Goal: Task Accomplishment & Management: Manage account settings

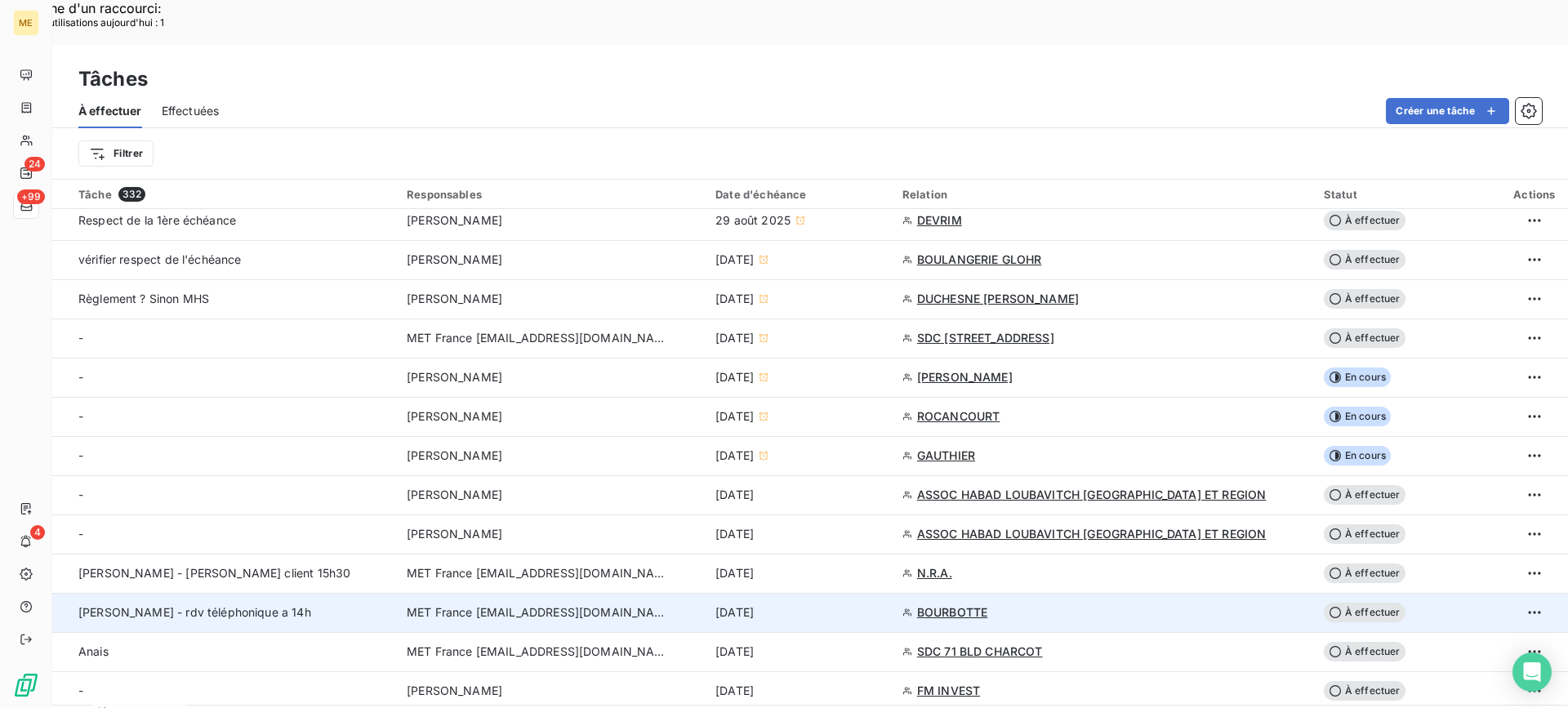
scroll to position [528, 0]
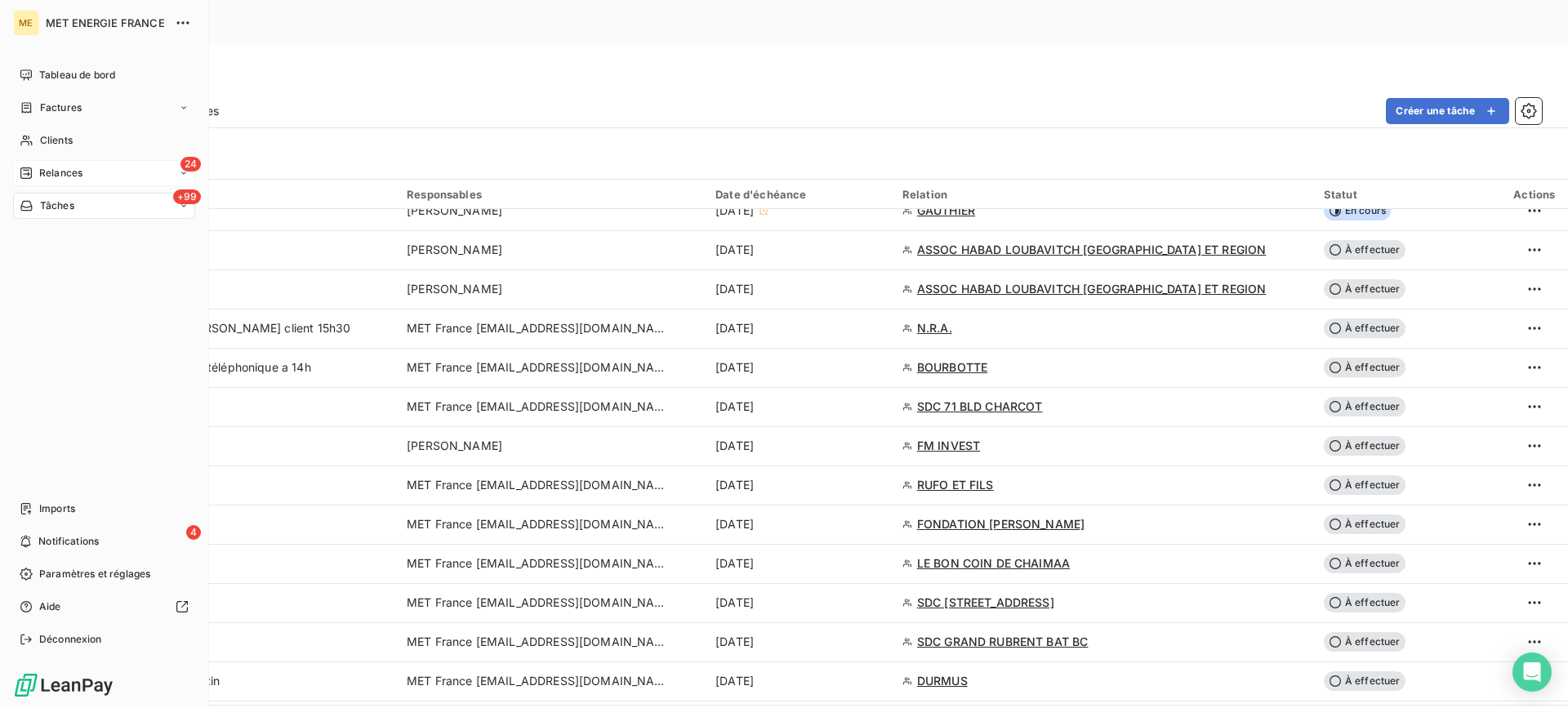
click at [40, 173] on span "Relances" at bounding box center [61, 173] width 43 height 14
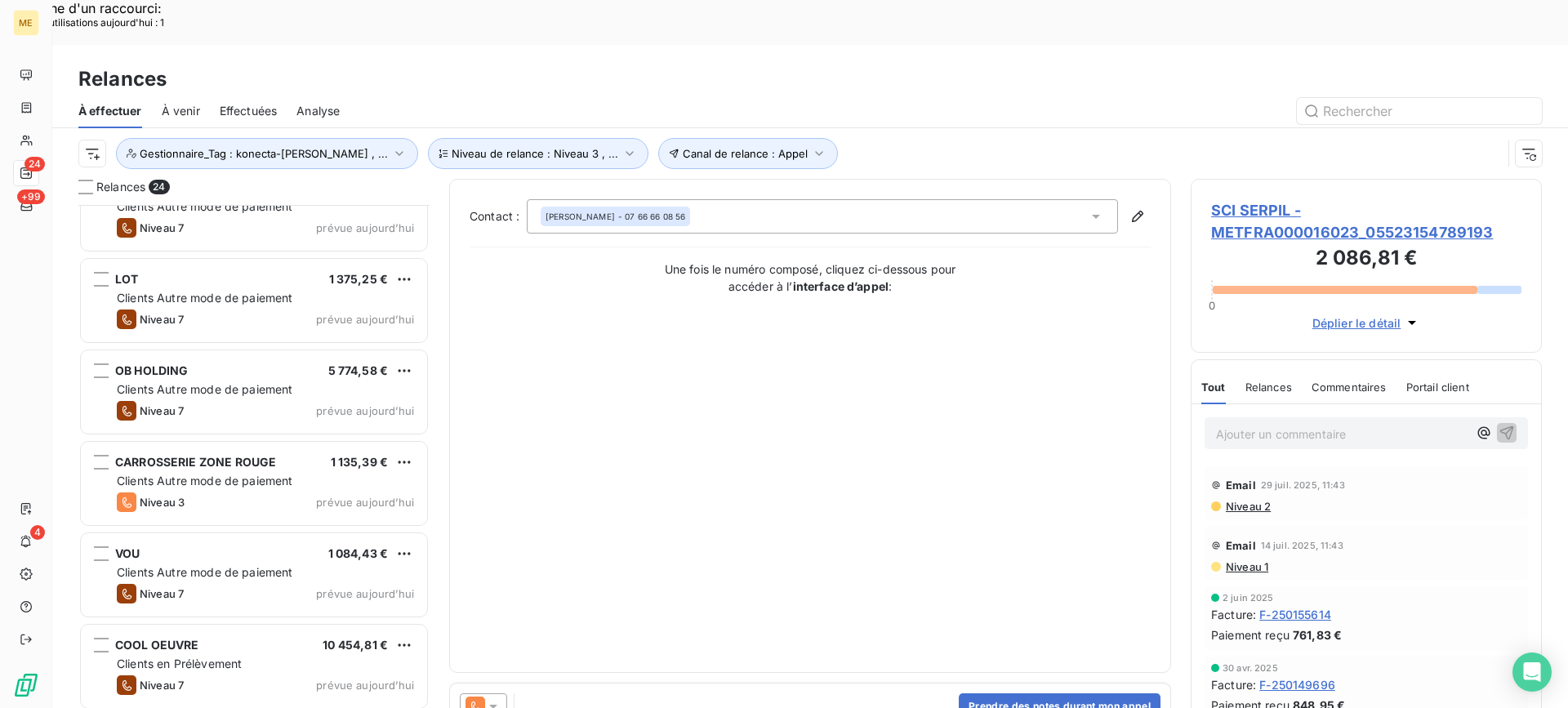
scroll to position [1648, 0]
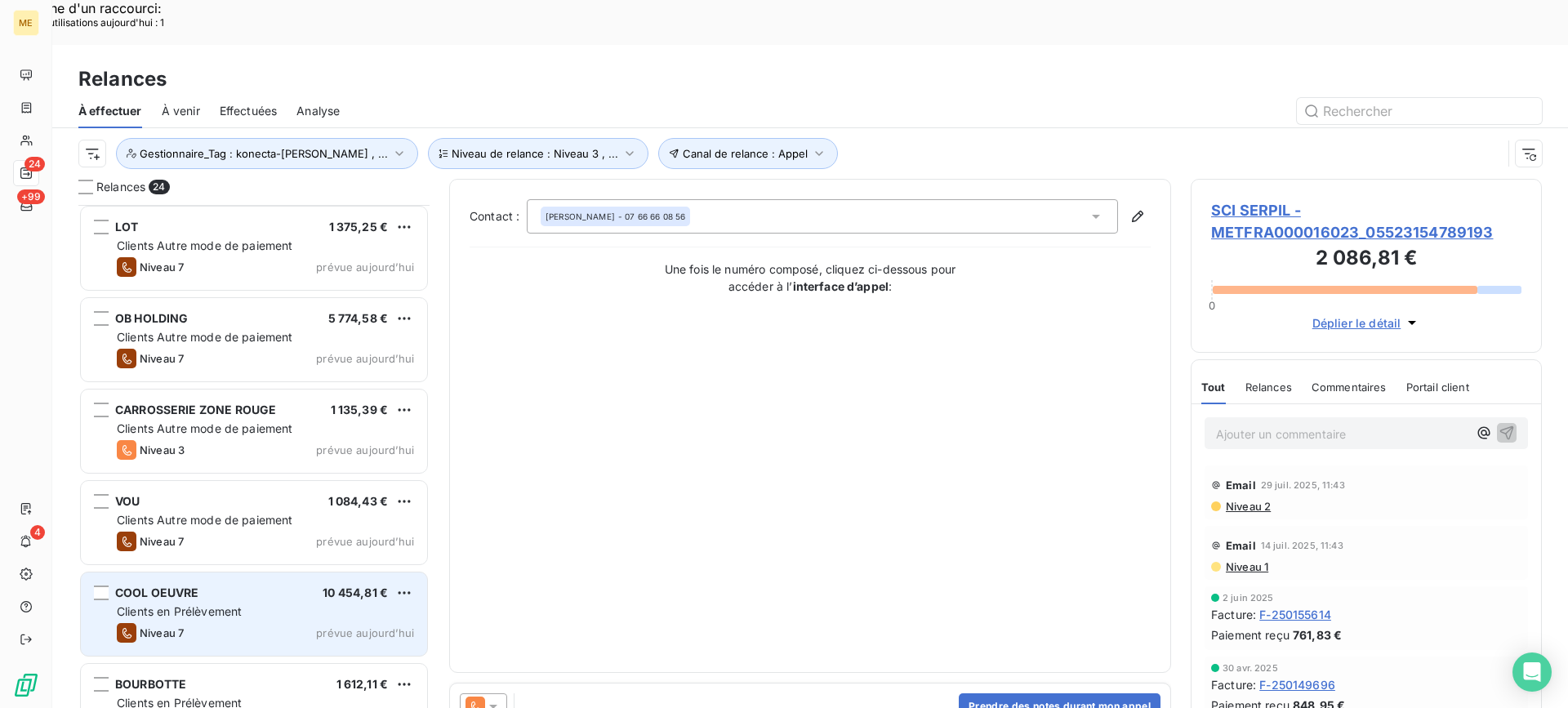
click at [306, 586] on div "COOL OEUVRE 10 454,81 €" at bounding box center [265, 593] width 297 height 14
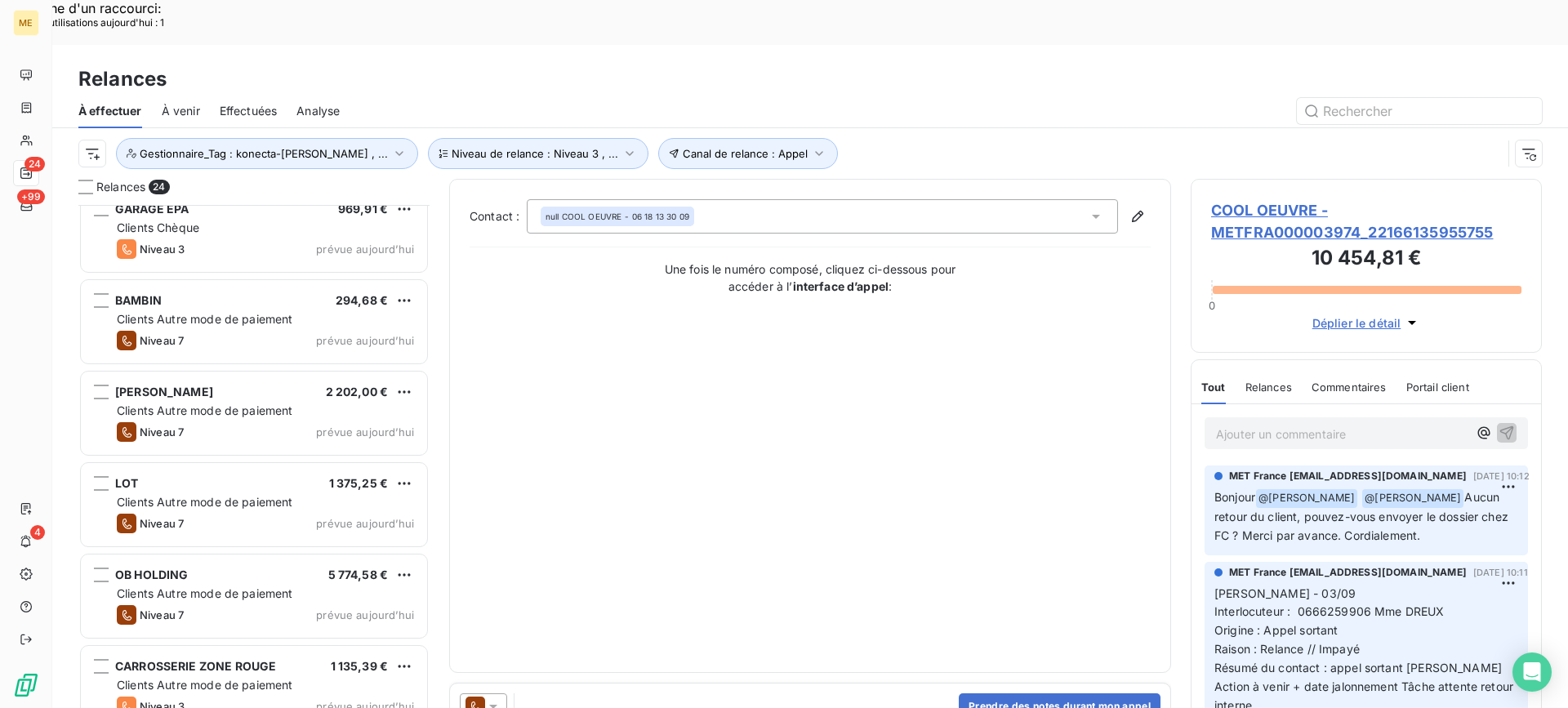
scroll to position [1322, 0]
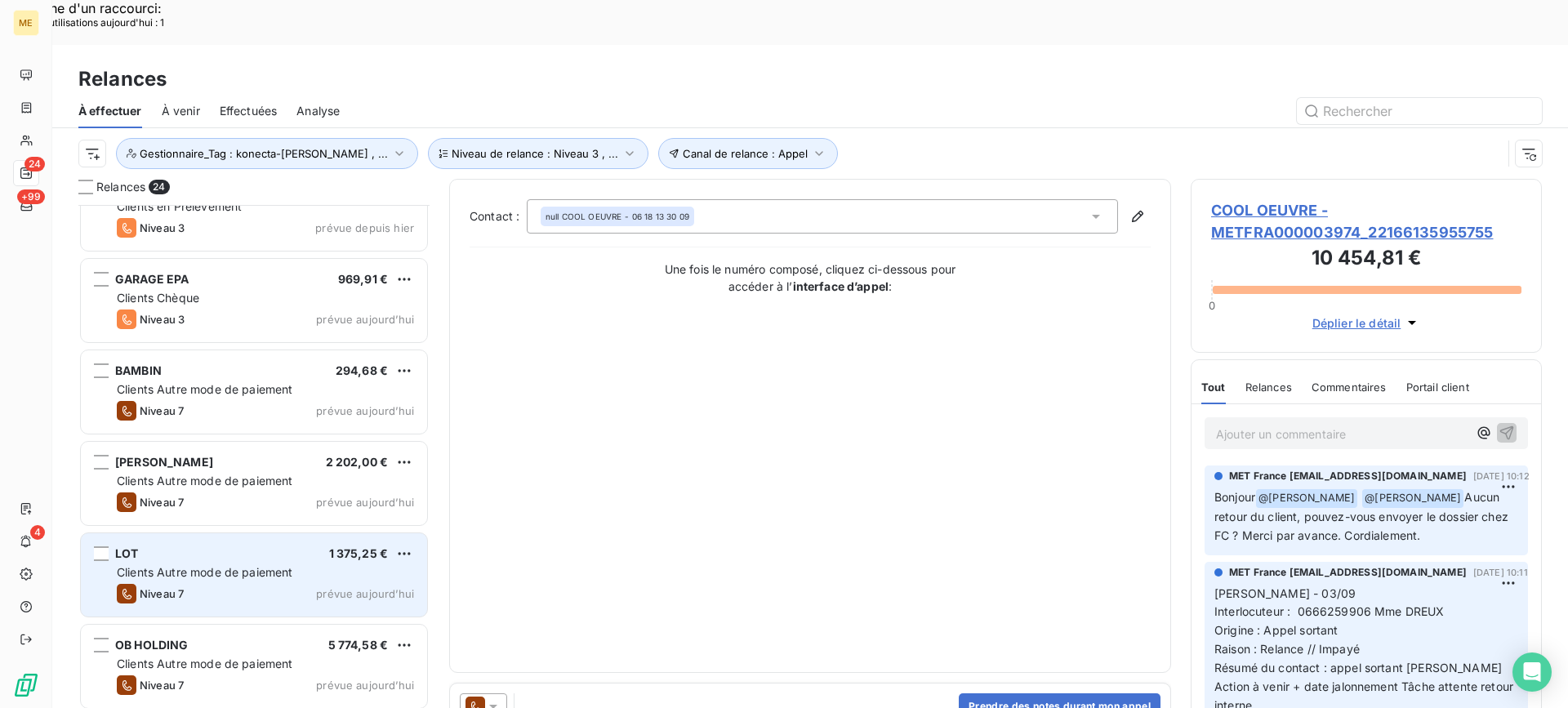
click at [273, 565] on span "Clients Autre mode de paiement" at bounding box center [205, 572] width 177 height 13
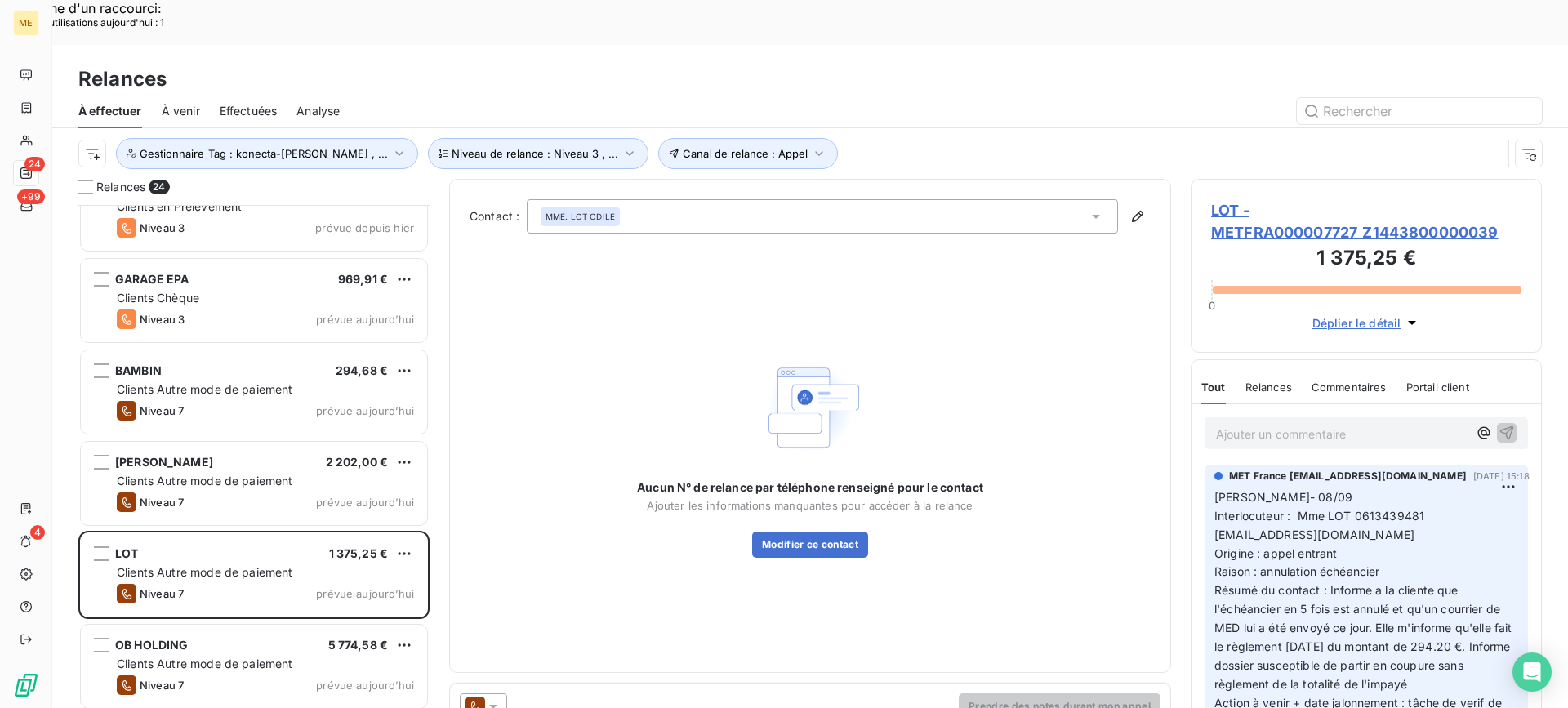
click at [1275, 200] on span "LOT - METFRA000007727_Z1443800000039" at bounding box center [1366, 221] width 311 height 44
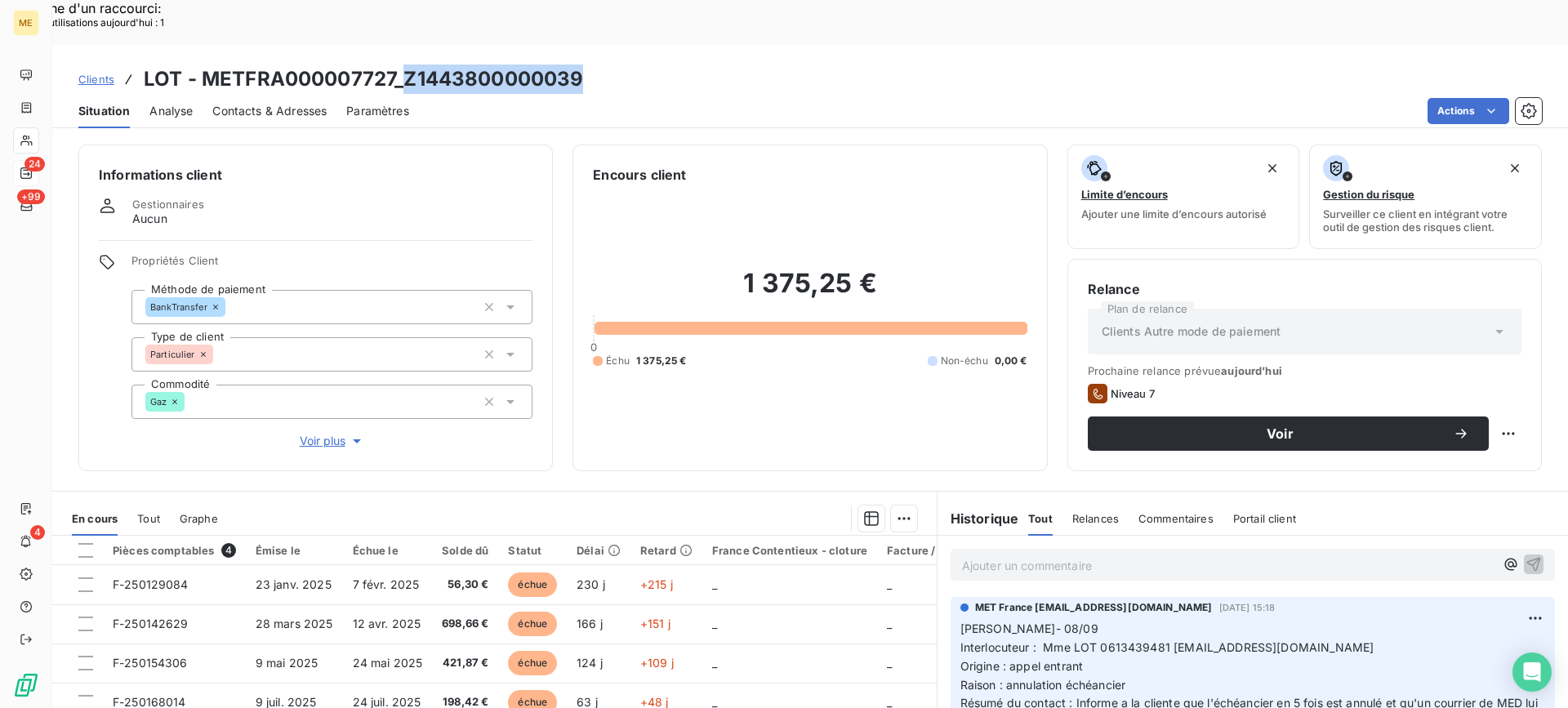
copy h3 "Z1443800000039"
drag, startPoint x: 409, startPoint y: 32, endPoint x: 624, endPoint y: 41, distance: 215.2
click at [624, 65] on div "Clients LOT - METFRA000007727_Z1443800000039" at bounding box center [810, 79] width 1515 height 29
copy h3 "Z1443800000039"
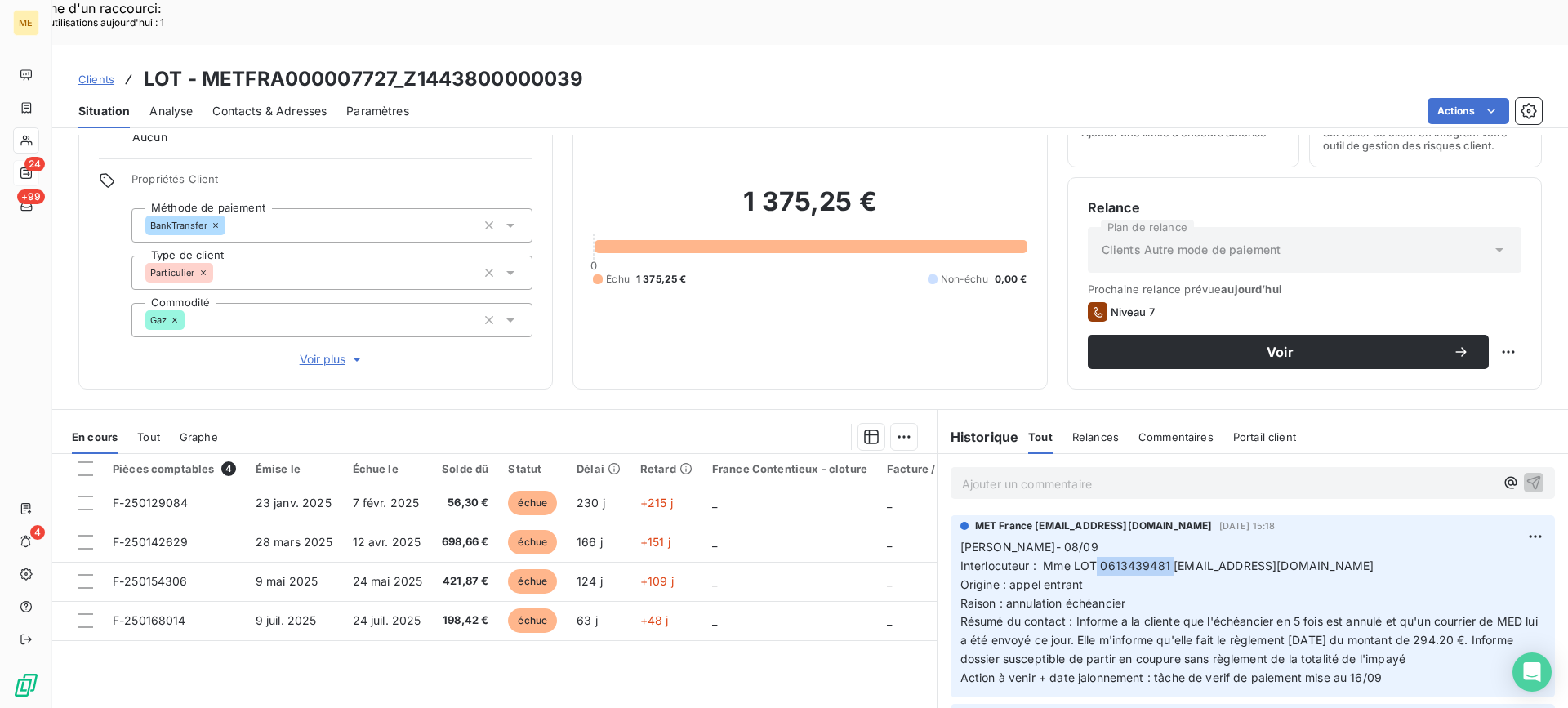
drag, startPoint x: 1090, startPoint y: 523, endPoint x: 1162, endPoint y: 523, distance: 72.0
click at [1162, 559] on span "Interlocuteur : Mme LOT 0613439481 [EMAIL_ADDRESS][DOMAIN_NAME]" at bounding box center [1167, 566] width 414 height 13
click at [1131, 538] on p "[PERSON_NAME]- 08/09 Interlocuteur : Mme LOT 0613439481 [EMAIL_ADDRESS][DOMAIN_…" at bounding box center [1252, 613] width 585 height 150
copy span "0613439481"
drag, startPoint x: 1096, startPoint y: 524, endPoint x: 1161, endPoint y: 528, distance: 65.1
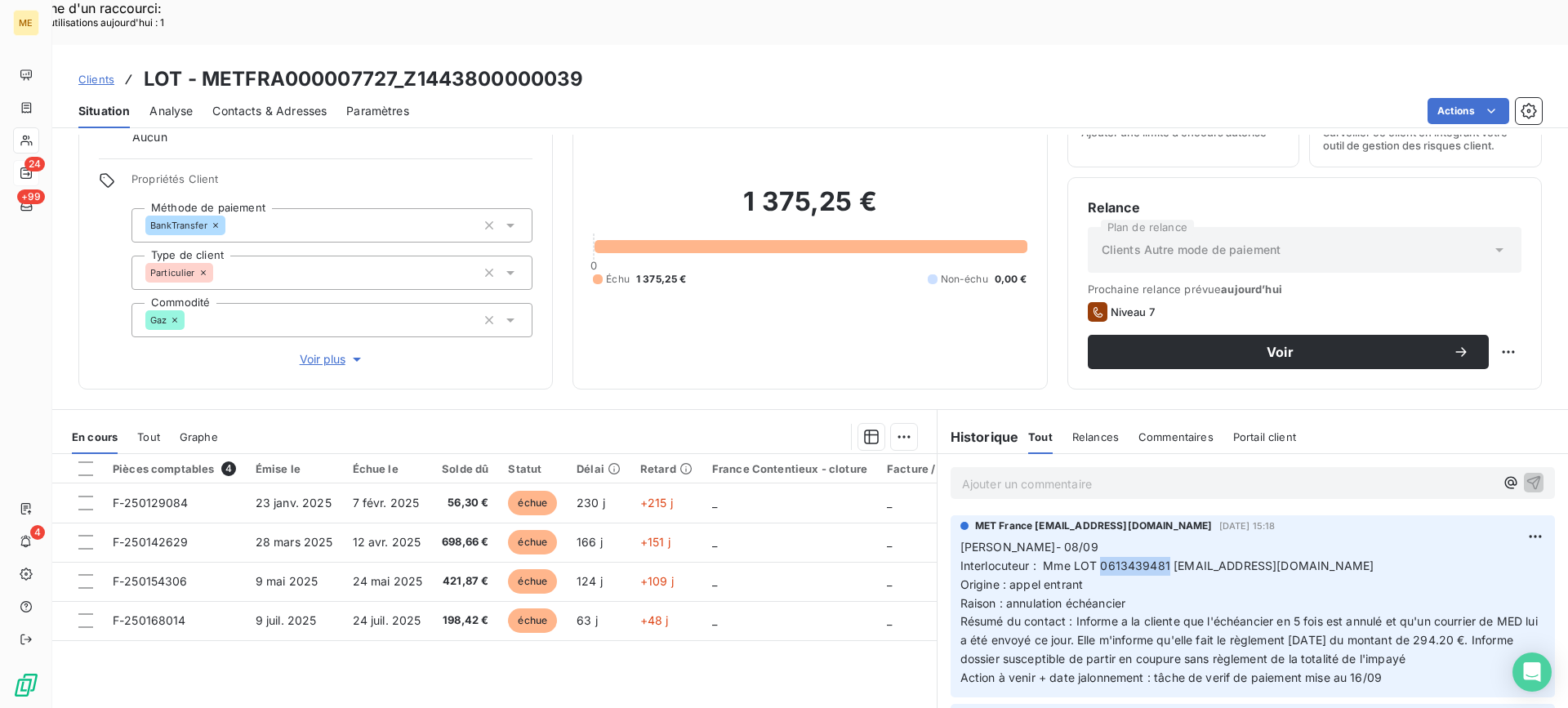
click at [1161, 538] on p "[PERSON_NAME]- 08/09 Interlocuteur : Mme LOT 0613439481 [EMAIL_ADDRESS][DOMAIN_…" at bounding box center [1252, 613] width 585 height 150
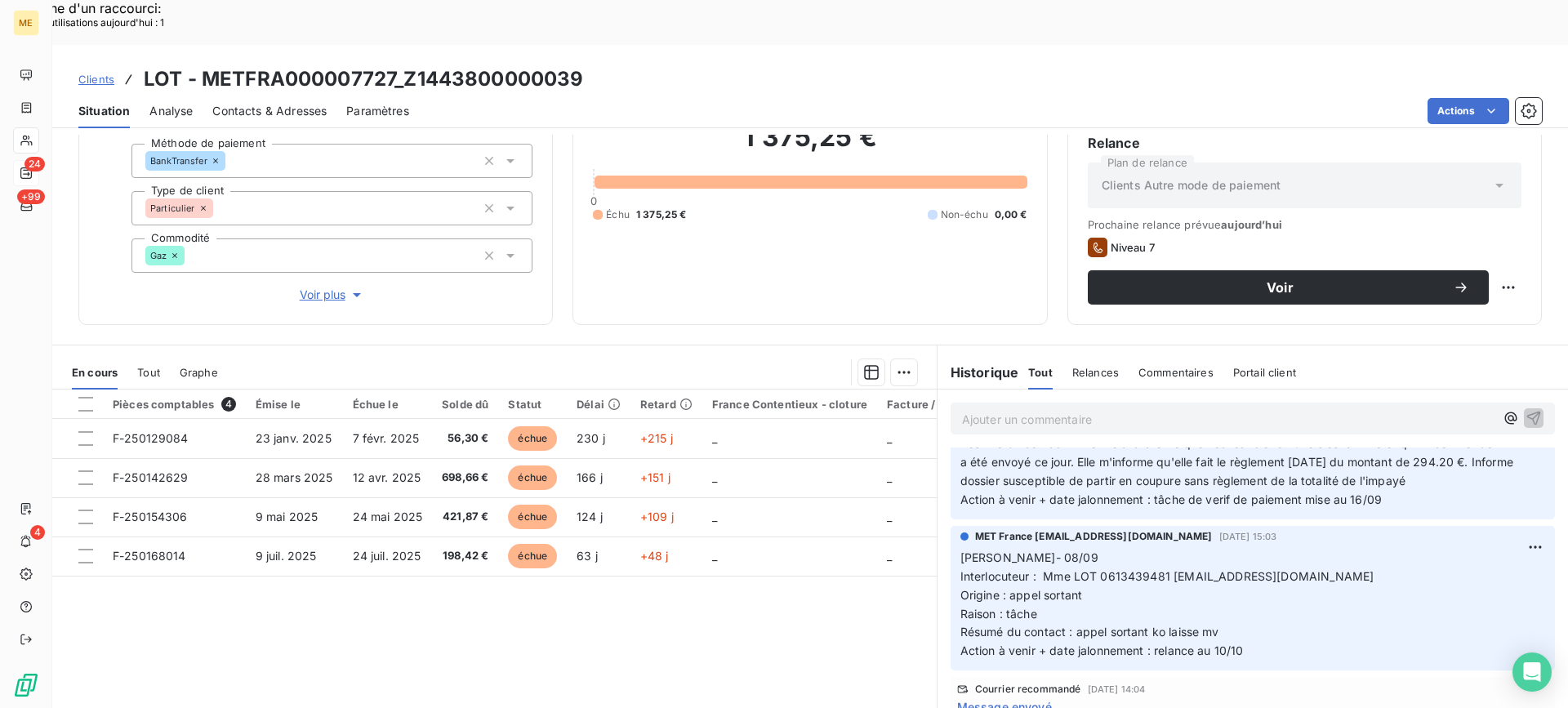
scroll to position [163, 0]
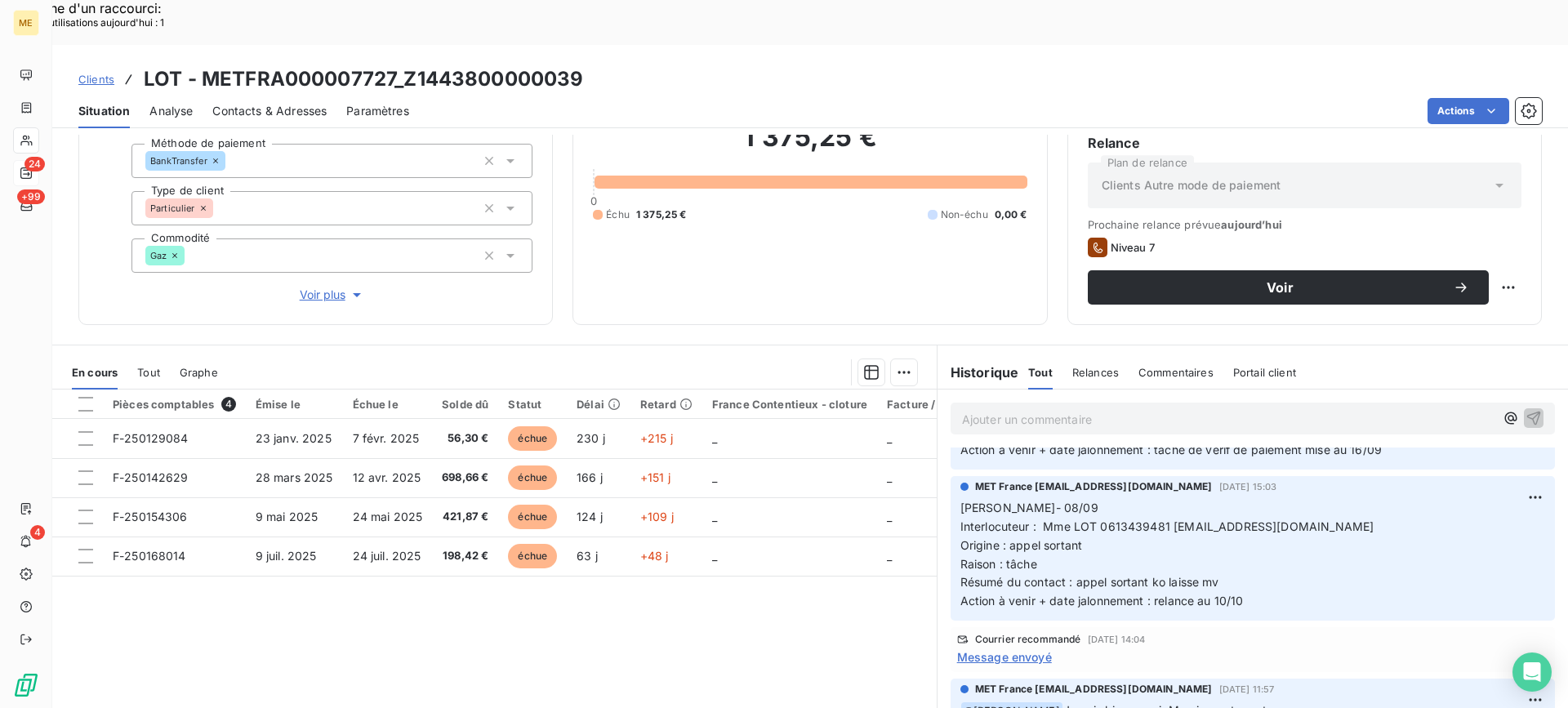
drag, startPoint x: 1259, startPoint y: 564, endPoint x: 954, endPoint y: 469, distance: 319.5
click at [960, 499] on p "[PERSON_NAME]- 08/09 Interlocuteur : Mme LOT 0613439481 [EMAIL_ADDRESS][DOMAIN_…" at bounding box center [1252, 555] width 585 height 112
copy p "[PERSON_NAME]- 08/09 Interlocuteur : Mme LOT 0613439481 [EMAIL_ADDRESS][DOMAIN_…"
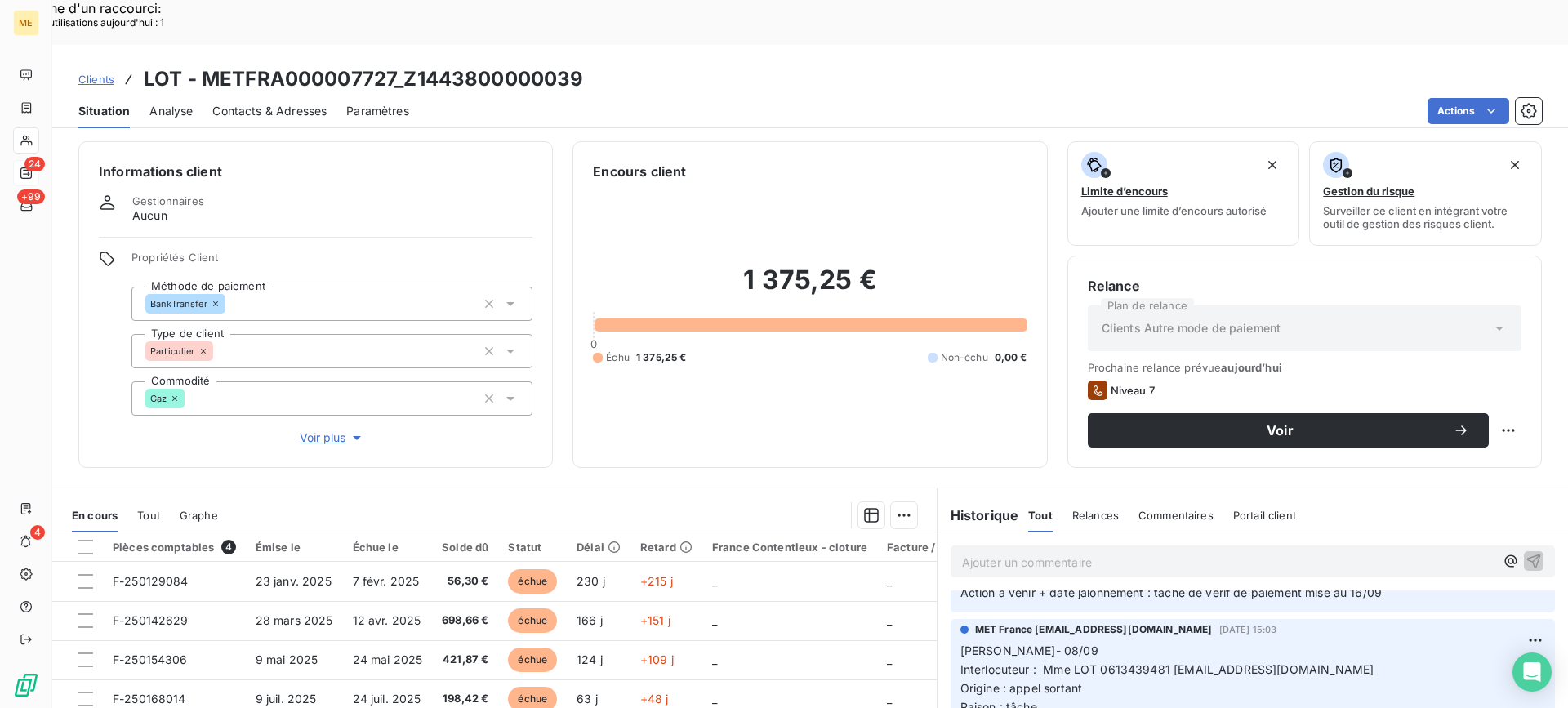
scroll to position [0, 0]
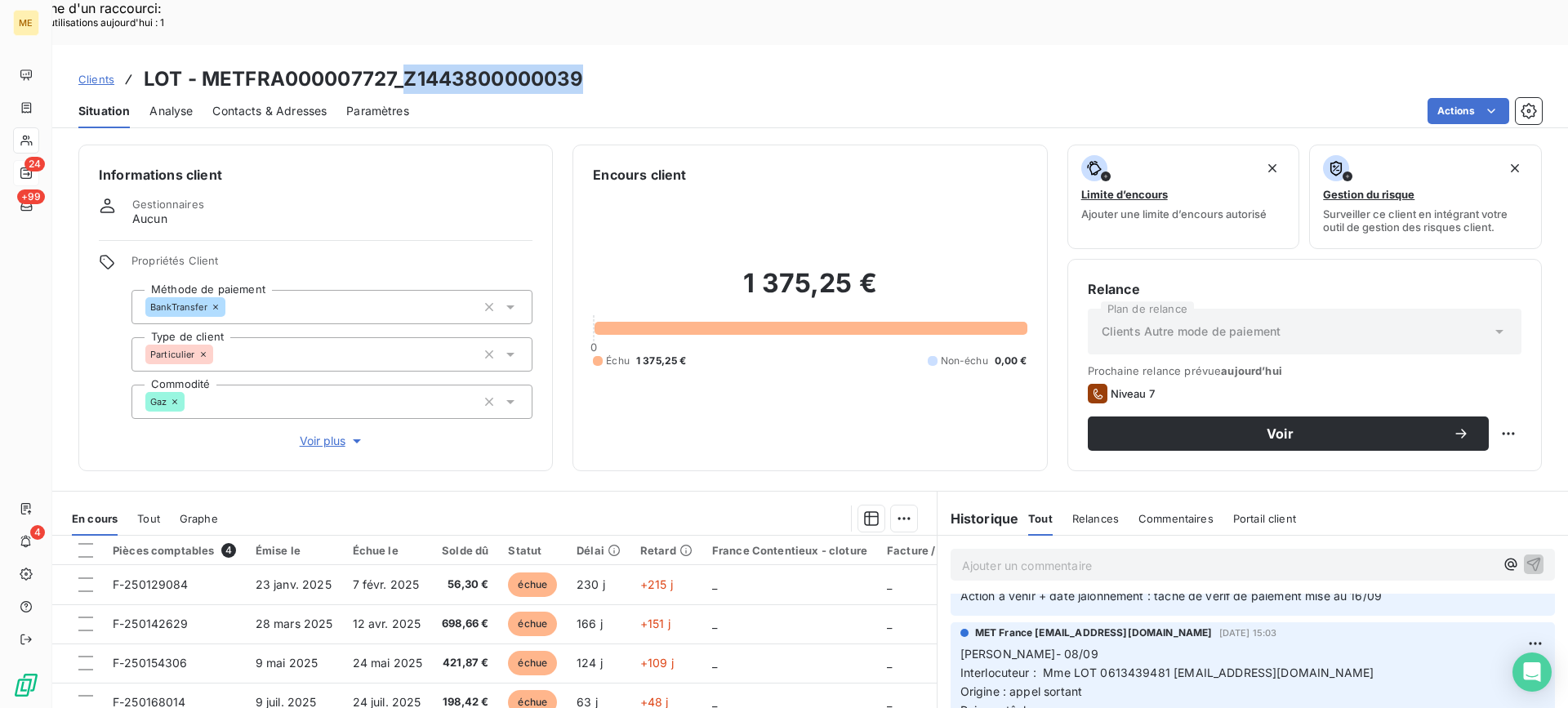
copy h3 "Z1443800000039"
drag, startPoint x: 401, startPoint y: 31, endPoint x: 594, endPoint y: 29, distance: 193.0
click at [594, 65] on div "Clients LOT - METFRA000007727_Z1443800000039" at bounding box center [810, 79] width 1515 height 29
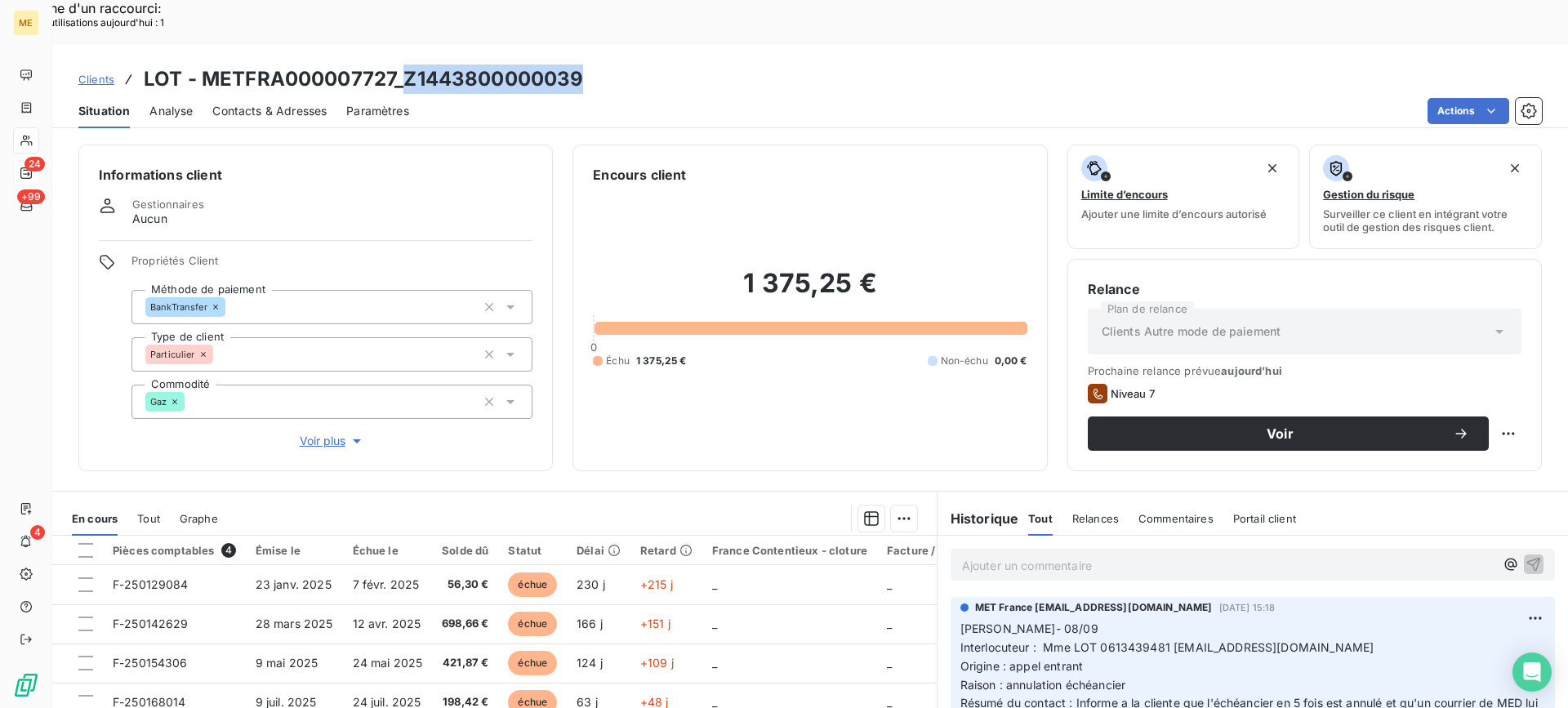
click at [1114, 556] on p "Ajouter un commentaire ﻿" at bounding box center [1228, 566] width 532 height 20
drag, startPoint x: 1156, startPoint y: 534, endPoint x: 973, endPoint y: 524, distance: 183.3
click at [967, 535] on div "Z1443800000039" at bounding box center [1252, 563] width 630 height 56
drag, startPoint x: 1008, startPoint y: 517, endPoint x: 931, endPoint y: 524, distance: 77.3
click at [938, 535] on div "Z1443800000039" at bounding box center [1252, 563] width 630 height 56
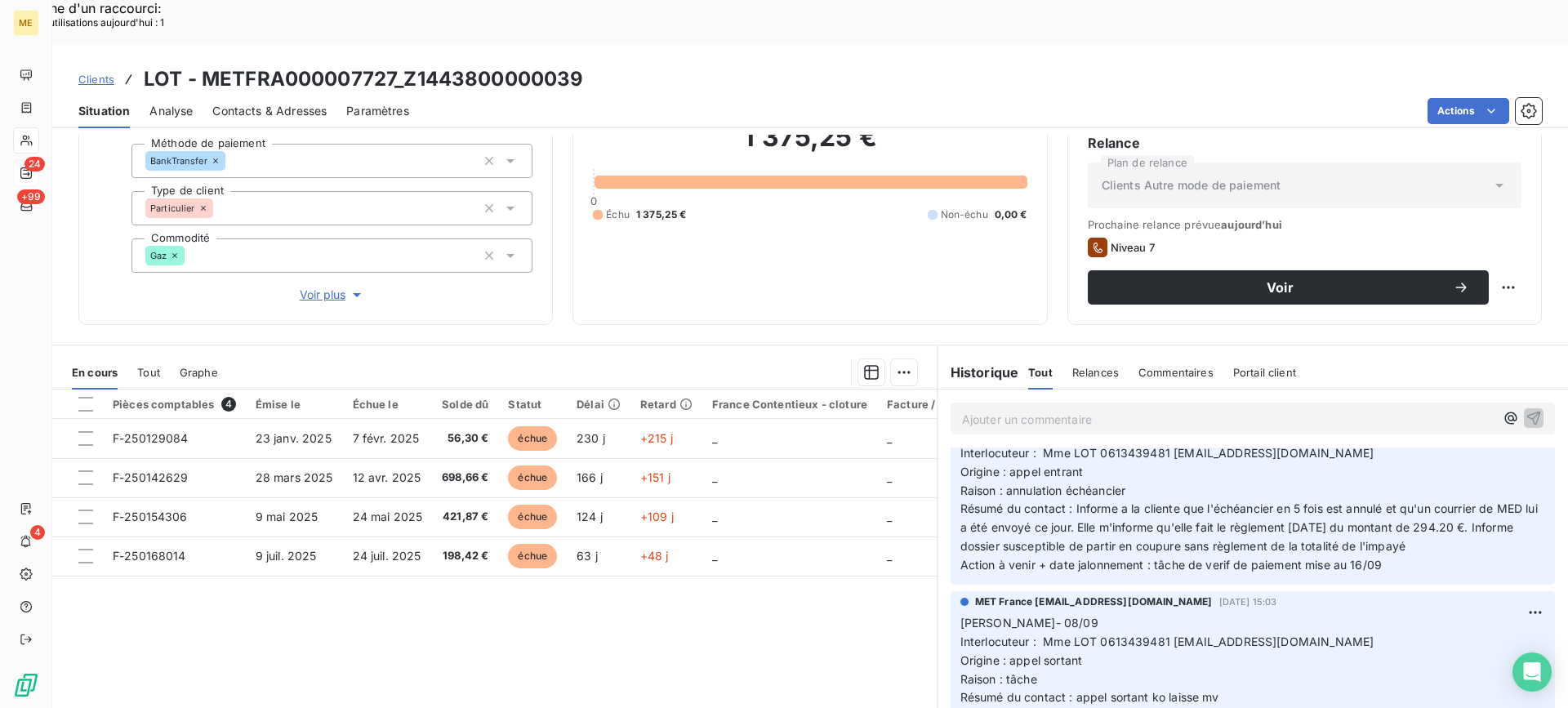
scroll to position [82, 0]
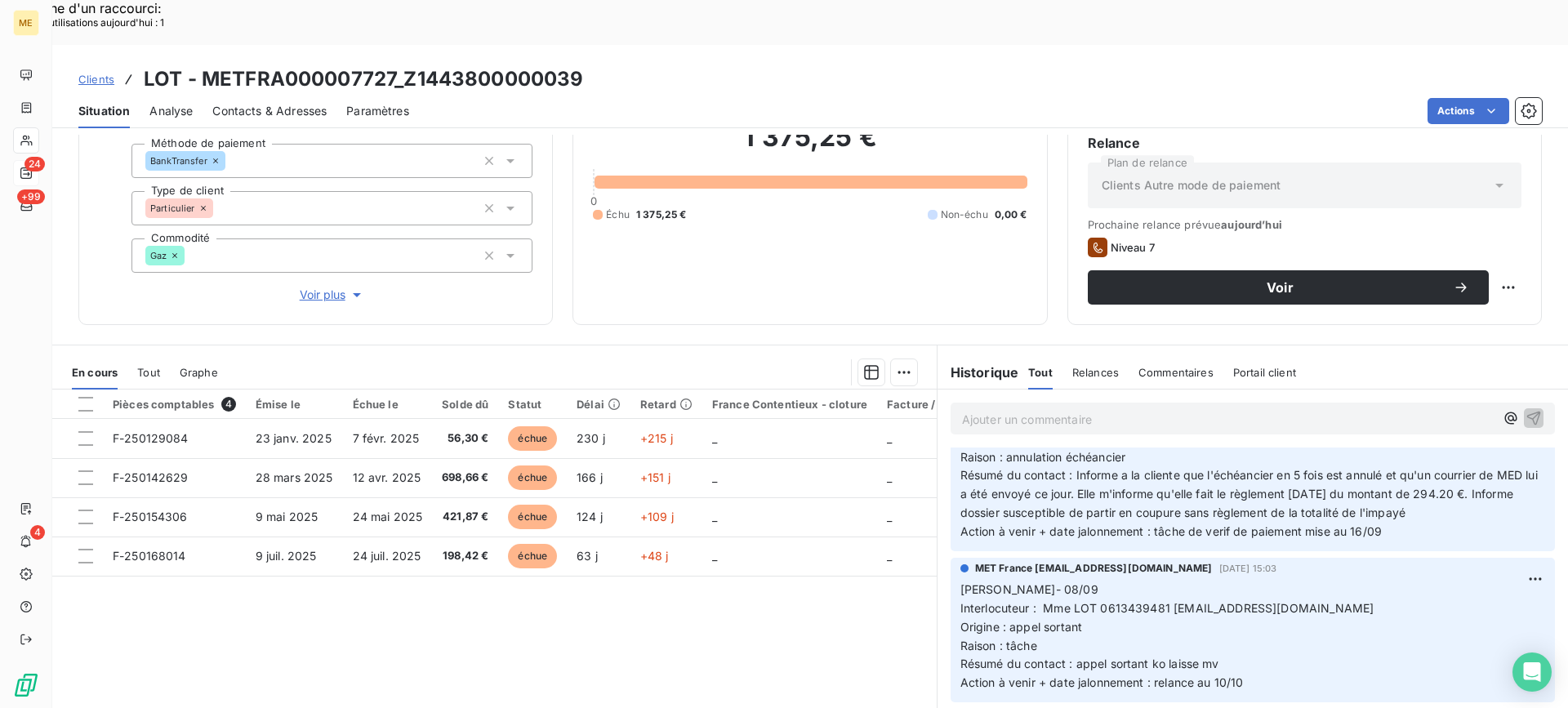
drag, startPoint x: 1245, startPoint y: 641, endPoint x: 948, endPoint y: 538, distance: 314.4
click at [950, 558] on div "MET France [EMAIL_ADDRESS][DOMAIN_NAME] [DATE] 15:03 Lisa- 08/09 Interlocuteur …" at bounding box center [1252, 631] width 604 height 145
copy p "[PERSON_NAME]- 08/09 Interlocuteur : Mme LOT 0613439481 [EMAIL_ADDRESS][DOMAIN_…"
click at [1094, 409] on p "Ajouter un commentaire ﻿" at bounding box center [1228, 419] width 532 height 20
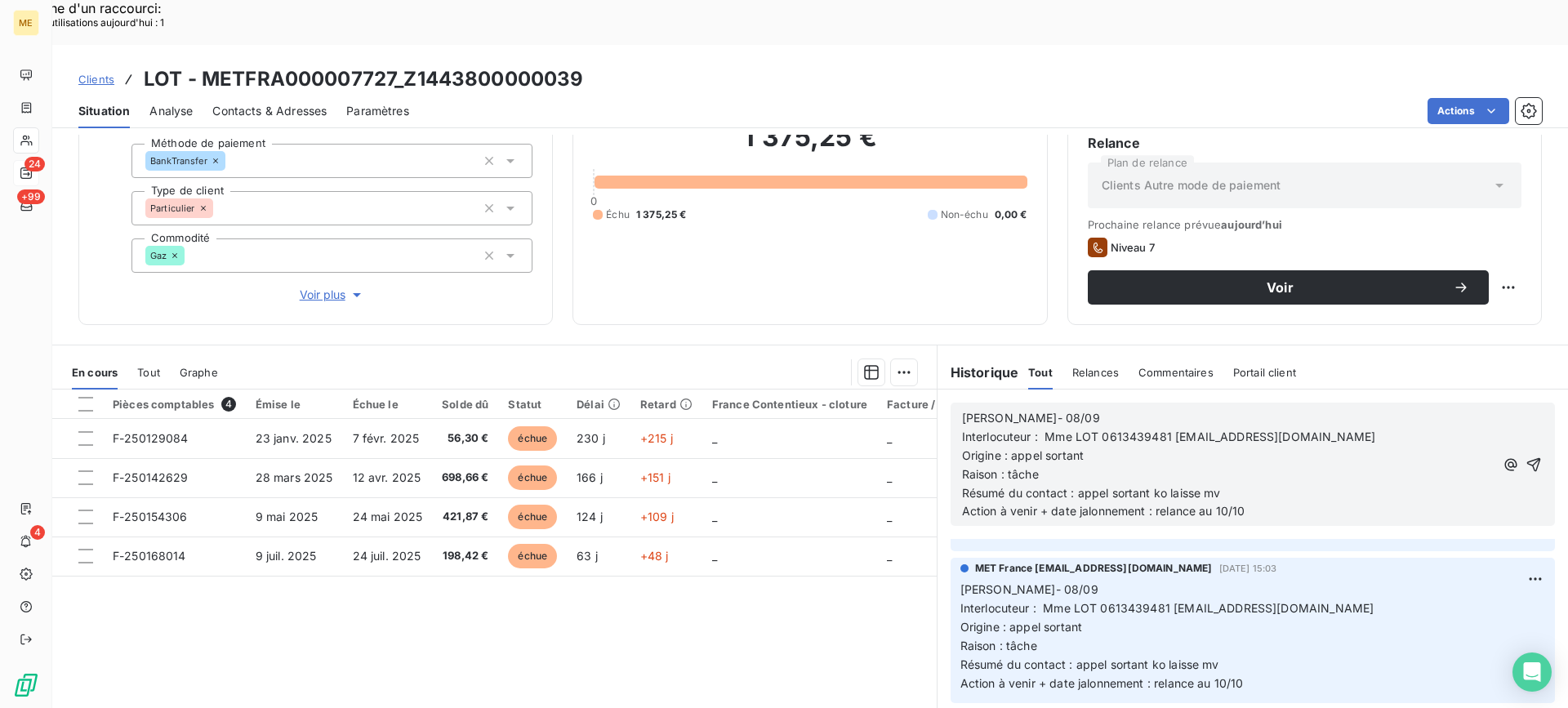
click at [1105, 409] on p "[PERSON_NAME]- 08/09" at bounding box center [1228, 418] width 532 height 19
click at [1188, 447] on p "Origine : appel sortant" at bounding box center [1228, 456] width 532 height 19
click at [1255, 503] on p "Action à venir + date jalonnement : relance au 10/10" at bounding box center [1228, 512] width 532 height 19
click at [1525, 456] on icon "button" at bounding box center [1533, 464] width 16 height 16
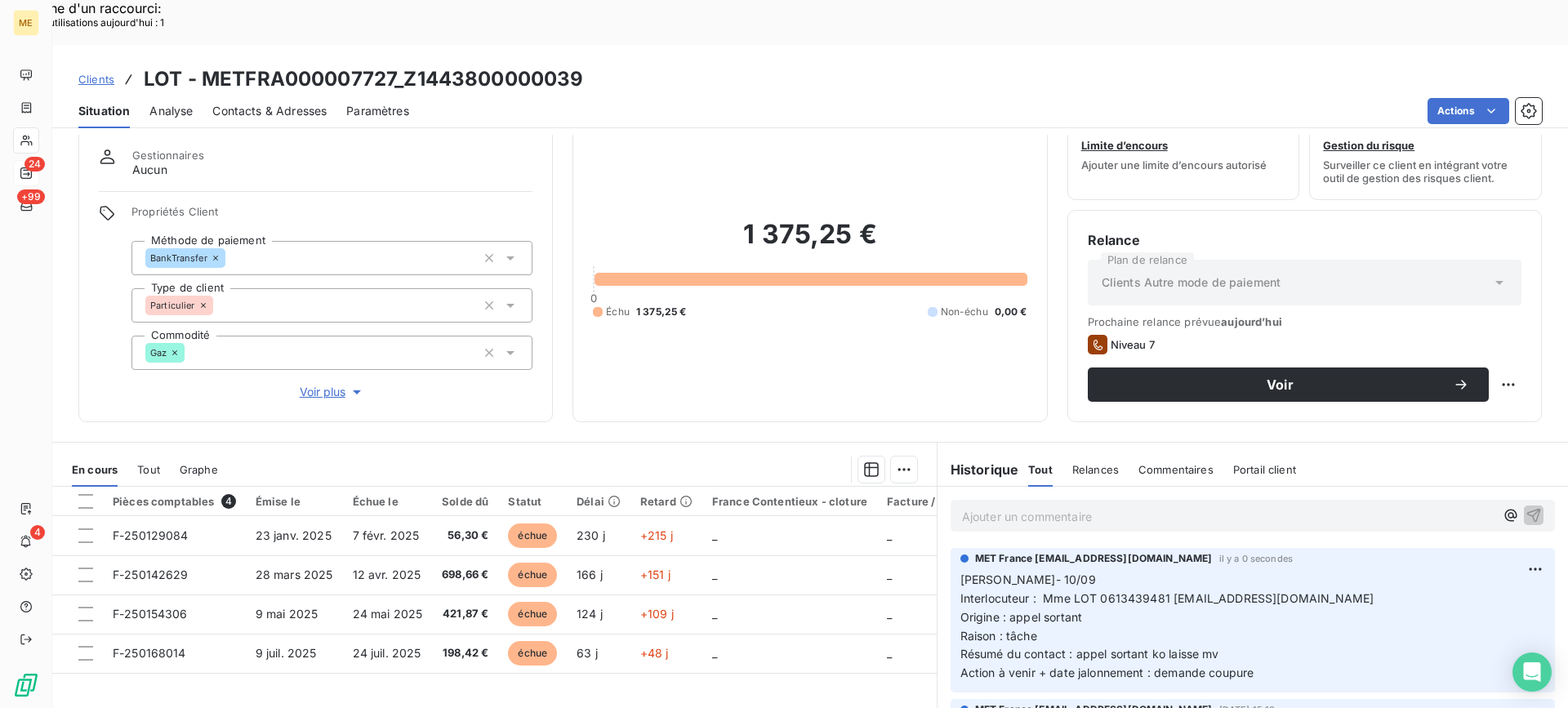
scroll to position [0, 0]
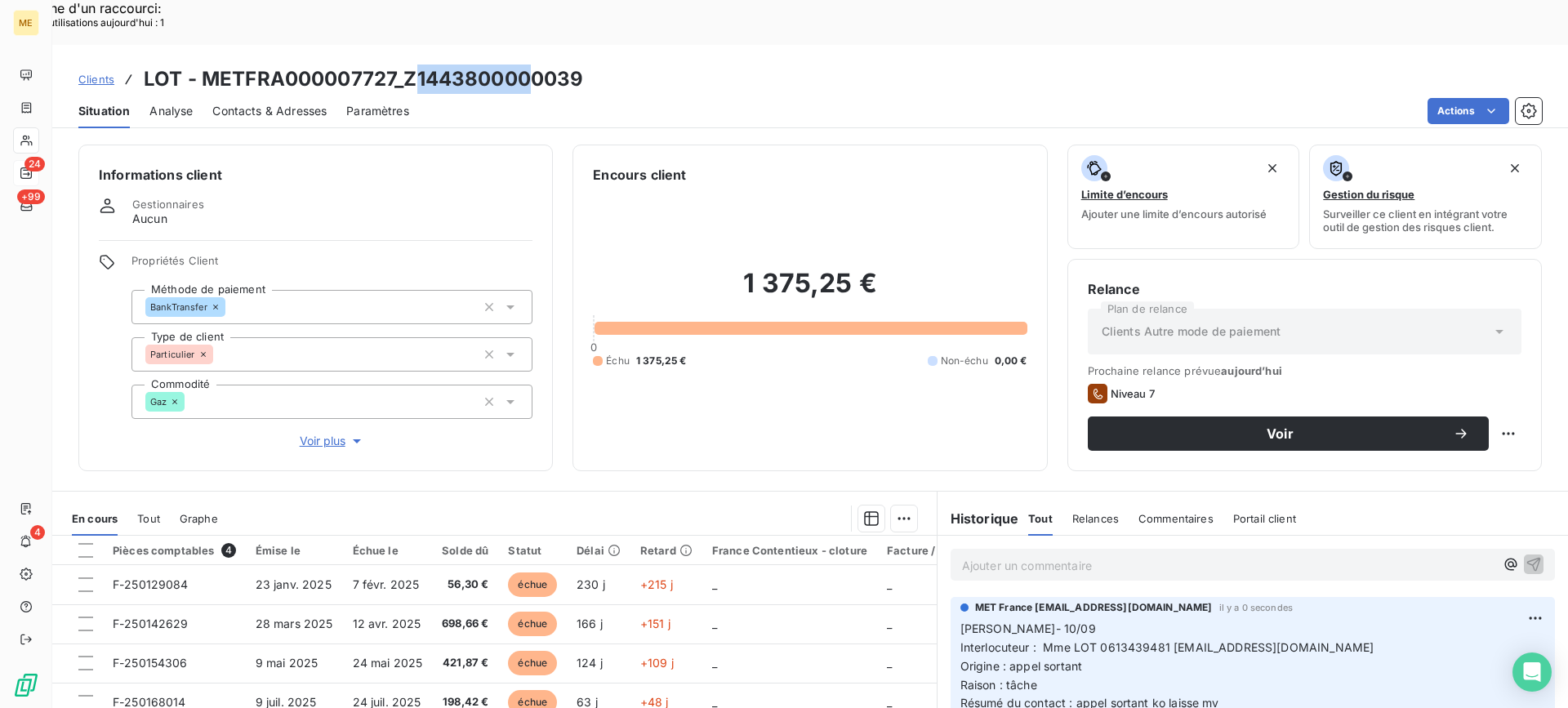
drag, startPoint x: 410, startPoint y: 36, endPoint x: 532, endPoint y: 41, distance: 122.1
click at [532, 65] on h3 "LOT - METFRA000007727_Z1443800000039" at bounding box center [364, 79] width 439 height 29
drag, startPoint x: 501, startPoint y: 54, endPoint x: 428, endPoint y: 35, distance: 75.4
click at [494, 98] on div "Actions" at bounding box center [985, 110] width 1113 height 26
copy h3 "Z1443800000039"
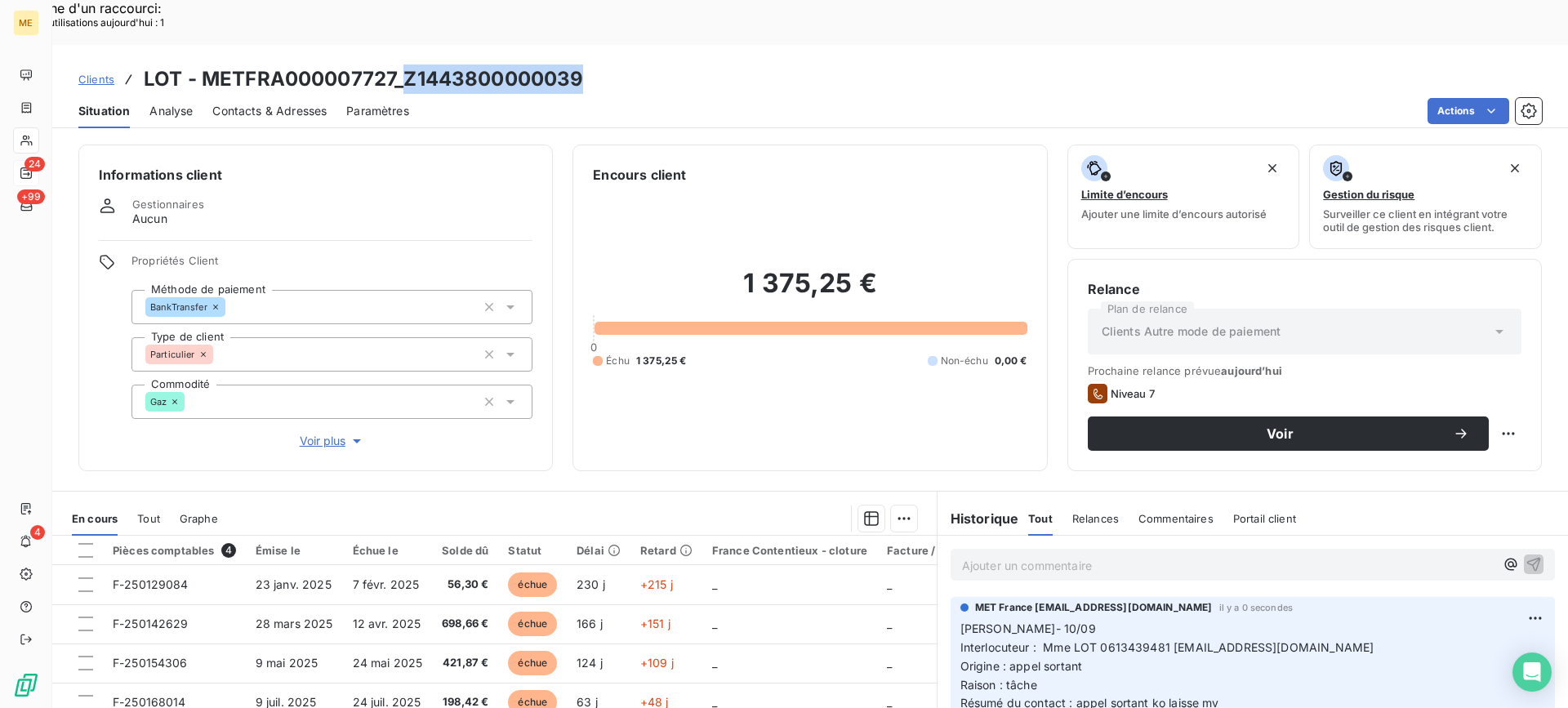
drag, startPoint x: 400, startPoint y: 31, endPoint x: 598, endPoint y: 36, distance: 198.1
click at [598, 65] on div "Clients LOT - METFRA000007727_Z1443800000039" at bounding box center [810, 79] width 1515 height 29
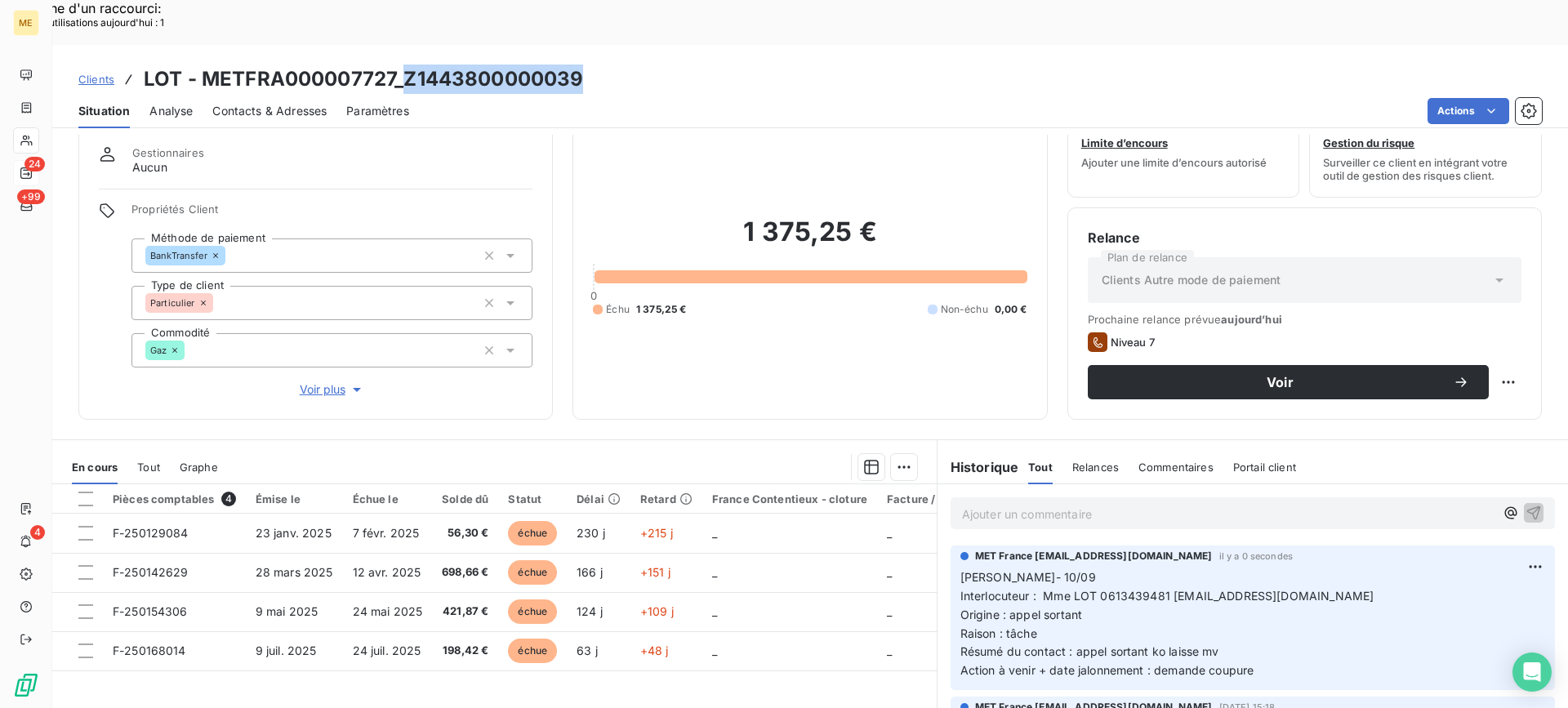
scroll to position [82, 0]
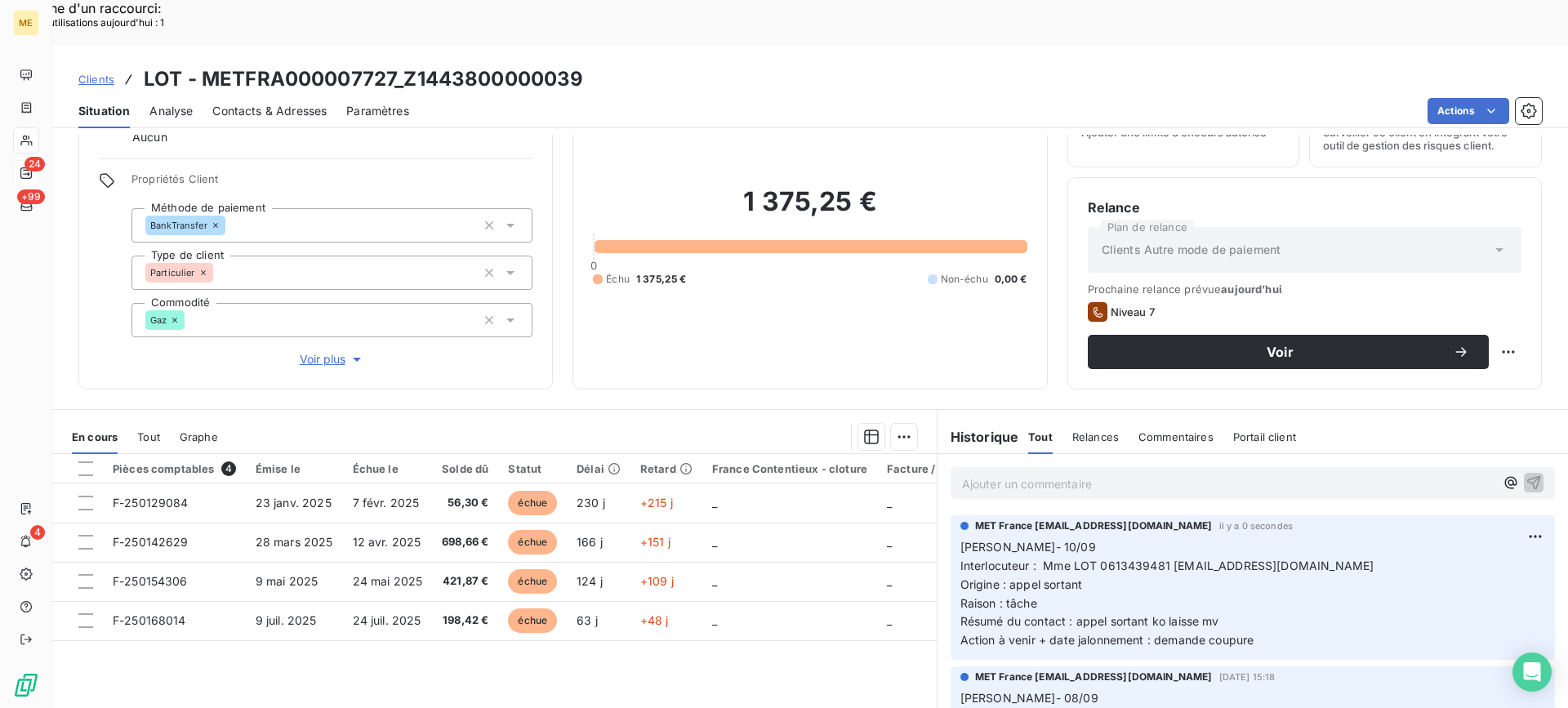
click at [942, 317] on div "1 375,25 € 0 Échu 1 375,25 € Non-échu 0,00 €" at bounding box center [809, 236] width 433 height 266
click at [1151, 474] on p "Ajouter un commentaire ﻿" at bounding box center [1228, 484] width 532 height 20
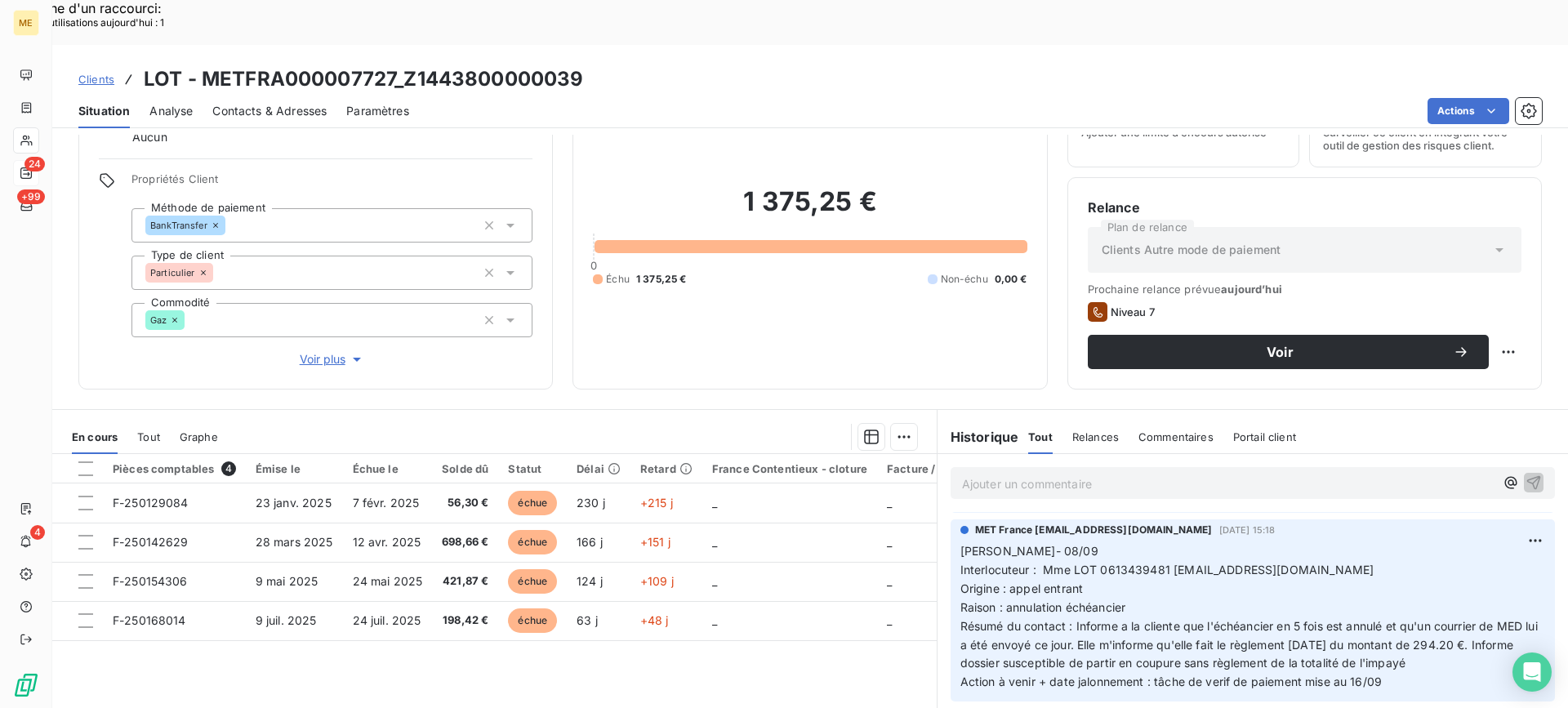
scroll to position [0, 0]
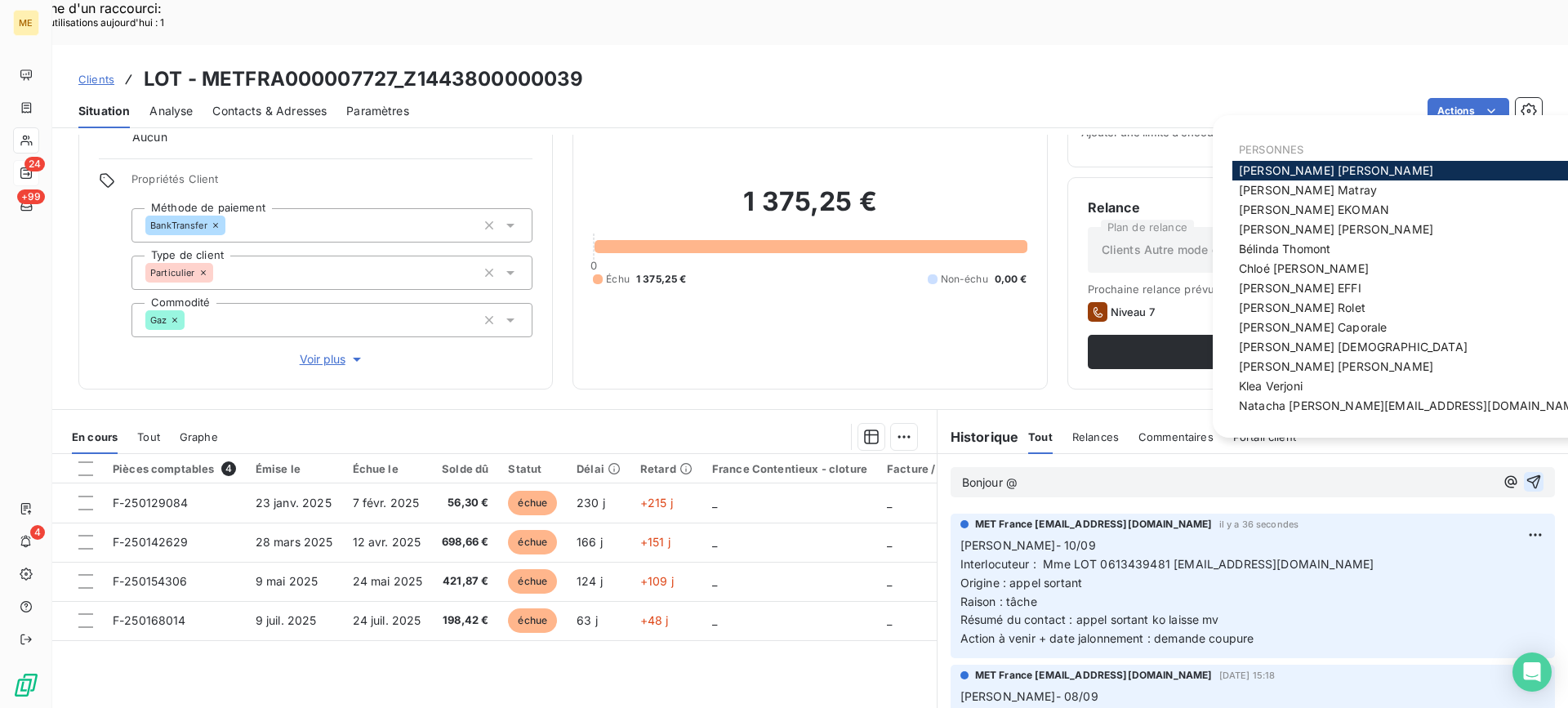
click at [1271, 250] on span "[PERSON_NAME]" at bounding box center [1284, 248] width 92 height 13
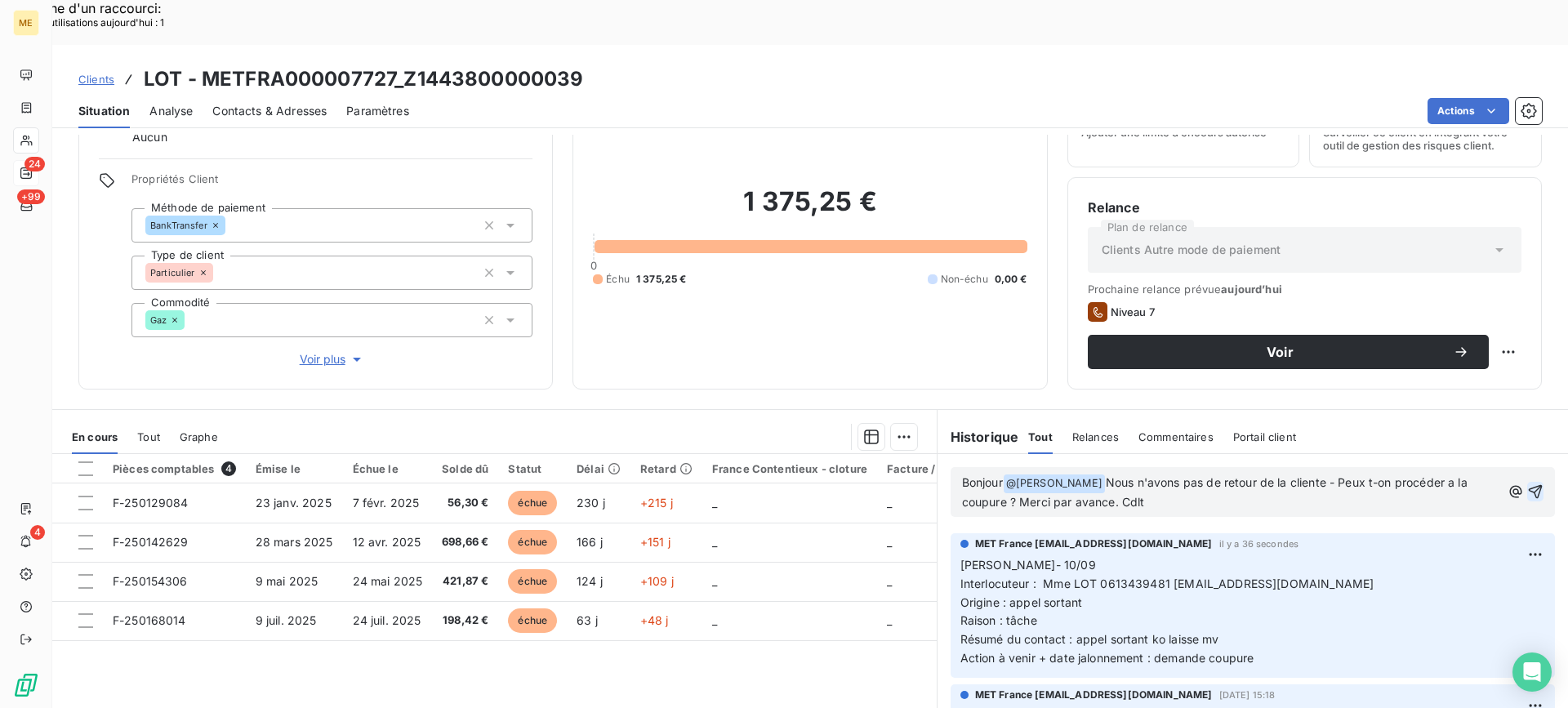
click at [1455, 474] on p "Bonjour @ [PERSON_NAME] ﻿ Nous n'avons pas de retour de la cliente - Peux t-on …" at bounding box center [1231, 493] width 539 height 39
click at [1455, 476] on span "Nous n'avons pas de retour de la cliente - Peux t-on procéder a la coupure ? Me…" at bounding box center [1216, 492] width 508 height 34
click at [0, 0] on lt-span "à" at bounding box center [0, 0] width 0 height 0
click at [1350, 476] on span "Nous n'avons pas de retour de la cliente - Peux t-on procéder à la coupure ? Me…" at bounding box center [1216, 492] width 508 height 34
click at [0, 0] on lt-em "Peut-on" at bounding box center [0, 0] width 0 height 0
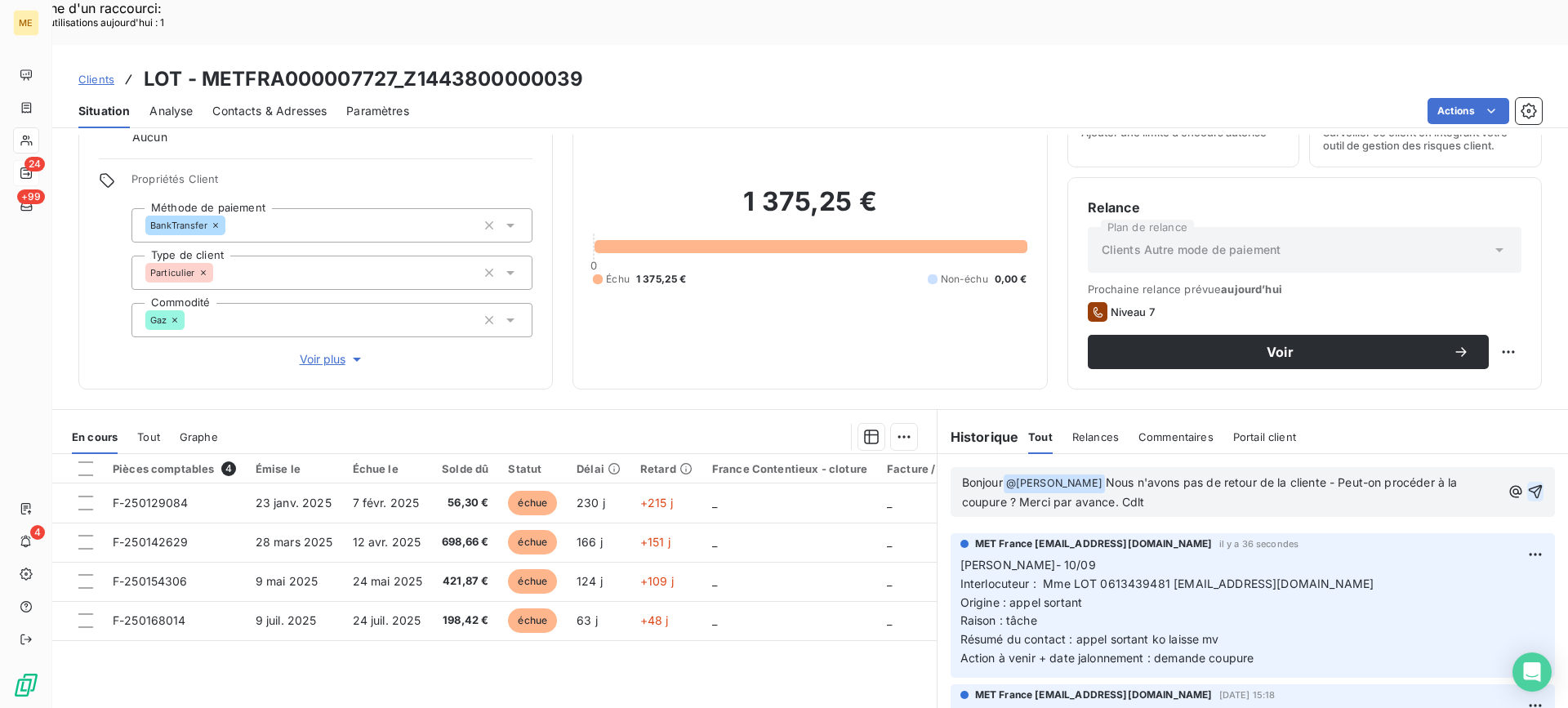
click at [1527, 483] on icon "button" at bounding box center [1534, 491] width 16 height 16
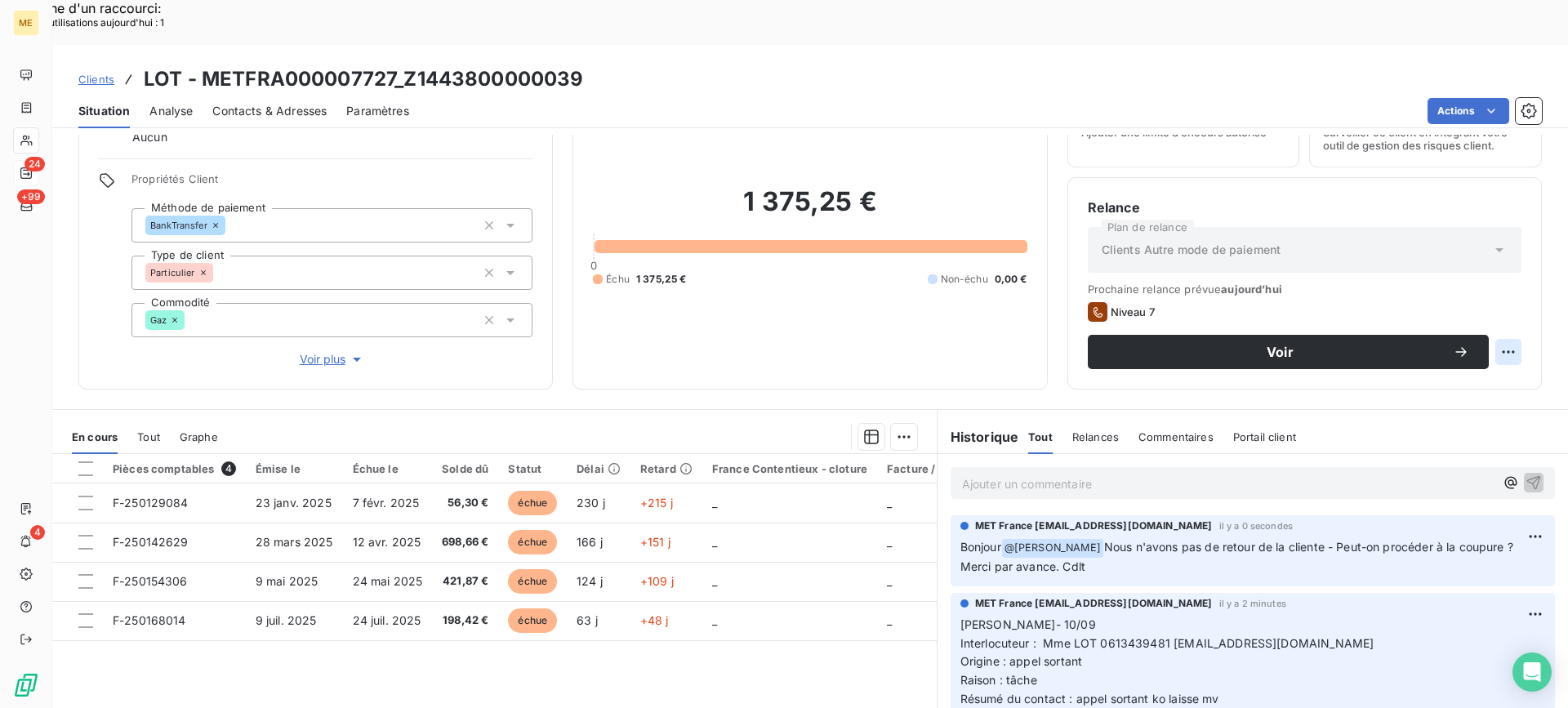
click at [1440, 347] on div "Replanifier cette action" at bounding box center [1428, 343] width 146 height 26
select select "8"
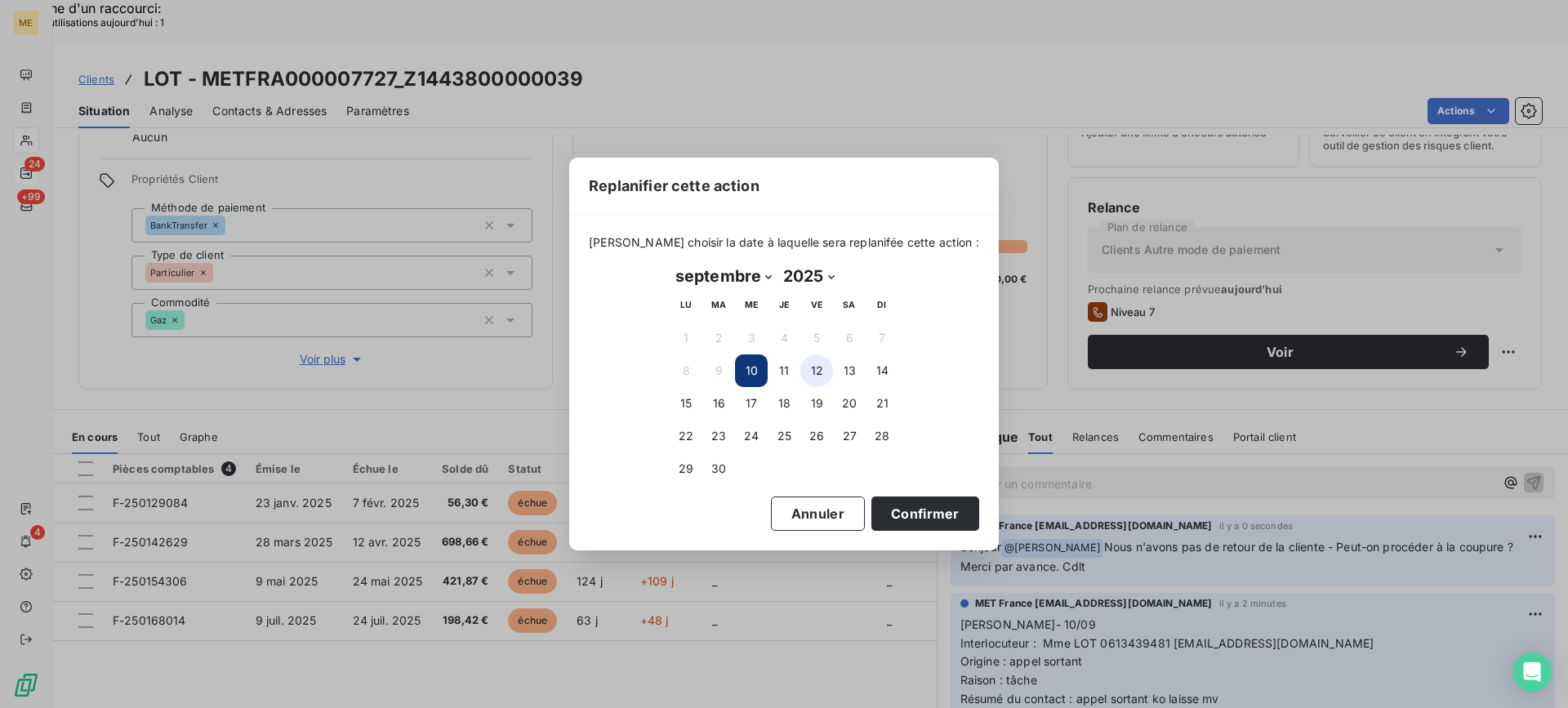
click at [822, 381] on button "12" at bounding box center [816, 370] width 33 height 33
click at [901, 522] on button "Confirmer" at bounding box center [925, 514] width 108 height 35
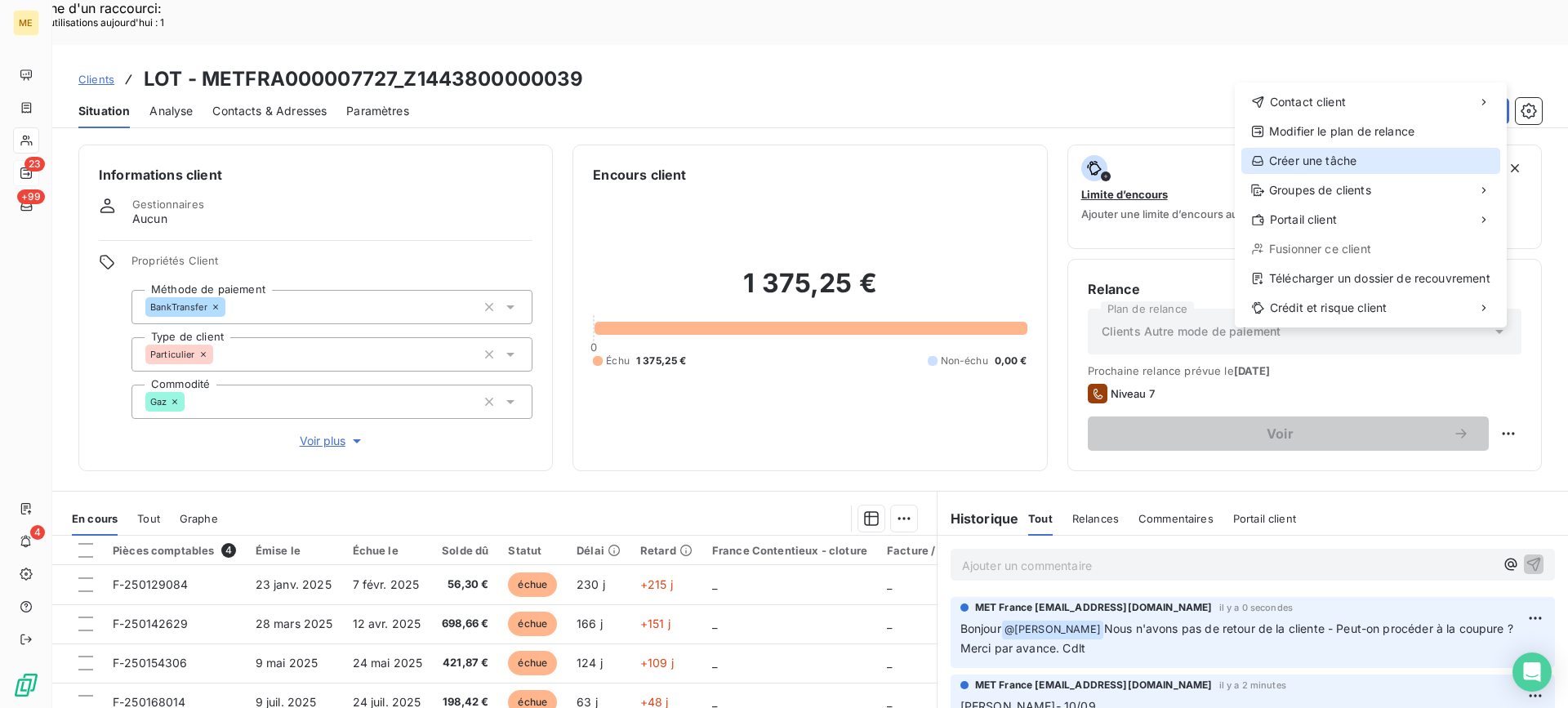
click at [1401, 162] on div "Créer une tâche" at bounding box center [1371, 161] width 259 height 26
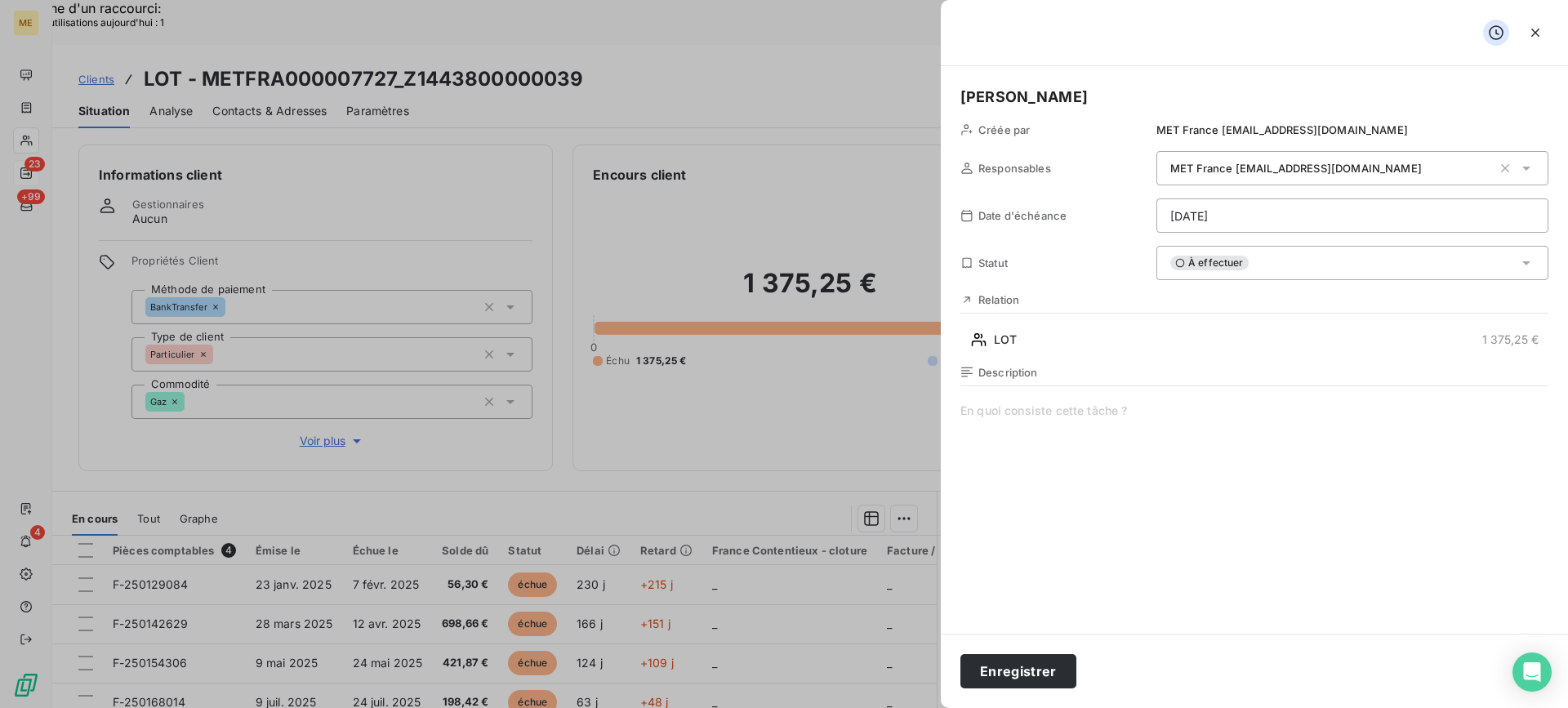
click at [1293, 547] on span at bounding box center [1254, 559] width 587 height 314
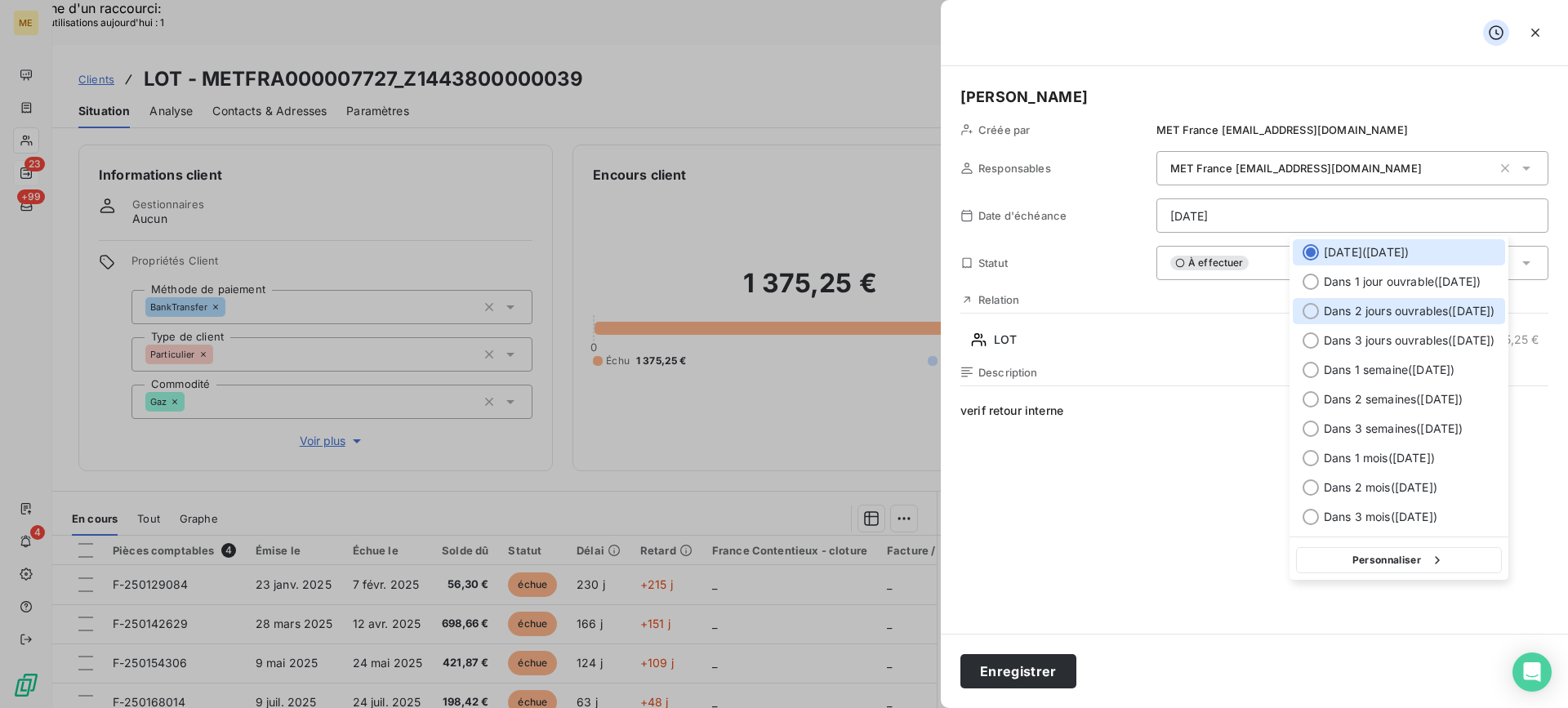
click at [1451, 308] on span "Dans 2 jours ouvrables ( [DATE] )" at bounding box center [1409, 311] width 172 height 16
click at [1384, 325] on div "[DATE] ( [DATE] ) Dans 1 jour ouvrable ( [DATE] ) Dans 2 jours ouvrables ( [DAT…" at bounding box center [1399, 384] width 219 height 297
click at [1370, 337] on span "Dans 3 jours ouvrables ( [DATE] )" at bounding box center [1409, 340] width 172 height 16
type input "[DATE]"
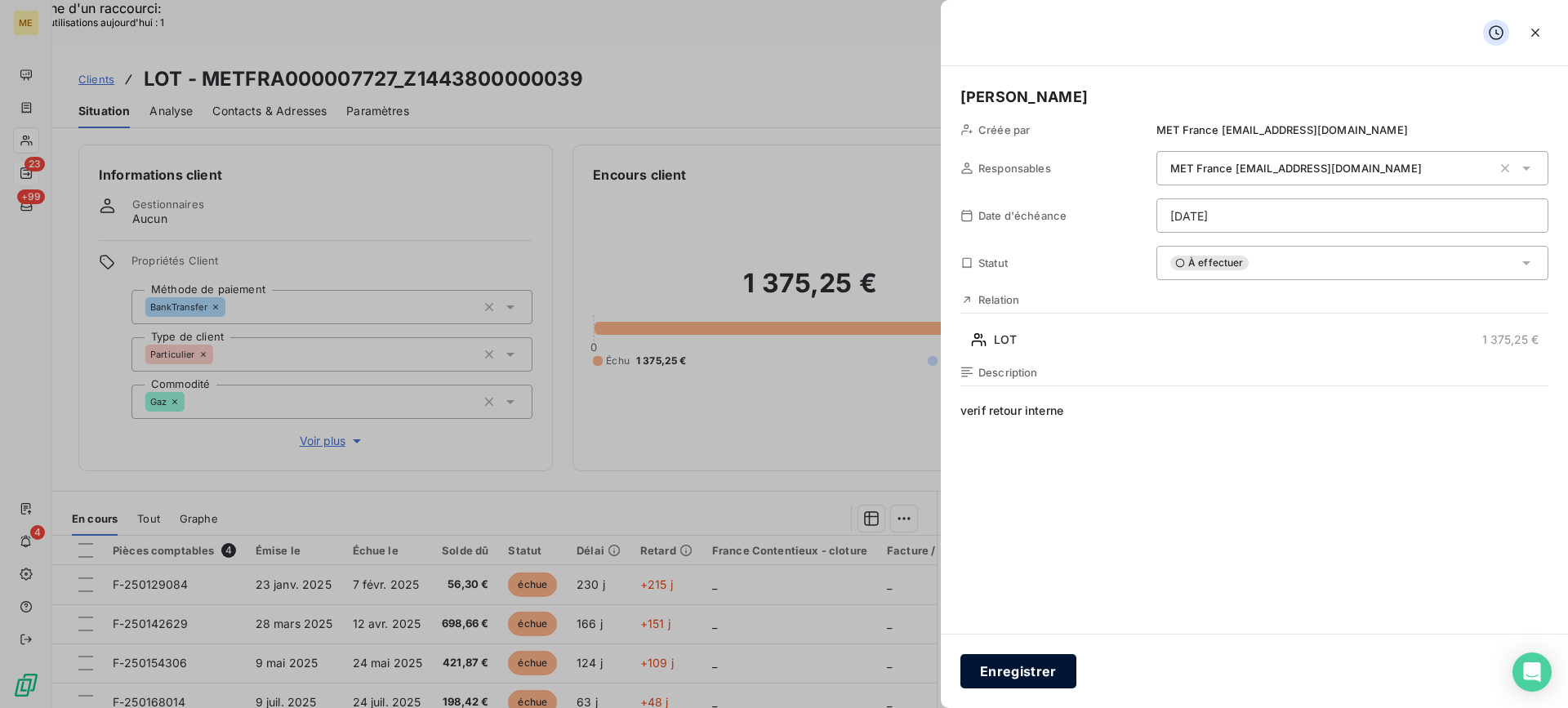
click at [1053, 668] on button "Enregistrer" at bounding box center [1018, 671] width 116 height 35
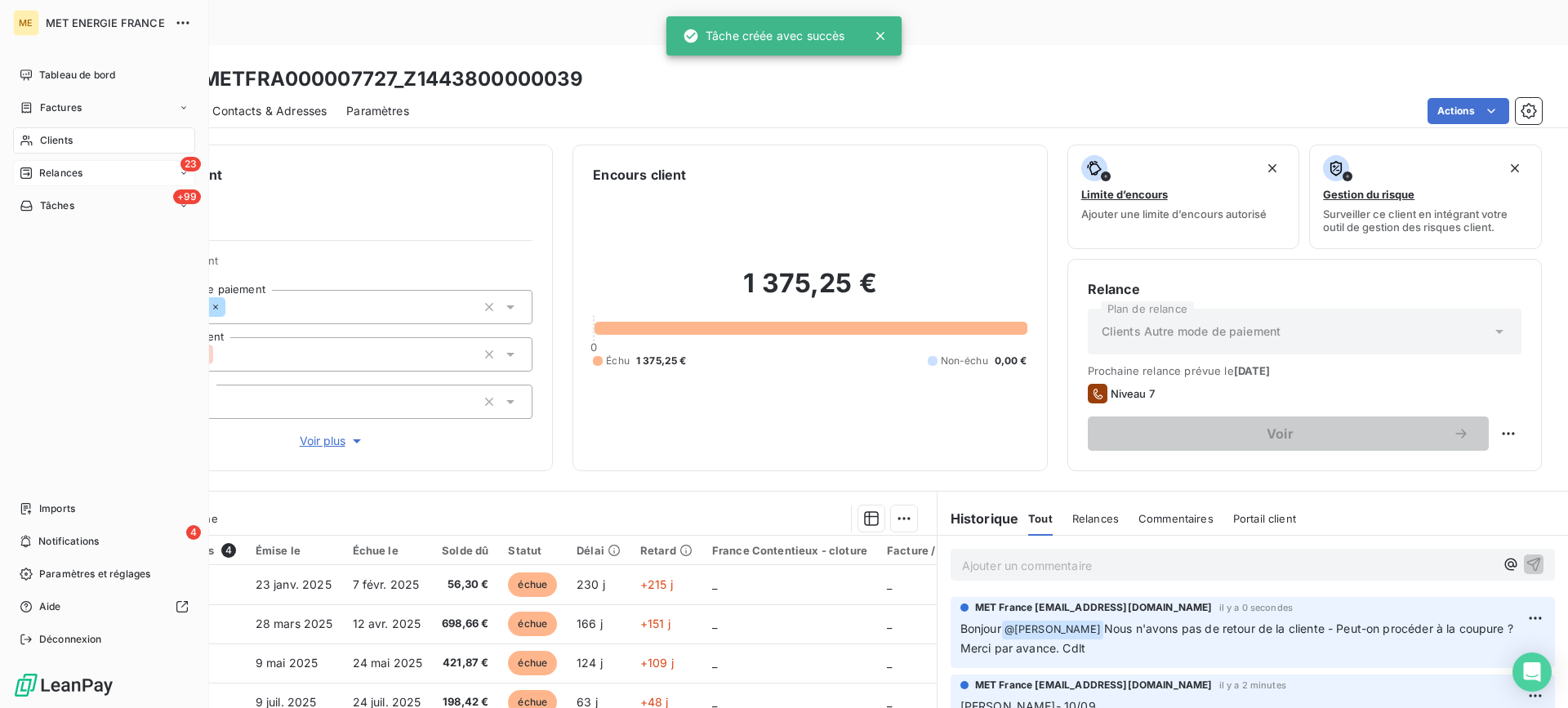
click at [72, 182] on div "23 Relances" at bounding box center [104, 173] width 182 height 26
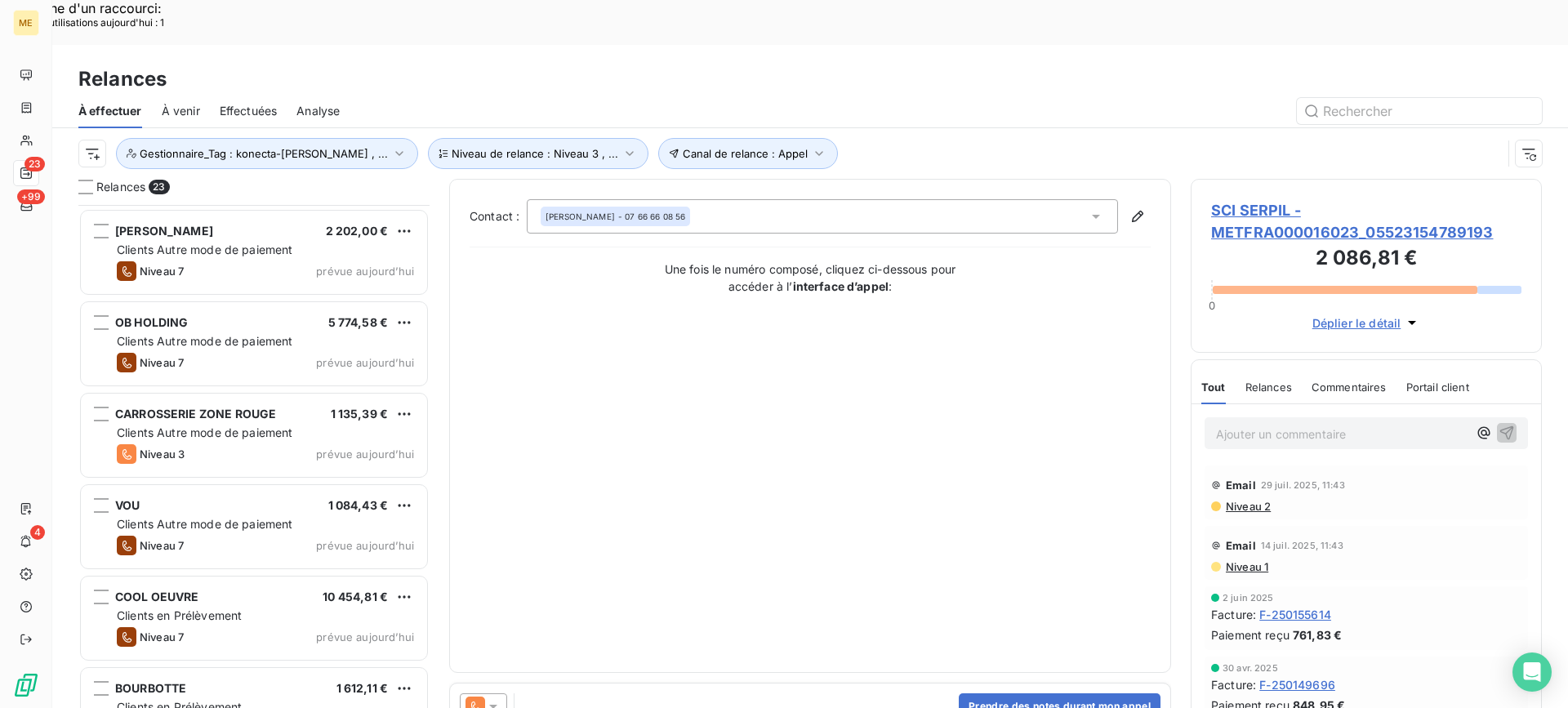
scroll to position [1557, 0]
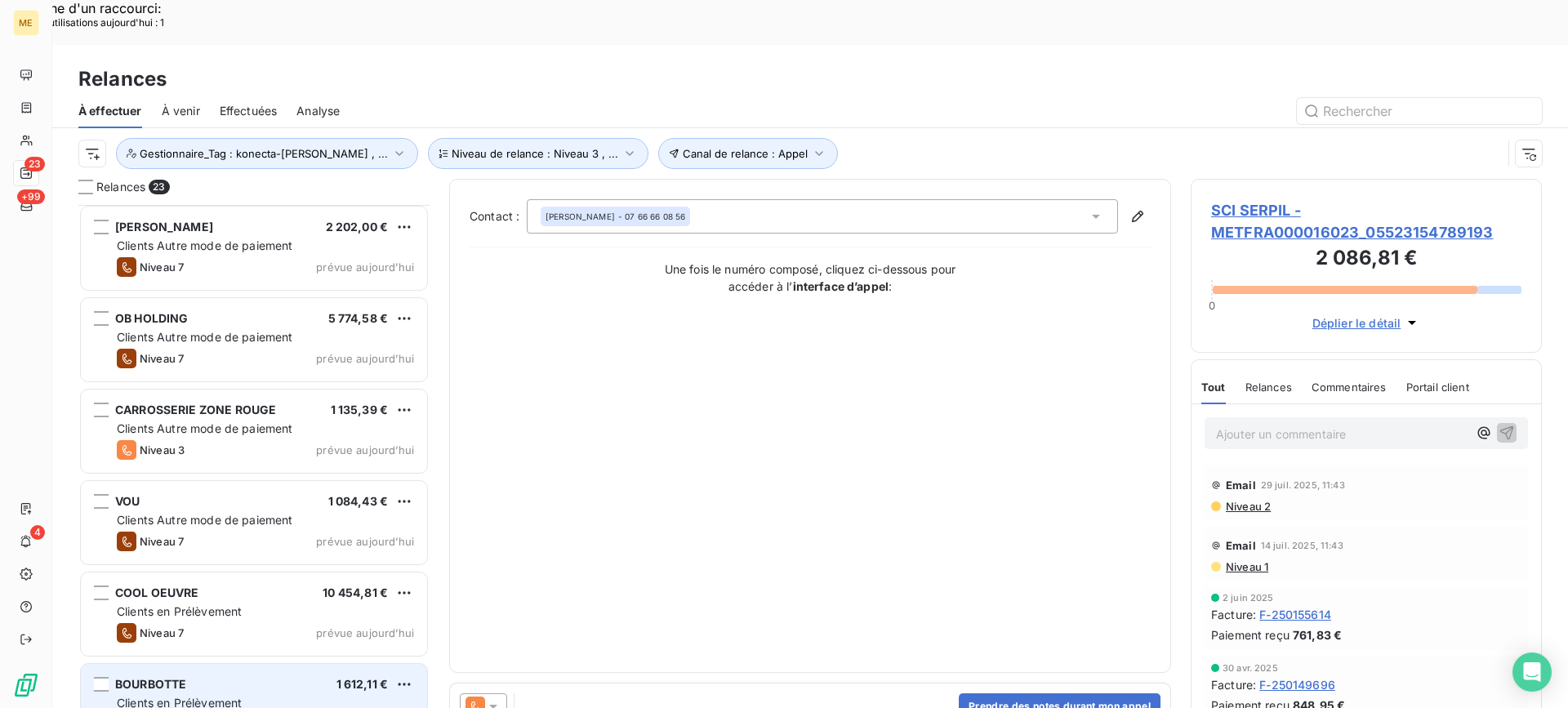
click at [275, 677] on div "BOURBOTTE 1 612,11 €" at bounding box center [265, 684] width 297 height 14
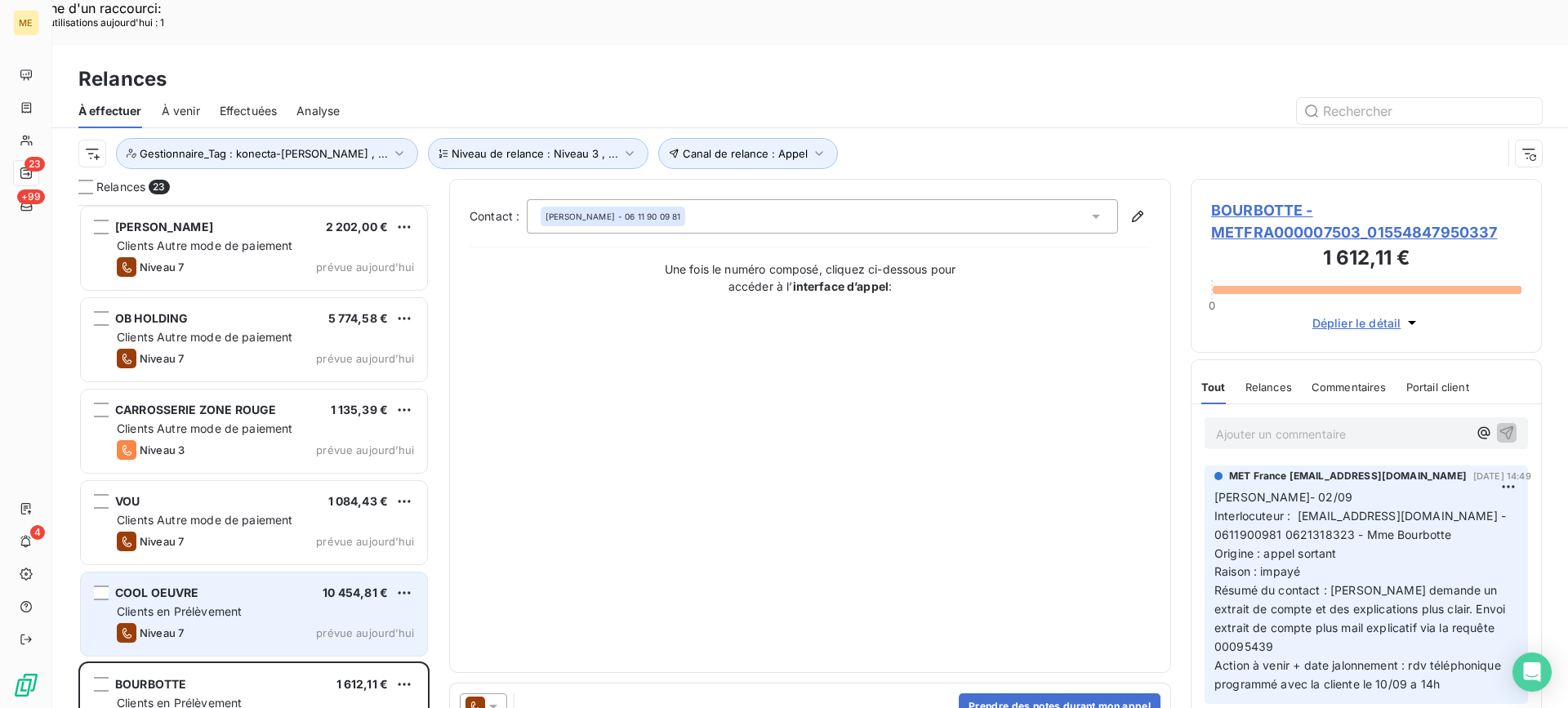
click at [197, 572] on div "COOL OEUVRE 10 454,81 € Clients en Prélèvement Niveau 7 prévue [DATE]" at bounding box center [253, 614] width 346 height 83
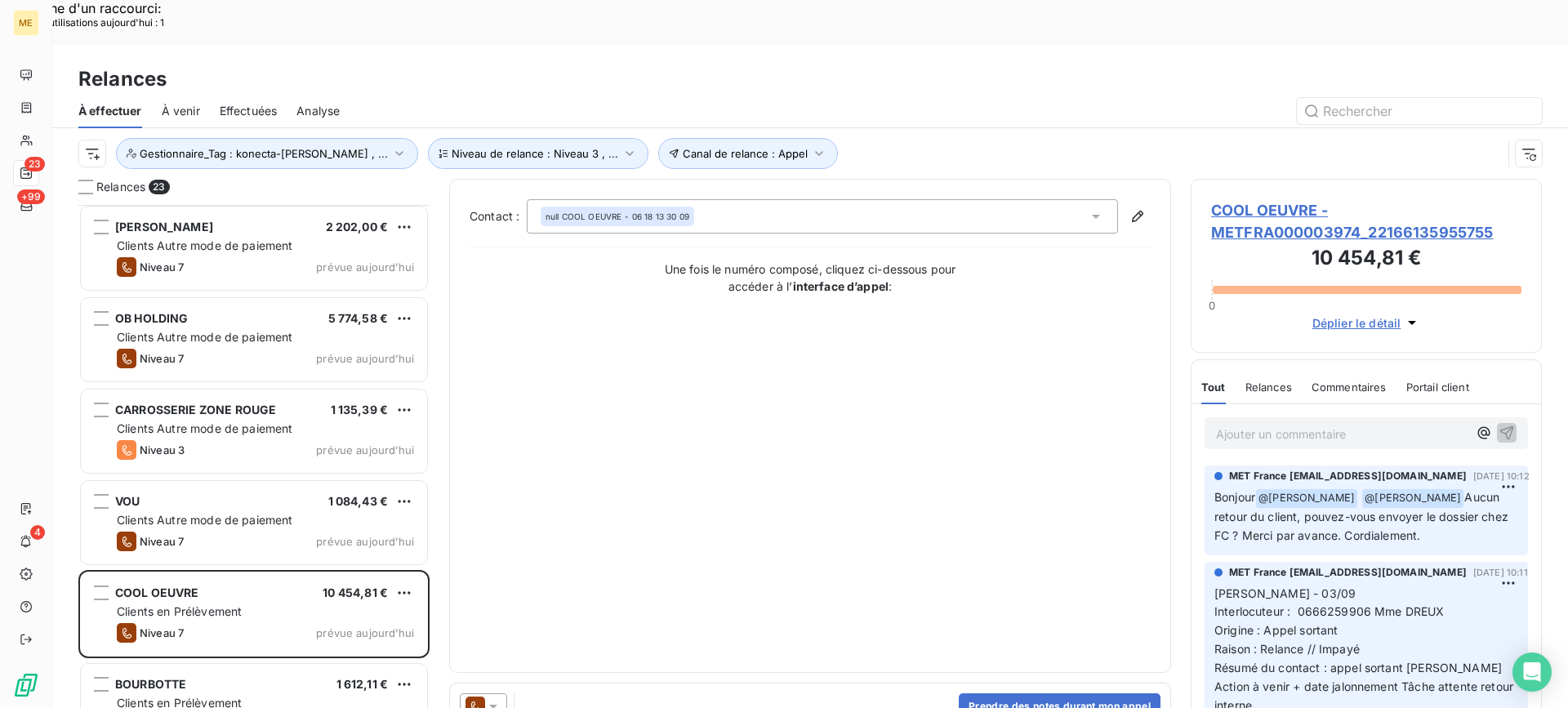
click at [1392, 200] on span "COOL OEUVRE - METFRA000003974_22166135955755" at bounding box center [1366, 221] width 311 height 44
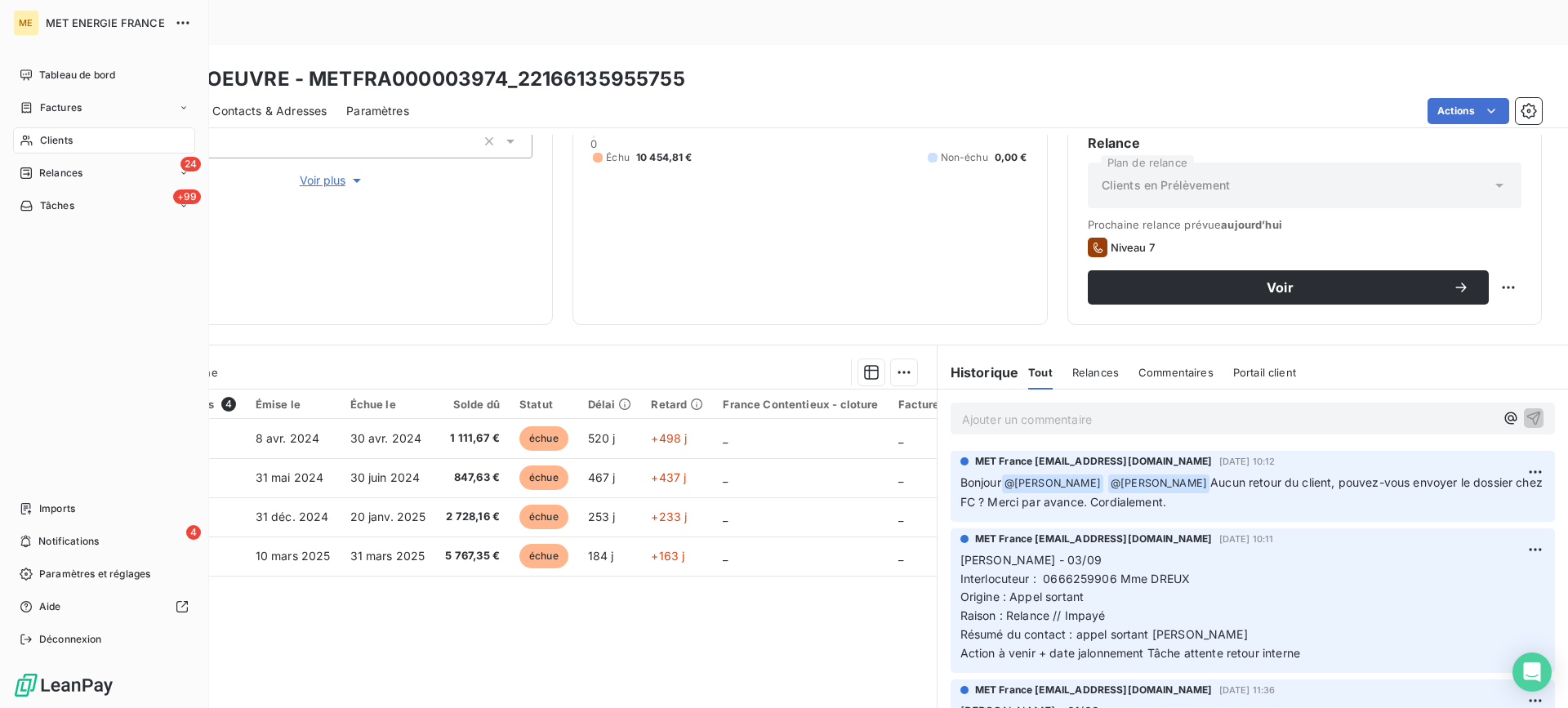
click at [65, 136] on span "Clients" at bounding box center [56, 140] width 33 height 14
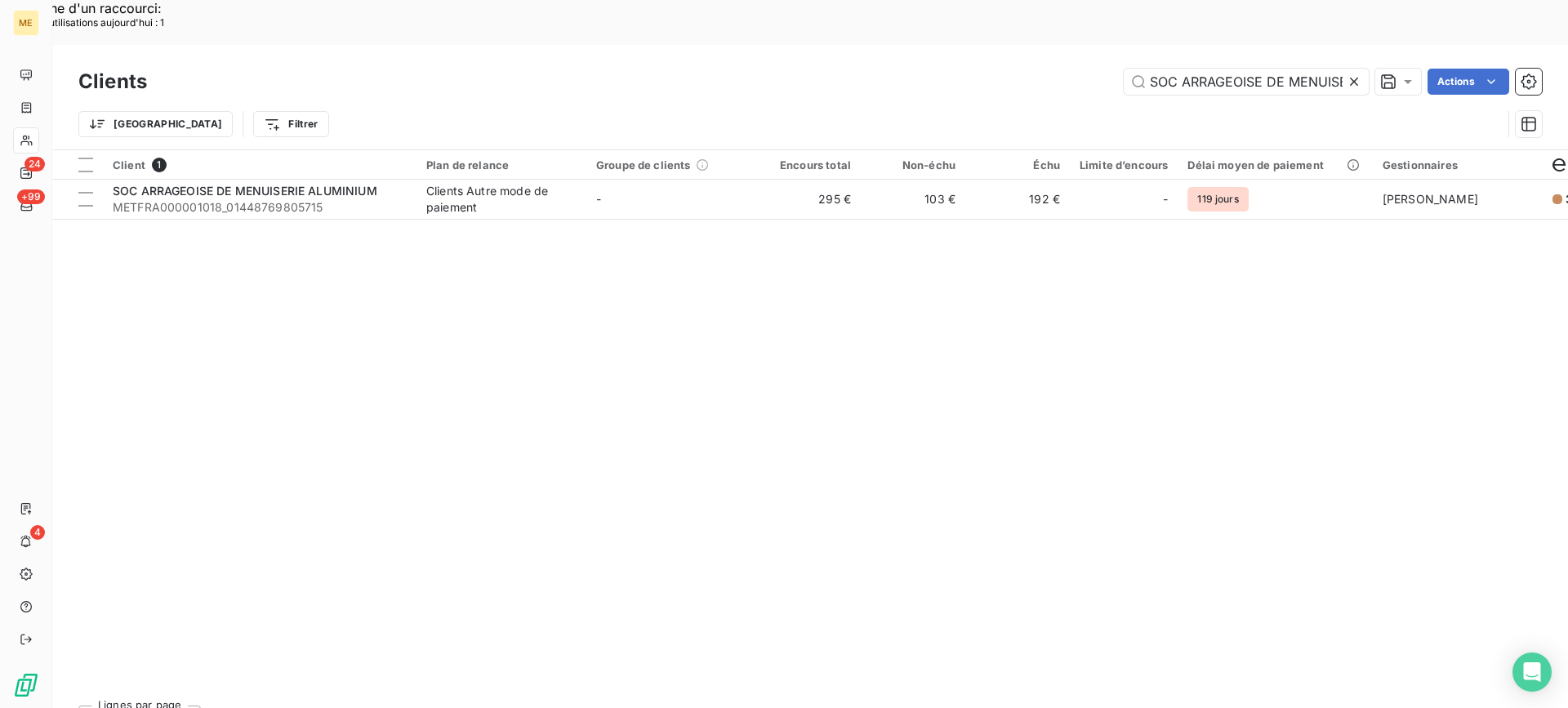
scroll to position [0, 104]
click at [1227, 68] on input "SOC ARRAGEOISE DE MENUISERIE ALUMINIUM" at bounding box center [1246, 81] width 245 height 26
click at [1225, 68] on input "SOC ARRAGEOISE DE MENUISERIE ALUMINIUM" at bounding box center [1246, 81] width 245 height 26
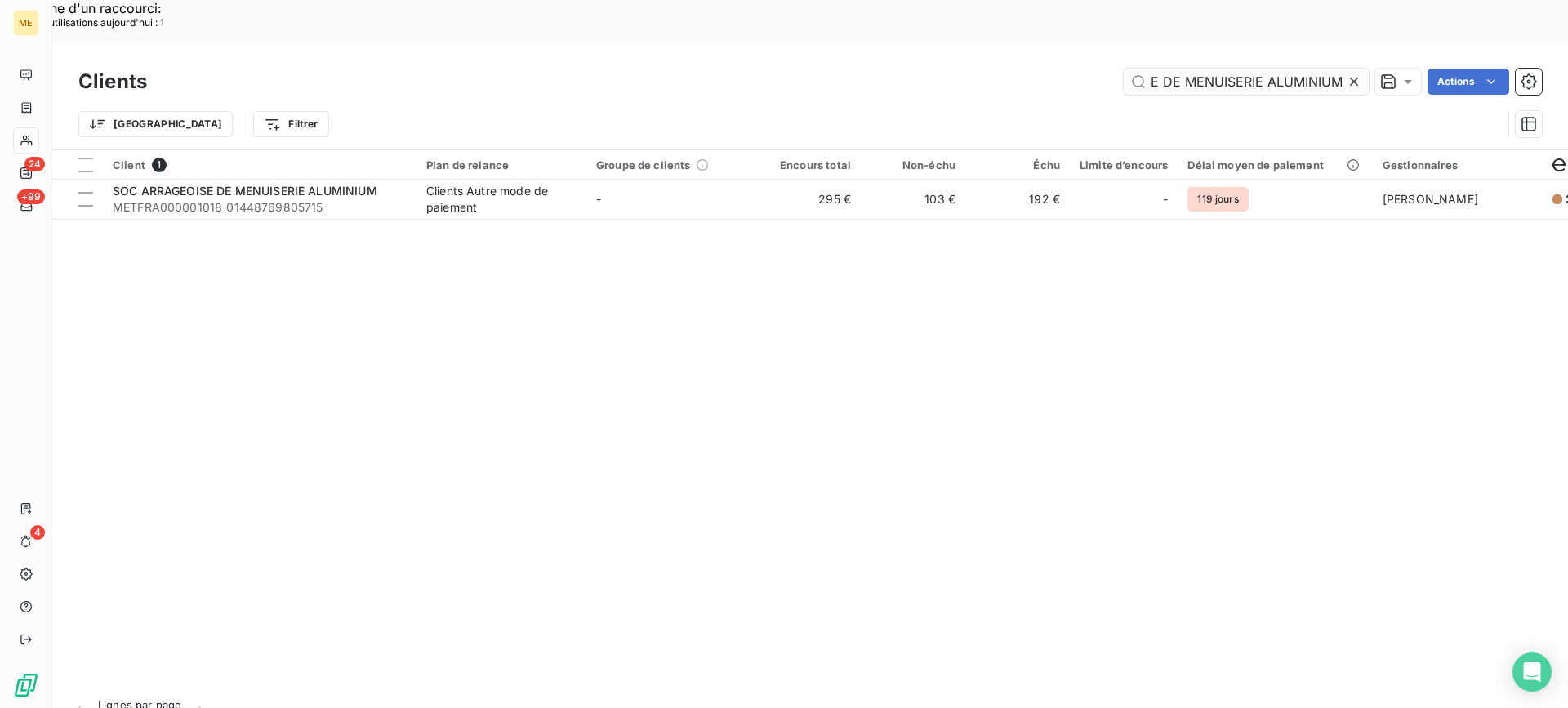
click at [1221, 68] on input "SOC ARRAGEOISE DE MENUISERIE ALUMINIUM" at bounding box center [1246, 81] width 245 height 26
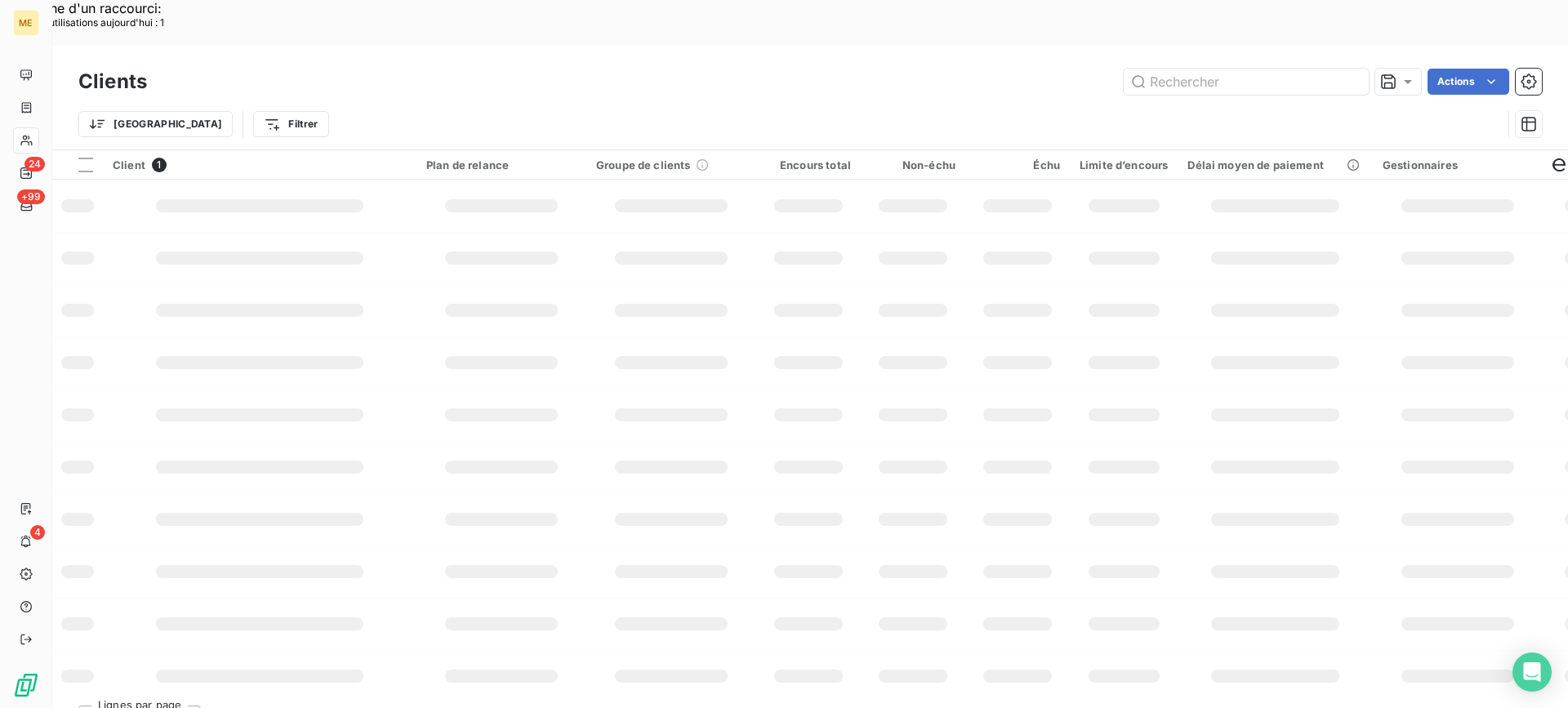
scroll to position [0, 0]
type input "lot [PERSON_NAME]"
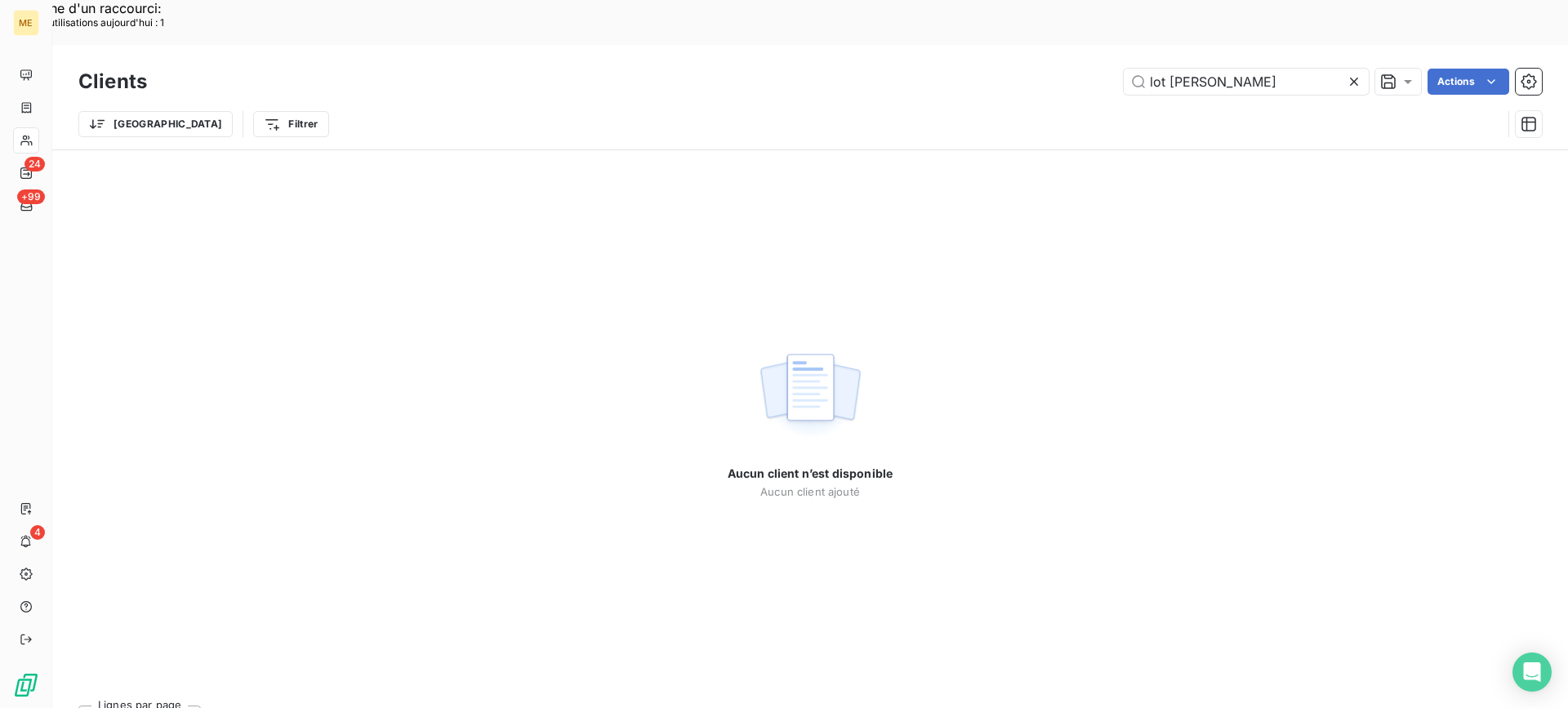
drag, startPoint x: 1216, startPoint y: 27, endPoint x: 1094, endPoint y: 37, distance: 122.4
click at [1094, 68] on div "lot [PERSON_NAME]" at bounding box center [854, 81] width 1375 height 26
type input "*"
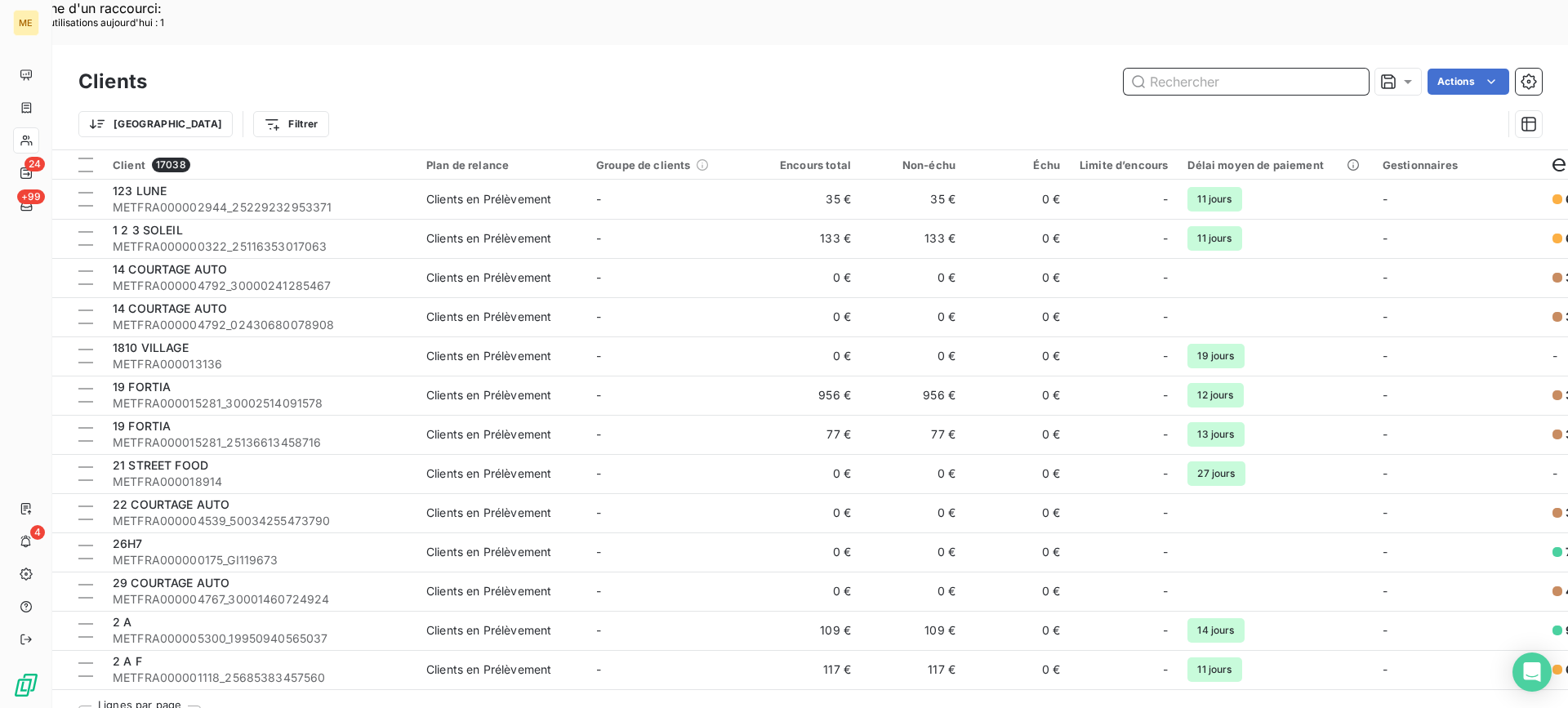
click at [1224, 68] on input "text" at bounding box center [1246, 81] width 245 height 26
paste input "METFRA000007727"
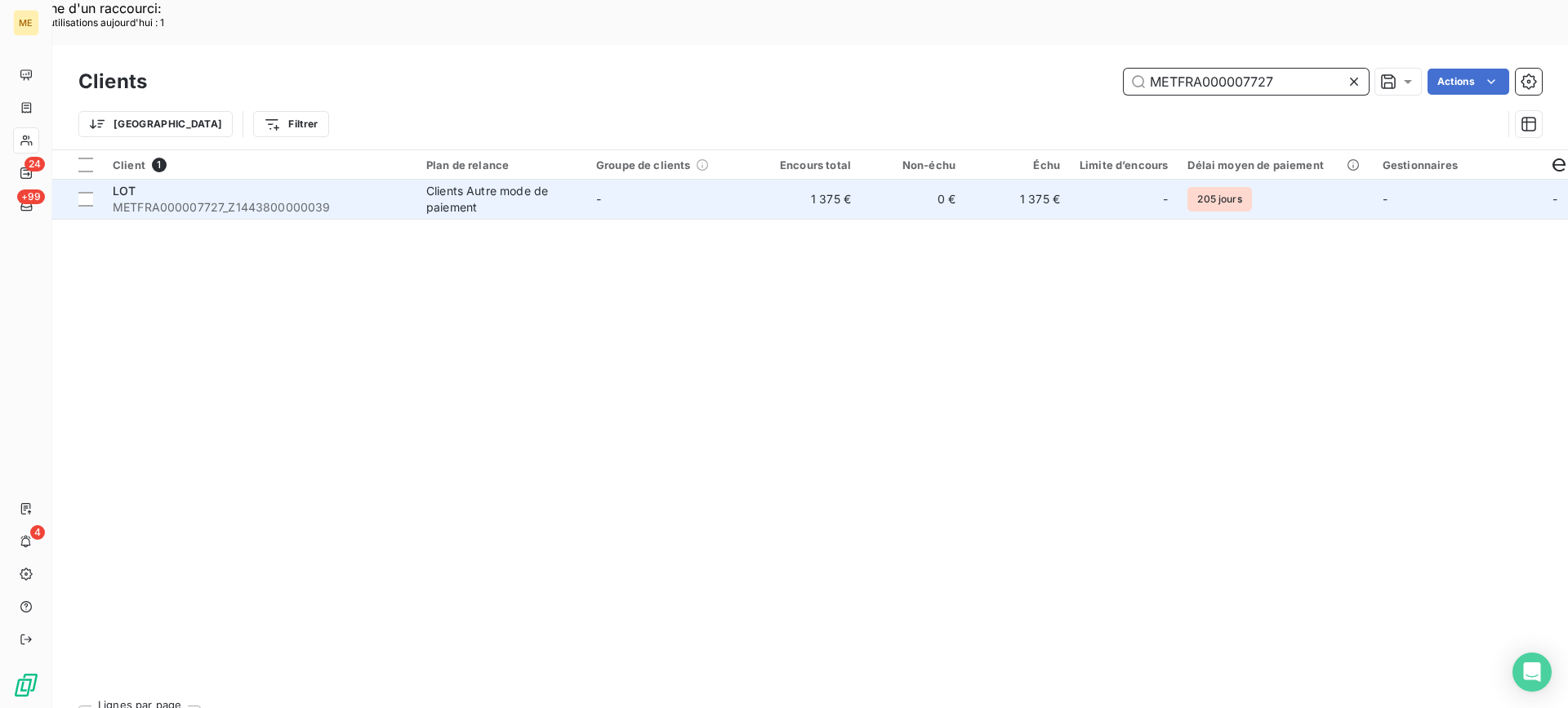
type input "METFRA000007727"
click at [417, 179] on td "Clients Autre mode de paiement" at bounding box center [502, 199] width 170 height 40
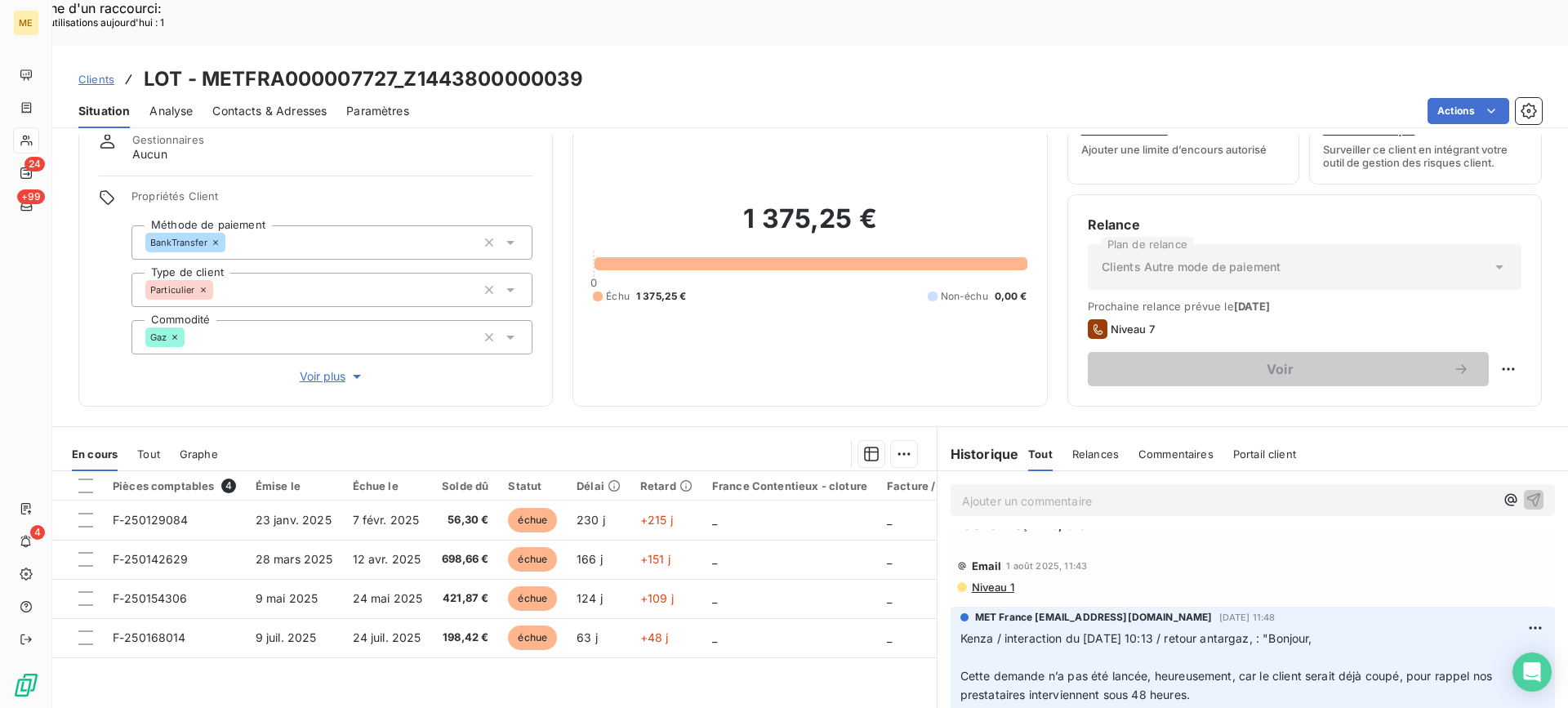
scroll to position [2450, 0]
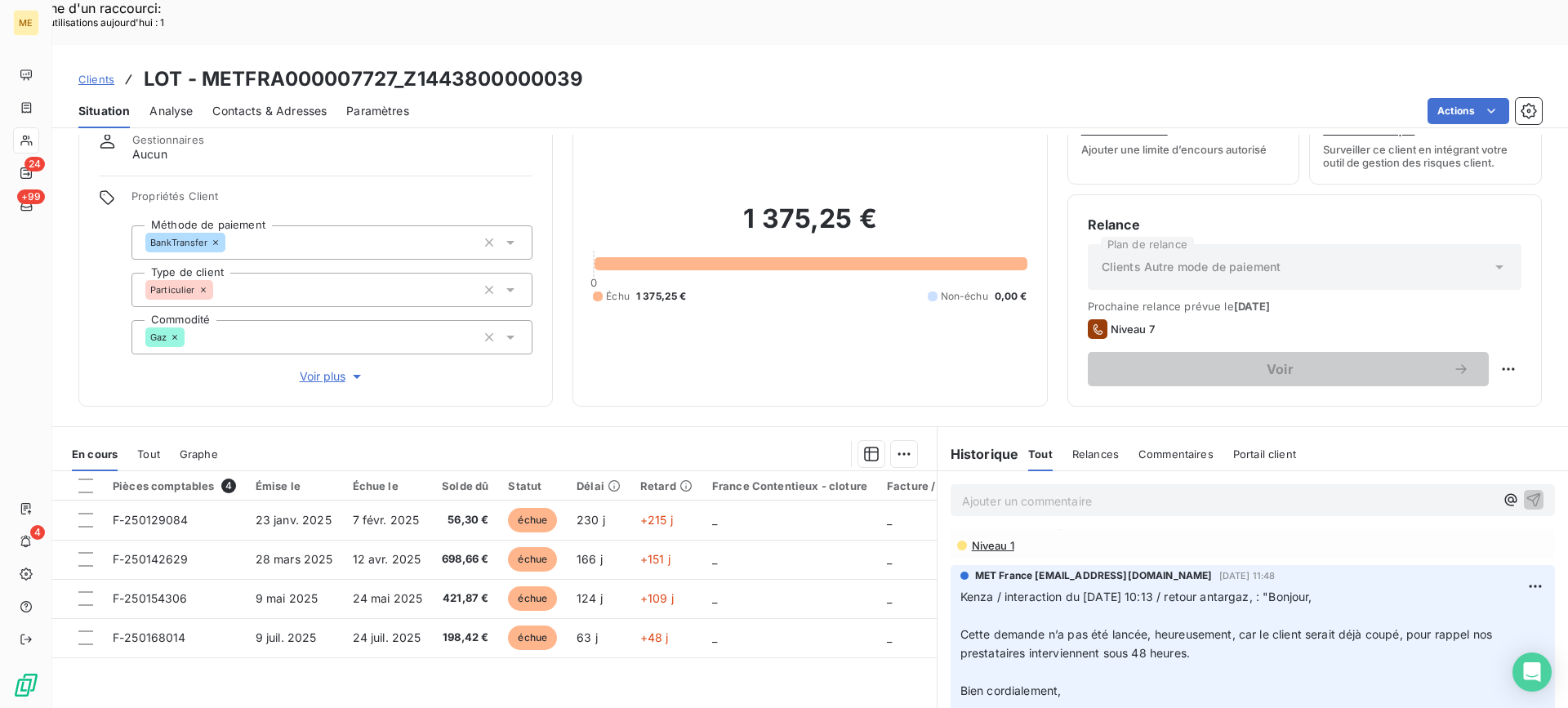
click at [413, 65] on h3 "LOT - METFRA000007727_Z1443800000039" at bounding box center [364, 79] width 439 height 29
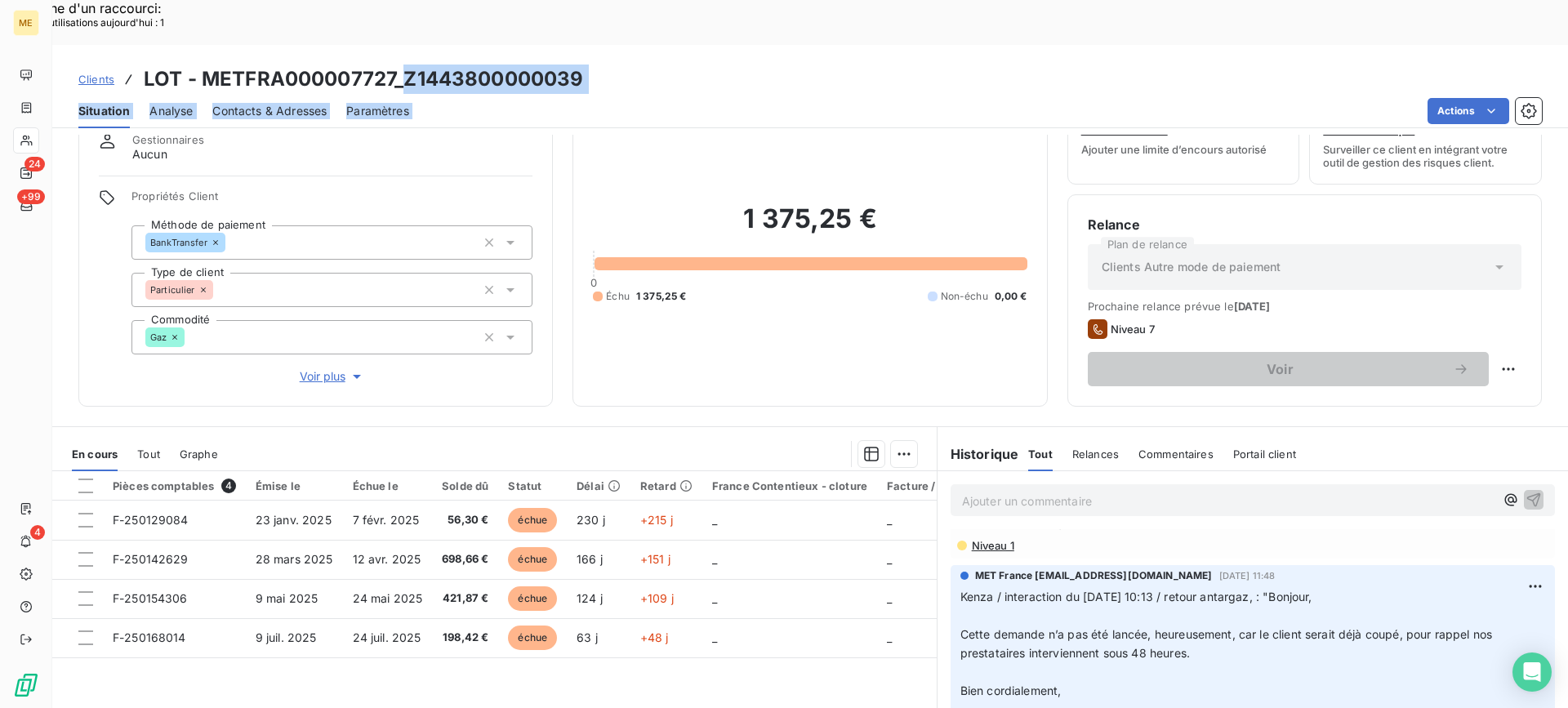
drag, startPoint x: 409, startPoint y: 40, endPoint x: 586, endPoint y: 52, distance: 177.4
click at [586, 52] on div "Clients LOT - METFRA000007727_Z1443800000039 Situation Analyse Contacts & Adres…" at bounding box center [810, 86] width 1515 height 83
copy div "Z1443800000039 Situation Analyse Contacts & Adresses Paramètres Actions"
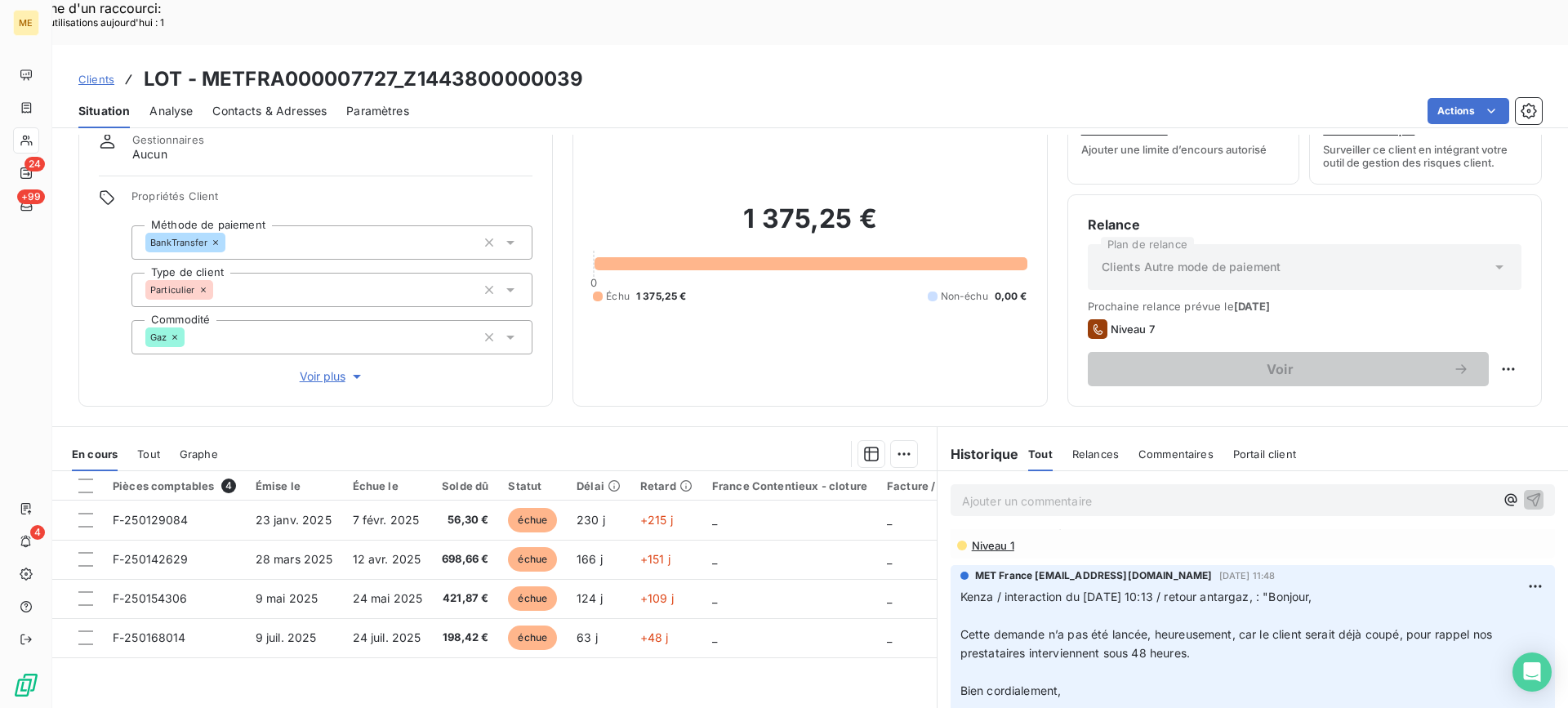
click at [285, 133] on div "Gestionnaires Aucun" at bounding box center [315, 147] width 433 height 29
click at [417, 65] on h3 "LOT - METFRA000007727_Z1443800000039" at bounding box center [364, 79] width 439 height 29
copy h3 "Z1443800000039"
drag, startPoint x: 407, startPoint y: 31, endPoint x: 579, endPoint y: 39, distance: 172.2
click at [579, 65] on h3 "LOT - METFRA000007727_Z1443800000039" at bounding box center [364, 79] width 439 height 29
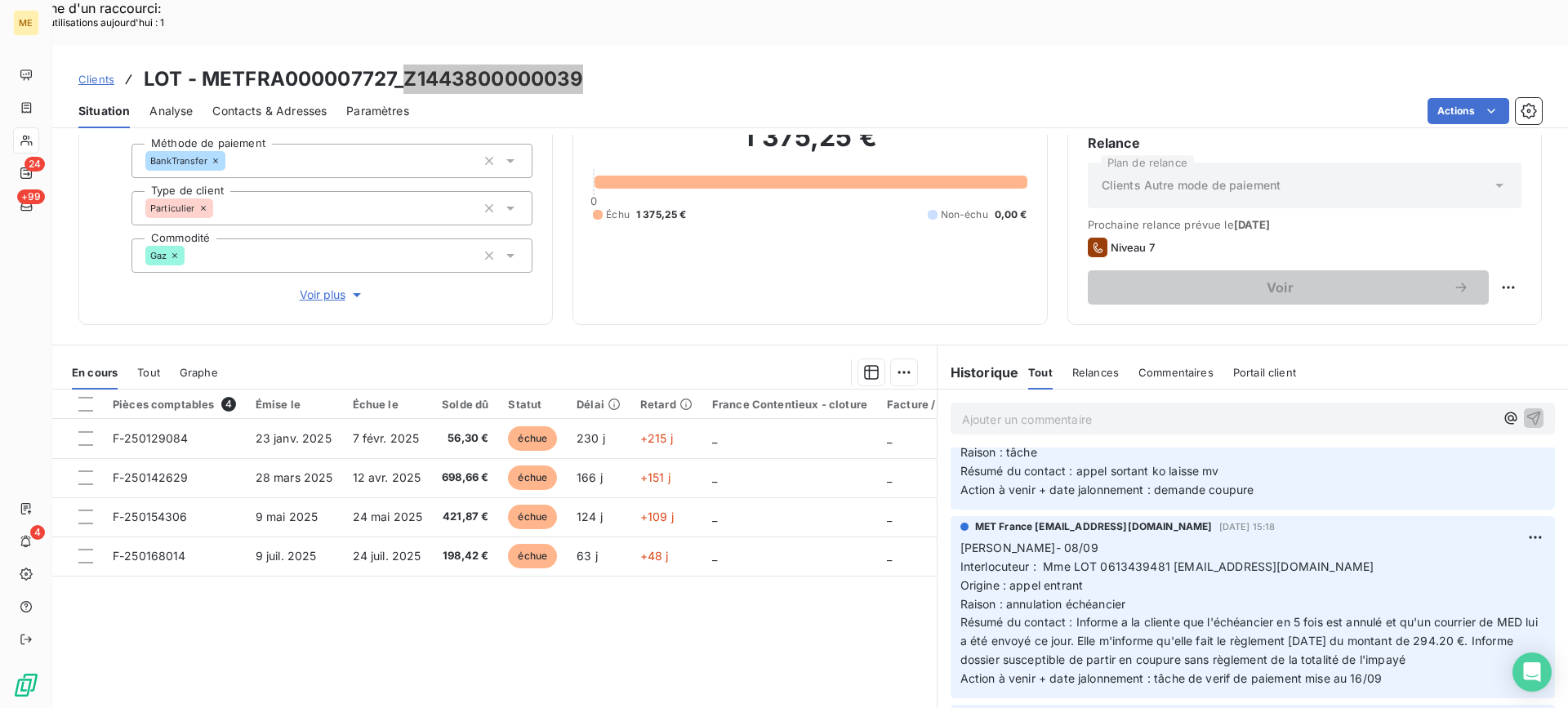
scroll to position [0, 0]
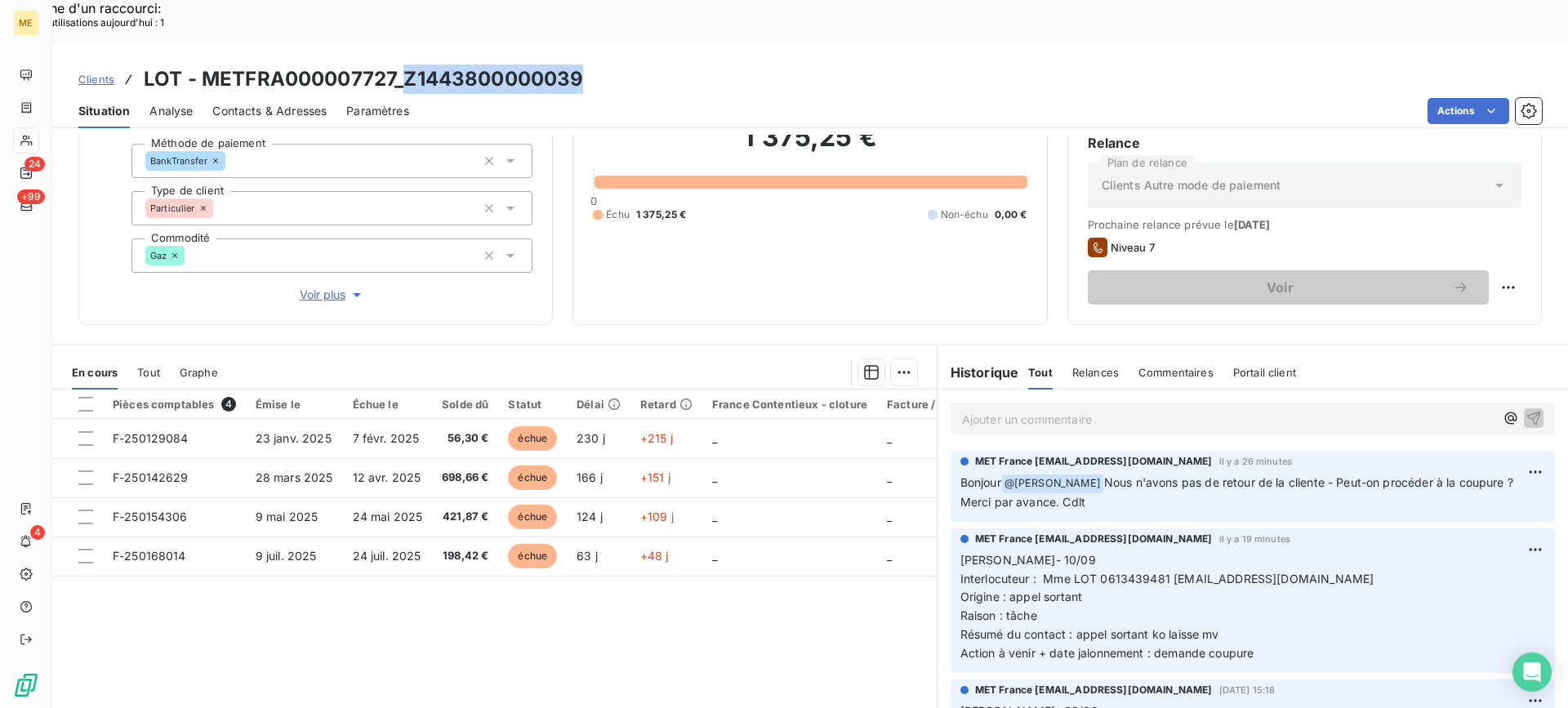
click at [1179, 409] on p "Ajouter un commentaire ﻿" at bounding box center [1228, 419] width 532 height 20
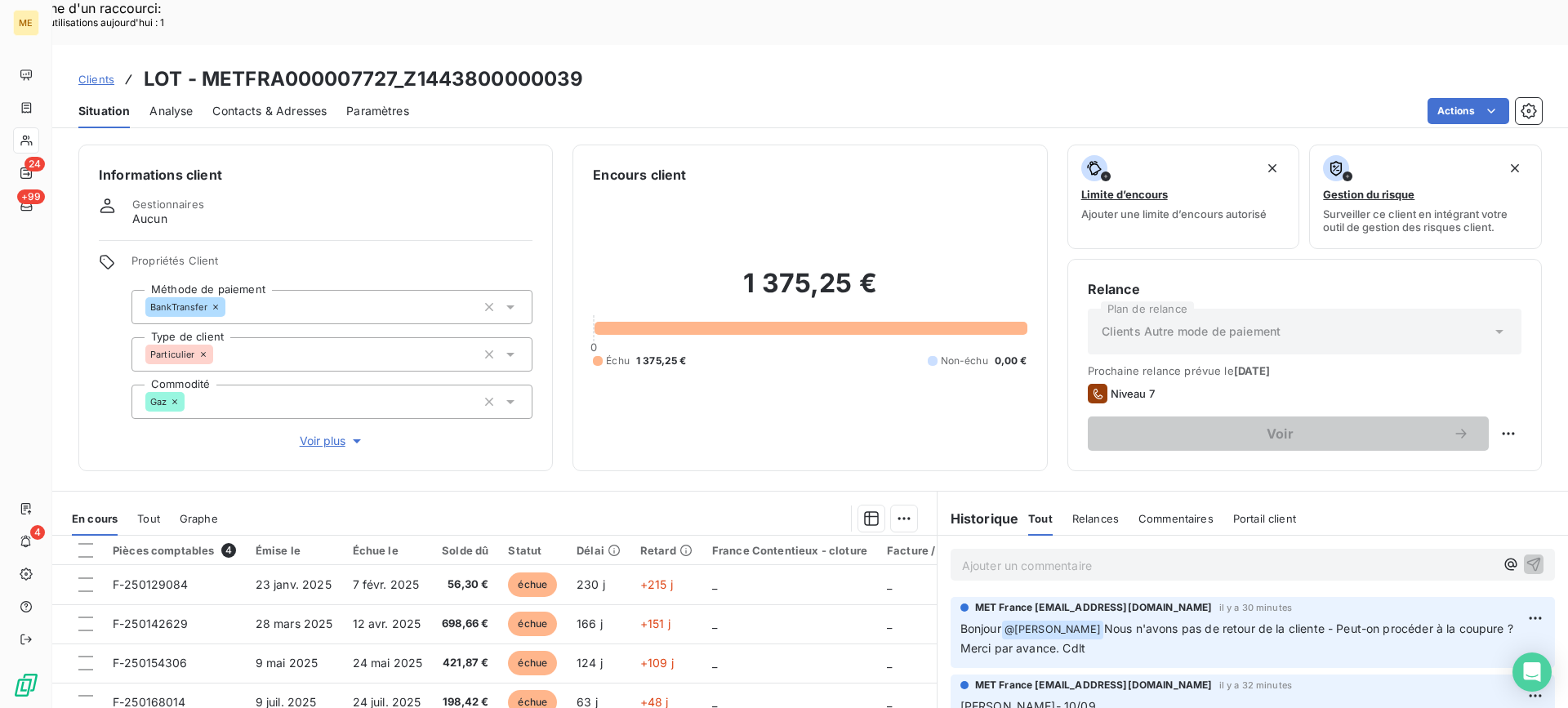
click at [1235, 556] on p "Ajouter un commentaire ﻿" at bounding box center [1228, 566] width 532 height 20
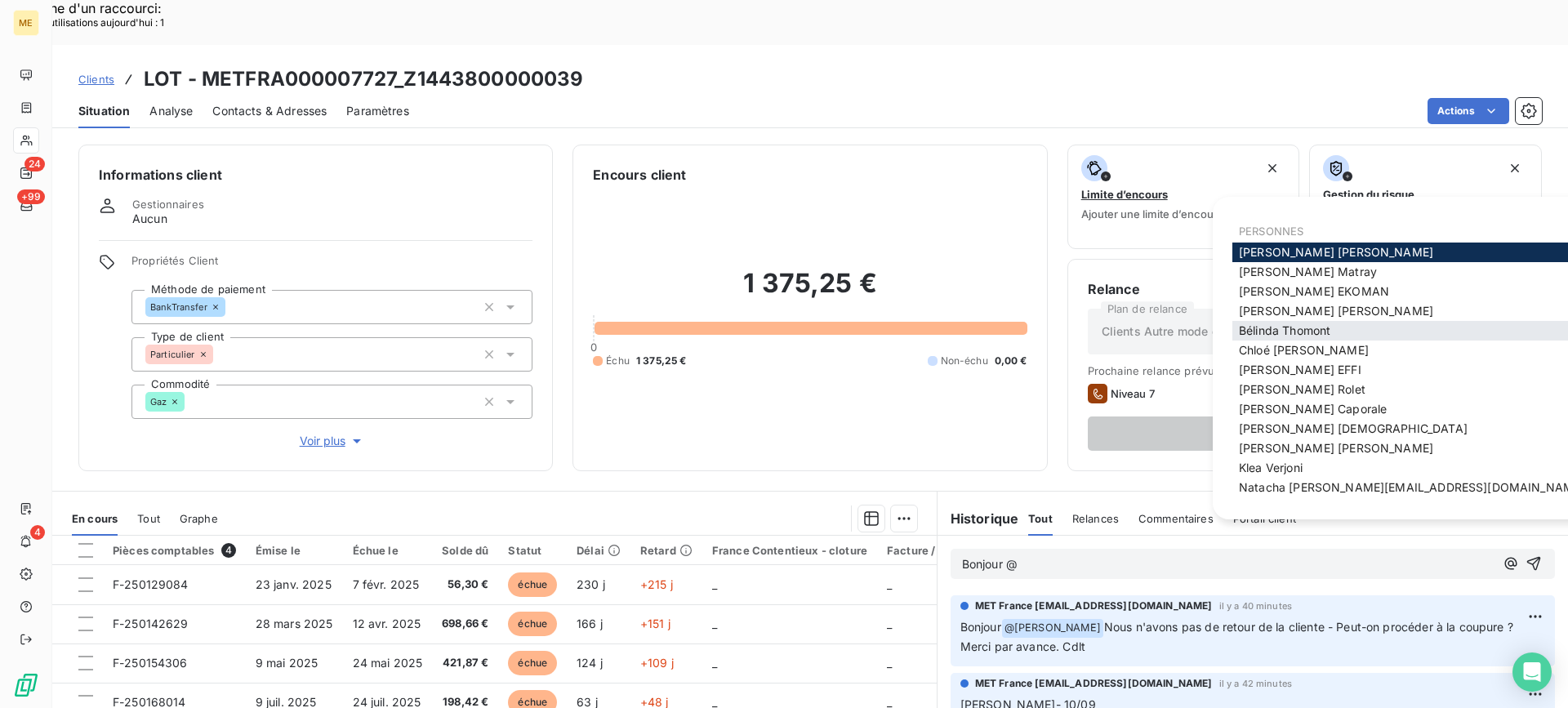
click at [1273, 322] on div "[PERSON_NAME]" at bounding box center [1411, 330] width 359 height 19
click at [1246, 334] on span "[PERSON_NAME]" at bounding box center [1284, 330] width 92 height 13
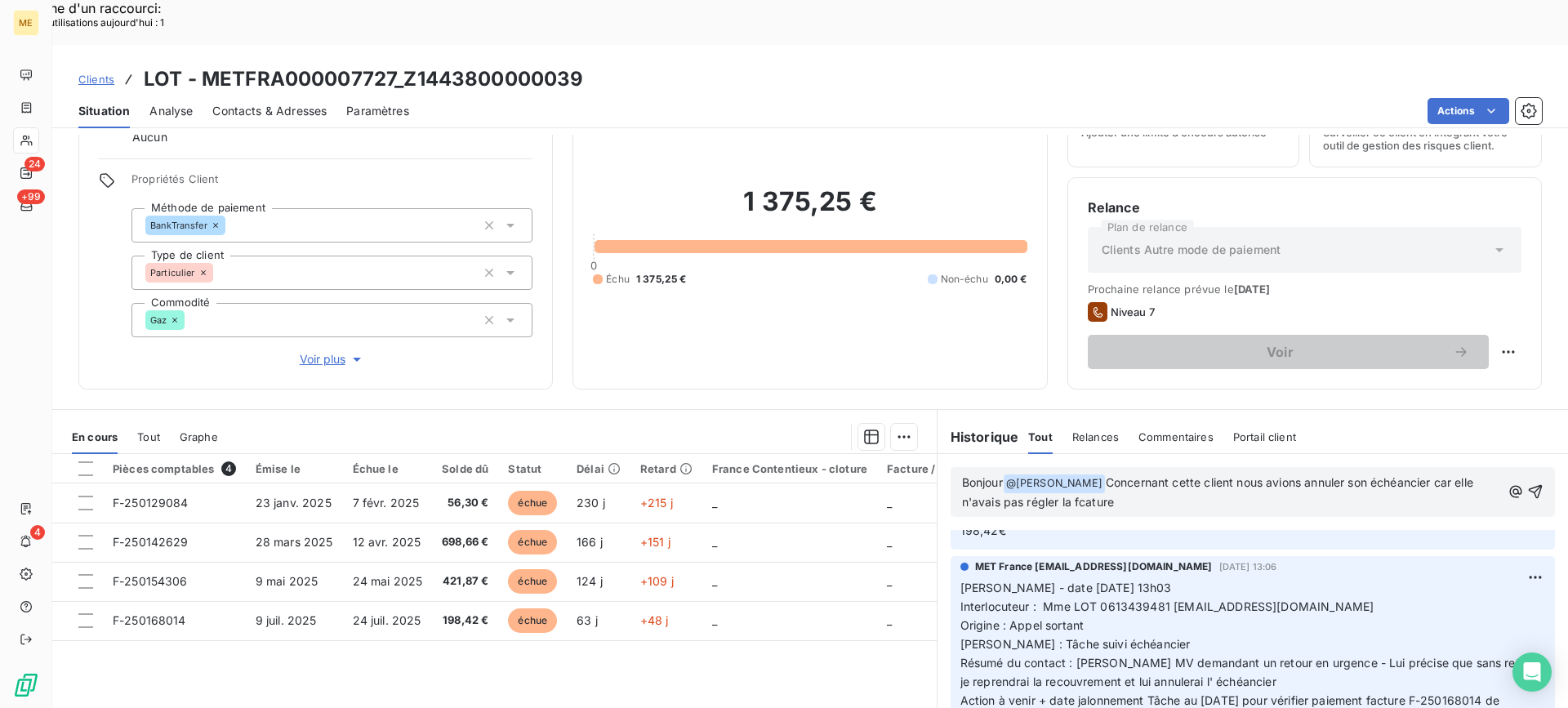
scroll to position [1715, 0]
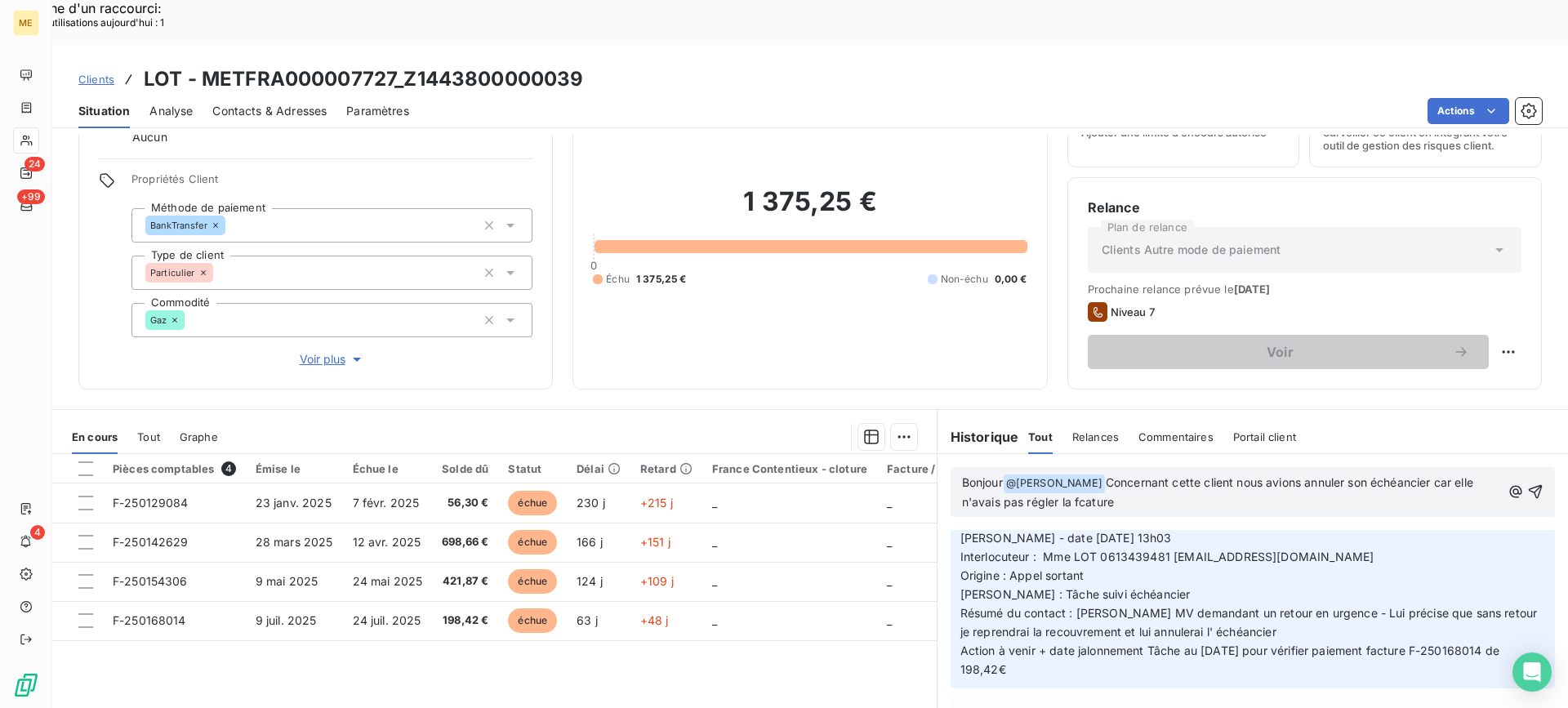
copy span "F-250168014 de 198,42€"
drag, startPoint x: 1432, startPoint y: 602, endPoint x: 1289, endPoint y: 514, distance: 167.9
click at [1431, 643] on span "Action à venir + date jalonnement Tâche au [DATE] pour vérifier paiement factur…" at bounding box center [1231, 659] width 542 height 33
click at [1159, 474] on p "Bonjour @ [PERSON_NAME] ﻿ Concernant cette client nous avions annuler son échéa…" at bounding box center [1231, 493] width 539 height 39
click at [1132, 476] on span "Concernant cette client nous avions annuler son échéancier car elle n'avais pas…" at bounding box center [1219, 492] width 514 height 34
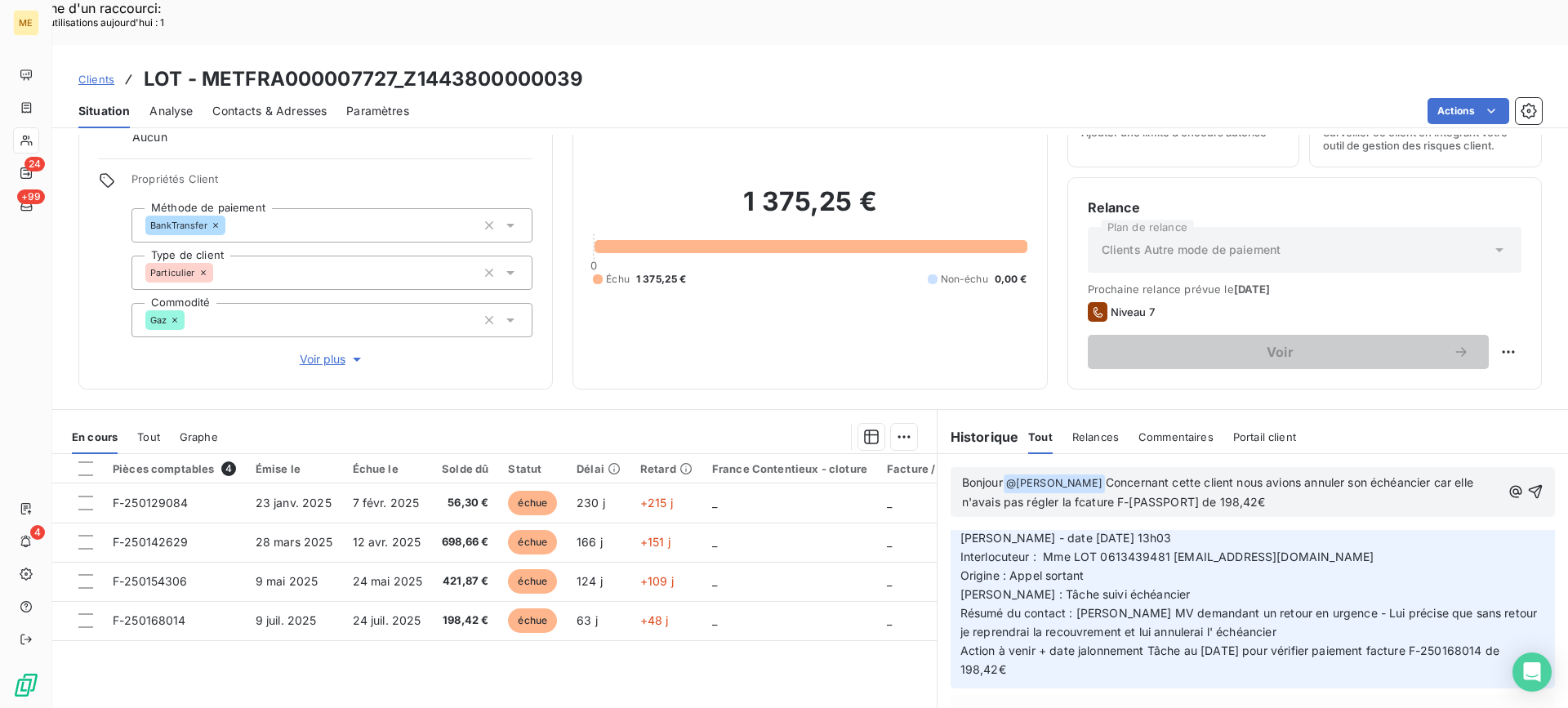
click at [1292, 474] on p "Bonjour @ [PERSON_NAME] ﻿ Concernant cette client nous avions annuler son échéa…" at bounding box center [1231, 493] width 539 height 39
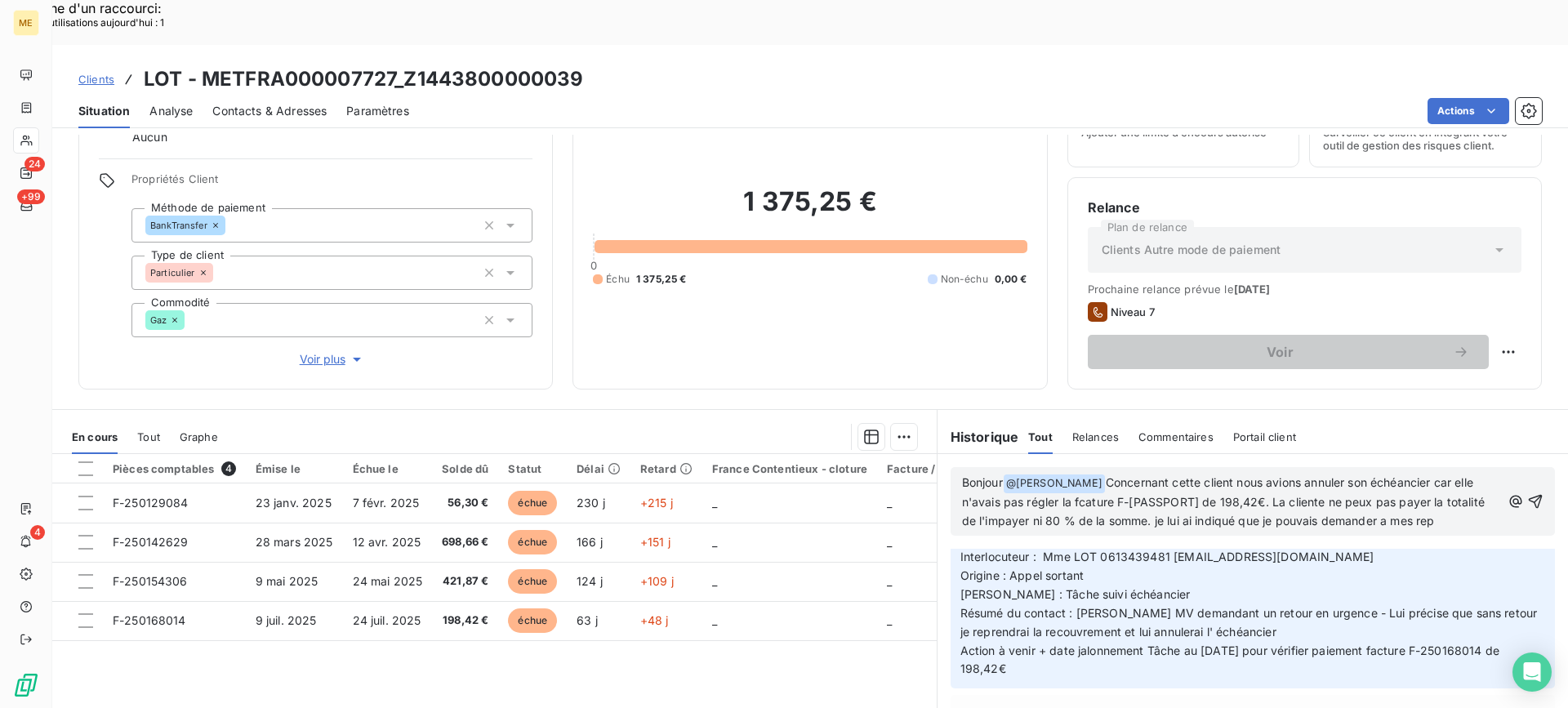
scroll to position [1752, 0]
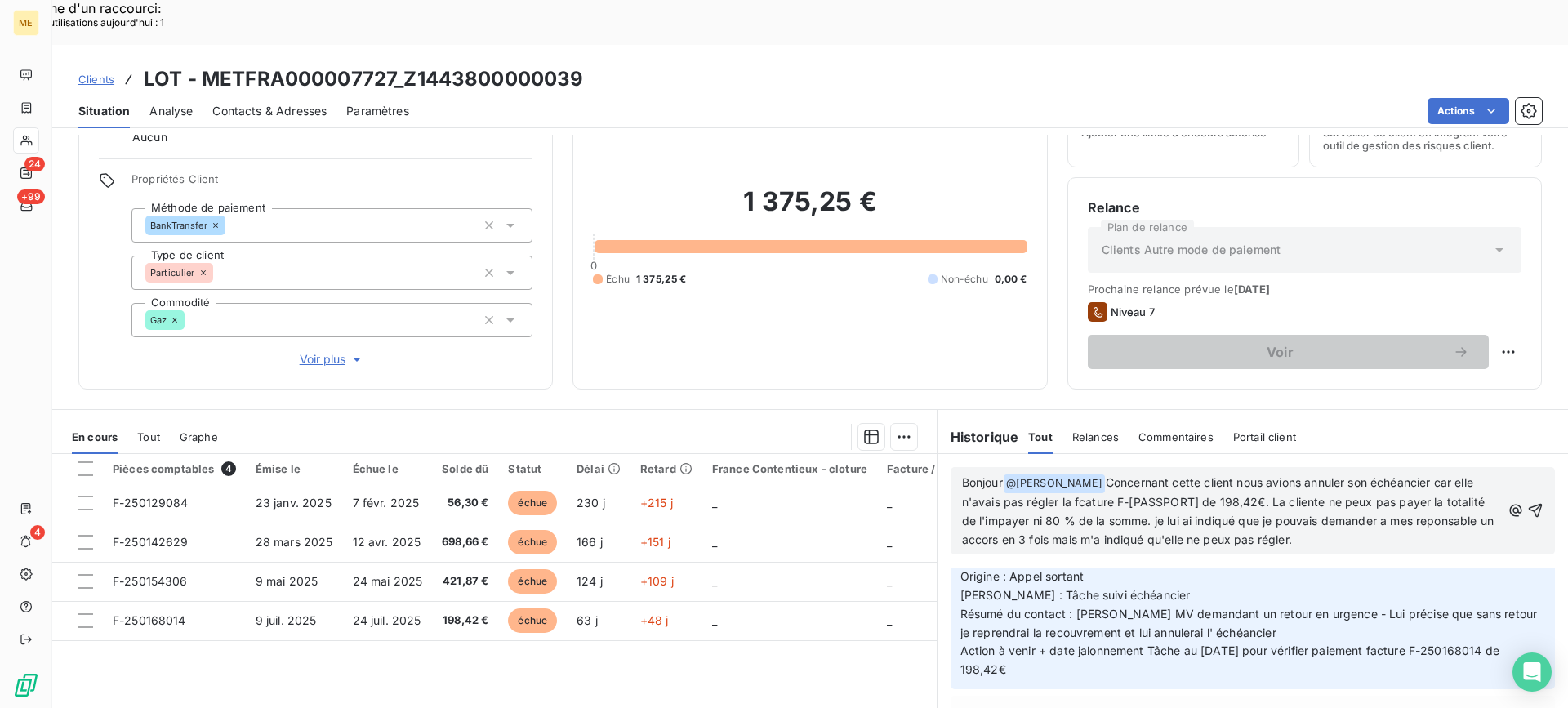
drag, startPoint x: 1377, startPoint y: 491, endPoint x: 1114, endPoint y: 404, distance: 277.0
click at [1101, 474] on p "Bonjour @ [PERSON_NAME] ﻿ Concernant cette client nous avions annuler son échéa…" at bounding box center [1231, 512] width 539 height 76
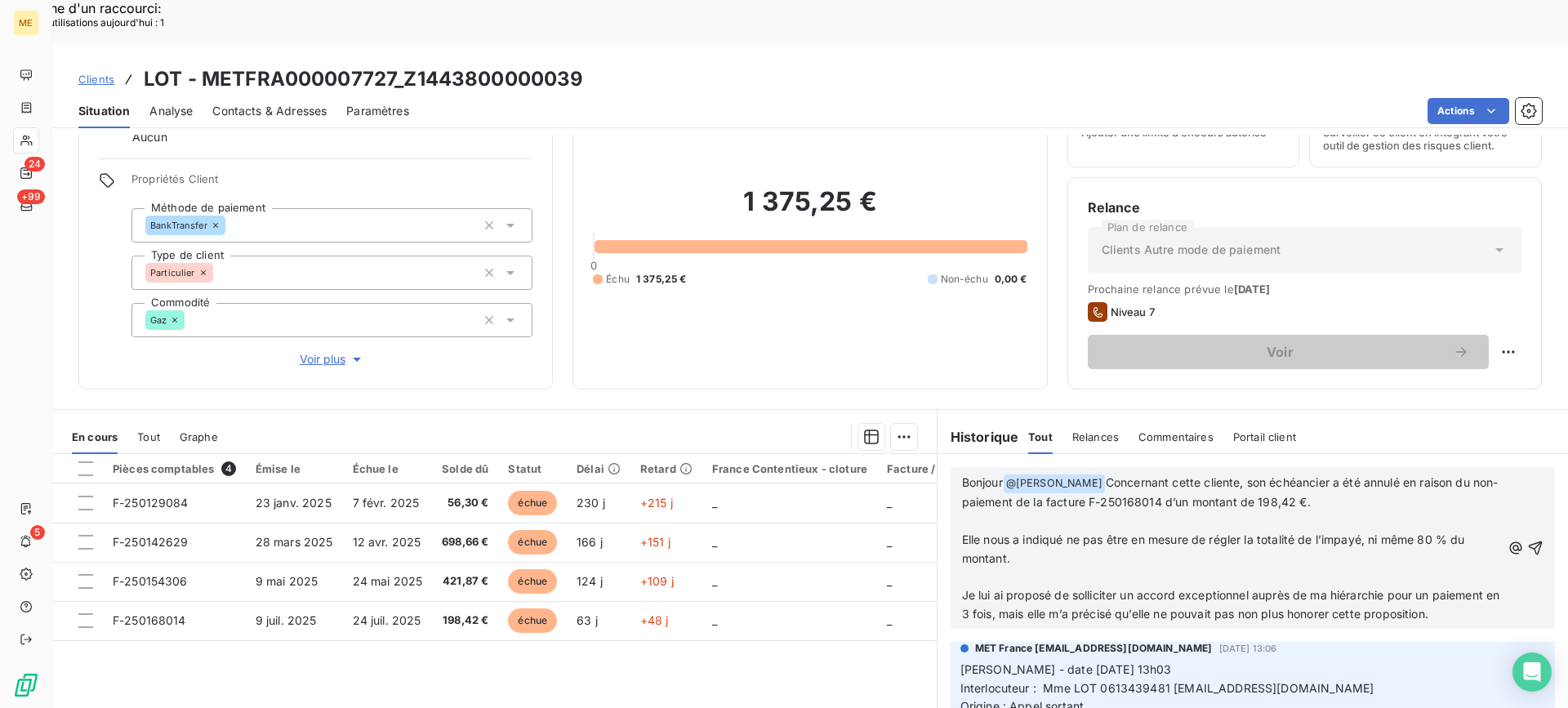
scroll to position [1845, 0]
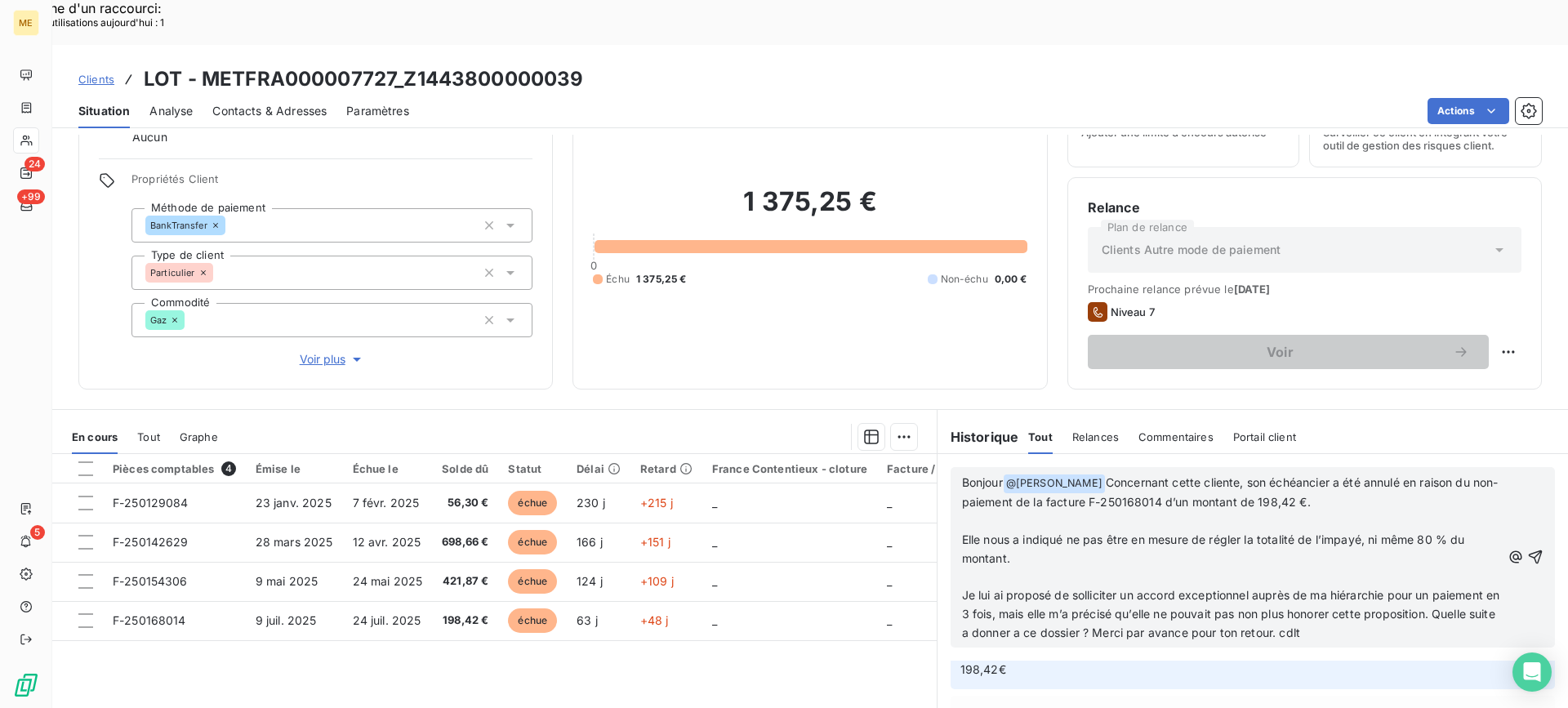
click at [1123, 599] on div "Bonjour @ [PERSON_NAME] ﻿ Concernant cette cliente, son échéancier a été annulé…" at bounding box center [1252, 556] width 630 height 206
click at [1124, 588] on span "Je lui ai proposé de solliciter un accord exceptionnel auprès de ma hiérarchie …" at bounding box center [1232, 613] width 541 height 51
click at [0, 0] on lt-span "à donner" at bounding box center [0, 0] width 0 height 0
click at [1152, 588] on span "Je lui ai proposé de solliciter un accord exceptionnel auprès de ma hiérarchie …" at bounding box center [1232, 613] width 541 height 51
click at [1527, 549] on icon "button" at bounding box center [1534, 556] width 16 height 16
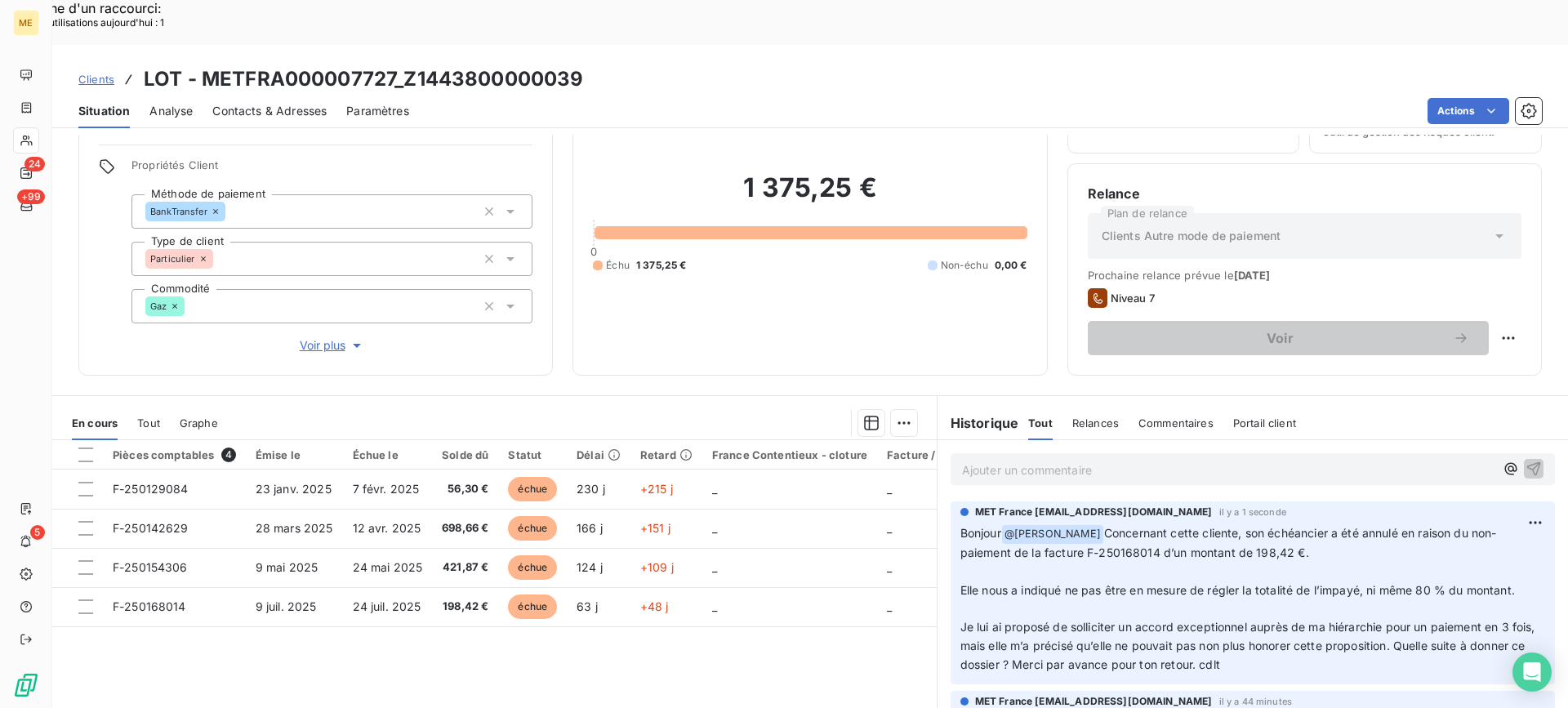
scroll to position [65, 0]
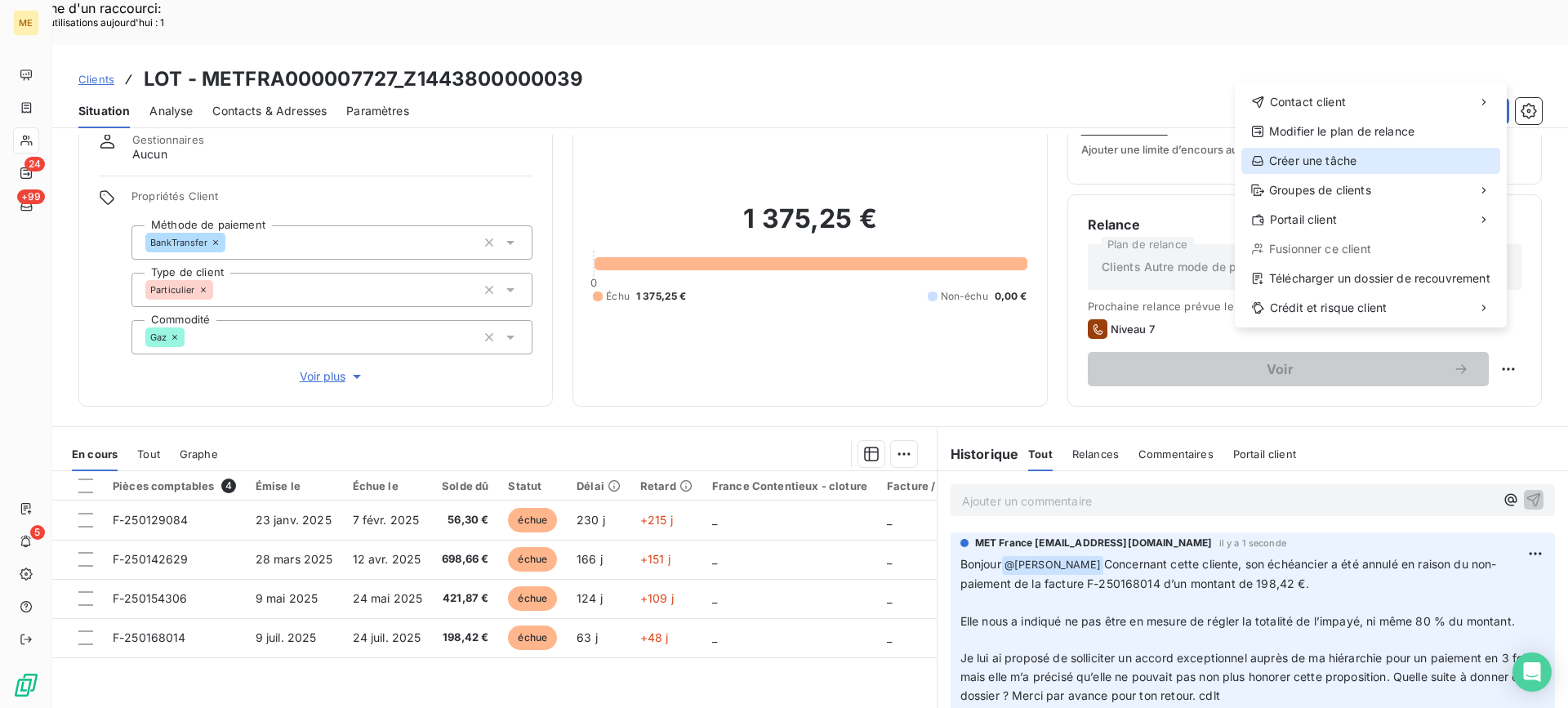
click at [1393, 169] on div "Créer une tâche" at bounding box center [1371, 161] width 259 height 26
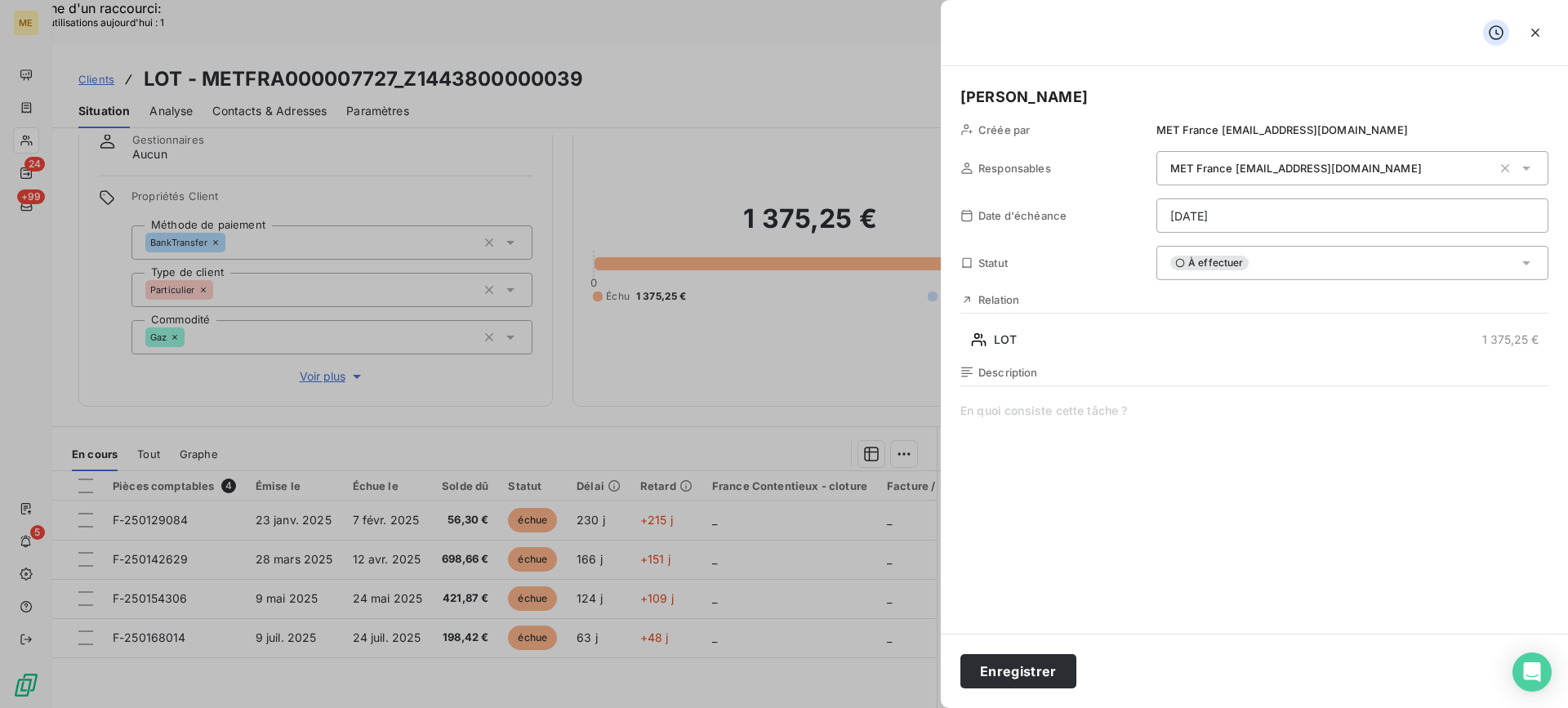
click at [1178, 525] on span at bounding box center [1254, 559] width 587 height 314
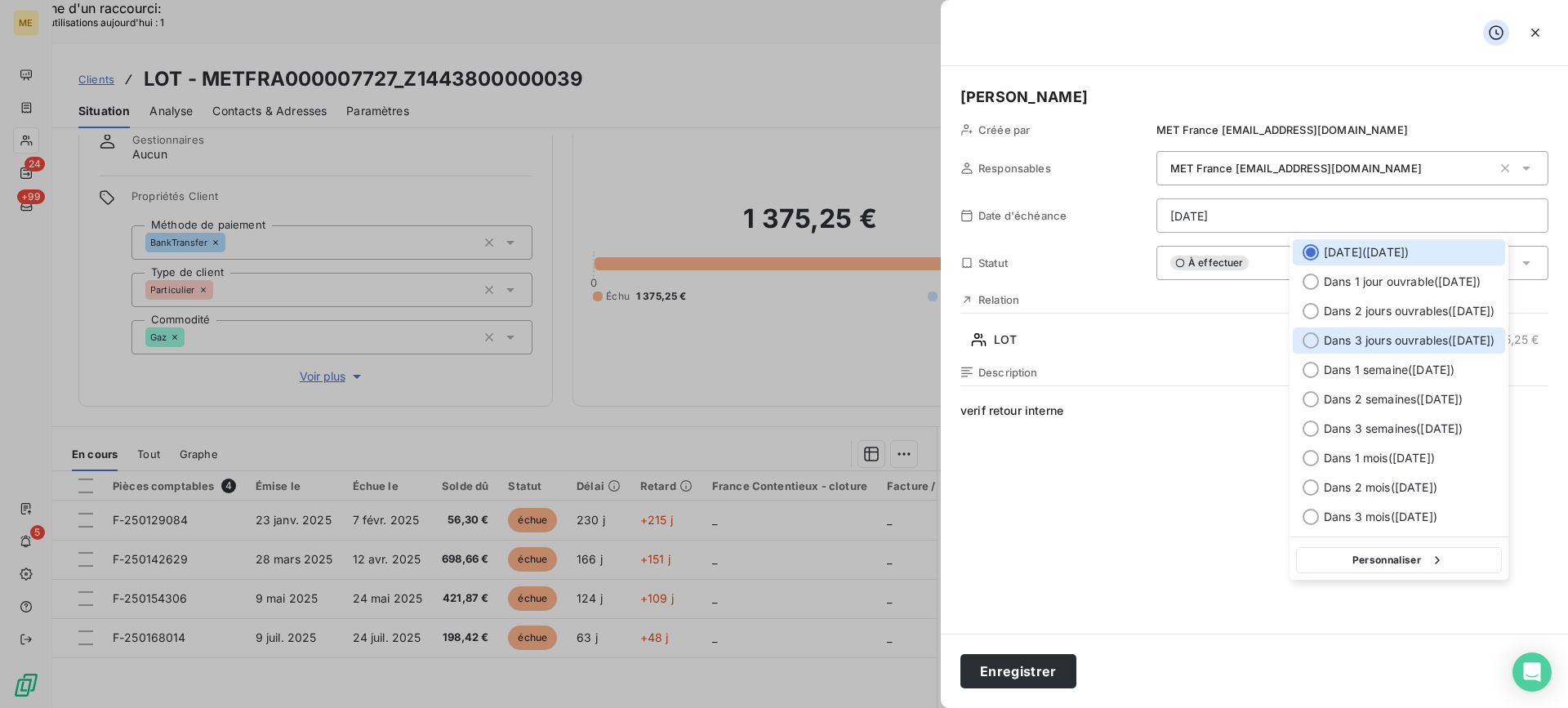
click at [1353, 342] on span "Dans 3 jours ouvrables ( [DATE] )" at bounding box center [1409, 340] width 172 height 16
type input "[DATE]"
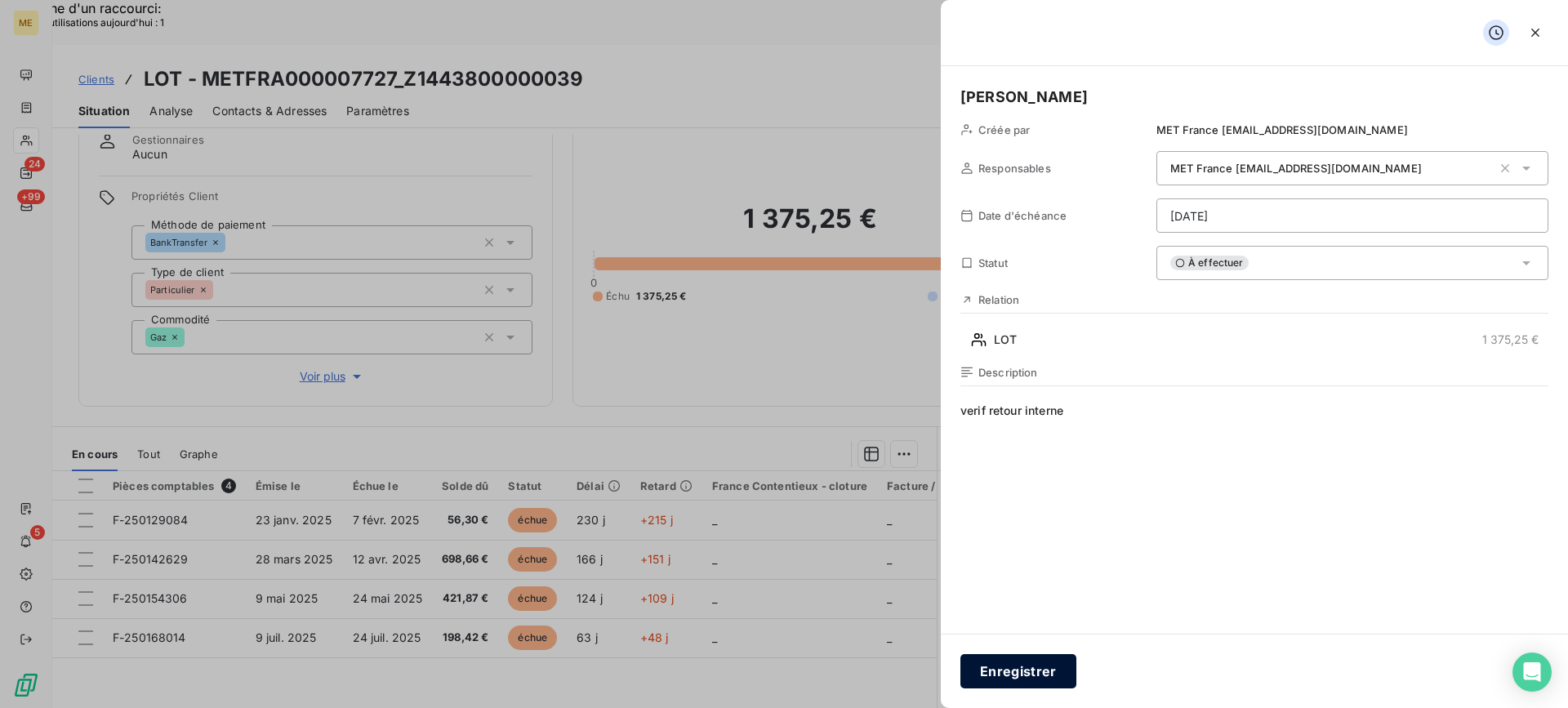
click at [1018, 660] on button "Enregistrer" at bounding box center [1018, 671] width 116 height 35
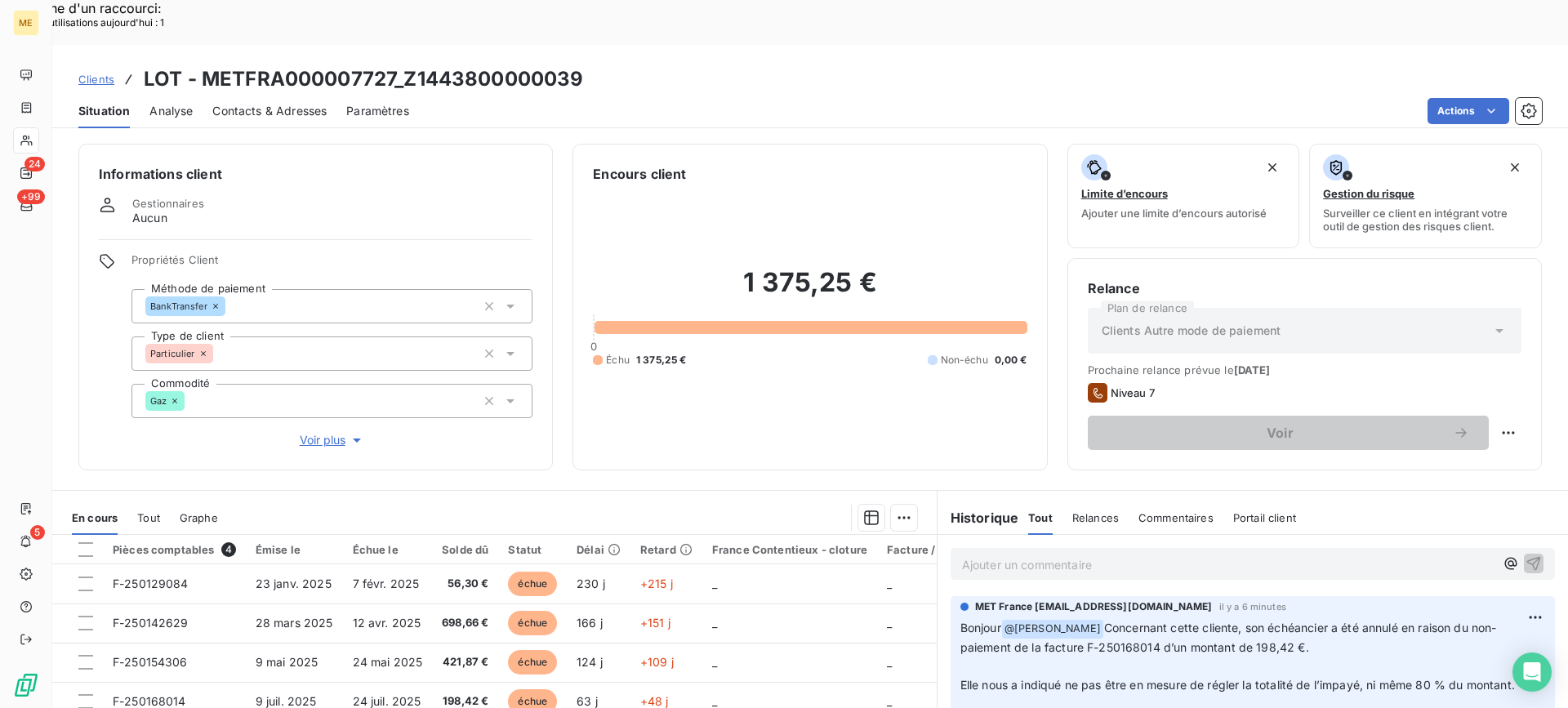
scroll to position [0, 0]
click at [1492, 423] on div "Replanifier cette action" at bounding box center [1428, 424] width 146 height 26
select select "8"
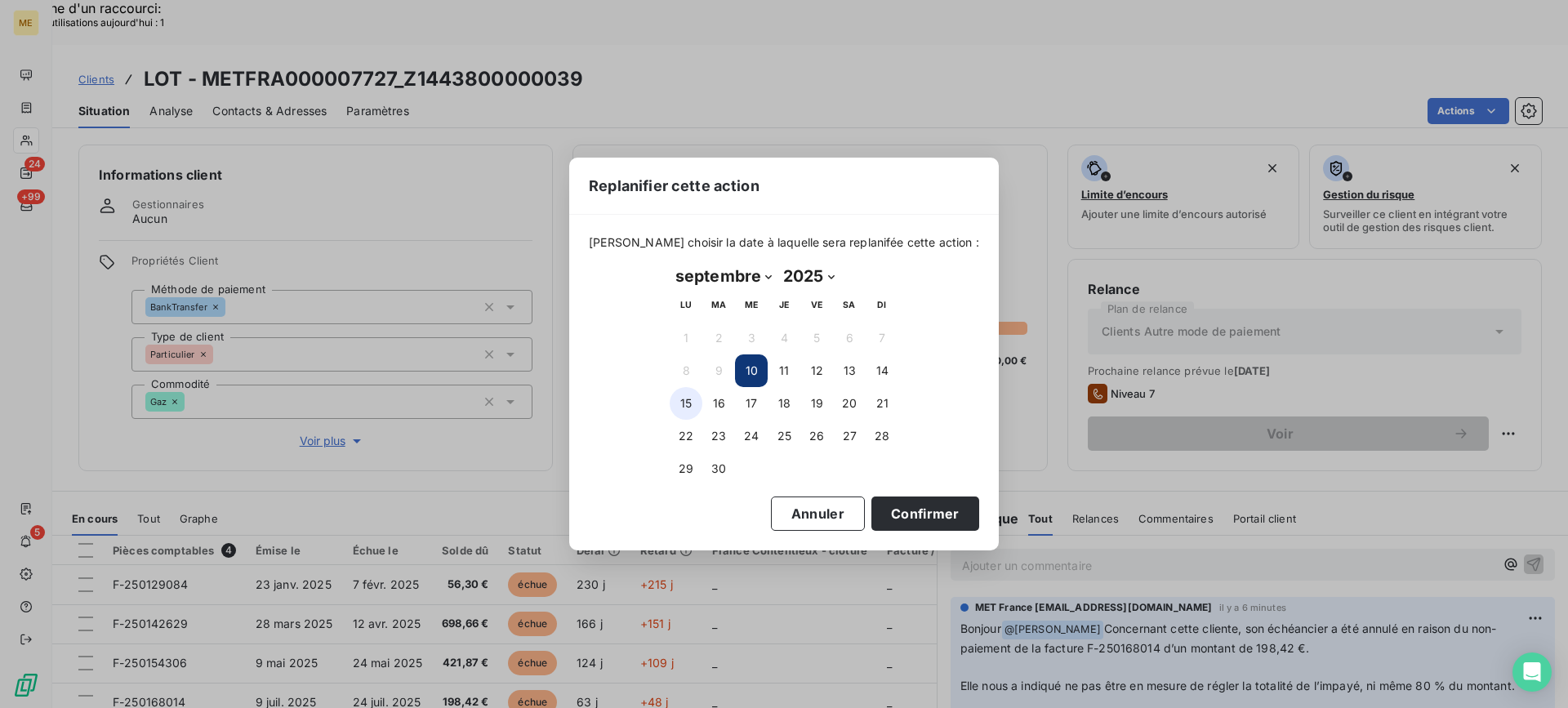
click at [698, 407] on button "15" at bounding box center [685, 403] width 33 height 33
click at [934, 527] on button "Confirmer" at bounding box center [925, 514] width 108 height 35
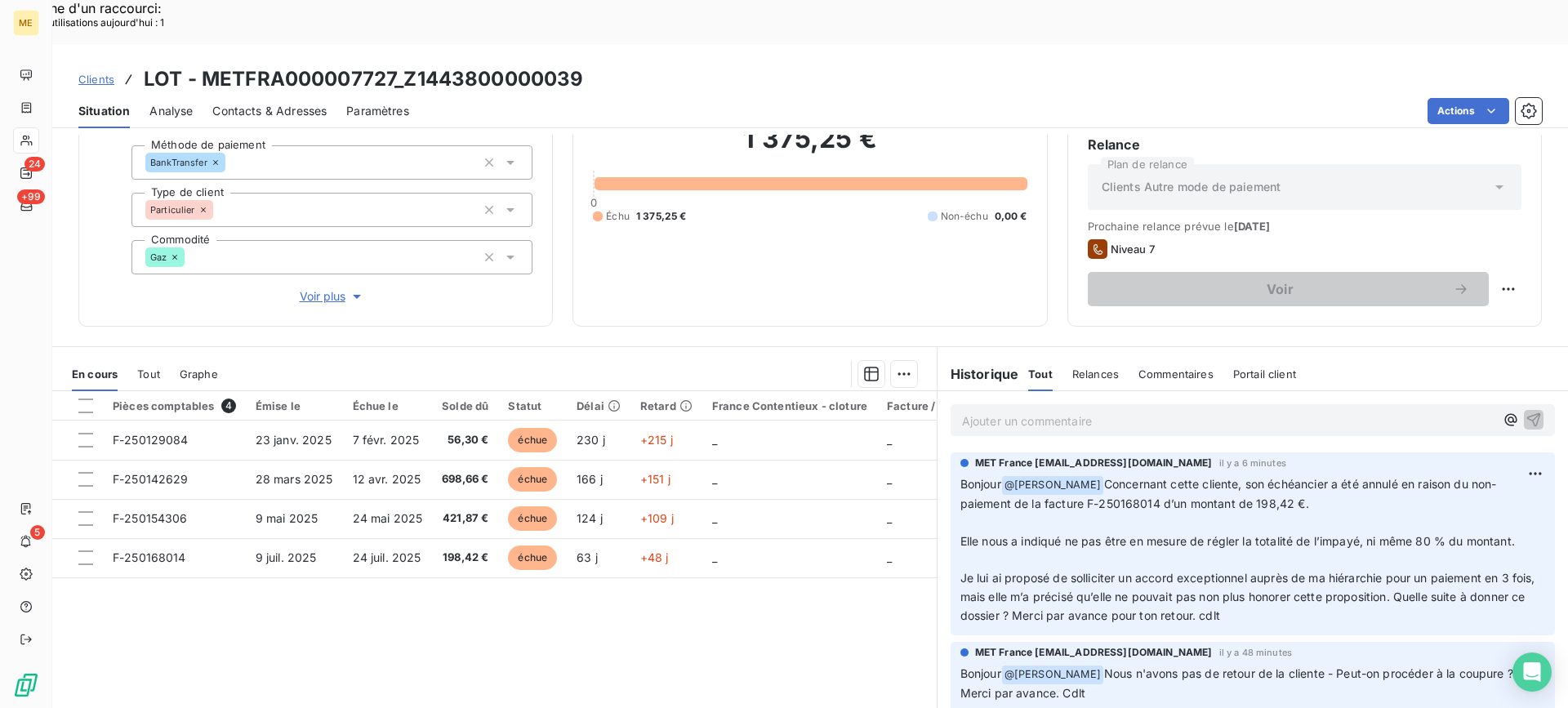
scroll to position [146, 0]
click at [917, 594] on div "Pièces comptables 4 Émise le Échue le Solde dû Statut Délai Retard France Conte…" at bounding box center [494, 546] width 885 height 314
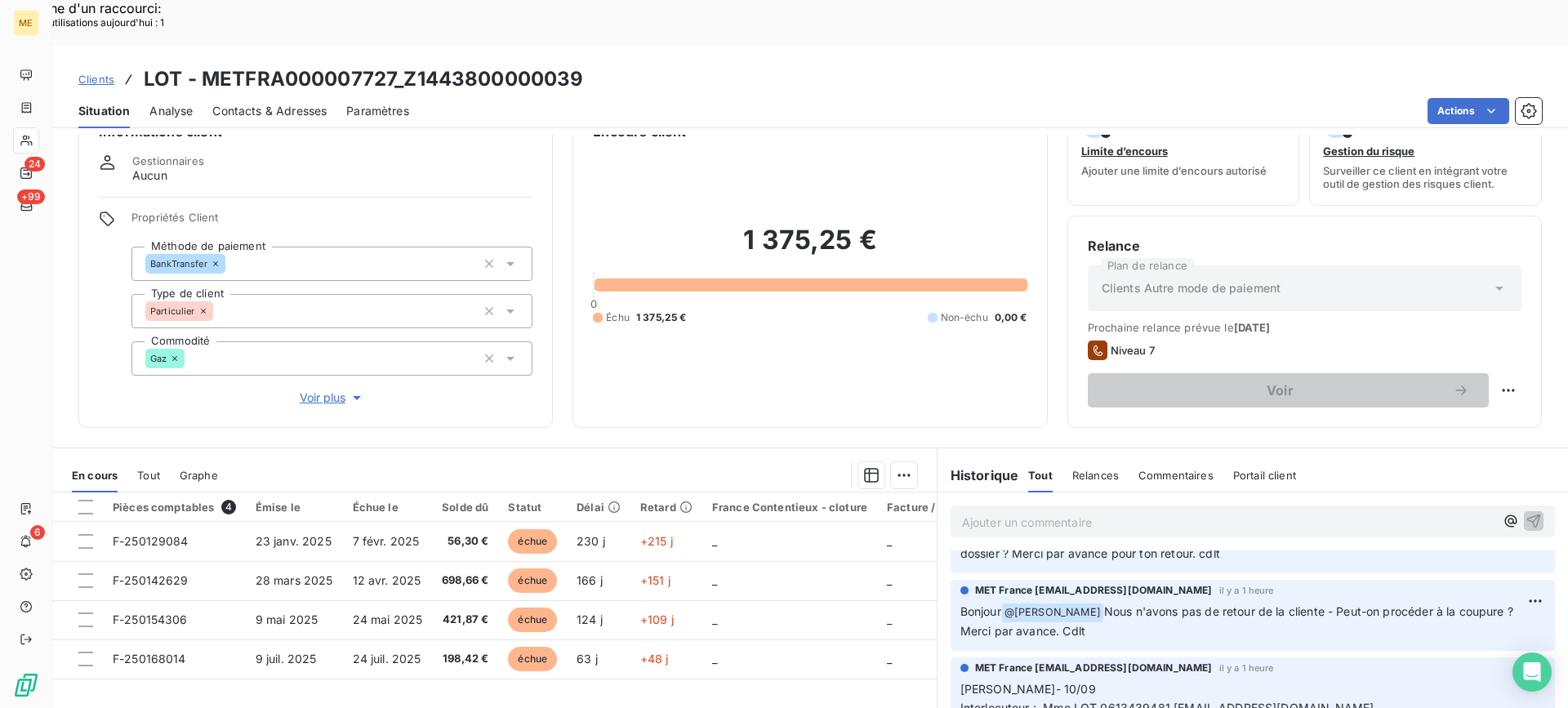
scroll to position [0, 0]
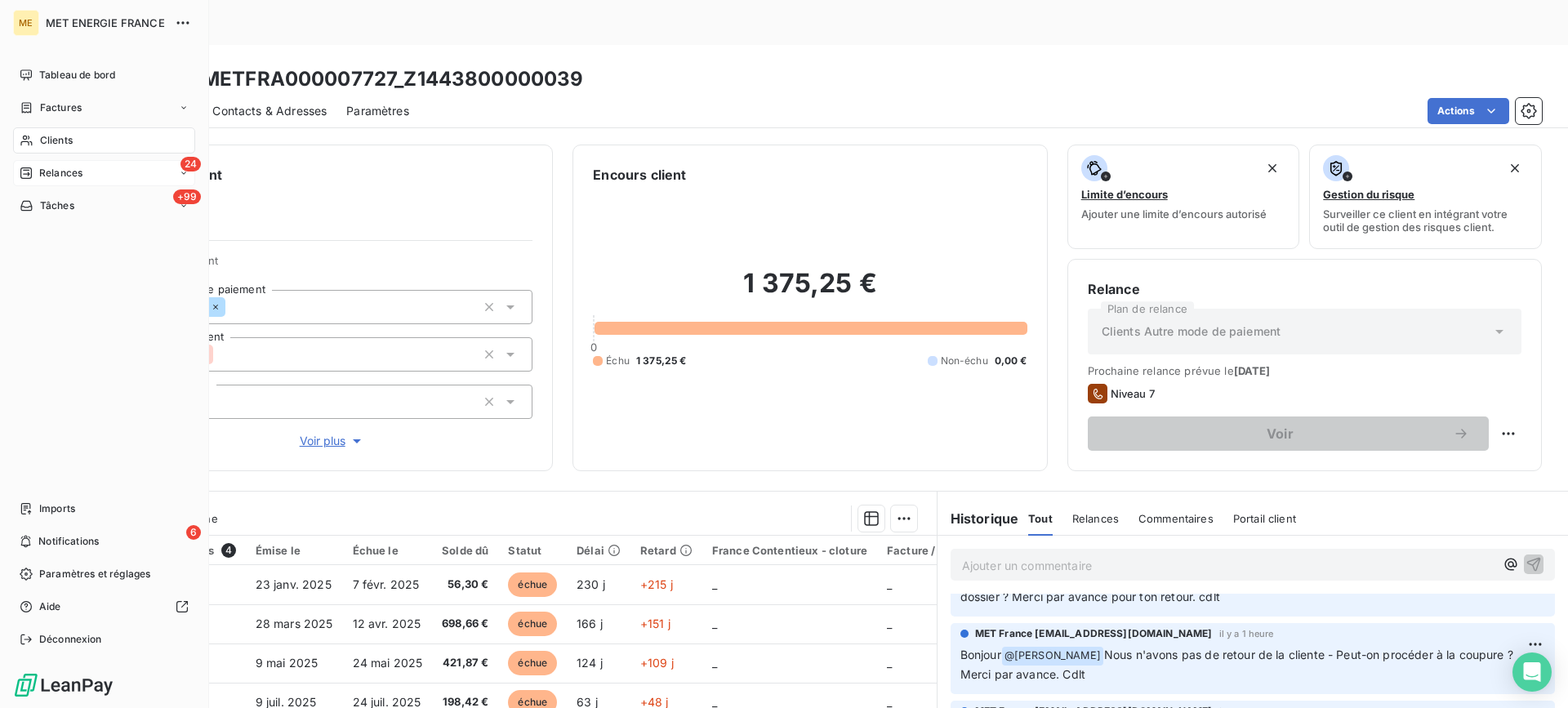
click at [163, 178] on div "24 Relances" at bounding box center [104, 173] width 182 height 26
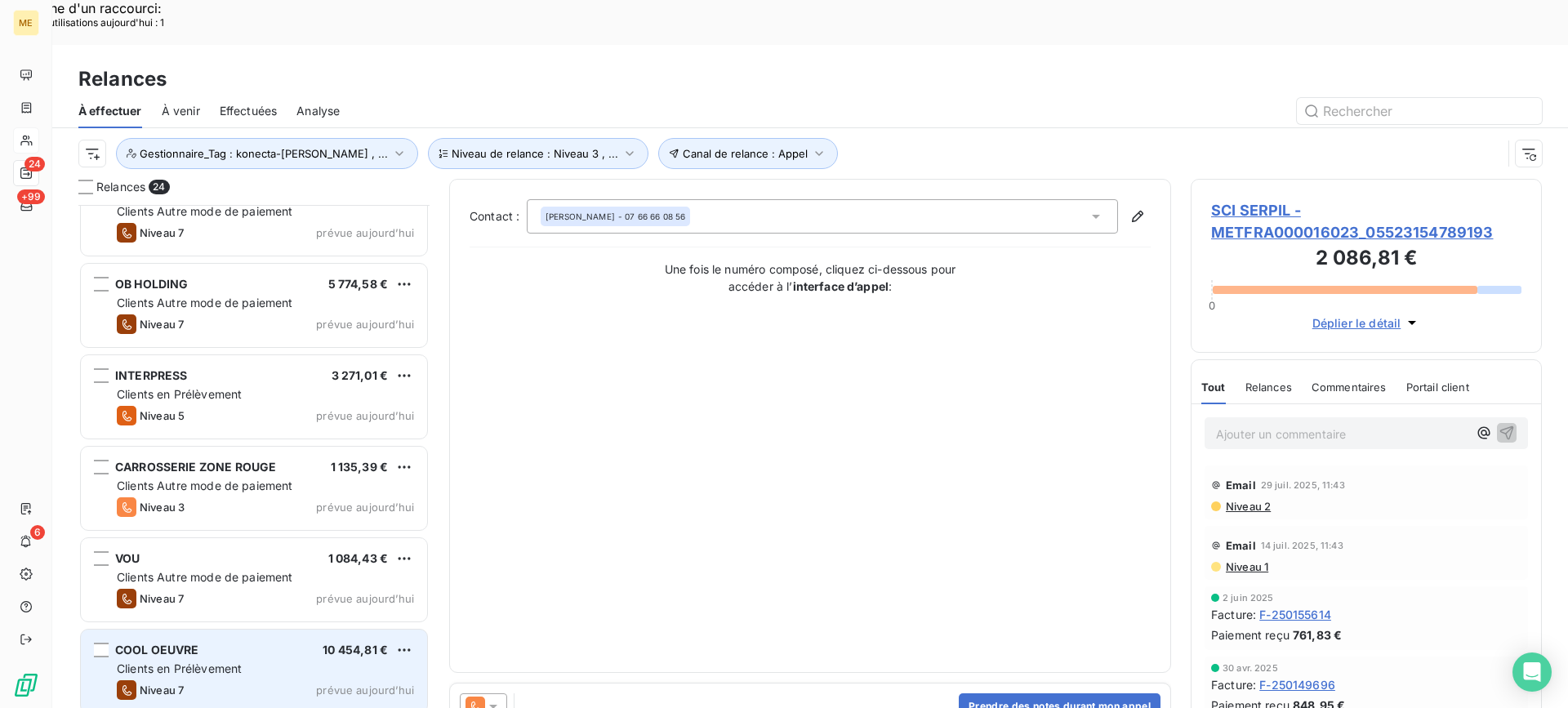
scroll to position [1648, 0]
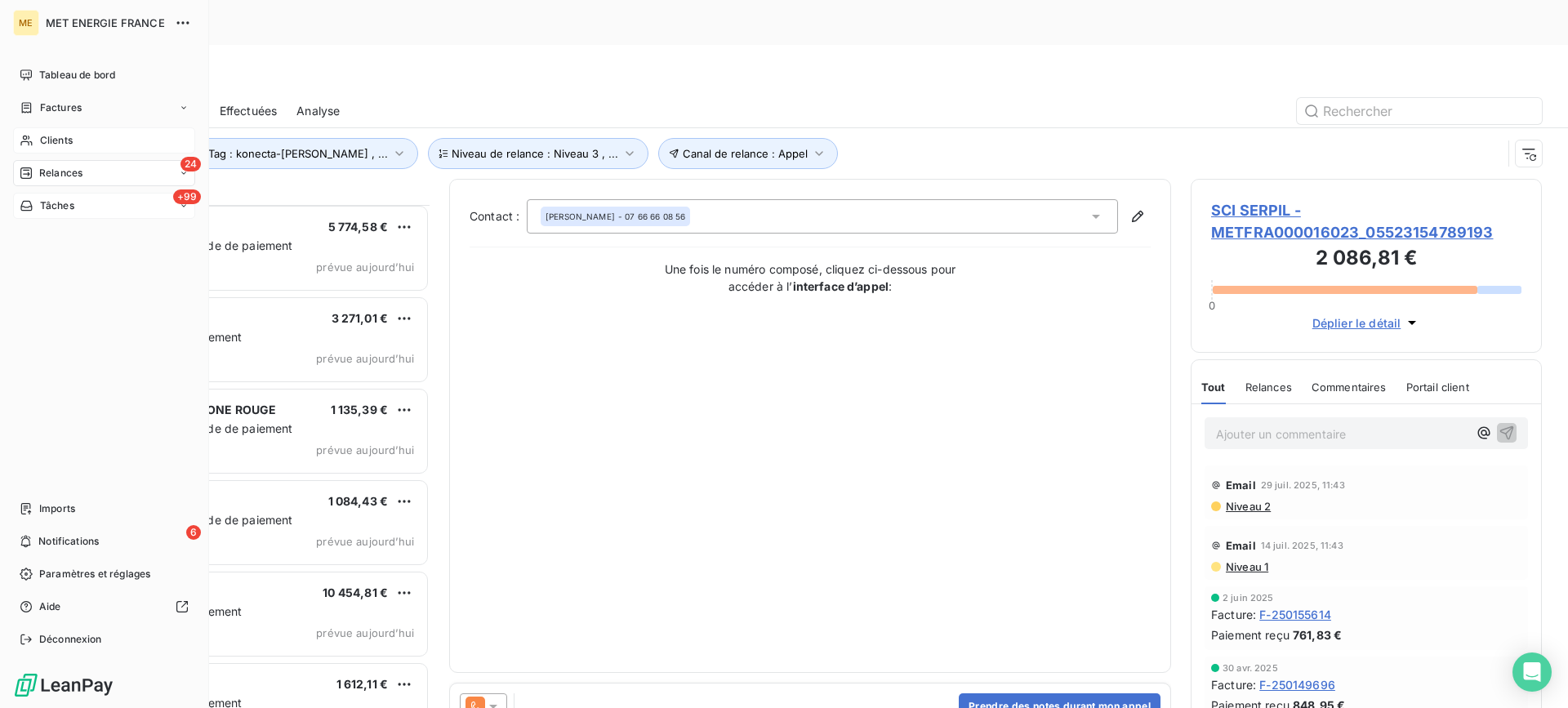
click at [62, 215] on div "+99 Tâches" at bounding box center [104, 205] width 182 height 26
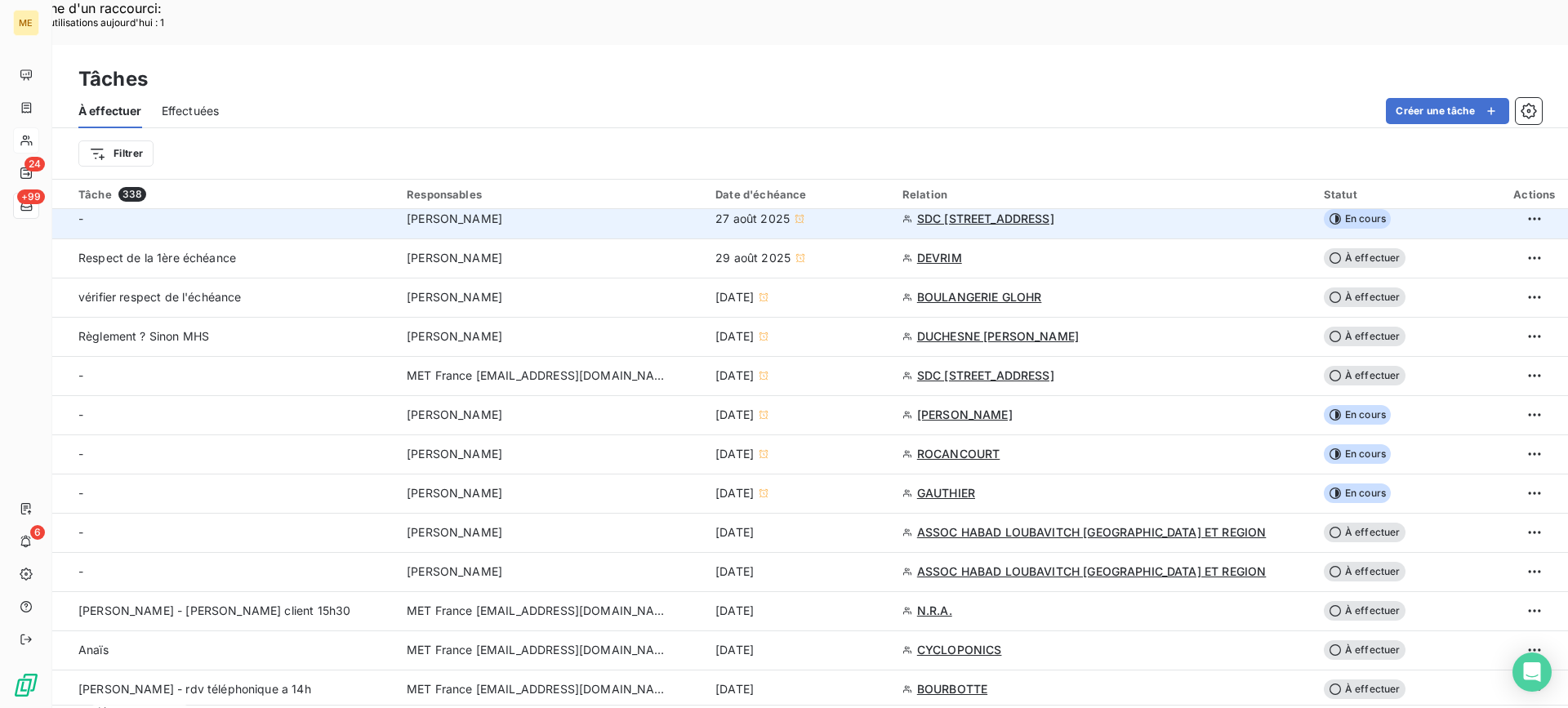
scroll to position [490, 0]
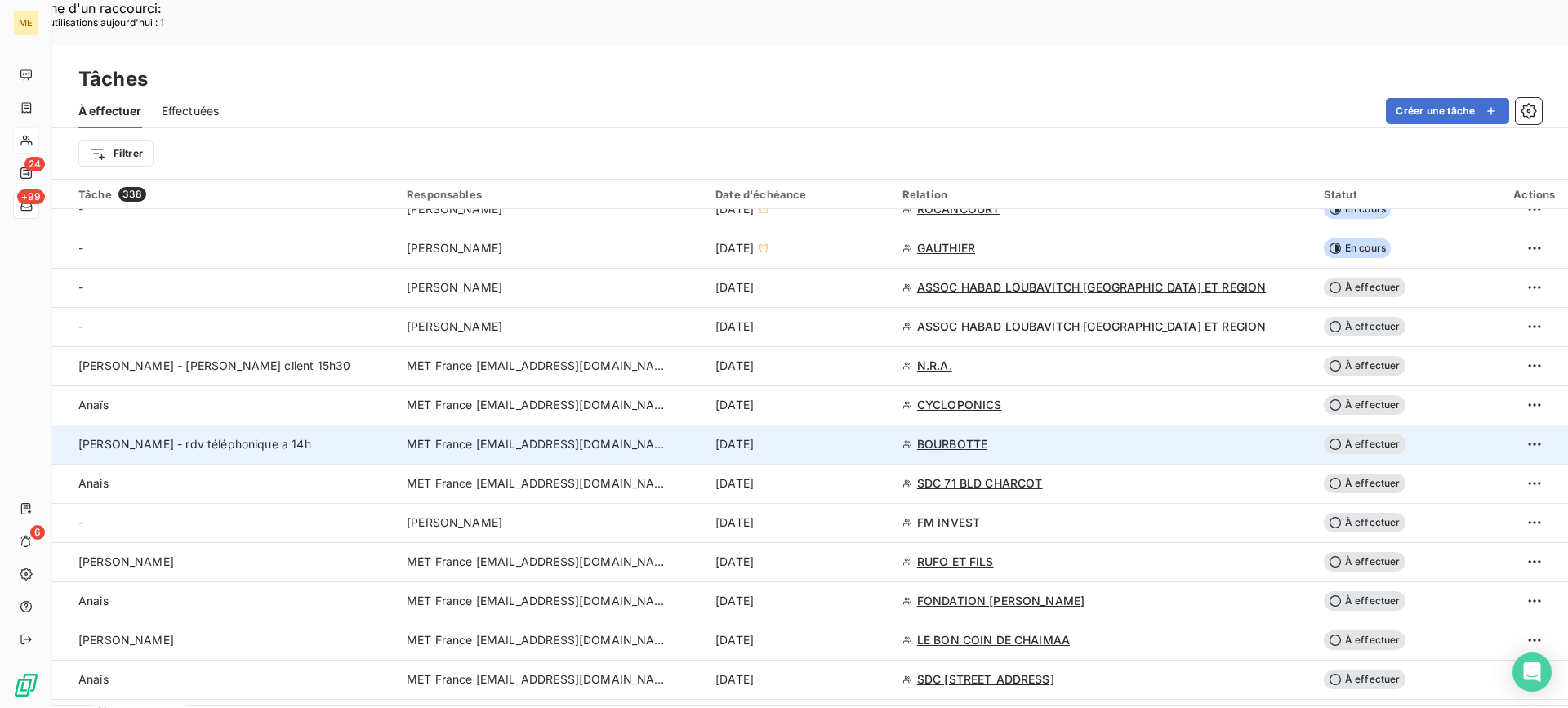
click at [284, 436] on div "[PERSON_NAME] - rdv téléphonique a 14h" at bounding box center [232, 444] width 309 height 16
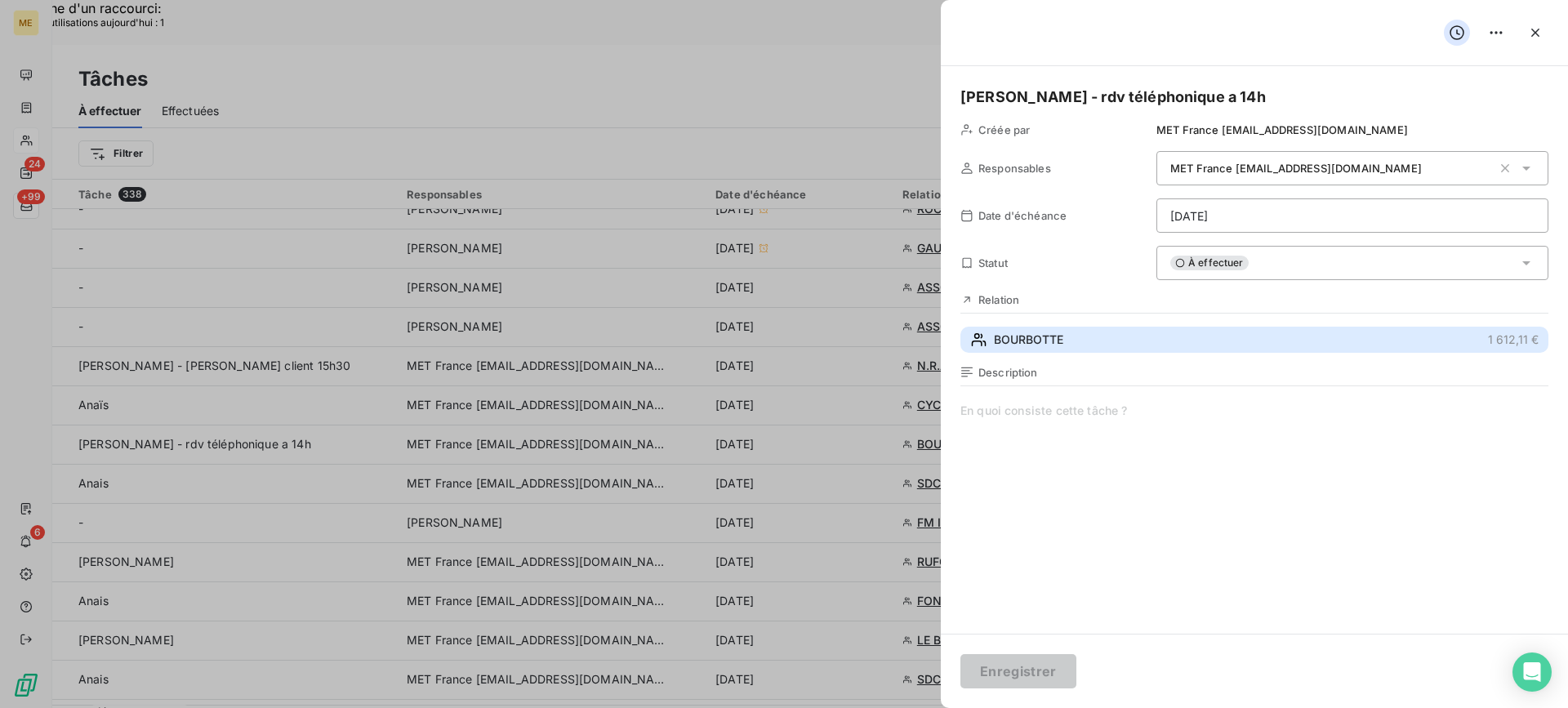
click at [1036, 336] on span "BOURBOTTE" at bounding box center [1029, 339] width 69 height 16
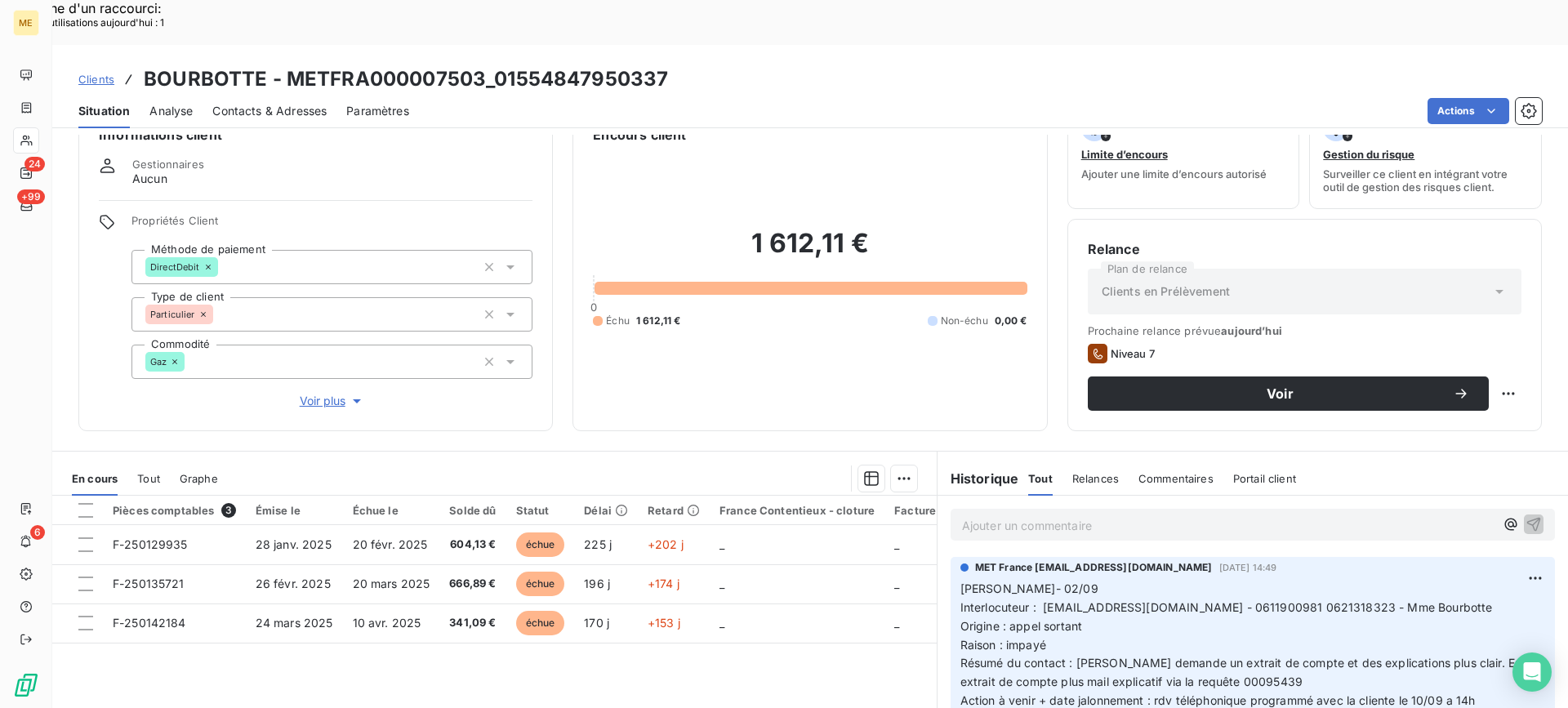
scroll to position [82, 0]
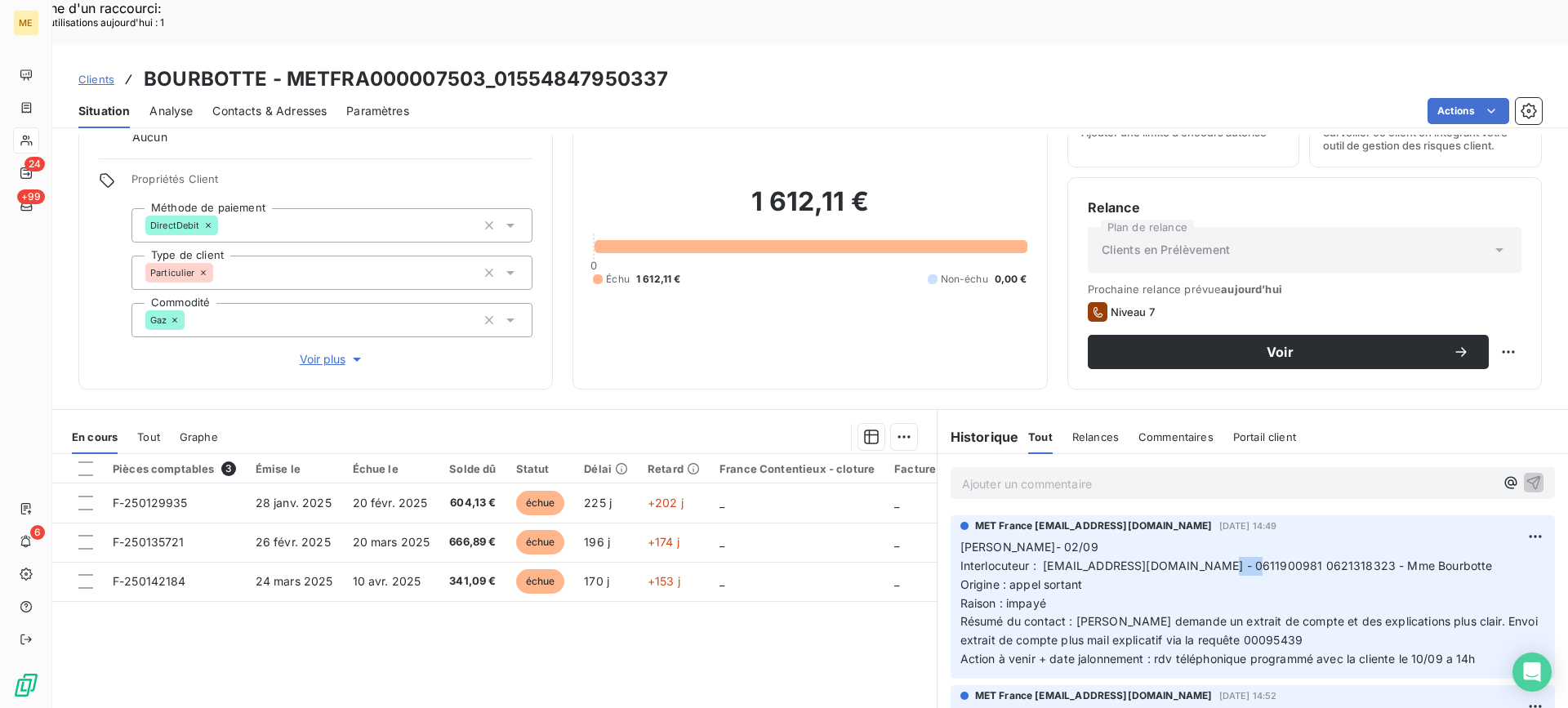
drag, startPoint x: 1198, startPoint y: 519, endPoint x: 1230, endPoint y: 521, distance: 32.1
click at [1230, 559] on span "Interlocuteur : [EMAIL_ADDRESS][DOMAIN_NAME] - 0611900981 0621318323 - Mme Bour…" at bounding box center [1226, 566] width 532 height 13
click at [1225, 546] on p "[PERSON_NAME]- 02/09 Interlocuteur : [EMAIL_ADDRESS][DOMAIN_NAME] - 0611900981 …" at bounding box center [1252, 603] width 585 height 130
drag, startPoint x: 1195, startPoint y: 522, endPoint x: 1257, endPoint y: 517, distance: 62.2
click at [1257, 559] on span "Interlocuteur : [EMAIL_ADDRESS][DOMAIN_NAME] - 0611900981 0621318323 - Mme Bour…" at bounding box center [1226, 566] width 532 height 13
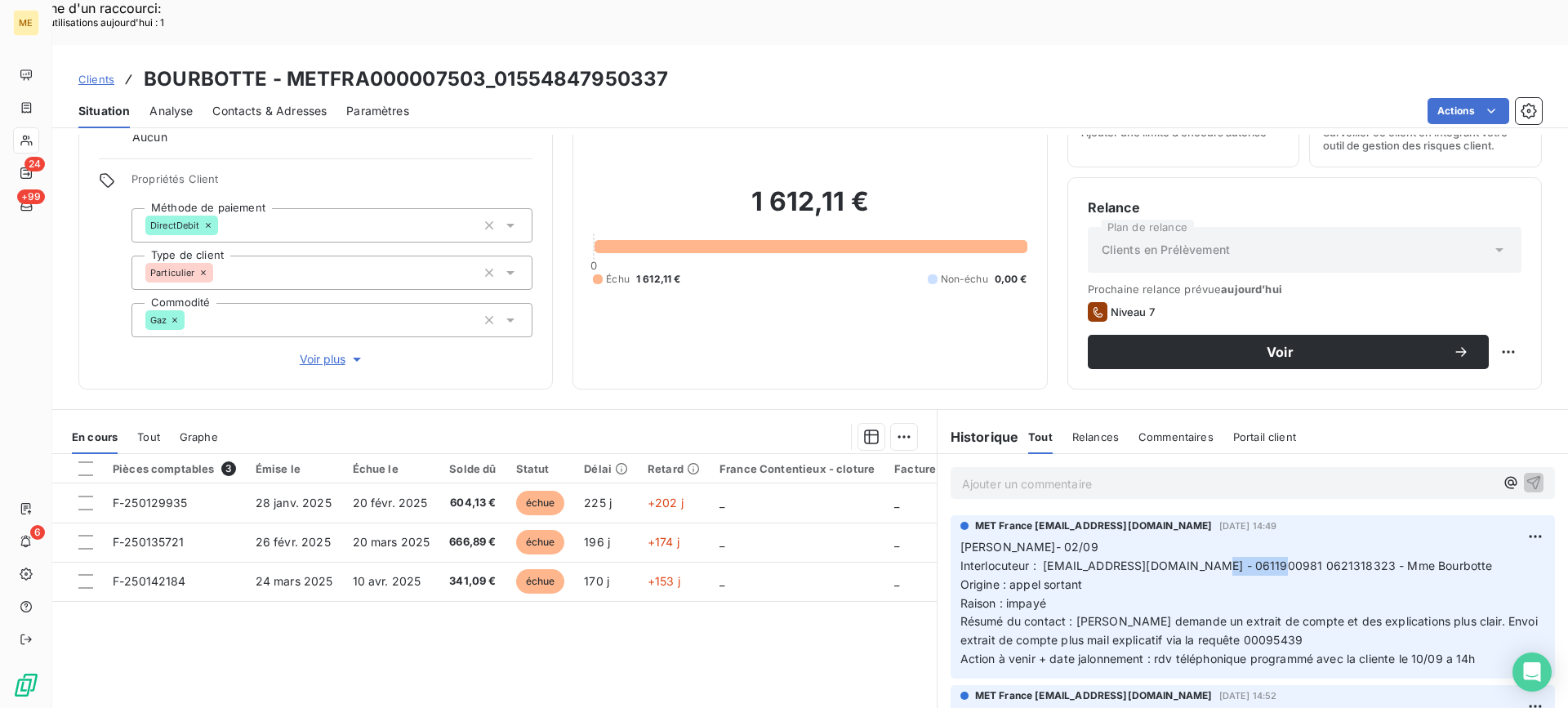
click at [970, 341] on div "Encours client 1 612,11 € 0 Échu 1 612,11 € Non-échu 0,00 €" at bounding box center [810, 226] width 475 height 327
click at [1019, 467] on div "Ajouter un commentaire ﻿" at bounding box center [1252, 483] width 604 height 32
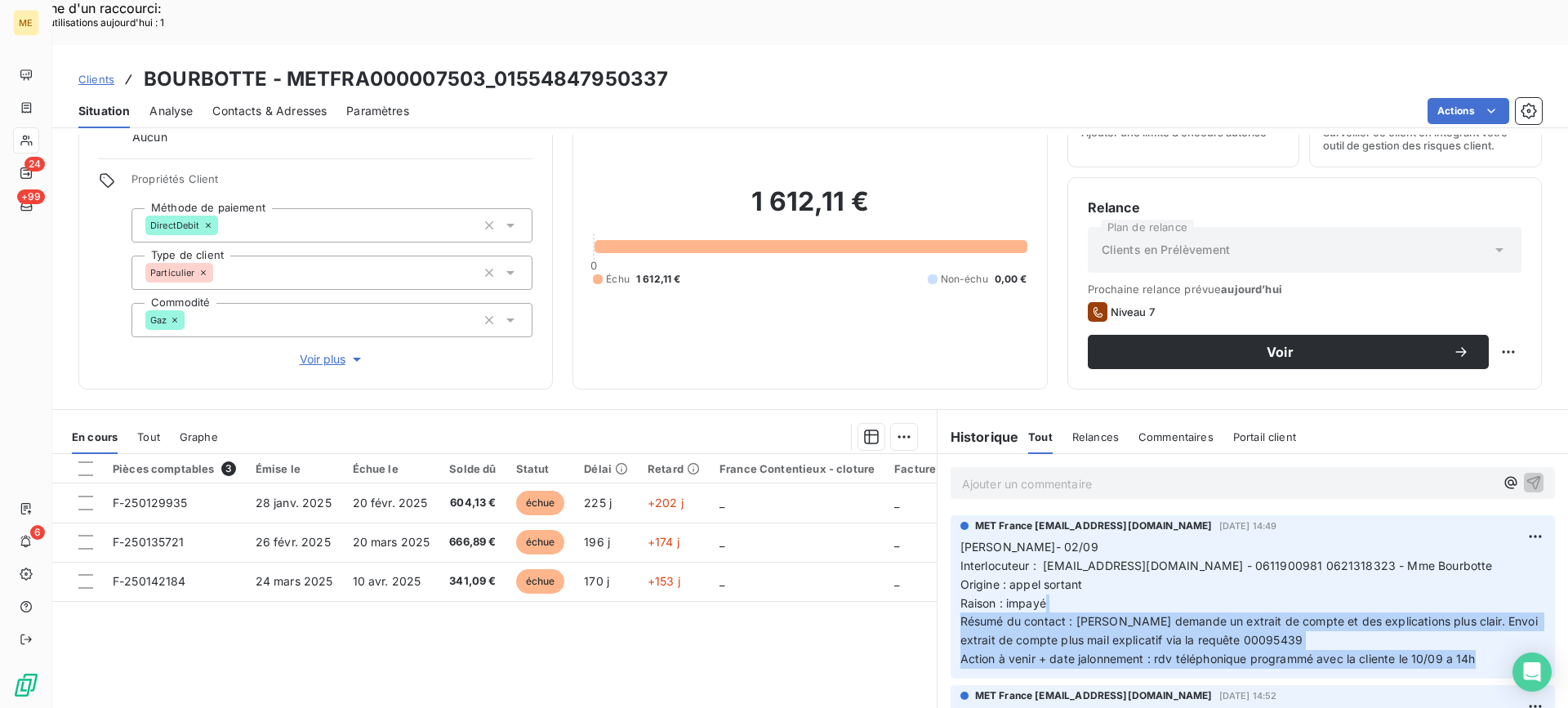
drag, startPoint x: 1468, startPoint y: 613, endPoint x: 1214, endPoint y: 561, distance: 259.3
click at [1072, 564] on p "[PERSON_NAME]- 02/09 Interlocuteur : [EMAIL_ADDRESS][DOMAIN_NAME] - 0611900981 …" at bounding box center [1252, 603] width 585 height 130
click at [1362, 561] on p "[PERSON_NAME]- 02/09 Interlocuteur : [EMAIL_ADDRESS][DOMAIN_NAME] - 0611900981 …" at bounding box center [1252, 603] width 585 height 130
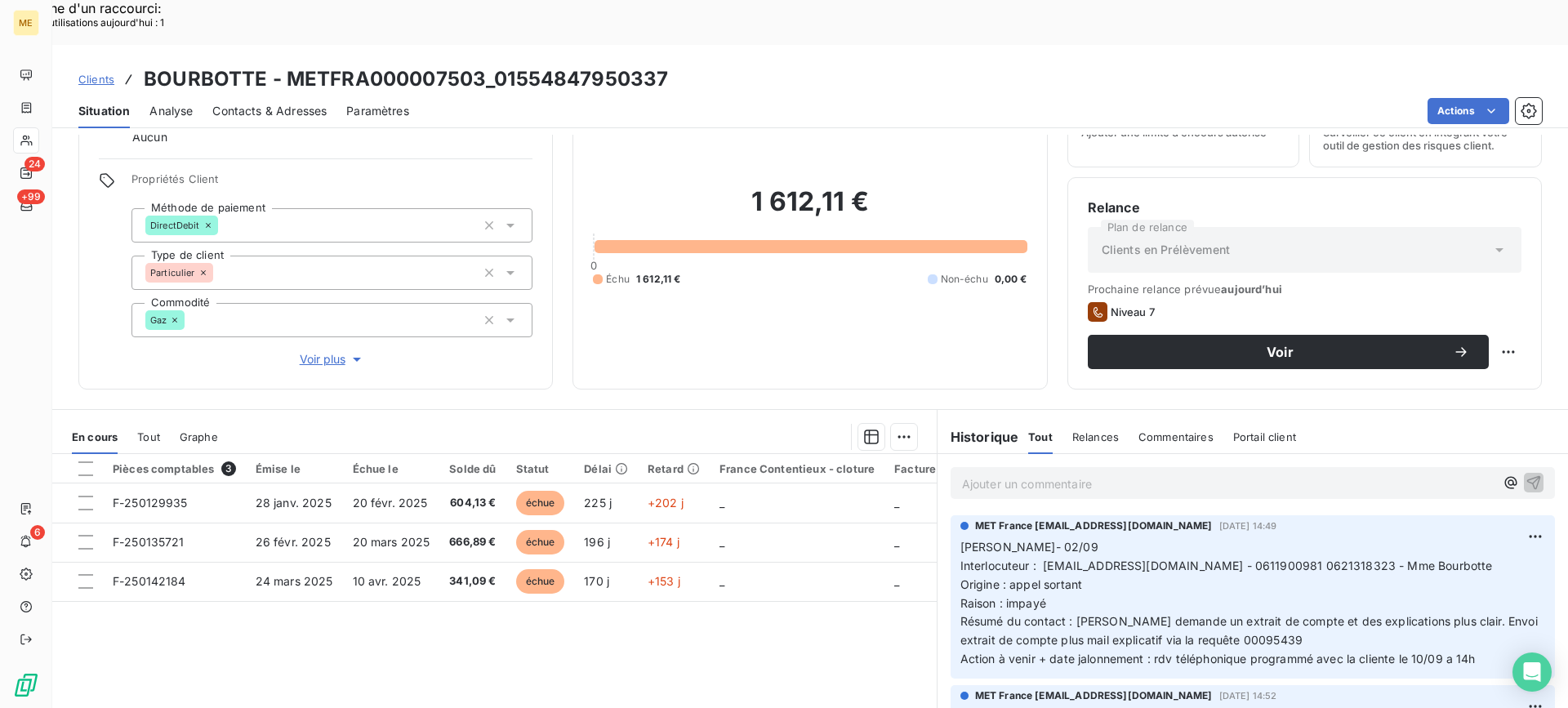
drag, startPoint x: 1294, startPoint y: 590, endPoint x: 955, endPoint y: 496, distance: 351.8
click at [960, 538] on p "[PERSON_NAME]- 02/09 Interlocuteur : [EMAIL_ADDRESS][DOMAIN_NAME] - 0611900981 …" at bounding box center [1252, 603] width 585 height 130
click at [1050, 474] on p "Ajouter un commentaire ﻿" at bounding box center [1228, 484] width 532 height 20
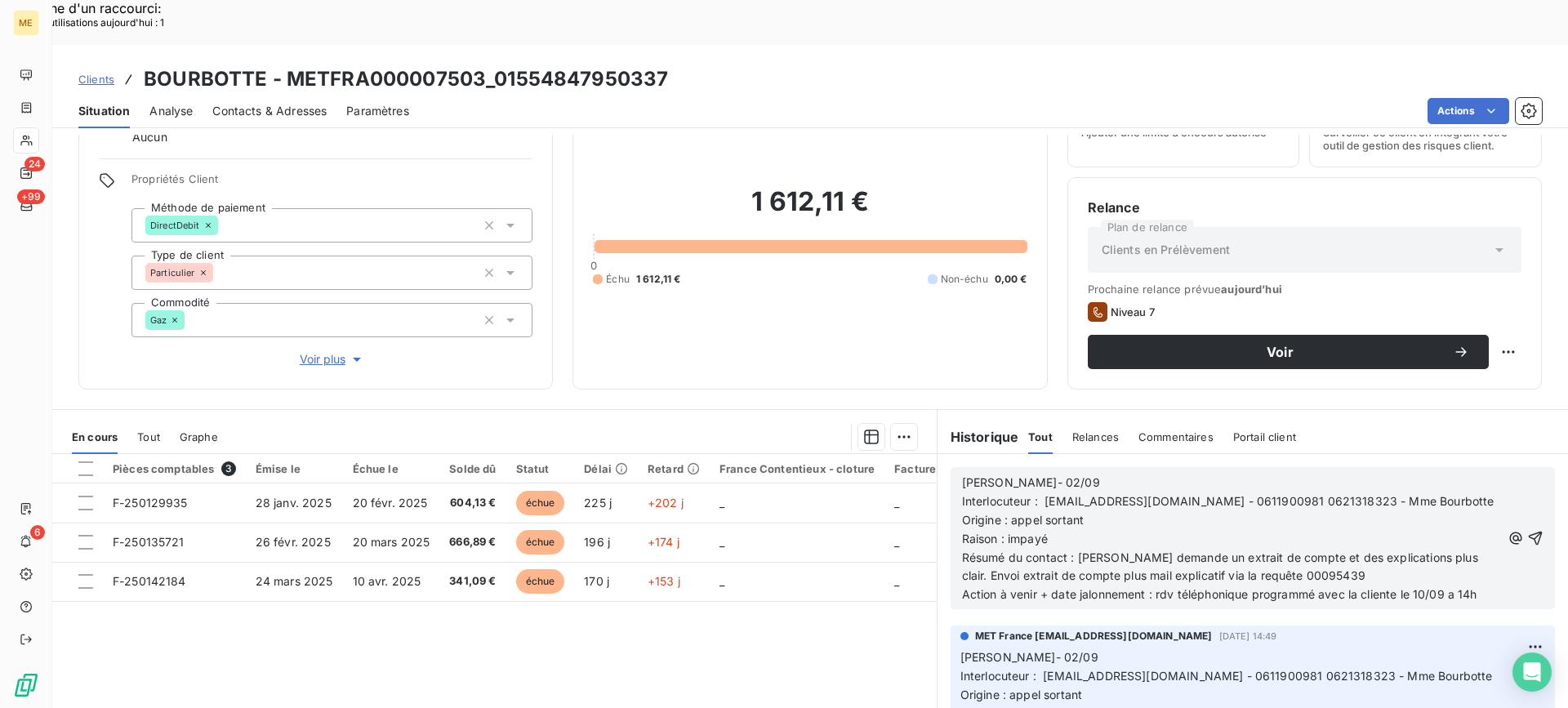
click at [1089, 474] on p "[PERSON_NAME]- 02/09" at bounding box center [1231, 483] width 539 height 19
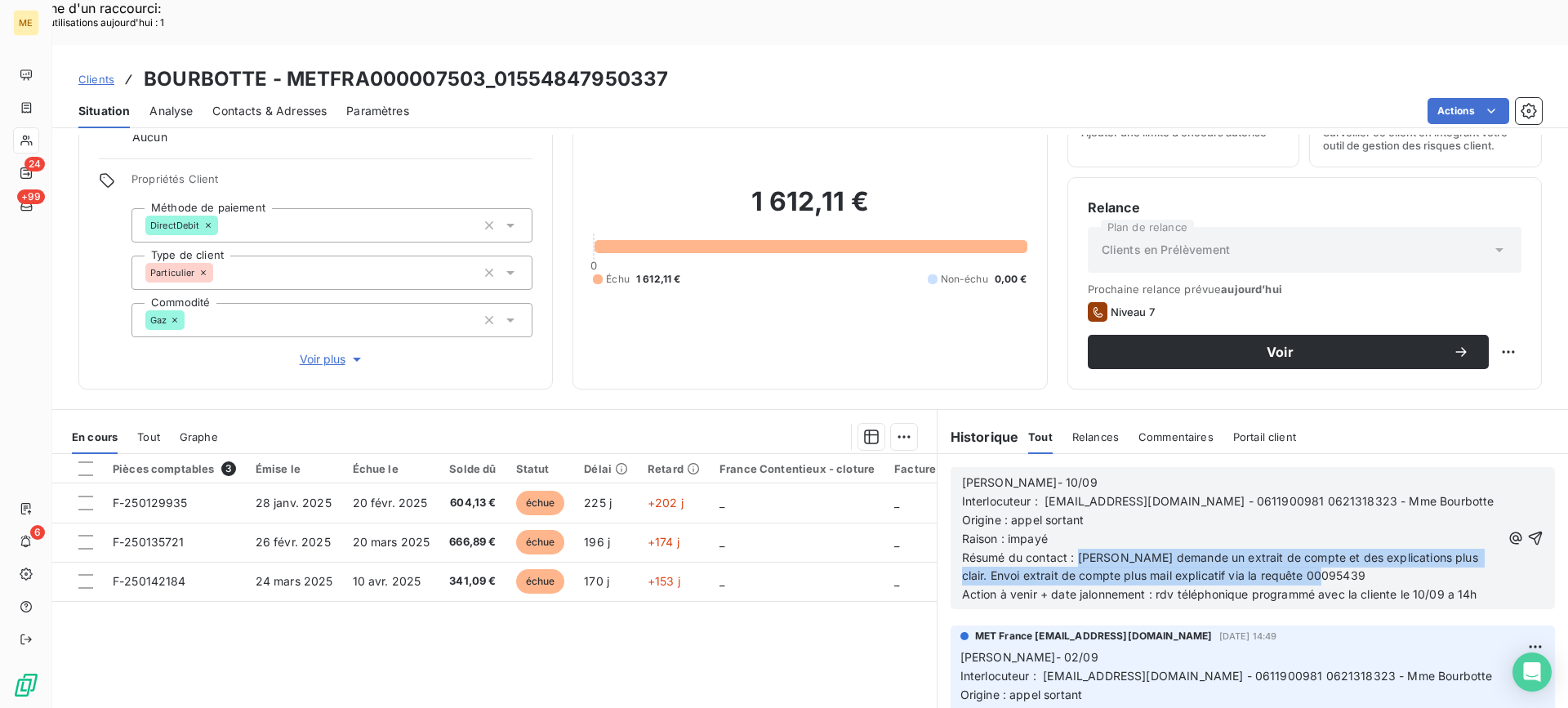
drag, startPoint x: 1073, startPoint y: 514, endPoint x: 1336, endPoint y: 529, distance: 263.4
click at [1336, 549] on p "Résumé du contact : [PERSON_NAME] demande un extrait de compte et des explicati…" at bounding box center [1231, 567] width 539 height 38
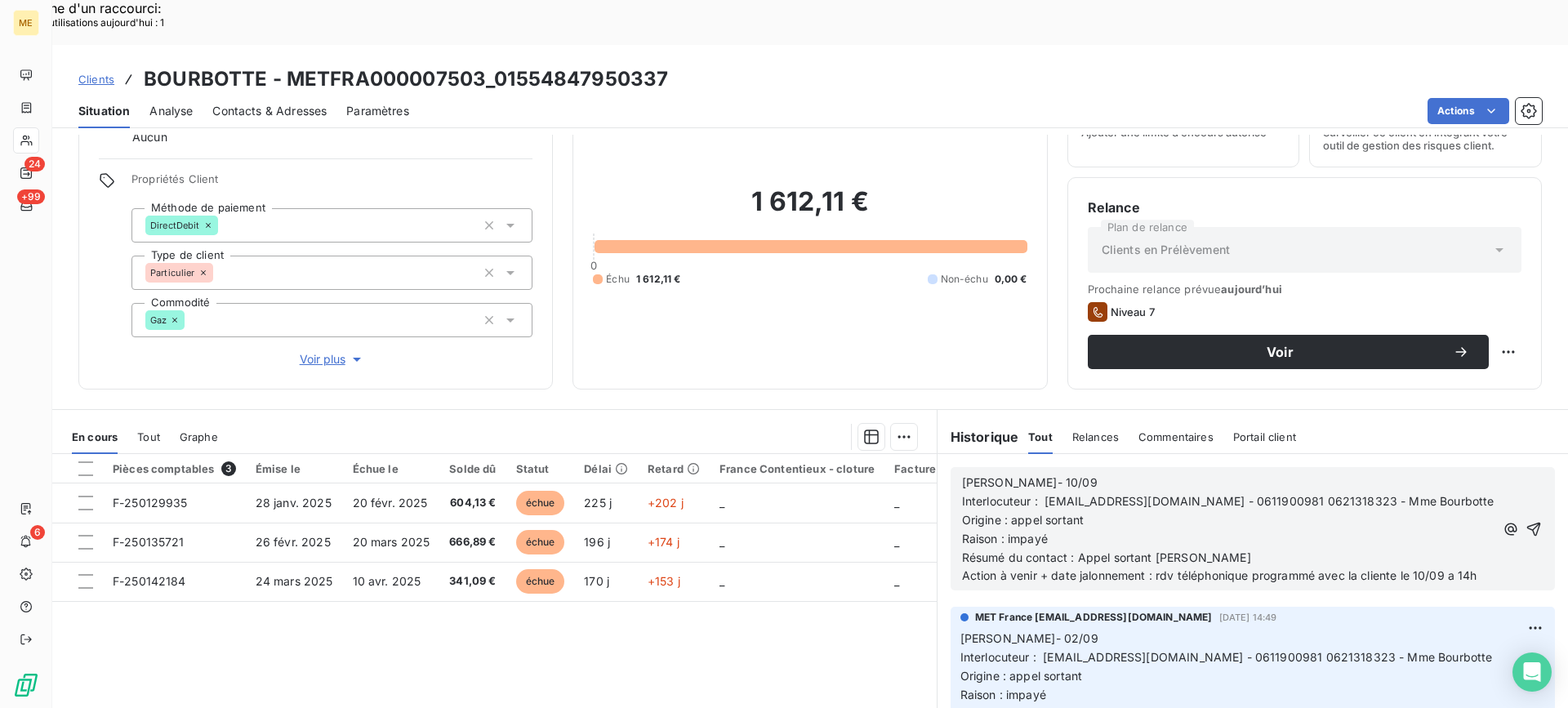
drag, startPoint x: 1155, startPoint y: 535, endPoint x: 1182, endPoint y: 548, distance: 30.0
click at [1182, 567] on p "Action à venir + date jalonnement : rdv téléphonique programmé avec la cliente …" at bounding box center [1228, 576] width 532 height 19
click at [1527, 522] on icon "button" at bounding box center [1533, 529] width 13 height 13
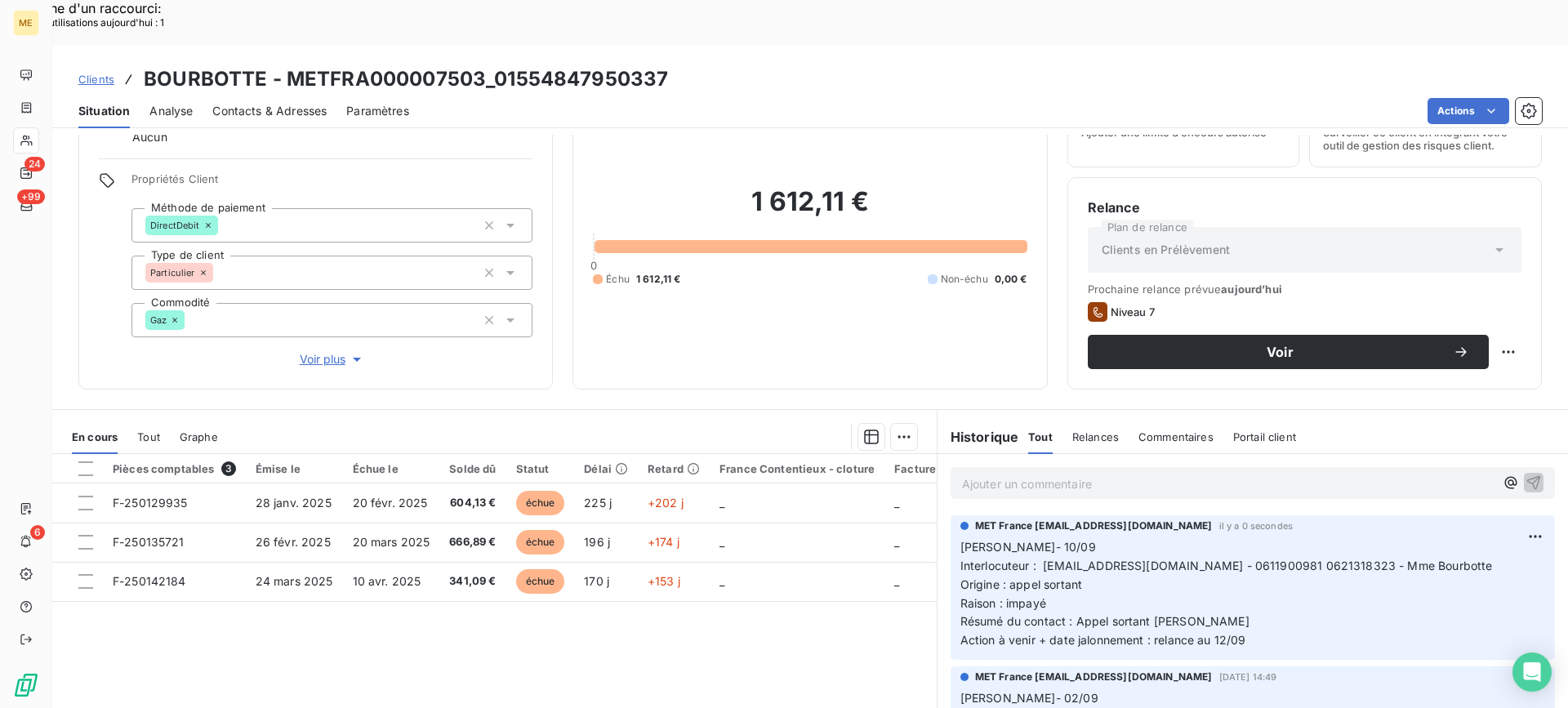
click at [1509, 307] on div "Relance Plan de relance Clients en Prélèvement Prochaine relance prévue [DATE] …" at bounding box center [1305, 284] width 475 height 212
click at [1435, 341] on div "Replanifier cette action" at bounding box center [1428, 343] width 146 height 26
select select "8"
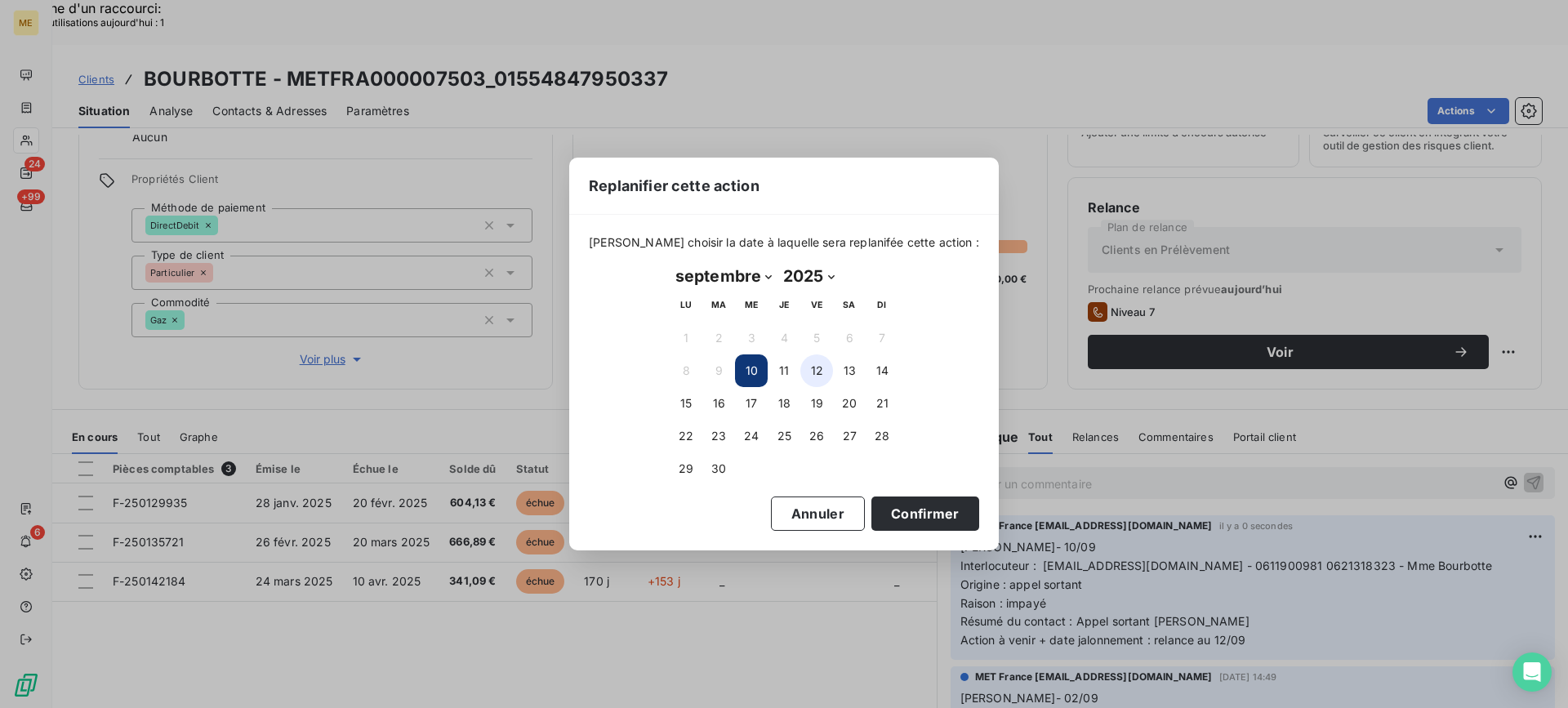
click at [815, 370] on button "12" at bounding box center [816, 370] width 33 height 33
drag, startPoint x: 884, startPoint y: 503, endPoint x: 860, endPoint y: 487, distance: 28.8
click at [887, 504] on button "Confirmer" at bounding box center [925, 514] width 108 height 35
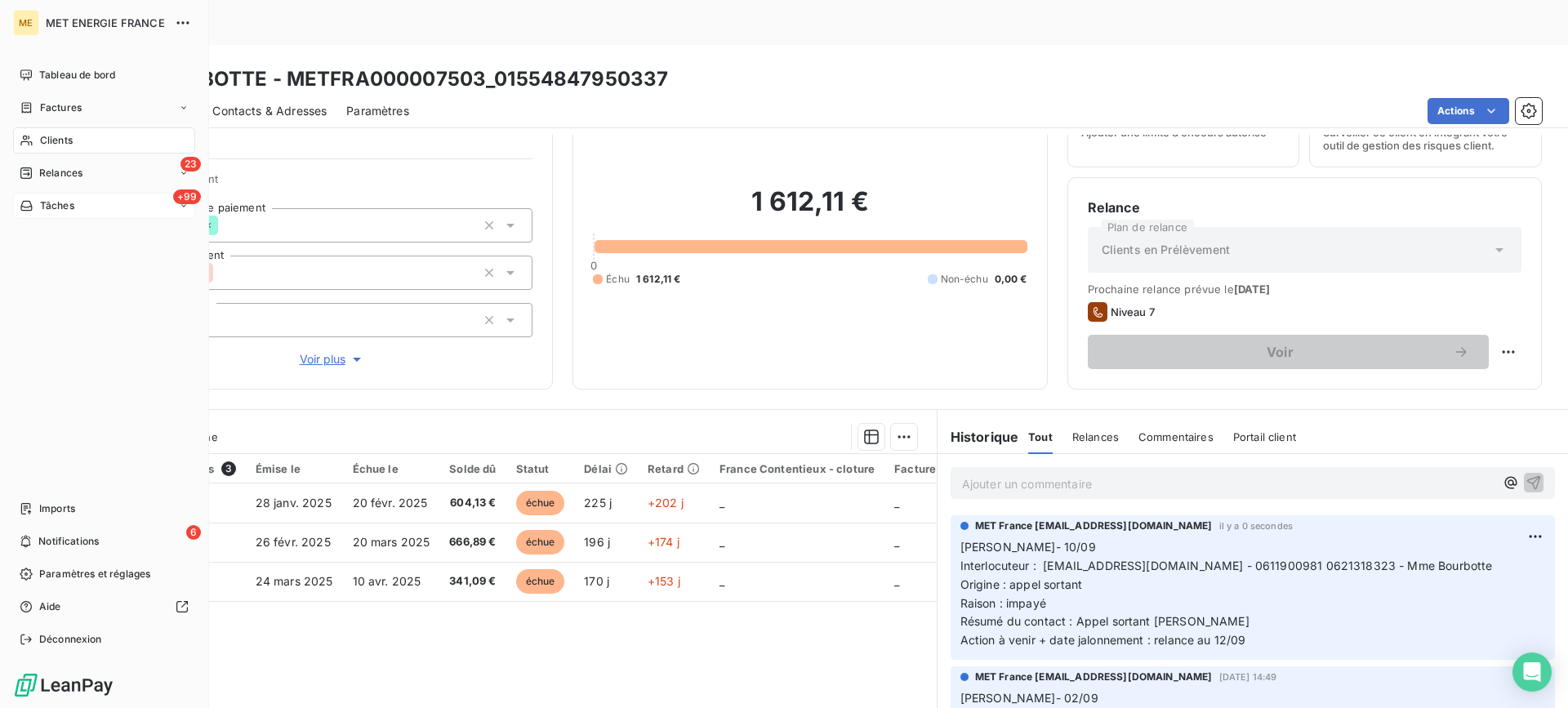
click at [40, 205] on span "Tâches" at bounding box center [57, 205] width 35 height 14
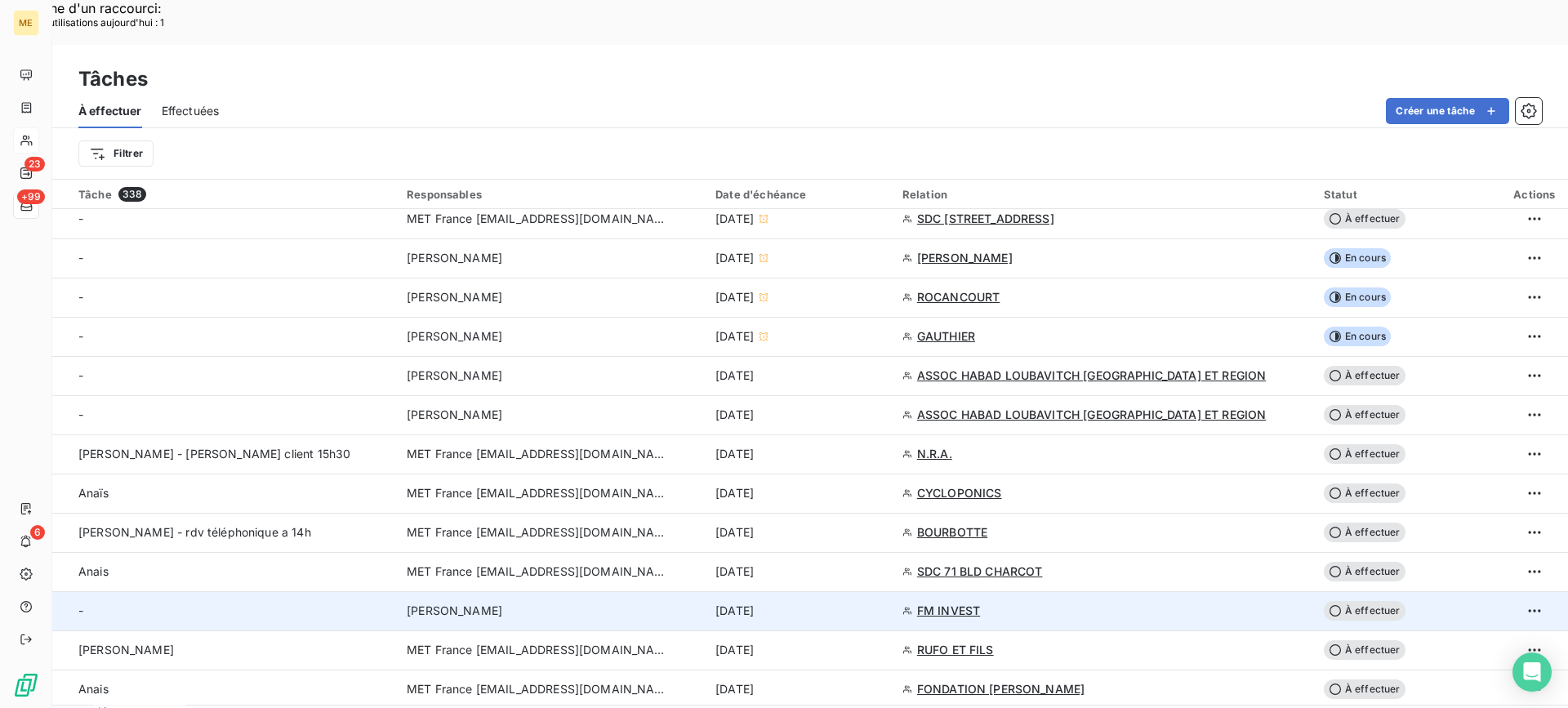
scroll to position [490, 0]
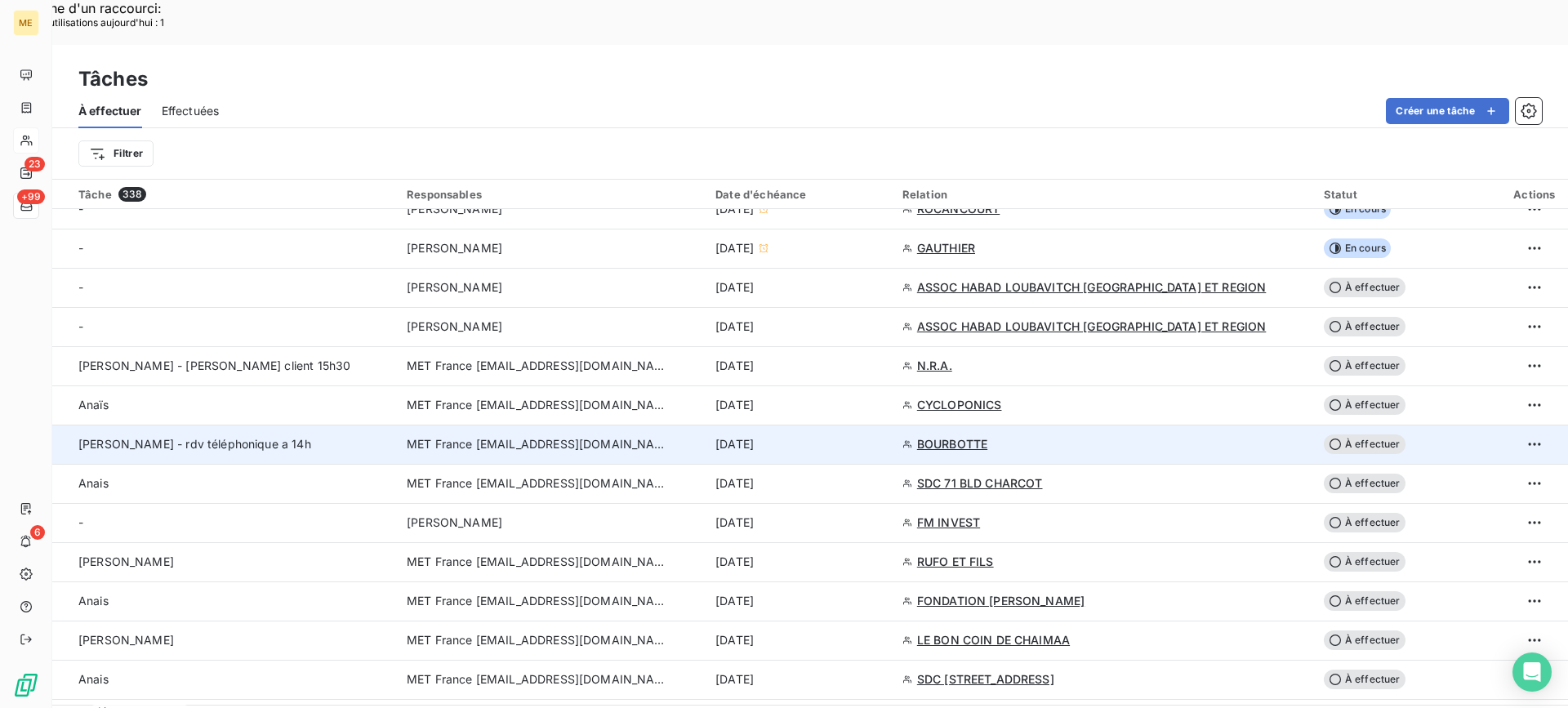
click at [267, 424] on td "[PERSON_NAME] - rdv téléphonique a 14h" at bounding box center [224, 444] width 344 height 40
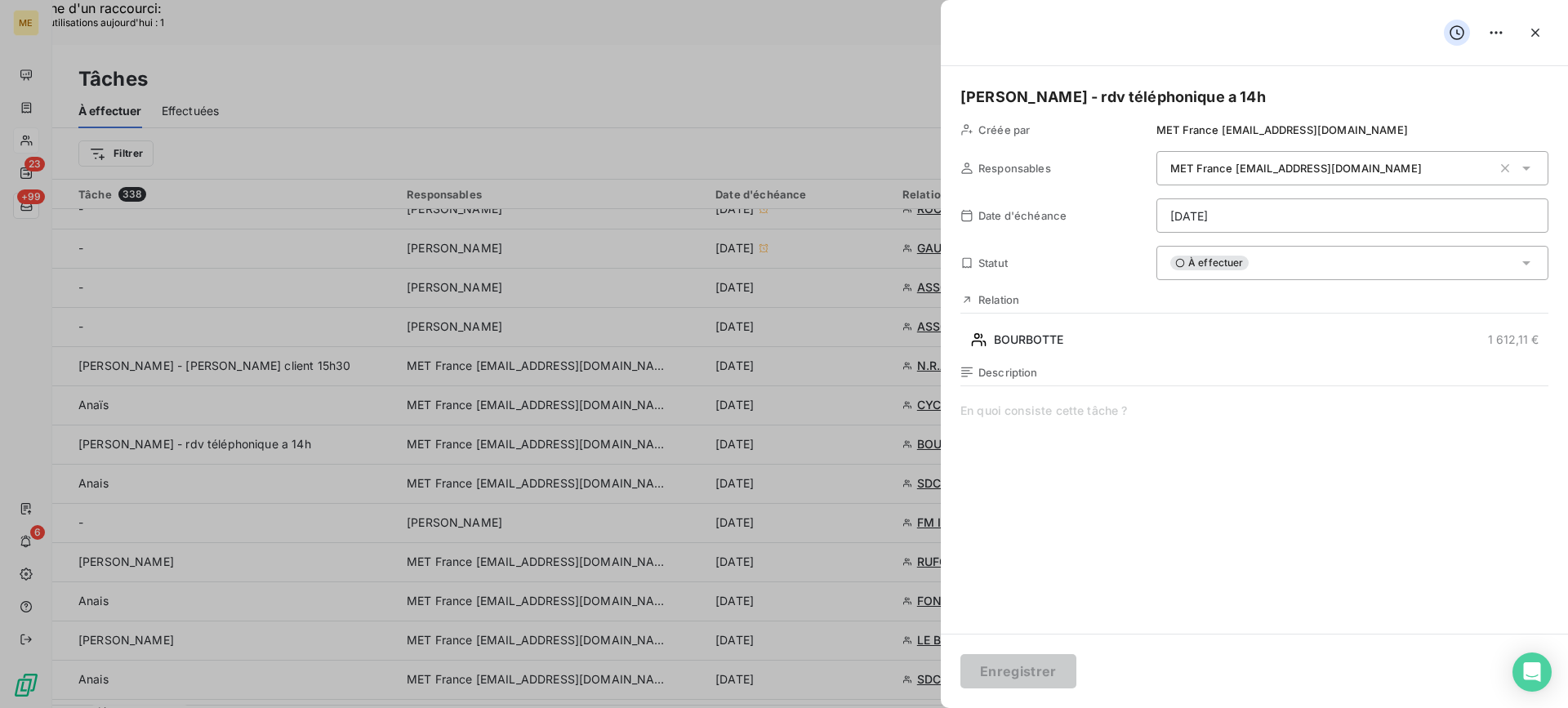
click at [1217, 258] on span "À effectuer" at bounding box center [1209, 263] width 78 height 14
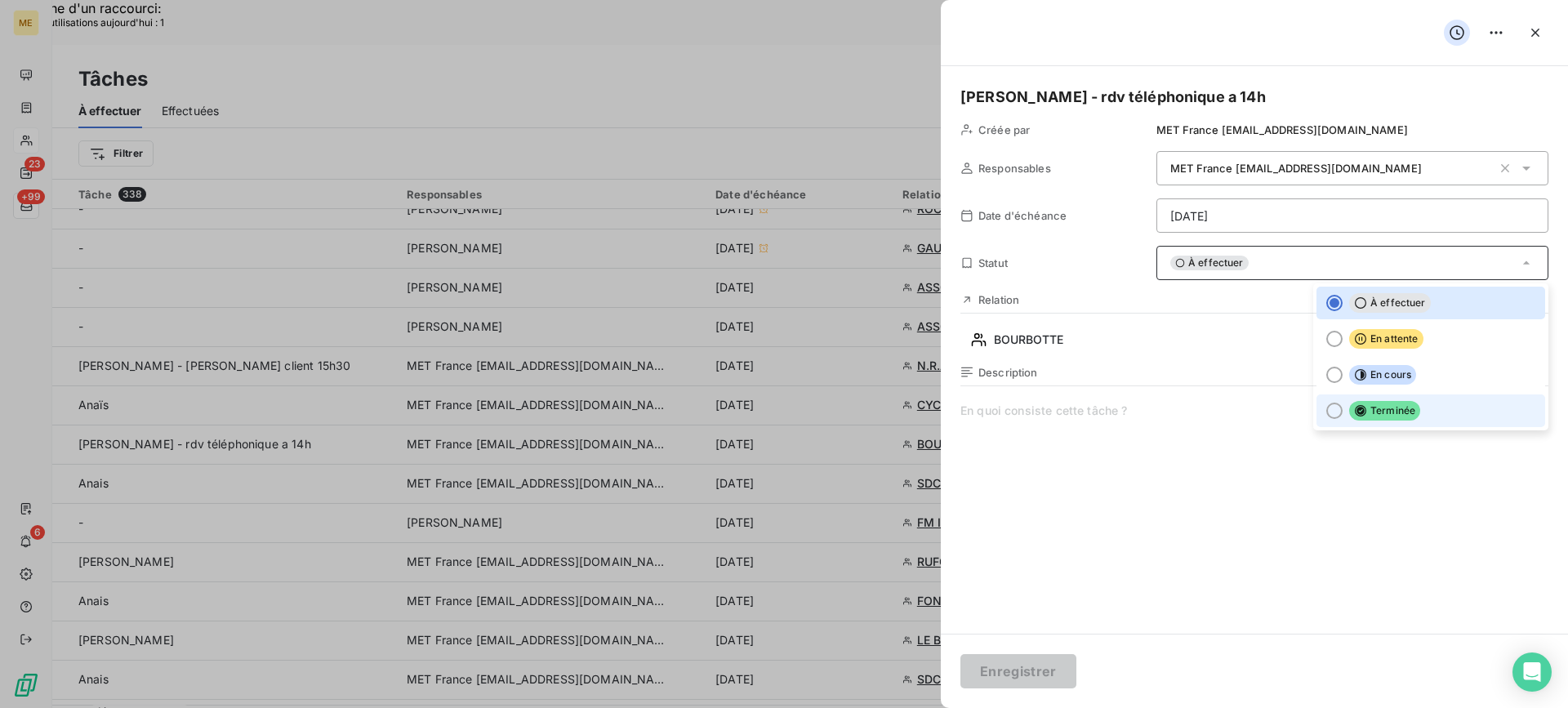
click at [1329, 414] on div at bounding box center [1333, 410] width 16 height 16
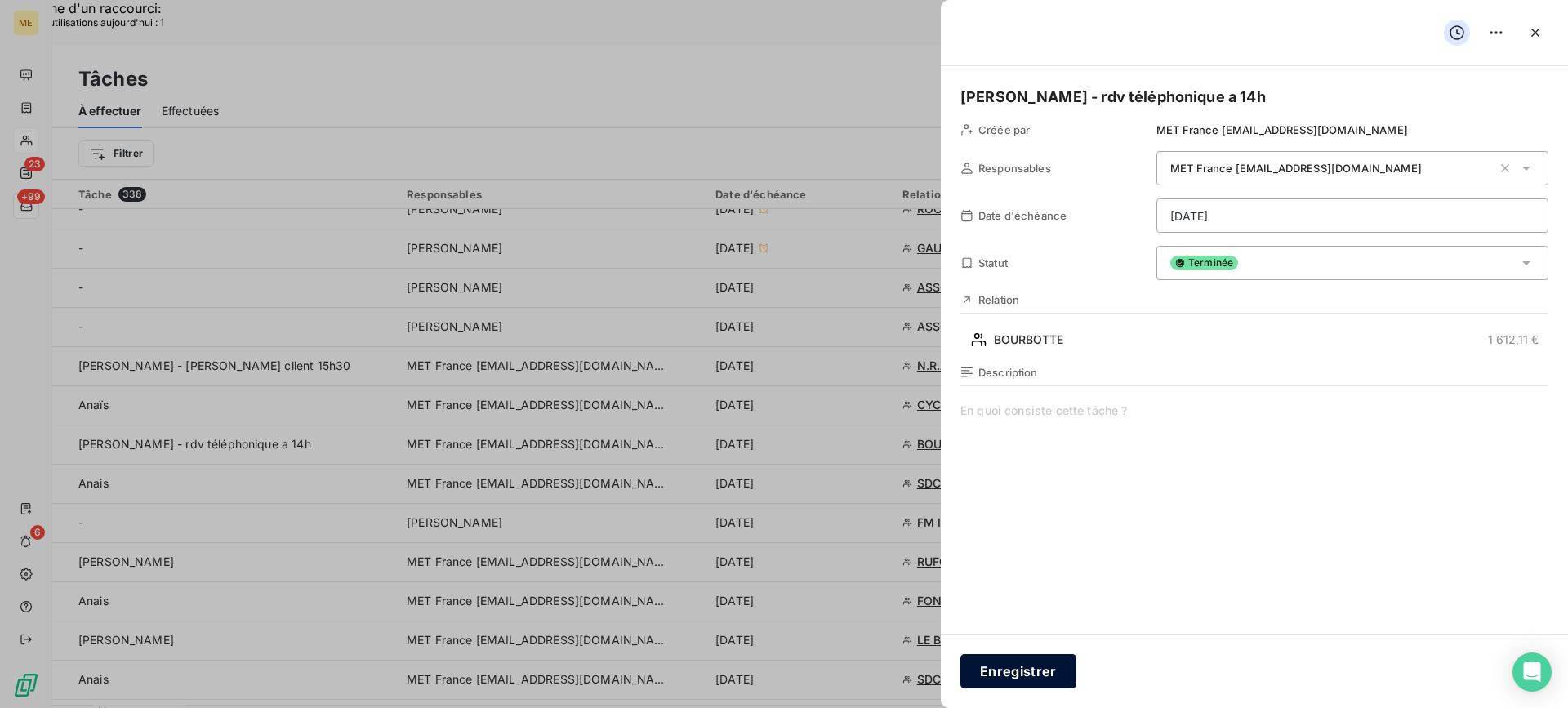
click at [1033, 685] on button "Enregistrer" at bounding box center [1018, 671] width 116 height 35
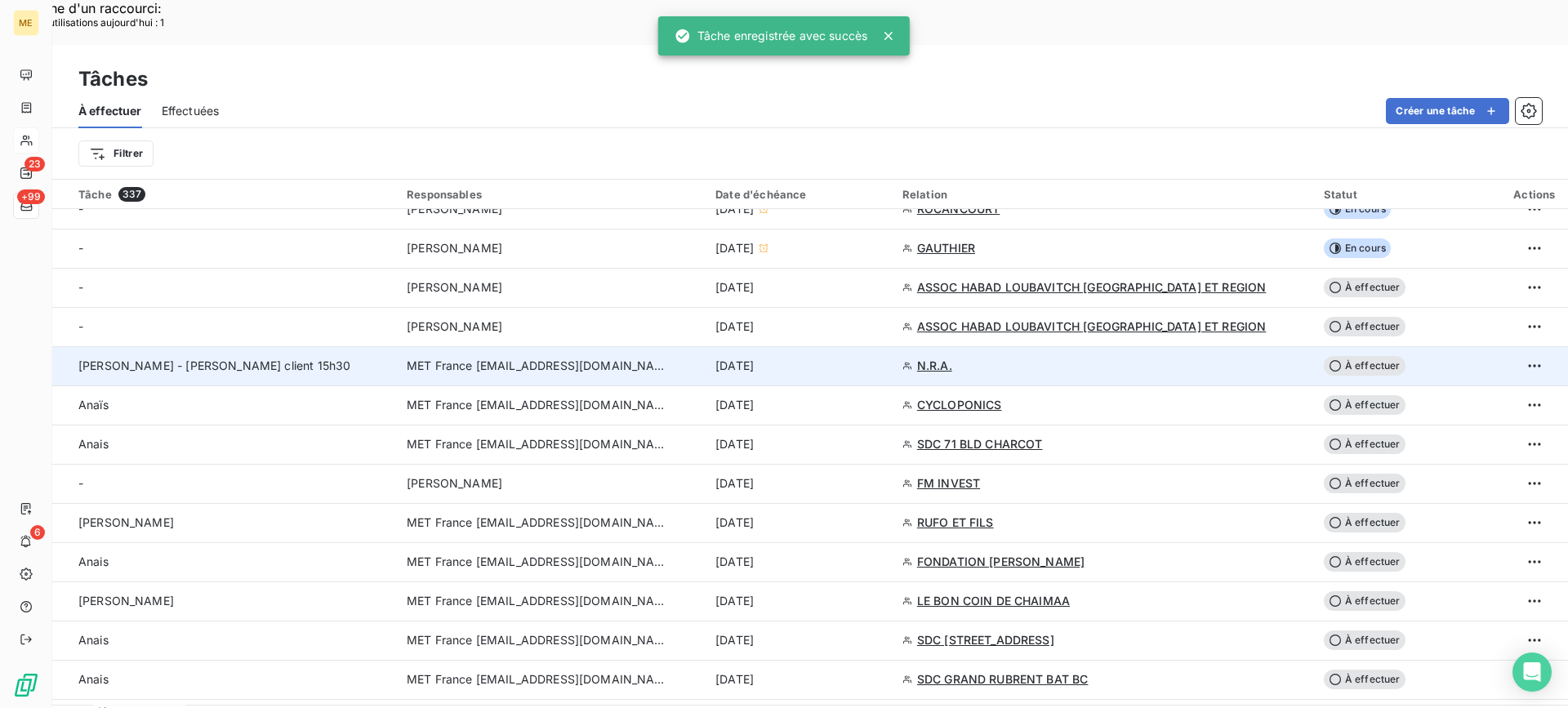
click at [318, 346] on td "[PERSON_NAME] - [PERSON_NAME] client 15h30" at bounding box center [224, 365] width 344 height 40
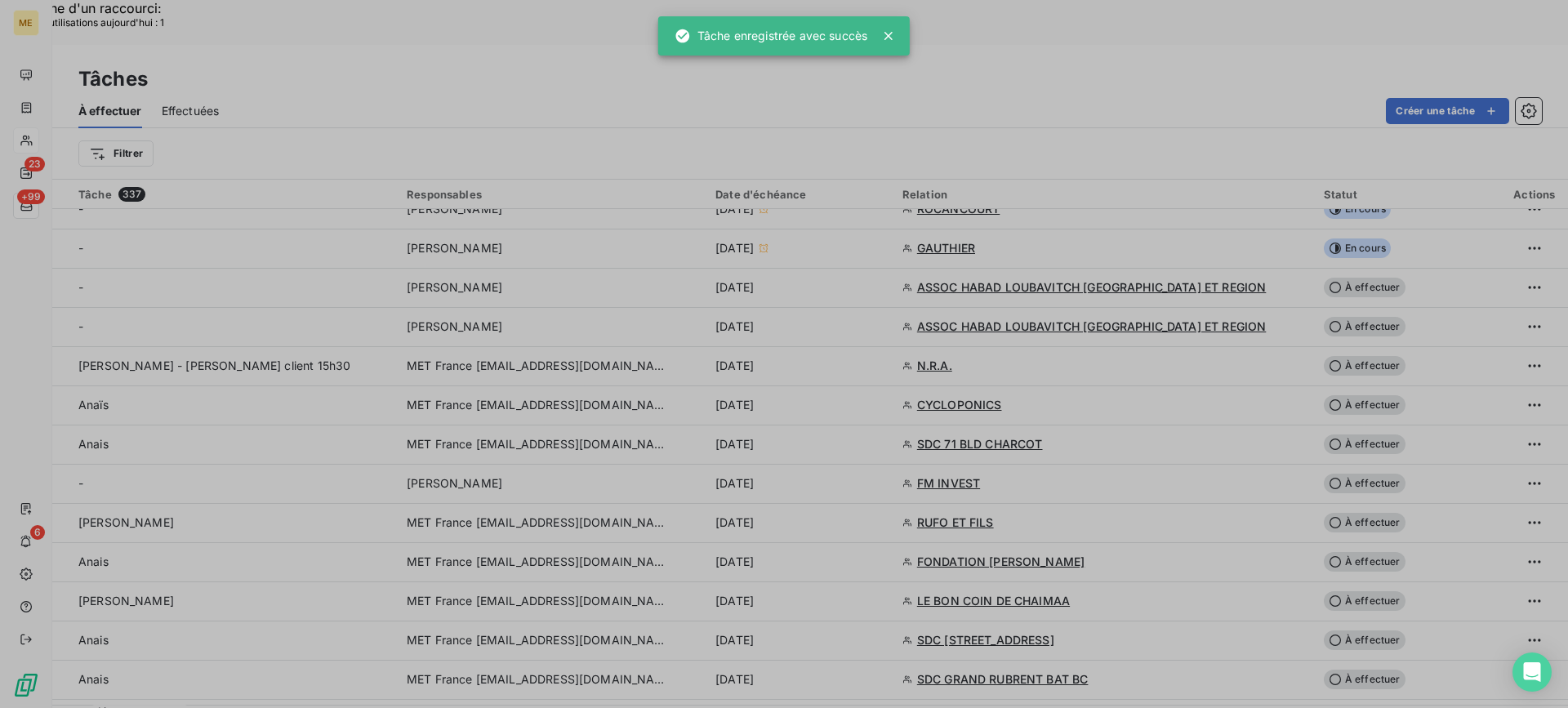
type input "[DATE]"
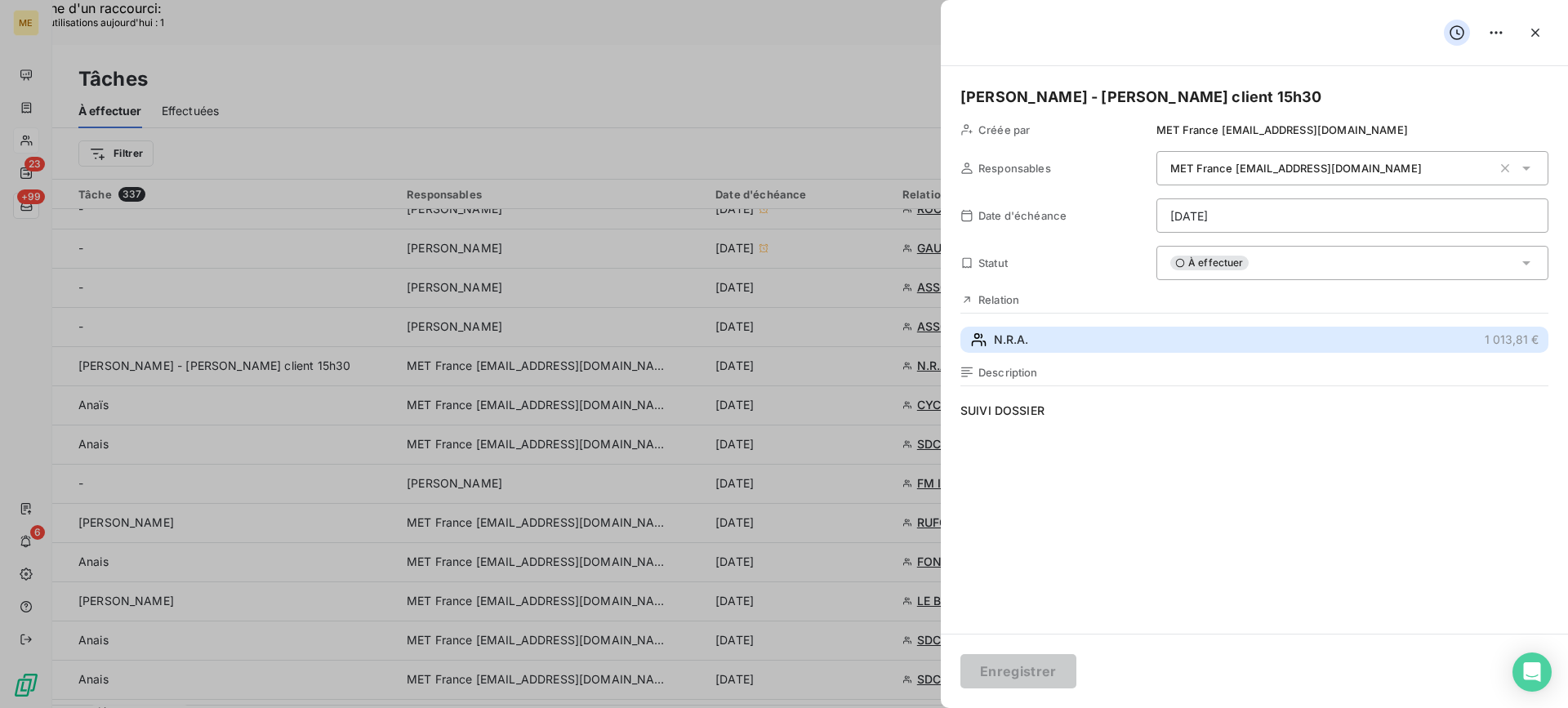
click at [1035, 349] on button "N.R.A. 1 013,81 €" at bounding box center [1254, 339] width 587 height 26
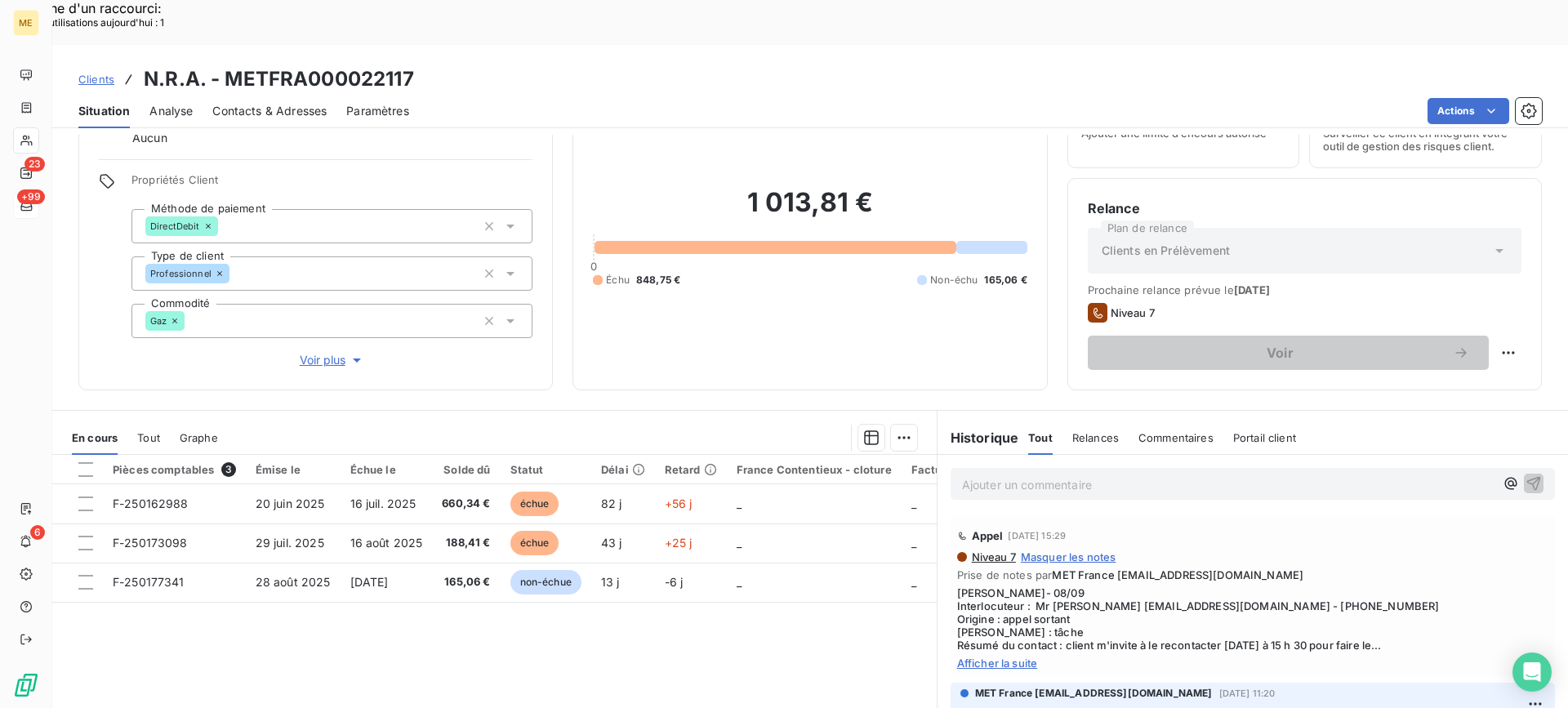
scroll to position [146, 0]
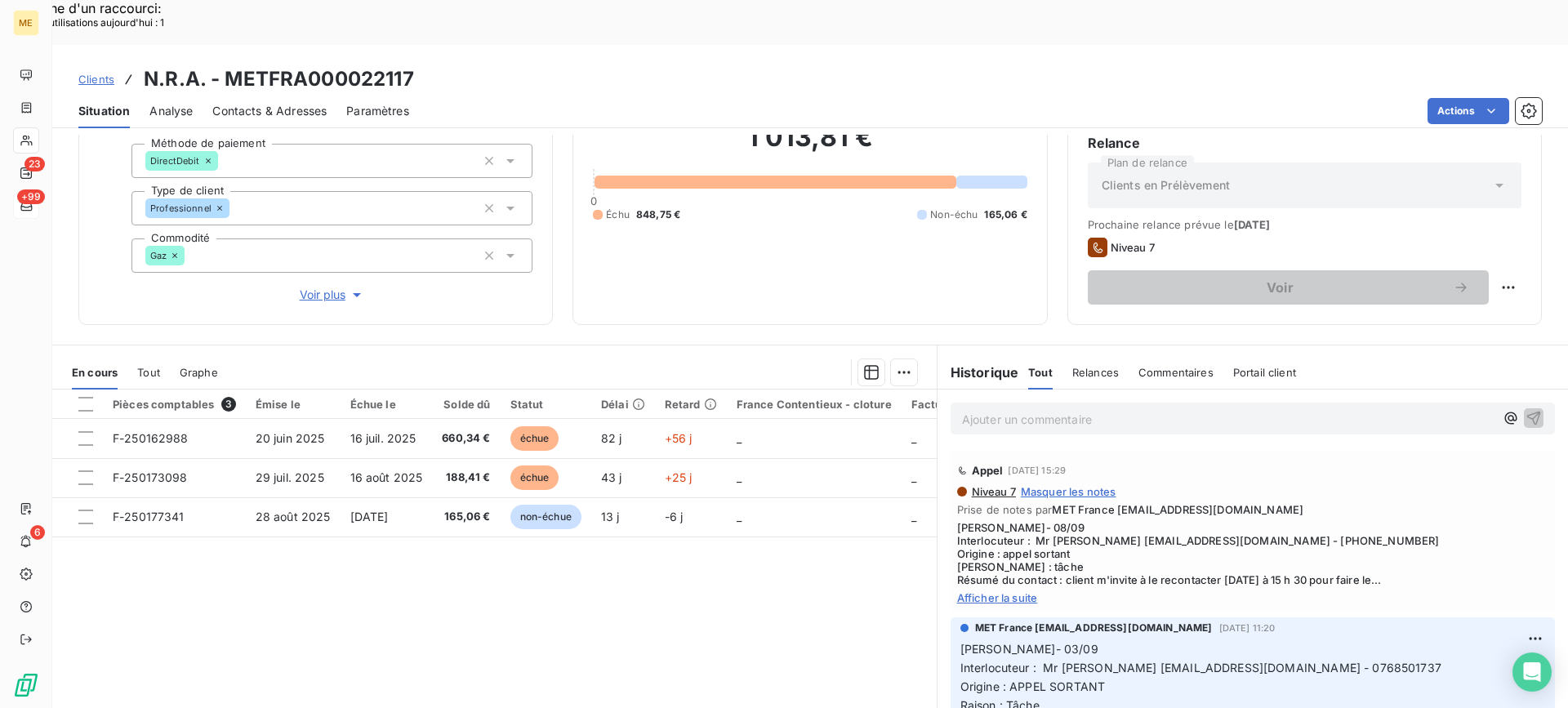
click at [1021, 591] on span "Afficher la suite" at bounding box center [1252, 598] width 591 height 13
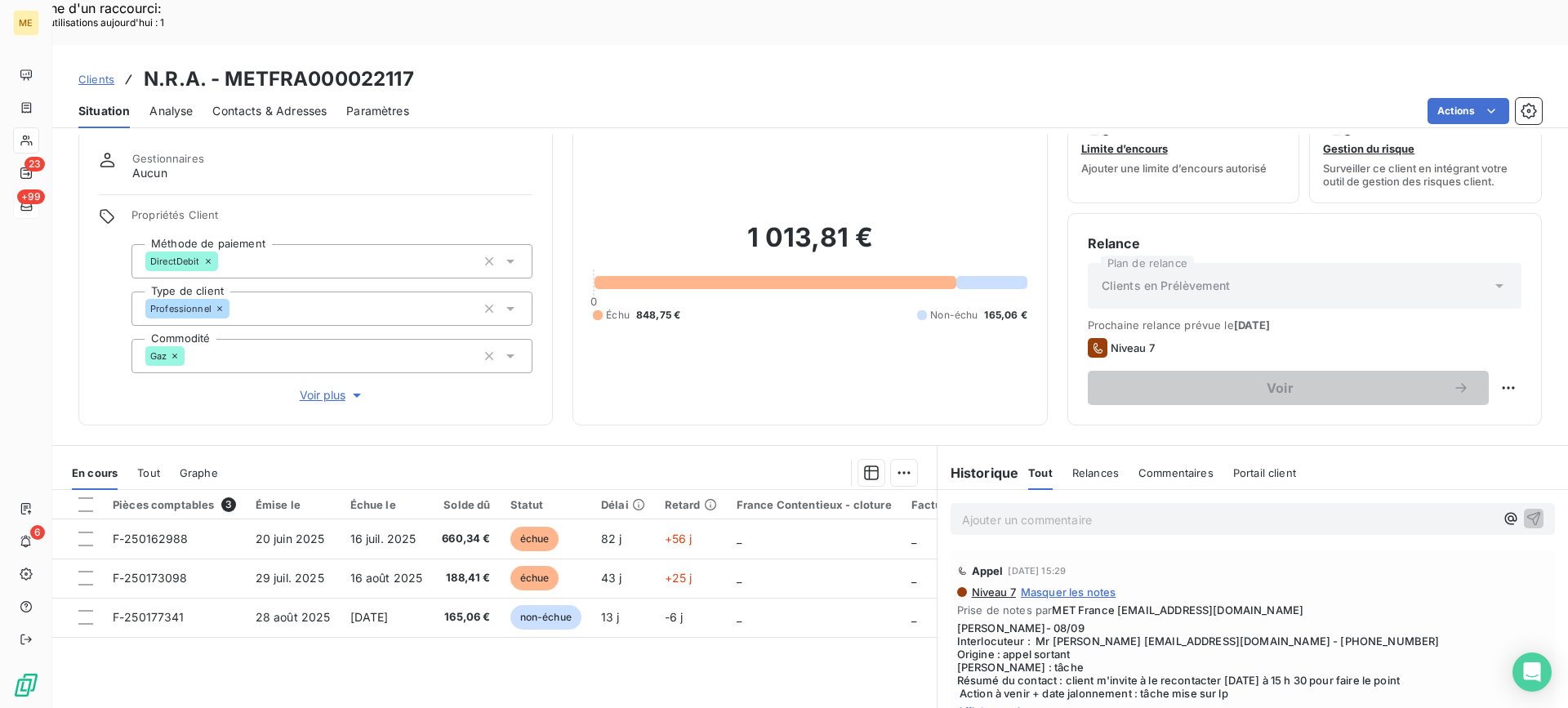
scroll to position [0, 0]
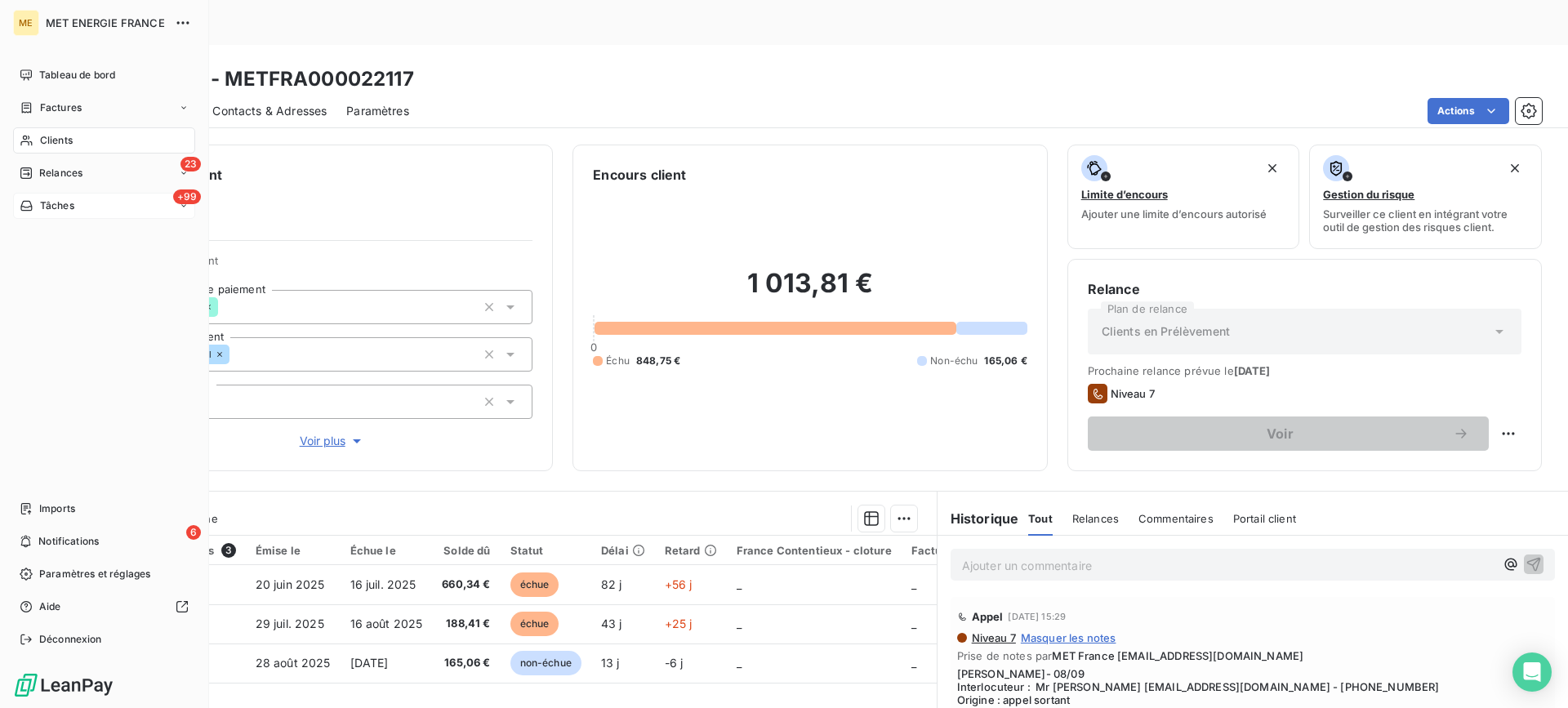
click at [29, 175] on icon at bounding box center [26, 173] width 12 height 12
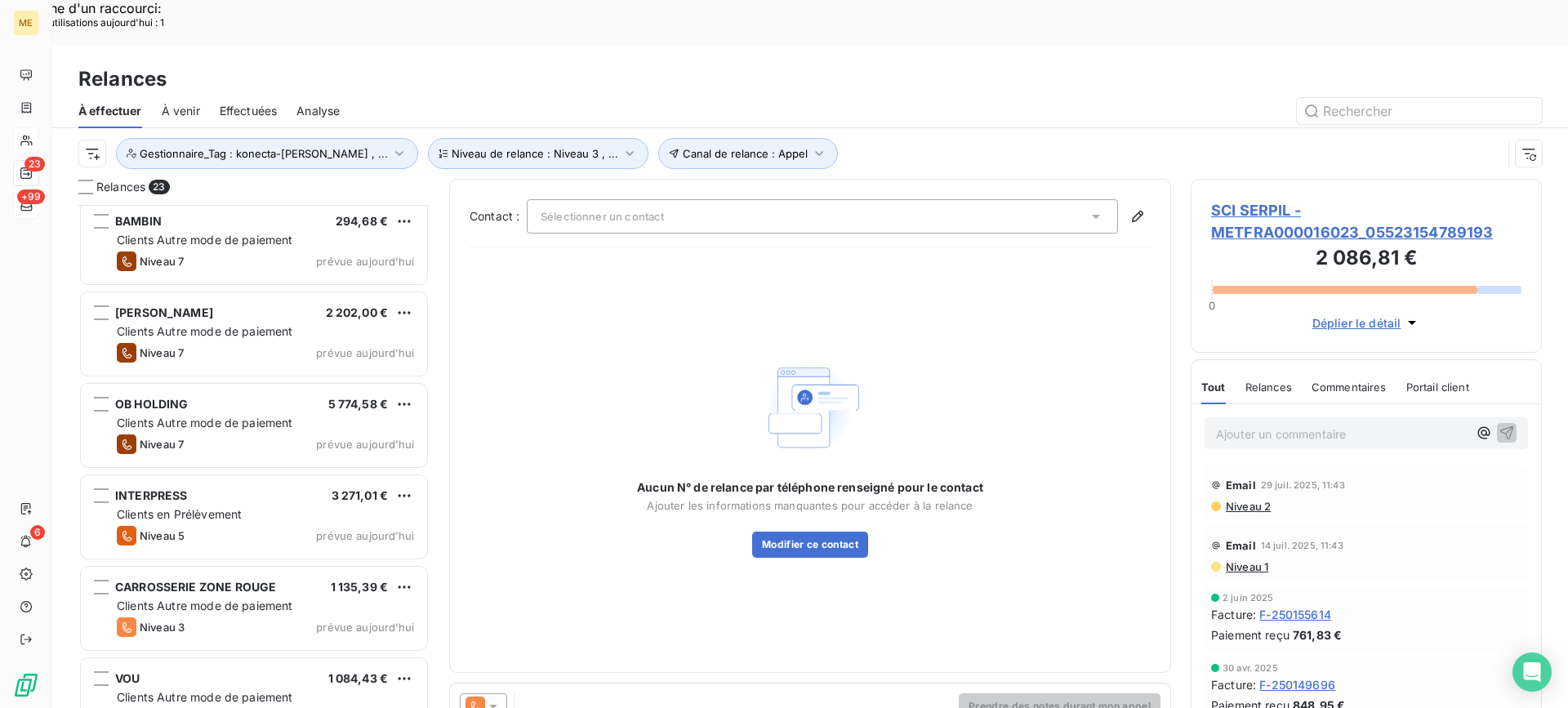
scroll to position [1557, 0]
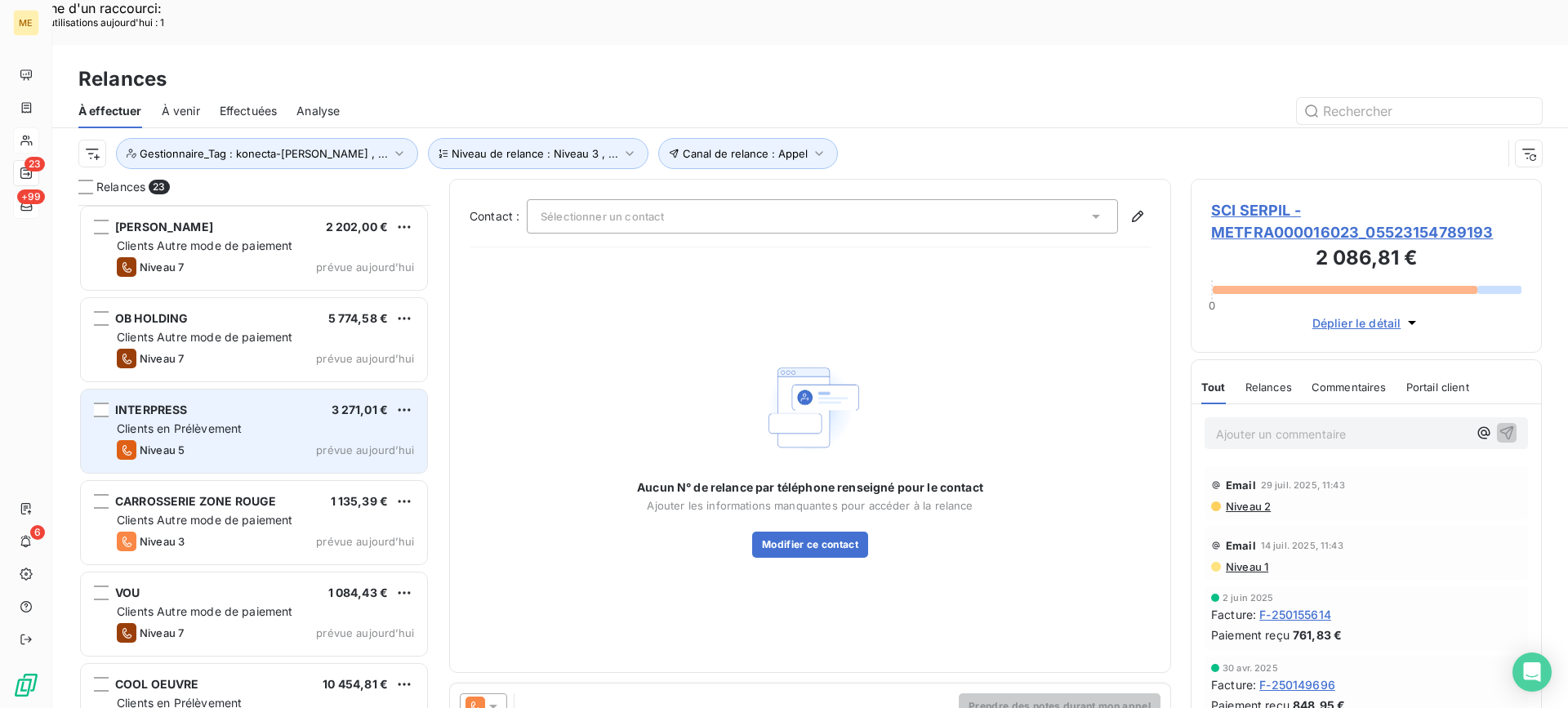
click at [229, 402] on div "INTERPRESS 3 271,01 €" at bounding box center [265, 409] width 297 height 14
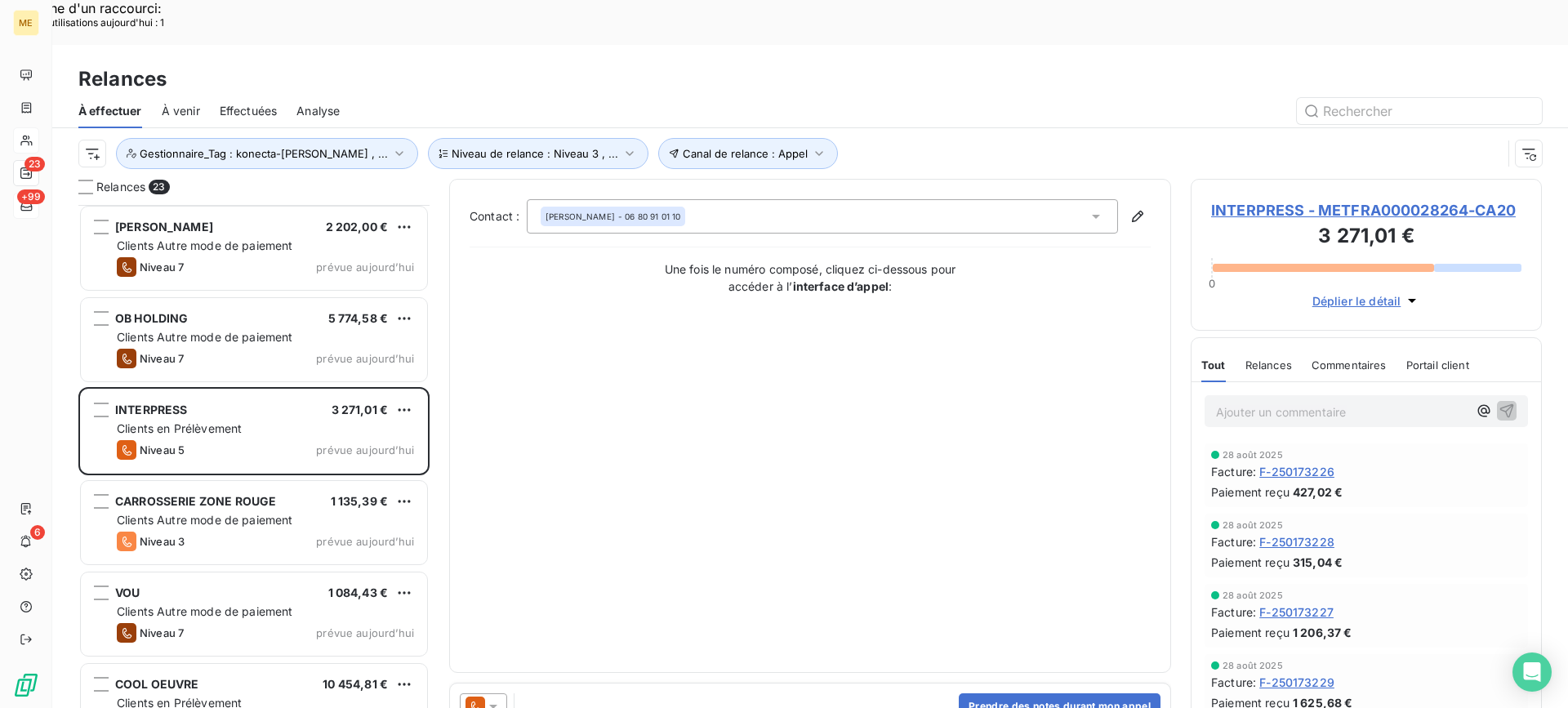
click at [1289, 200] on span "INTERPRESS - METFRA000028264-CA20" at bounding box center [1366, 210] width 311 height 22
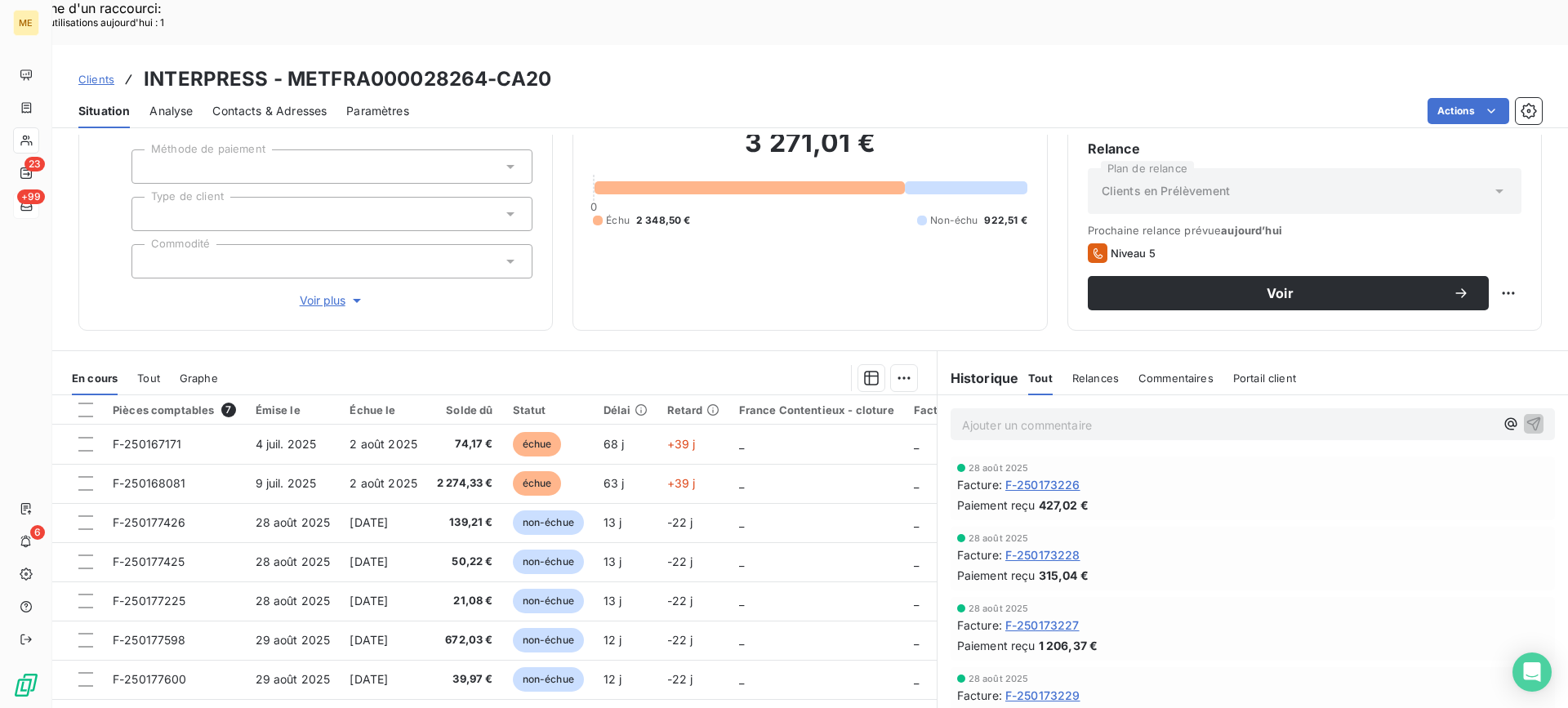
scroll to position [146, 0]
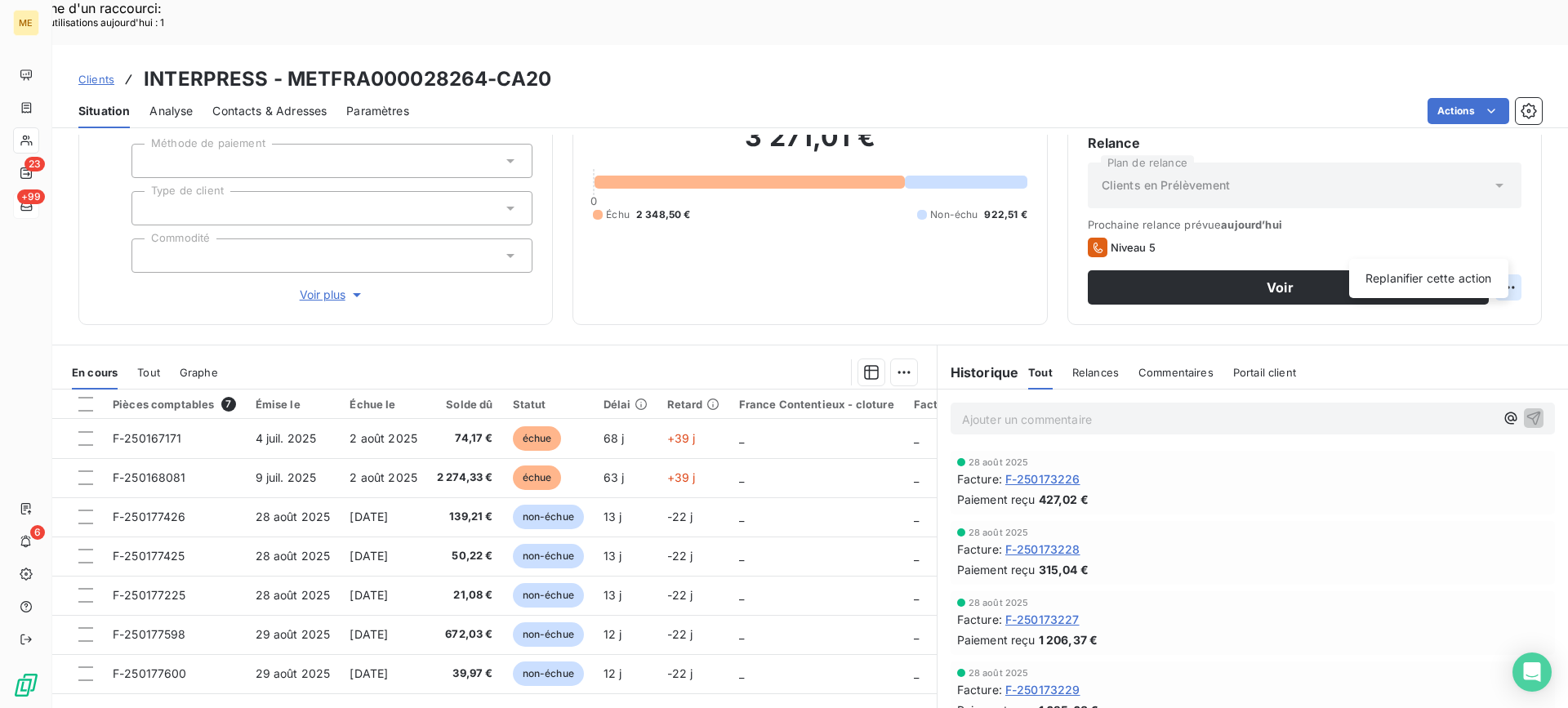
click at [1479, 265] on div "Replanifier cette action" at bounding box center [1428, 278] width 146 height 26
select select "8"
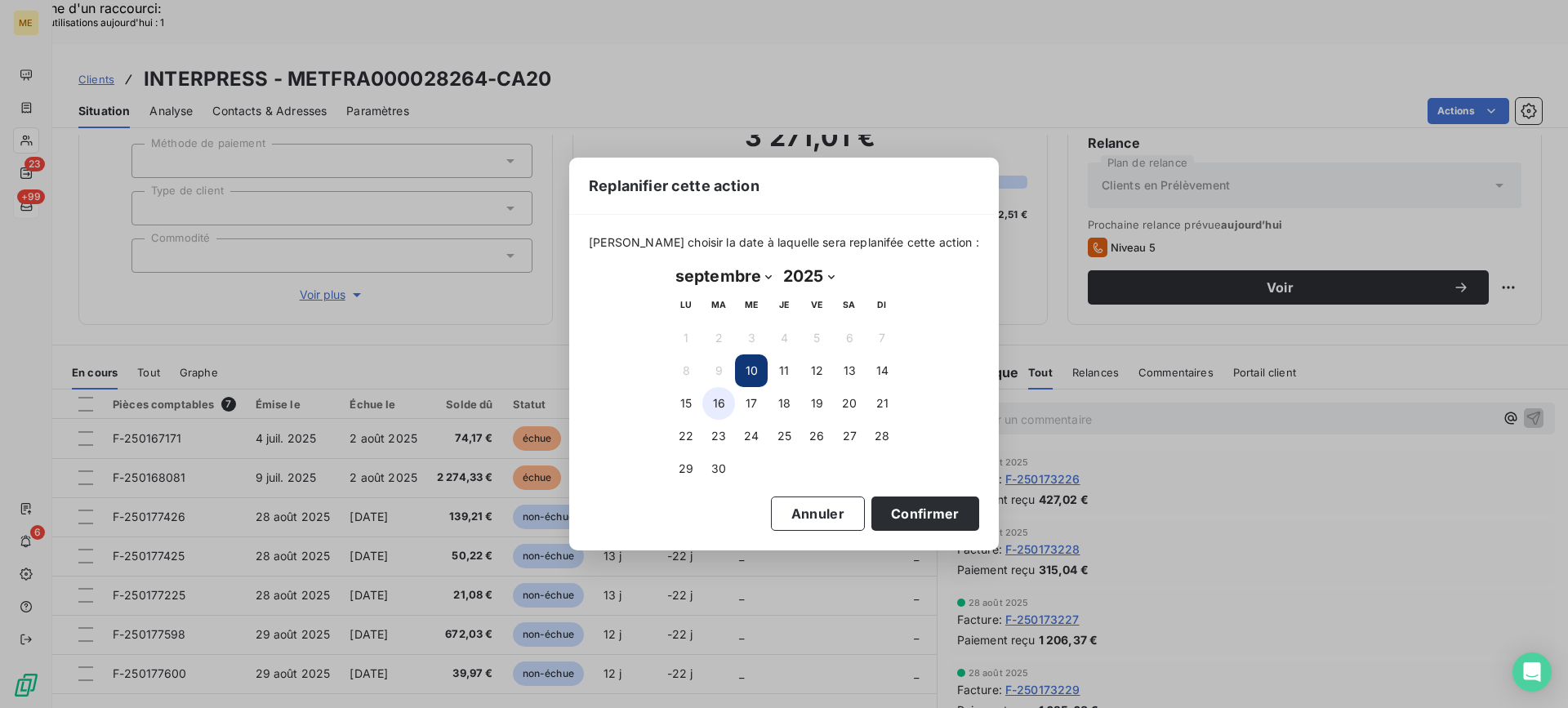
click at [710, 409] on button "16" at bounding box center [718, 403] width 33 height 33
drag, startPoint x: 894, startPoint y: 511, endPoint x: 853, endPoint y: 497, distance: 43.3
click at [894, 513] on button "Confirmer" at bounding box center [925, 514] width 108 height 35
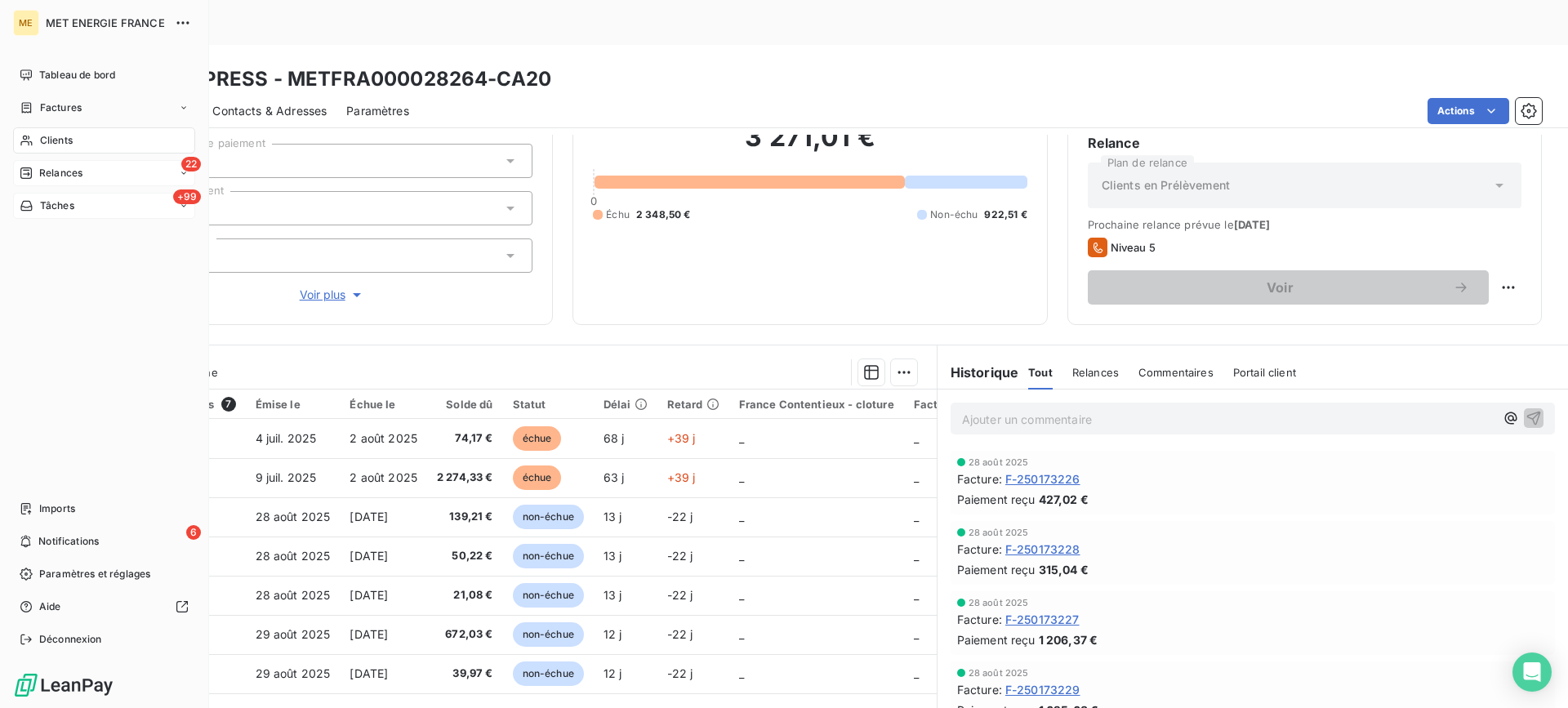
click at [29, 170] on icon at bounding box center [26, 173] width 12 height 12
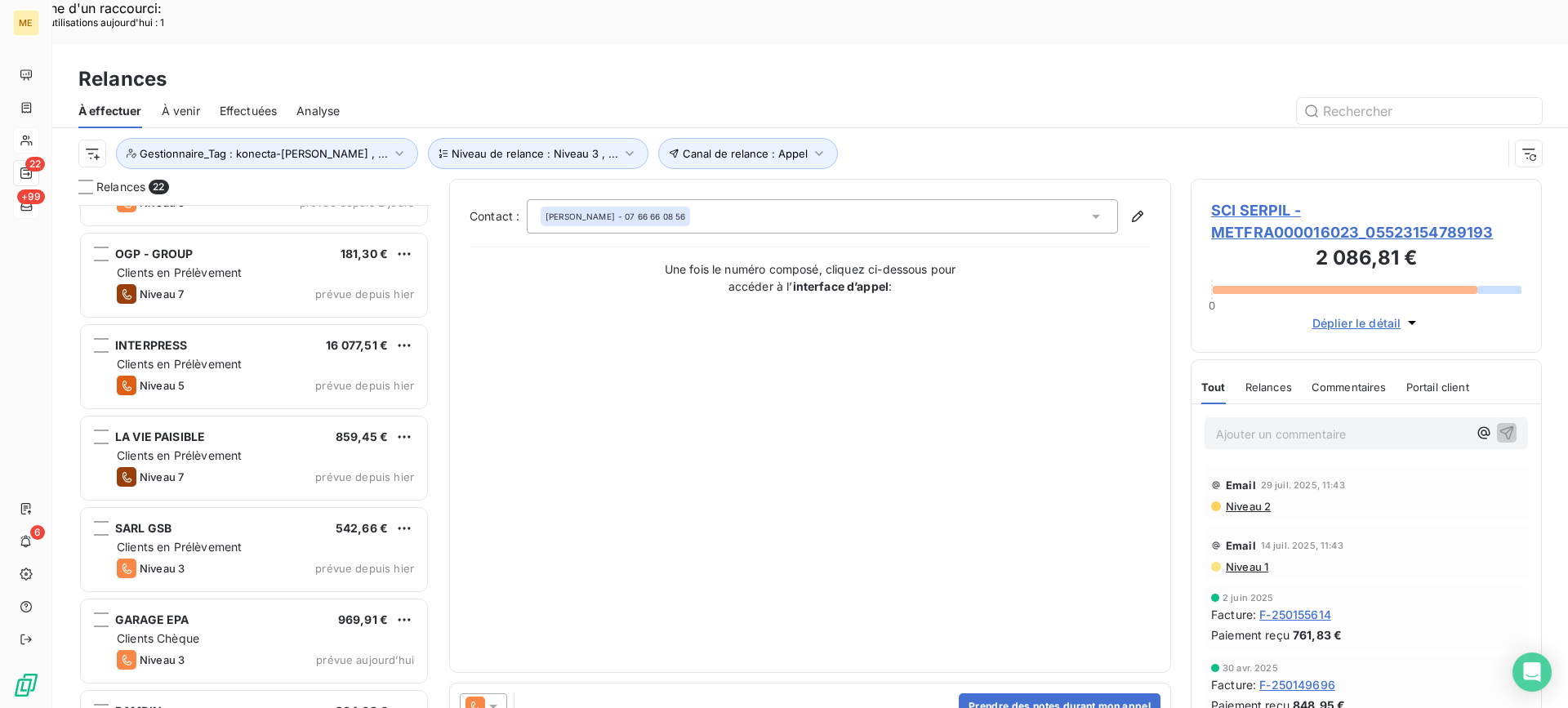
scroll to position [1465, 0]
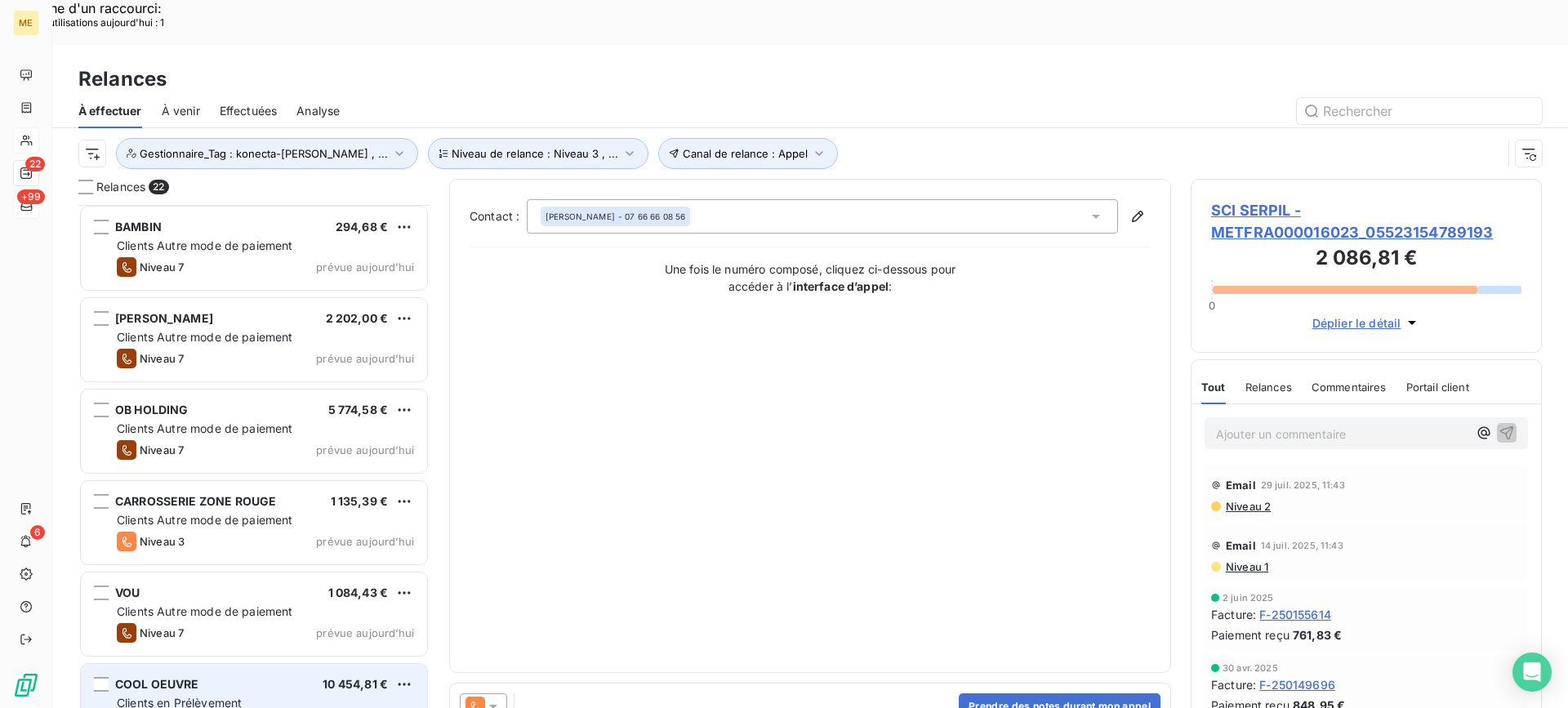
click at [263, 677] on div "COOL OEUVRE 10 454,81 €" at bounding box center [265, 684] width 297 height 14
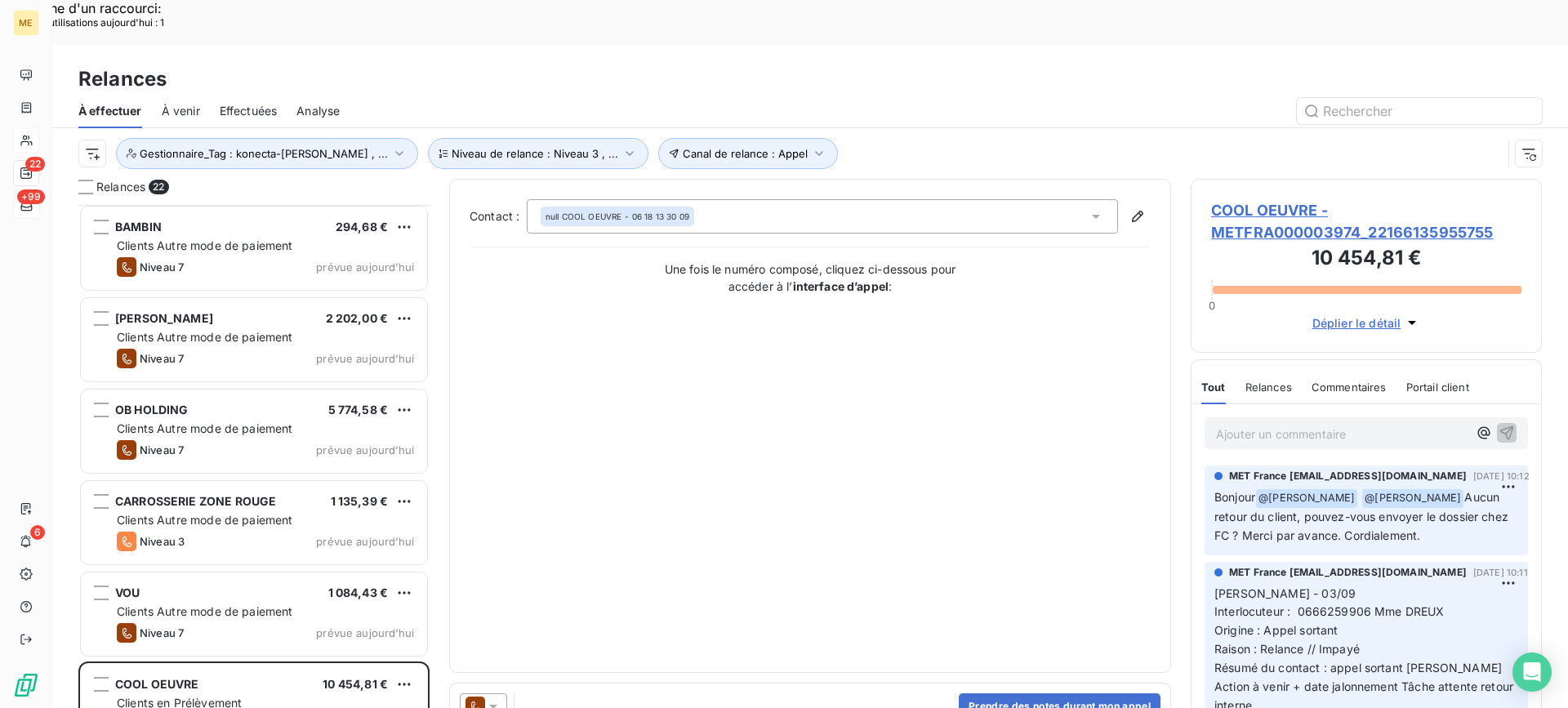
click at [1254, 200] on span "COOL OEUVRE - METFRA000003974_22166135955755" at bounding box center [1366, 221] width 311 height 44
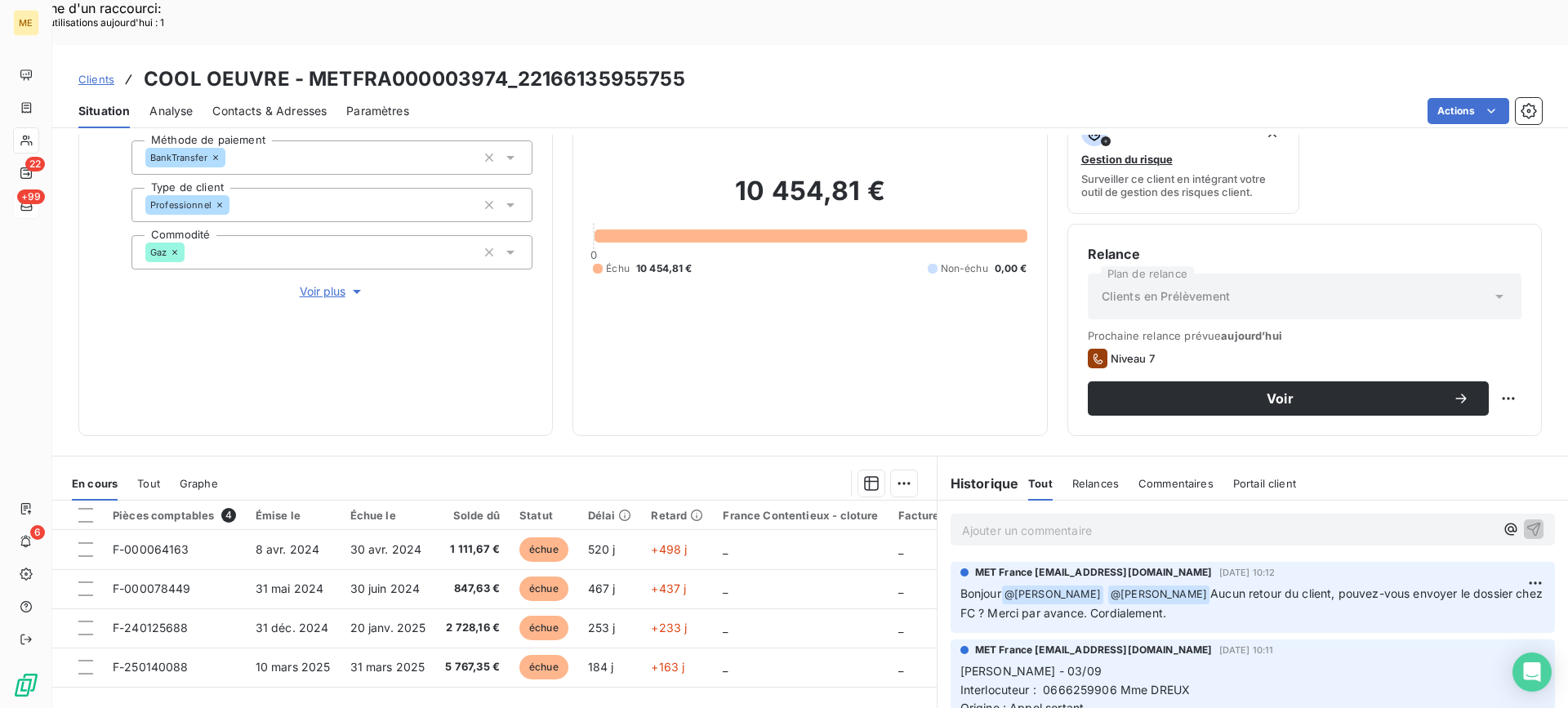
scroll to position [260, 0]
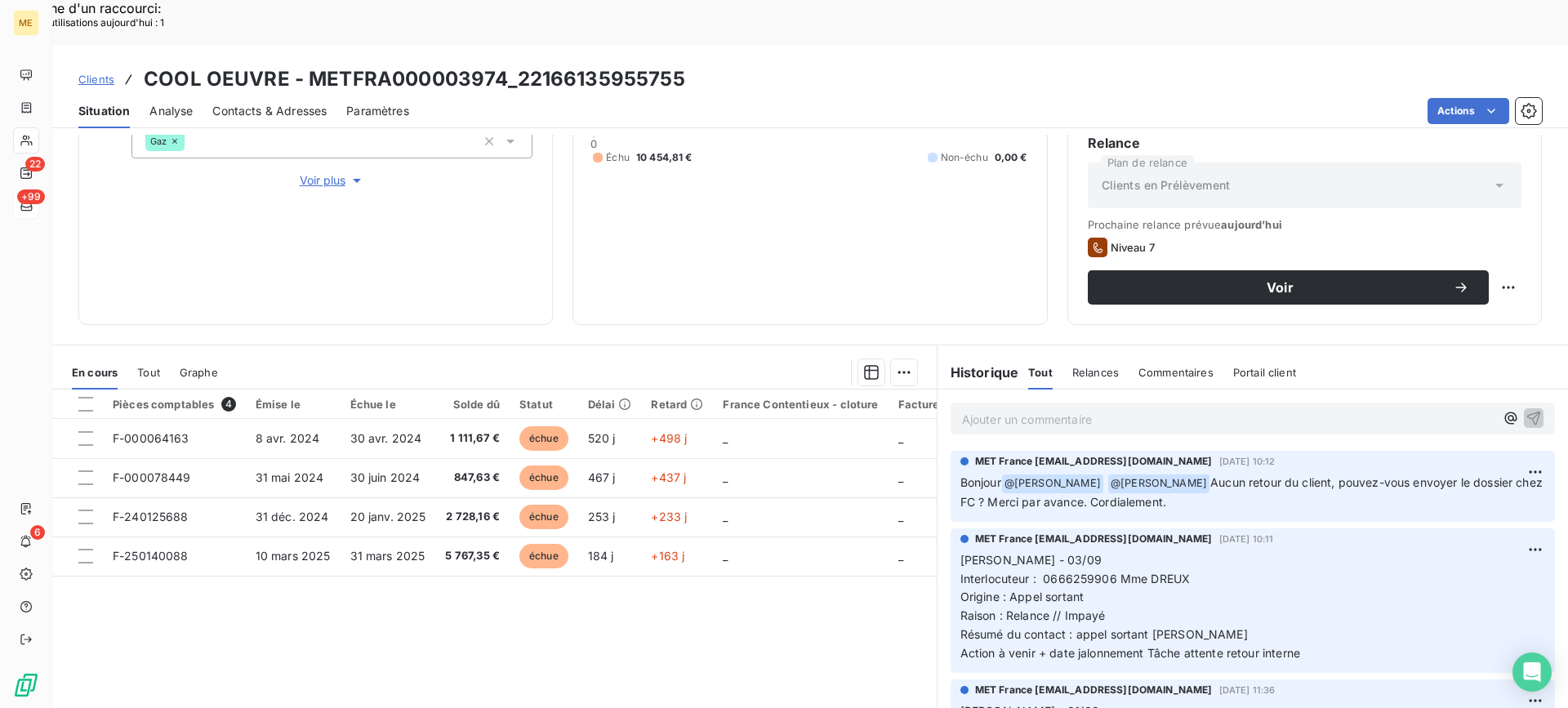
click at [1044, 409] on p "Ajouter un commentaire ﻿" at bounding box center [1228, 419] width 532 height 20
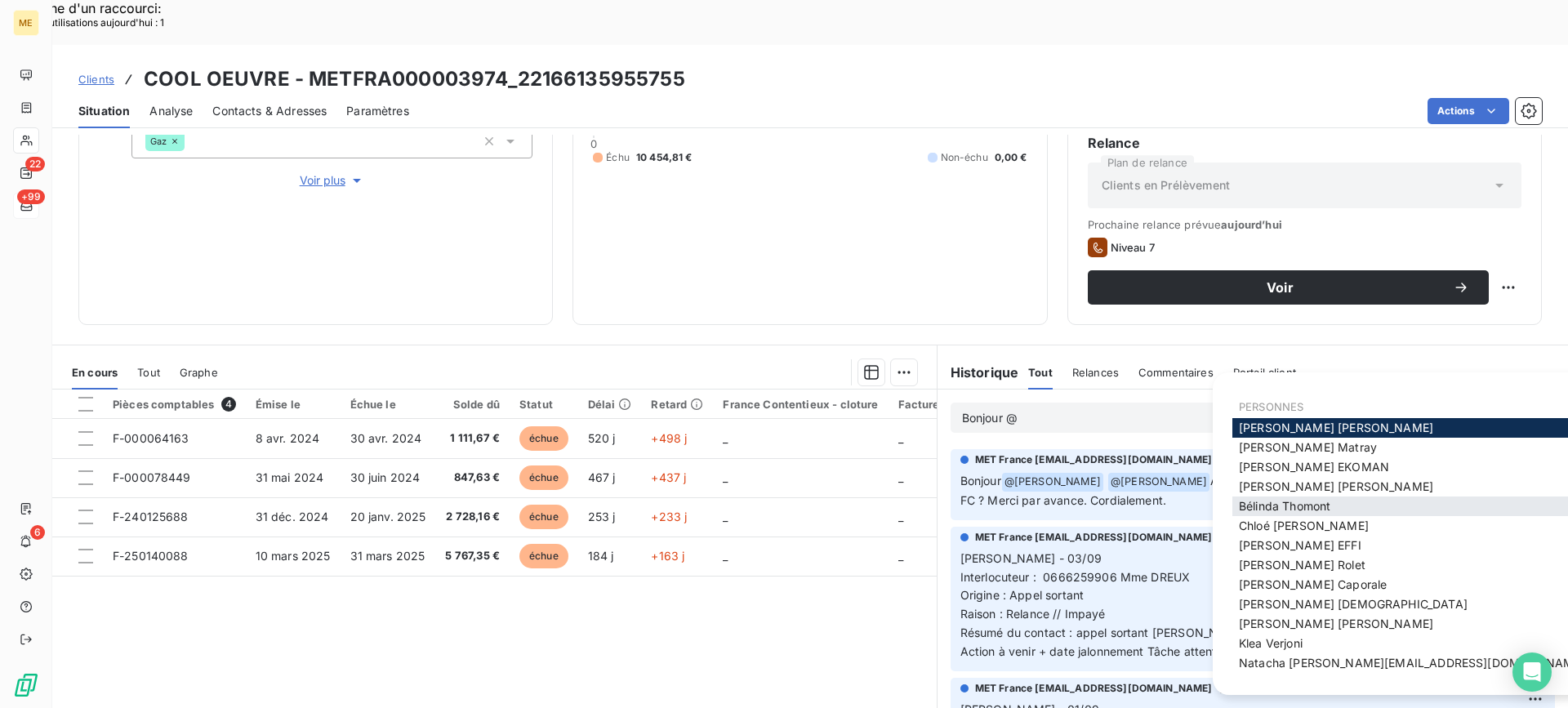
click at [1264, 505] on span "[PERSON_NAME]" at bounding box center [1284, 506] width 92 height 13
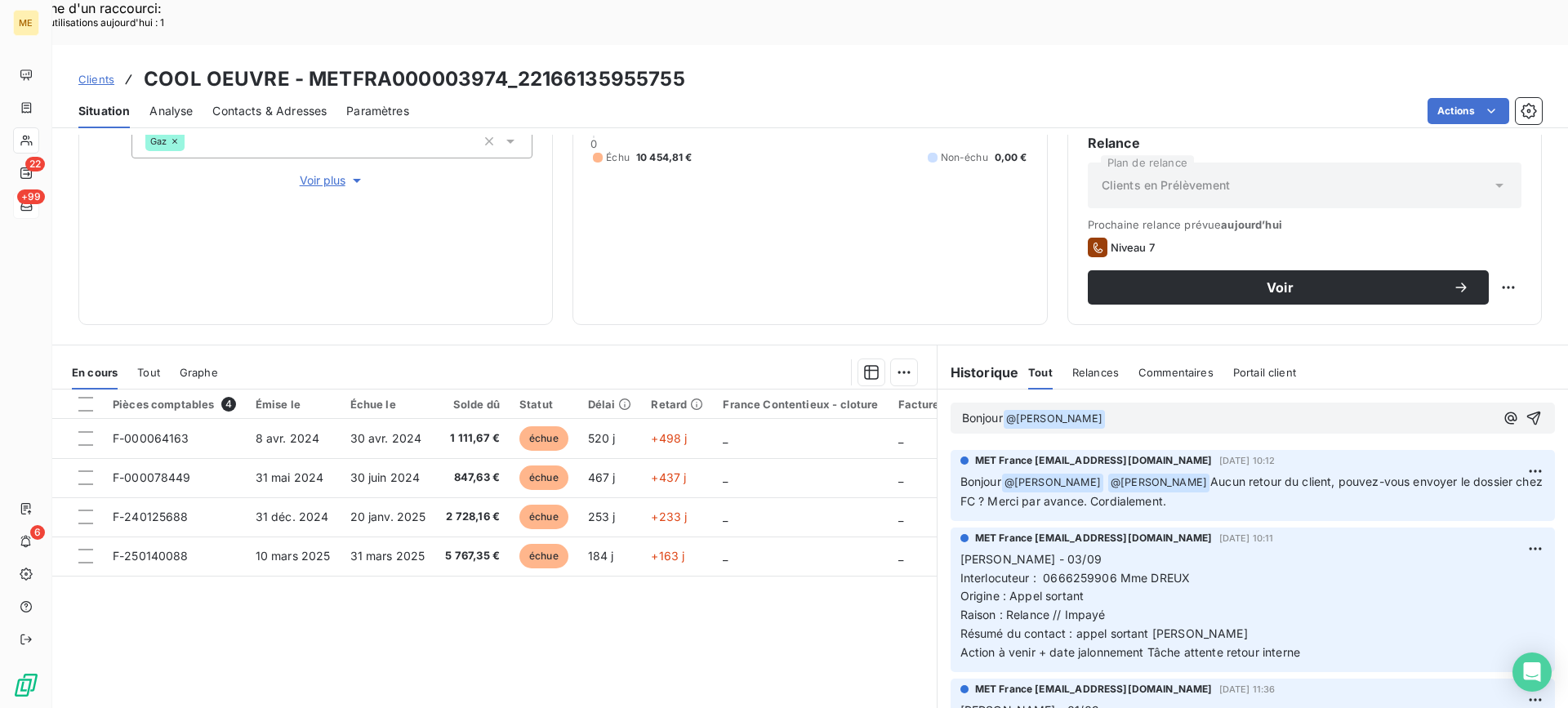
drag, startPoint x: 1178, startPoint y: 435, endPoint x: 1193, endPoint y: 451, distance: 21.9
click at [1193, 473] on p "Bonjour @ [PERSON_NAME] @ [PERSON_NAME] Aucun retour du client, pouvez-vous env…" at bounding box center [1252, 492] width 585 height 39
click at [1199, 409] on p "Bonjour @ [PERSON_NAME] ﻿" at bounding box center [1228, 418] width 532 height 19
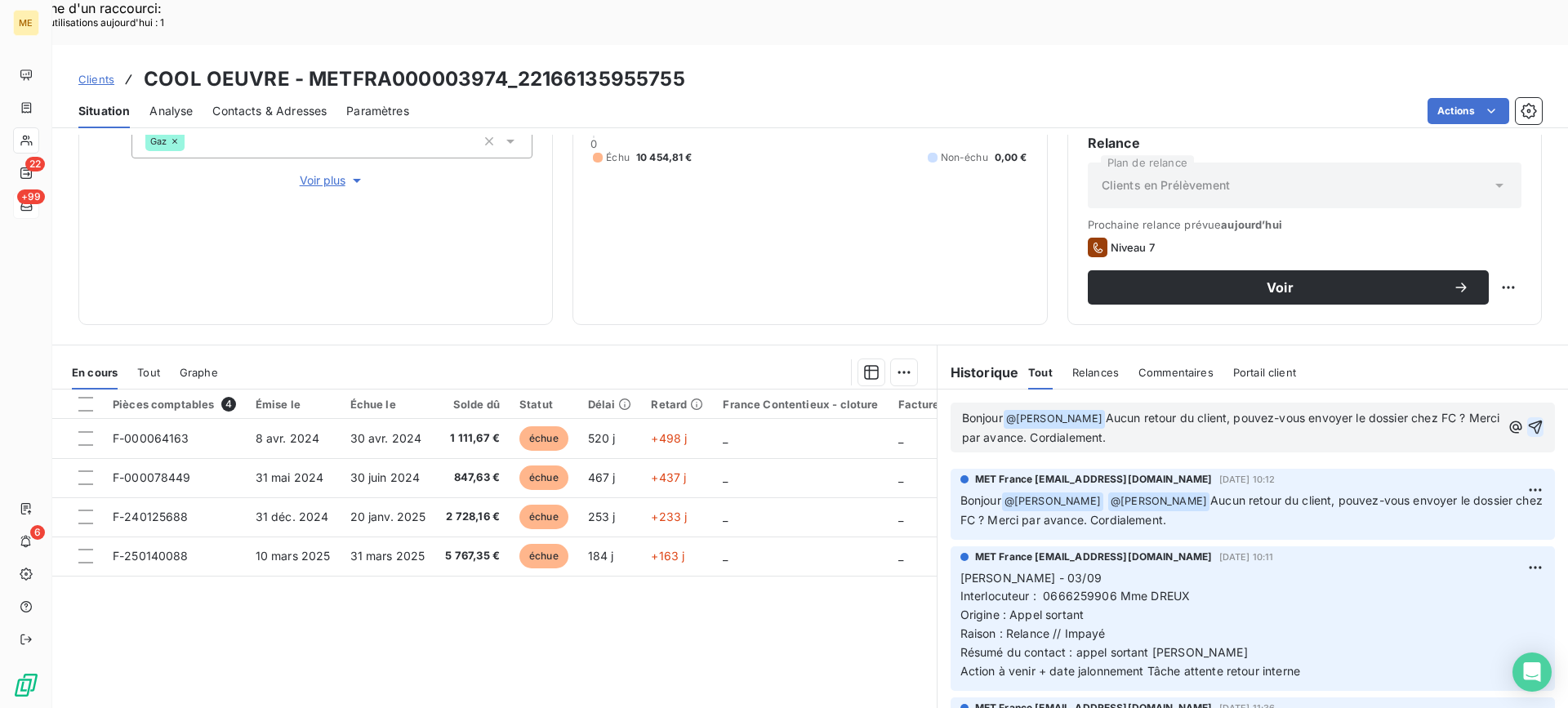
click at [1528, 421] on icon "button" at bounding box center [1535, 428] width 13 height 13
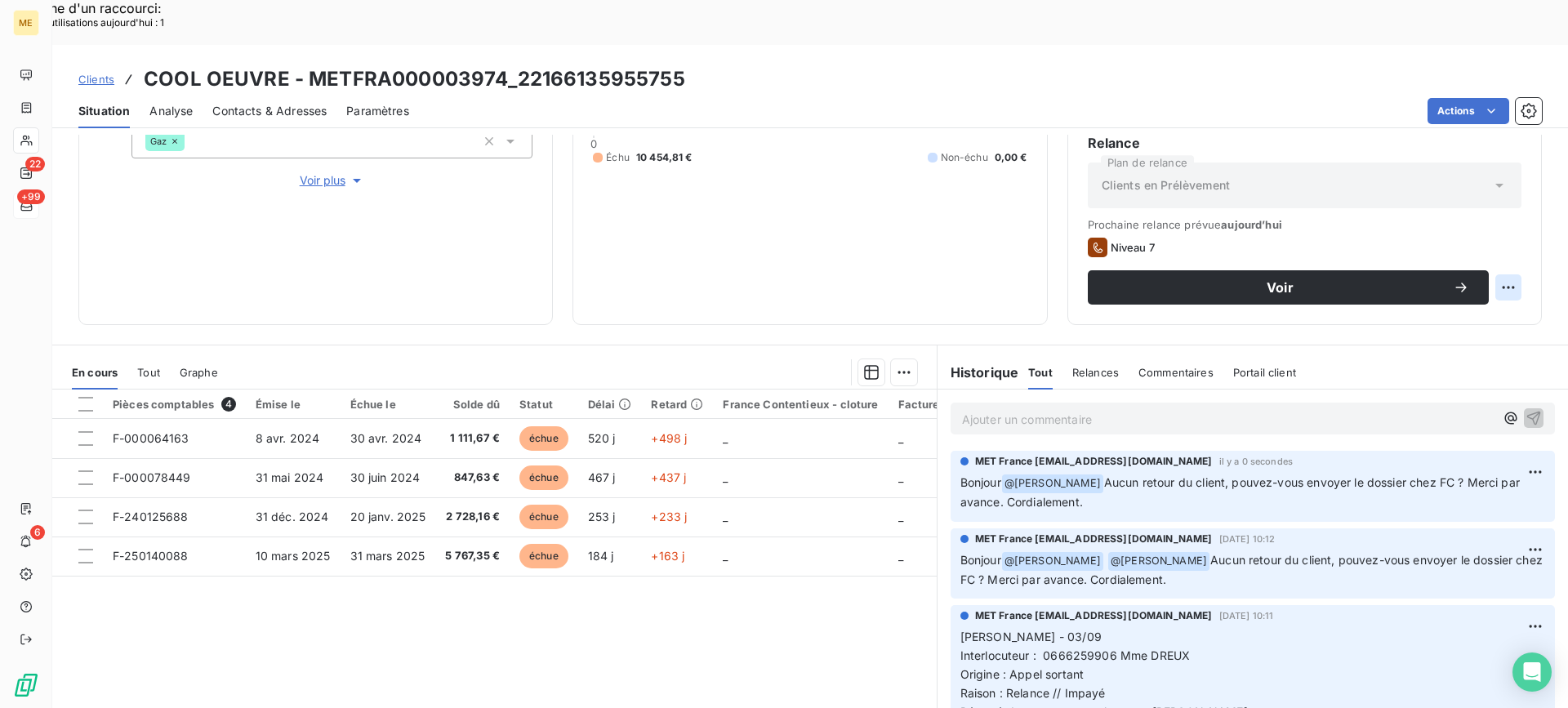
click at [1455, 285] on div "Replanifier cette action" at bounding box center [1428, 278] width 146 height 26
select select "8"
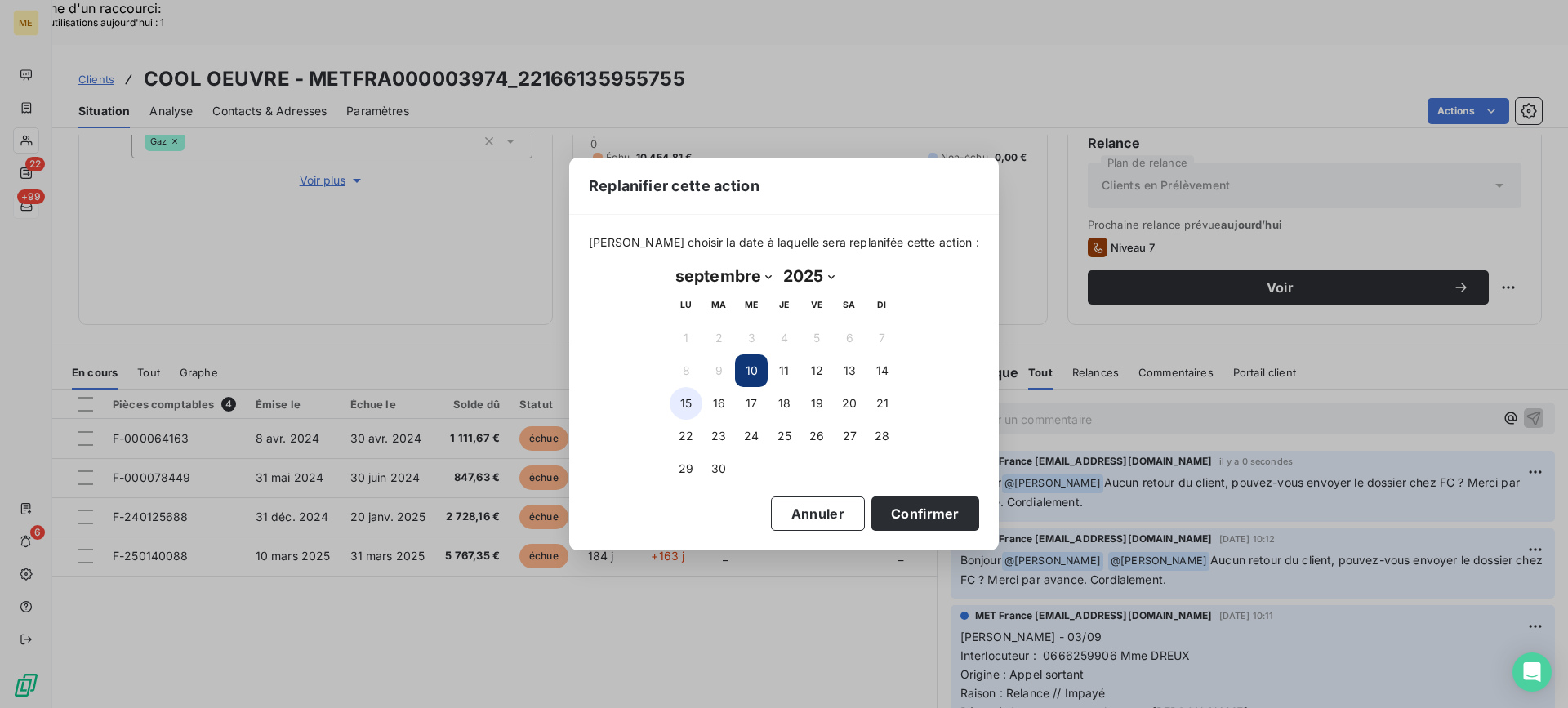
click at [687, 396] on button "15" at bounding box center [685, 403] width 33 height 33
drag, startPoint x: 869, startPoint y: 508, endPoint x: 692, endPoint y: 430, distance: 193.4
click at [871, 508] on button "Confirmer" at bounding box center [925, 514] width 108 height 35
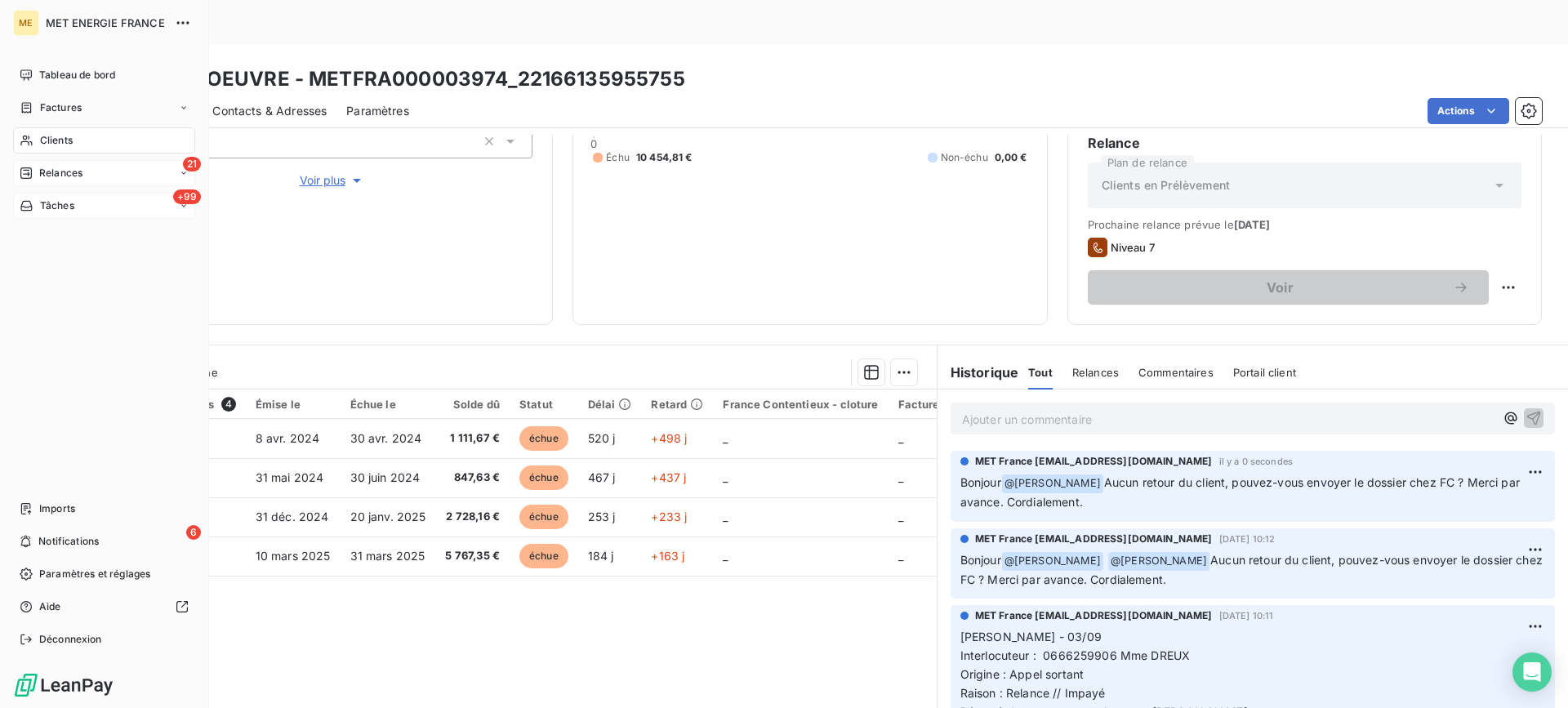
click at [46, 173] on span "Relances" at bounding box center [61, 173] width 43 height 14
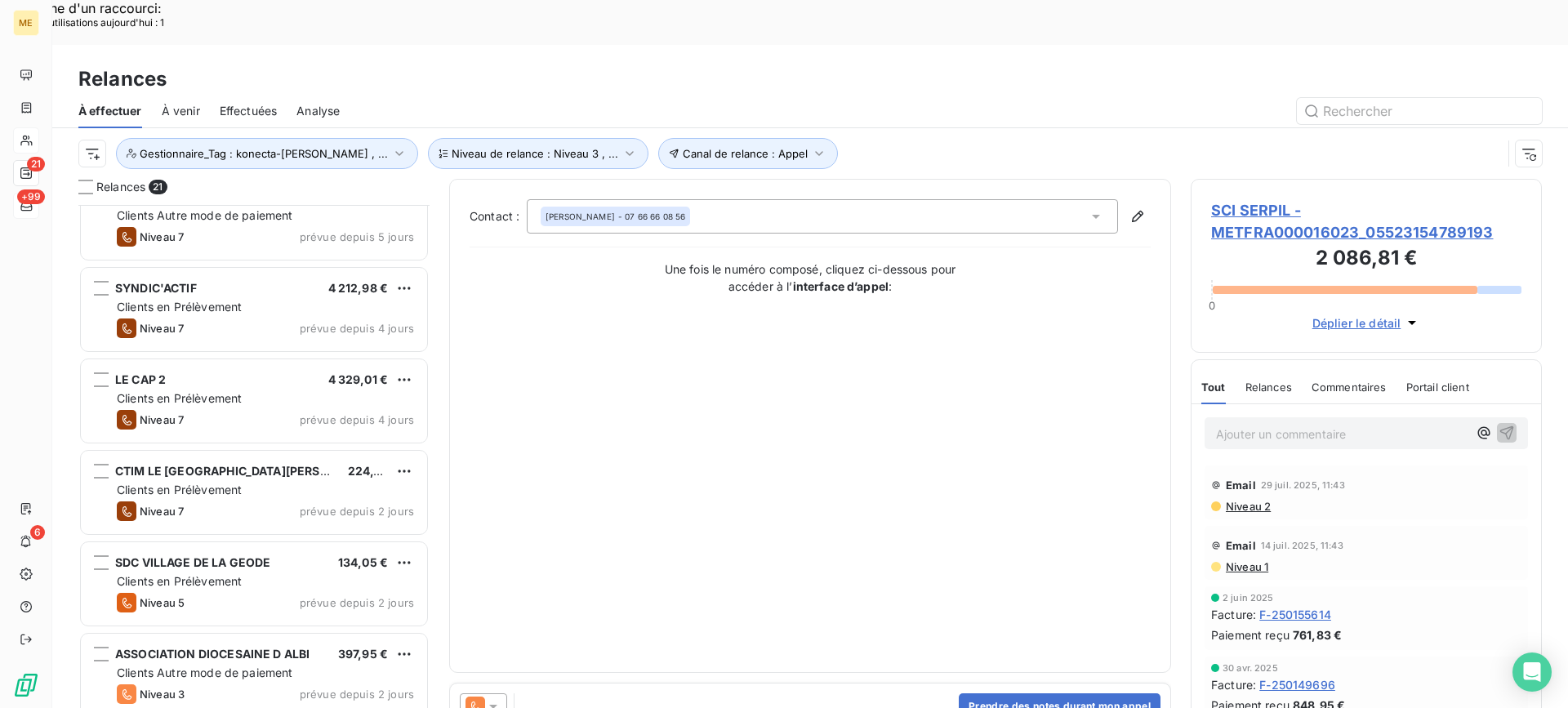
scroll to position [491, 0]
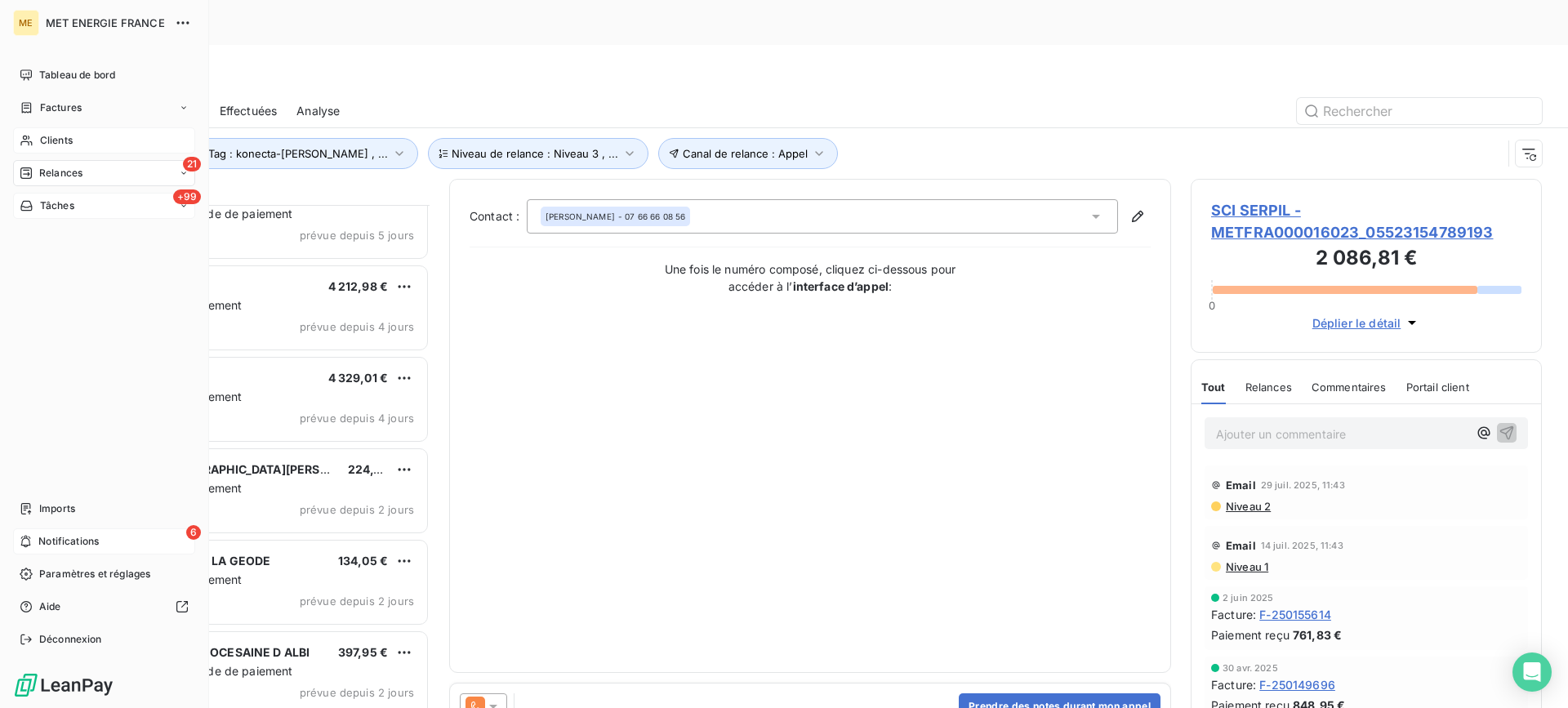
click at [41, 535] on span "Notifications" at bounding box center [69, 540] width 61 height 14
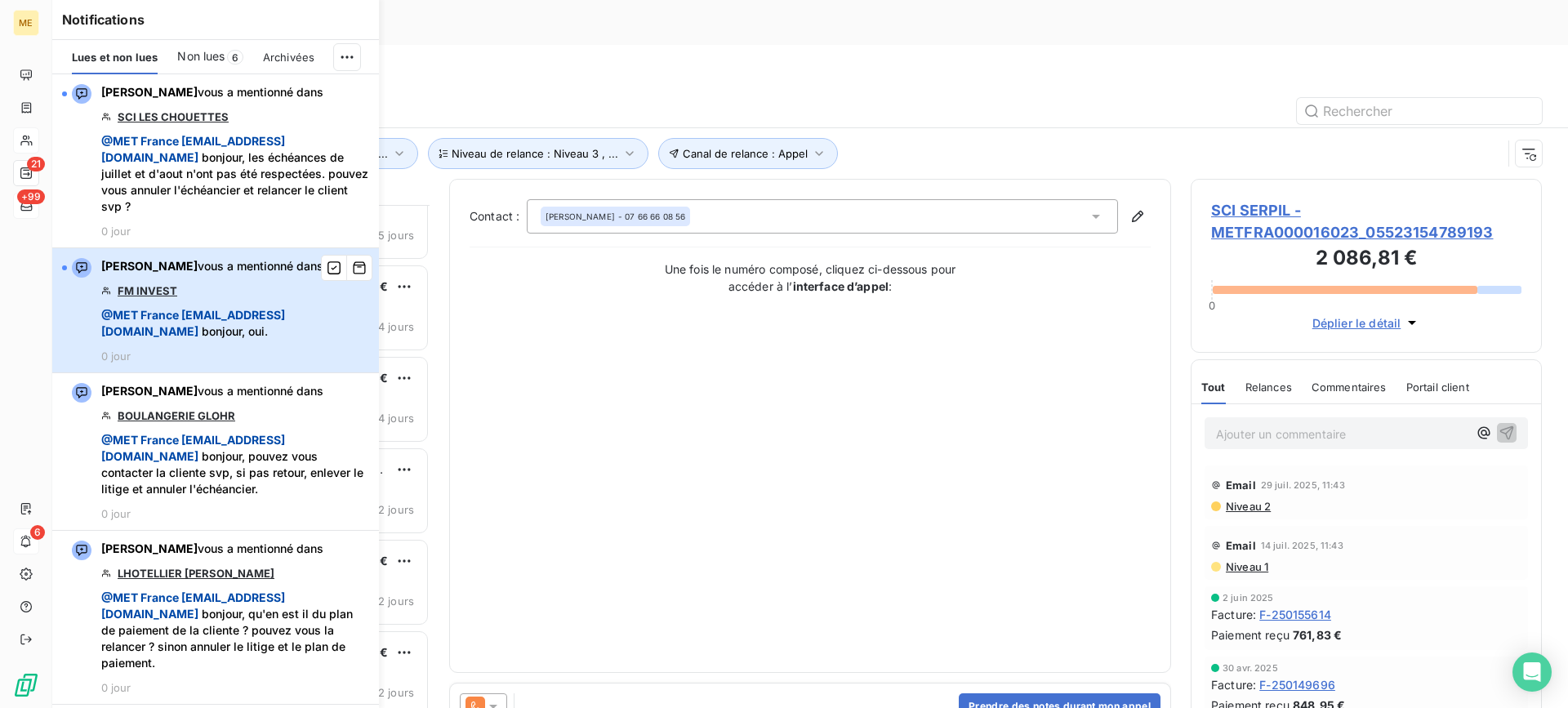
click at [271, 311] on span "@ MET [GEOGRAPHIC_DATA] [EMAIL_ADDRESS][DOMAIN_NAME] bonjour, oui." at bounding box center [235, 323] width 268 height 33
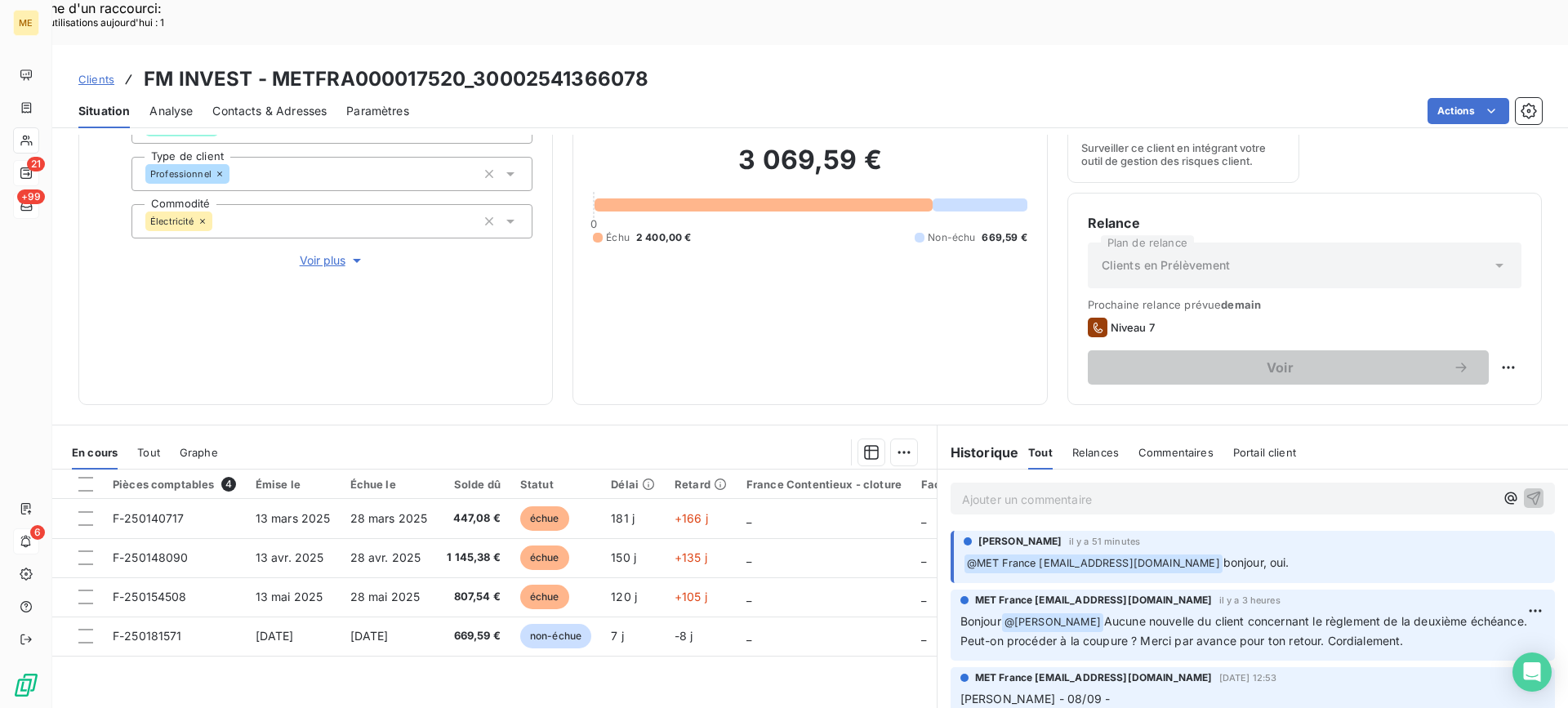
scroll to position [178, 0]
drag, startPoint x: 477, startPoint y: 34, endPoint x: 651, endPoint y: 45, distance: 174.3
click at [651, 65] on div "Clients FM INVEST - METFRA000017520_30002541366078" at bounding box center [810, 79] width 1515 height 29
click at [1139, 484] on div "Ajouter un commentaire ﻿" at bounding box center [1252, 500] width 604 height 32
click at [1143, 491] on p "Ajouter un commentaire ﻿" at bounding box center [1228, 501] width 532 height 20
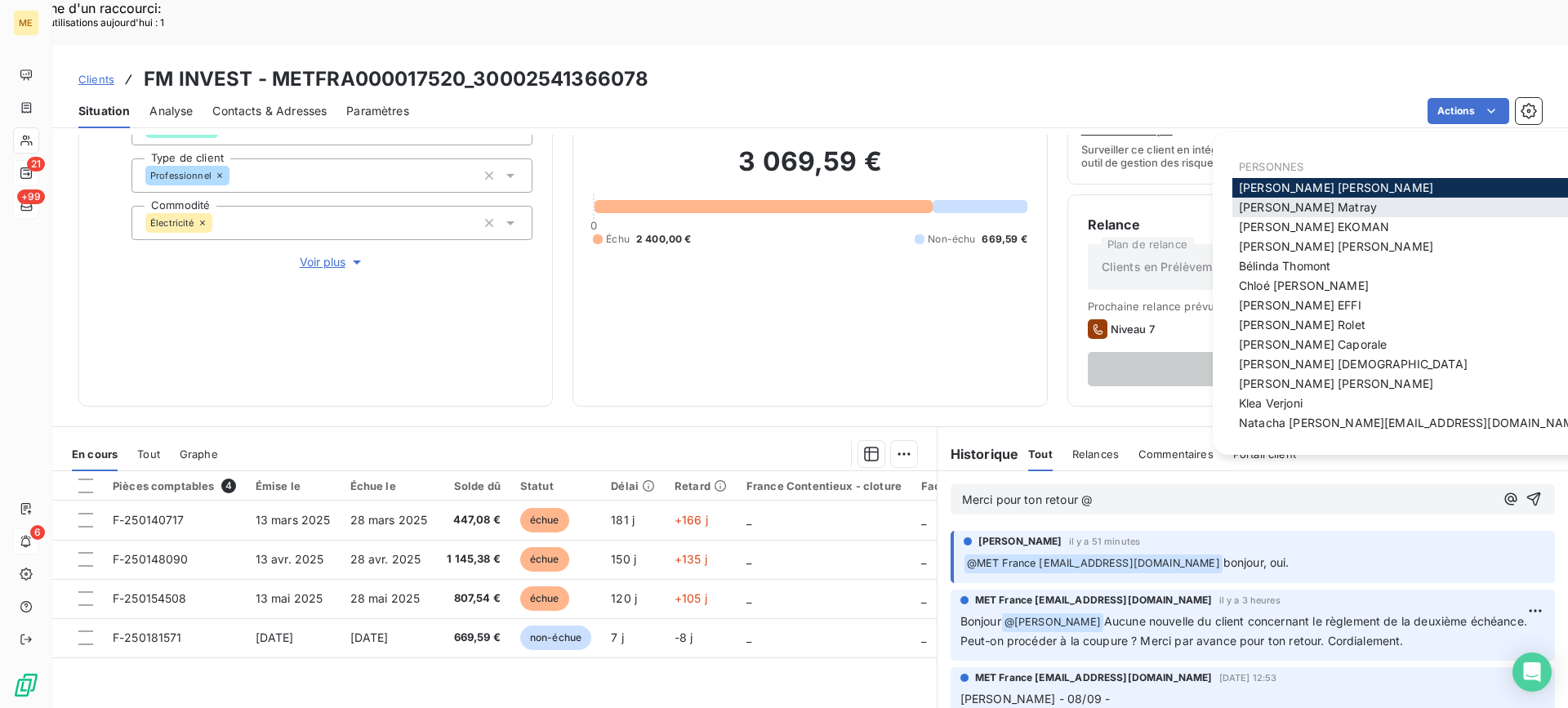
click at [1286, 211] on span "[PERSON_NAME]" at bounding box center [1308, 207] width 138 height 13
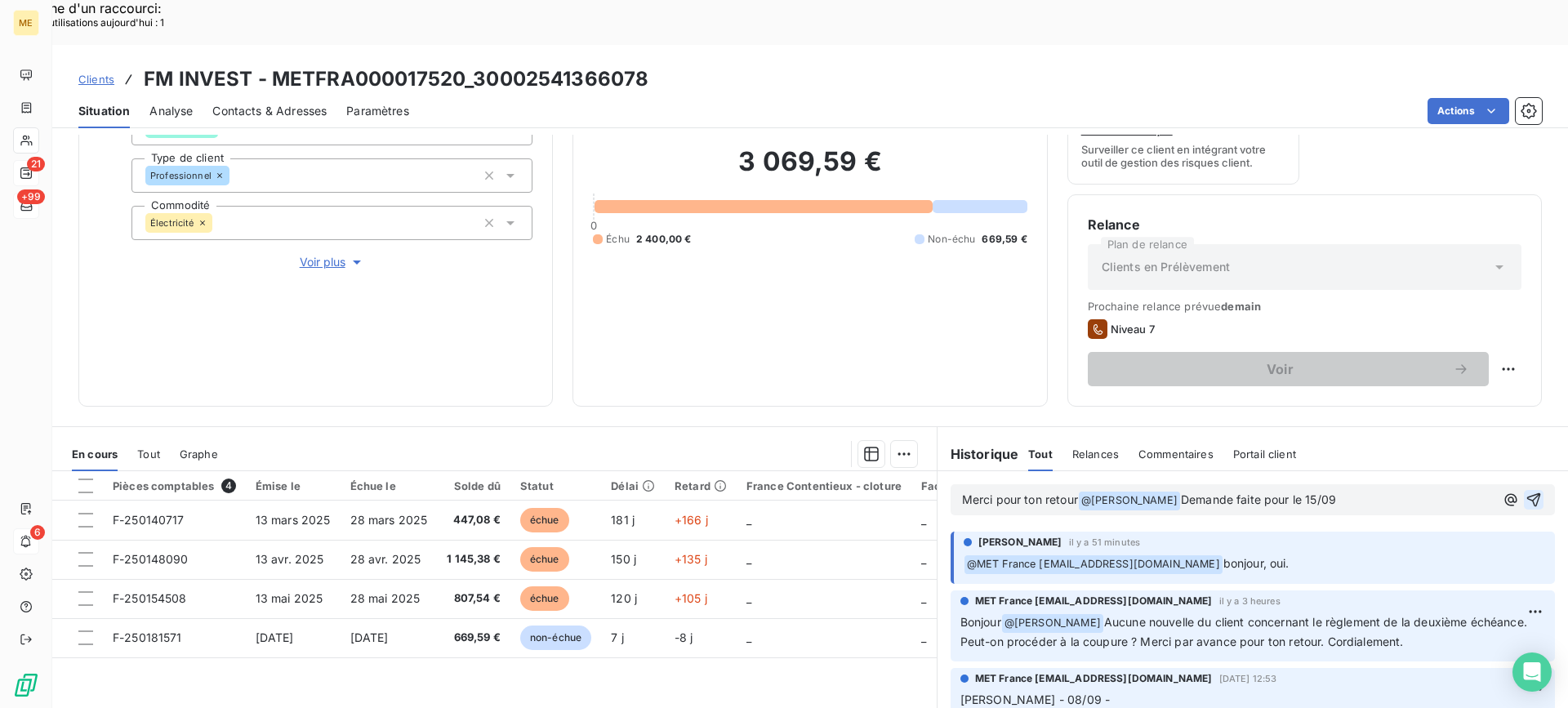
click at [1527, 493] on icon "button" at bounding box center [1533, 500] width 13 height 13
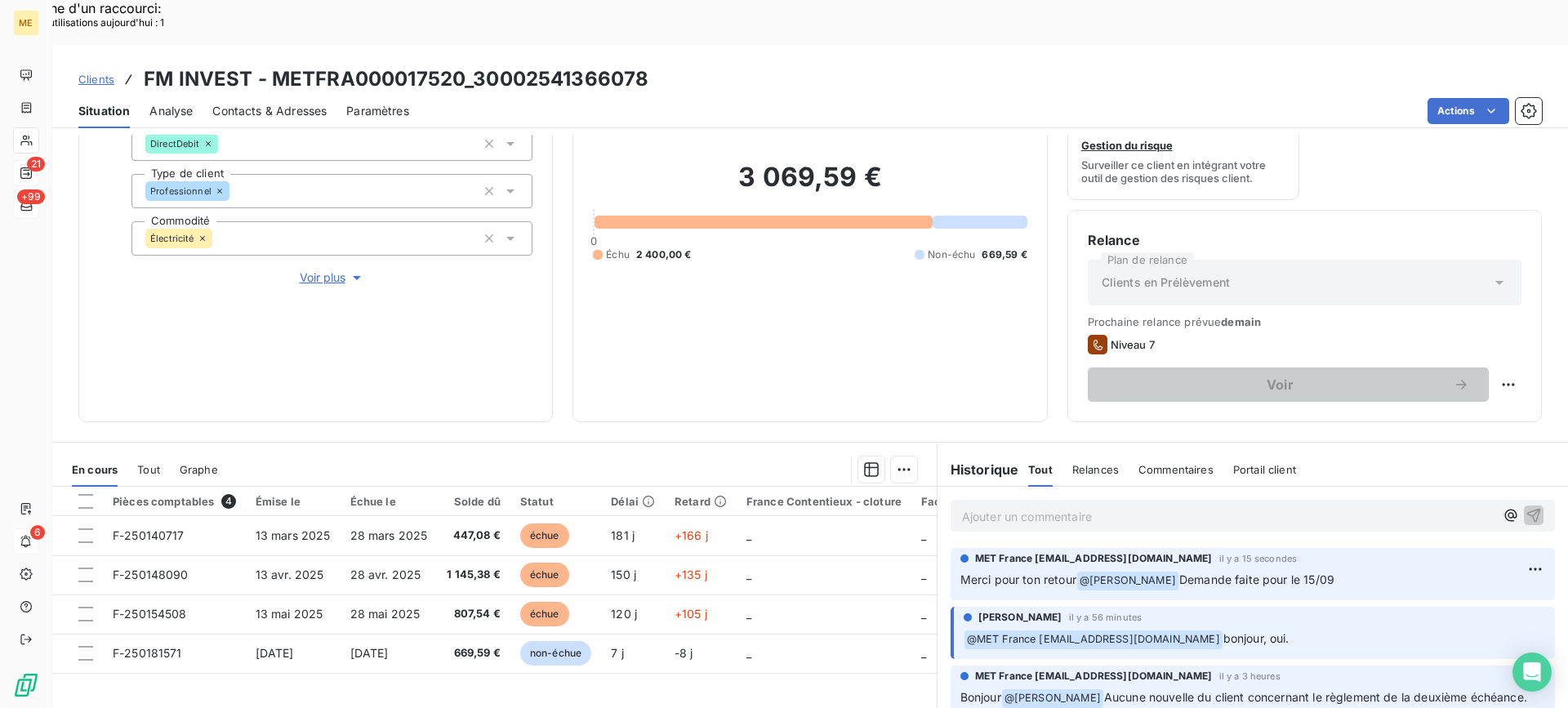
scroll to position [260, 0]
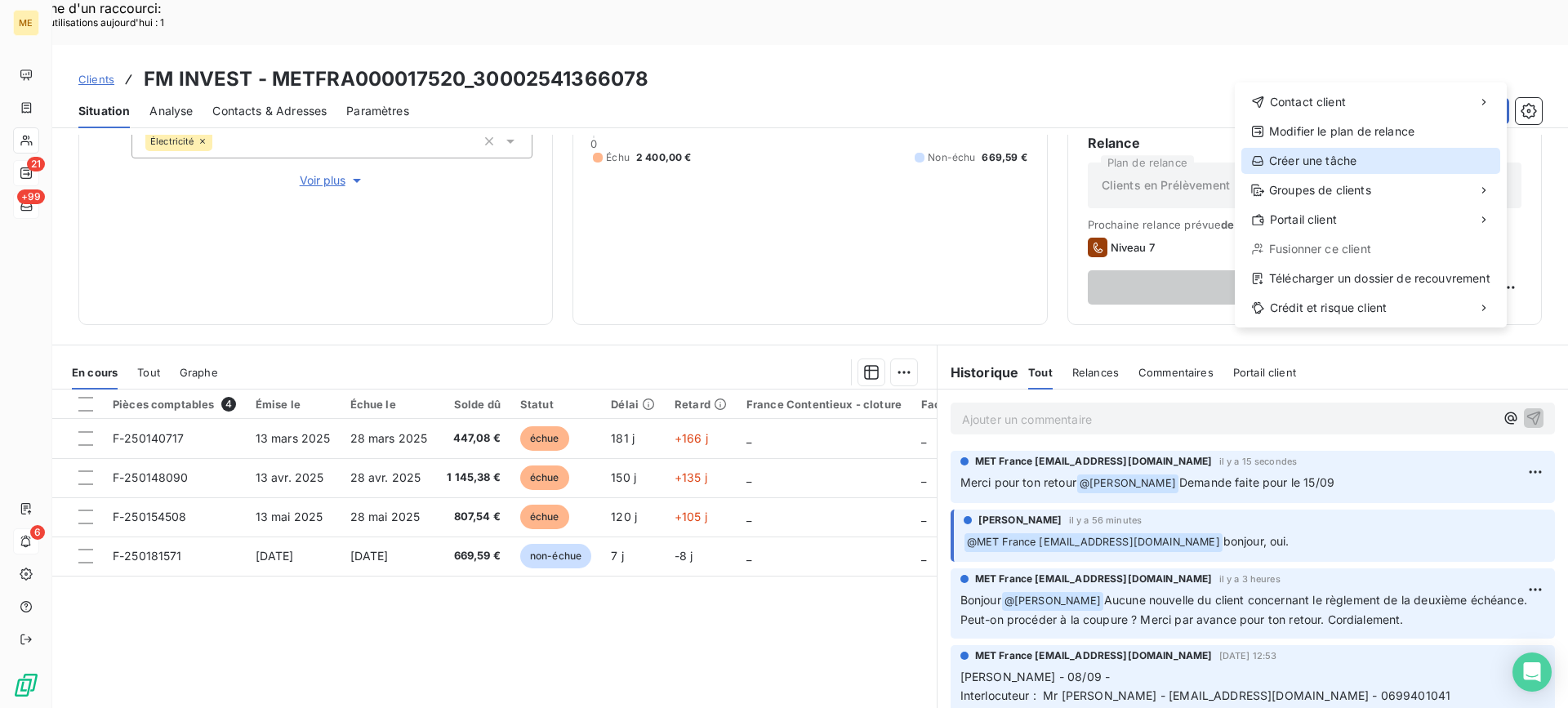
click at [1378, 156] on div "Créer une tâche" at bounding box center [1371, 161] width 259 height 26
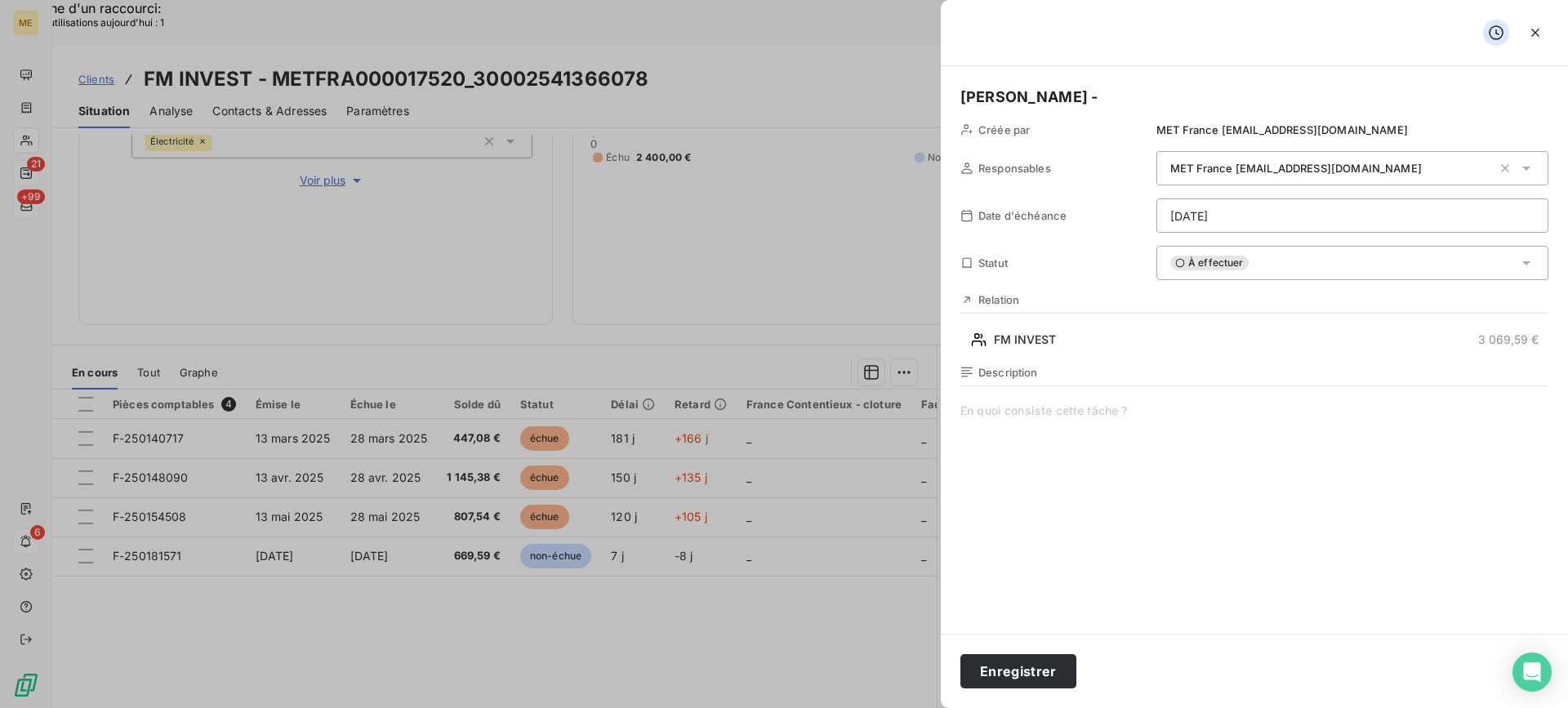
click at [1293, 375] on div "Description" at bounding box center [1254, 373] width 587 height 13
click at [1297, 413] on span at bounding box center [1254, 559] width 587 height 314
click at [1161, 416] on span "verif demande" at bounding box center [1254, 559] width 587 height 314
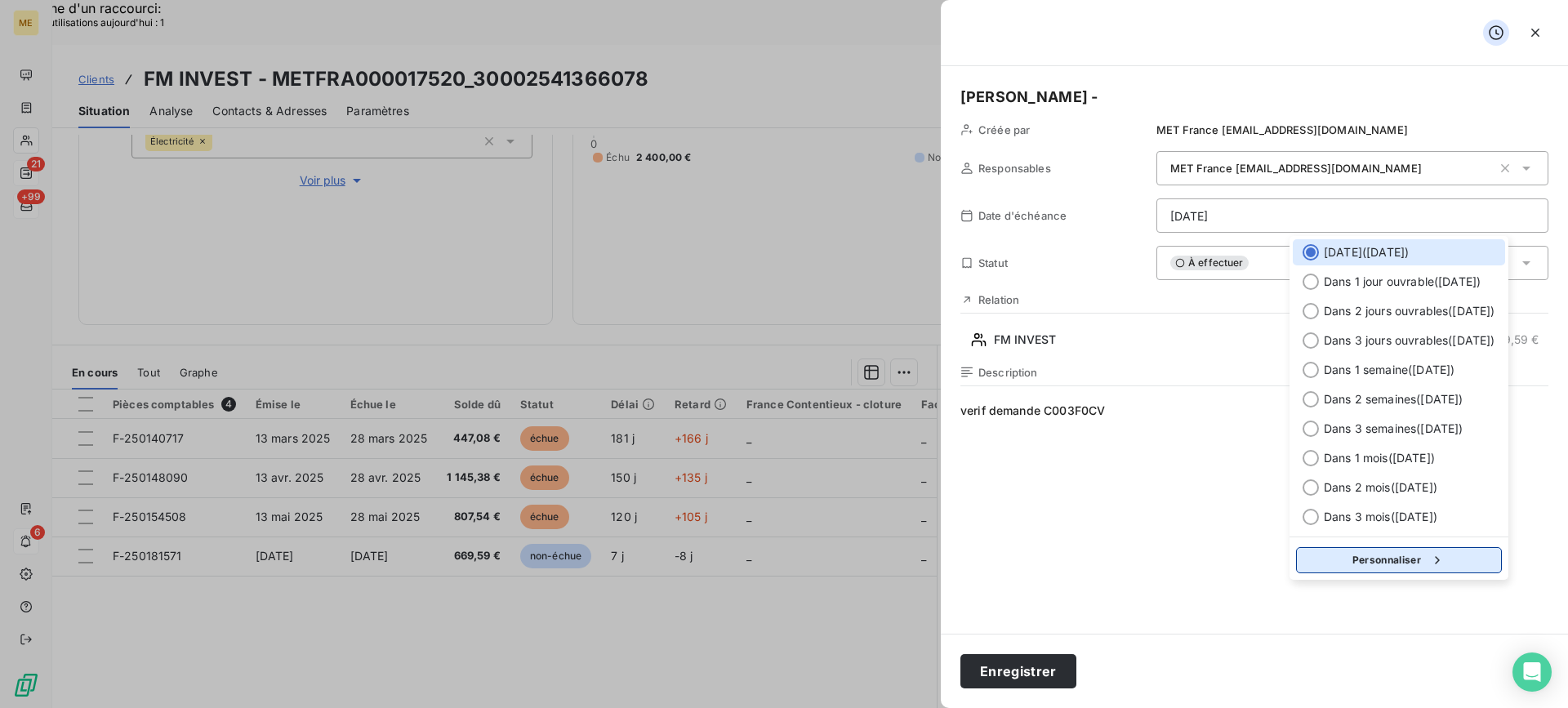
click at [1396, 563] on button "Personnaliser" at bounding box center [1399, 560] width 205 height 26
select select "8"
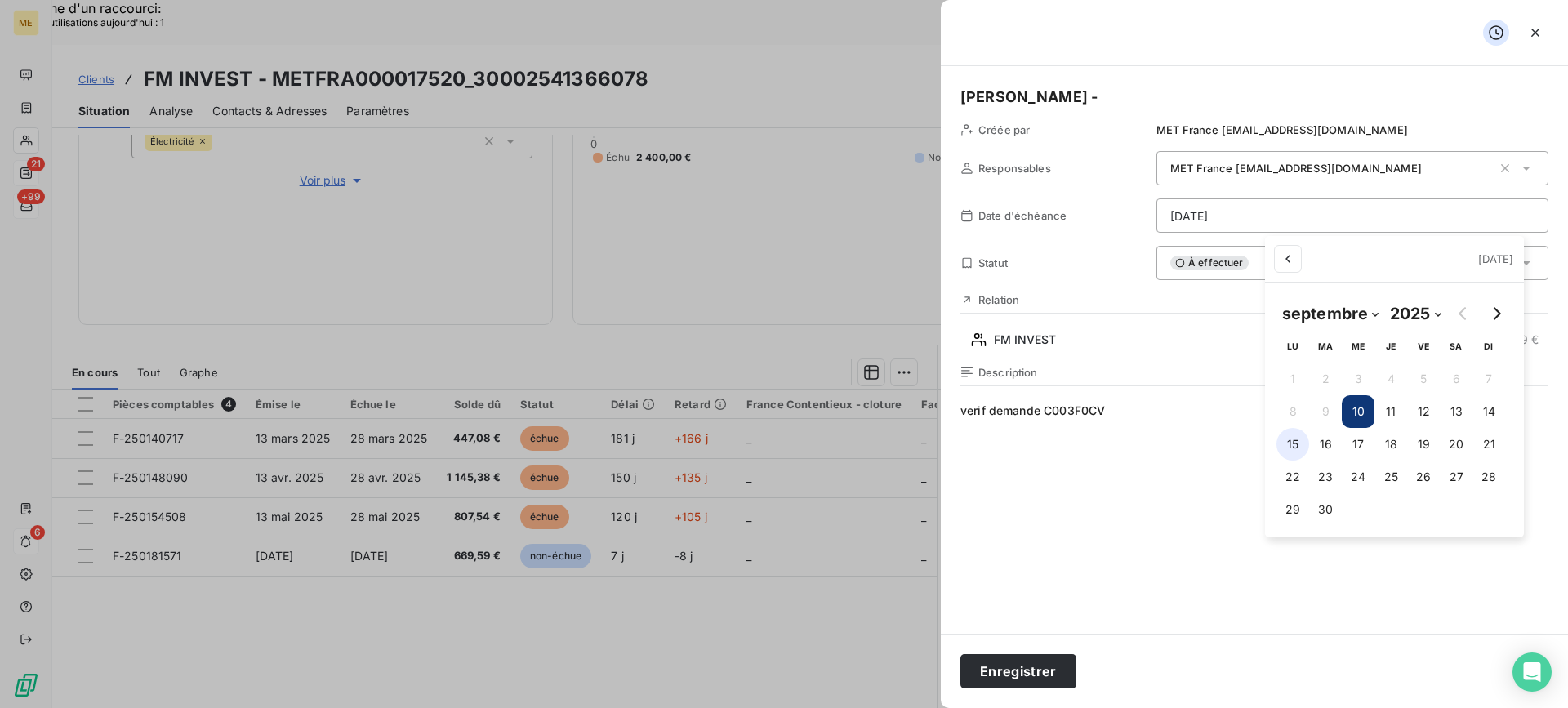
click at [1305, 444] on button "15" at bounding box center [1292, 444] width 33 height 33
type input "[DATE]"
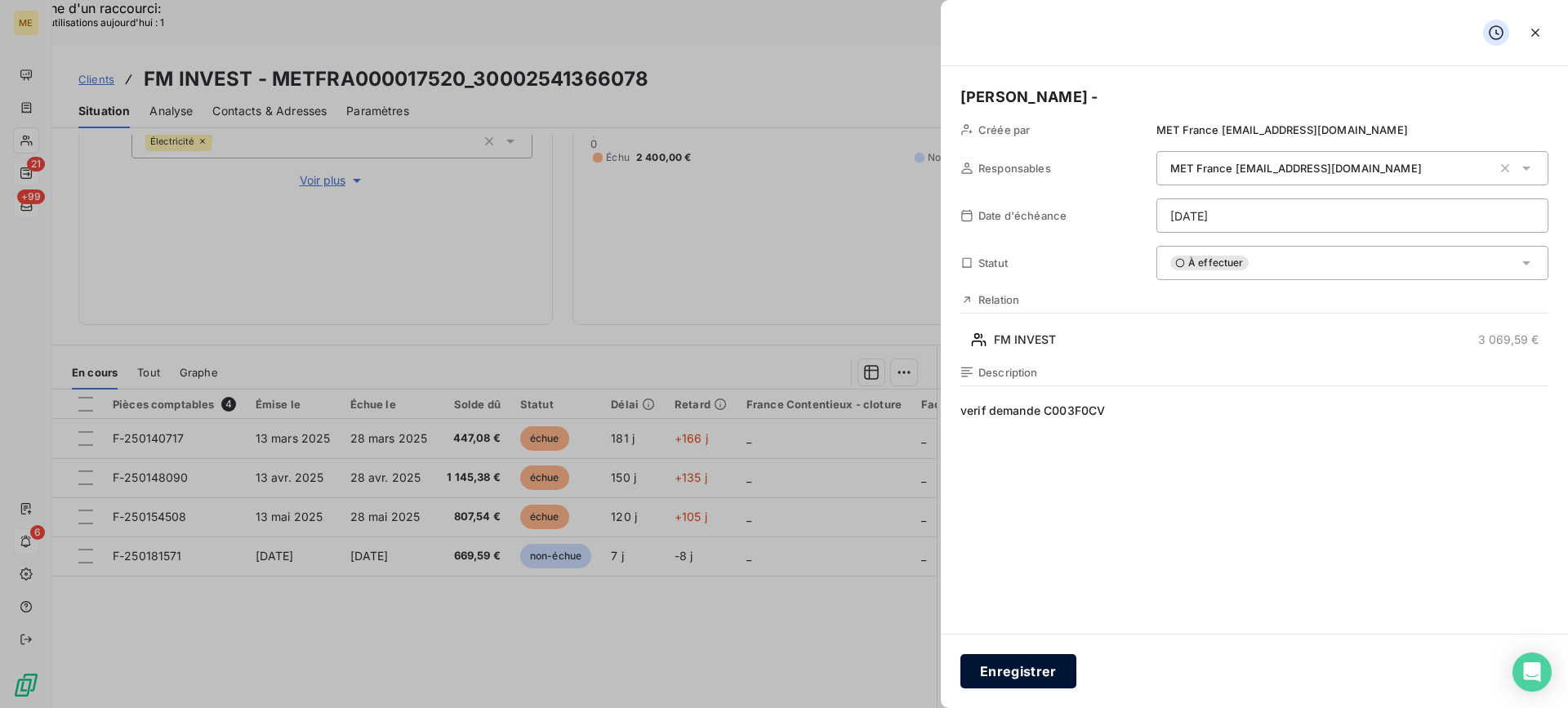
click at [1037, 670] on button "Enregistrer" at bounding box center [1018, 671] width 116 height 35
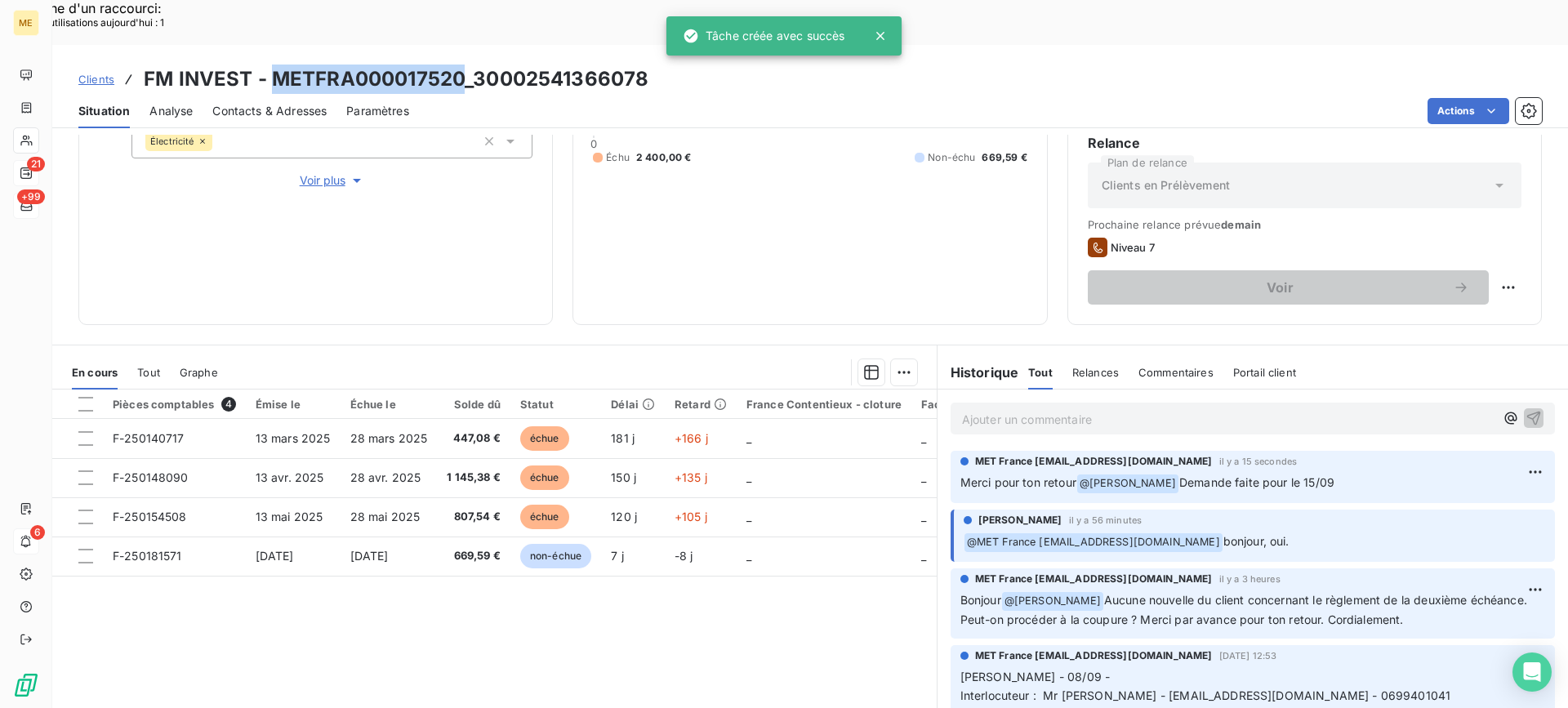
drag, startPoint x: 268, startPoint y: 36, endPoint x: 466, endPoint y: 36, distance: 198.0
click at [466, 65] on h3 "FM INVEST - METFRA000017520_30002541366078" at bounding box center [396, 79] width 505 height 29
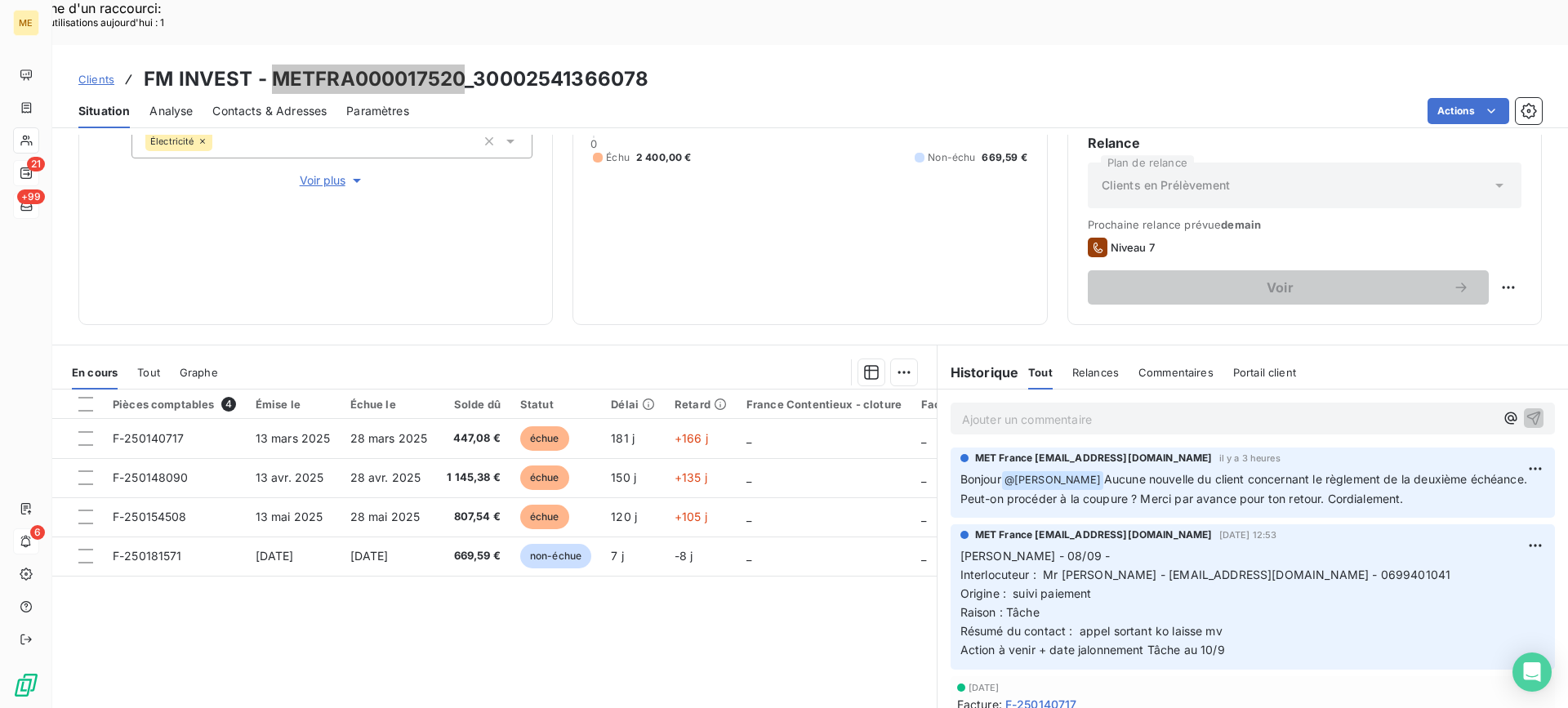
scroll to position [163, 0]
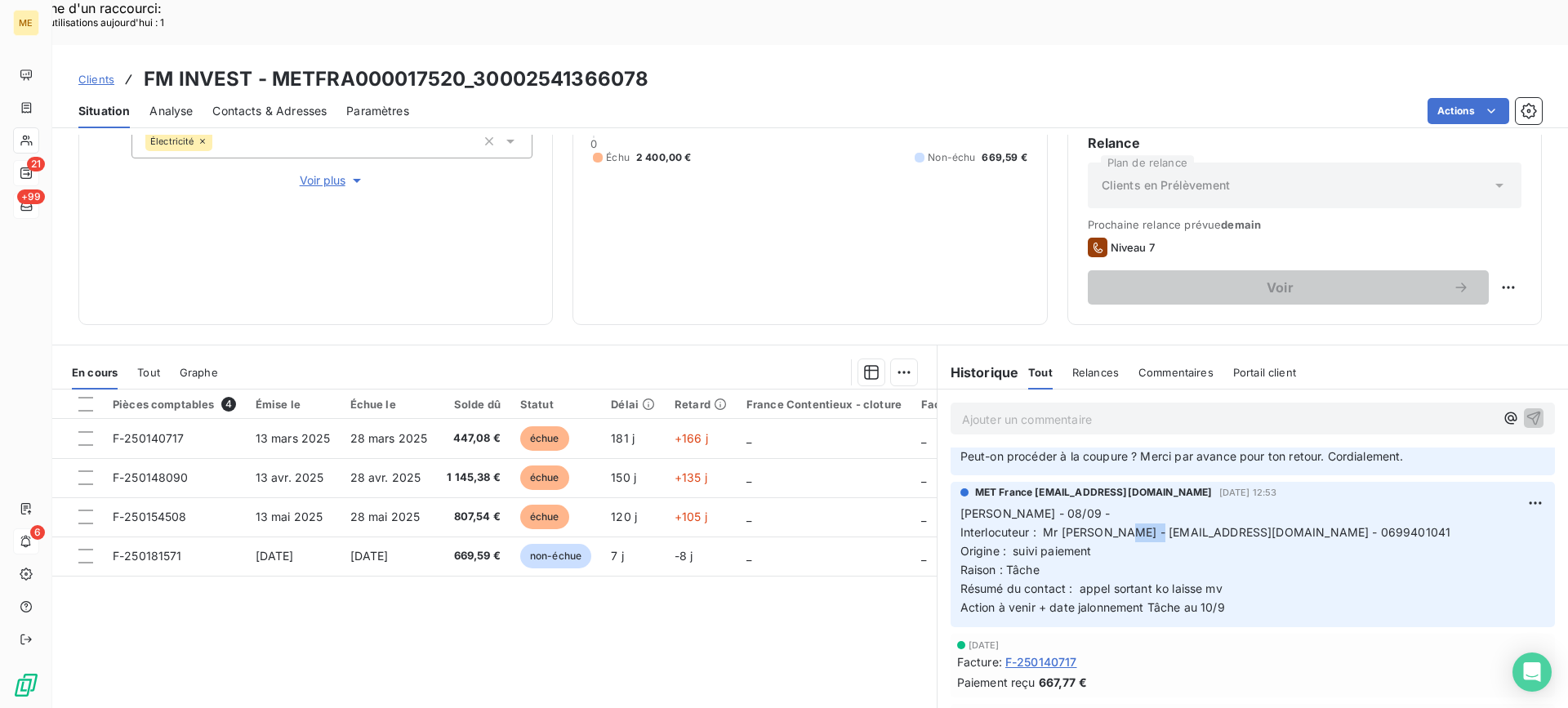
drag, startPoint x: 1114, startPoint y: 490, endPoint x: 1151, endPoint y: 490, distance: 37.0
click at [1151, 525] on span "Interlocuteur : Mr [PERSON_NAME] - [EMAIL_ADDRESS][DOMAIN_NAME] - 0699401041" at bounding box center [1205, 532] width 491 height 13
drag, startPoint x: 1145, startPoint y: 504, endPoint x: 1125, endPoint y: 496, distance: 21.5
click at [1143, 505] on p "[PERSON_NAME] - 08/09 - Interlocuteur : Mr [PERSON_NAME] - [EMAIL_ADDRESS][DOMA…" at bounding box center [1252, 561] width 585 height 112
drag, startPoint x: 1114, startPoint y: 487, endPoint x: 1241, endPoint y: 490, distance: 127.0
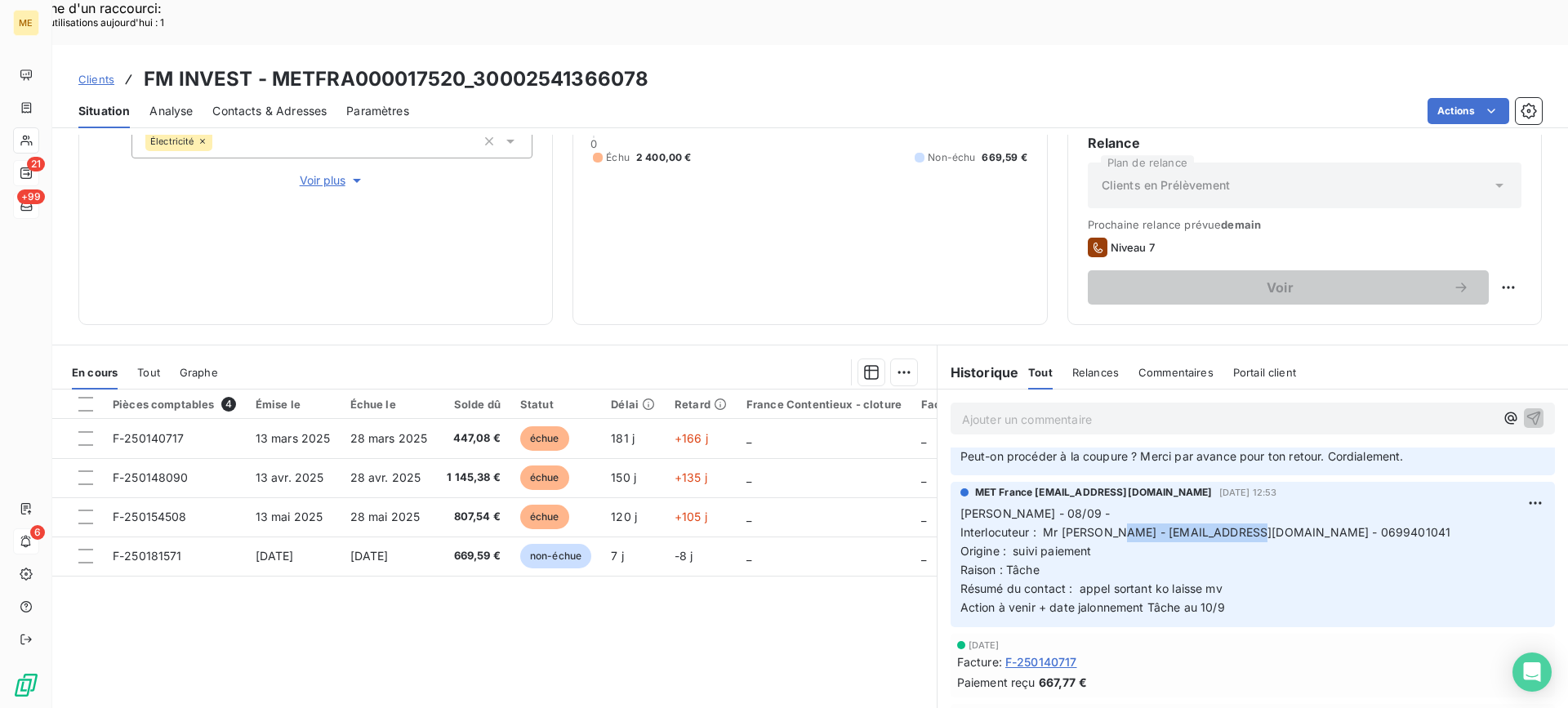
click at [1241, 525] on span "Interlocuteur : Mr [PERSON_NAME] - [EMAIL_ADDRESS][DOMAIN_NAME] - 0699401041" at bounding box center [1205, 532] width 491 height 13
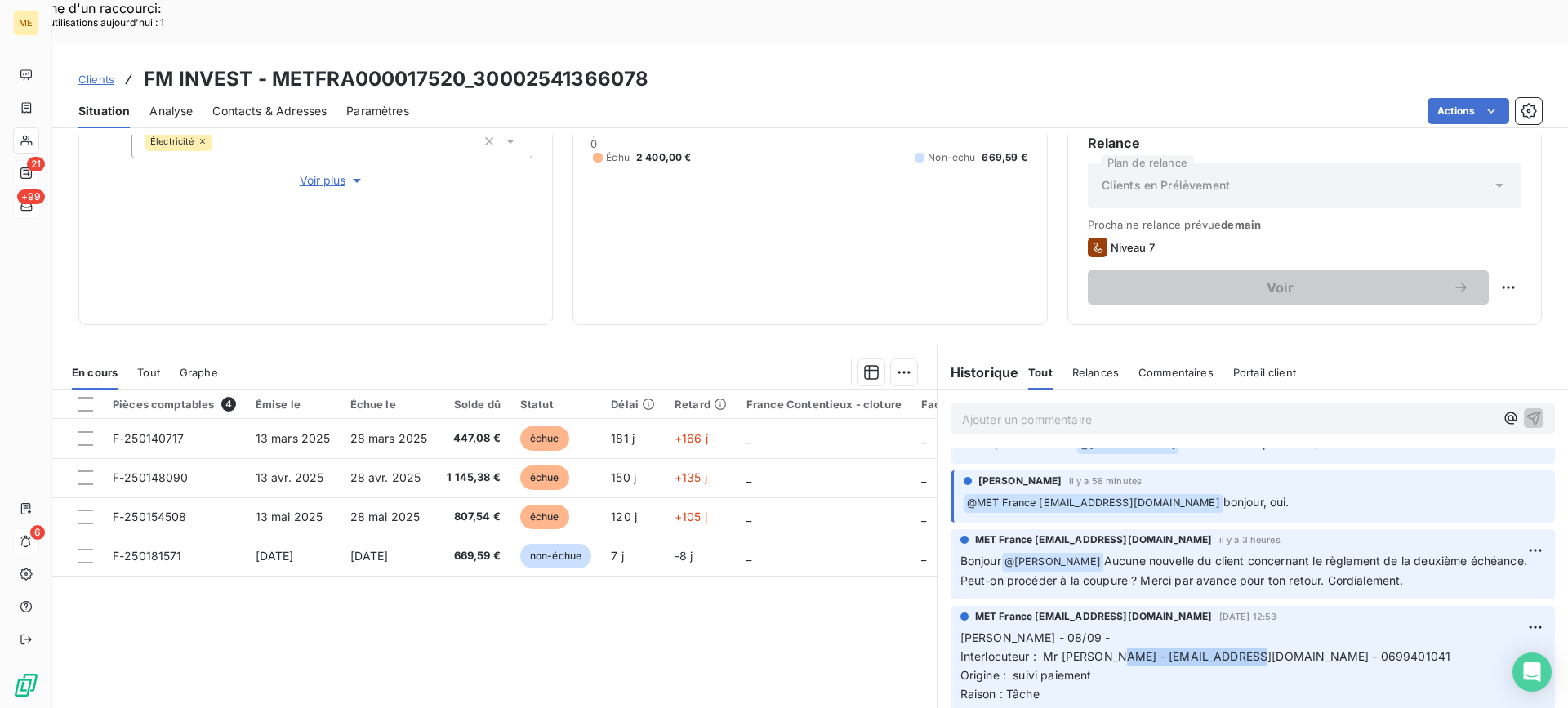
scroll to position [82, 0]
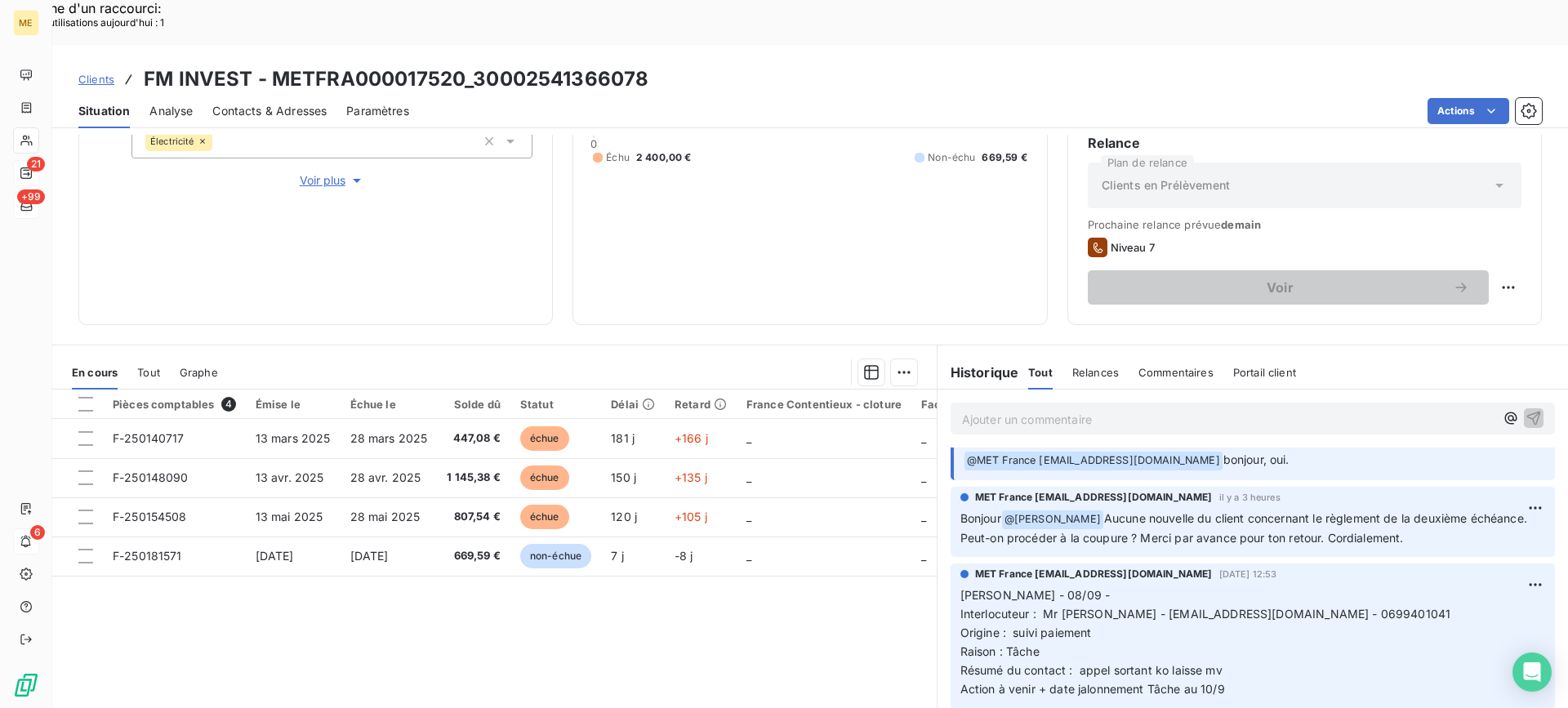
click at [1403, 588] on p "[PERSON_NAME] - 08/09 - Interlocuteur : Mr [PERSON_NAME] - [EMAIL_ADDRESS][DOMA…" at bounding box center [1252, 642] width 585 height 112
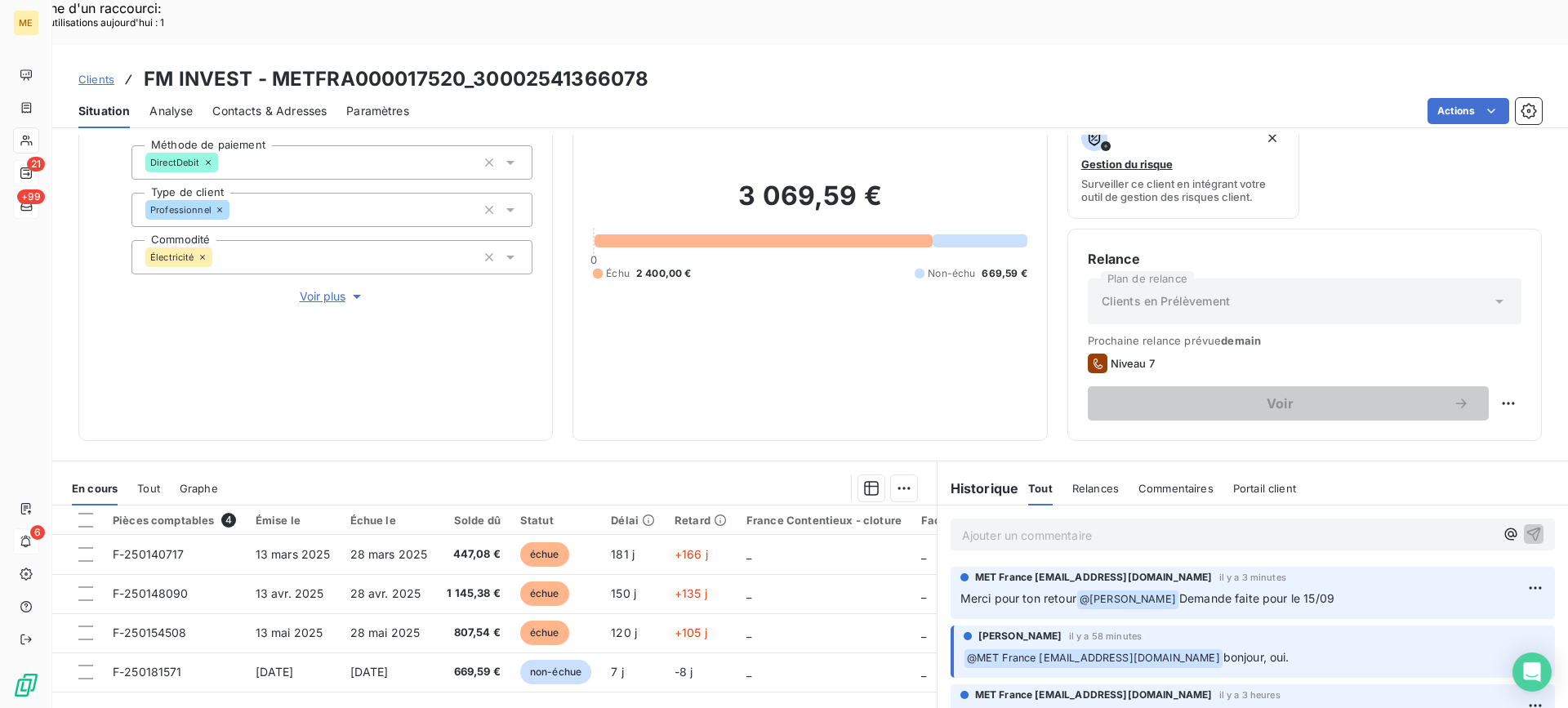
scroll to position [0, 0]
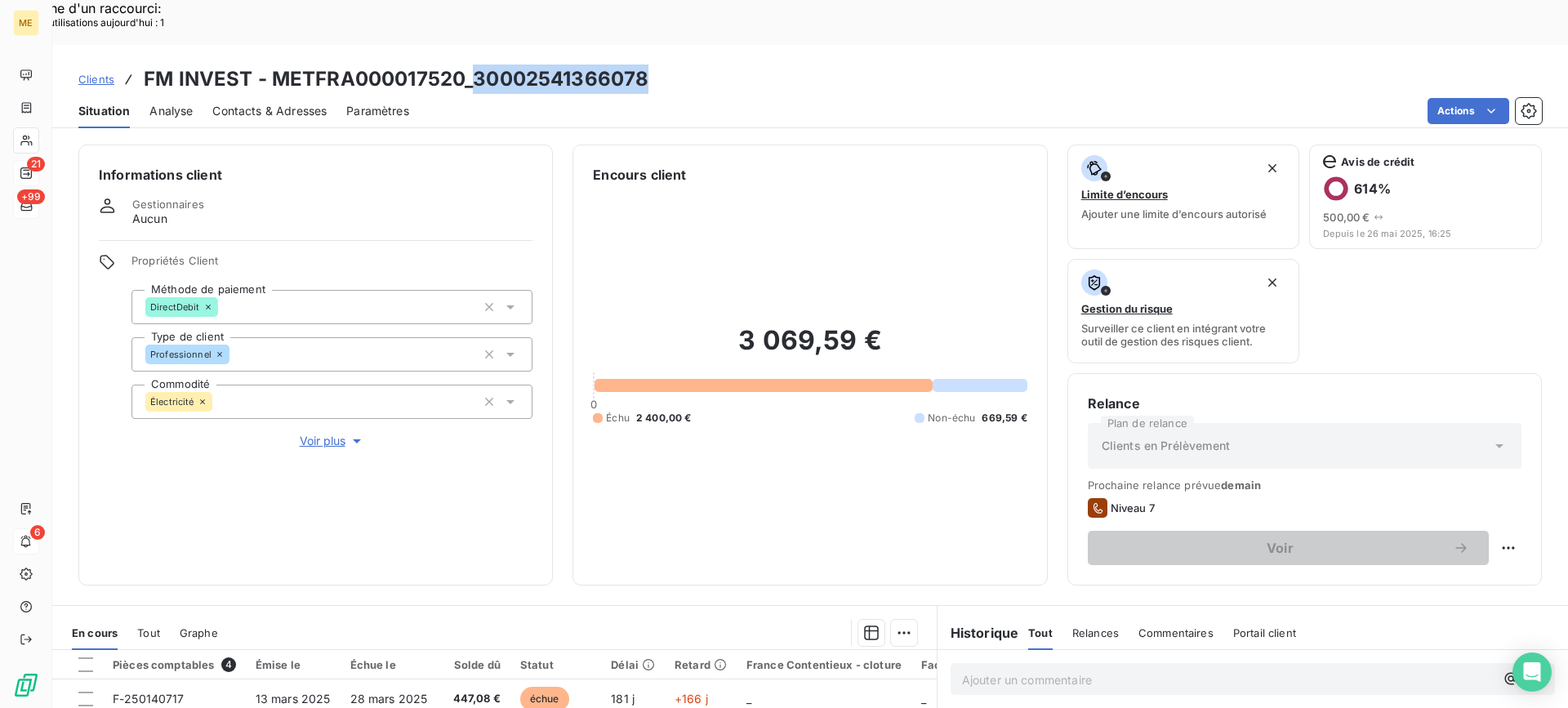
drag, startPoint x: 476, startPoint y: 26, endPoint x: 649, endPoint y: 37, distance: 173.3
click at [649, 65] on div "Clients FM INVEST - METFRA000017520_30002541366078" at bounding box center [810, 79] width 1515 height 29
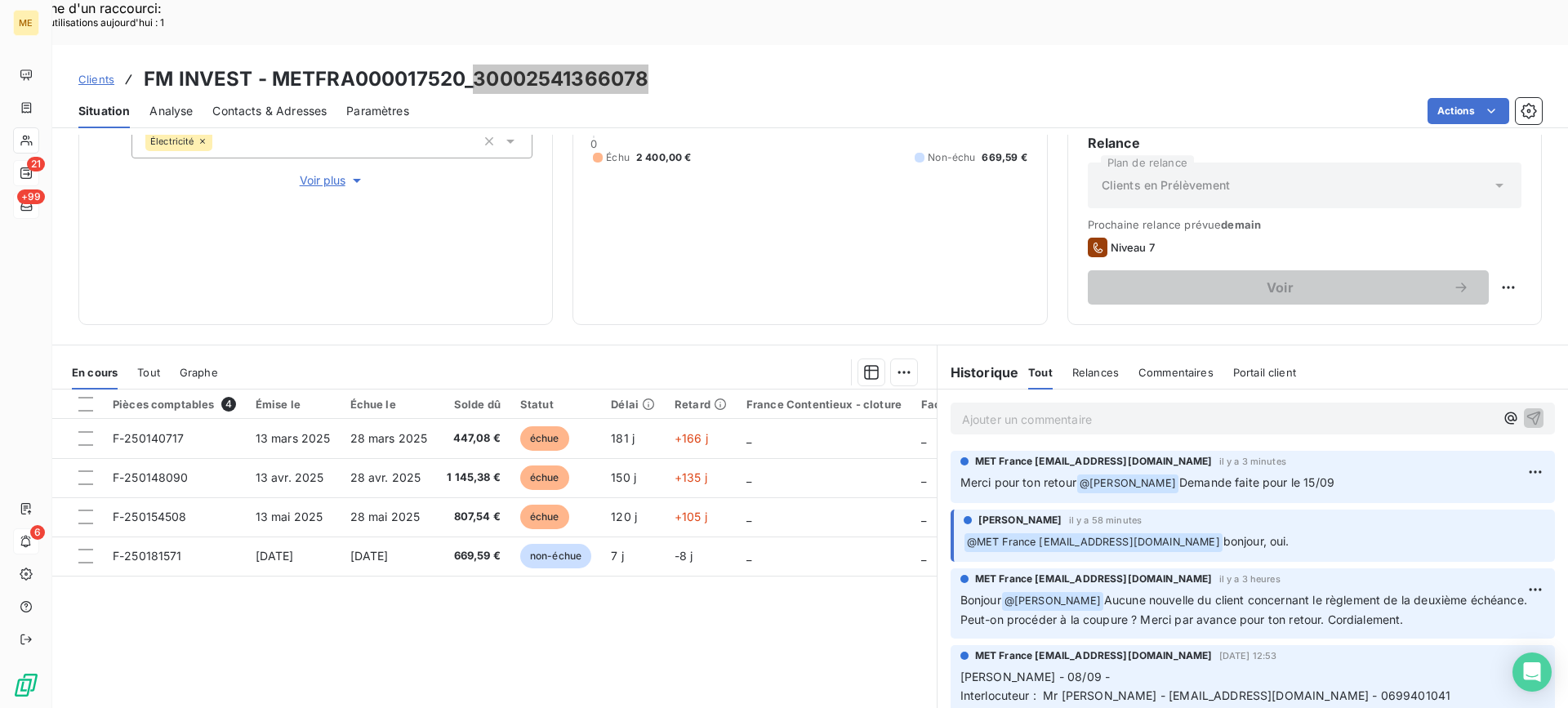
scroll to position [82, 0]
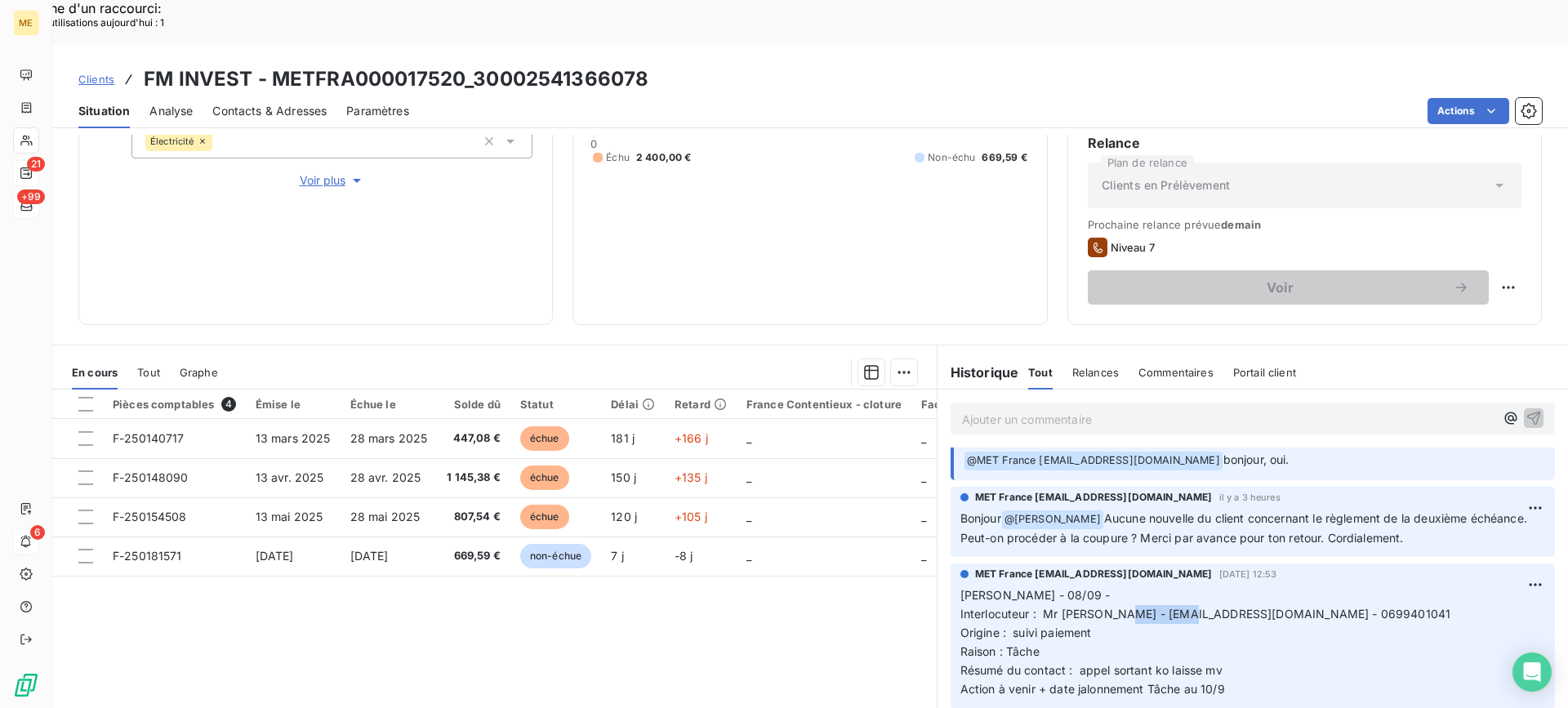
drag, startPoint x: 1114, startPoint y: 570, endPoint x: 1172, endPoint y: 568, distance: 58.0
click at [1172, 607] on span "Interlocuteur : Mr [PERSON_NAME] - [EMAIL_ADDRESS][DOMAIN_NAME] - 0699401041" at bounding box center [1205, 614] width 491 height 13
drag, startPoint x: 1154, startPoint y: 587, endPoint x: 1131, endPoint y: 578, distance: 24.7
click at [1153, 588] on p "[PERSON_NAME] - 08/09 - Interlocuteur : Mr [PERSON_NAME] - [EMAIL_ADDRESS][DOMA…" at bounding box center [1252, 642] width 585 height 112
drag, startPoint x: 1114, startPoint y: 568, endPoint x: 1241, endPoint y: 568, distance: 127.0
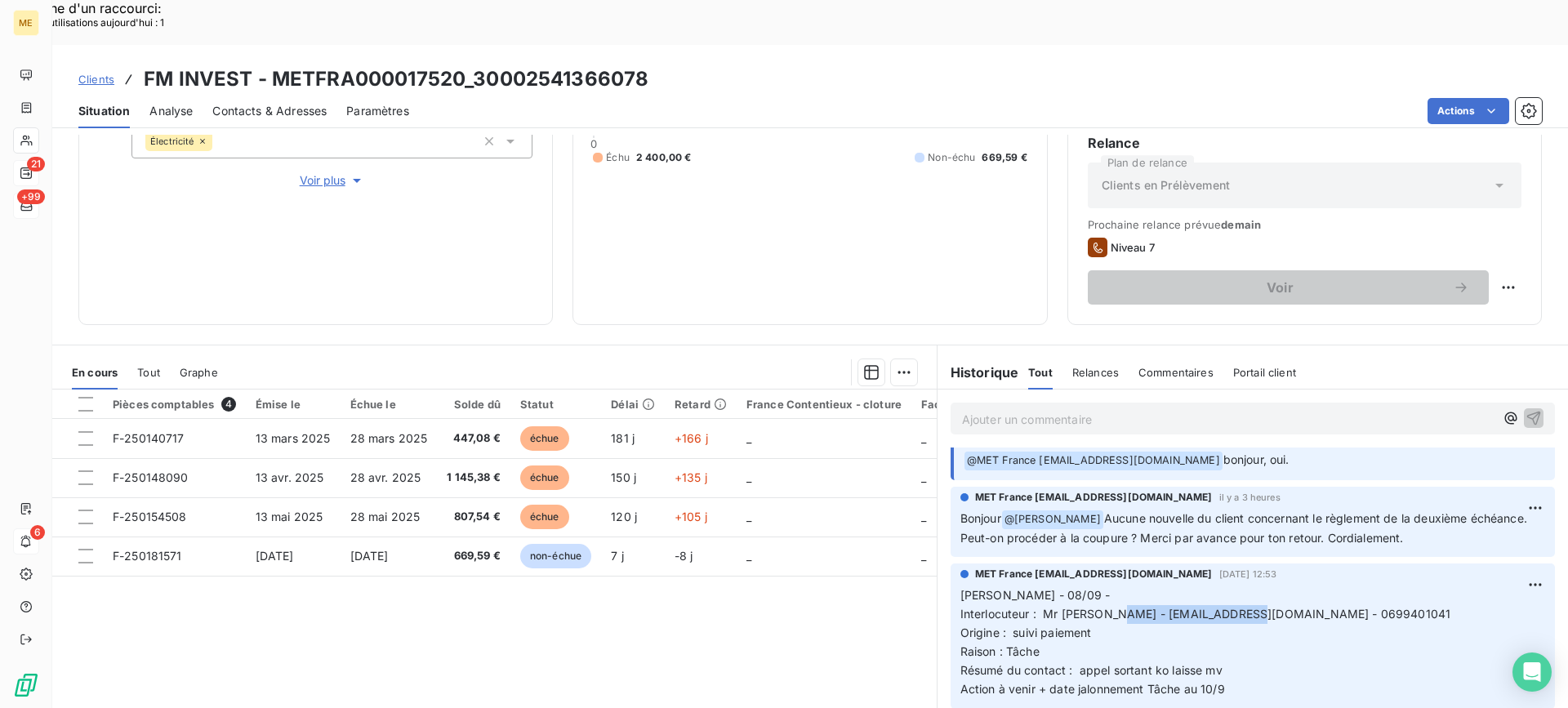
click at [1241, 607] on span "Interlocuteur : Mr [PERSON_NAME] - [EMAIL_ADDRESS][DOMAIN_NAME] - 0699401041" at bounding box center [1205, 614] width 491 height 13
click at [751, 226] on div "3 069,59 € 0 Échu 2 400,00 € Non-échu 669,59 €" at bounding box center [809, 114] width 433 height 381
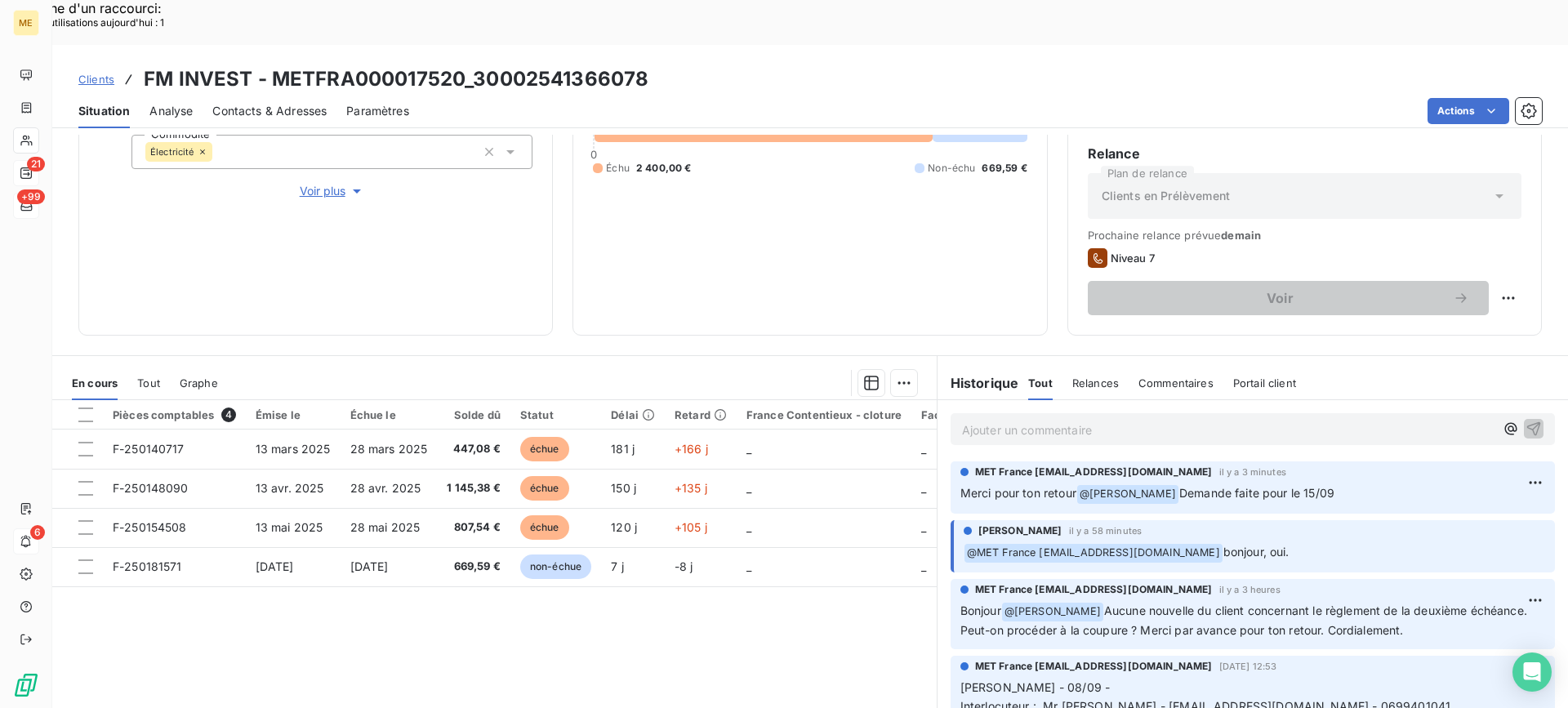
scroll to position [260, 0]
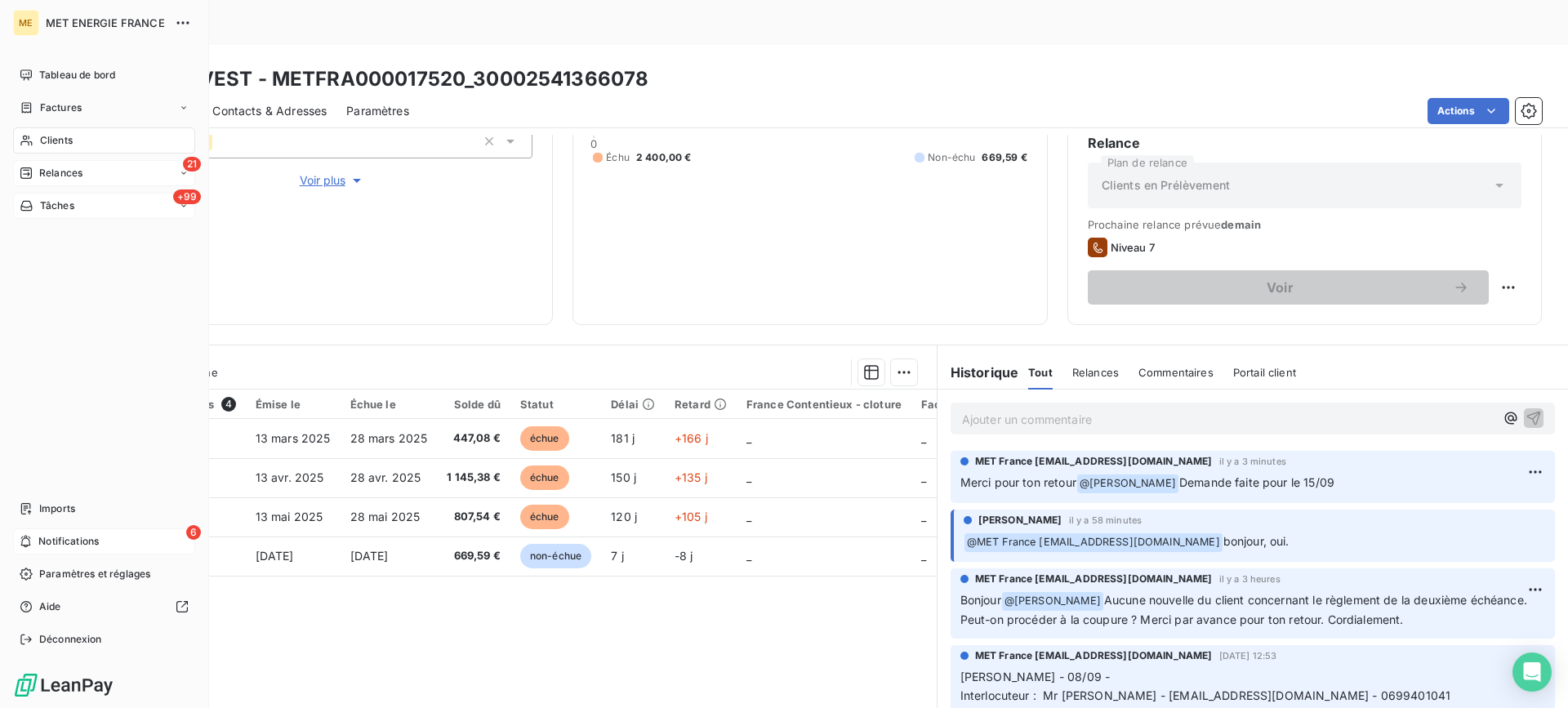
click at [68, 160] on div "21 Relances" at bounding box center [104, 173] width 182 height 26
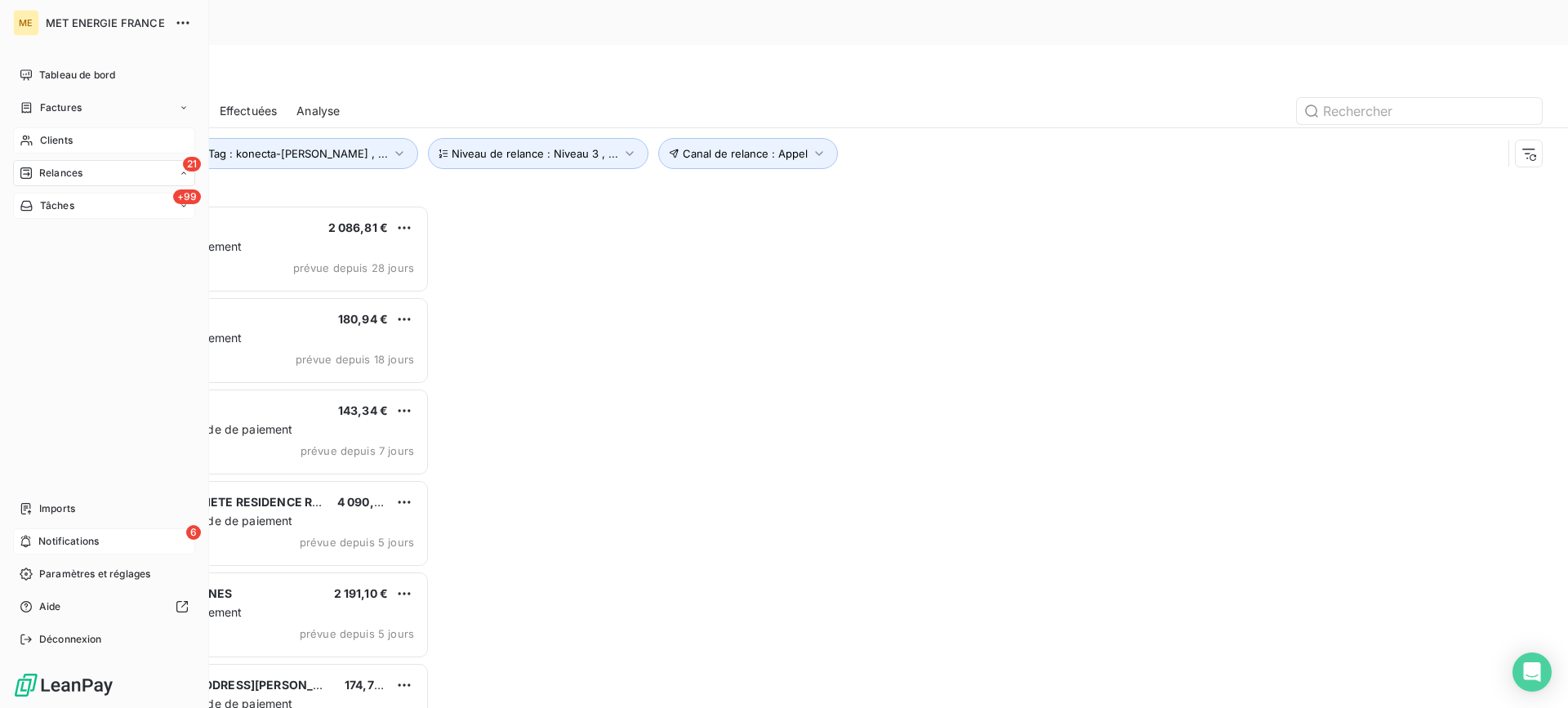
scroll to position [535, 339]
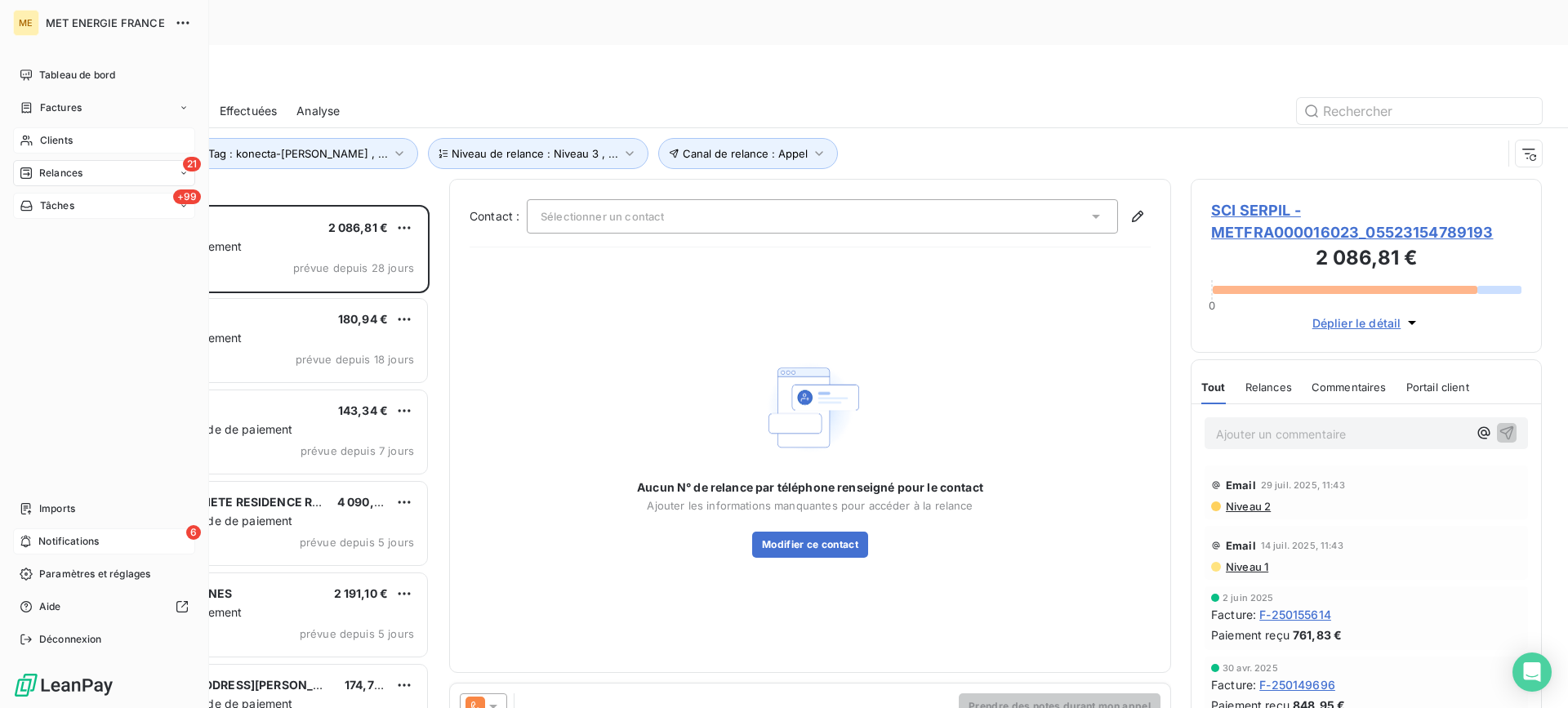
click at [36, 539] on div "6 Notifications" at bounding box center [104, 541] width 182 height 26
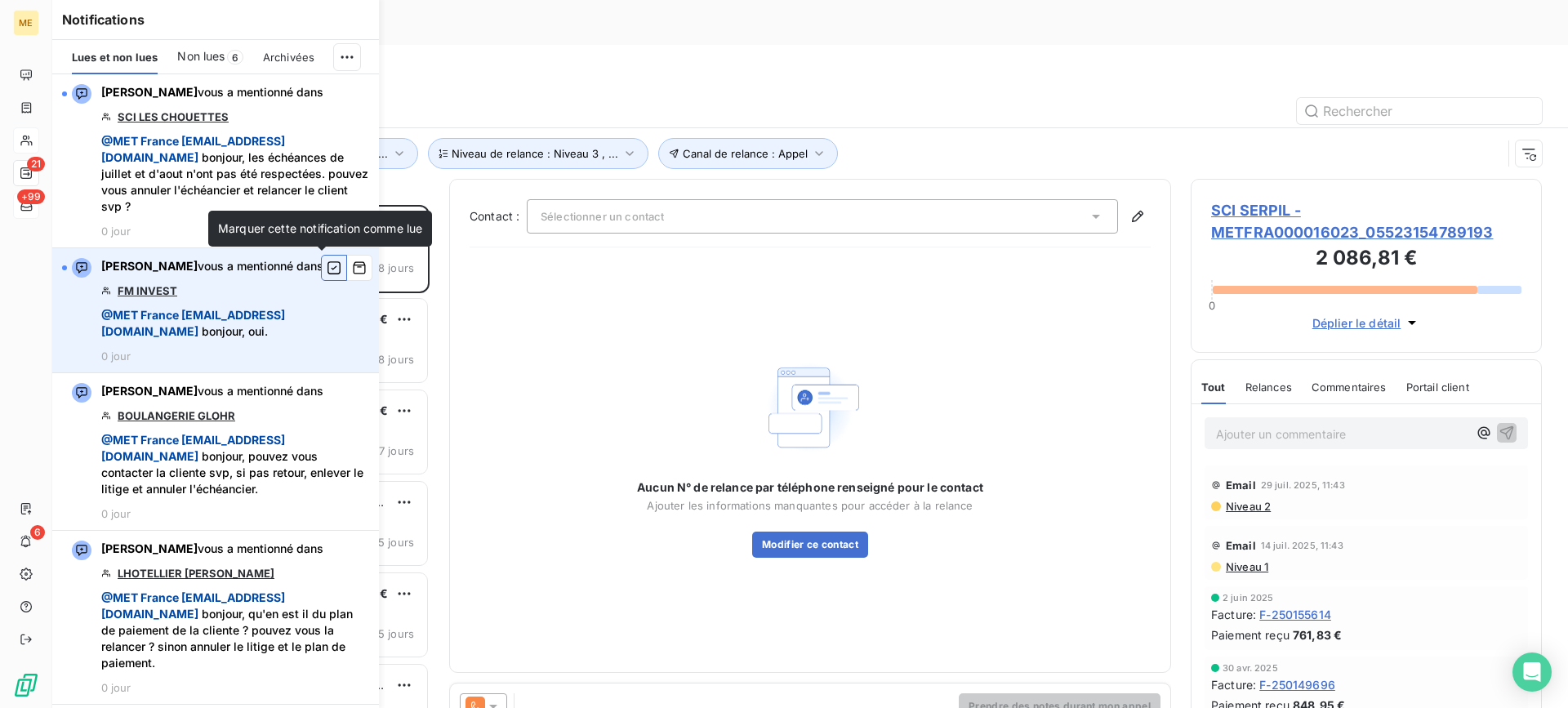
click at [327, 272] on icon "button" at bounding box center [333, 267] width 14 height 16
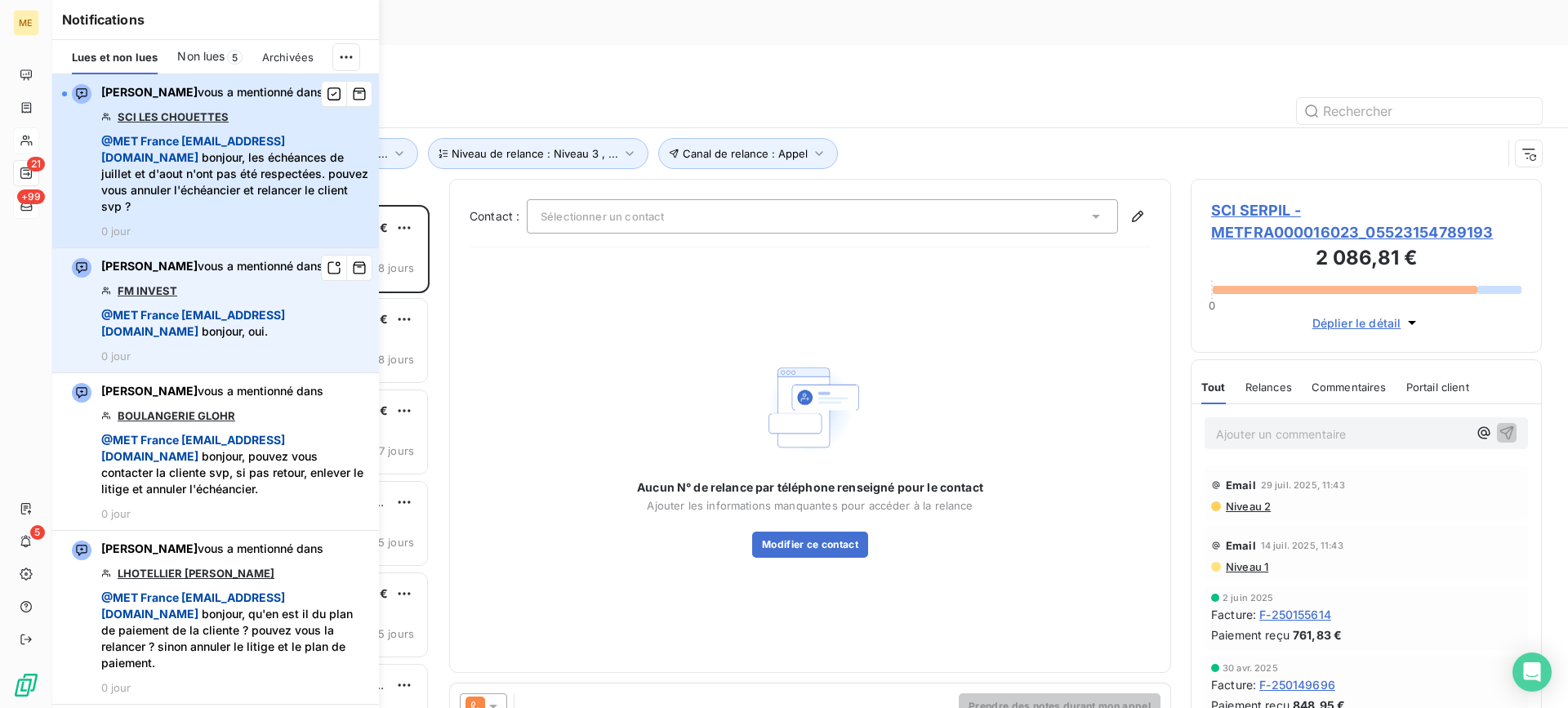
click at [277, 207] on span "@ MET [GEOGRAPHIC_DATA] [EMAIL_ADDRESS][DOMAIN_NAME] bonjour, les échéances de …" at bounding box center [235, 173] width 268 height 82
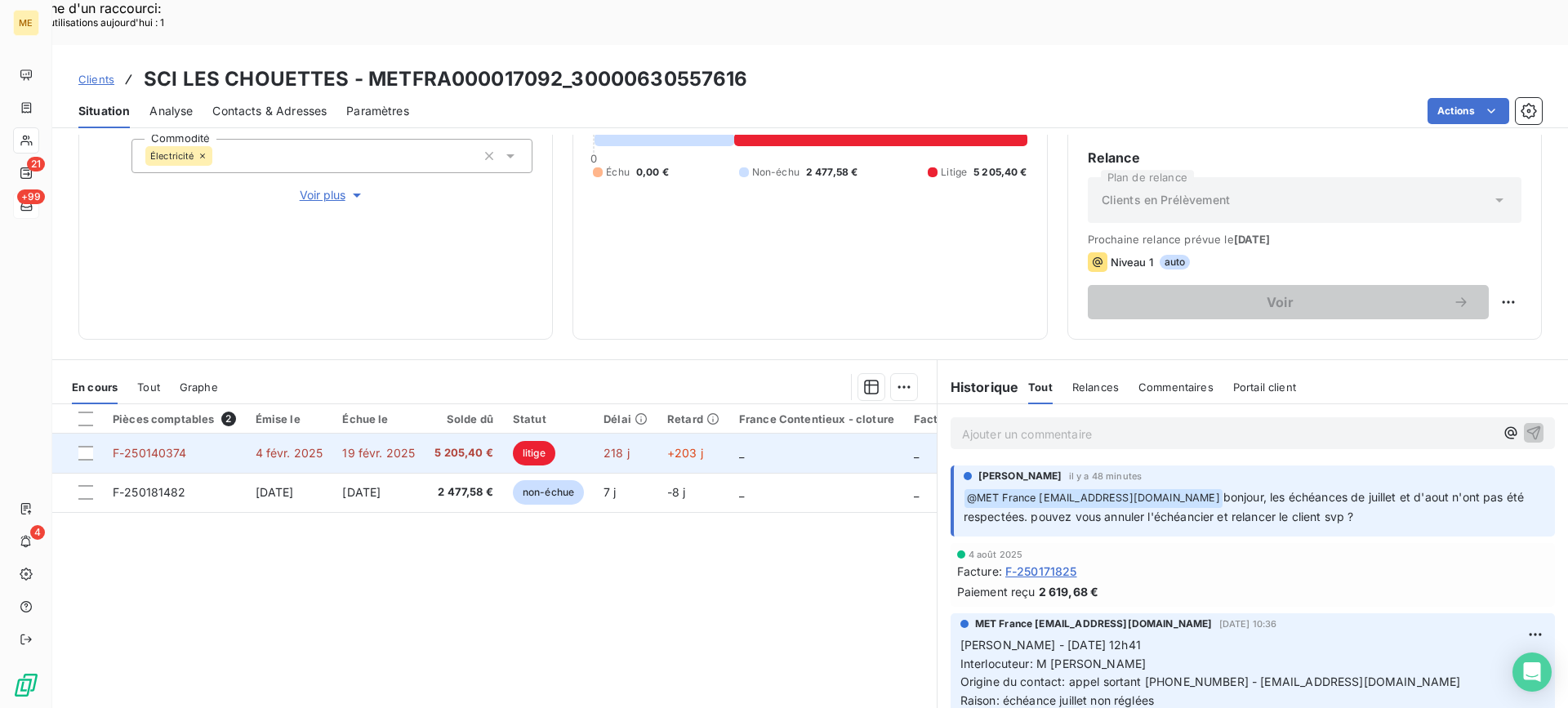
scroll to position [260, 0]
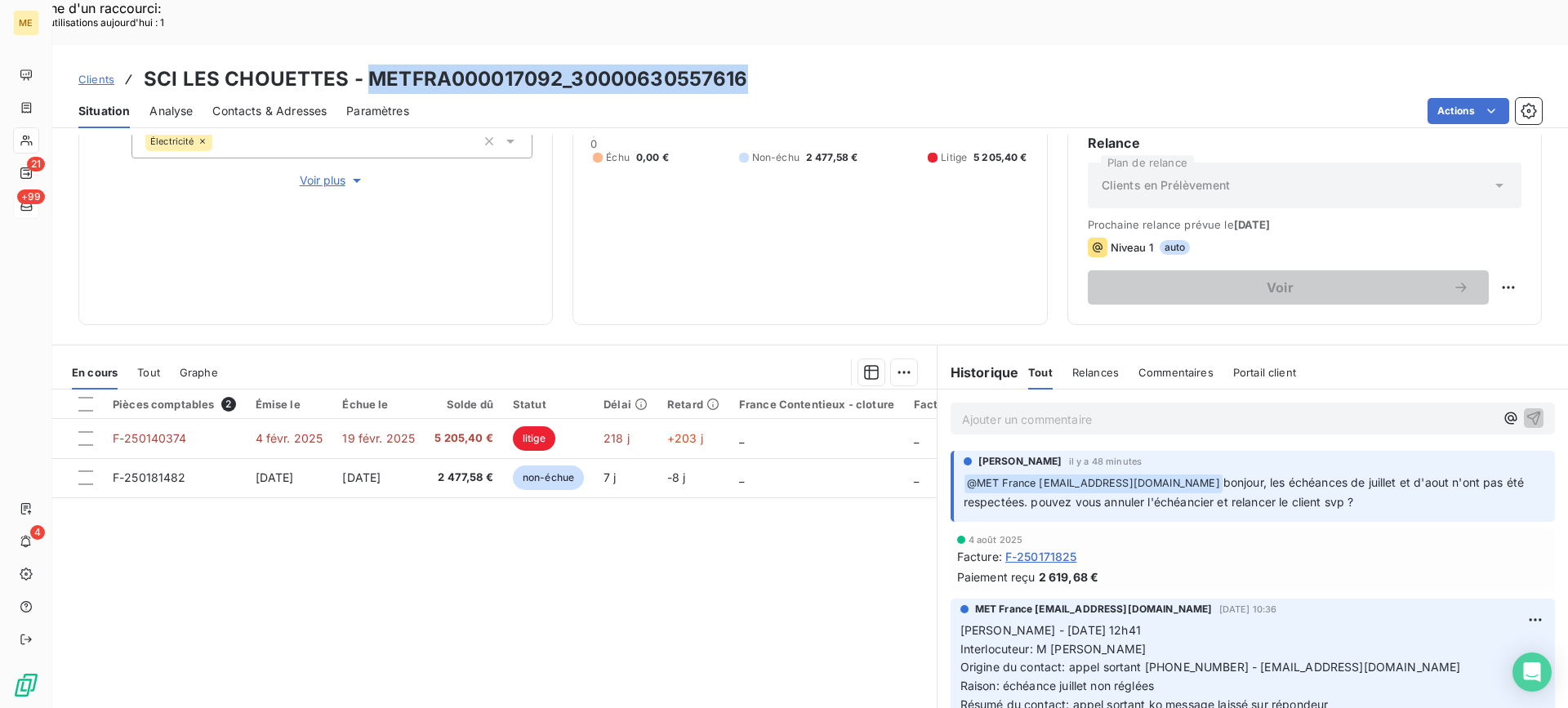
drag, startPoint x: 368, startPoint y: 34, endPoint x: 804, endPoint y: 34, distance: 436.0
click at [804, 65] on div "Clients SCI LES CHOUETTES - METFRA000017092_30000630557616" at bounding box center [810, 79] width 1515 height 29
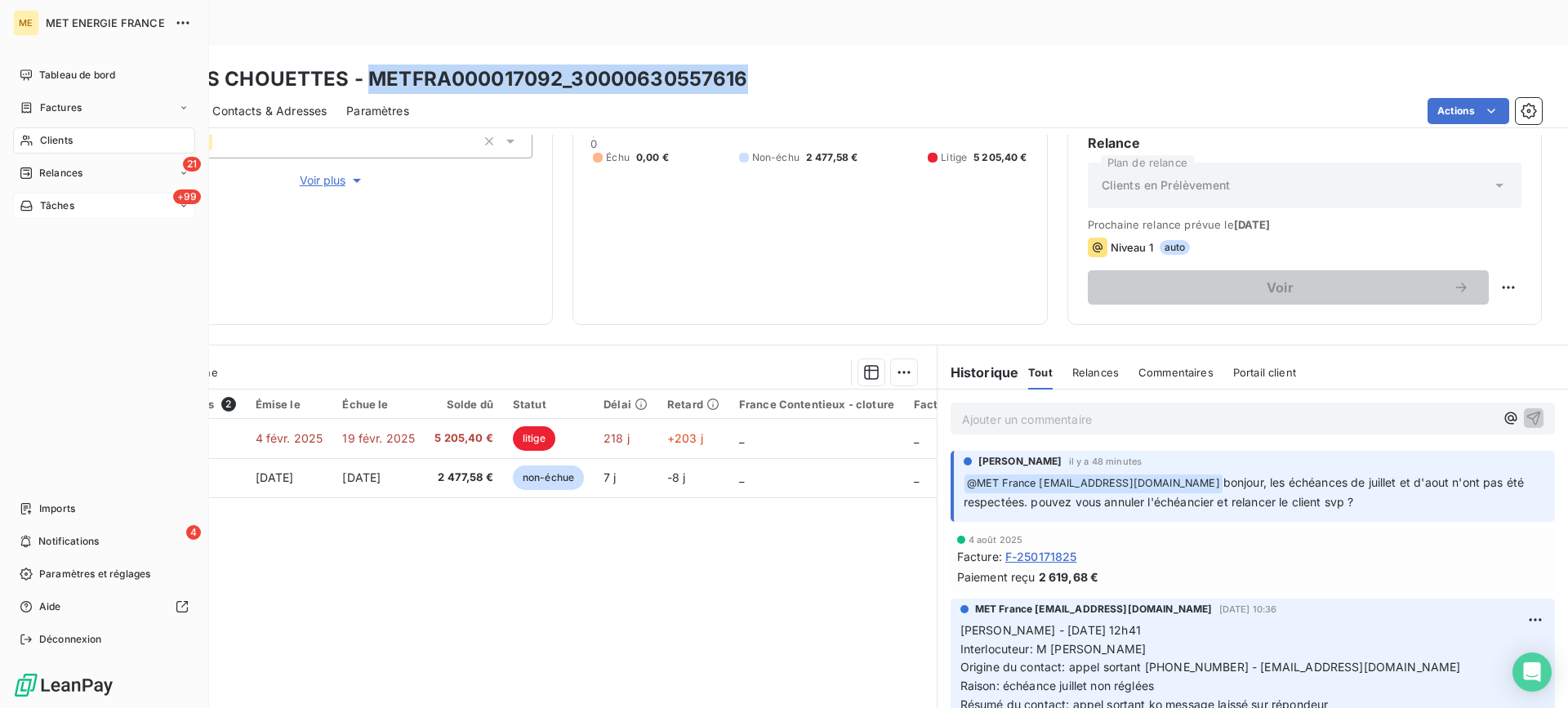
click at [49, 169] on span "Relances" at bounding box center [61, 173] width 43 height 14
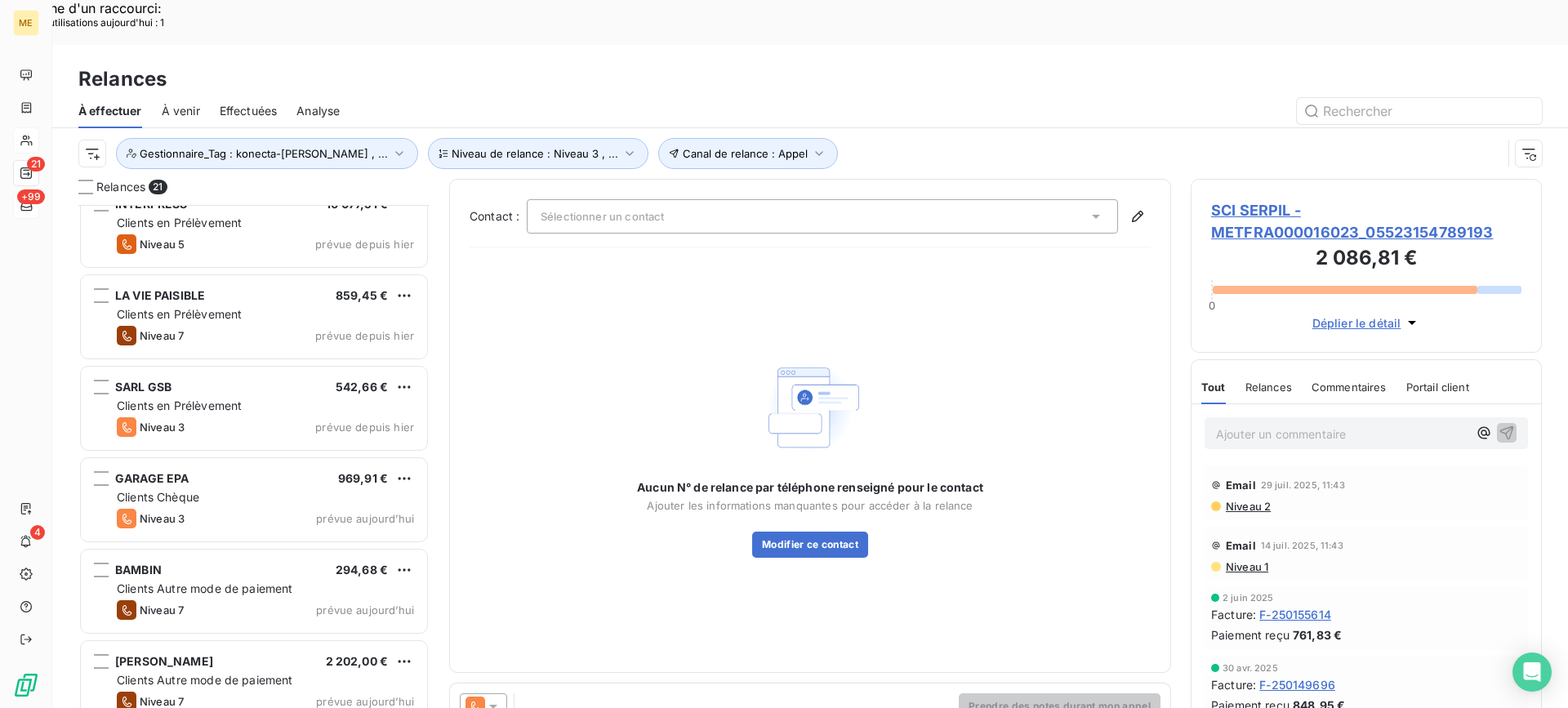
scroll to position [1374, 0]
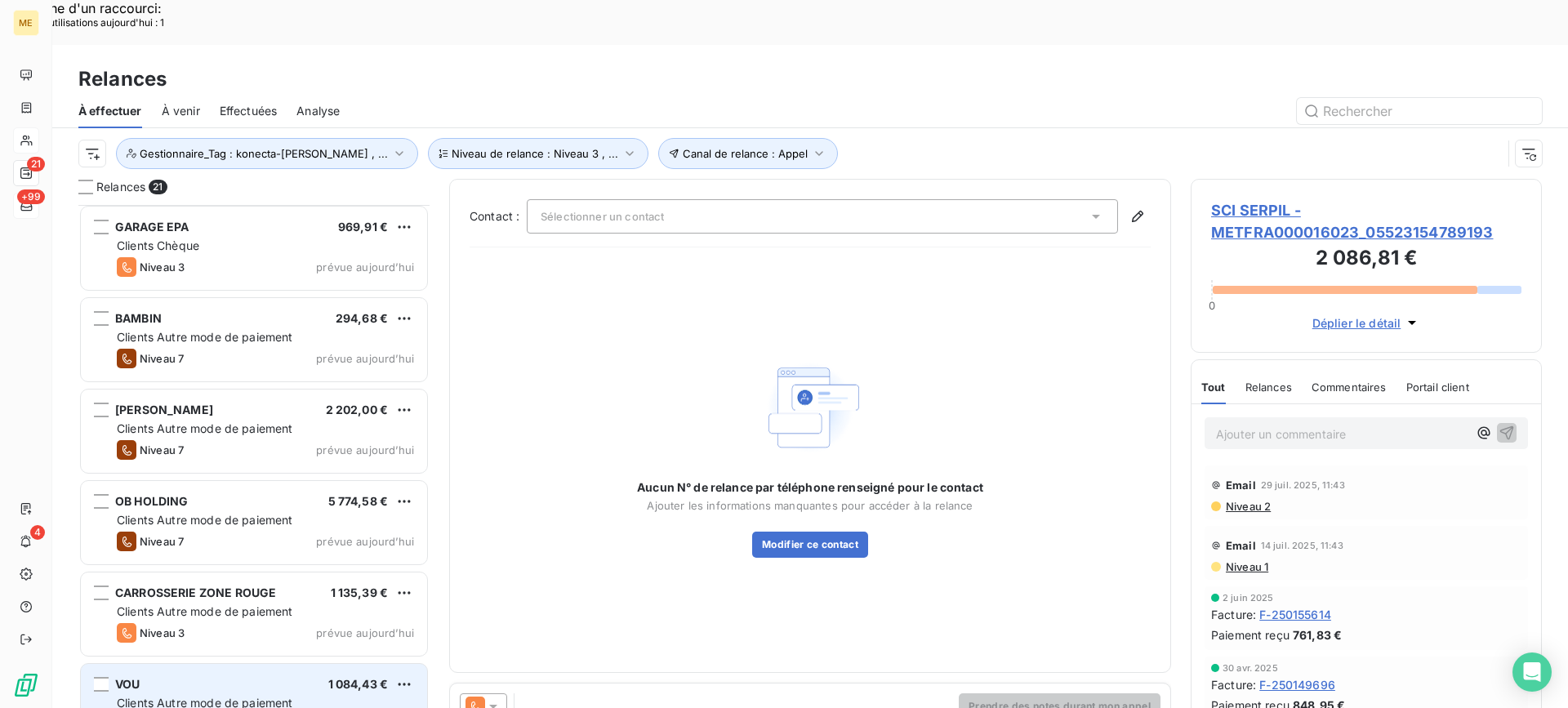
click at [265, 677] on div "VOU 1 084,43 €" at bounding box center [265, 684] width 297 height 14
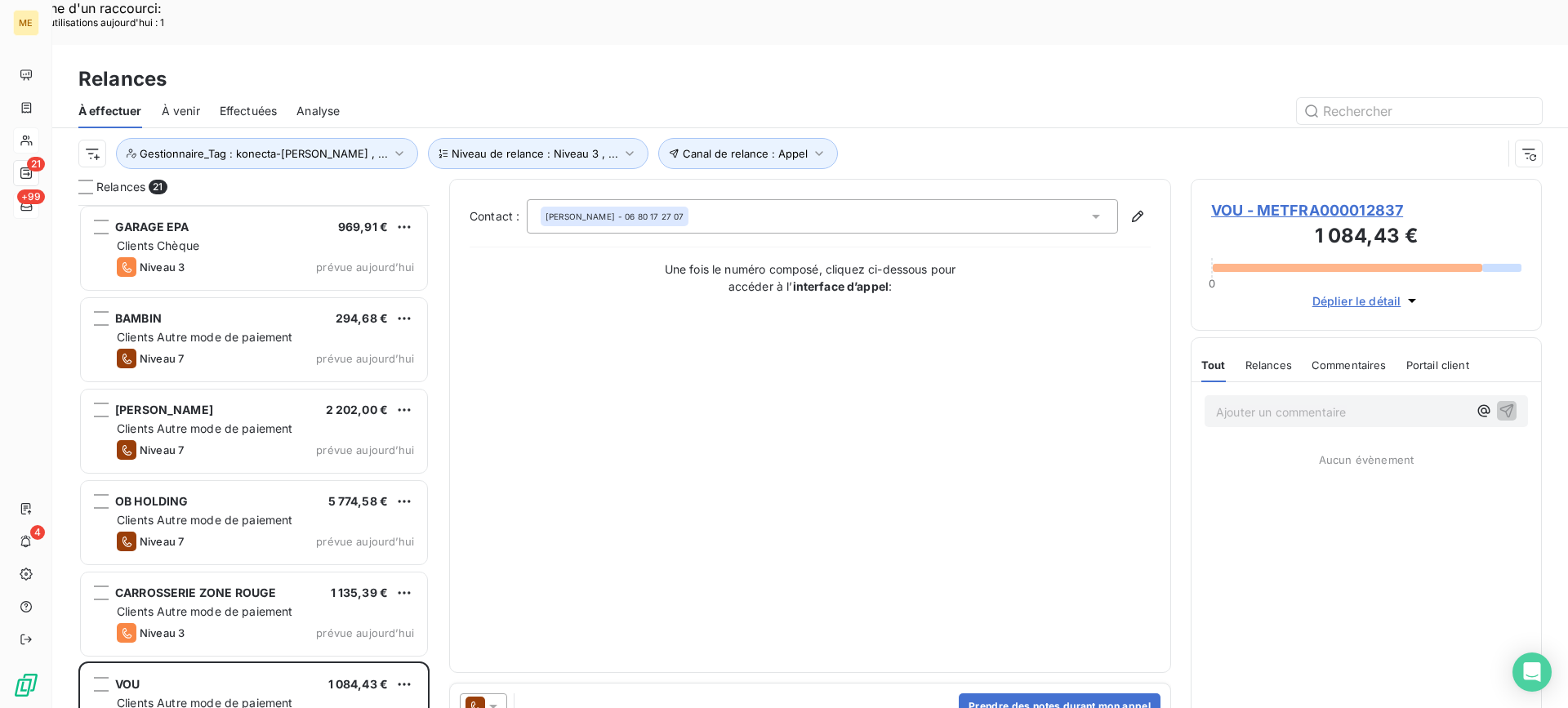
click at [1310, 200] on span "VOU - METFRA000012837" at bounding box center [1366, 210] width 311 height 22
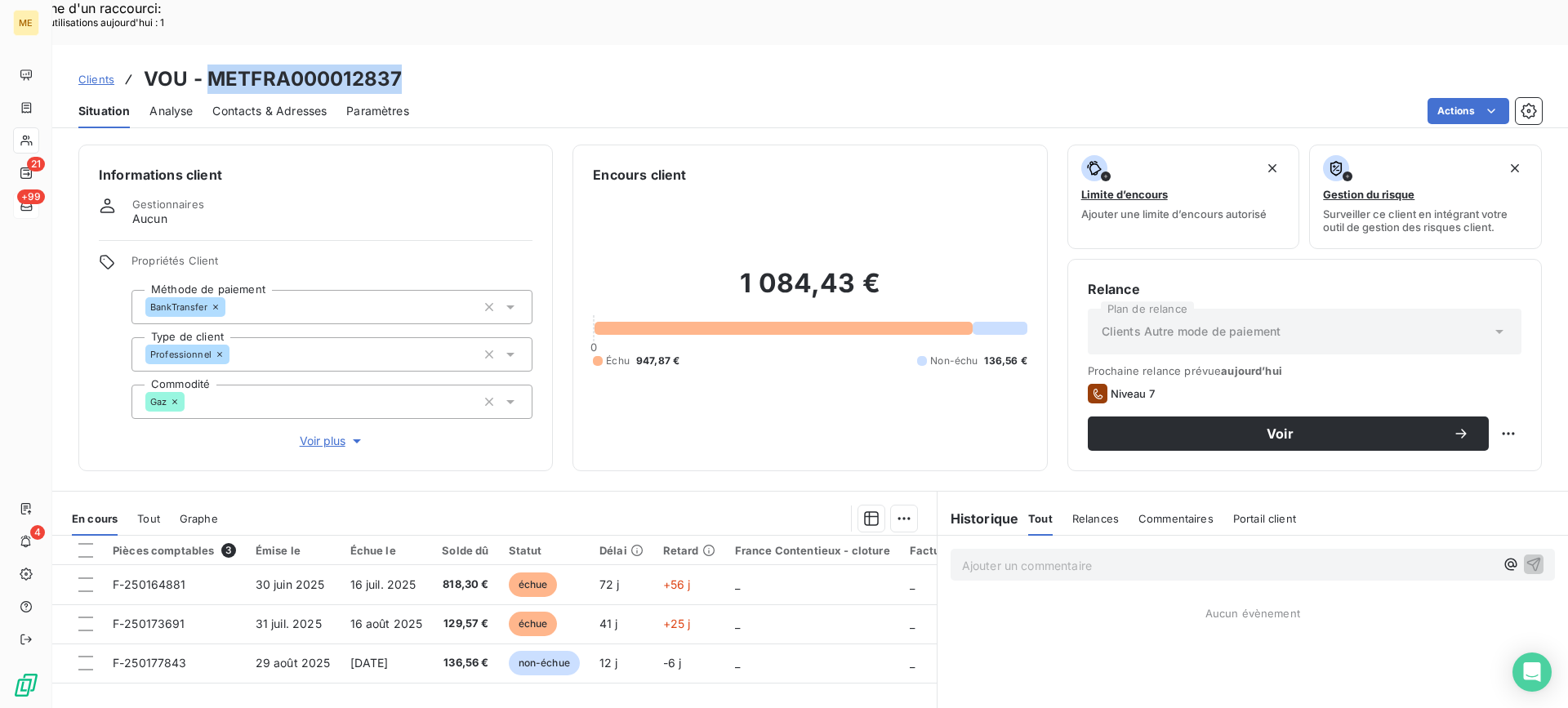
drag, startPoint x: 206, startPoint y: 34, endPoint x: 458, endPoint y: 34, distance: 252.0
click at [458, 65] on div "Clients VOU - METFRA000012837" at bounding box center [810, 79] width 1515 height 29
click at [1010, 556] on p "Ajouter un commentaire ﻿" at bounding box center [1228, 566] width 532 height 20
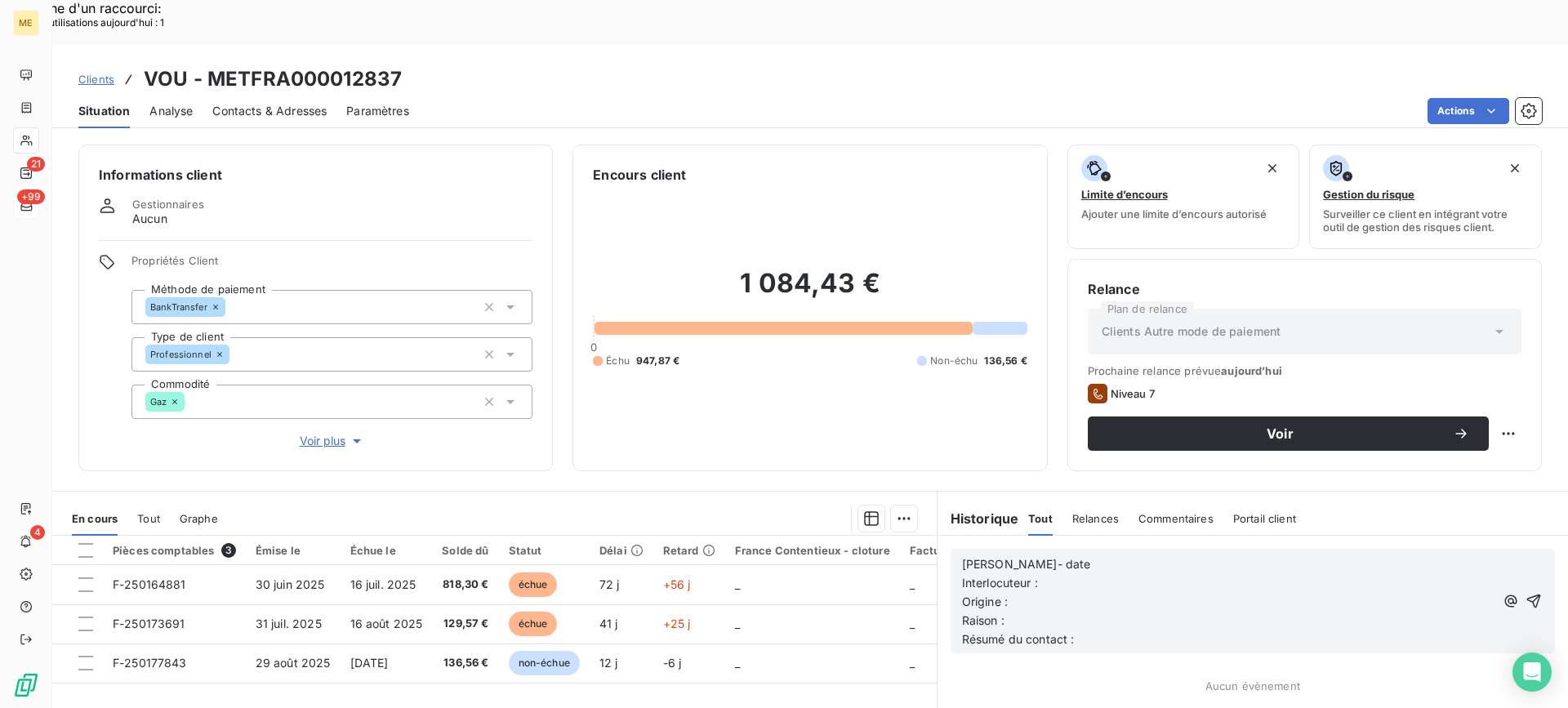
click at [1234, 556] on p "[PERSON_NAME]- date" at bounding box center [1228, 565] width 532 height 19
click at [1184, 549] on div "[PERSON_NAME]- Interlocuteur : Origine : [PERSON_NAME] : Résumé du contact :" at bounding box center [1252, 601] width 604 height 104
click at [1180, 556] on p "[PERSON_NAME]-" at bounding box center [1228, 565] width 532 height 19
click at [1221, 549] on div "[PERSON_NAME]- Interlocuteur : Origine : [PERSON_NAME] : Résumé du contact :" at bounding box center [1252, 601] width 604 height 104
click at [1209, 556] on p "[PERSON_NAME]-" at bounding box center [1228, 565] width 532 height 19
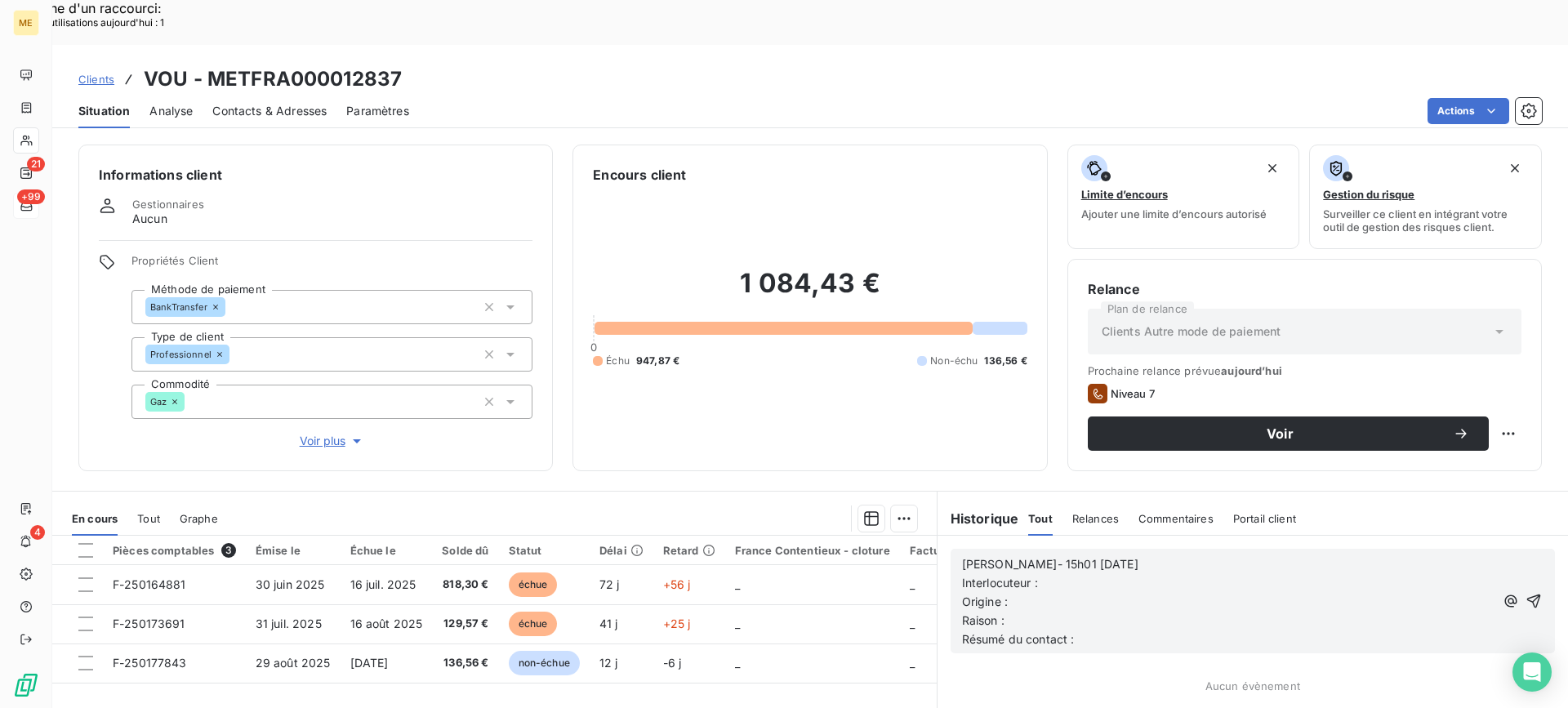
click at [1273, 574] on p "Interlocuteur :" at bounding box center [1228, 583] width 532 height 19
click at [1088, 576] on span "Interlocuteur : Mr [PERSON_NAME] -" at bounding box center [1064, 583] width 205 height 13
drag, startPoint x: 1200, startPoint y: 564, endPoint x: 1198, endPoint y: 554, distance: 10.2
click at [1200, 593] on p "Origine :" at bounding box center [1228, 602] width 532 height 19
click at [1193, 574] on p "Interlocuteur : Mr [PERSON_NAME] -" at bounding box center [1228, 583] width 532 height 19
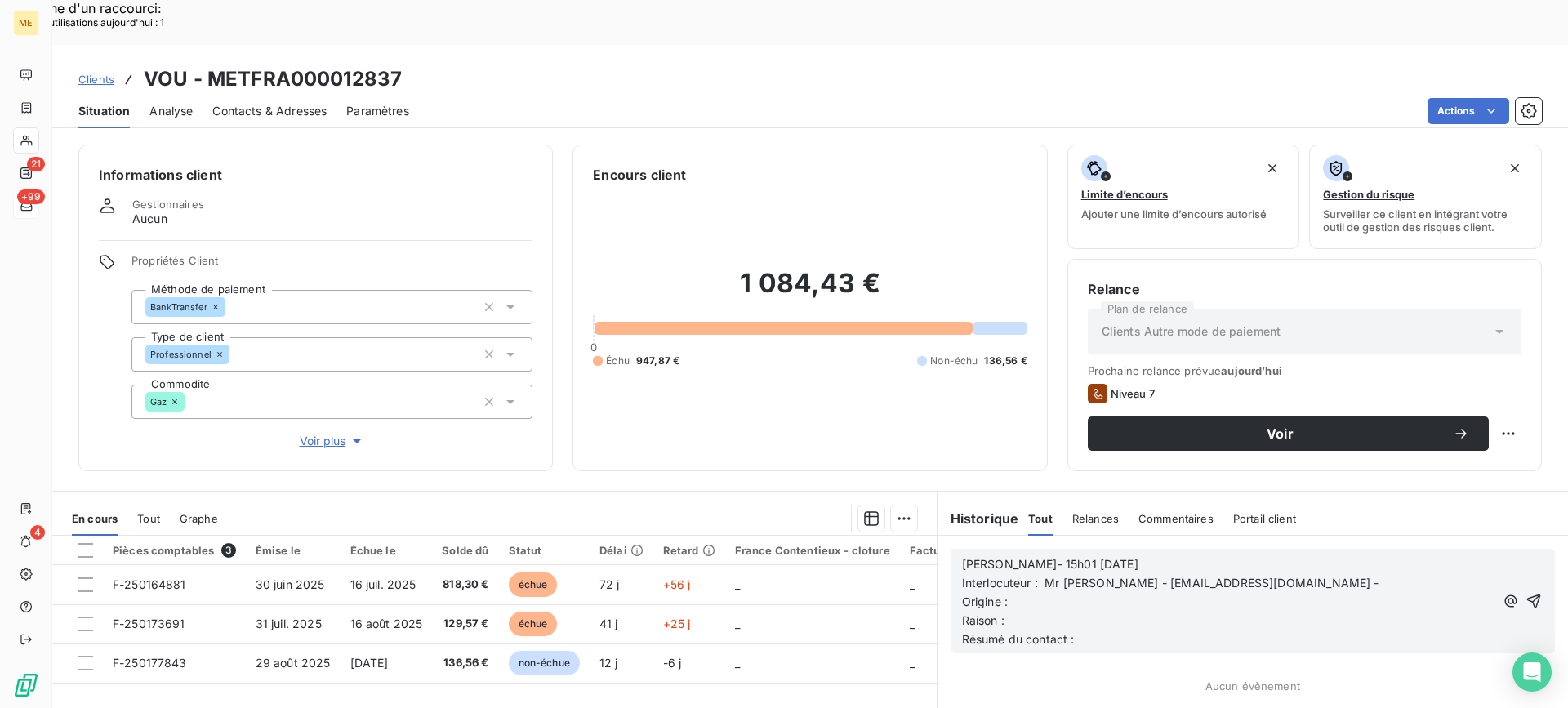
click at [1302, 593] on p "Origine :" at bounding box center [1228, 602] width 532 height 19
click at [1304, 574] on p "Interlocuteur : Mr [PERSON_NAME] - [EMAIL_ADDRESS][DOMAIN_NAME] -" at bounding box center [1228, 583] width 532 height 19
click at [962, 594] on span "680172707" at bounding box center [993, 601] width 62 height 13
click at [1049, 593] on p "Origine :" at bounding box center [1228, 602] width 532 height 19
click at [1064, 612] on p "Raison :" at bounding box center [1228, 621] width 532 height 19
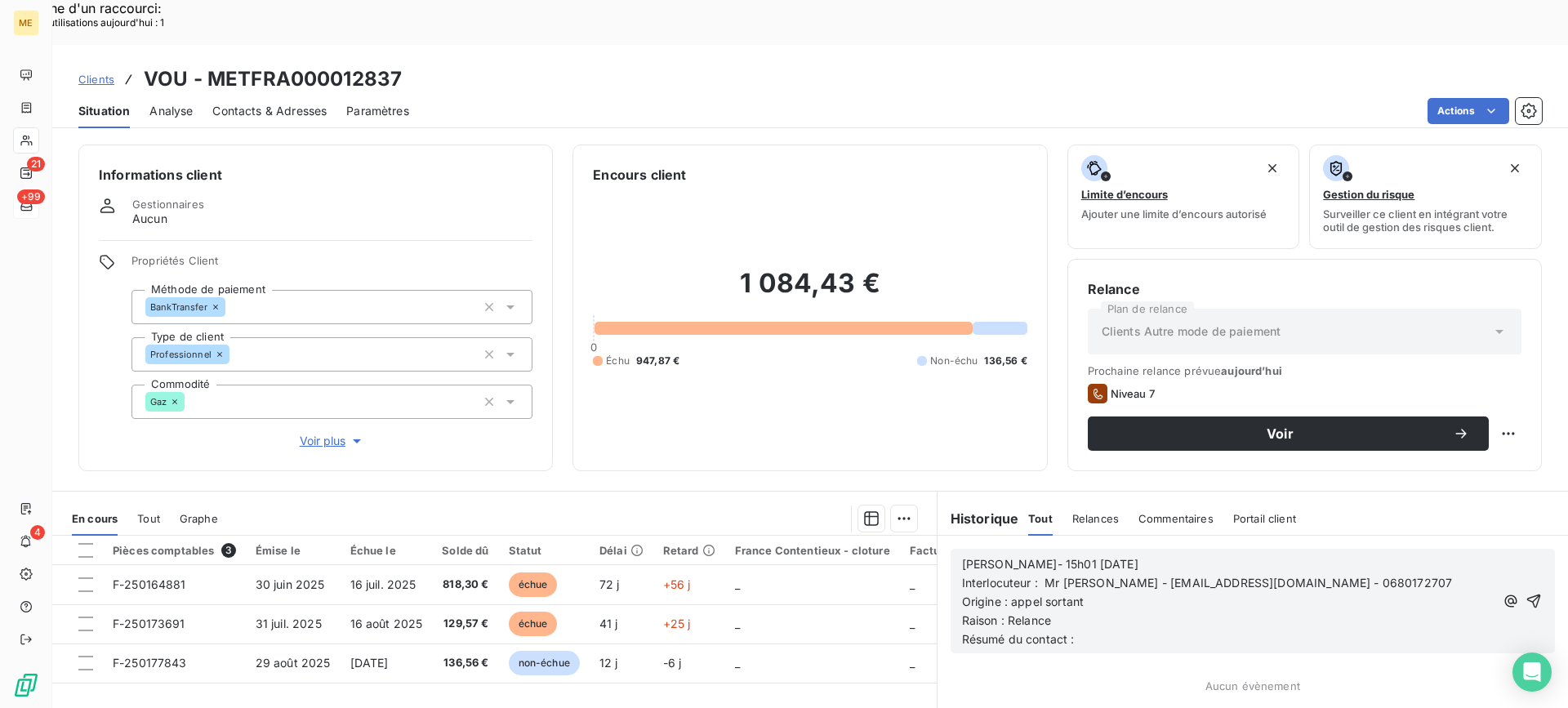
click at [1187, 631] on p "Résumé du contact :" at bounding box center [1228, 640] width 532 height 19
click at [1162, 632] on span "Résumé du contact : Appel sortant ko Action à venir + date jalonnement :" at bounding box center [1162, 639] width 401 height 13
click at [1221, 631] on p "Résumé du contact : Appel sortant ko Action à venir + date jalonnement :" at bounding box center [1231, 649] width 539 height 38
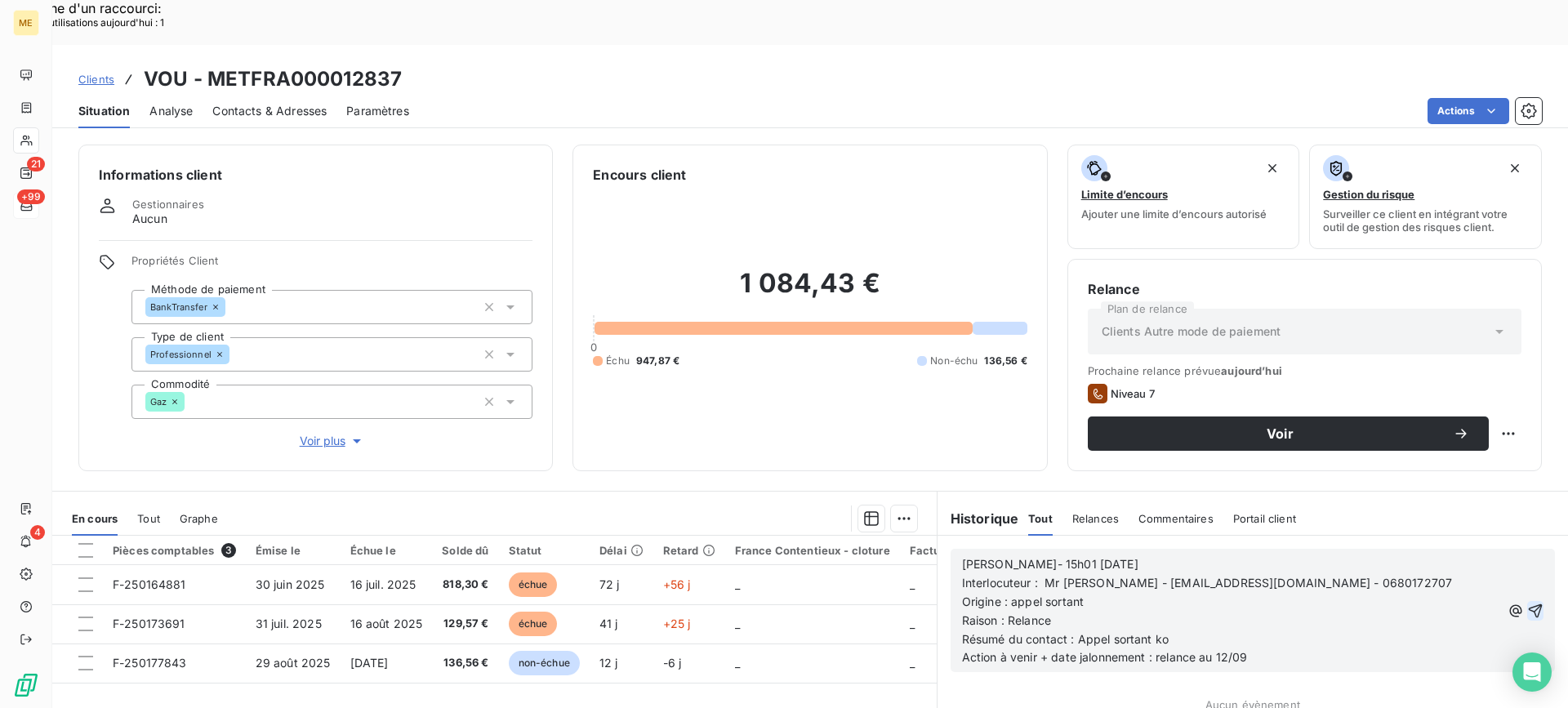
click at [1527, 603] on icon "button" at bounding box center [1534, 610] width 16 height 16
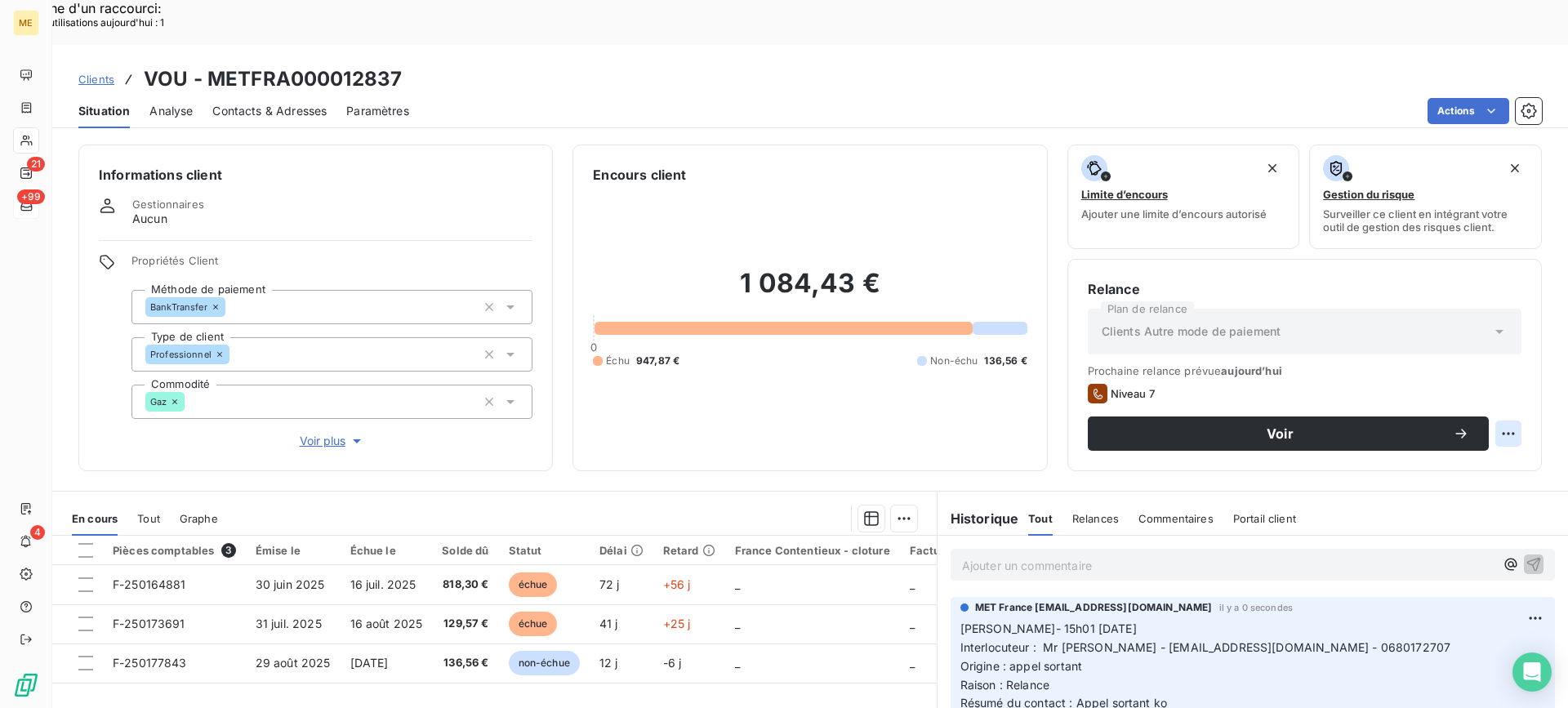
click at [1480, 405] on div "Replanifier cette action" at bounding box center [1428, 424] width 159 height 40
click at [1479, 419] on div "Replanifier cette action" at bounding box center [1428, 424] width 146 height 26
select select "8"
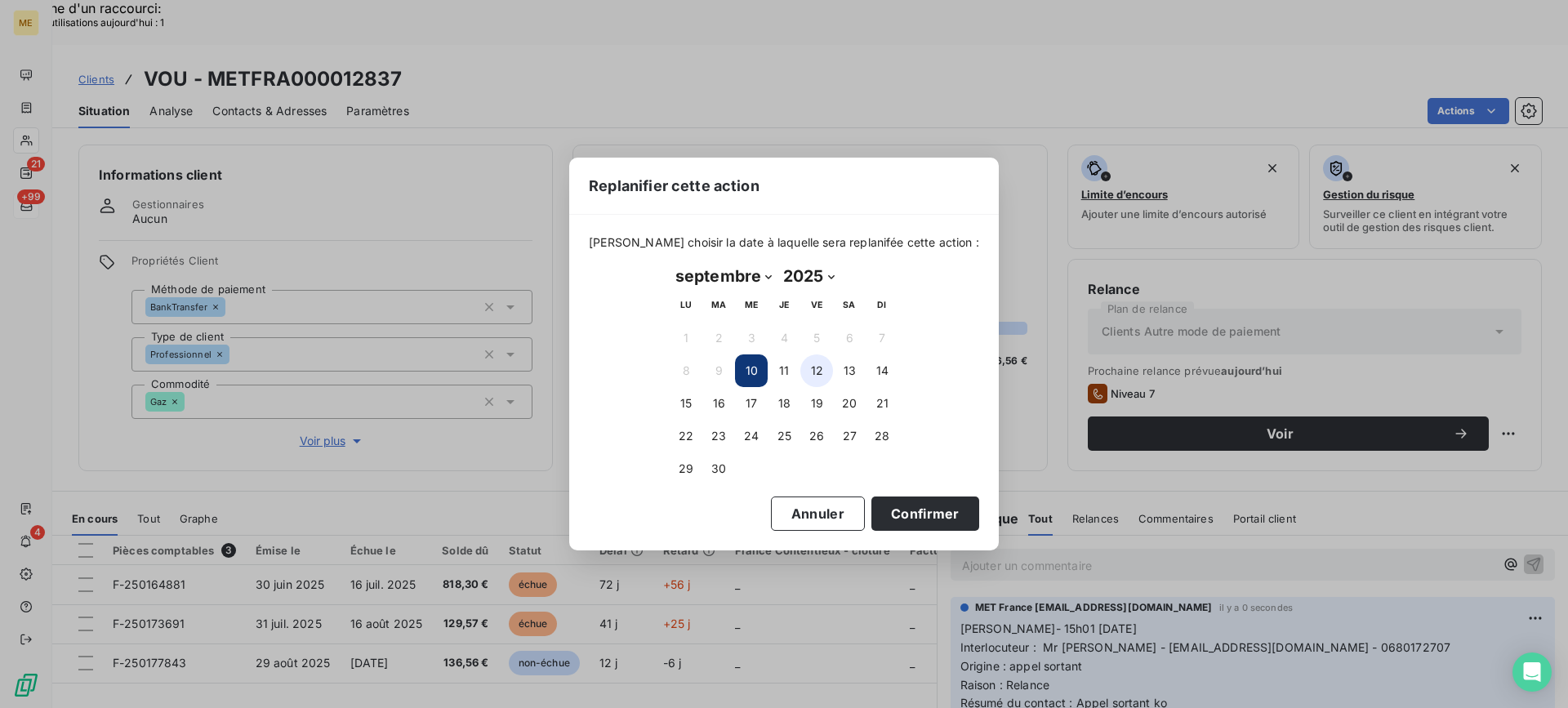
click at [821, 370] on button "12" at bounding box center [816, 370] width 33 height 33
click at [885, 511] on button "Confirmer" at bounding box center [925, 514] width 108 height 35
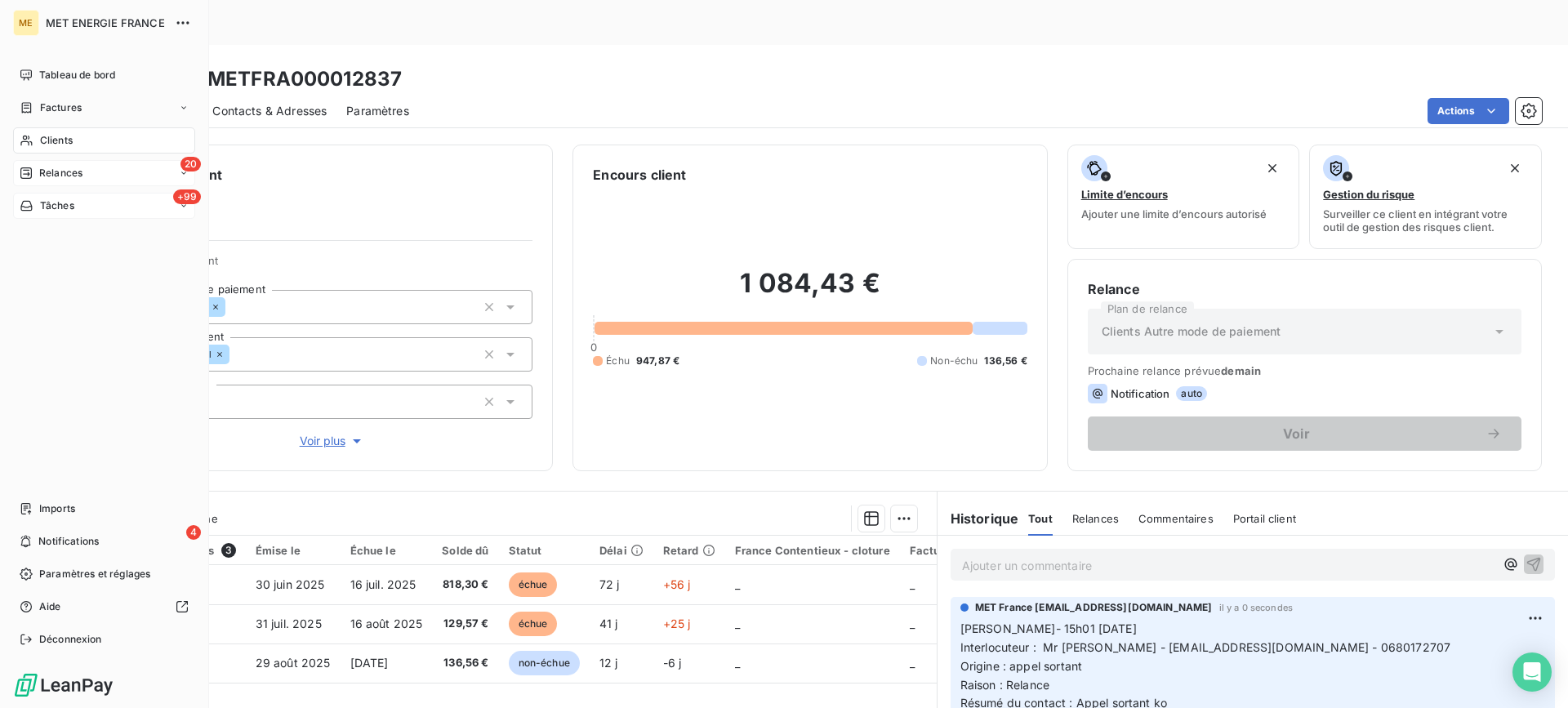
click at [45, 167] on span "Relances" at bounding box center [61, 173] width 43 height 14
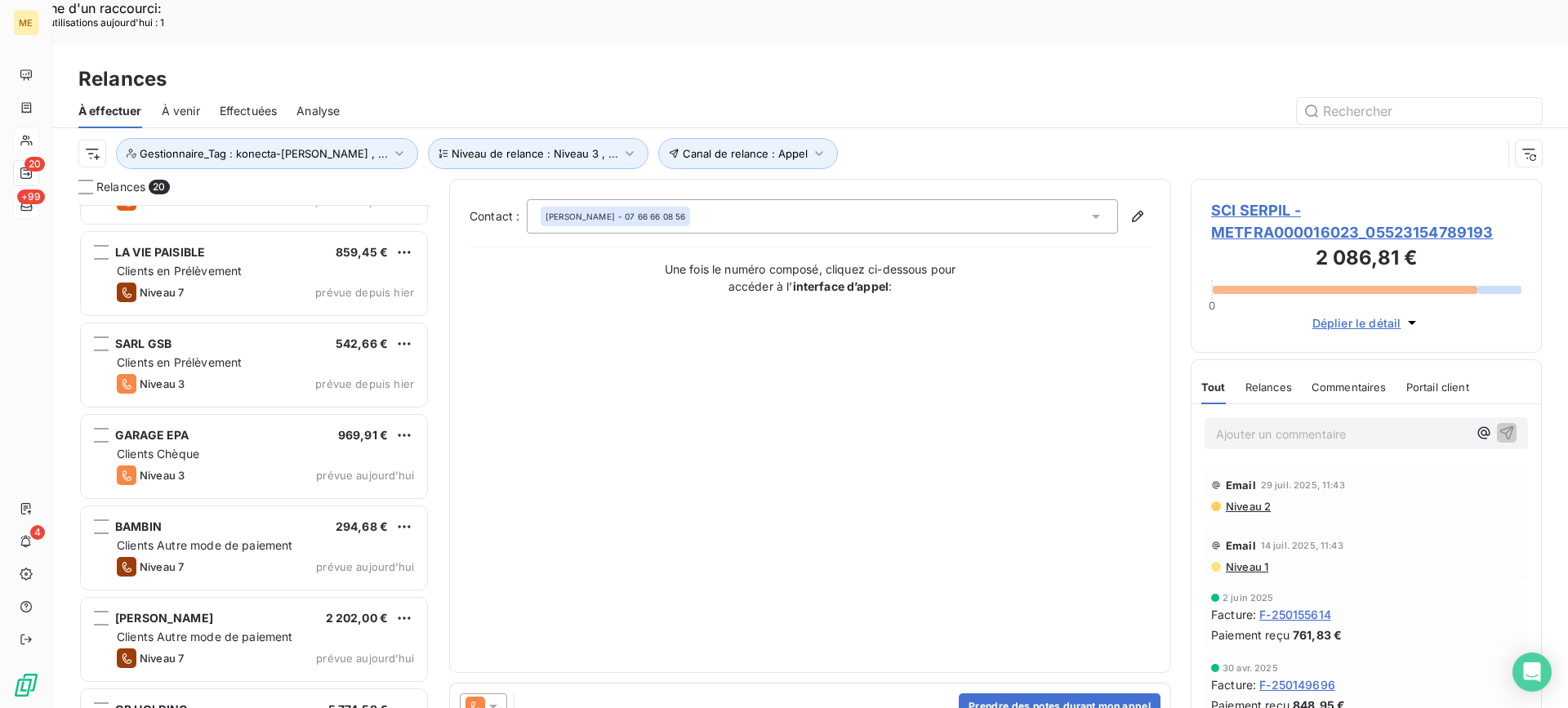
scroll to position [1282, 0]
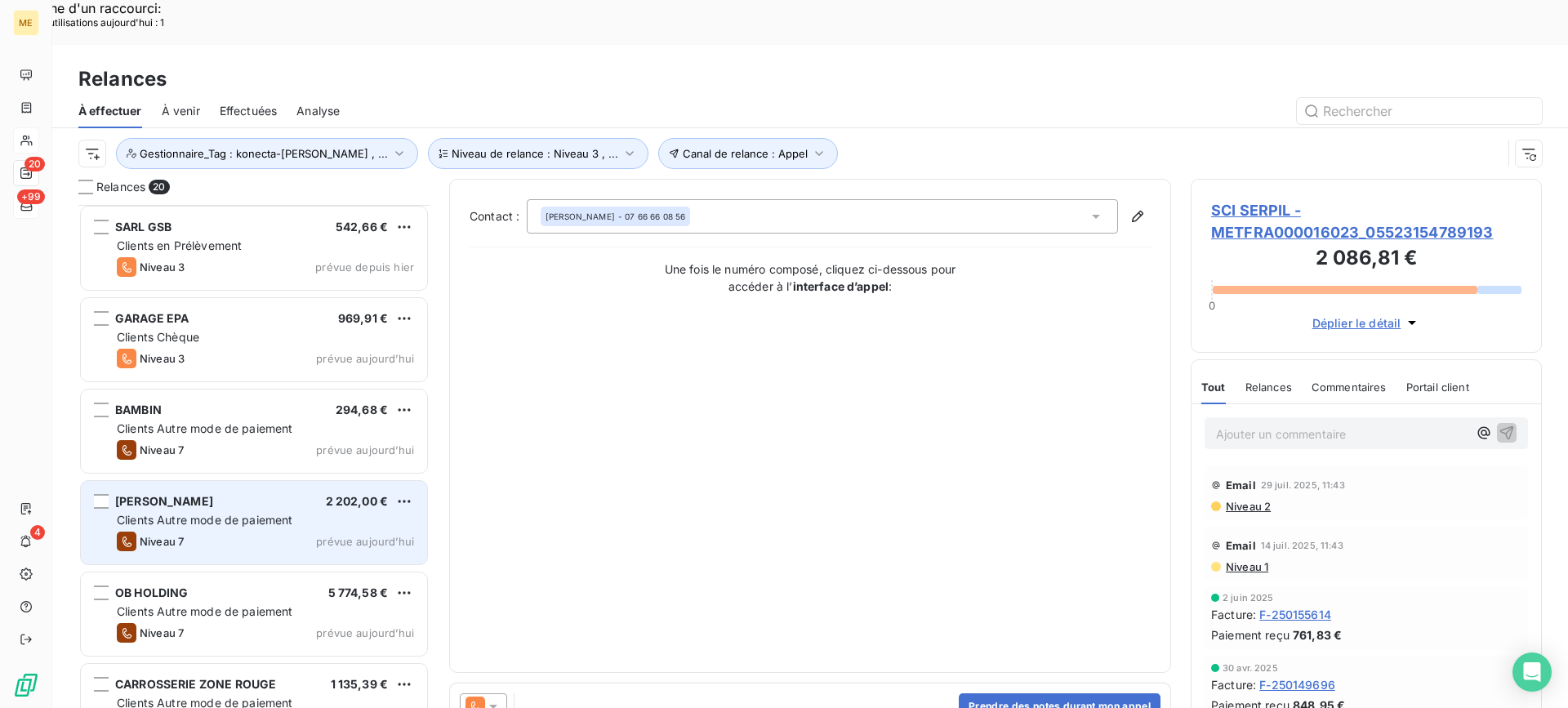
click at [273, 513] on span "Clients Autre mode de paiement" at bounding box center [205, 519] width 177 height 13
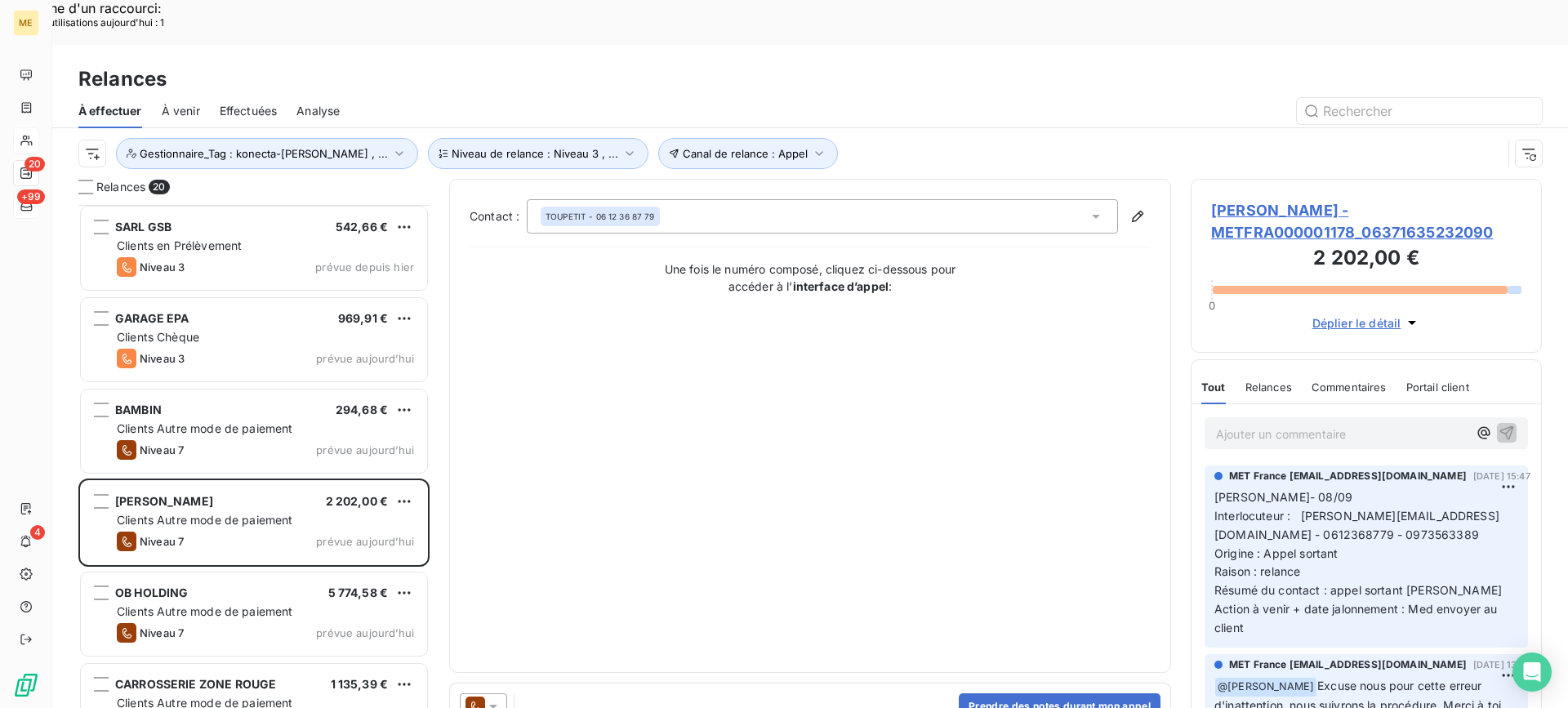
click at [1351, 200] on span "[PERSON_NAME] - METFRA000001178_06371635232090" at bounding box center [1366, 221] width 311 height 44
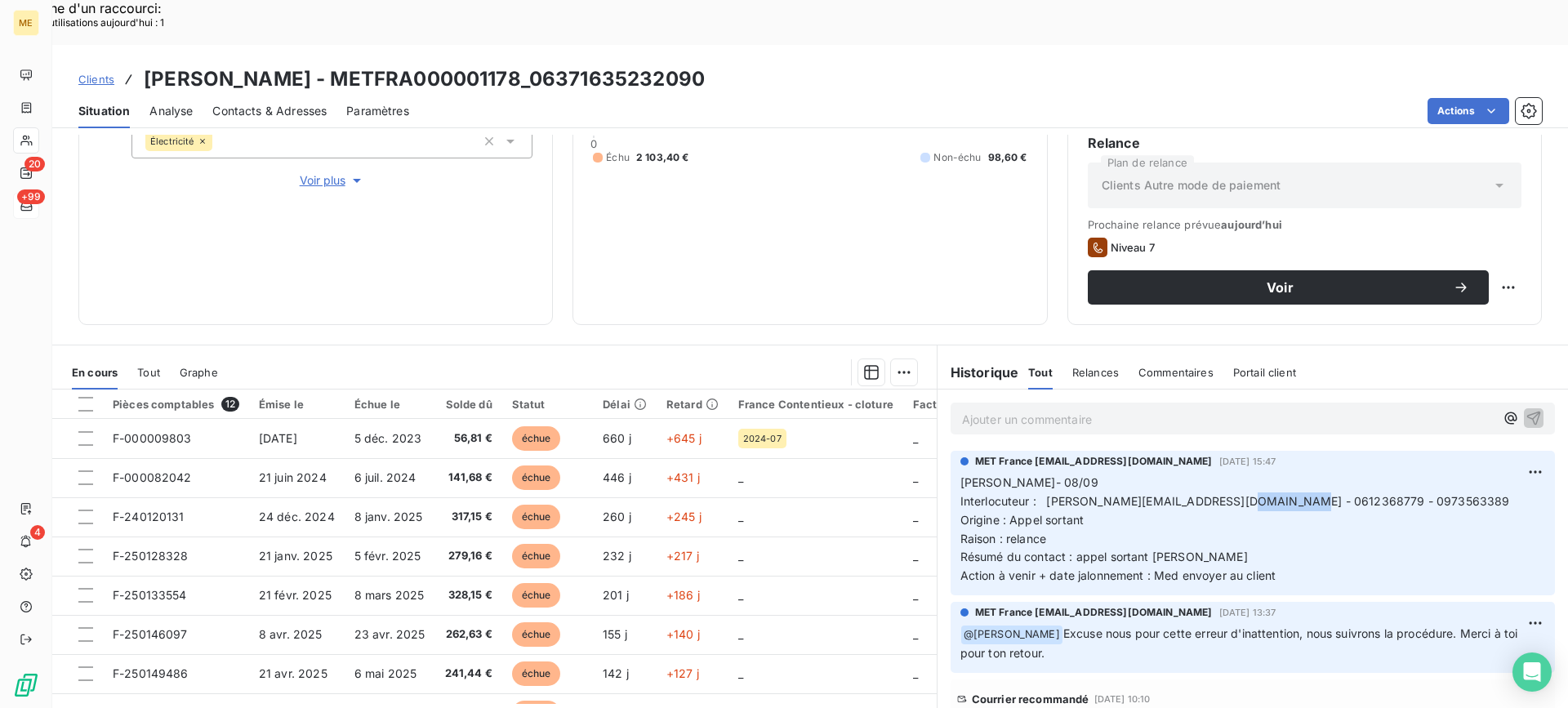
drag, startPoint x: 1215, startPoint y: 453, endPoint x: 1277, endPoint y: 460, distance: 62.4
click at [1277, 494] on span "Interlocuteur : [PERSON_NAME][EMAIL_ADDRESS][DOMAIN_NAME] - 0612368779 - 097356…" at bounding box center [1235, 501] width 550 height 13
click at [1229, 489] on p "[PERSON_NAME]- 08/09 Interlocuteur : [PERSON_NAME][EMAIL_ADDRESS][DOMAIN_NAME] …" at bounding box center [1252, 530] width 585 height 112
drag, startPoint x: 1209, startPoint y: 459, endPoint x: 1275, endPoint y: 460, distance: 66.0
click at [1275, 494] on span "Interlocuteur : [PERSON_NAME][EMAIL_ADDRESS][DOMAIN_NAME] - 0612368779 - 097356…" at bounding box center [1235, 501] width 550 height 13
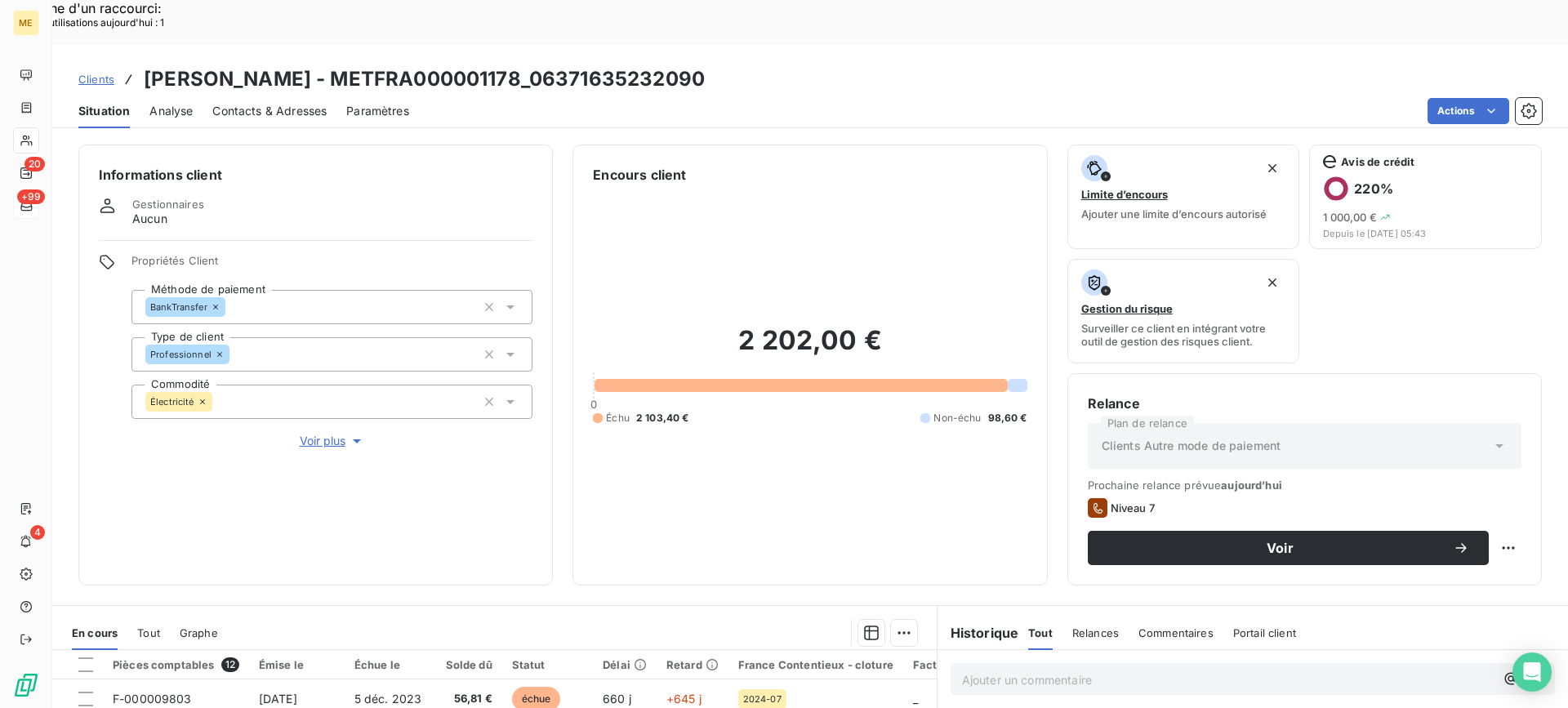
drag, startPoint x: 314, startPoint y: 396, endPoint x: 550, endPoint y: 226, distance: 290.9
click at [314, 433] on span "Voir plus" at bounding box center [332, 440] width 66 height 16
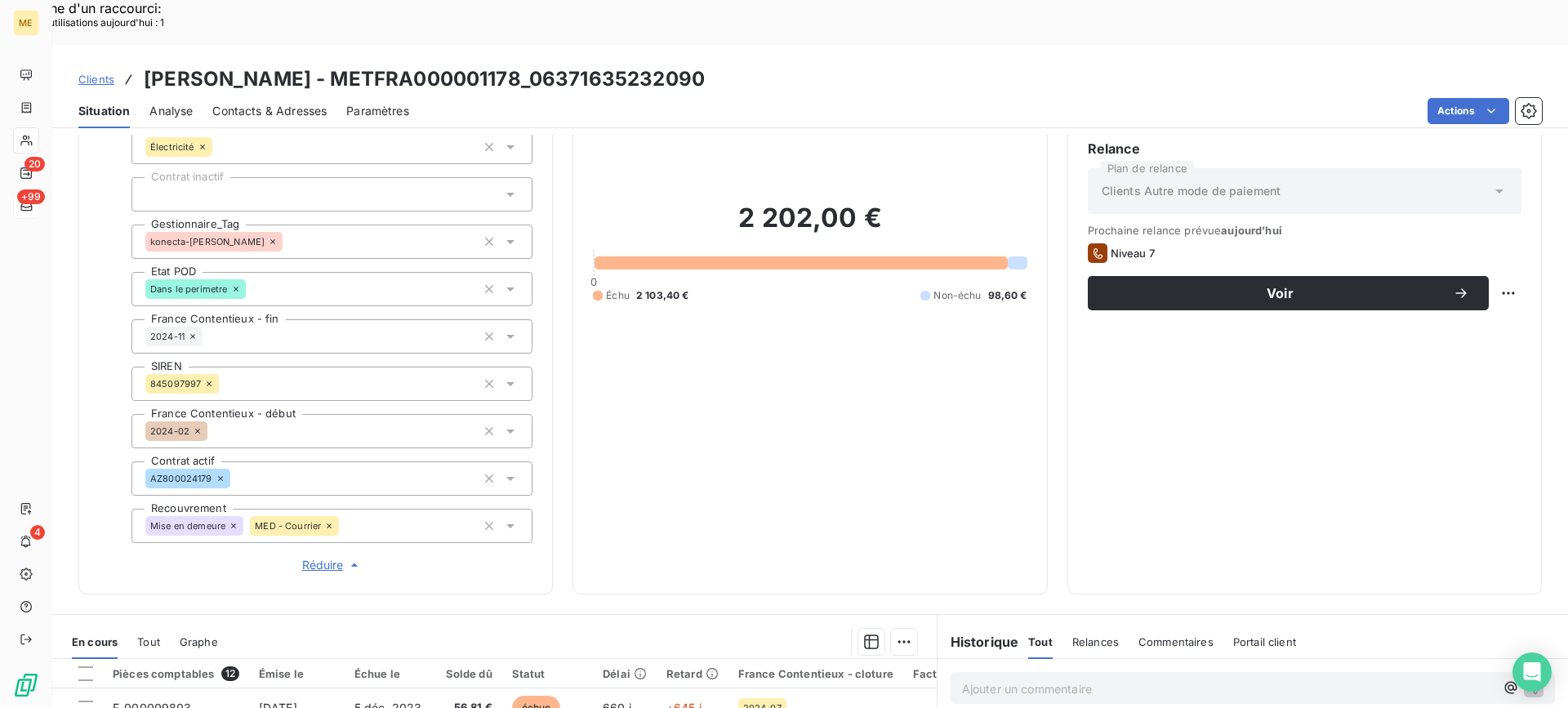
scroll to position [490, 0]
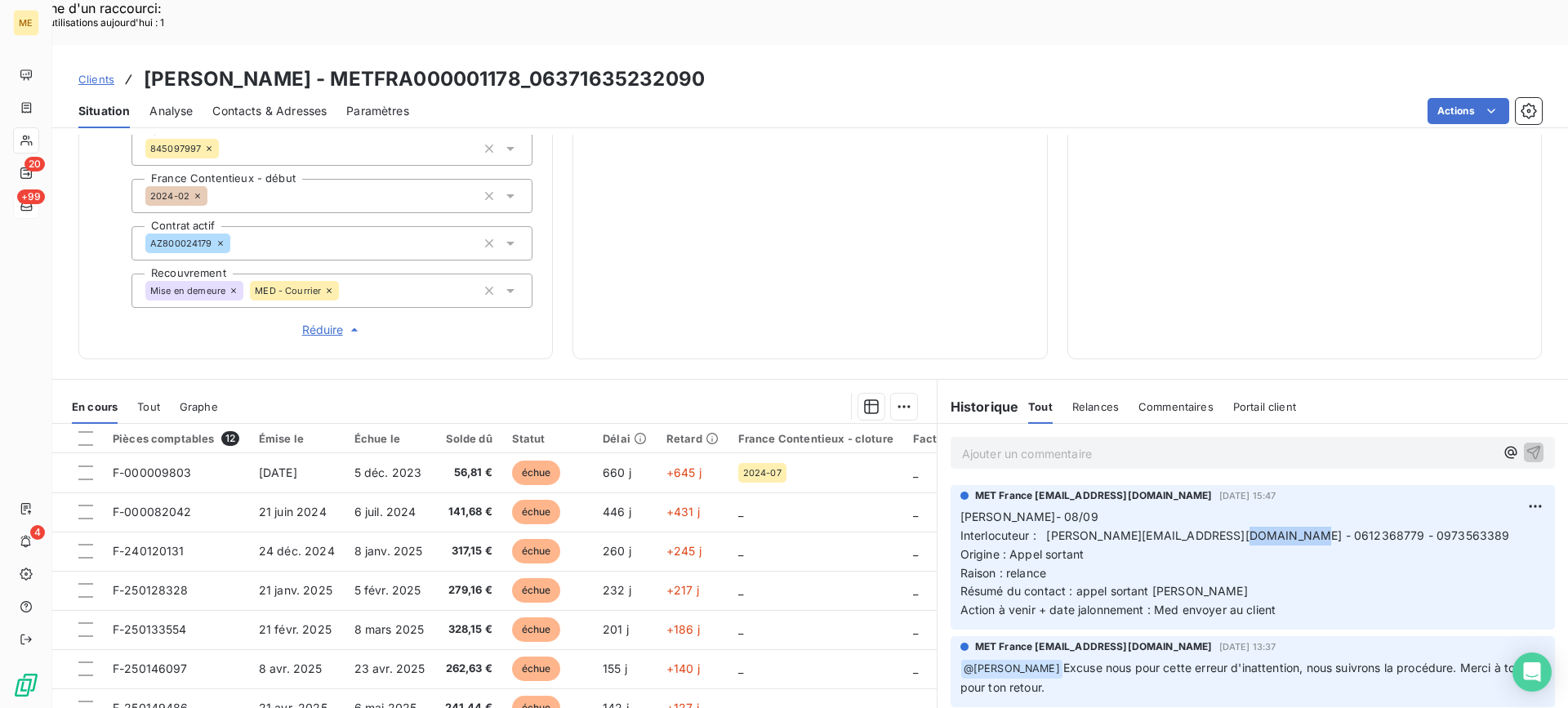
drag, startPoint x: 1306, startPoint y: 560, endPoint x: 948, endPoint y: 468, distance: 369.6
click at [950, 485] on div "MET France [EMAIL_ADDRESS][DOMAIN_NAME] [DATE] 15:47 Lisa- 08/09 Interlocuteur …" at bounding box center [1252, 557] width 604 height 145
click at [1053, 444] on p "Ajouter un commentaire ﻿" at bounding box center [1228, 454] width 532 height 20
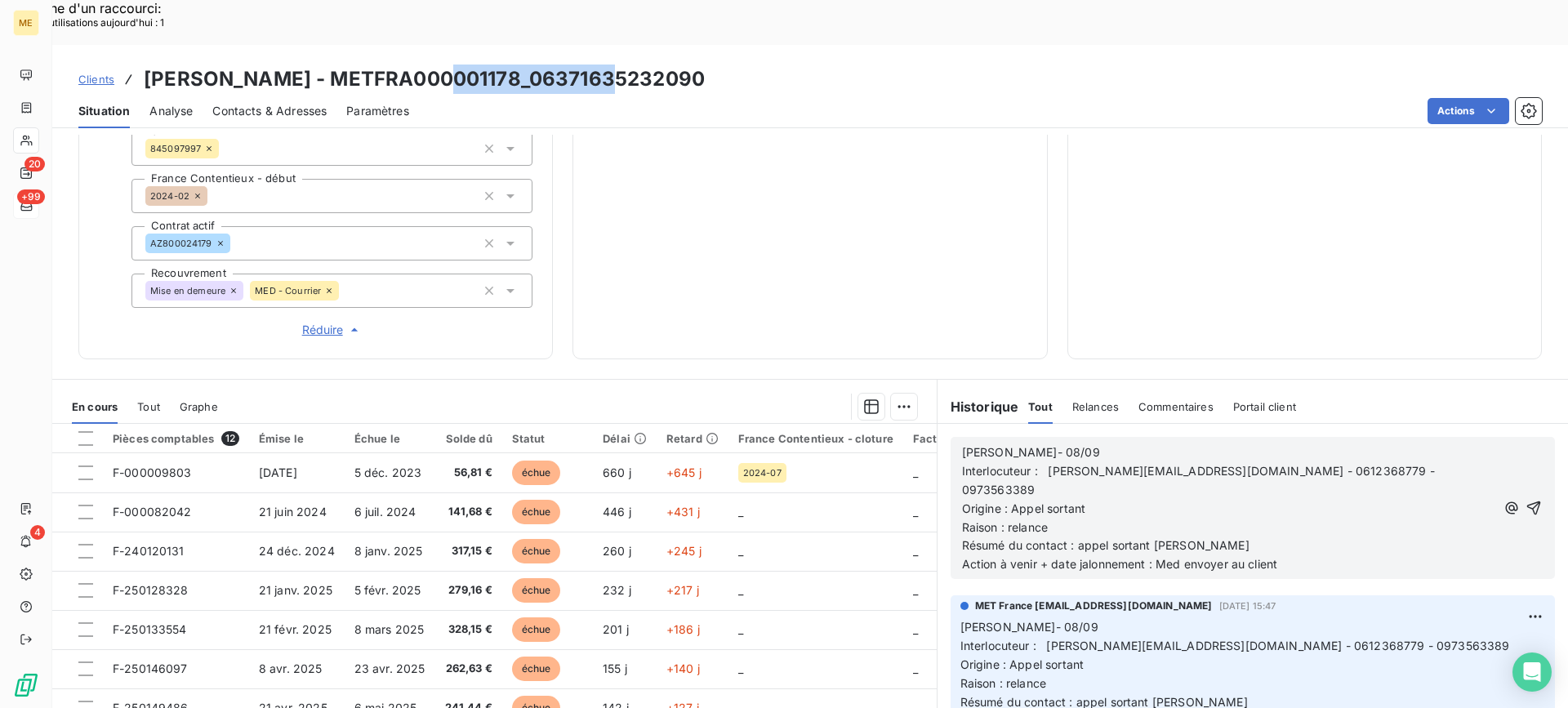
drag, startPoint x: 438, startPoint y: 36, endPoint x: 610, endPoint y: 40, distance: 172.0
click at [610, 65] on h3 "[PERSON_NAME] - METFRA000001178_06371635232090" at bounding box center [424, 79] width 561 height 29
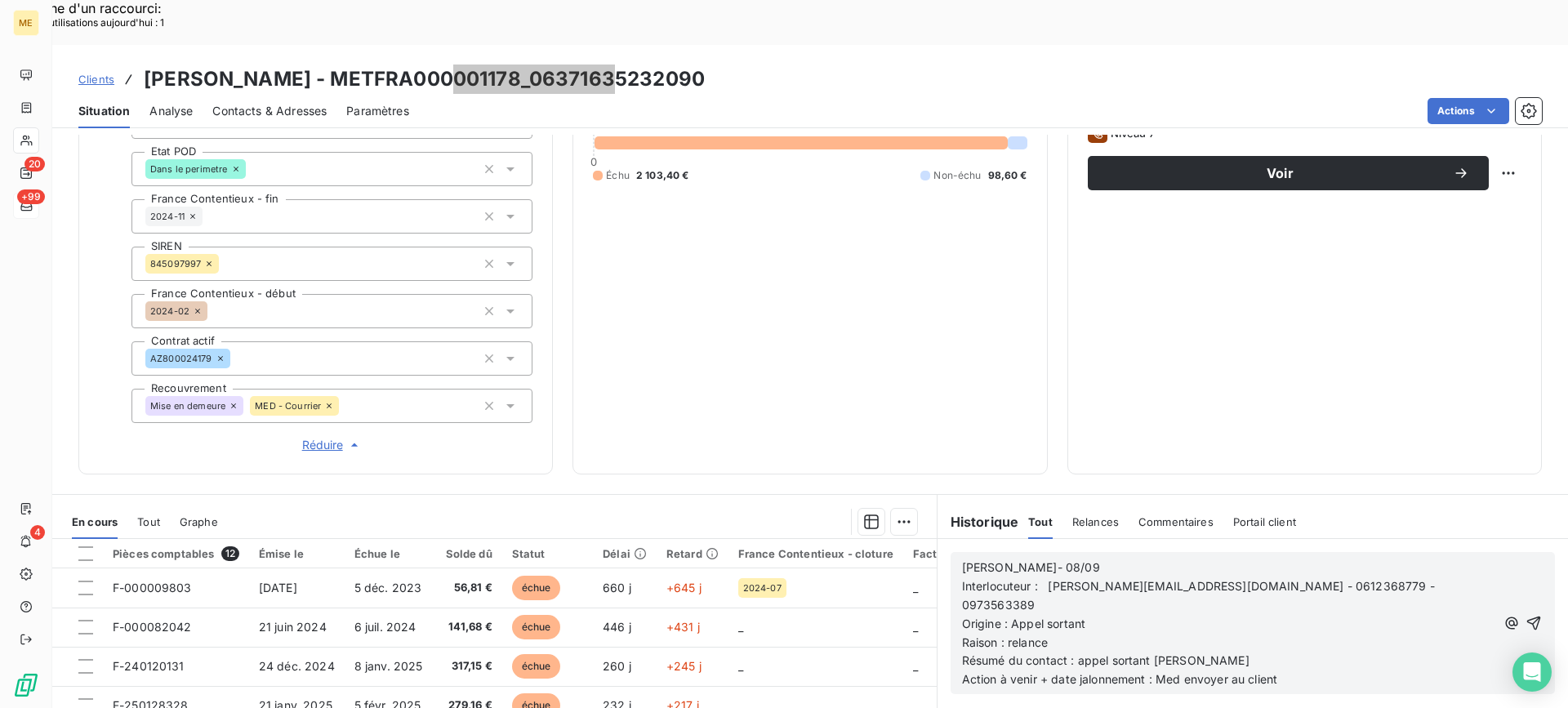
scroll to position [408, 0]
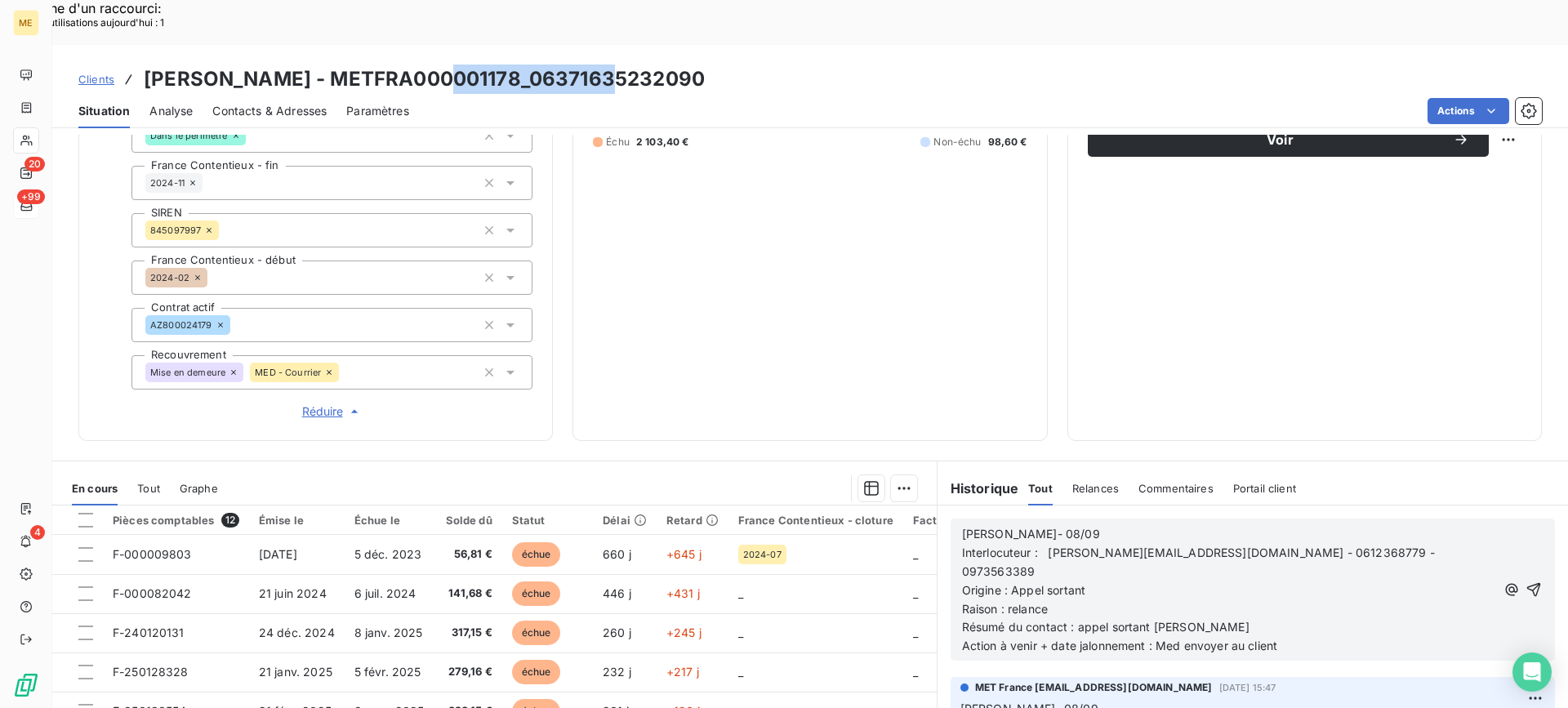
drag, startPoint x: 1290, startPoint y: 577, endPoint x: 1154, endPoint y: 578, distance: 136.0
click at [1154, 637] on p "Action à venir + date jalonnement : Med envoyer au client" at bounding box center [1229, 647] width 534 height 19
click at [1357, 637] on p "Action à venir + date jalonnement : Demande coupure faite" at bounding box center [1229, 647] width 534 height 19
click at [1527, 583] on icon "button" at bounding box center [1533, 590] width 13 height 13
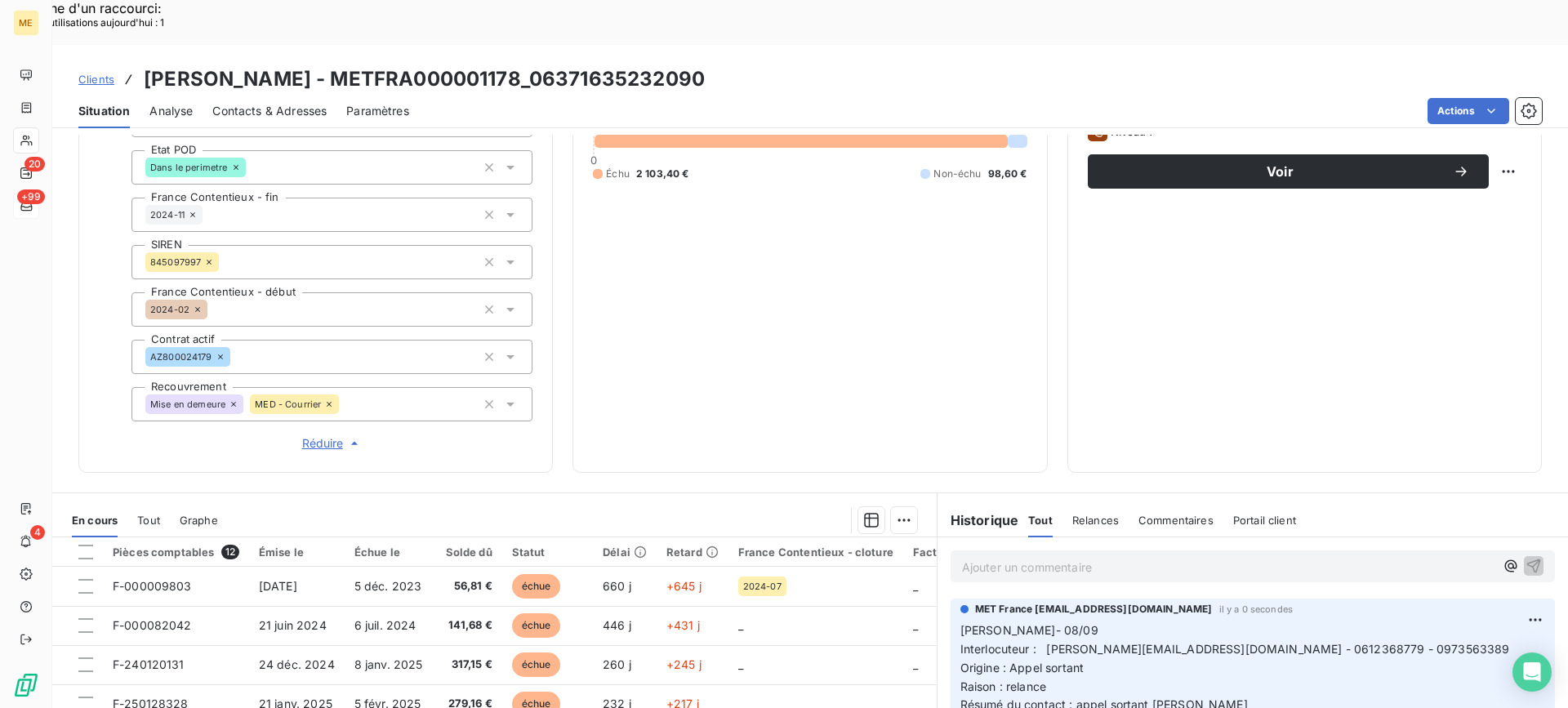
scroll to position [114, 0]
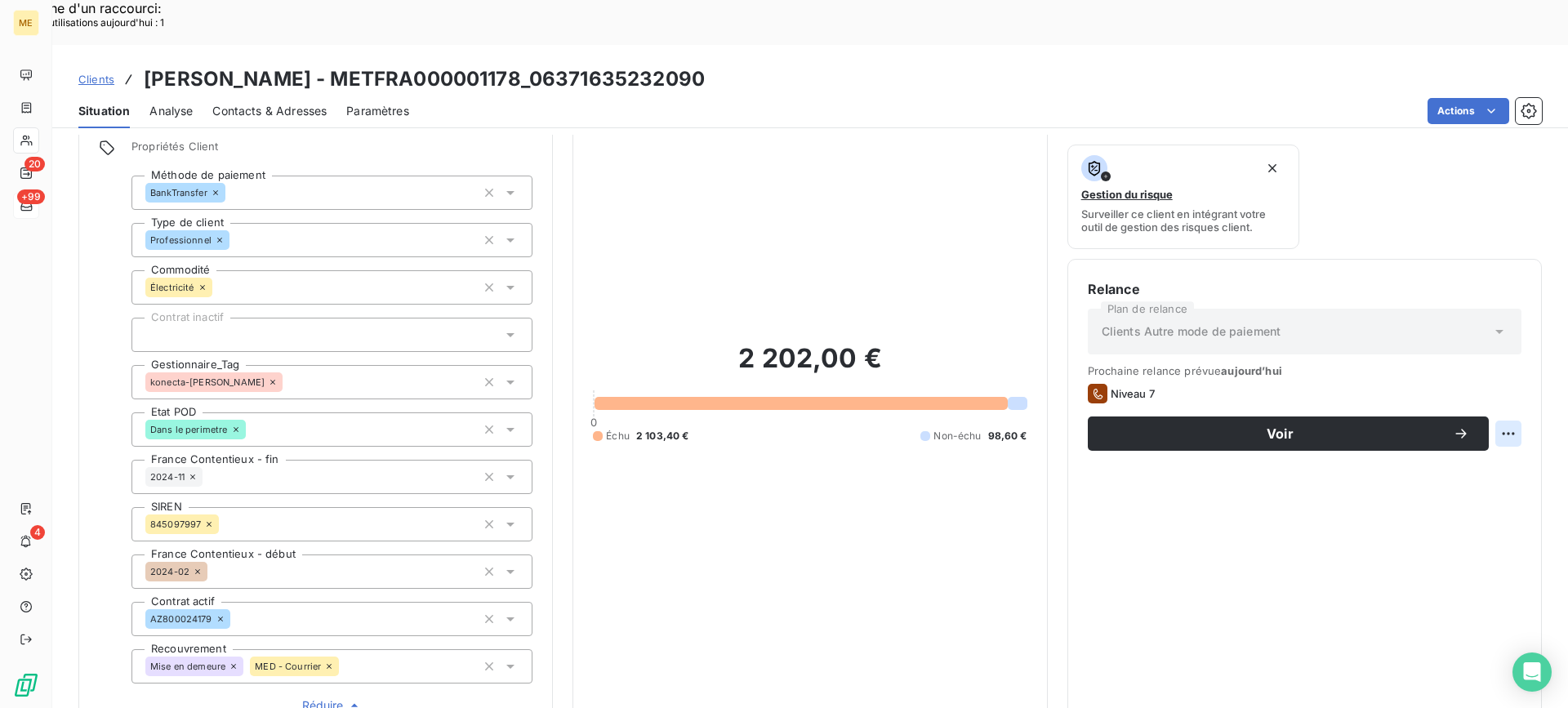
click at [1470, 412] on div "Replanifier cette action" at bounding box center [1428, 424] width 146 height 26
select select "8"
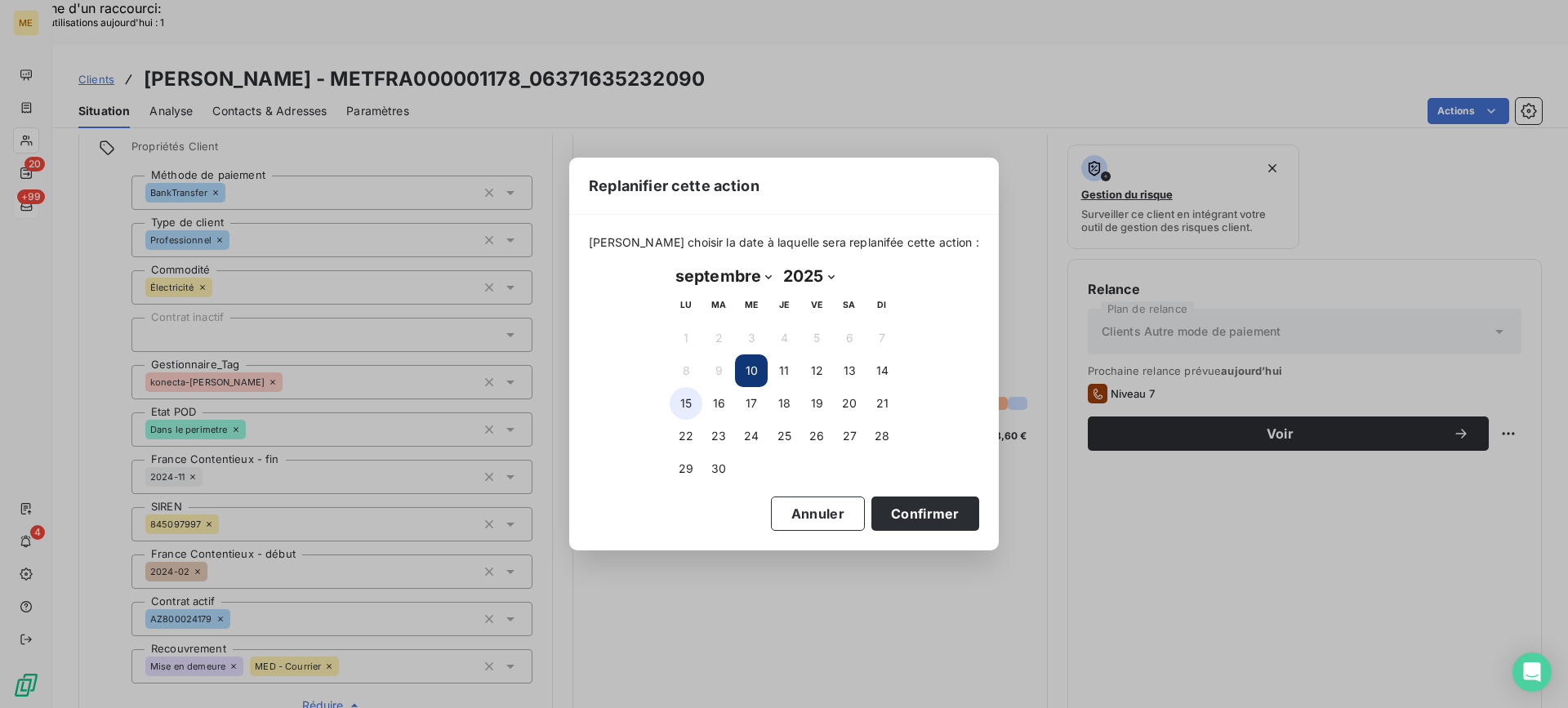
click at [695, 413] on button "15" at bounding box center [685, 403] width 33 height 33
click at [922, 524] on button "Confirmer" at bounding box center [925, 514] width 108 height 35
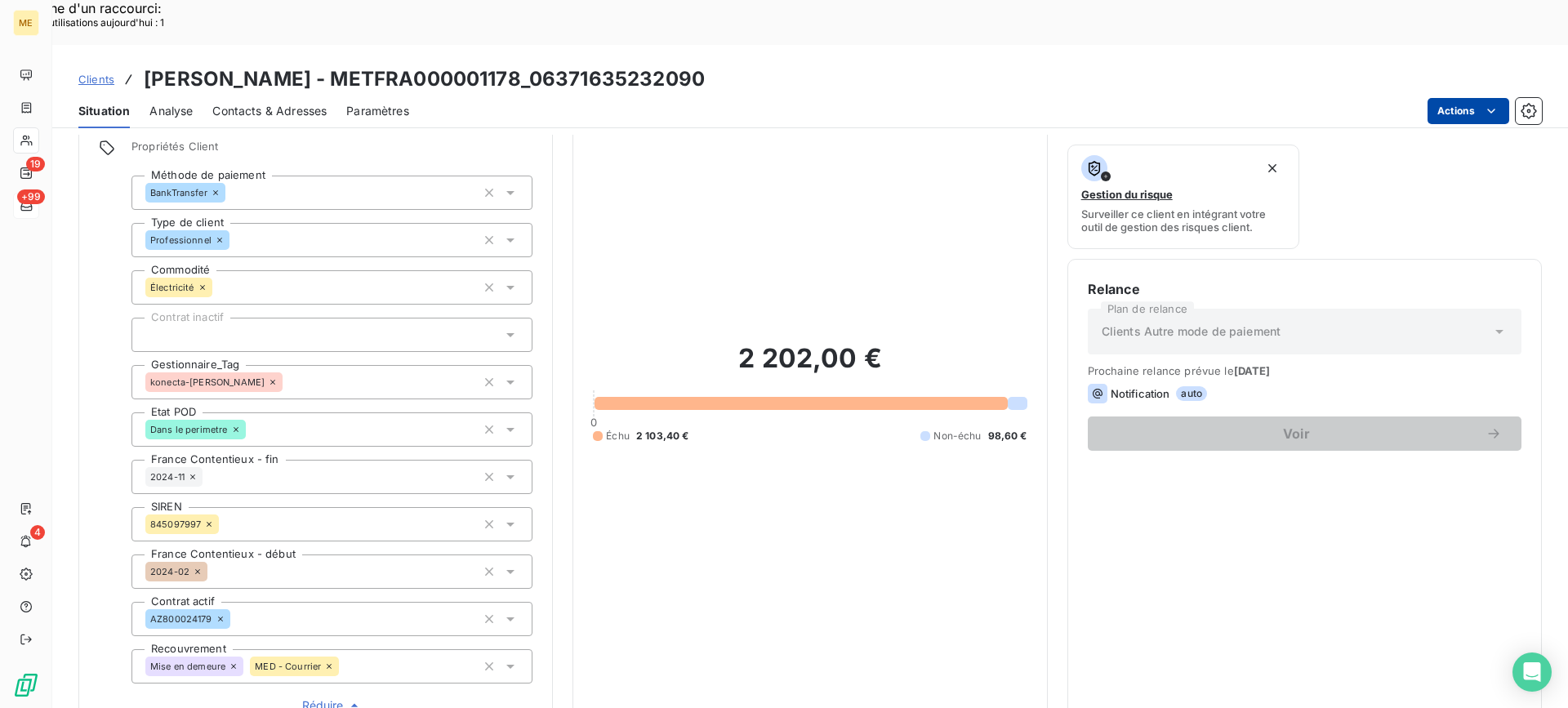
click at [1426, 98] on div "Actions" at bounding box center [985, 110] width 1113 height 26
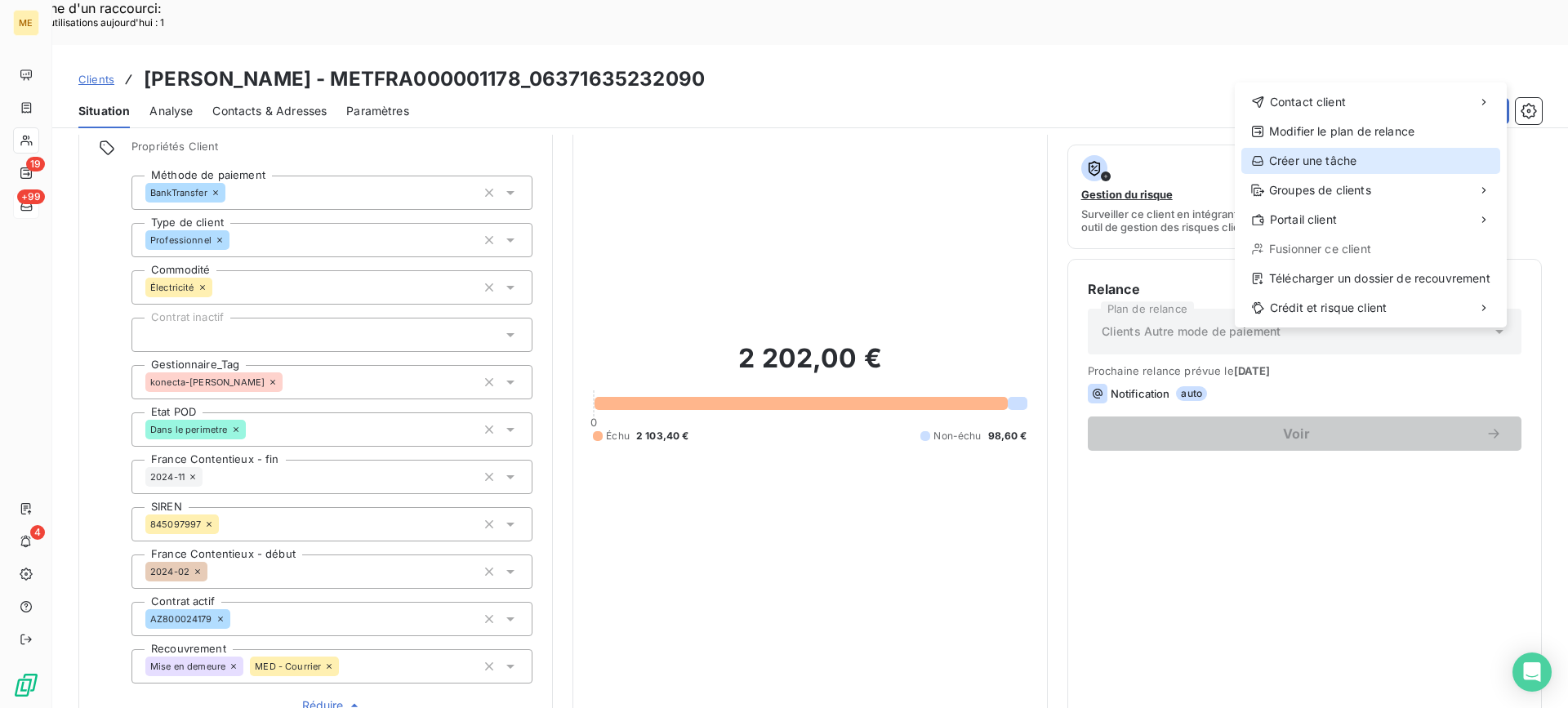
click at [1374, 164] on div "Créer une tâche" at bounding box center [1371, 161] width 259 height 26
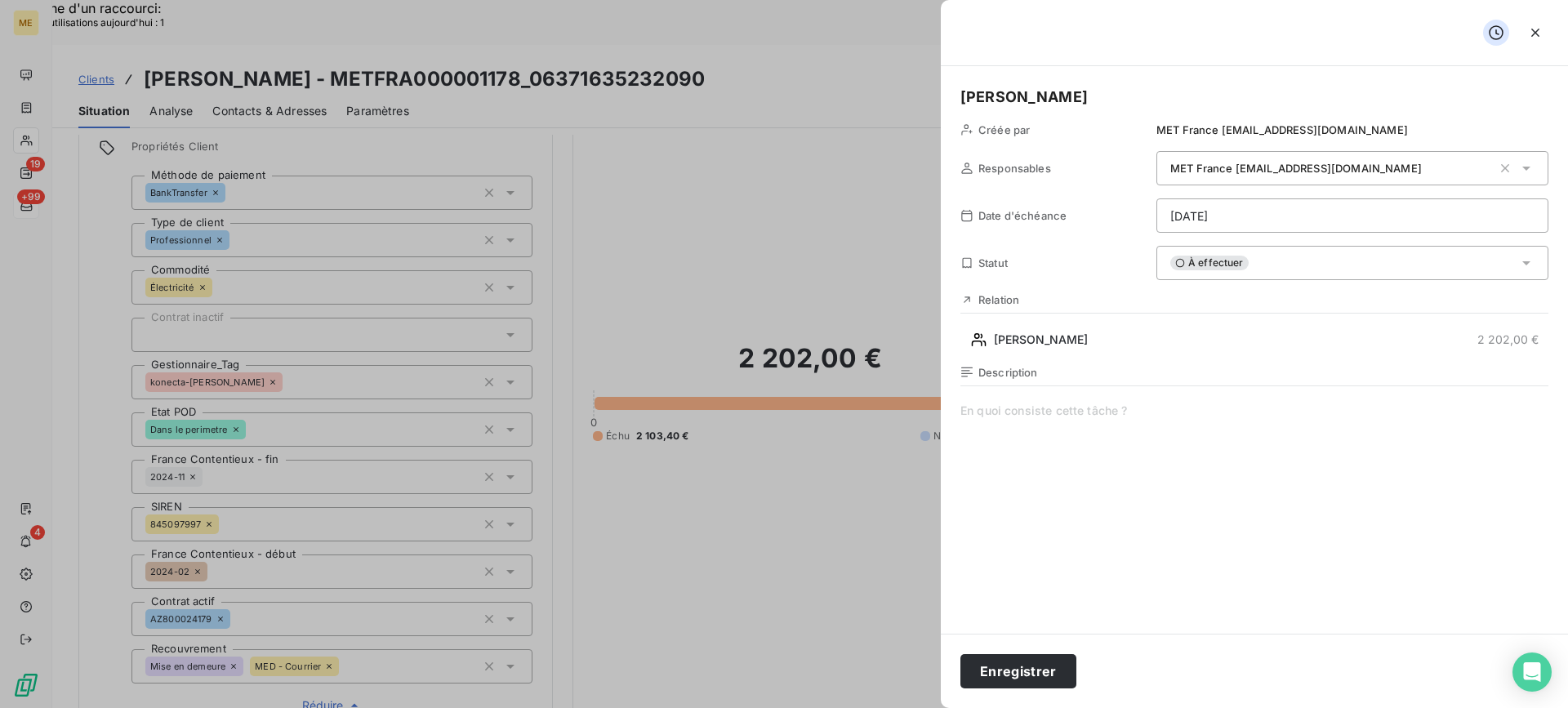
click at [1198, 507] on span at bounding box center [1254, 559] width 587 height 314
click at [1243, 434] on span "verif" at bounding box center [1254, 559] width 587 height 314
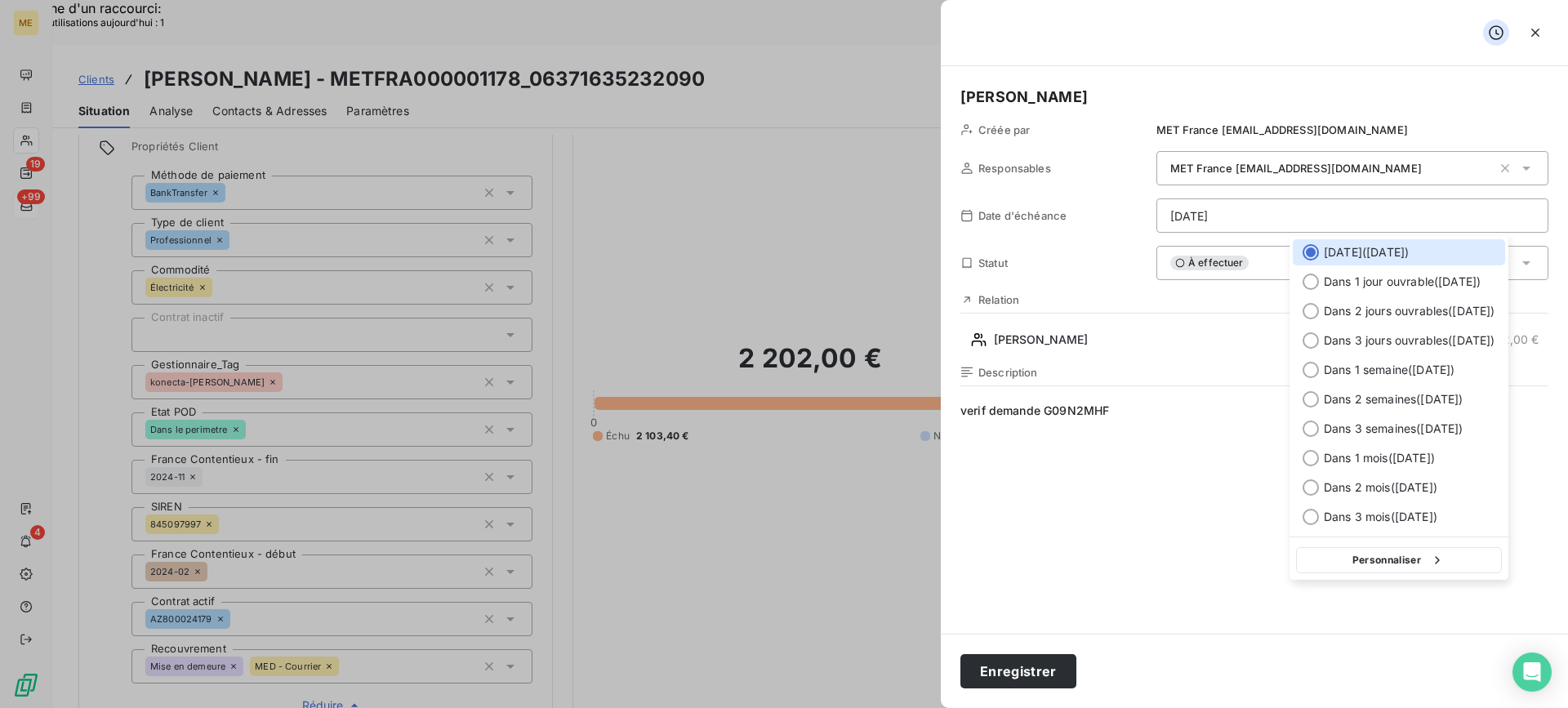
drag, startPoint x: 1389, startPoint y: 560, endPoint x: 1378, endPoint y: 524, distance: 37.6
click at [1388, 560] on button "Personnaliser" at bounding box center [1399, 560] width 205 height 26
select select "8"
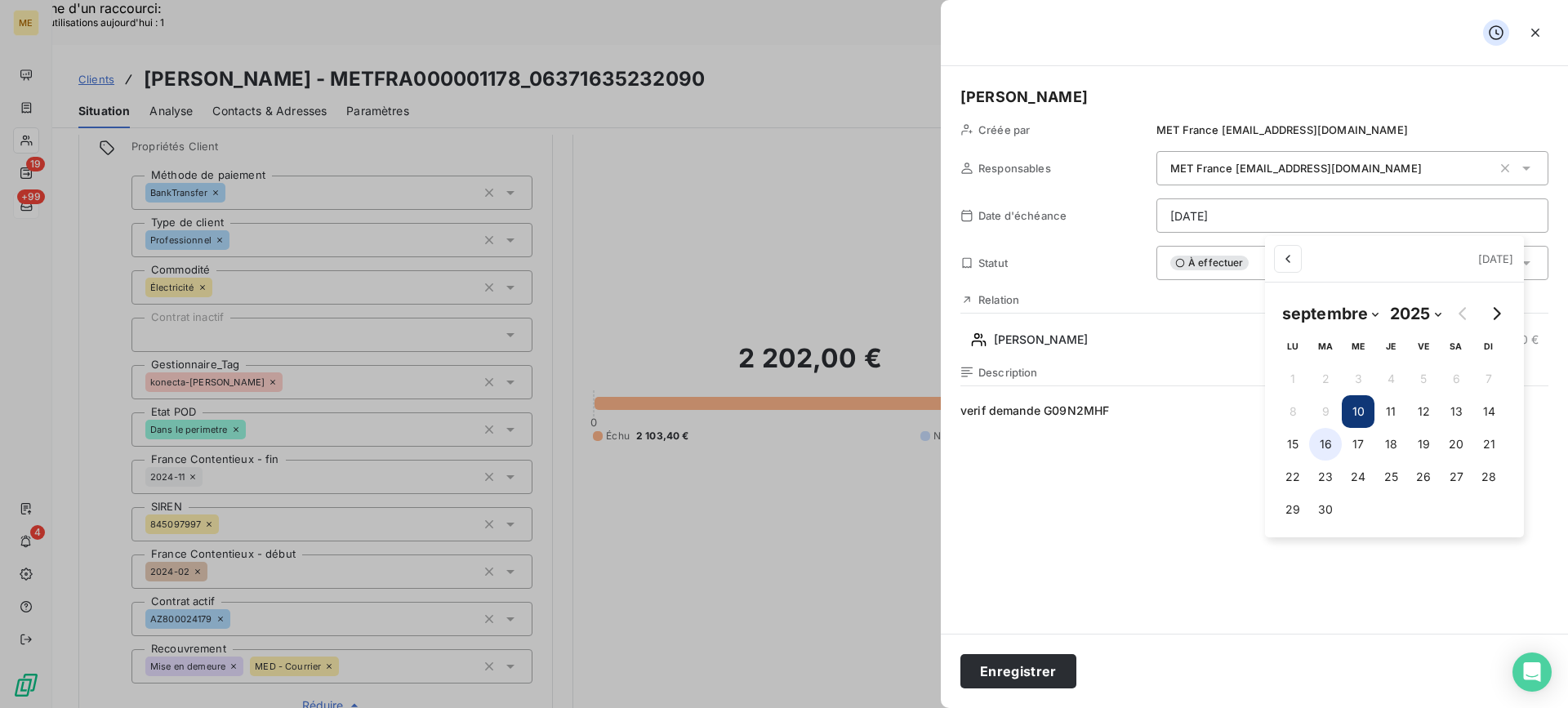
click at [1331, 458] on button "16" at bounding box center [1325, 444] width 33 height 33
type input "[DATE]"
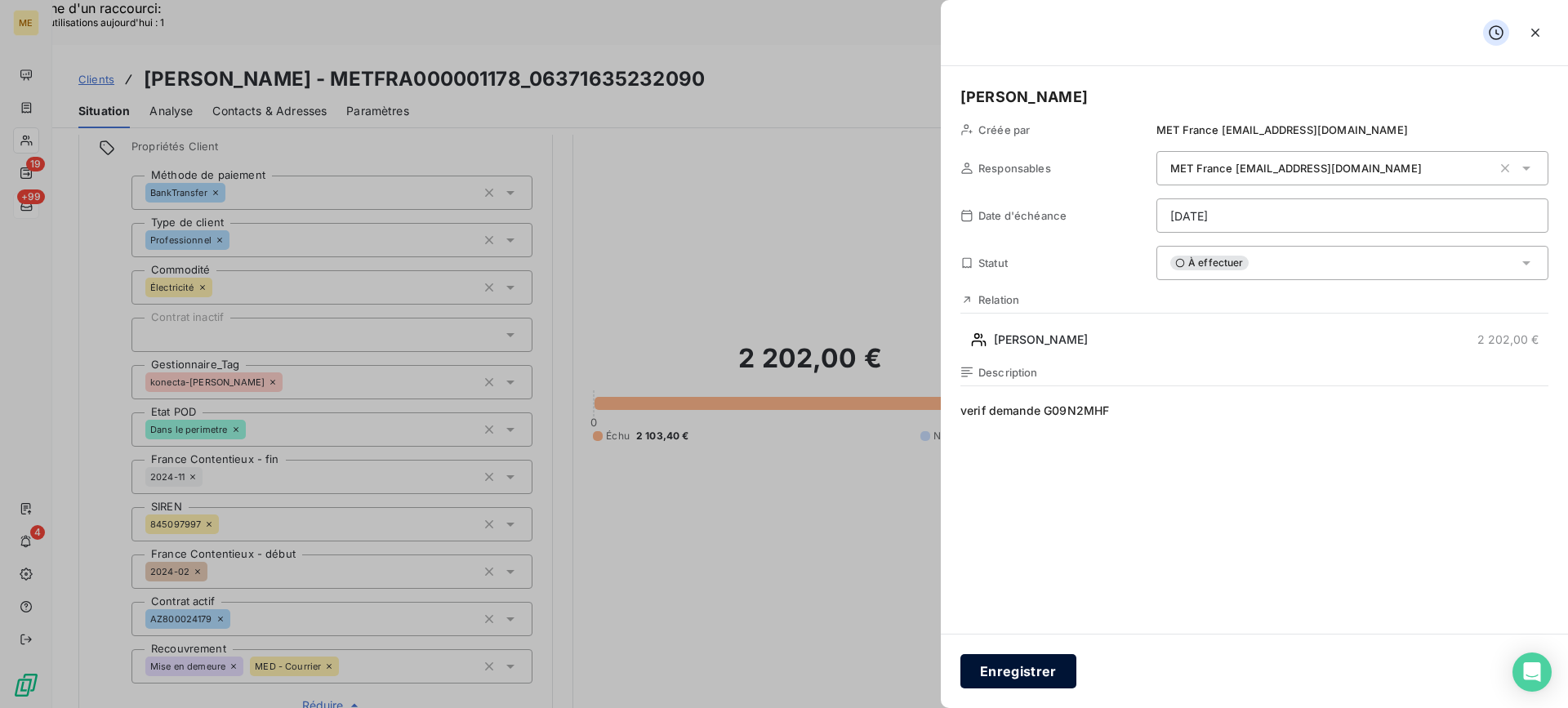
click at [1039, 679] on button "Enregistrer" at bounding box center [1018, 671] width 116 height 35
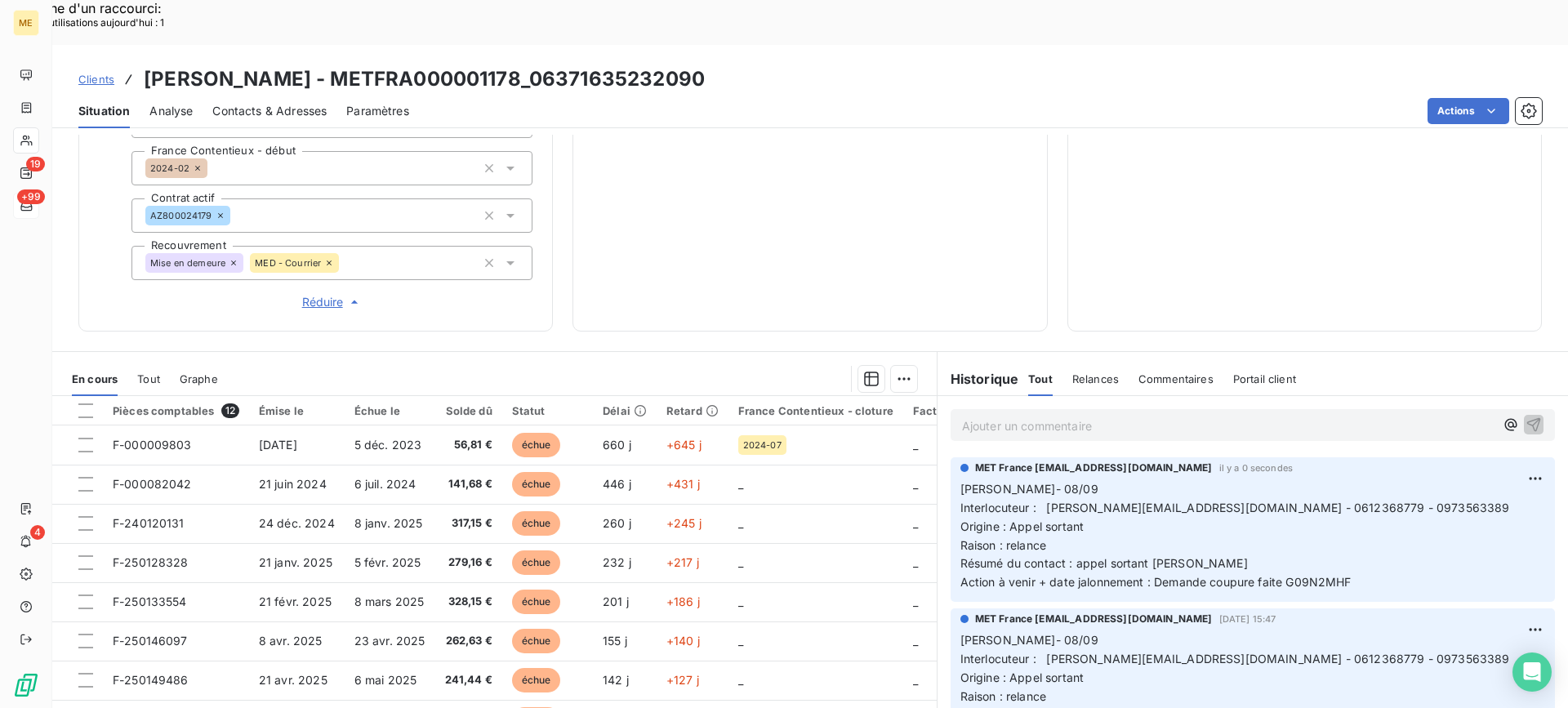
scroll to position [523, 0]
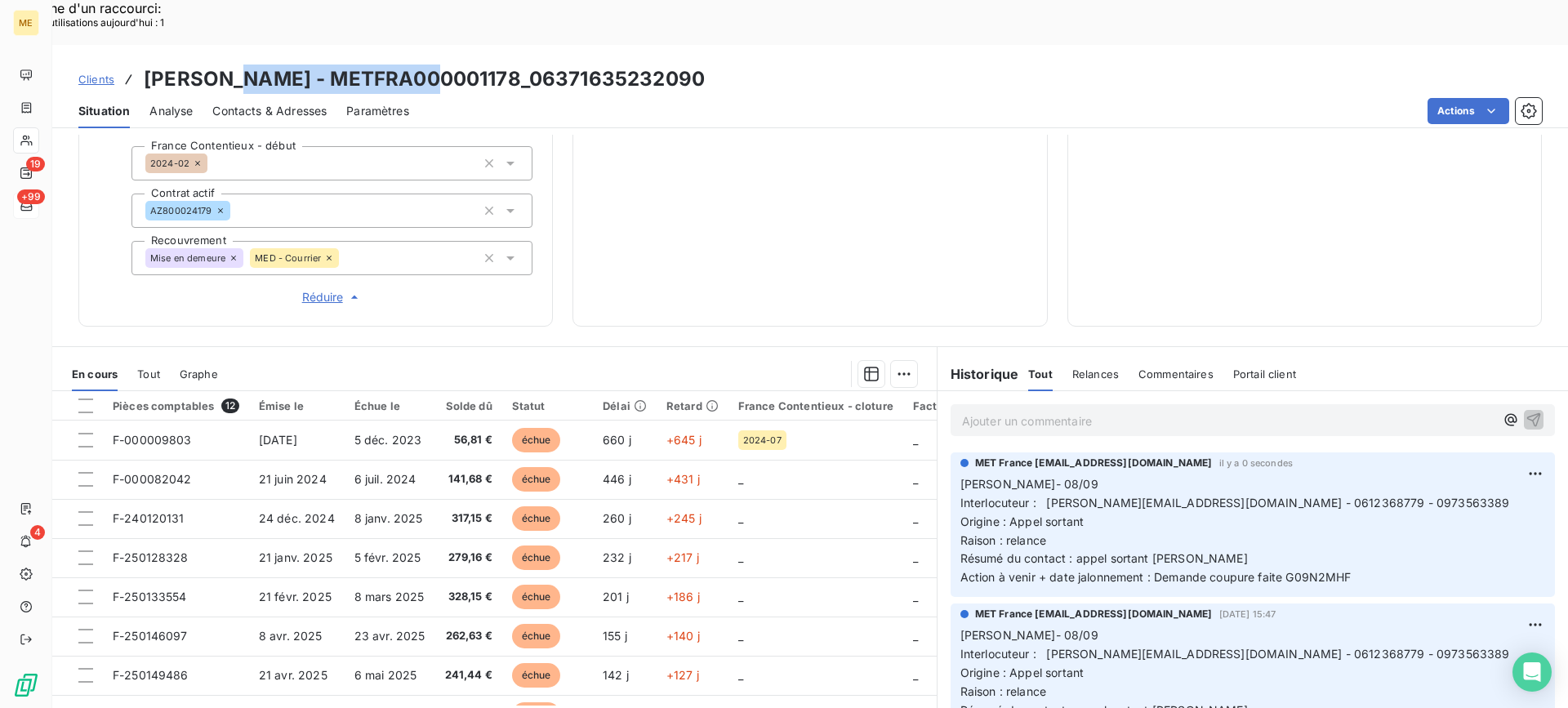
drag, startPoint x: 235, startPoint y: 31, endPoint x: 425, endPoint y: 35, distance: 190.0
click at [425, 65] on h3 "[PERSON_NAME] - METFRA000001178_06371635232090" at bounding box center [424, 79] width 561 height 29
drag, startPoint x: 1039, startPoint y: 457, endPoint x: 1197, endPoint y: 454, distance: 158.0
click at [1197, 496] on span "Interlocuteur : [PERSON_NAME][EMAIL_ADDRESS][DOMAIN_NAME] - 0612368779 - 097356…" at bounding box center [1235, 503] width 550 height 13
drag, startPoint x: 445, startPoint y: 31, endPoint x: 559, endPoint y: 43, distance: 114.6
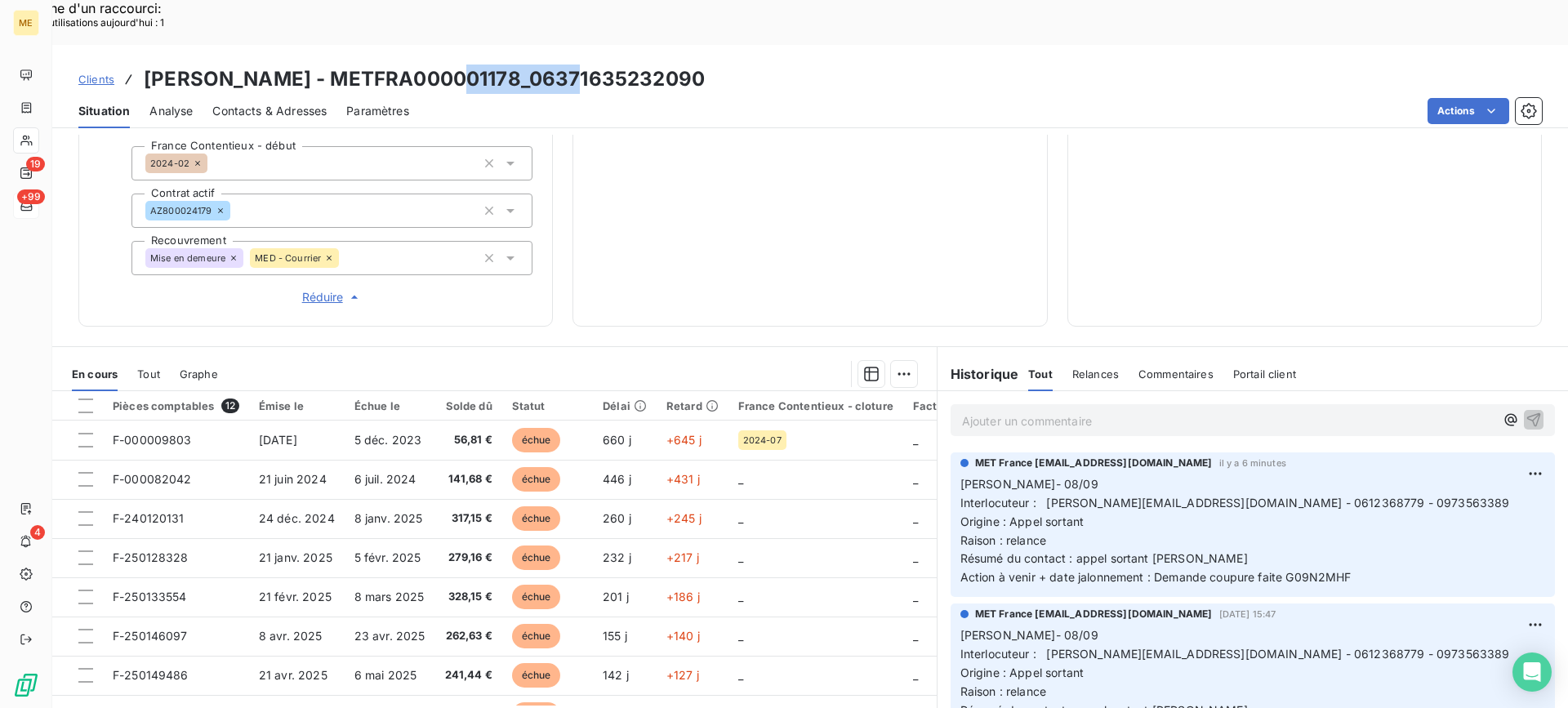
click at [576, 65] on h3 "[PERSON_NAME] - METFRA000001178_06371635232090" at bounding box center [424, 79] width 561 height 29
drag, startPoint x: 543, startPoint y: 56, endPoint x: 465, endPoint y: 42, distance: 79.2
click at [528, 98] on div "Actions" at bounding box center [985, 110] width 1113 height 26
drag, startPoint x: 439, startPoint y: 29, endPoint x: 610, endPoint y: 35, distance: 171.1
click at [610, 65] on h3 "[PERSON_NAME] - METFRA000001178_06371635232090" at bounding box center [424, 79] width 561 height 29
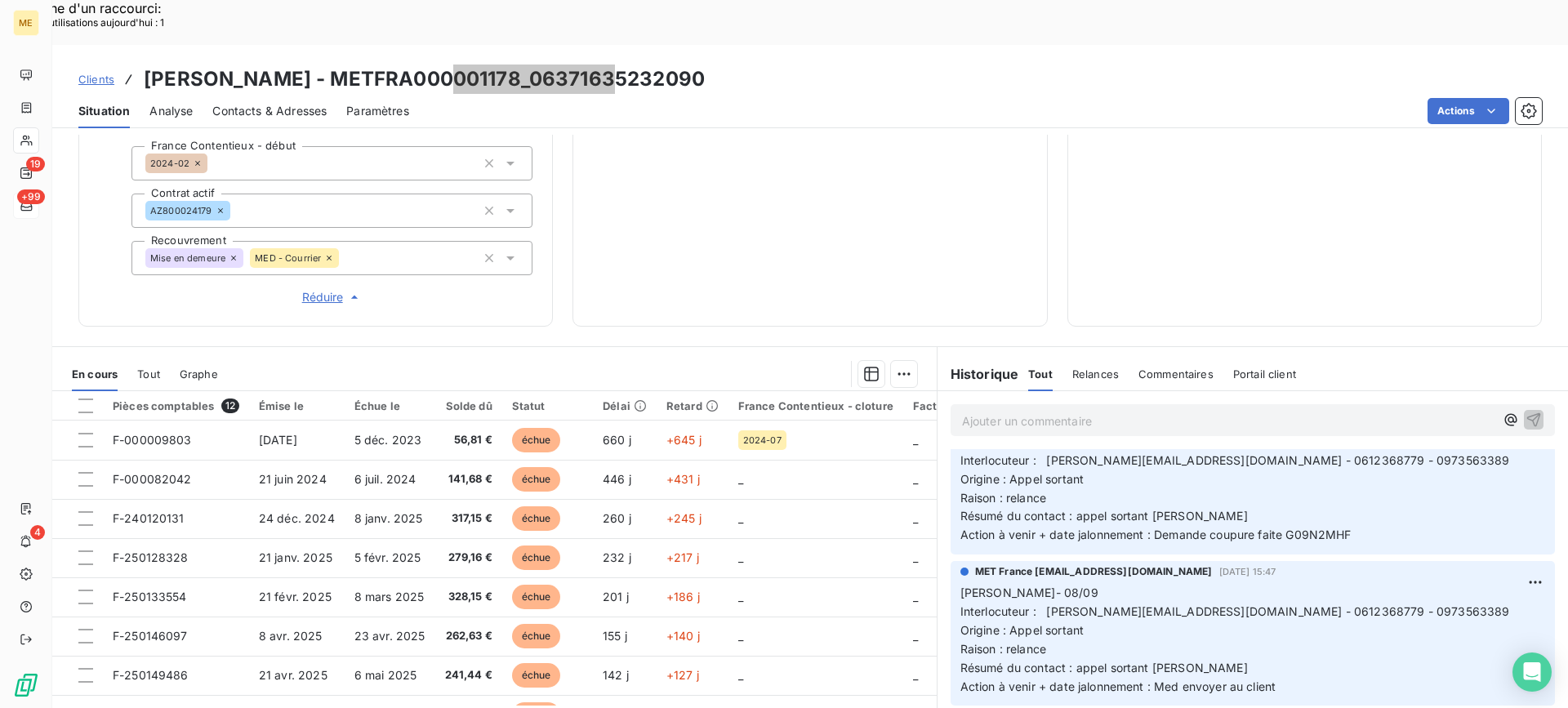
scroll to position [0, 0]
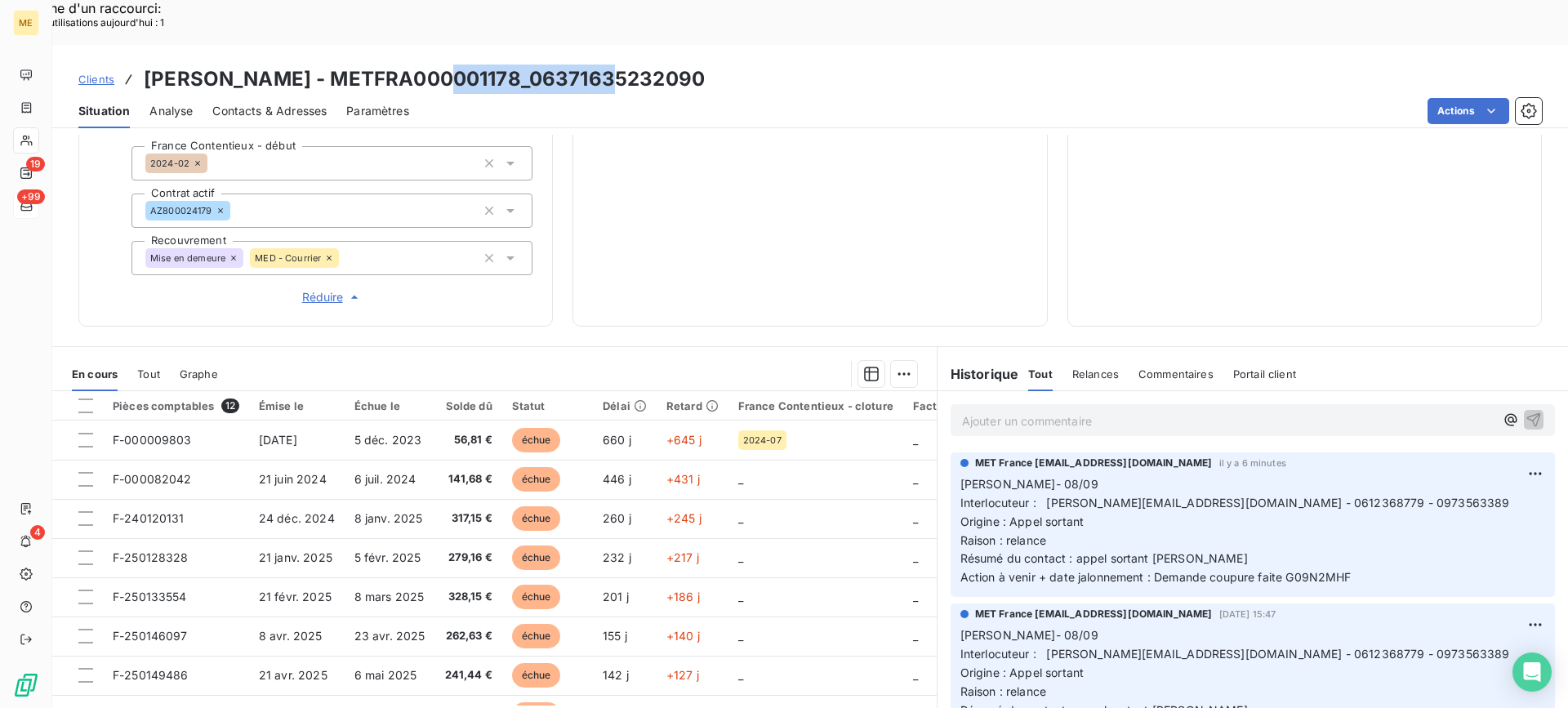
drag, startPoint x: 1357, startPoint y: 528, endPoint x: 951, endPoint y: 444, distance: 414.6
click at [951, 452] on div "MET France [EMAIL_ADDRESS][DOMAIN_NAME] il y a 6 minutes [PERSON_NAME]- 08/09 I…" at bounding box center [1252, 524] width 604 height 145
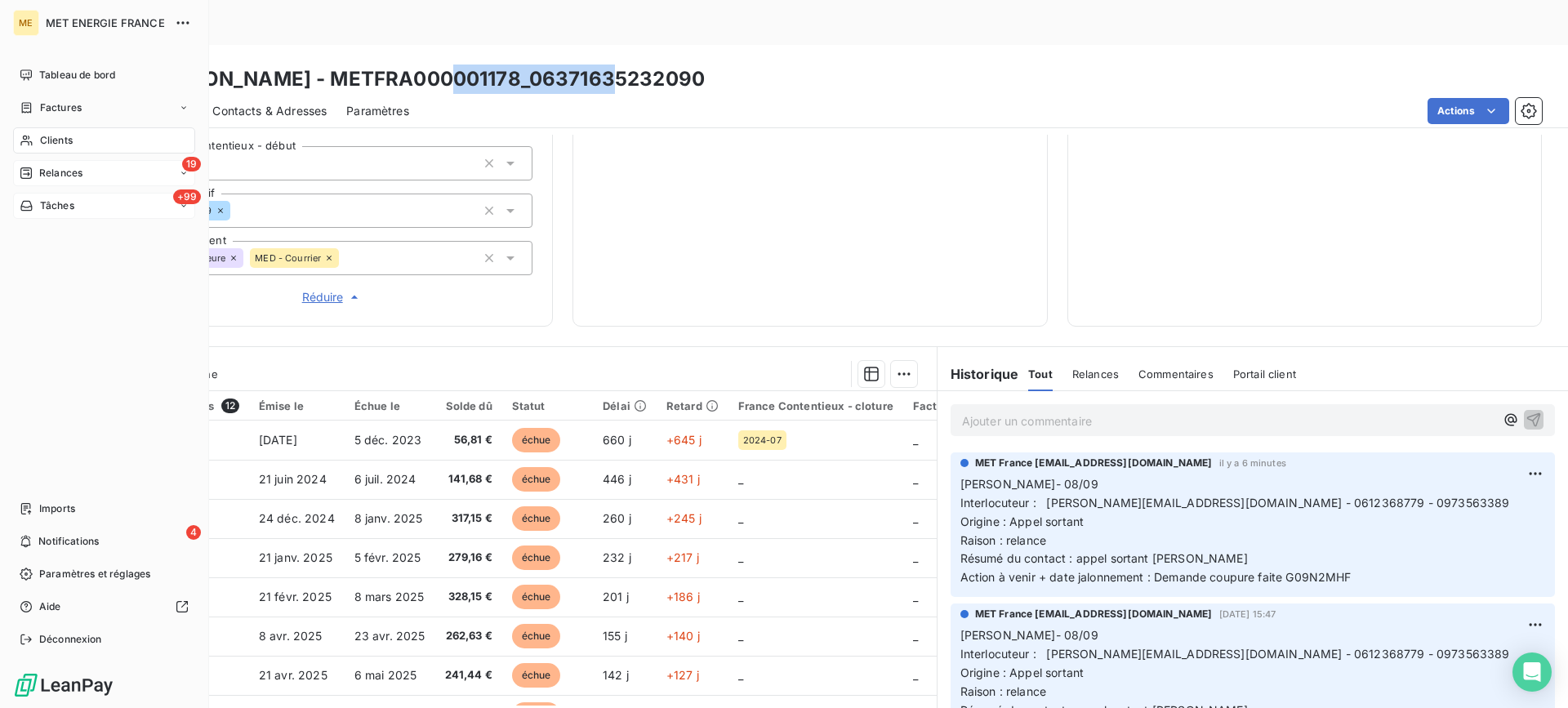
click at [22, 174] on icon at bounding box center [26, 173] width 13 height 13
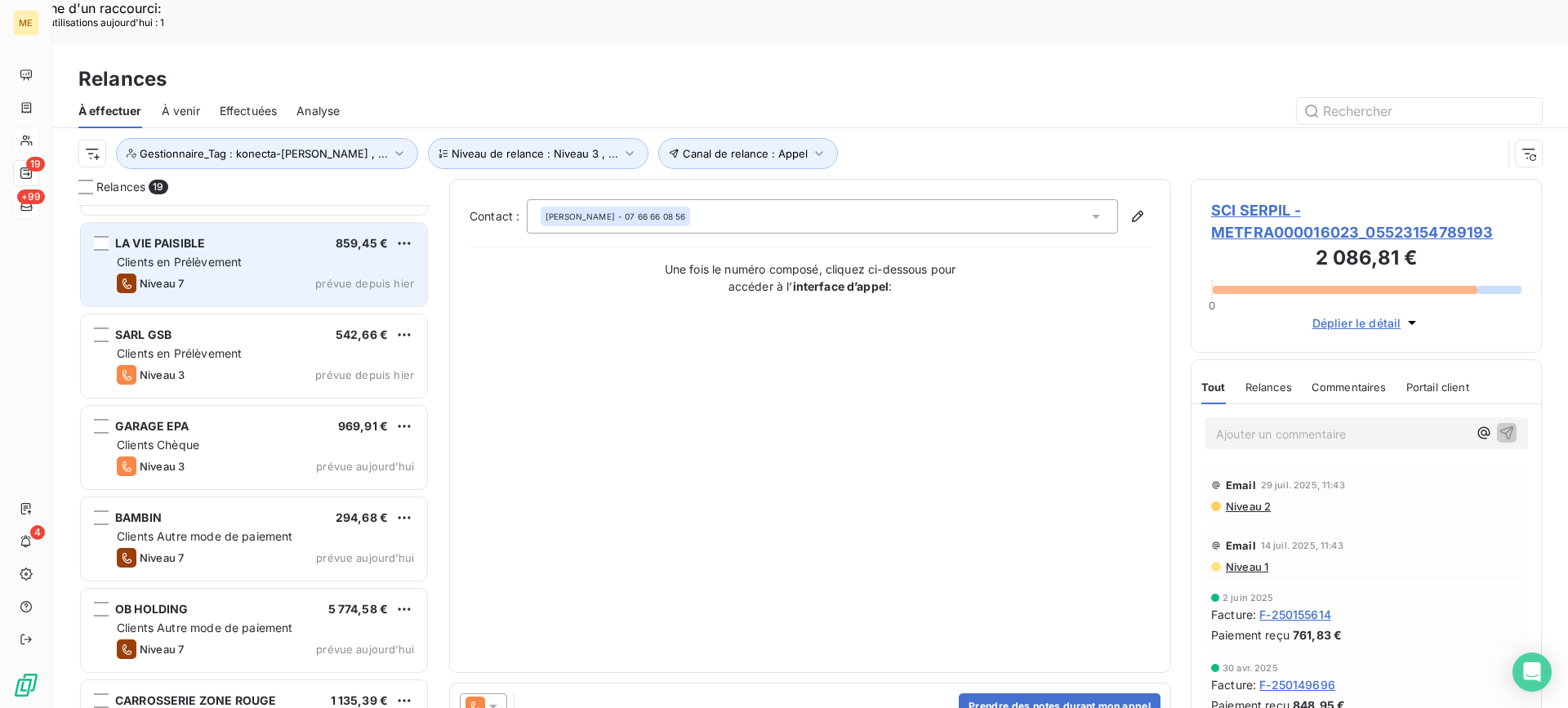
scroll to position [1190, 0]
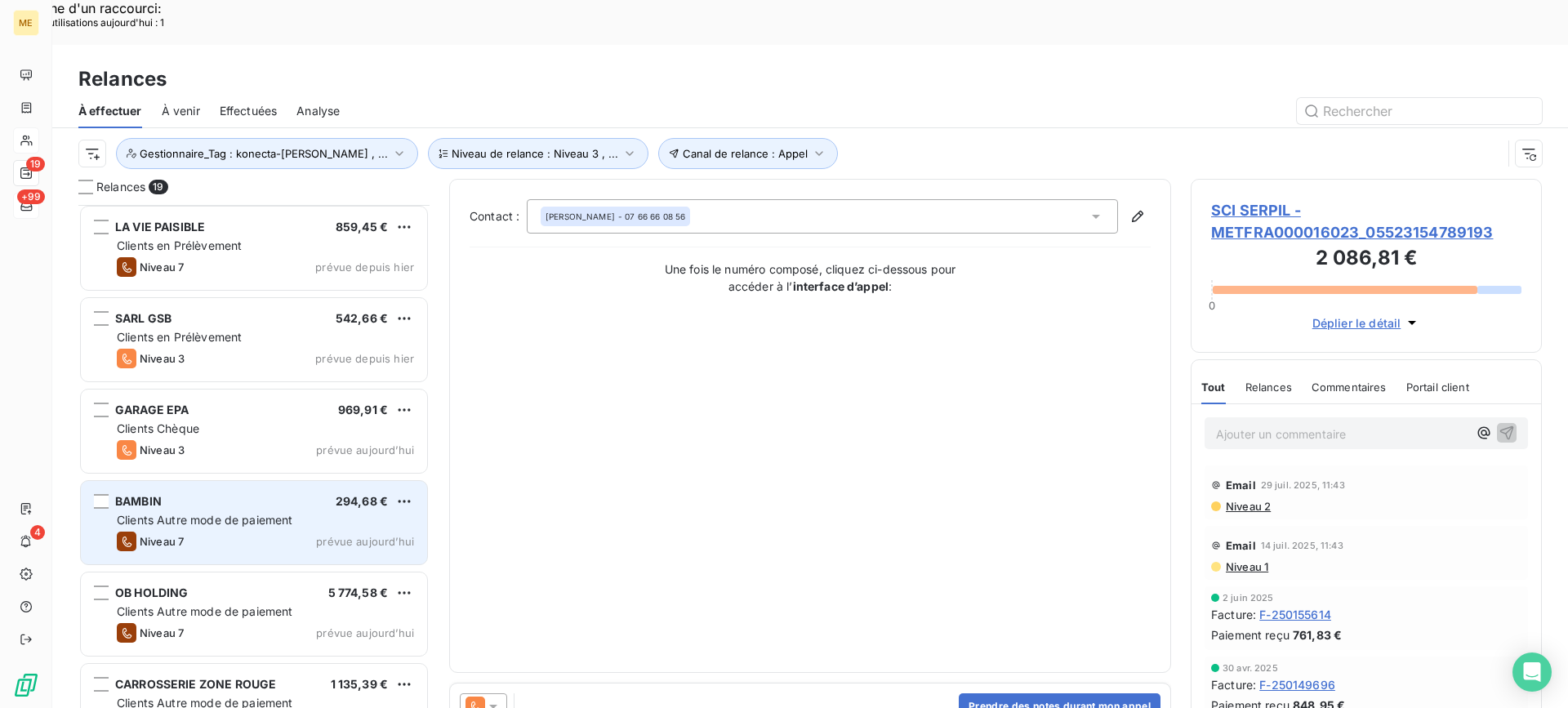
click at [238, 483] on div "BAMBIN 294,68 € Clients Autre mode de paiement Niveau 7 prévue [DATE]" at bounding box center [253, 522] width 346 height 83
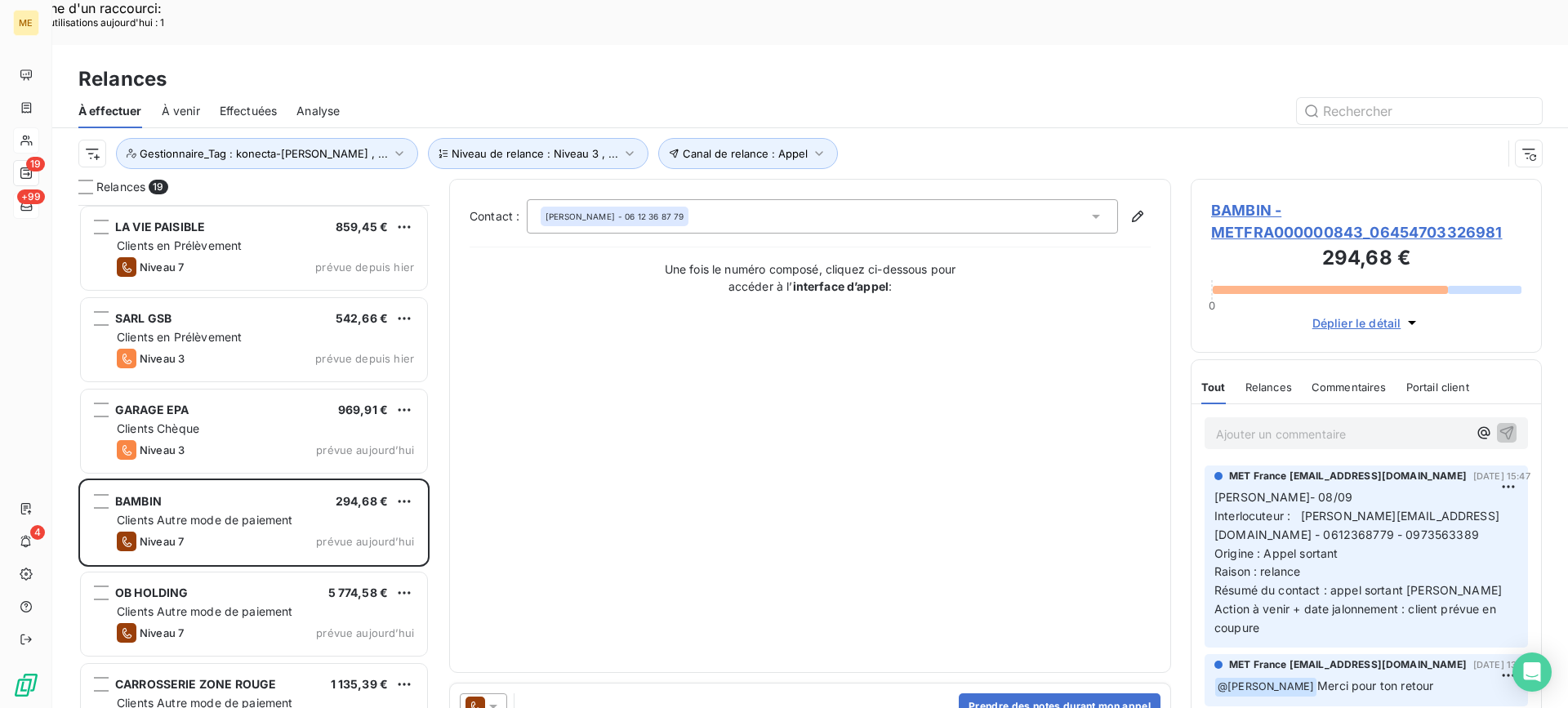
click at [1306, 200] on span "BAMBIN - METFRA000000843_06454703326981" at bounding box center [1366, 221] width 311 height 44
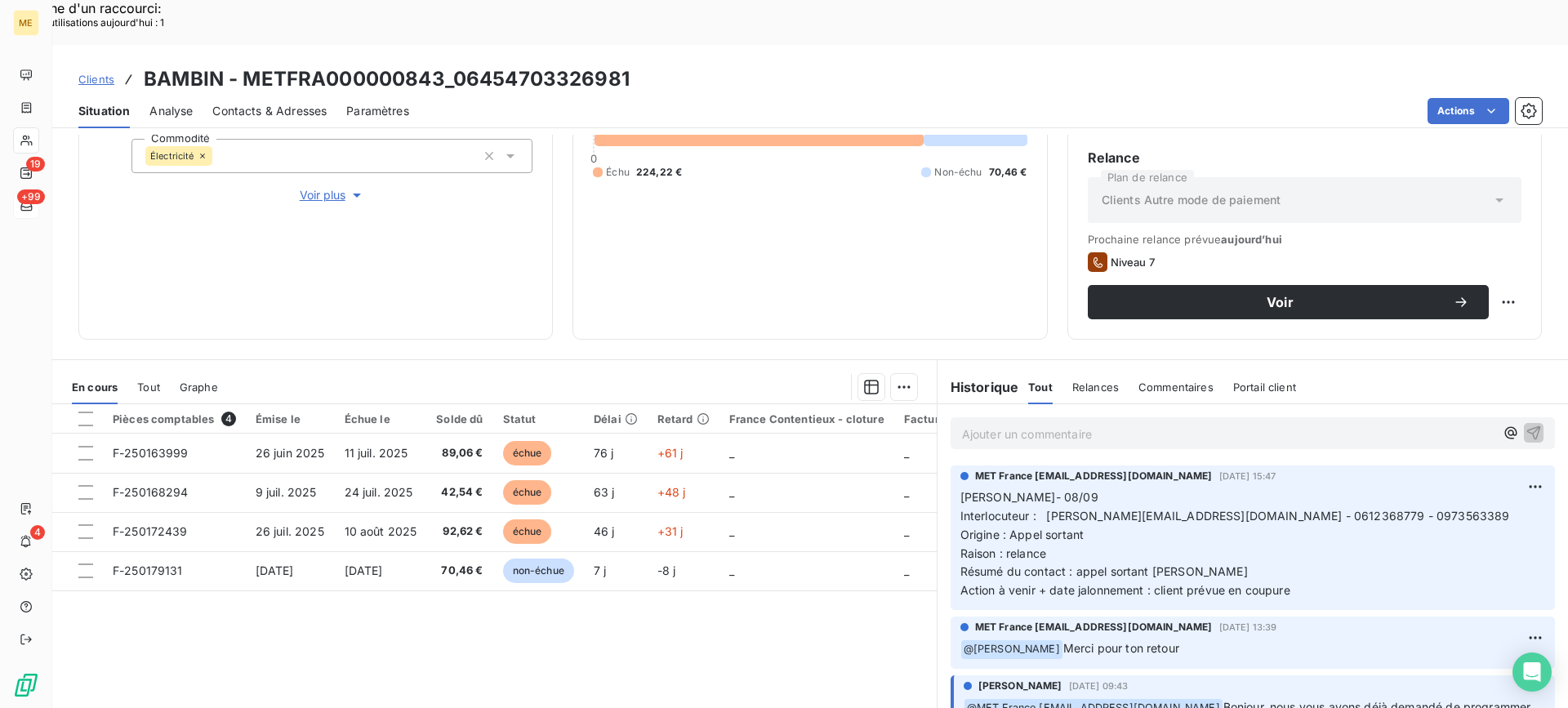
scroll to position [260, 0]
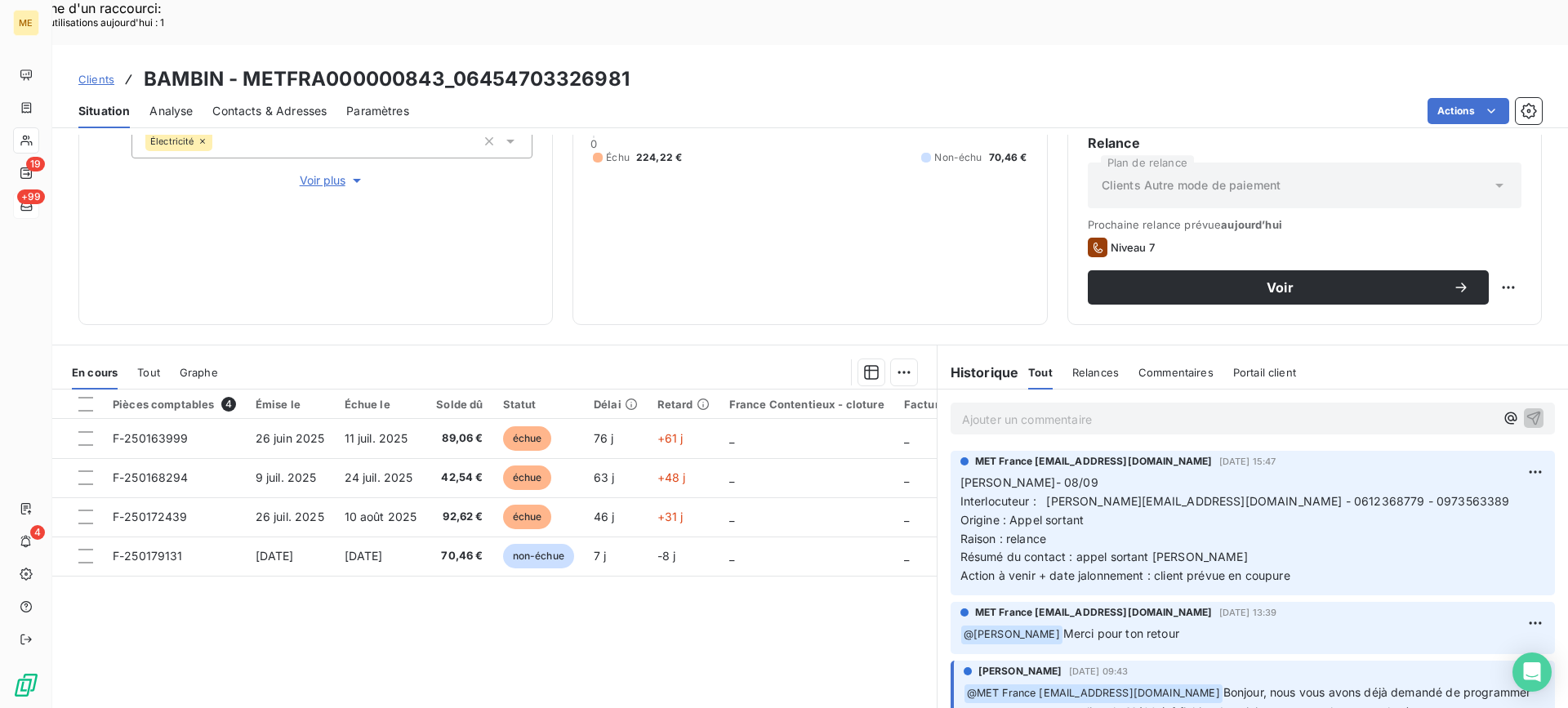
click at [1084, 409] on p "Ajouter un commentaire ﻿" at bounding box center [1228, 419] width 532 height 20
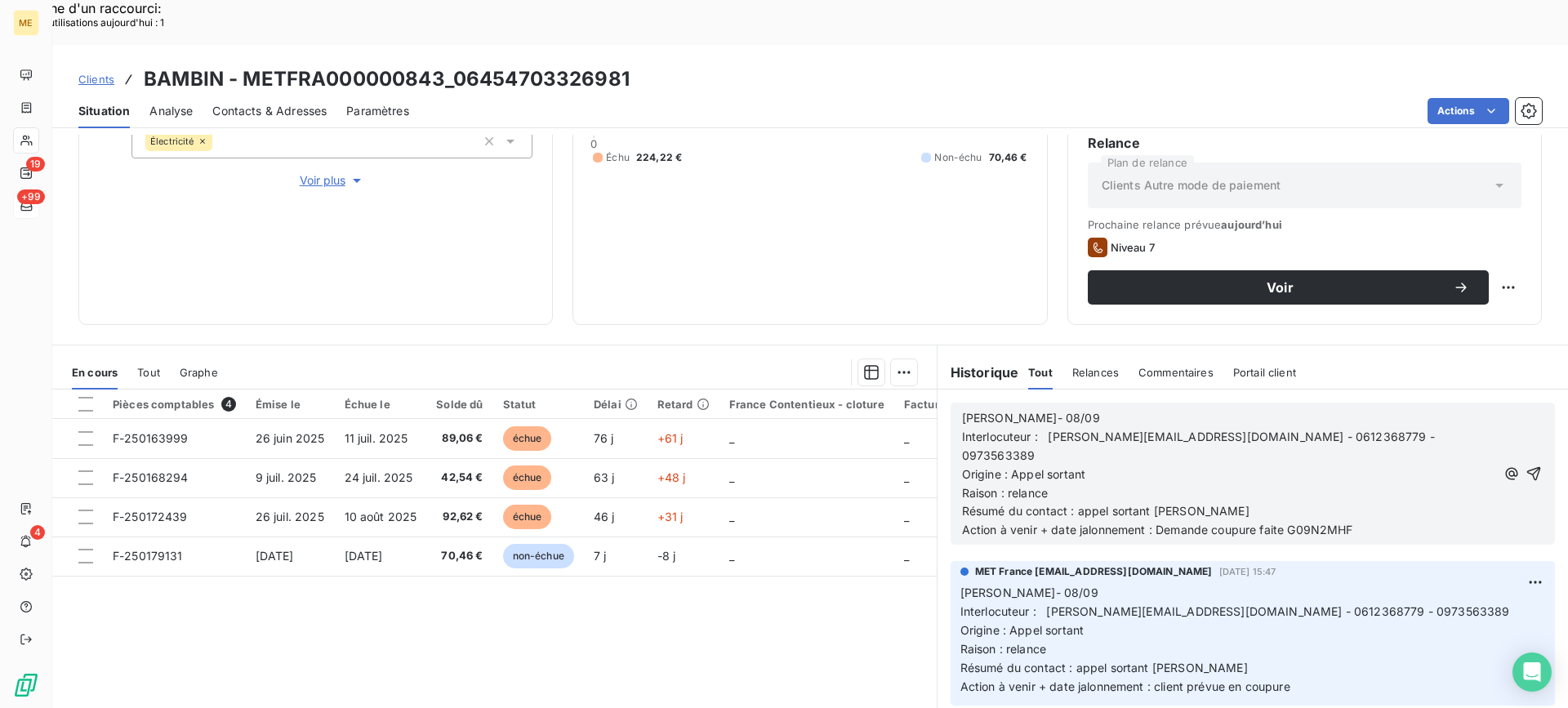
drag, startPoint x: 1357, startPoint y: 470, endPoint x: 1278, endPoint y: 469, distance: 79.0
click at [1278, 521] on p "Action à venir + date jalonnement : Demande coupure faite G09N2MHF" at bounding box center [1229, 530] width 534 height 19
click at [1525, 466] on icon "button" at bounding box center [1533, 473] width 16 height 16
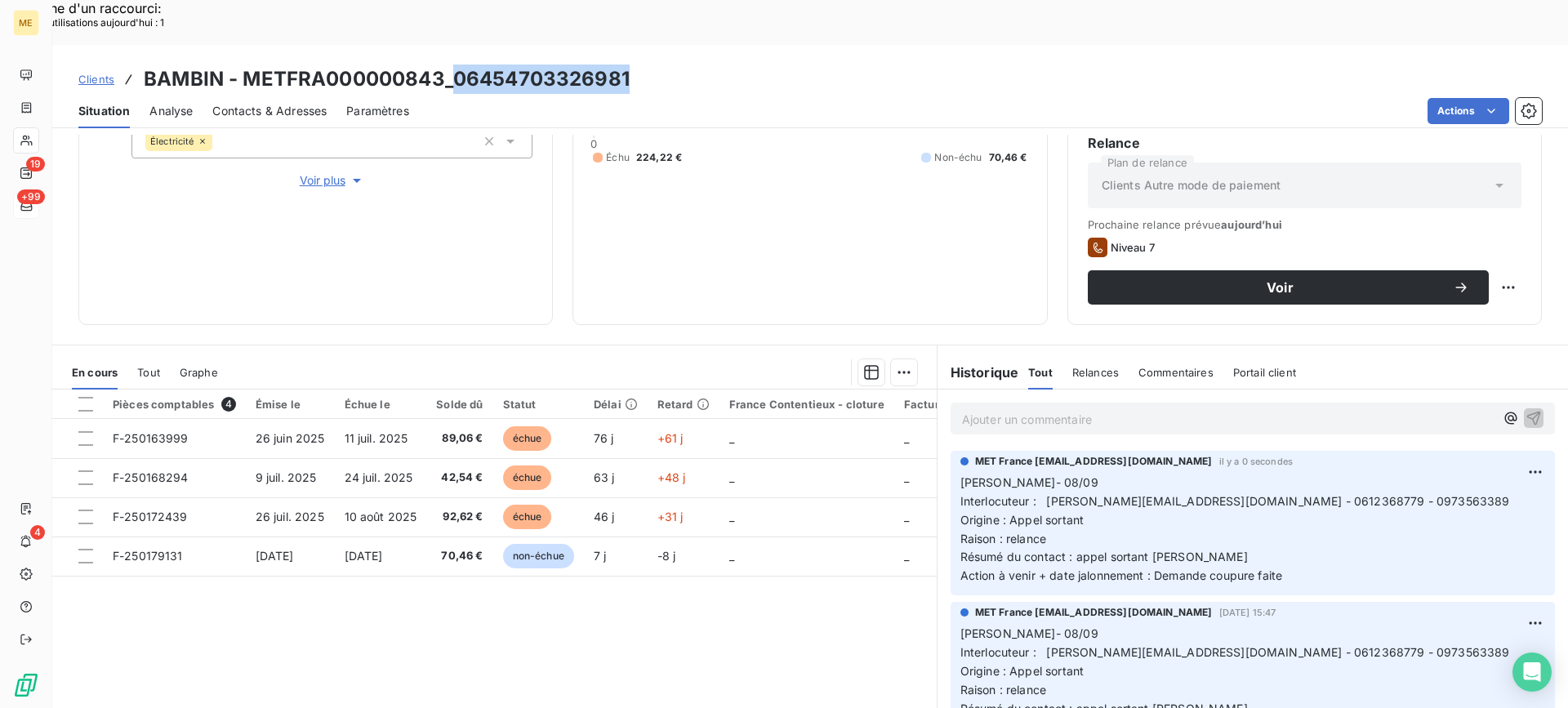
drag, startPoint x: 450, startPoint y: 34, endPoint x: 641, endPoint y: 41, distance: 191.1
click at [641, 65] on div "Clients BAMBIN - METFRA000000843_06454703326981" at bounding box center [810, 79] width 1515 height 29
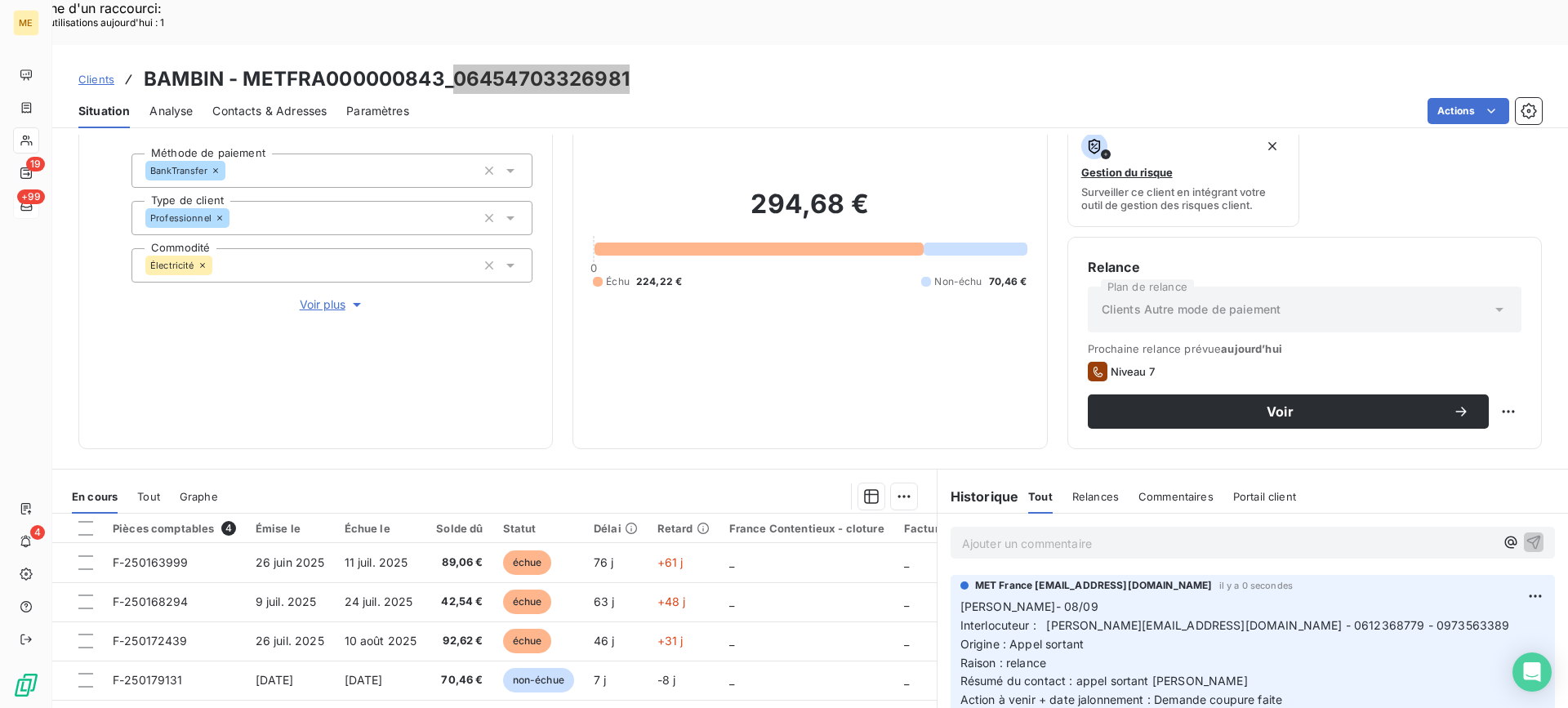
scroll to position [97, 0]
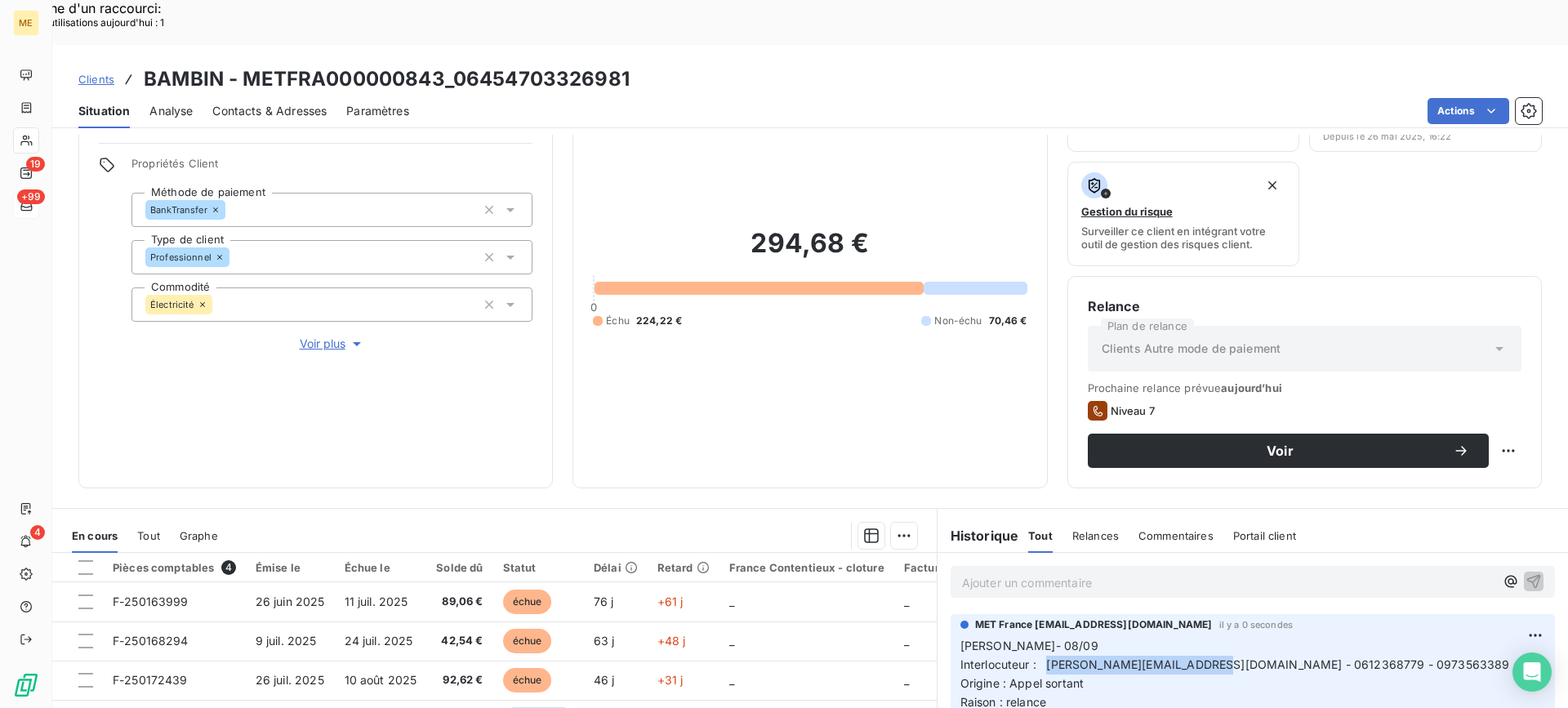
drag, startPoint x: 1040, startPoint y: 618, endPoint x: 1197, endPoint y: 625, distance: 157.2
click at [1197, 657] on span "Interlocuteur : [PERSON_NAME][EMAIL_ADDRESS][DOMAIN_NAME] - 0612368779 - 097356…" at bounding box center [1235, 664] width 550 height 13
click at [1518, 402] on div "Relance Plan de relance Clients Autre mode de paiement Prochaine relance prévue…" at bounding box center [1305, 382] width 475 height 212
click at [1512, 406] on div "Relance Plan de relance Clients Autre mode de paiement Prochaine relance prévue…" at bounding box center [1305, 382] width 475 height 212
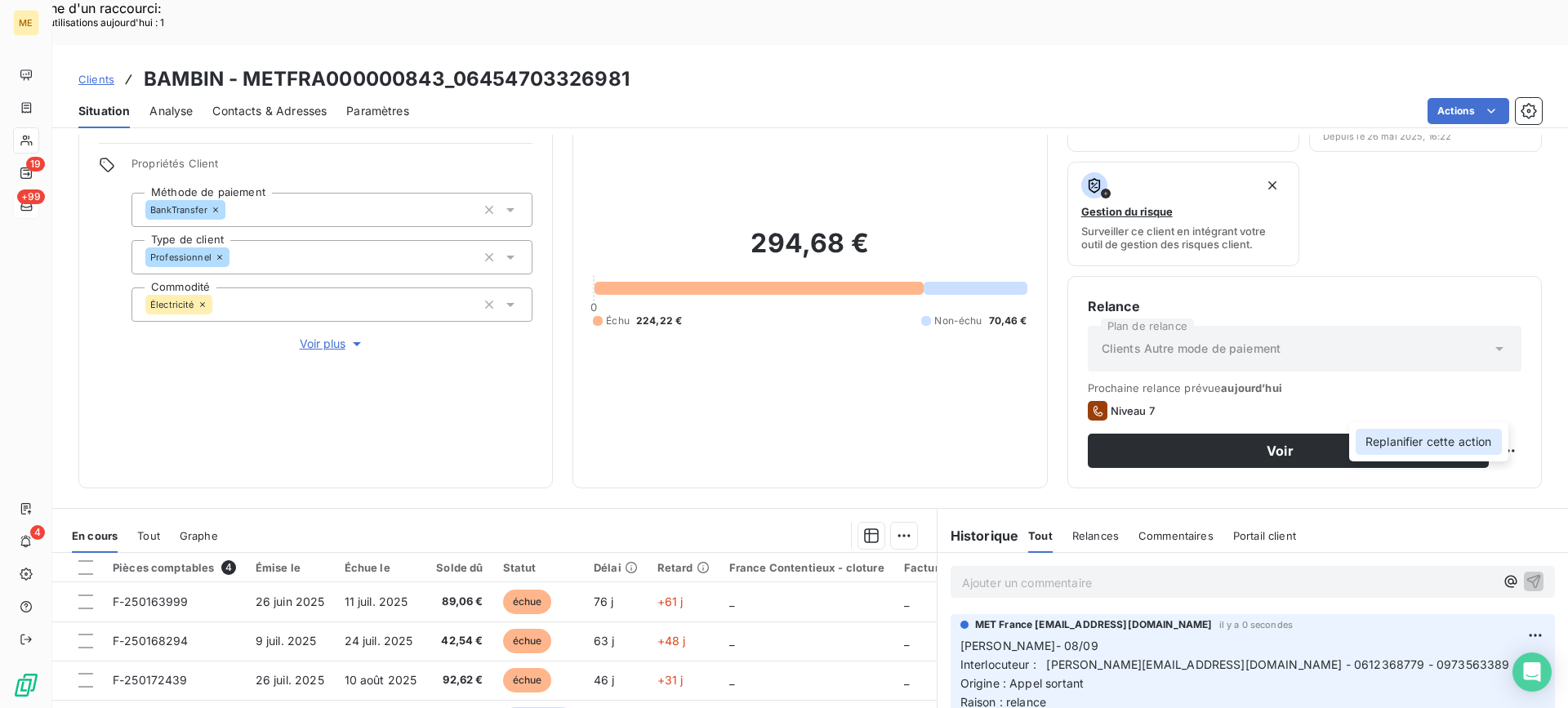
click at [1456, 434] on div "Replanifier cette action" at bounding box center [1428, 441] width 146 height 26
select select "8"
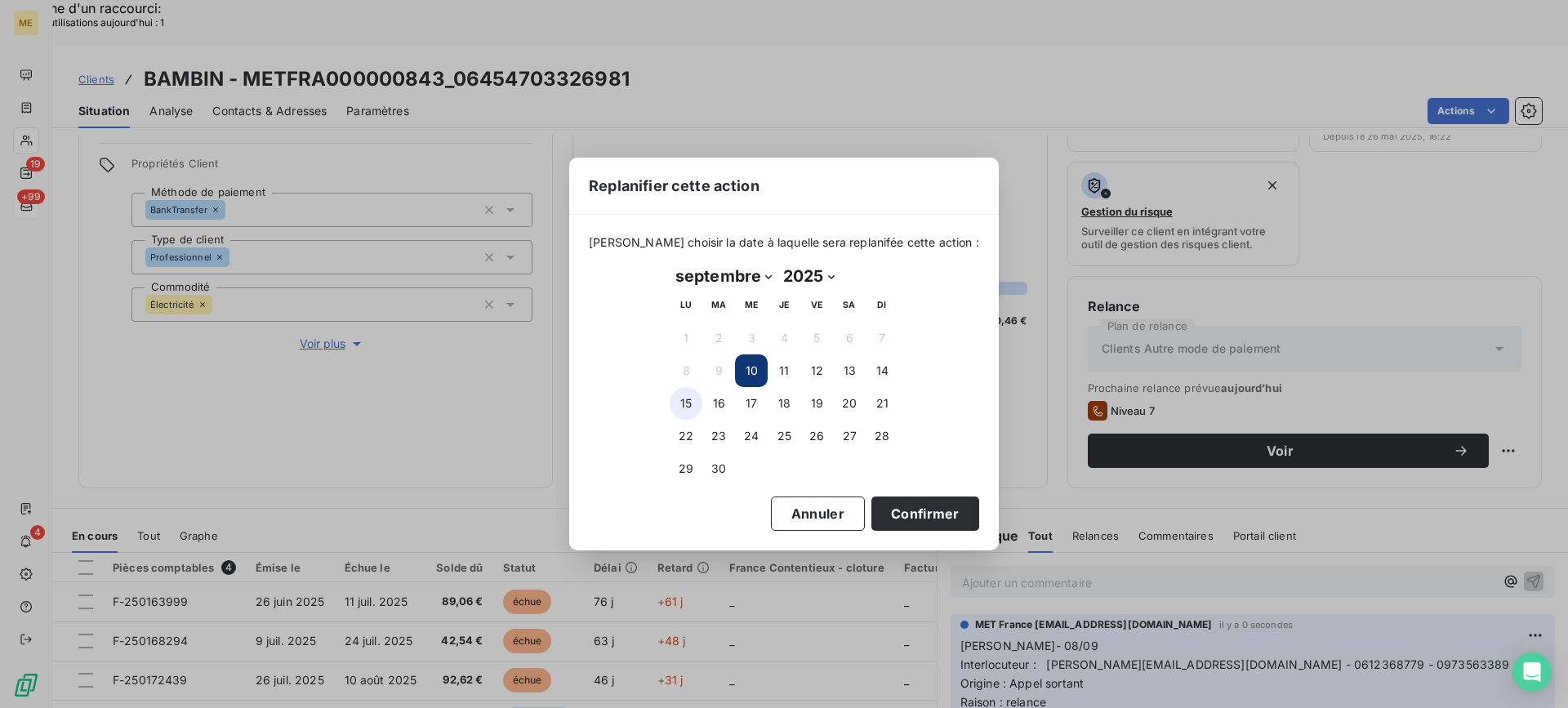
click at [690, 406] on button "15" at bounding box center [685, 403] width 33 height 33
click at [875, 513] on button "Confirmer" at bounding box center [925, 514] width 108 height 35
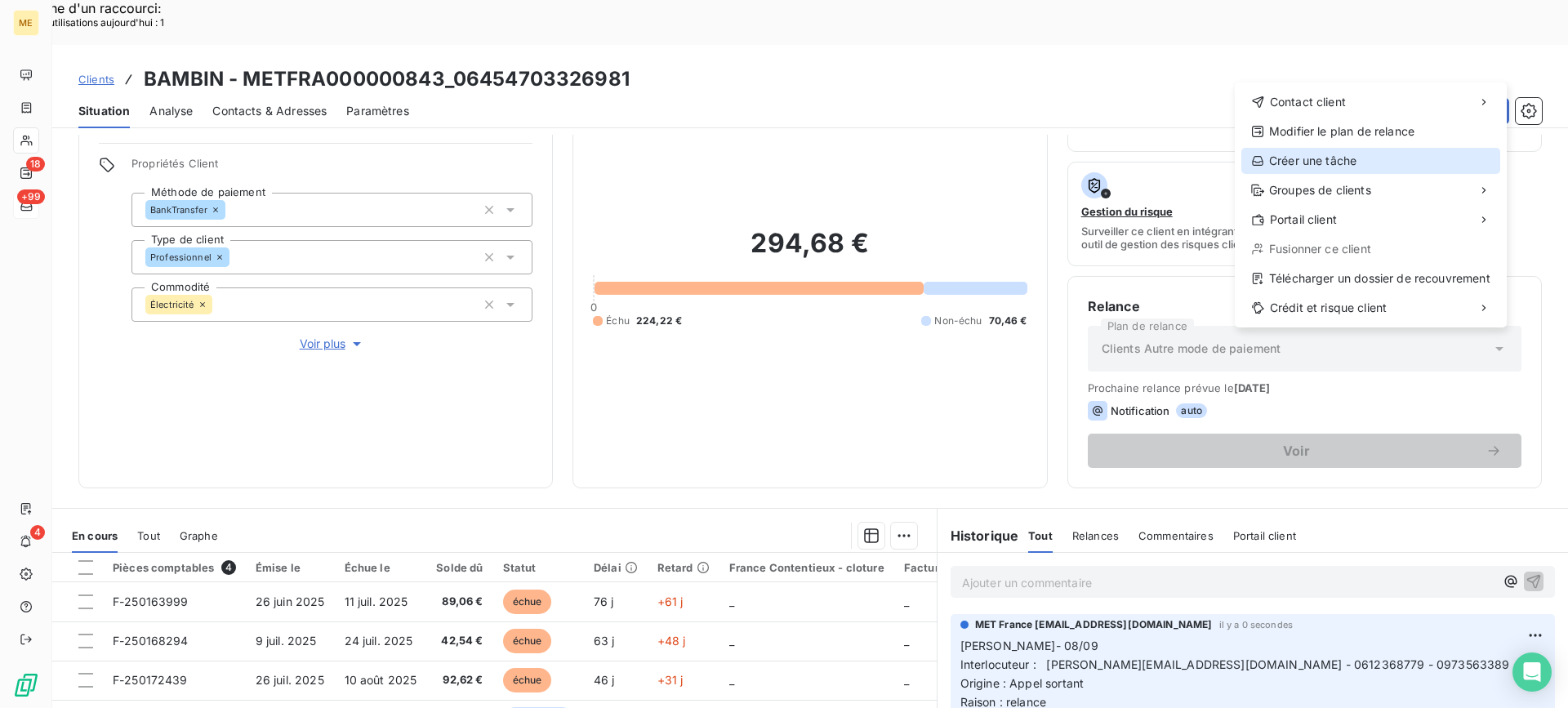
click at [1325, 153] on div "Créer une tâche" at bounding box center [1371, 161] width 259 height 26
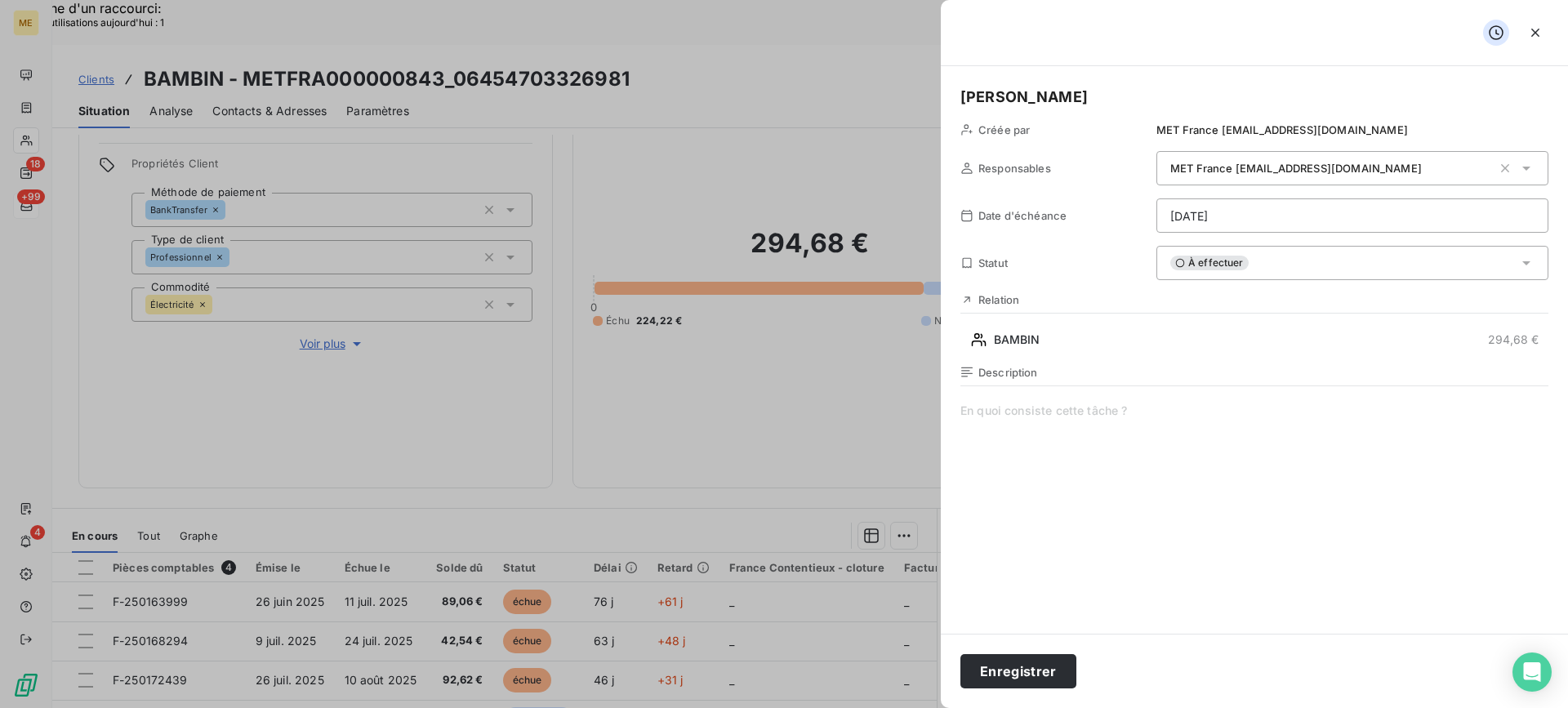
click at [1139, 482] on span at bounding box center [1254, 559] width 587 height 314
click at [1199, 430] on span "verif demande" at bounding box center [1254, 559] width 587 height 314
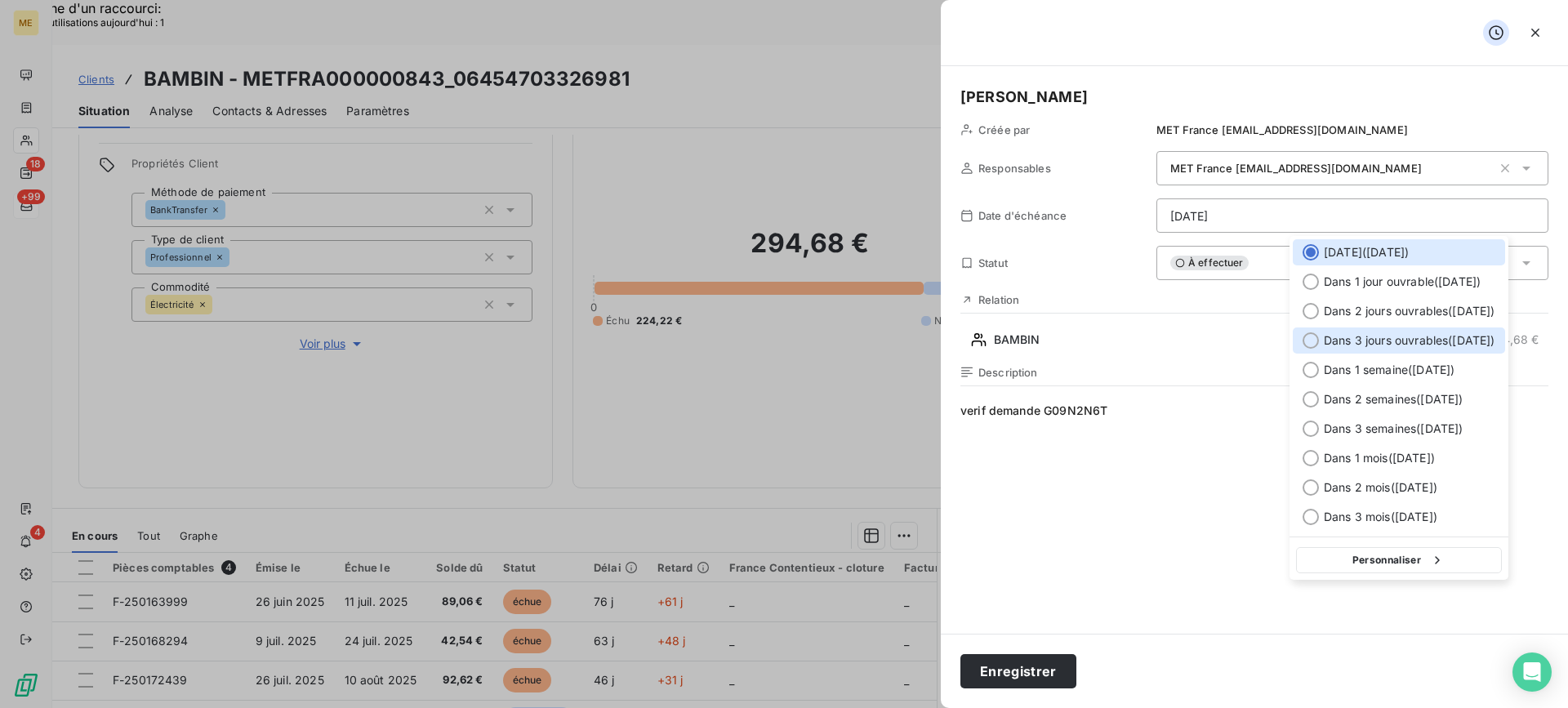
click at [1363, 343] on span "Dans 3 jours ouvrables ( [DATE] )" at bounding box center [1409, 340] width 172 height 16
type input "[DATE]"
click at [1363, 343] on button "BAMBIN 294,68 €" at bounding box center [1254, 339] width 587 height 26
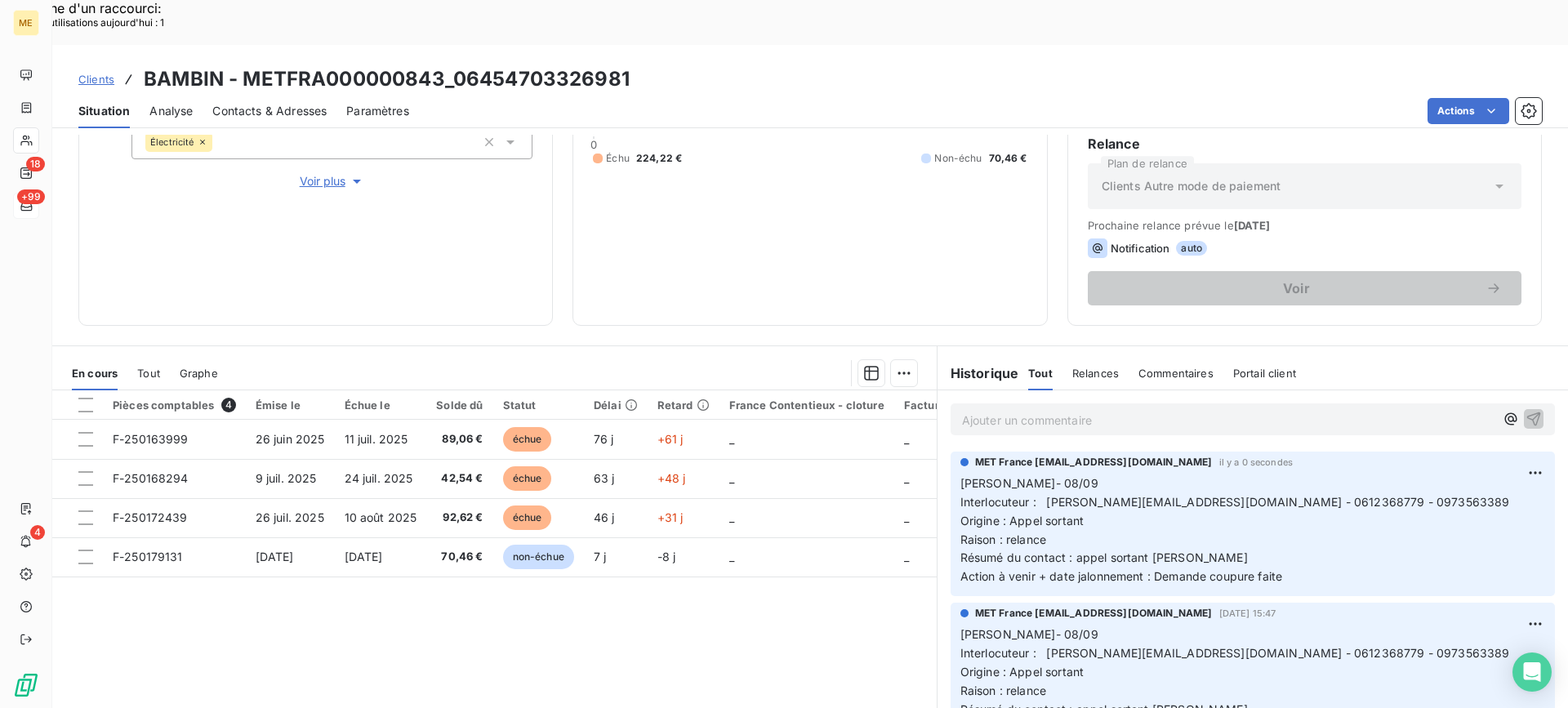
scroll to position [260, 0]
click at [1495, 454] on div "MET France [EMAIL_ADDRESS][DOMAIN_NAME] il y a 0 secondes [PERSON_NAME]- 08/09 …" at bounding box center [1252, 519] width 585 height 131
click at [1496, 472] on div "[PERSON_NAME]- 08/09 Interlocuteur : [PERSON_NAME][EMAIL_ADDRESS][DOMAIN_NAME] …" at bounding box center [1252, 529] width 585 height 114
click at [1472, 453] on div "Editer" at bounding box center [1471, 463] width 92 height 26
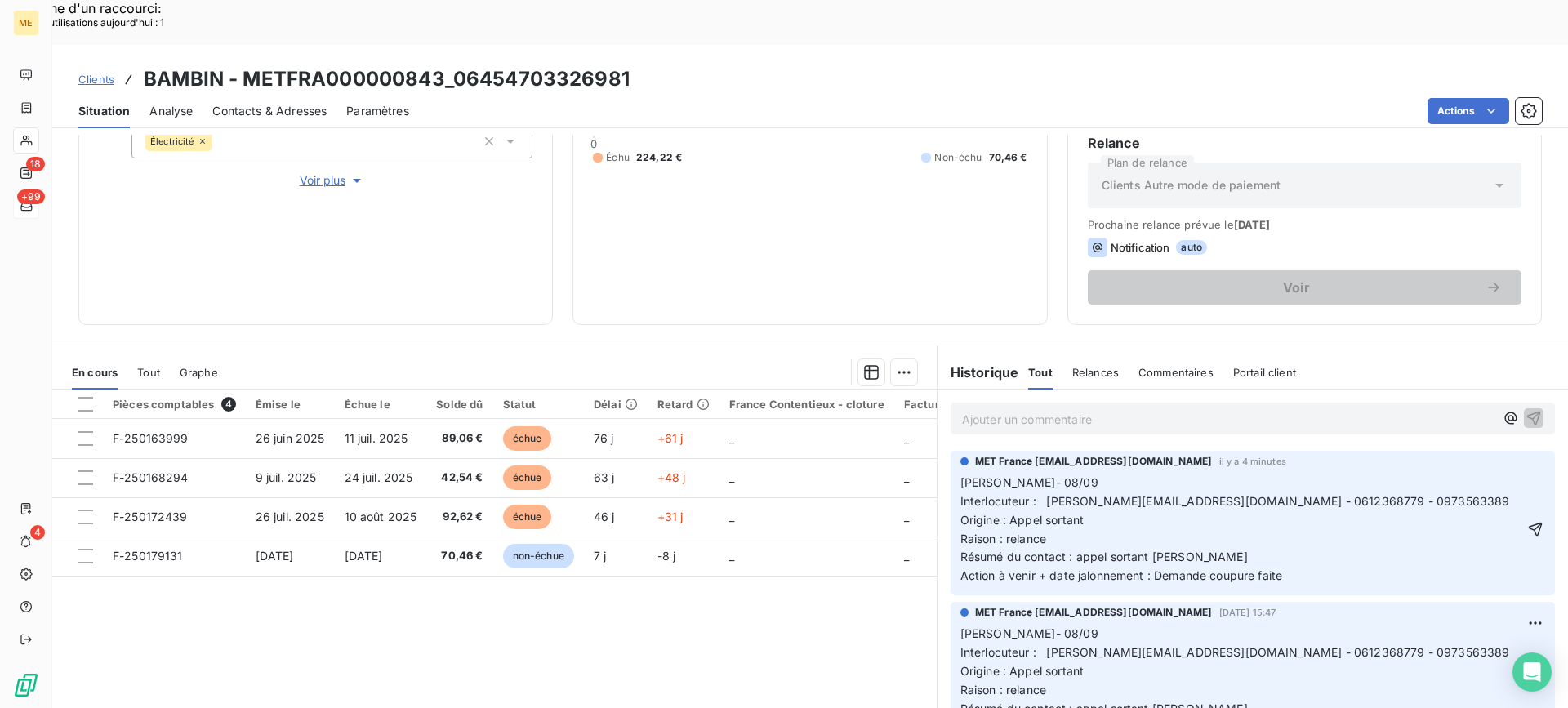
click at [1339, 532] on p "[PERSON_NAME]- 08/09 Interlocuteur : [PERSON_NAME][EMAIL_ADDRESS][DOMAIN_NAME] …" at bounding box center [1241, 530] width 561 height 112
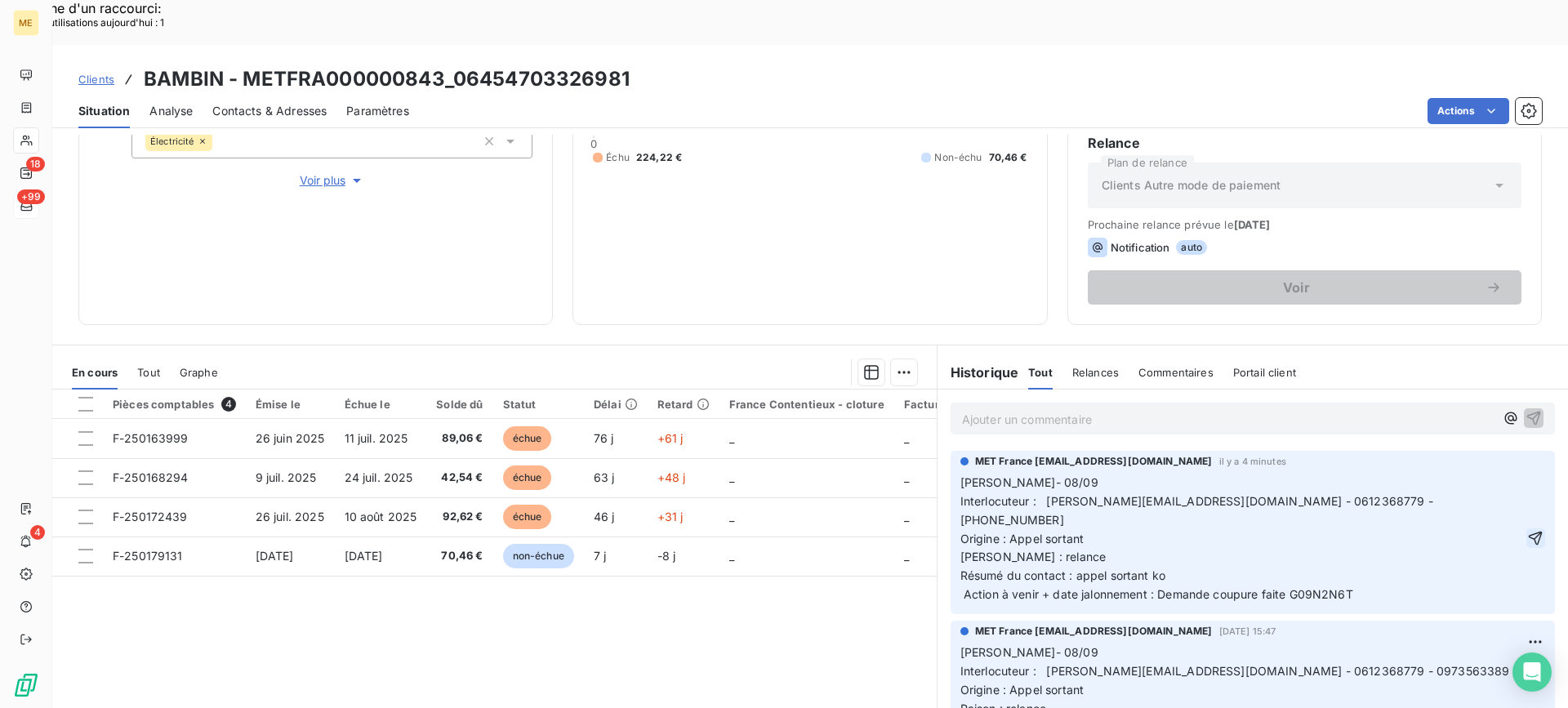
click at [1527, 530] on icon "button" at bounding box center [1534, 538] width 16 height 16
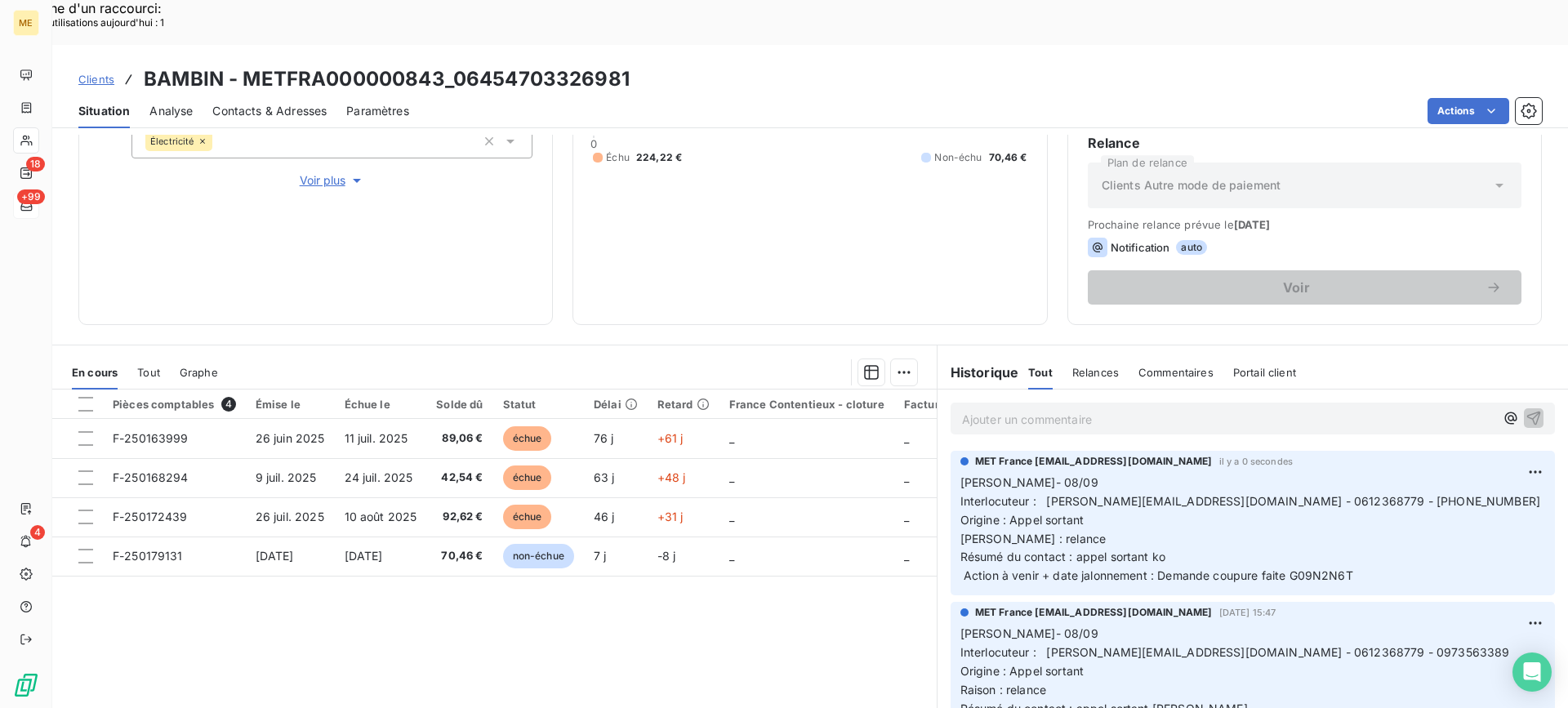
scroll to position [0, 0]
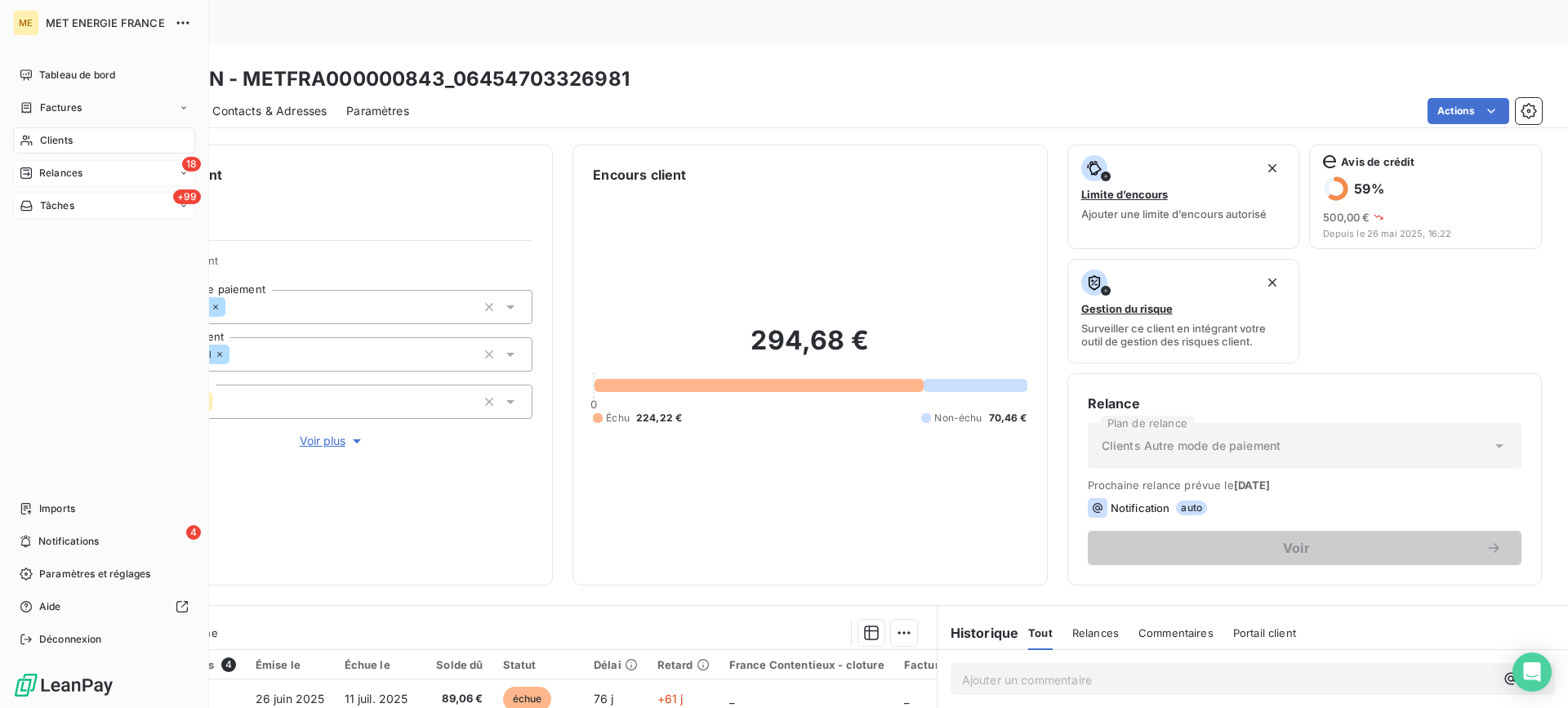
click at [81, 174] on span "Relances" at bounding box center [61, 173] width 43 height 14
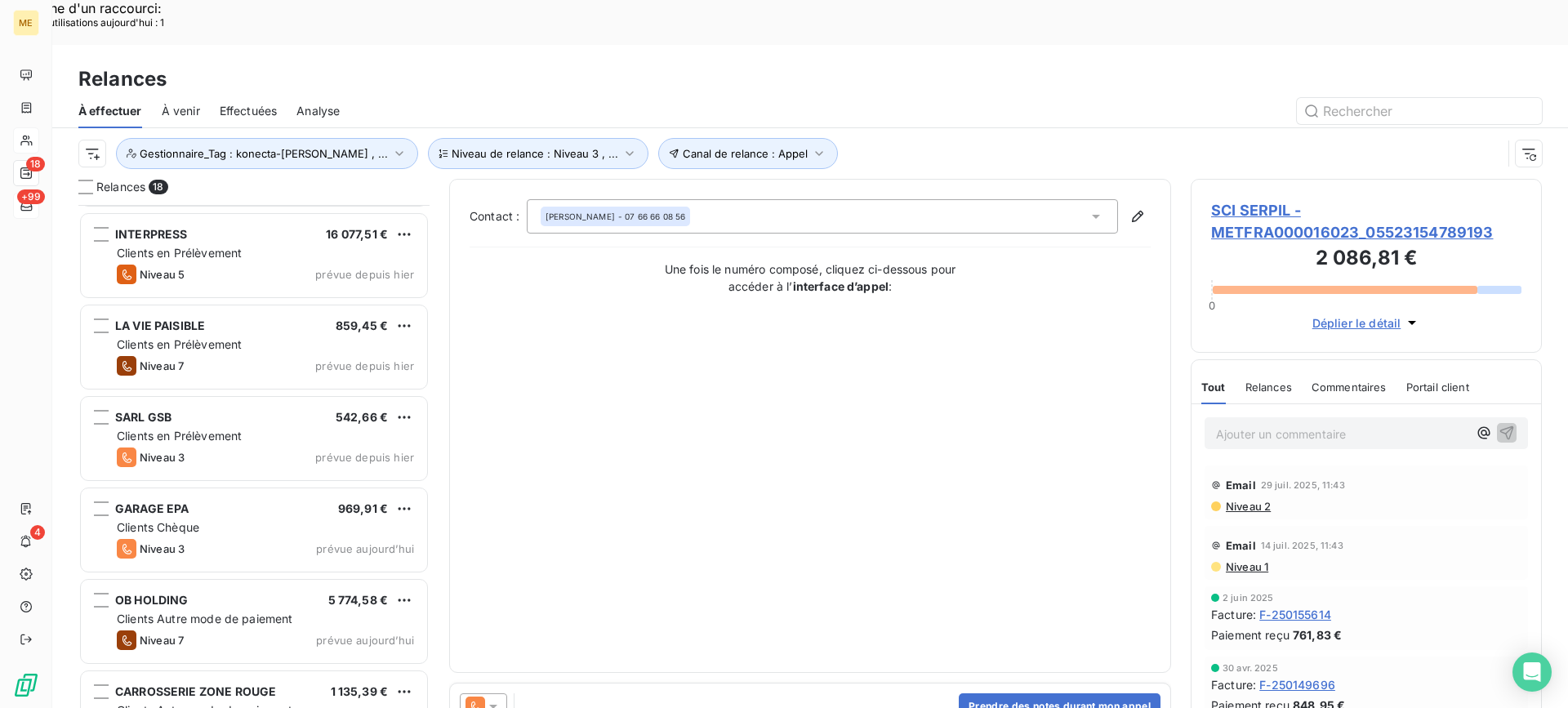
scroll to position [1099, 0]
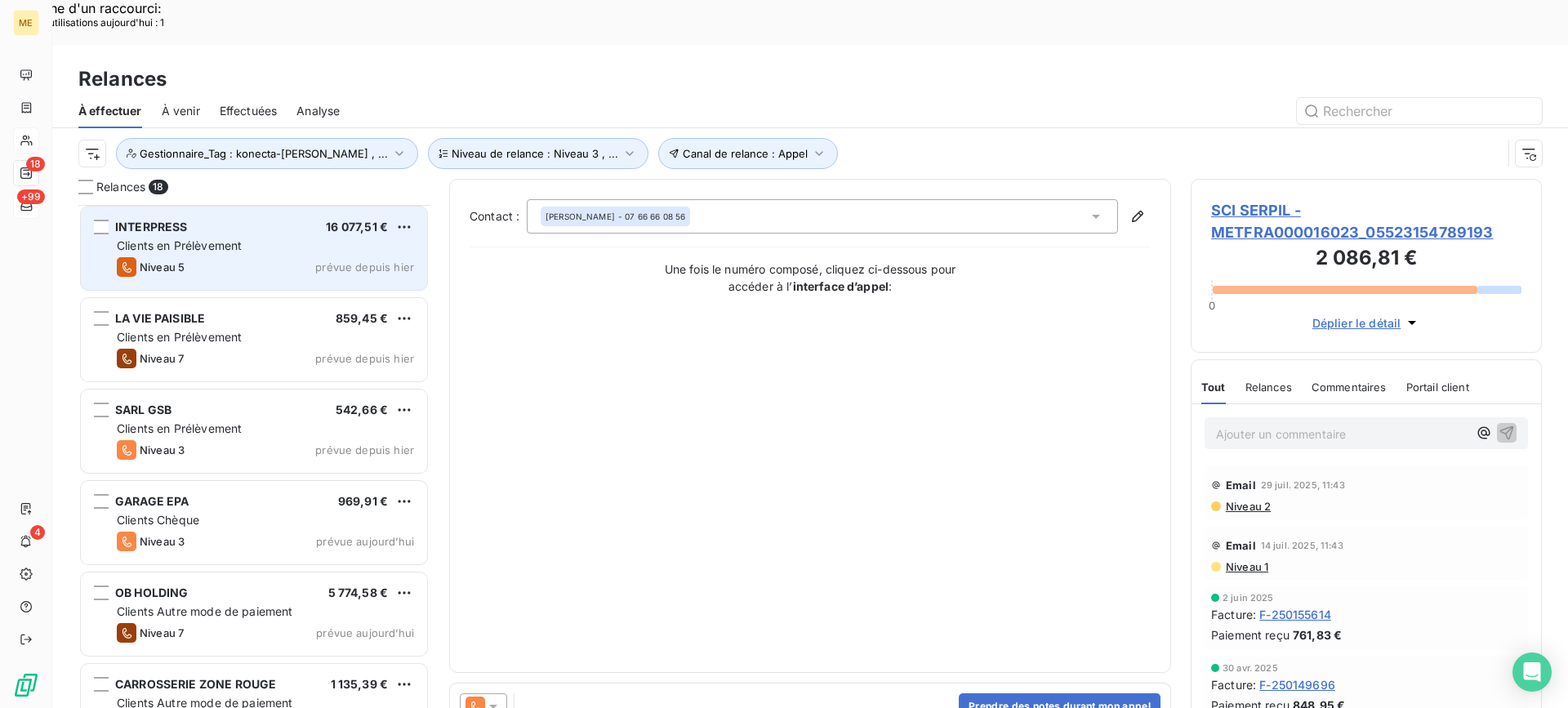
click at [259, 220] on div "INTERPRESS 16 077,51 €" at bounding box center [265, 226] width 297 height 14
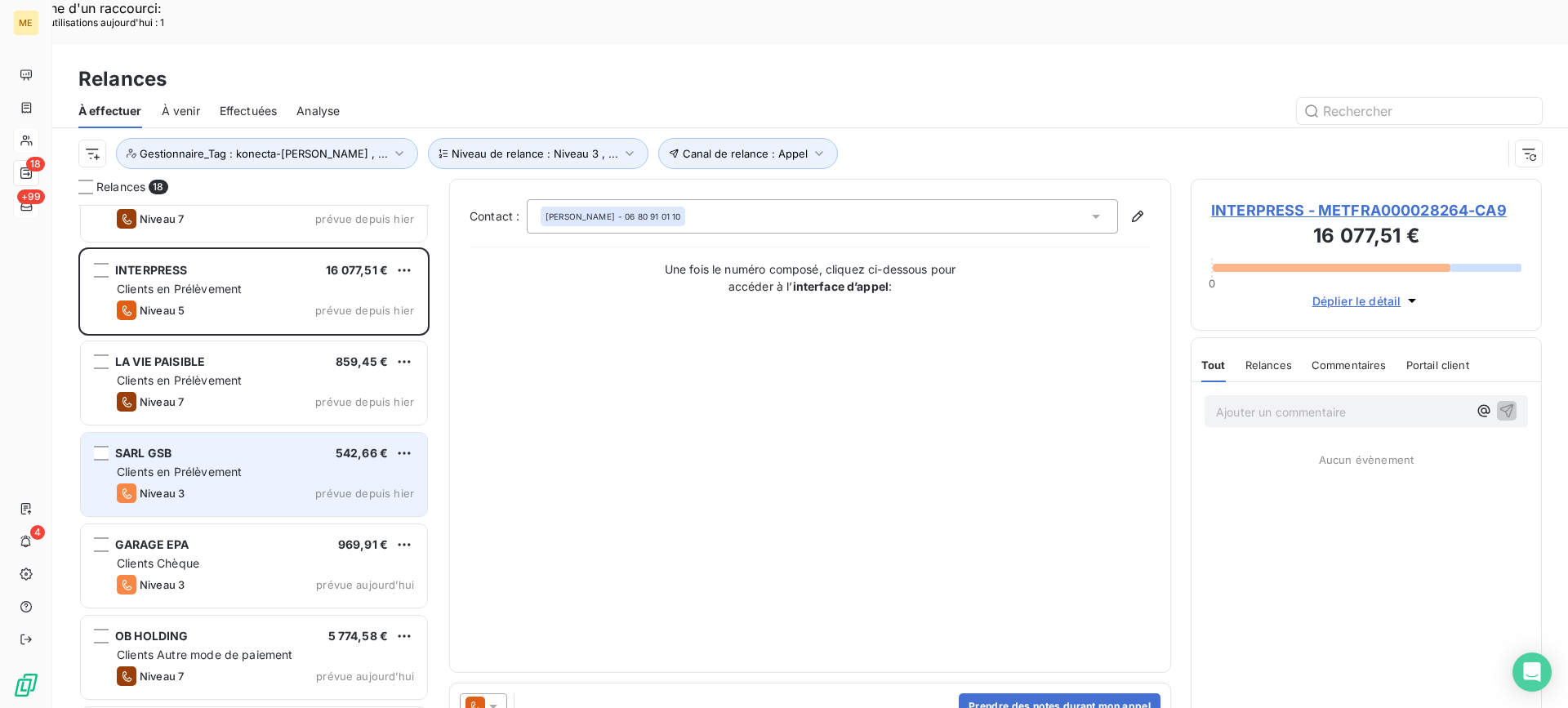
scroll to position [1099, 0]
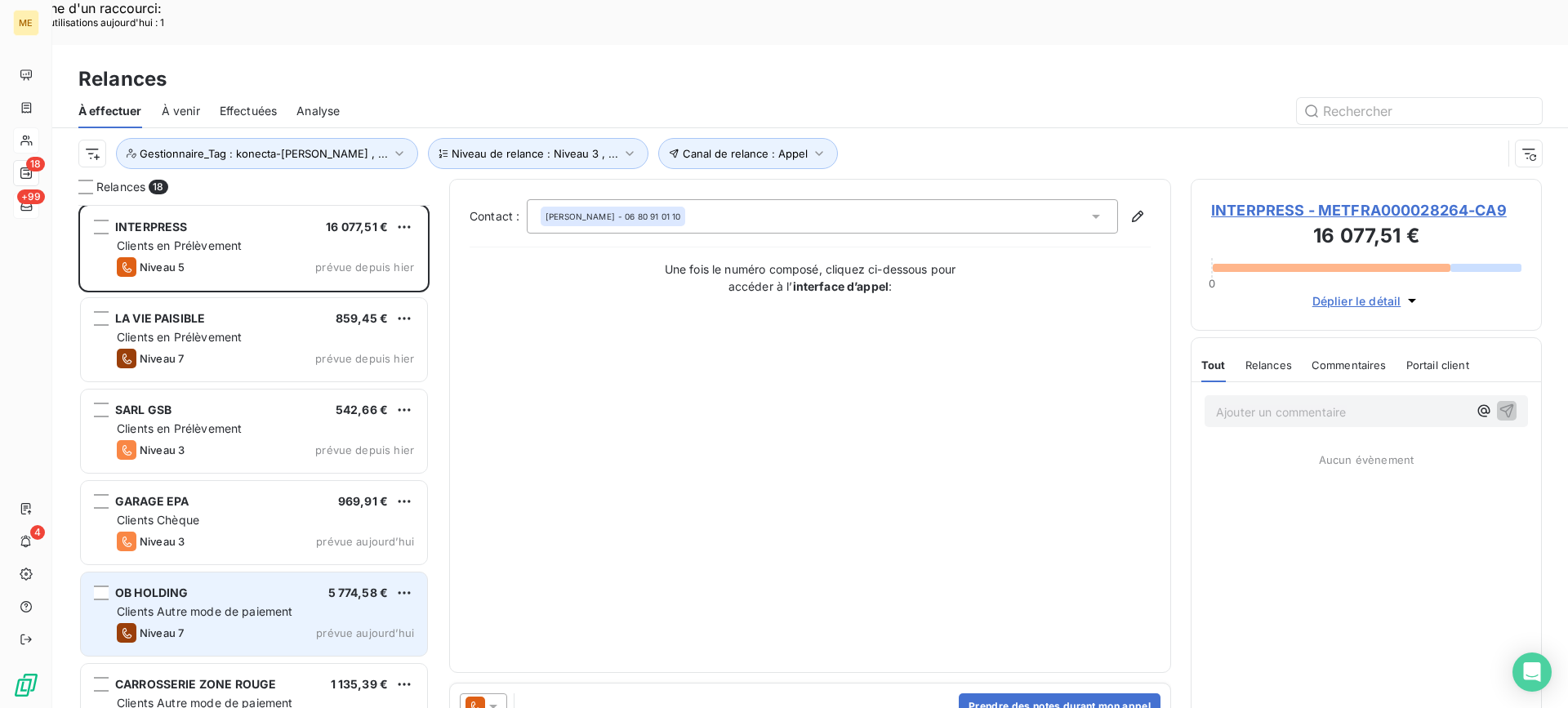
click at [331, 572] on div "OB HOLDING 5 774,58 € Clients Autre mode de paiement Niveau 7 prévue [DATE]" at bounding box center [253, 614] width 346 height 83
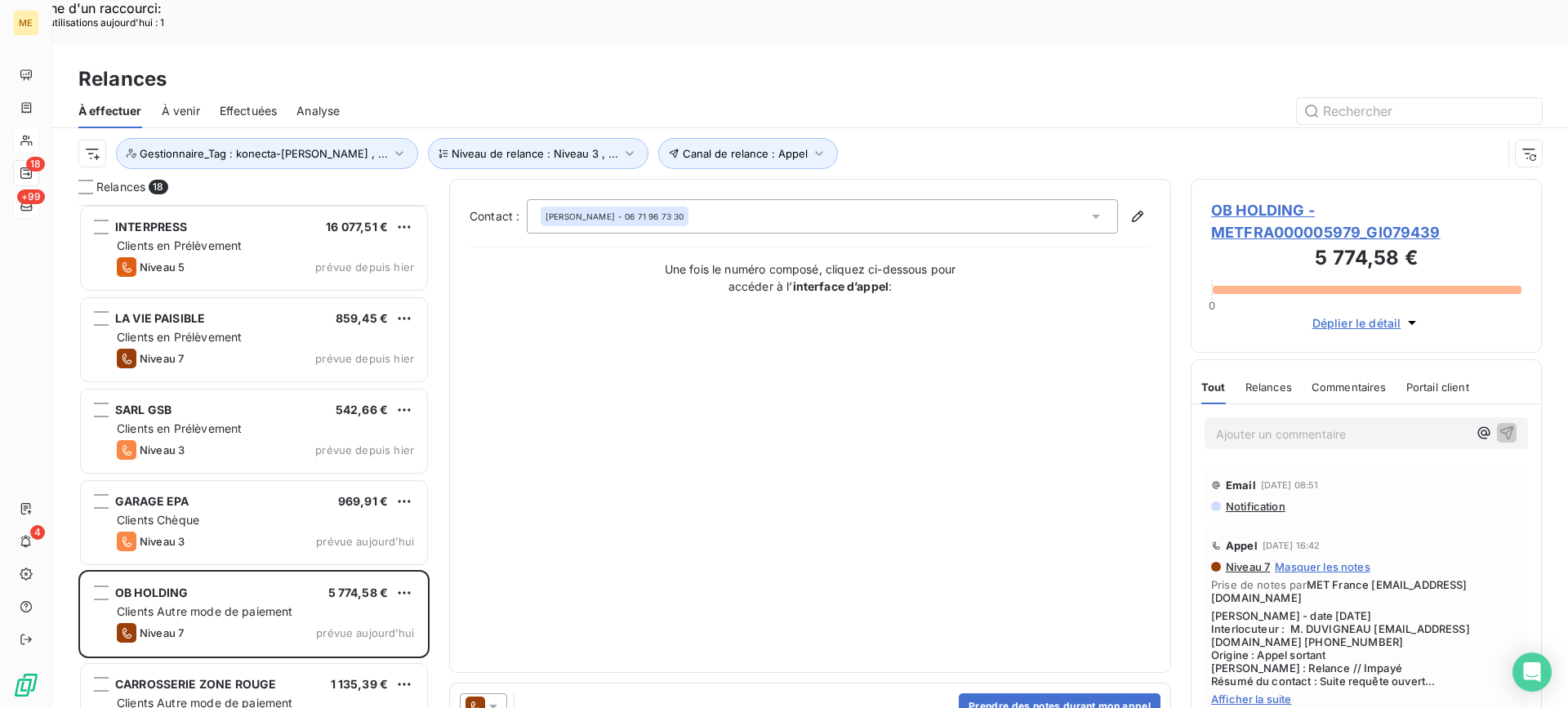
click at [1268, 200] on span "OB HOLDING - METFRA000005979_GI079439" at bounding box center [1366, 221] width 311 height 44
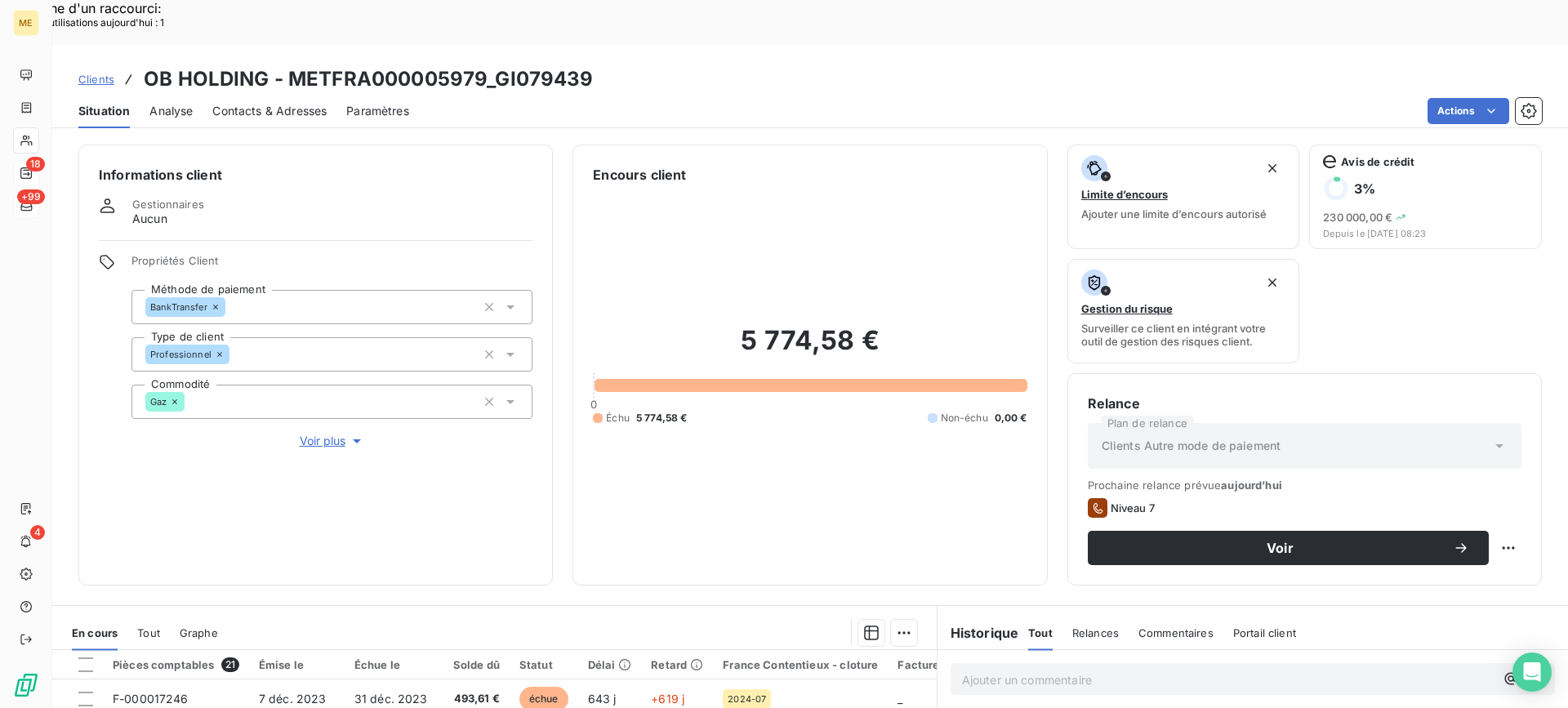
scroll to position [260, 0]
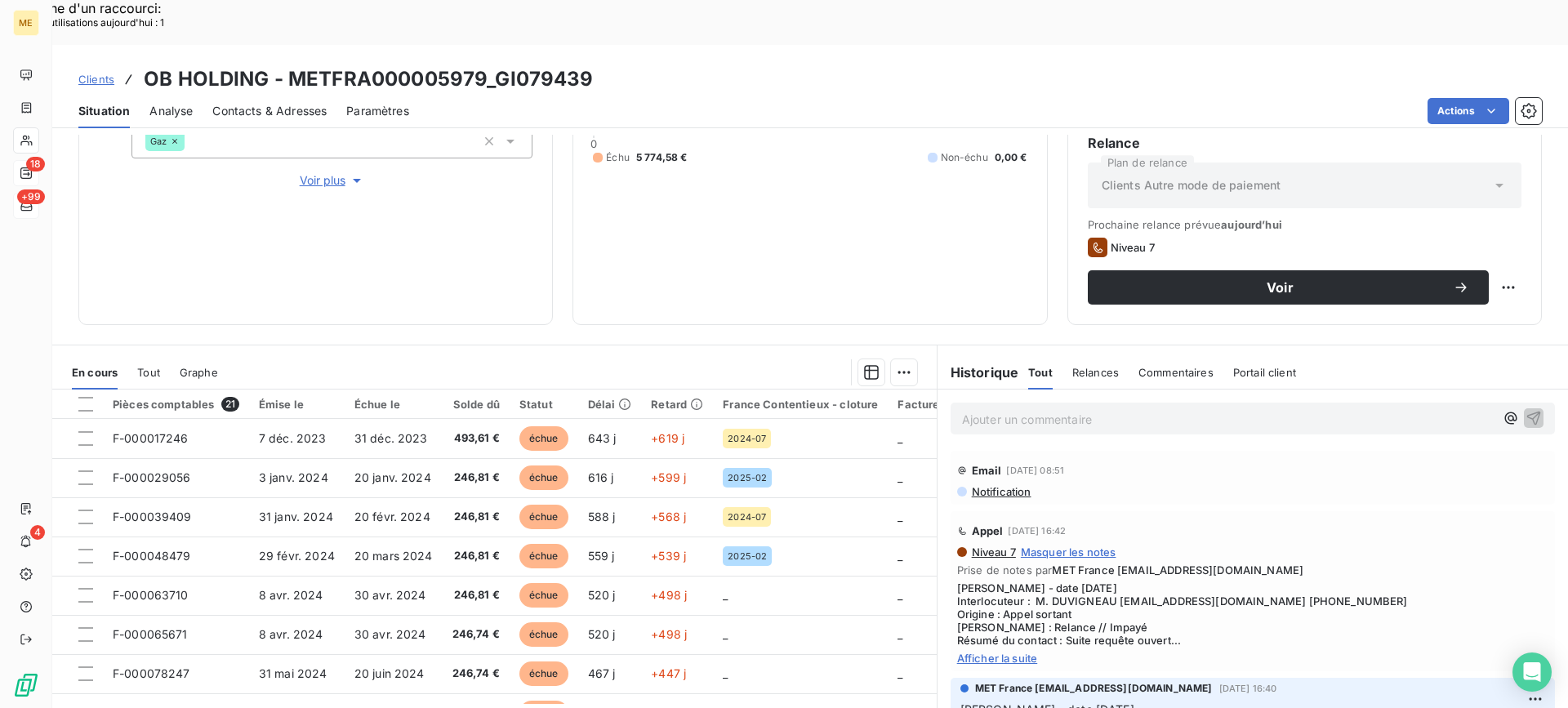
click at [1021, 652] on span "Afficher la suite" at bounding box center [1252, 658] width 591 height 13
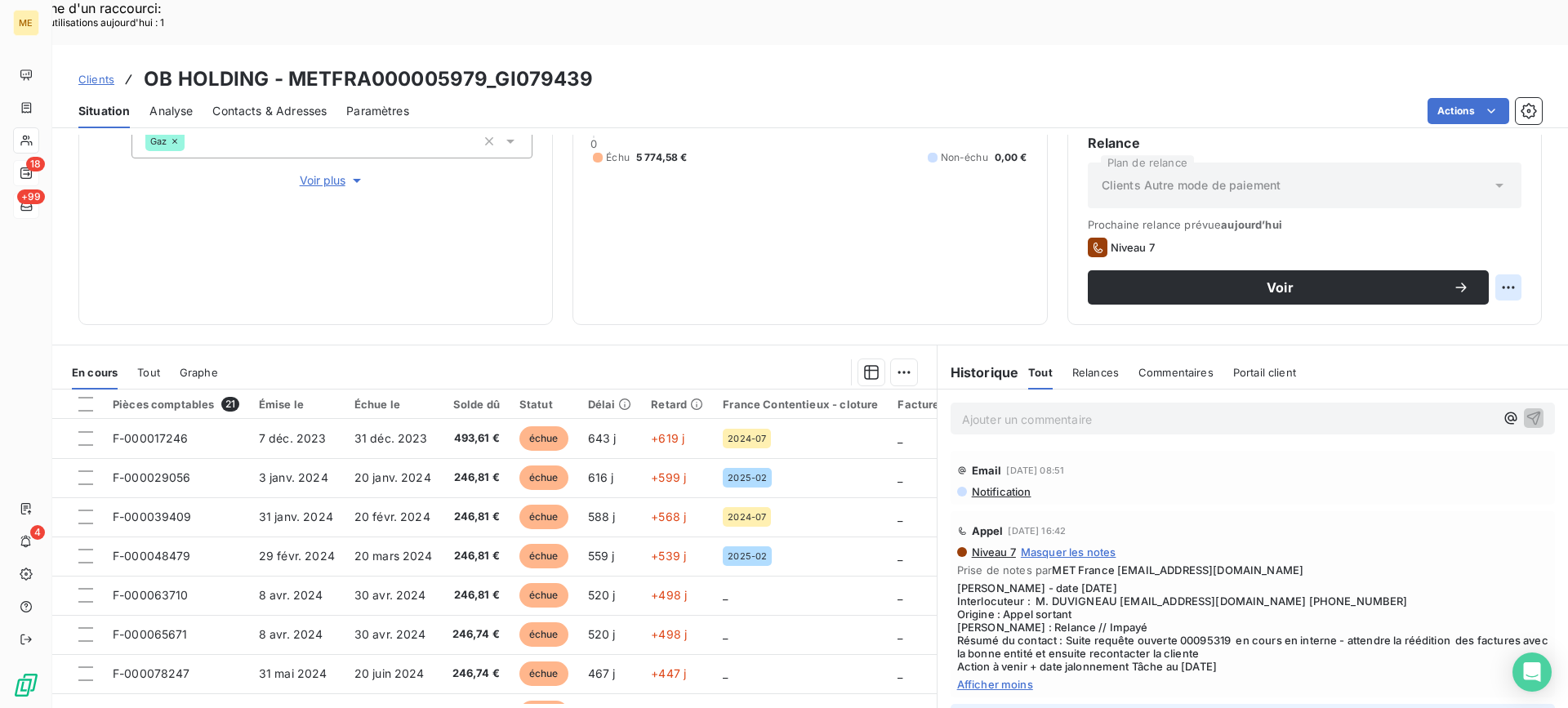
click at [1459, 282] on div "Replanifier cette action" at bounding box center [1428, 278] width 146 height 26
select select "8"
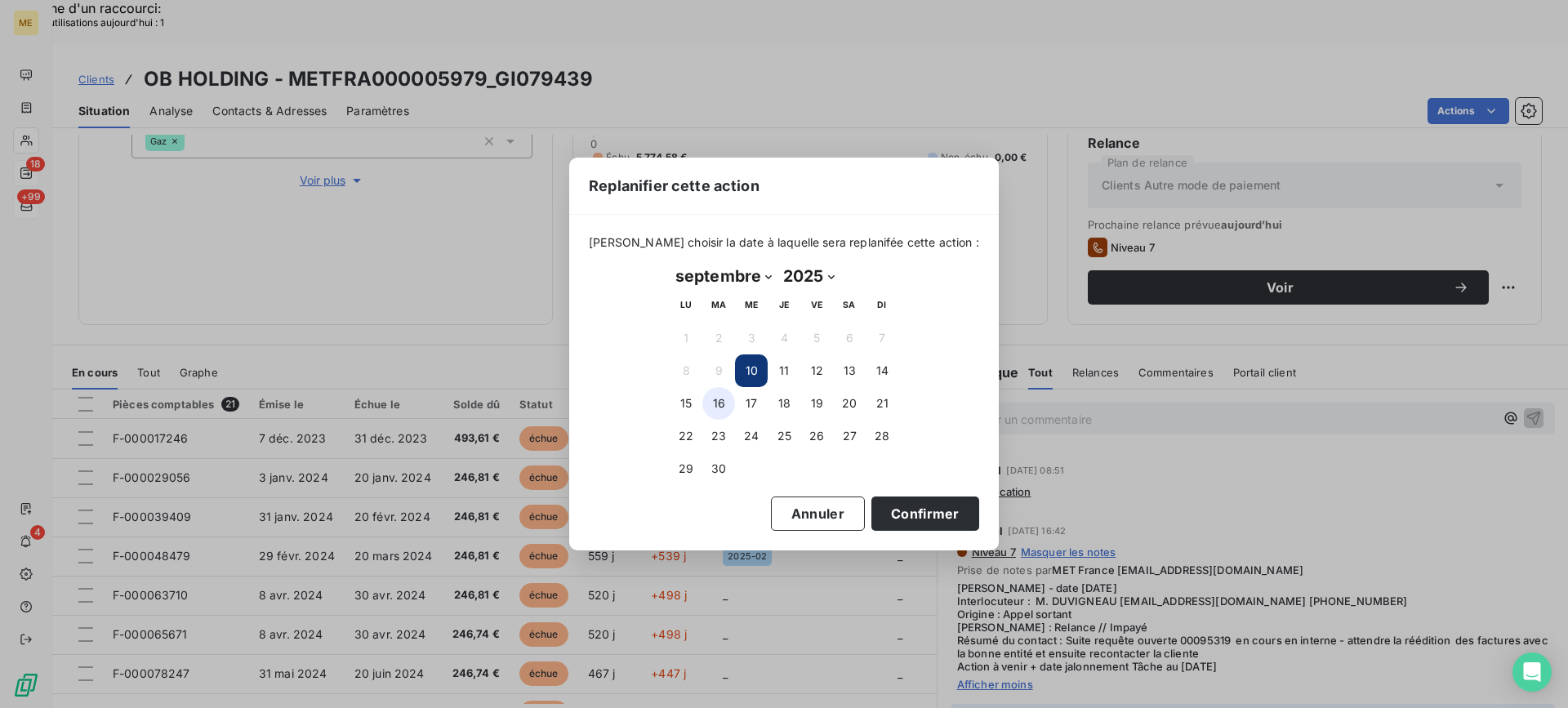
click at [702, 400] on button "16" at bounding box center [718, 403] width 33 height 33
click at [875, 500] on button "Confirmer" at bounding box center [925, 514] width 108 height 35
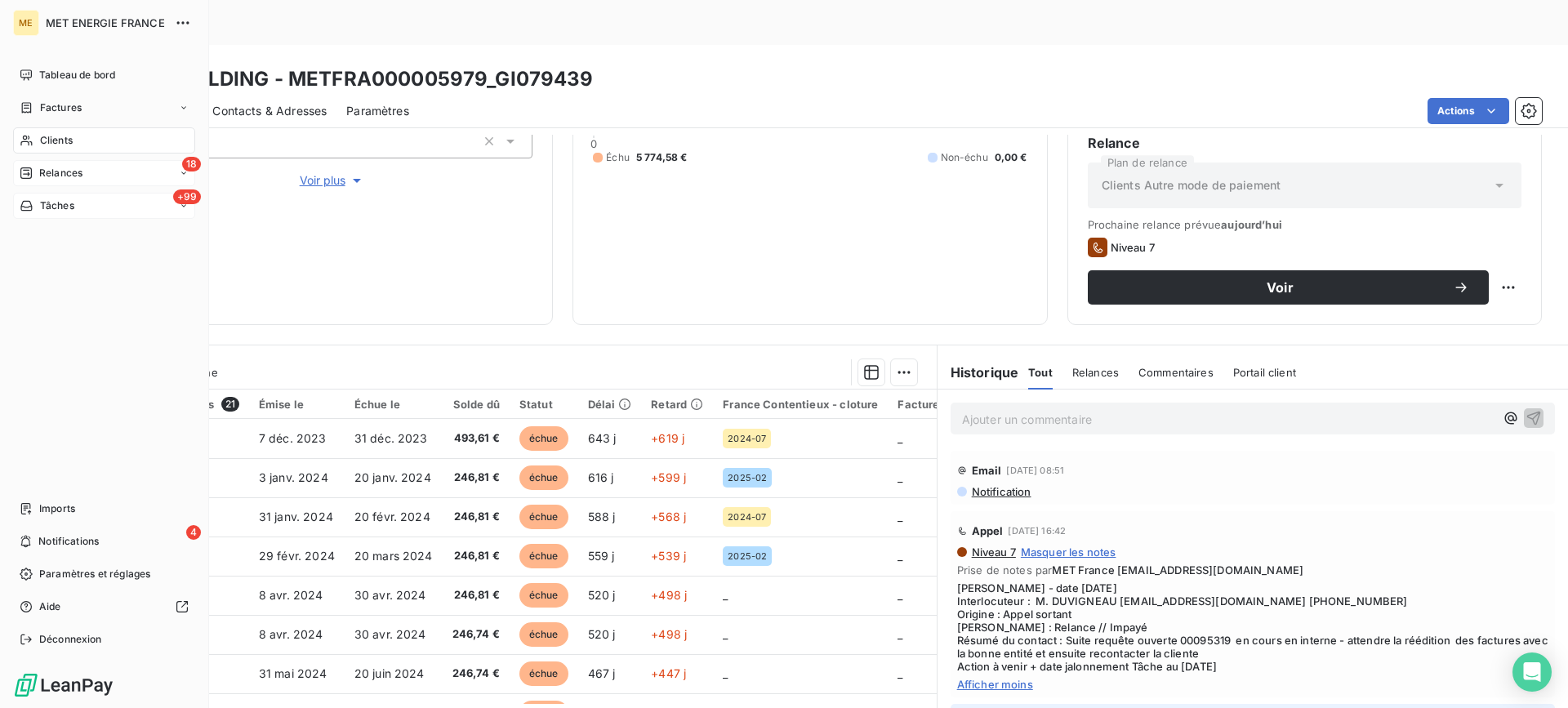
click at [48, 176] on span "Relances" at bounding box center [61, 173] width 43 height 14
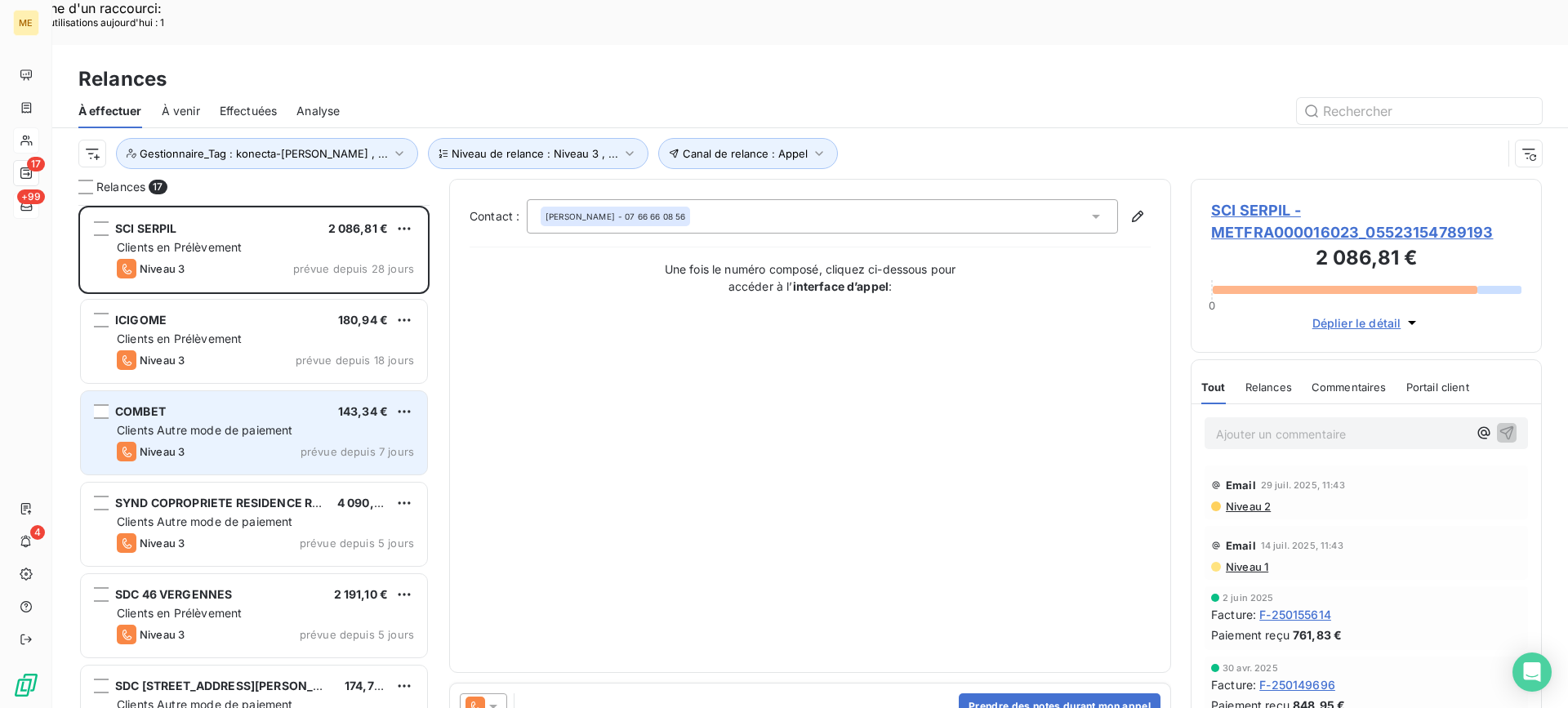
scroll to position [83, 0]
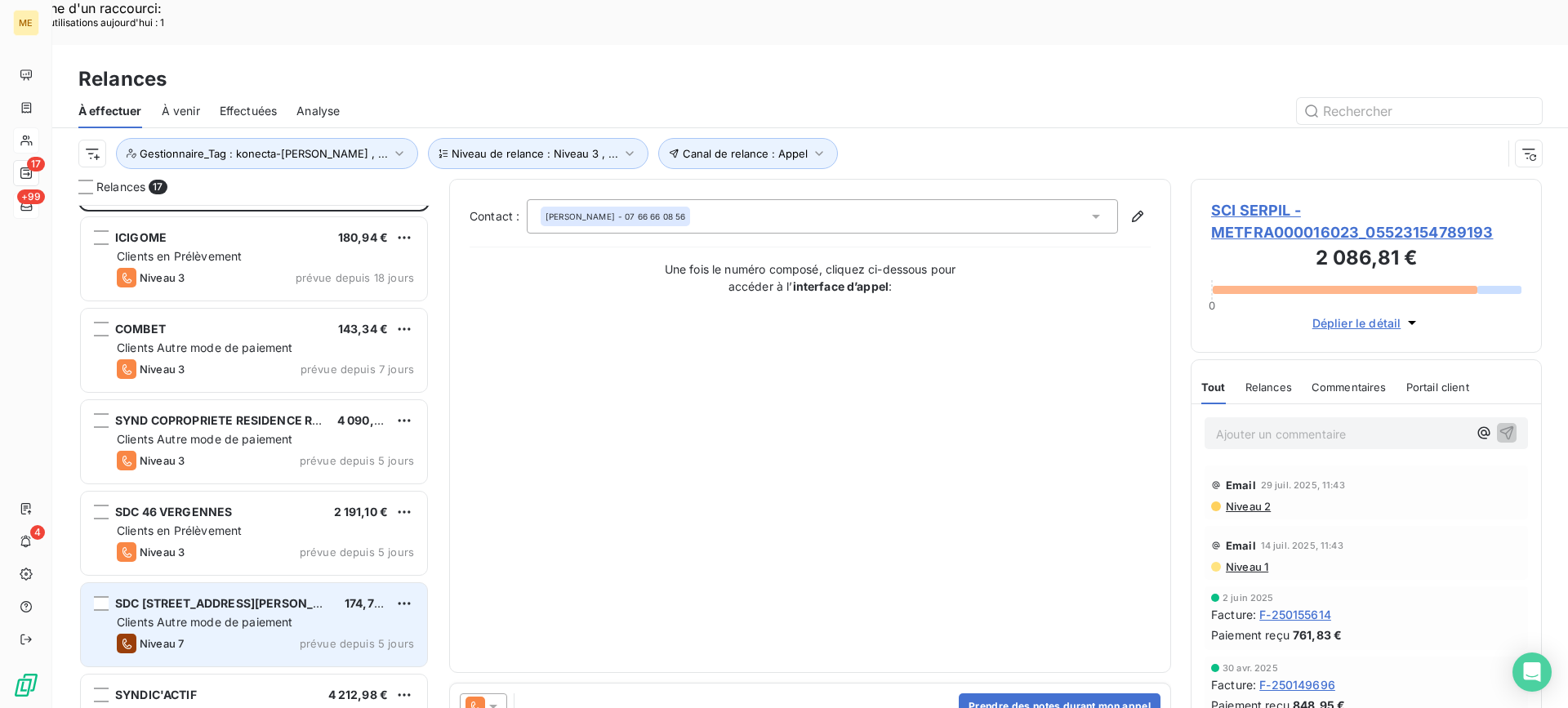
click at [290, 583] on div "SDC [STREET_ADDRESS][PERSON_NAME] € Clients Autre mode de paiement Niveau 7 pré…" at bounding box center [253, 625] width 346 height 83
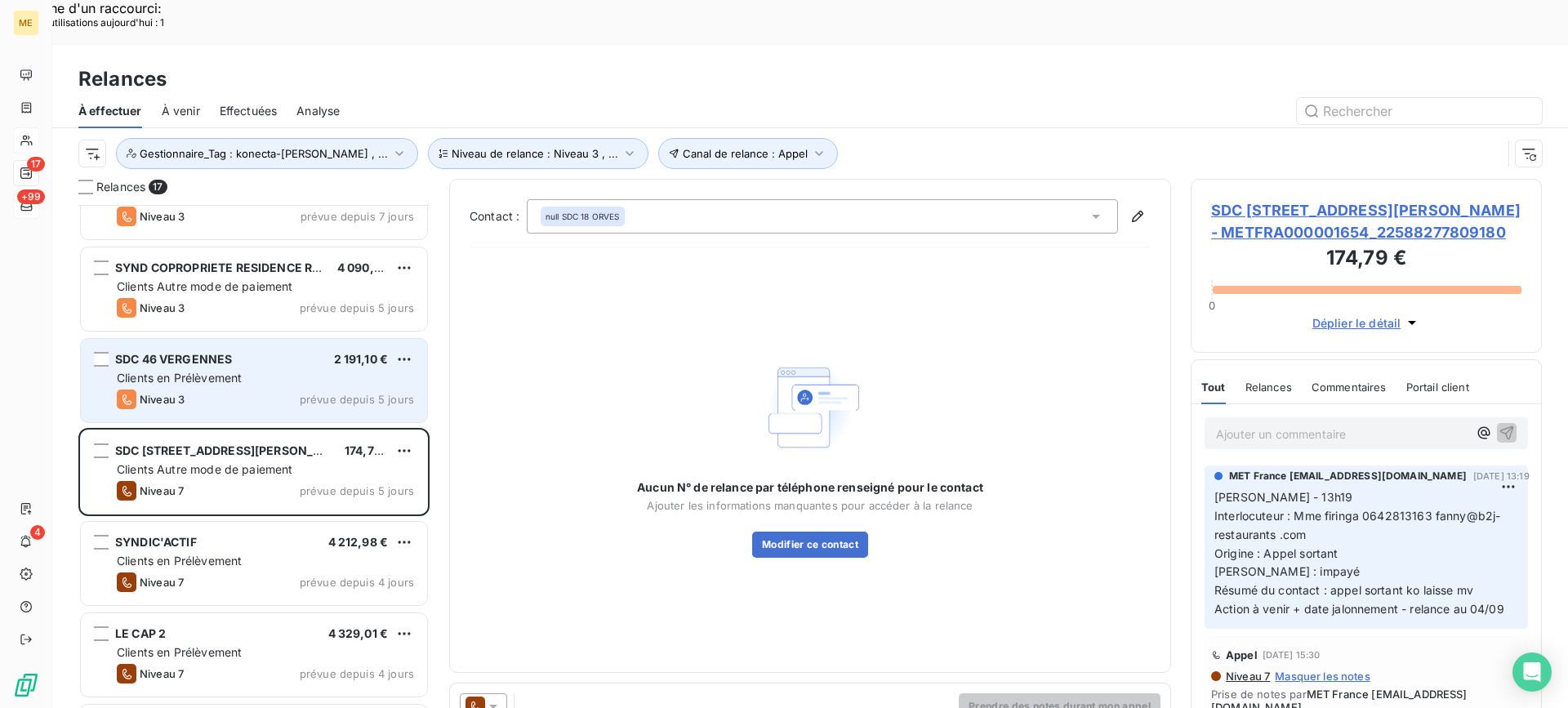
scroll to position [246, 0]
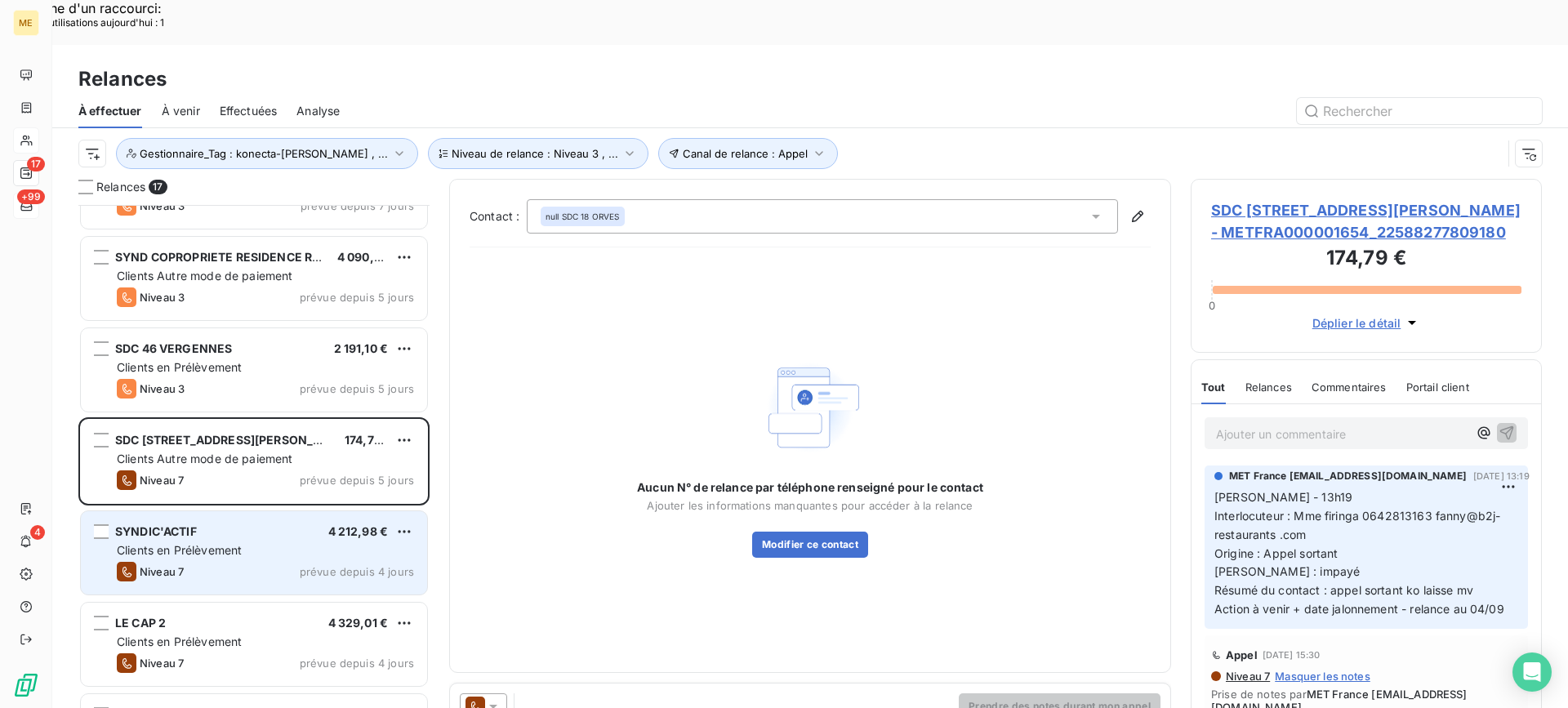
click at [250, 524] on div "SYNDIC'ACTIF 4 212,98 €" at bounding box center [265, 531] width 297 height 14
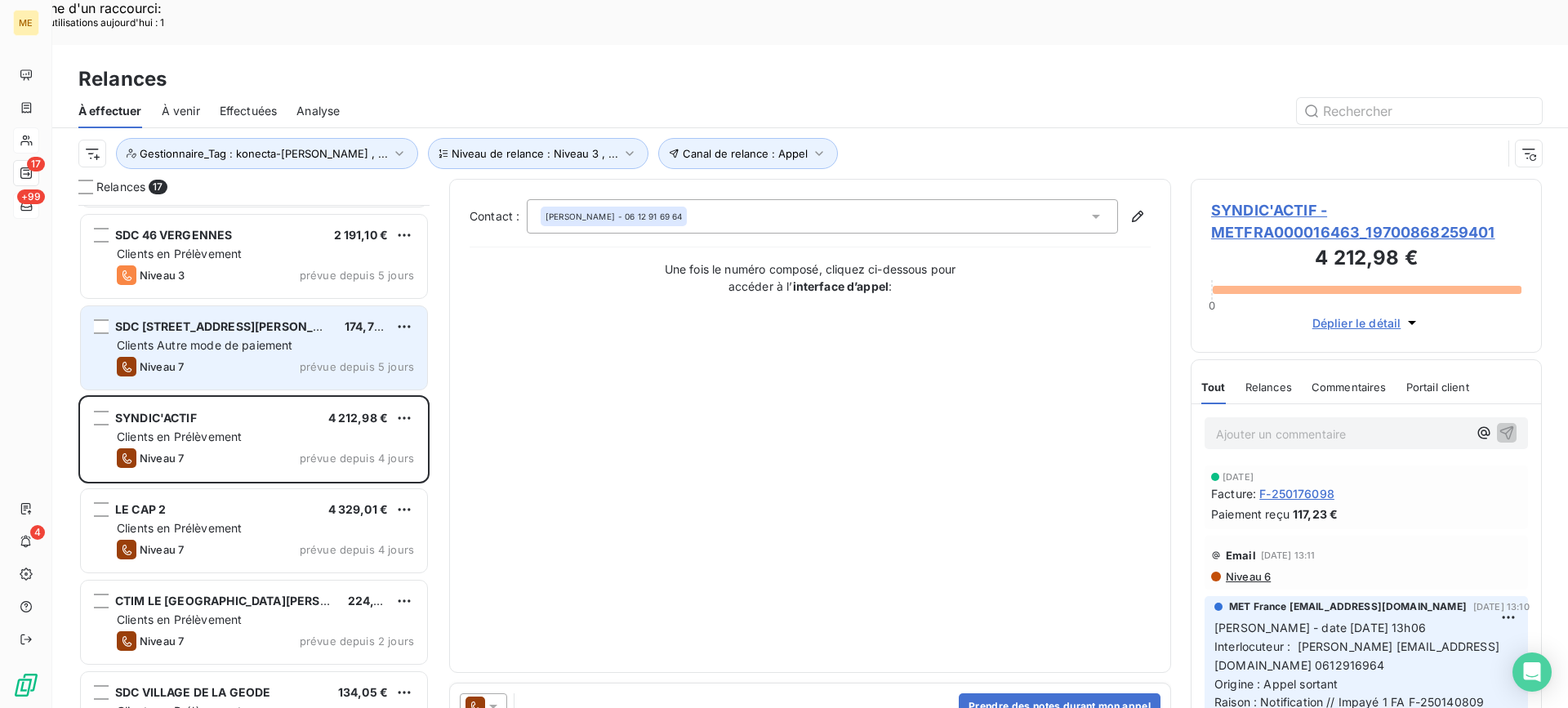
scroll to position [409, 0]
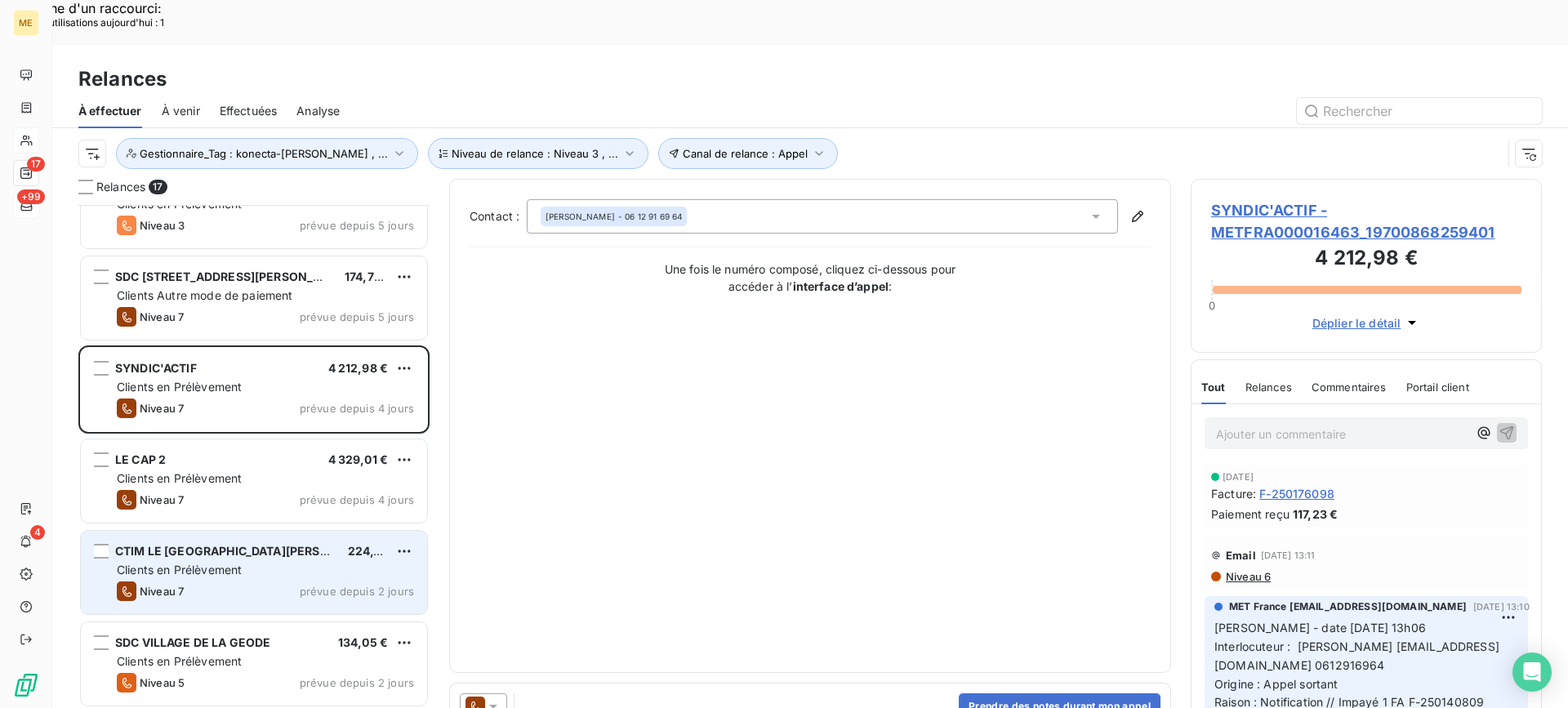
click at [249, 531] on div "CTIM LE [GEOGRAPHIC_DATA][PERSON_NAME] 224,13 € Clients en Prélèvement Niveau 7…" at bounding box center [253, 572] width 346 height 83
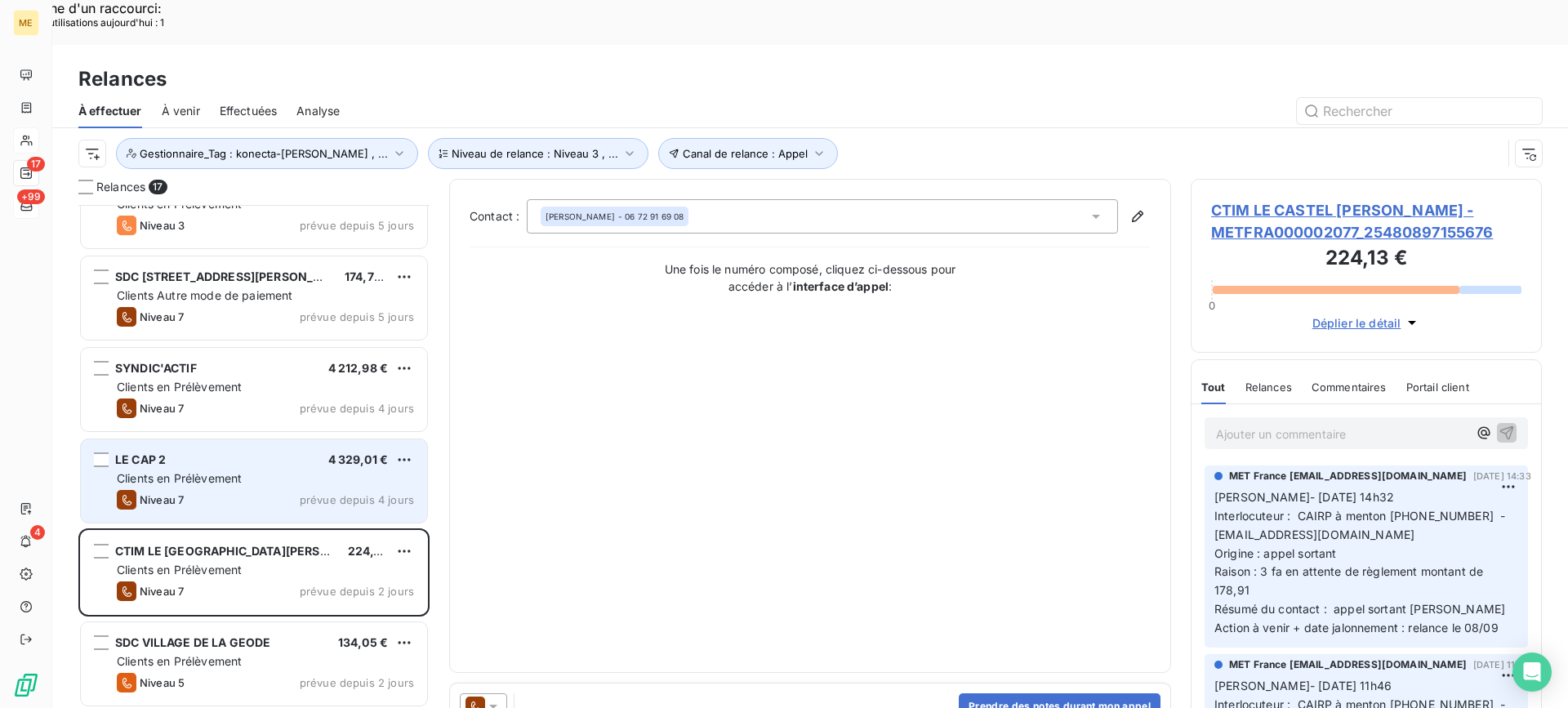
click at [298, 490] on div "Niveau 7 prévue depuis 4 jours" at bounding box center [265, 499] width 297 height 19
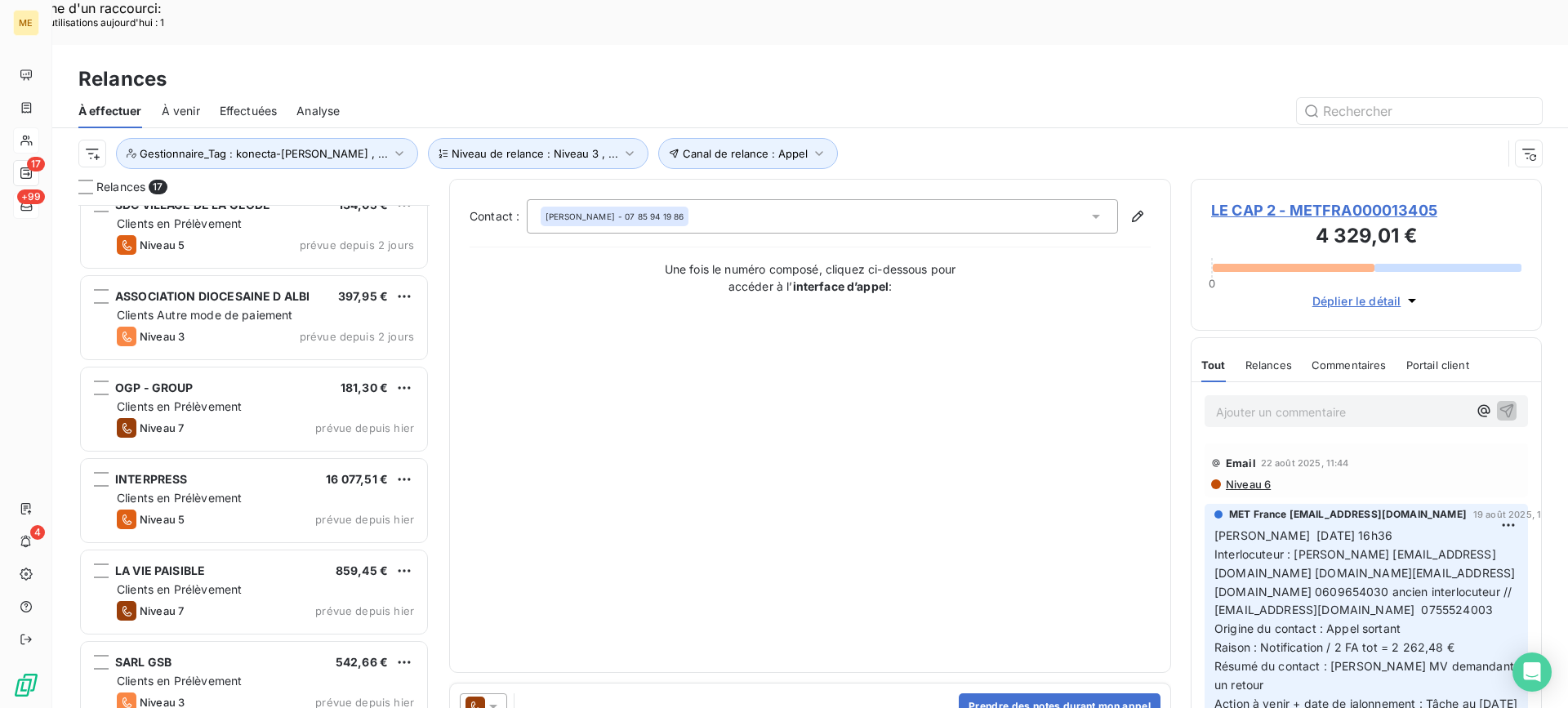
scroll to position [981, 0]
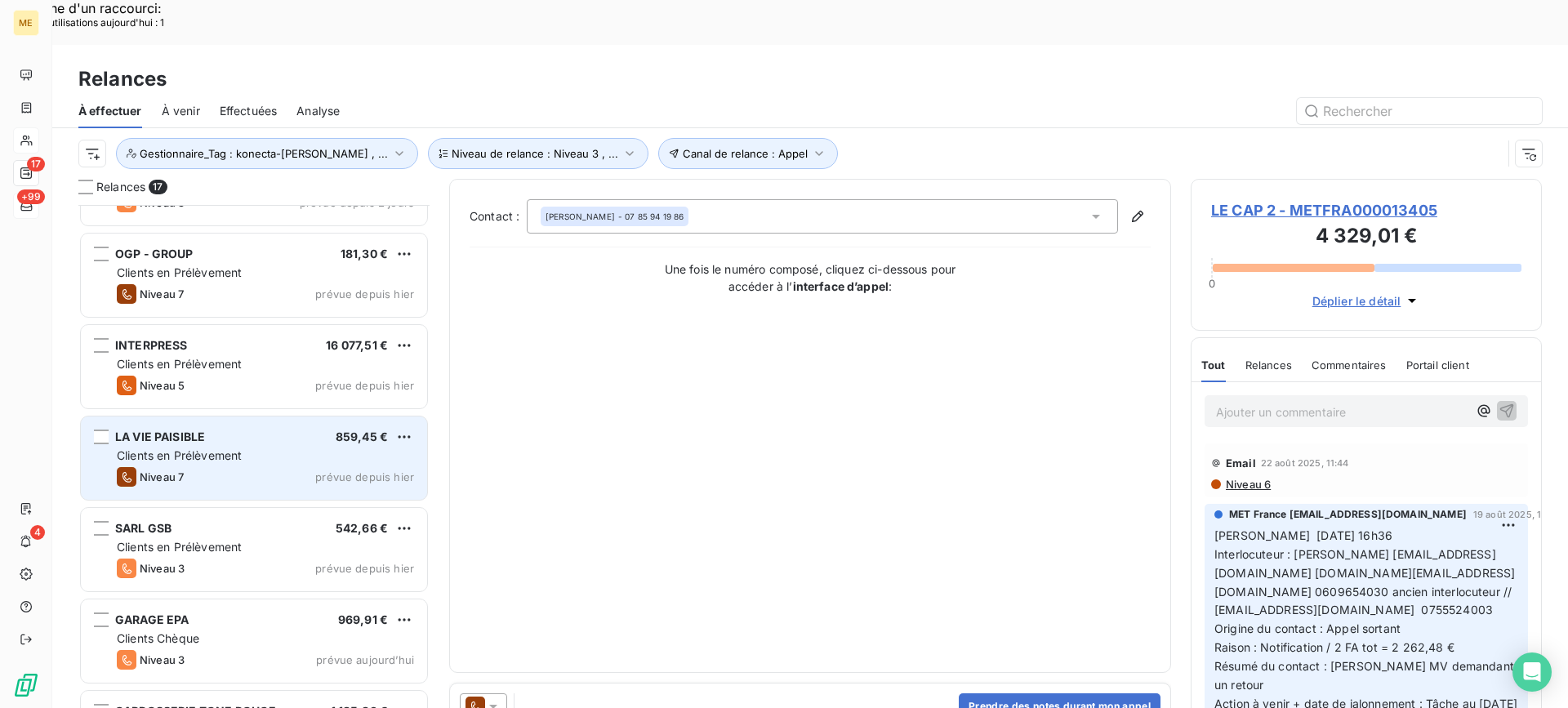
click at [343, 448] on div "Clients en Prélèvement" at bounding box center [265, 455] width 297 height 16
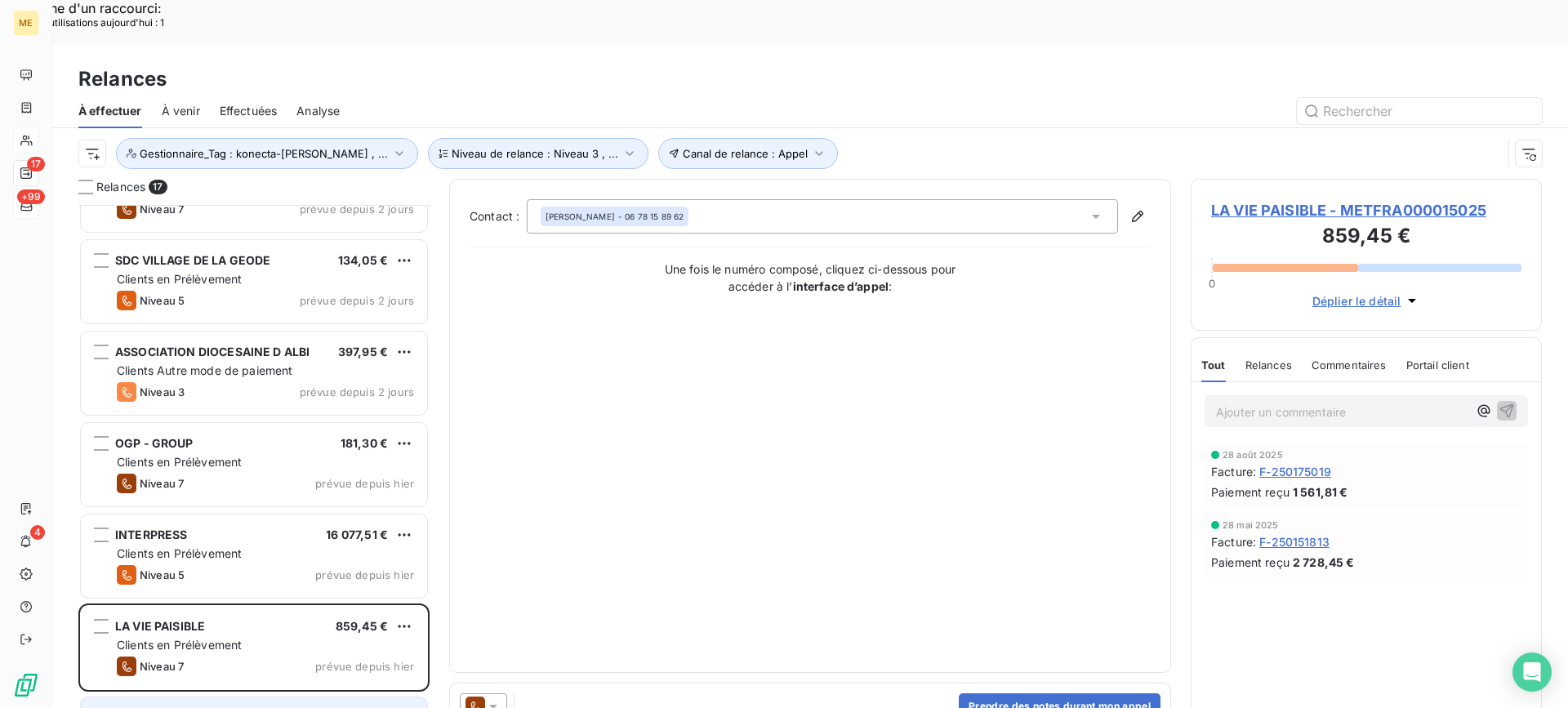
scroll to position [763, 0]
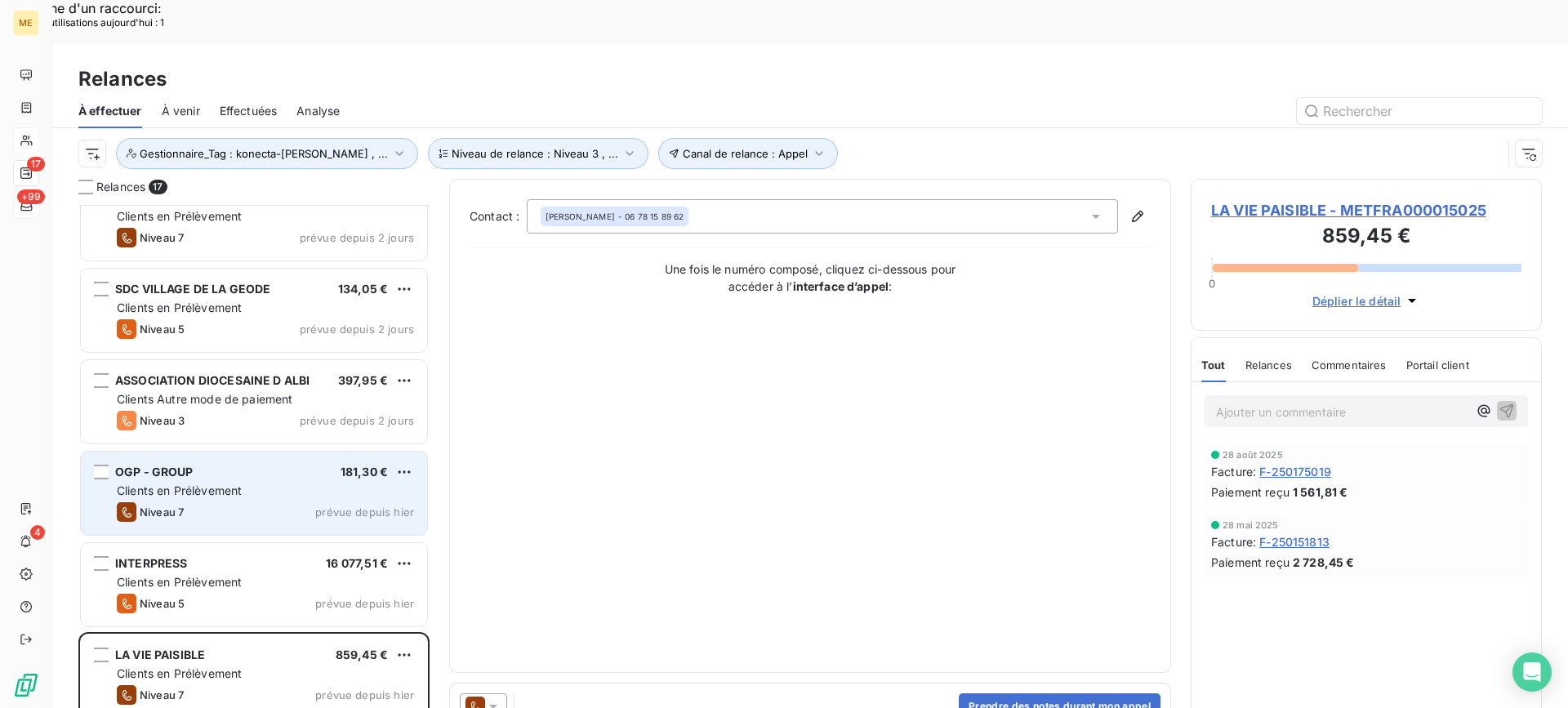
click at [306, 454] on div "OGP - GROUP 181,30 € Clients en Prélèvement Niveau 7 prévue depuis [DATE]" at bounding box center [253, 492] width 346 height 83
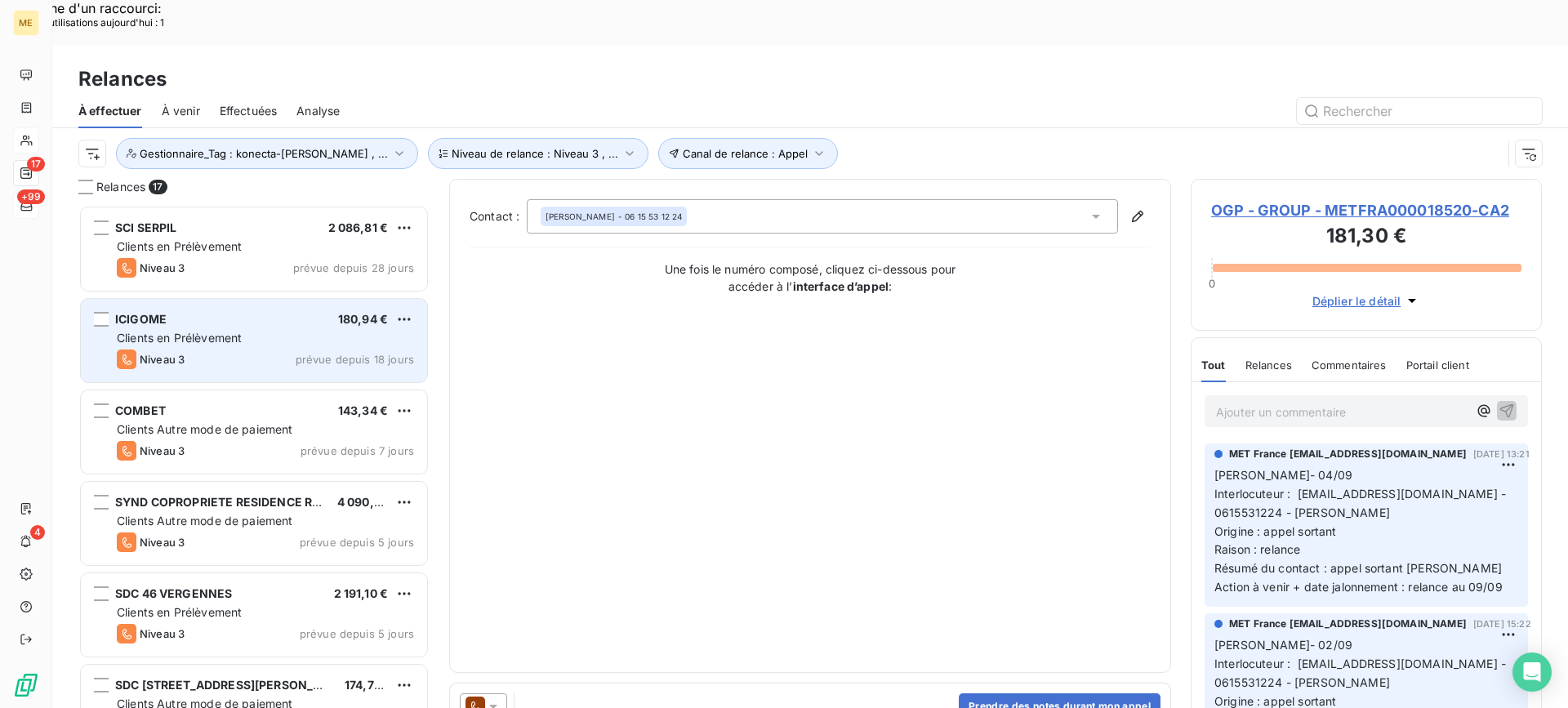
click at [245, 330] on div "Clients en Prélèvement" at bounding box center [265, 338] width 297 height 16
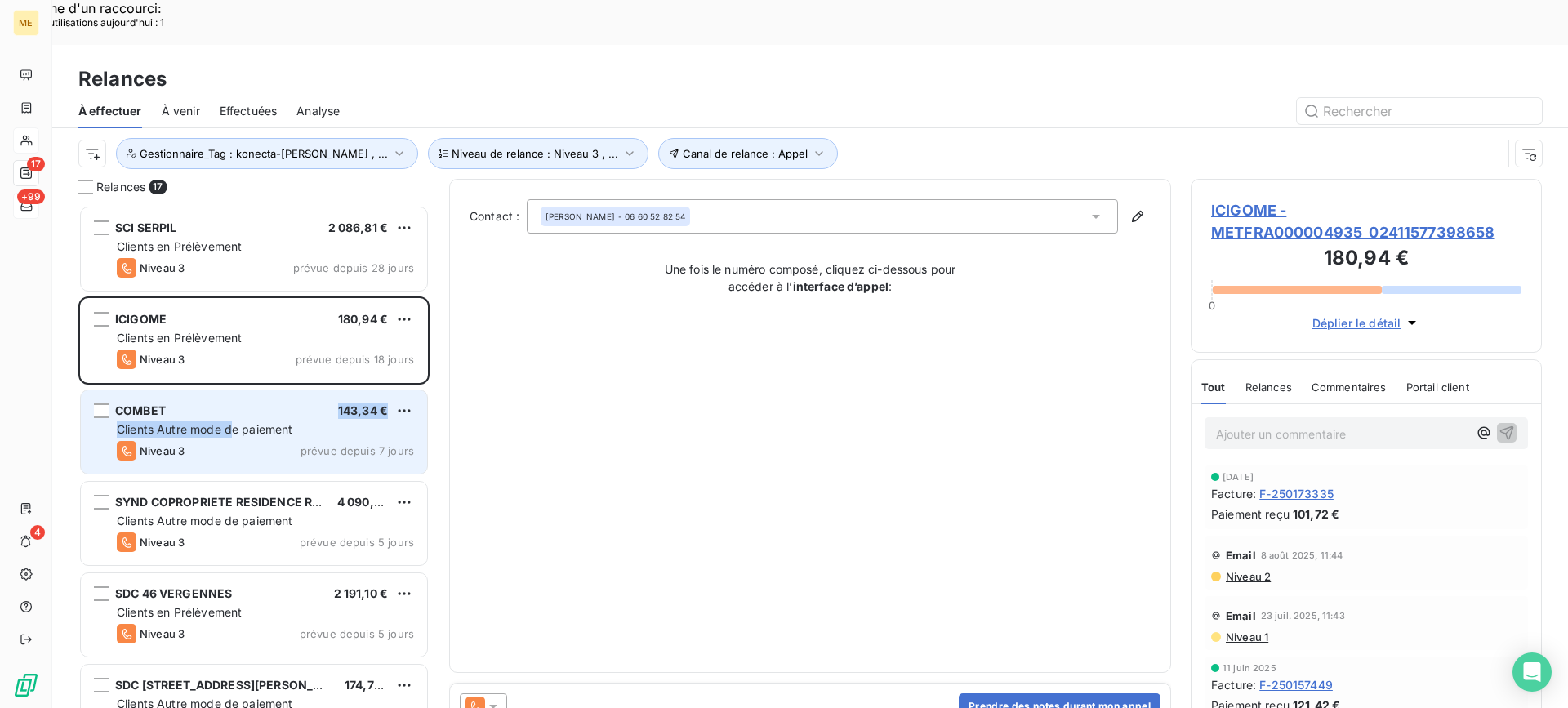
click at [235, 391] on div "COMBET 143,34 € Clients Autre mode de paiement Niveau 3 prévue depuis 7 jours" at bounding box center [253, 432] width 346 height 83
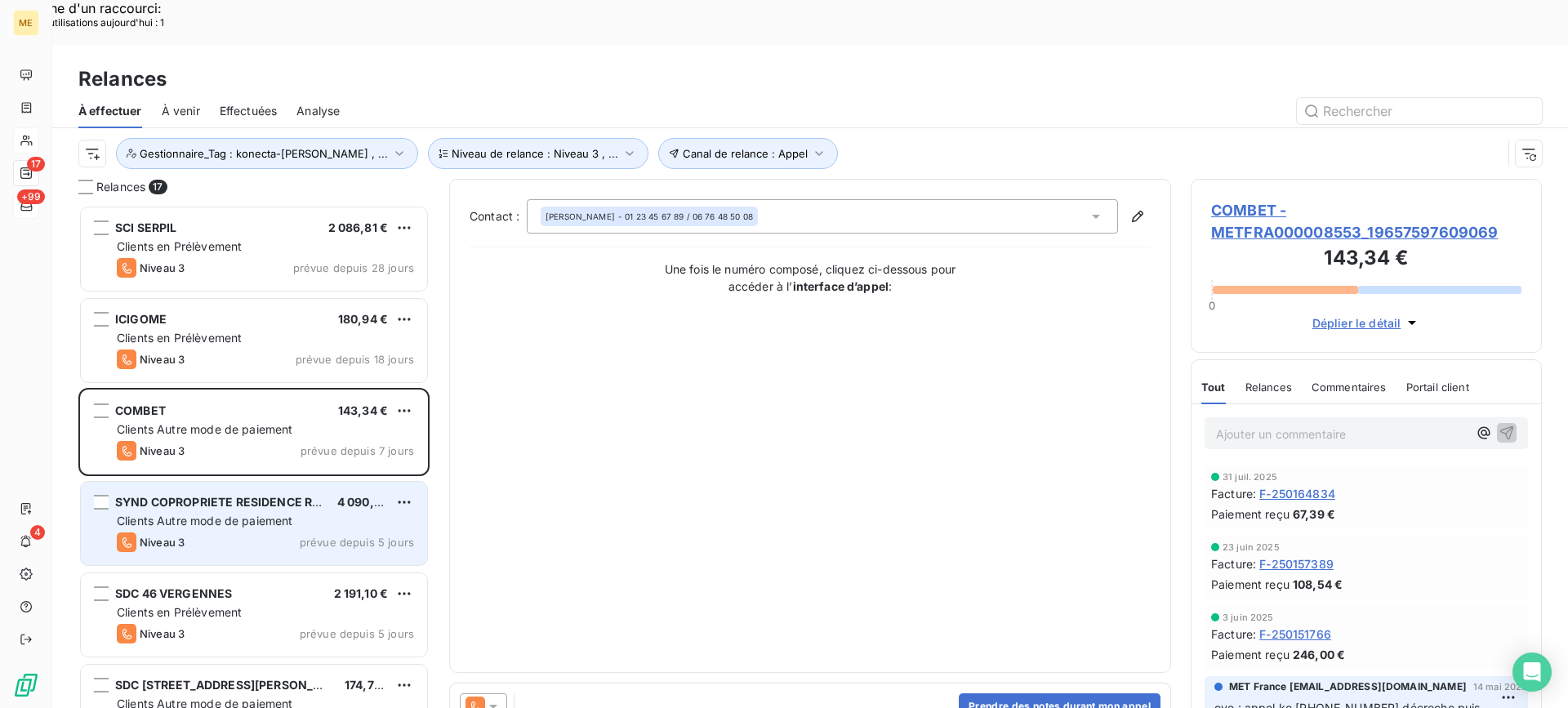
click at [269, 532] on div "Niveau 3 prévue depuis 5 jours" at bounding box center [265, 541] width 297 height 19
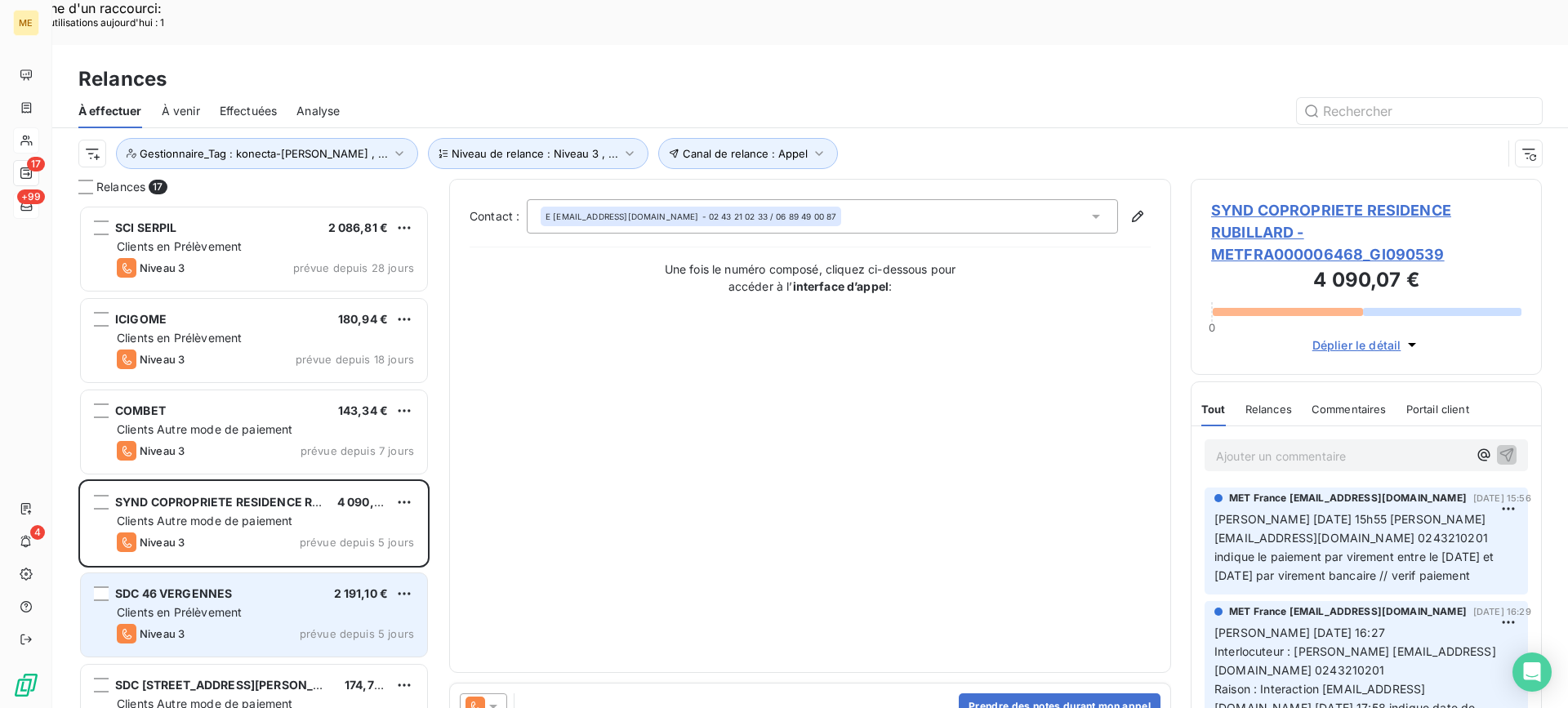
click at [336, 604] on div "Clients en Prélèvement" at bounding box center [265, 612] width 297 height 16
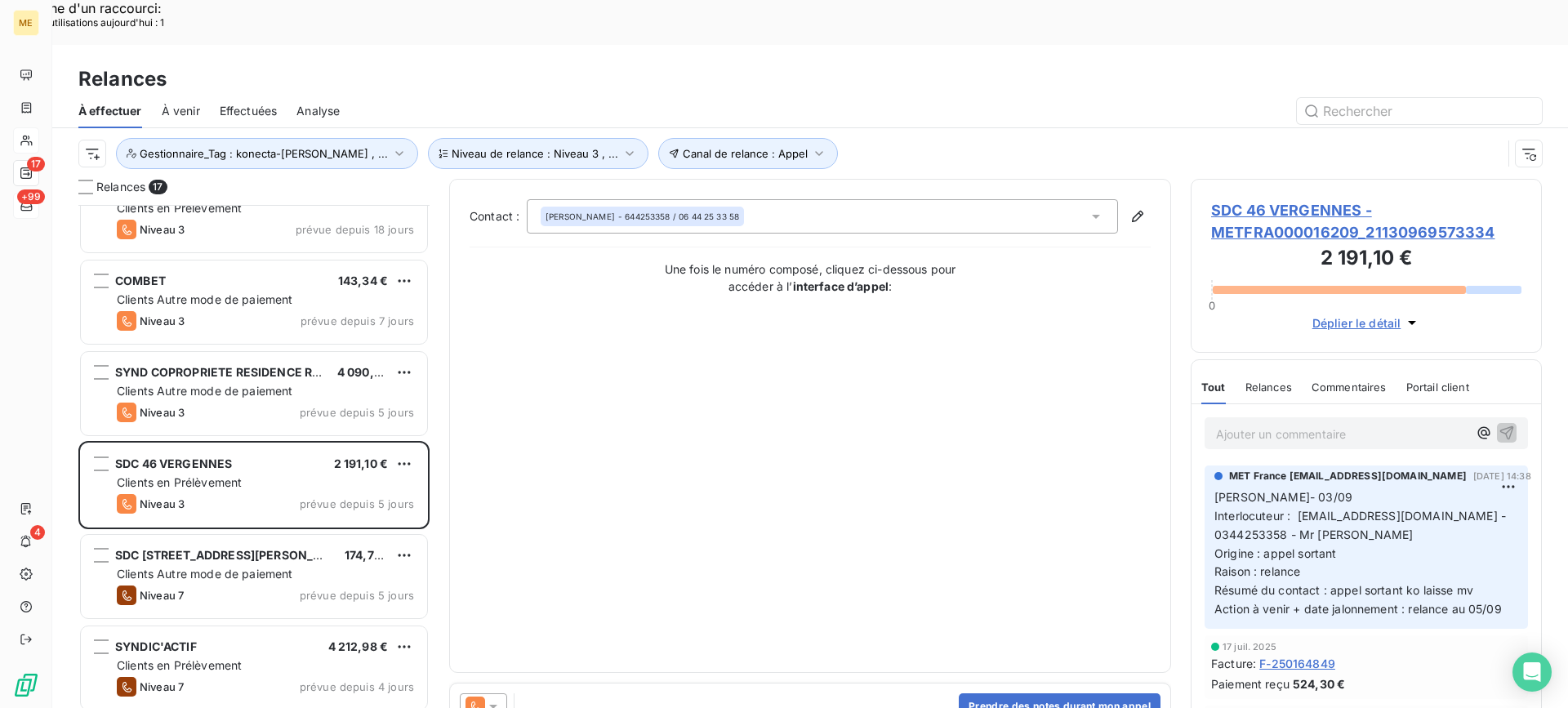
scroll to position [164, 0]
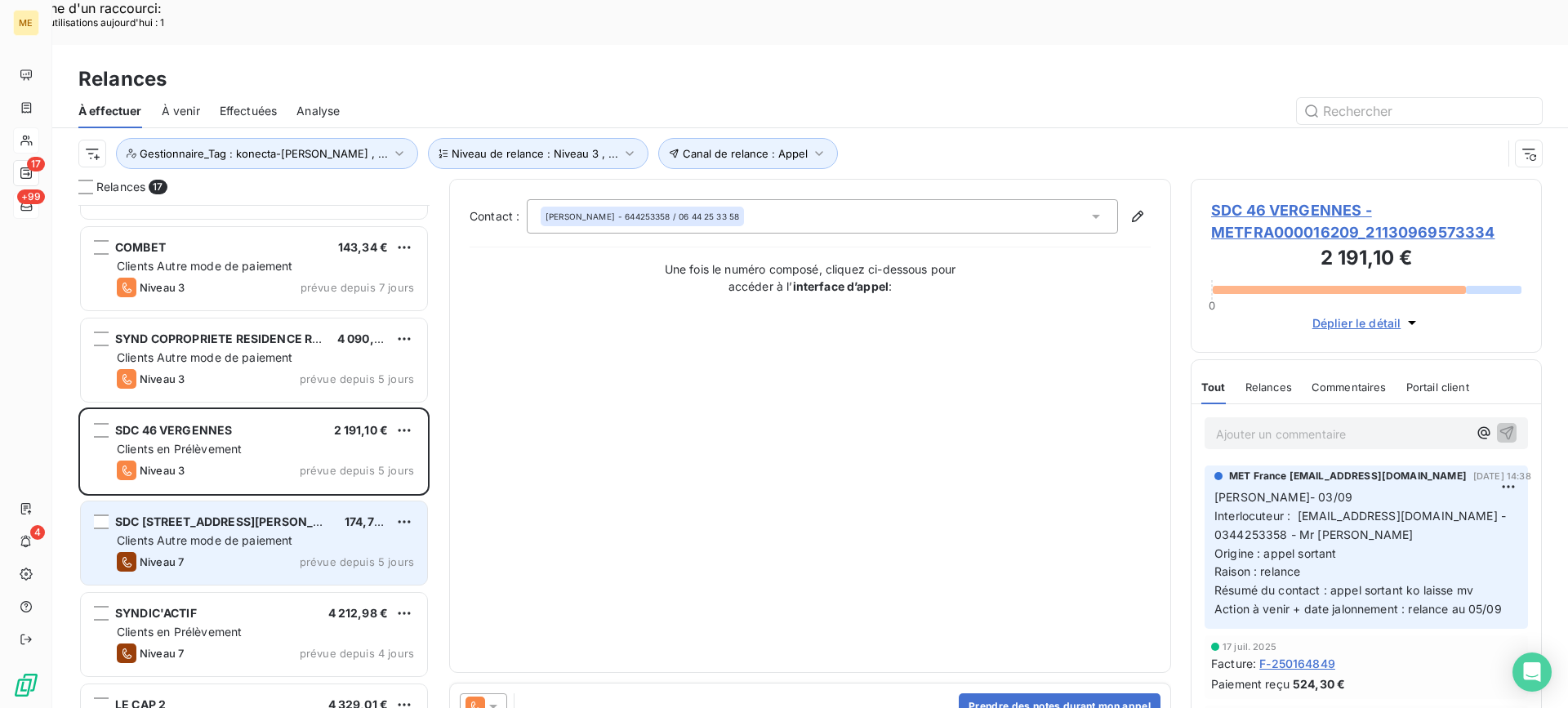
click at [374, 552] on div "Niveau 7 prévue depuis 5 jours" at bounding box center [265, 562] width 297 height 19
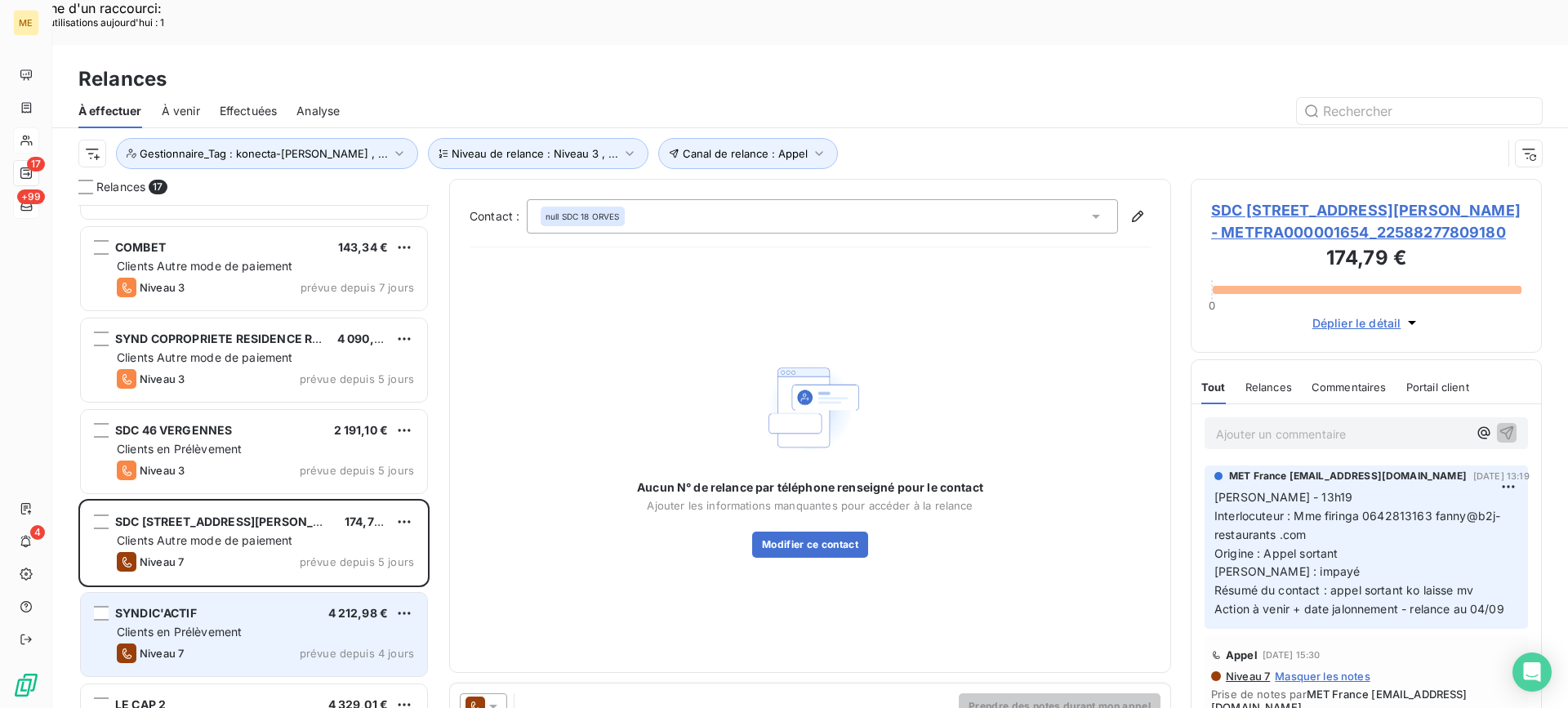
click at [357, 624] on div "Clients en Prélèvement" at bounding box center [265, 631] width 297 height 16
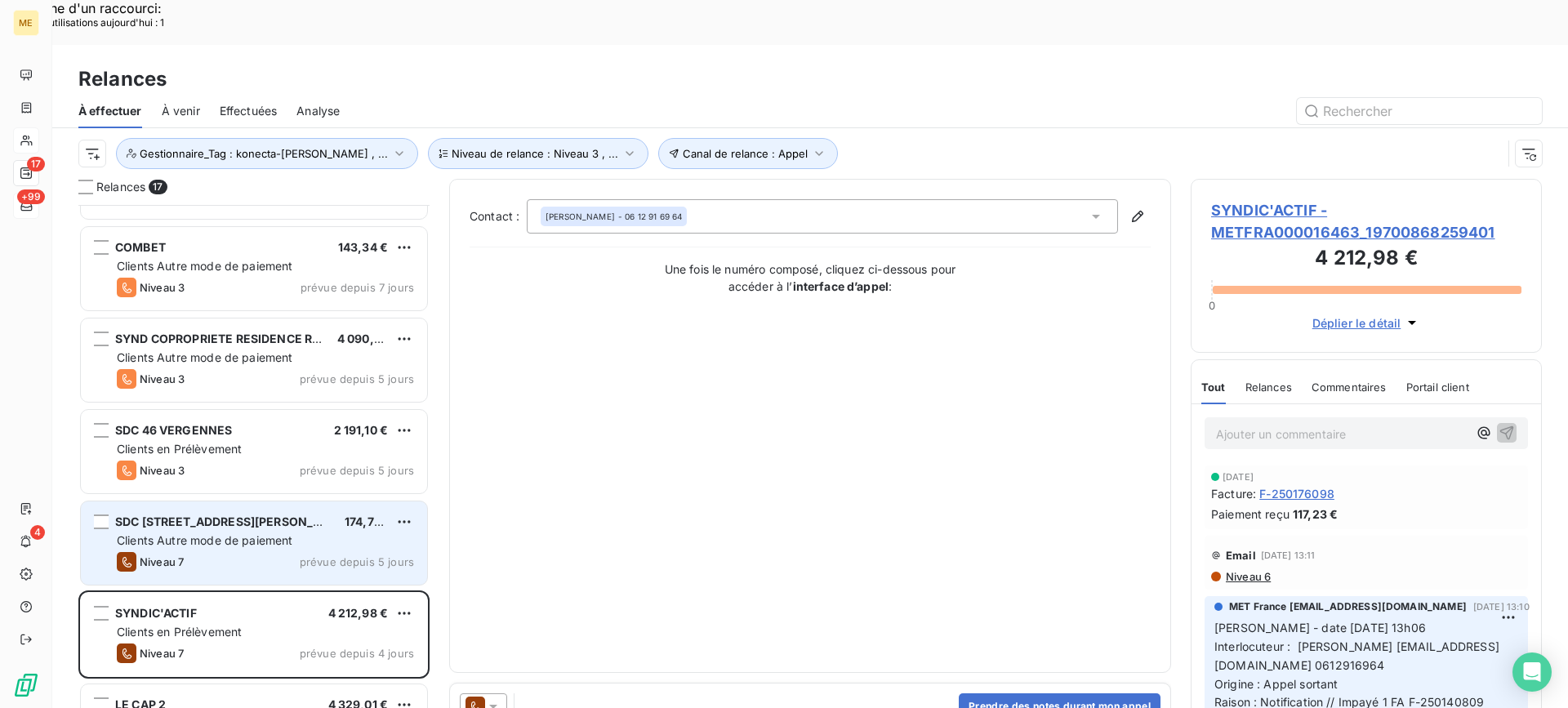
click at [335, 502] on div "SDC [STREET_ADDRESS][PERSON_NAME] € Clients Autre mode de paiement Niveau 7 pré…" at bounding box center [253, 543] width 346 height 83
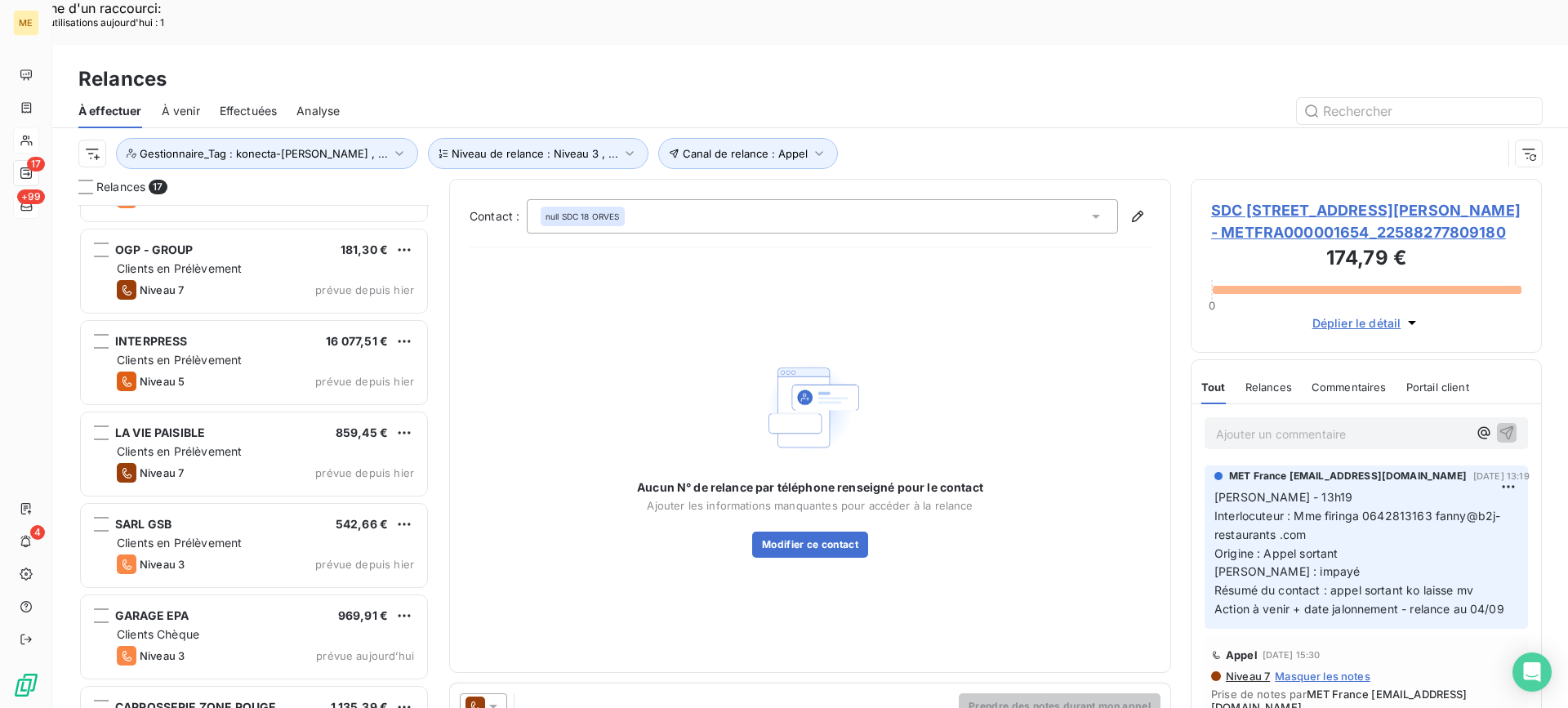
scroll to position [1008, 0]
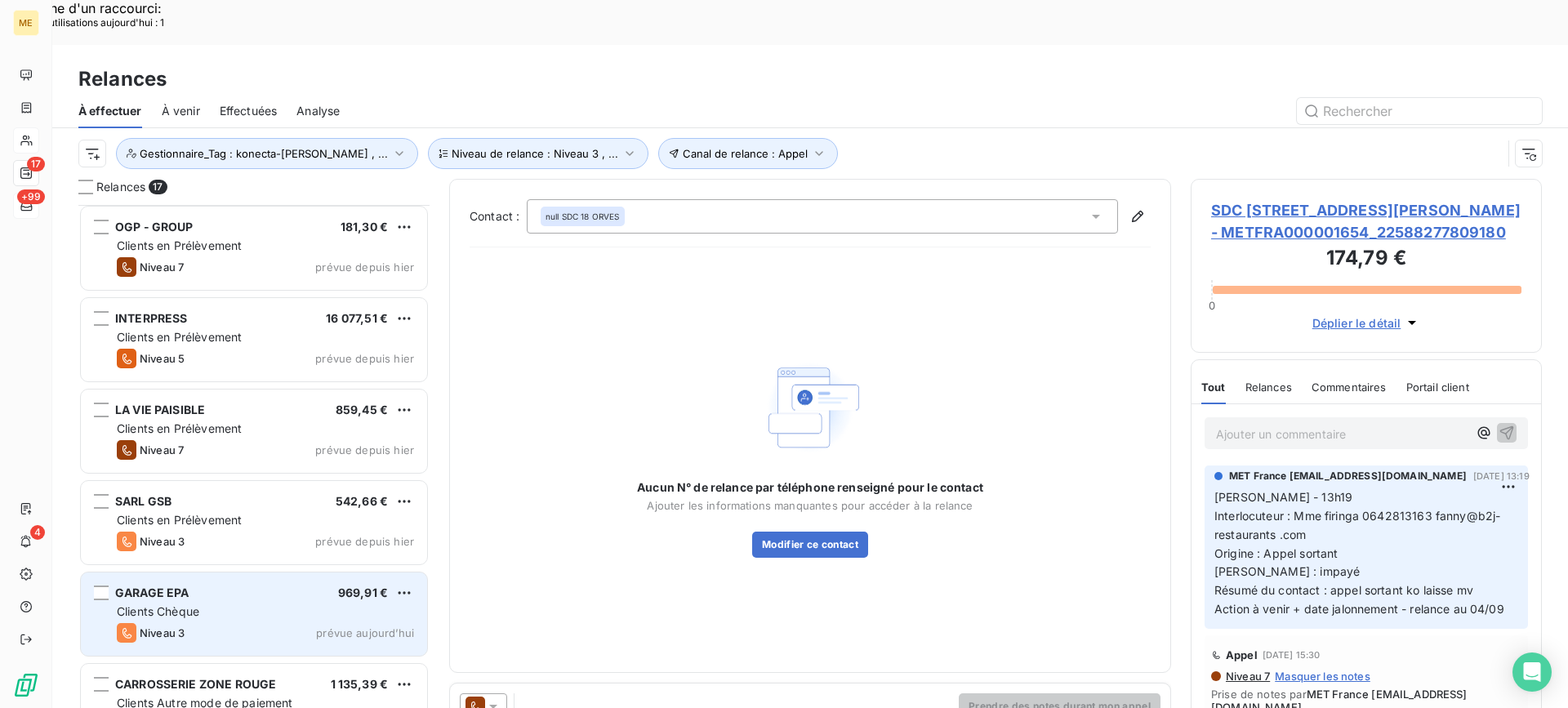
click at [253, 572] on div "GARAGE EPA 969,91 € Clients Chèque Niveau 3 prévue [DATE]" at bounding box center [253, 614] width 346 height 83
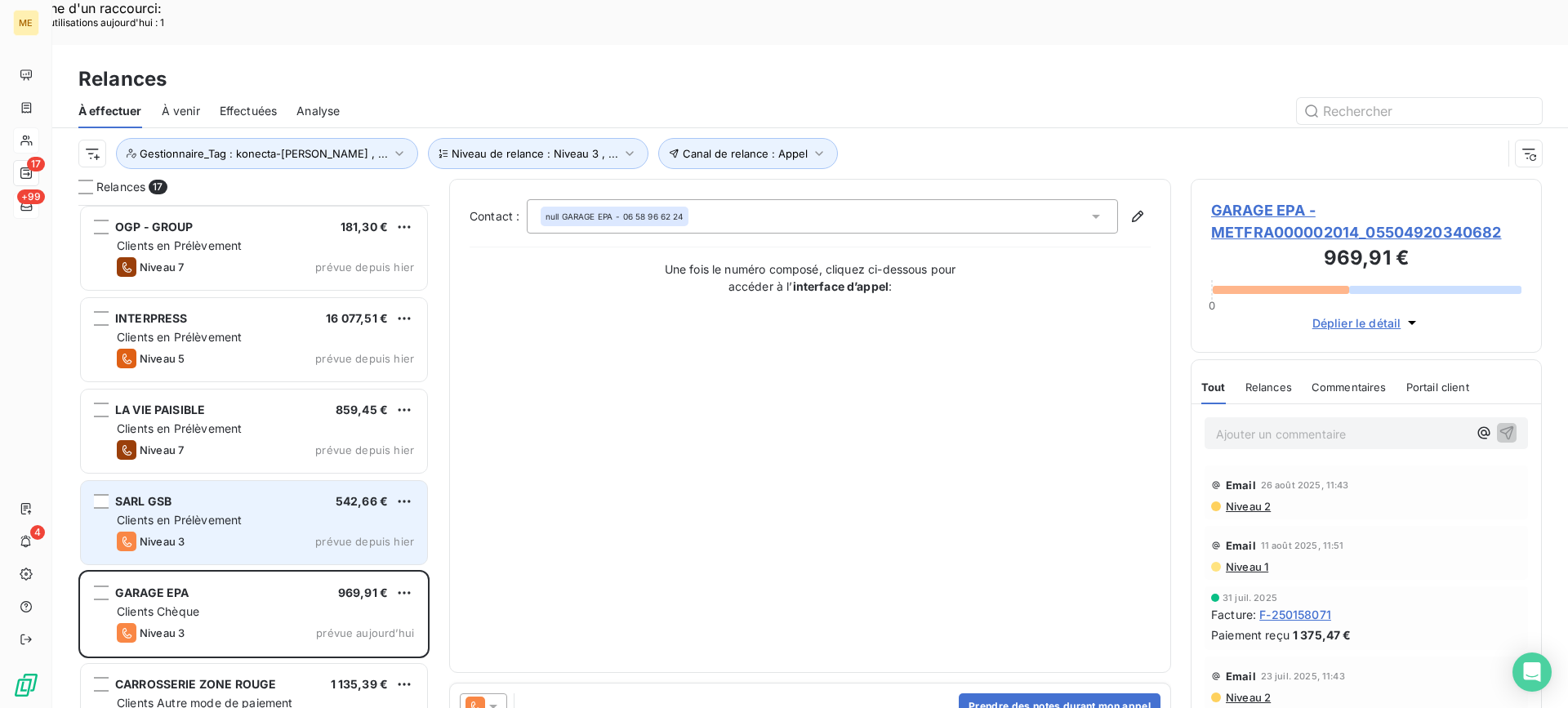
click at [273, 512] on div "Clients en Prélèvement" at bounding box center [265, 519] width 297 height 16
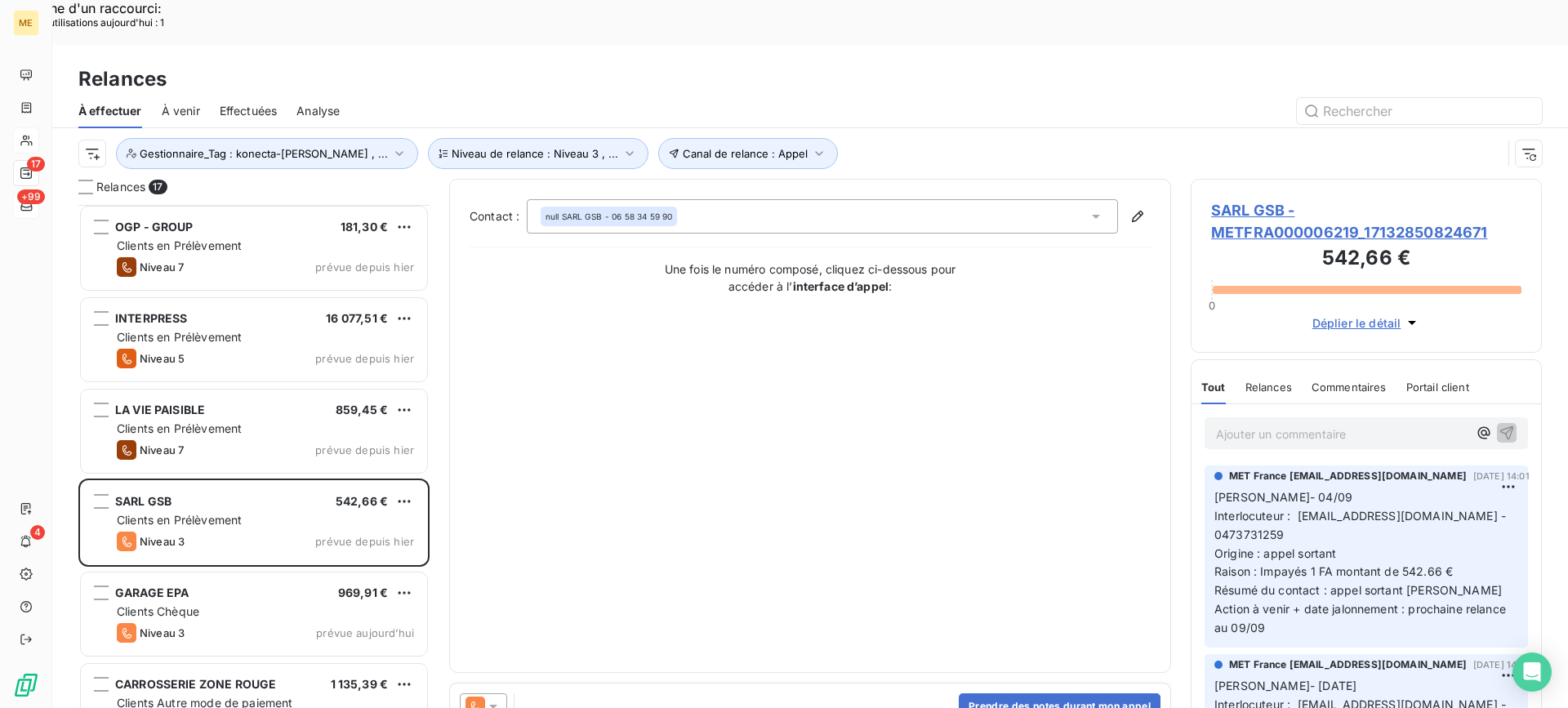
click at [1295, 200] on span "SARL GSB - METFRA000006219_17132850824671" at bounding box center [1366, 221] width 311 height 44
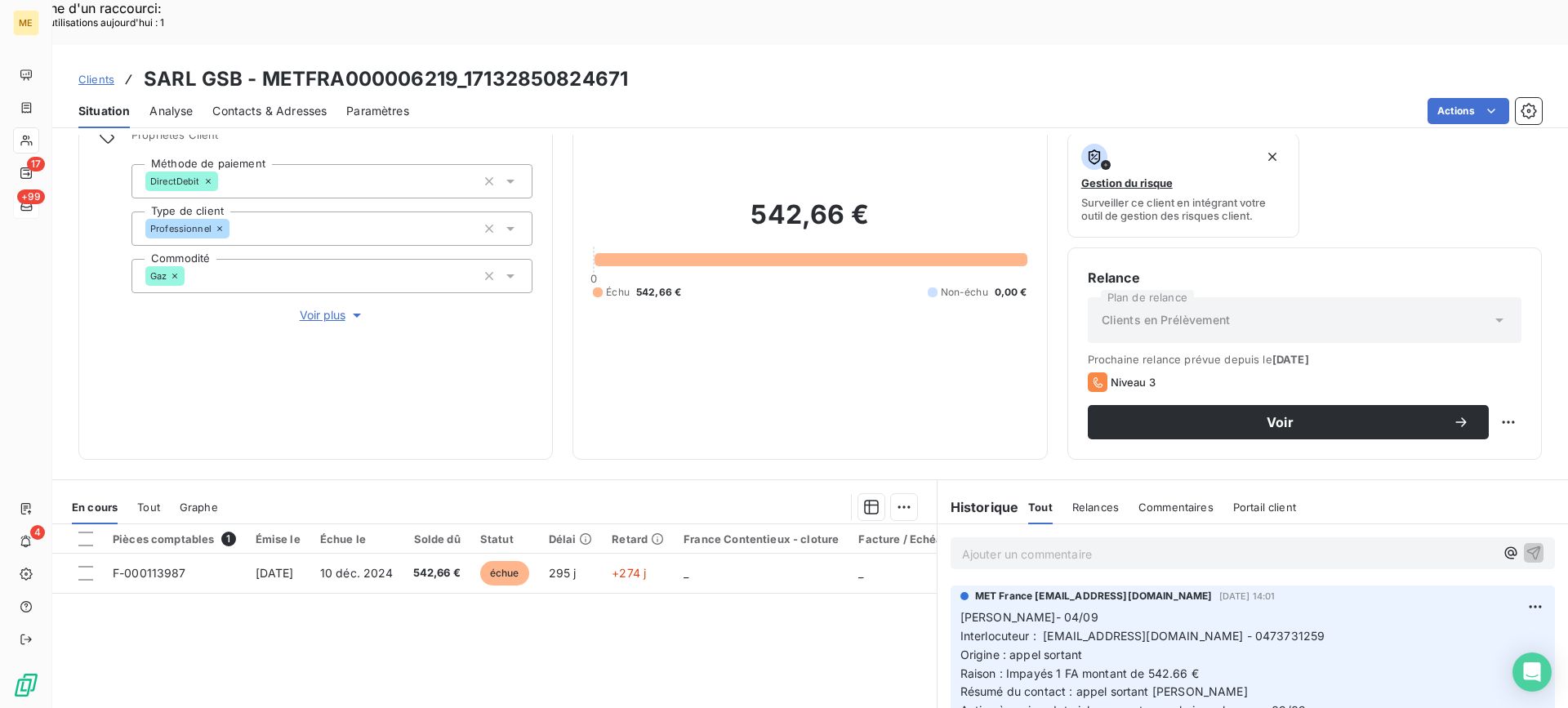
scroll to position [82, 0]
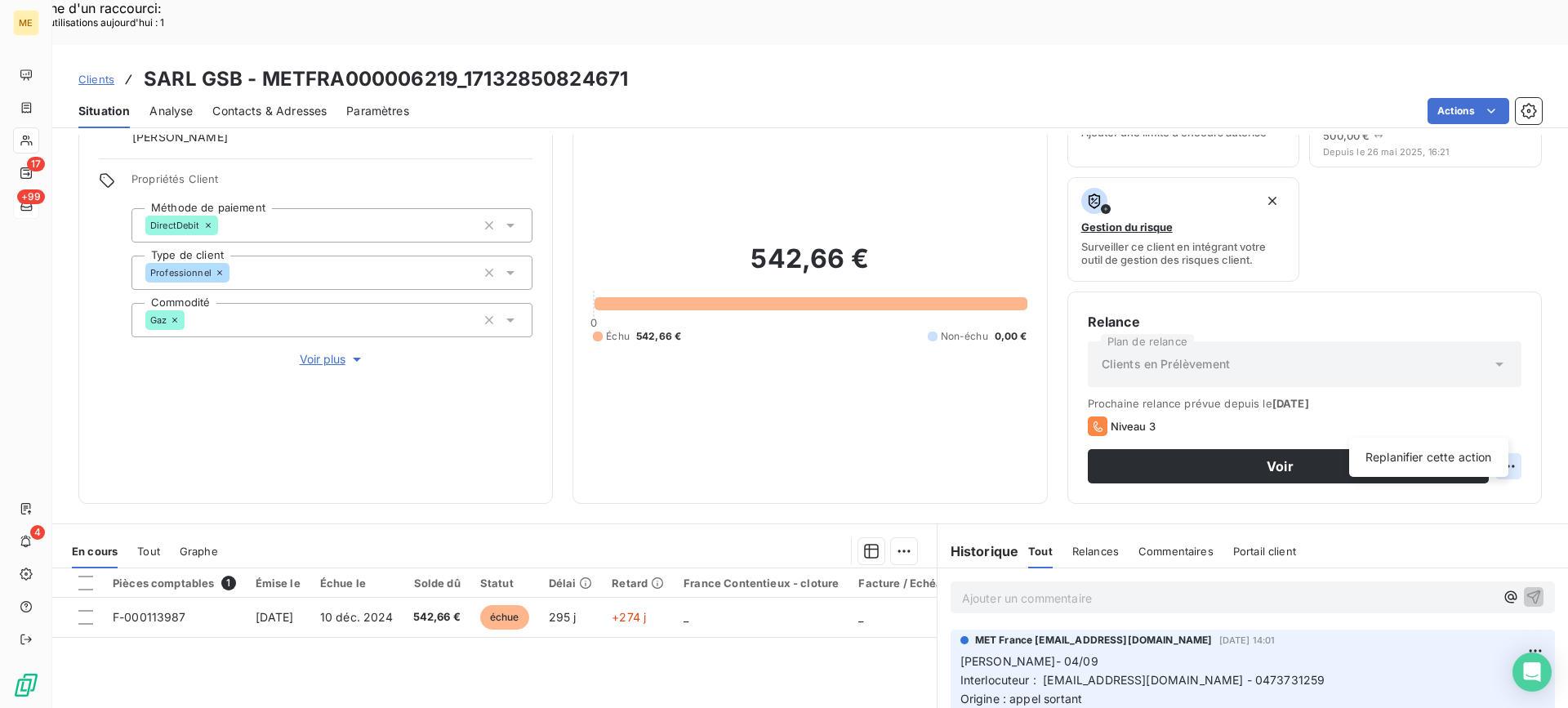
click at [1464, 460] on div "Replanifier cette action" at bounding box center [1428, 457] width 146 height 26
select select "8"
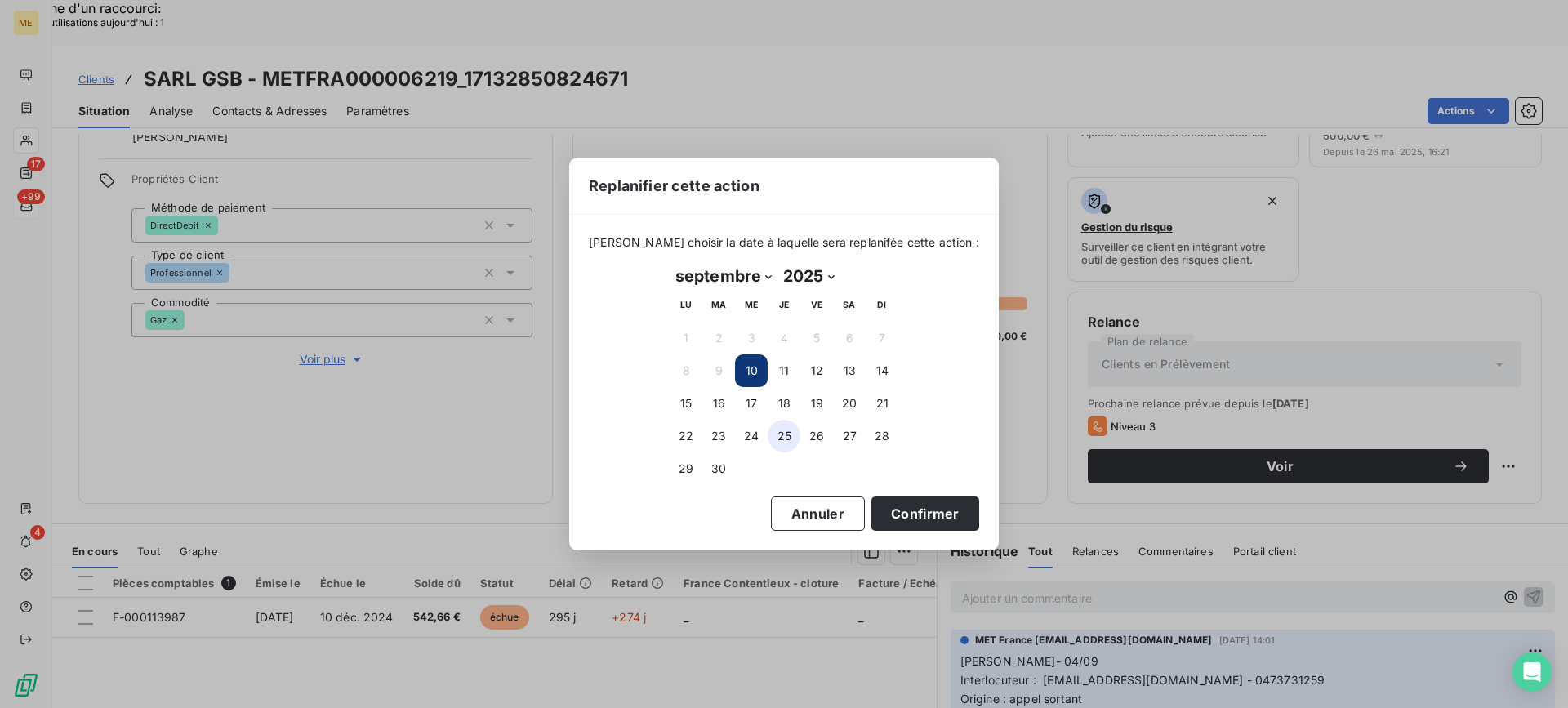
click at [773, 434] on button "25" at bounding box center [784, 436] width 33 height 33
click at [901, 503] on button "Confirmer" at bounding box center [925, 514] width 108 height 35
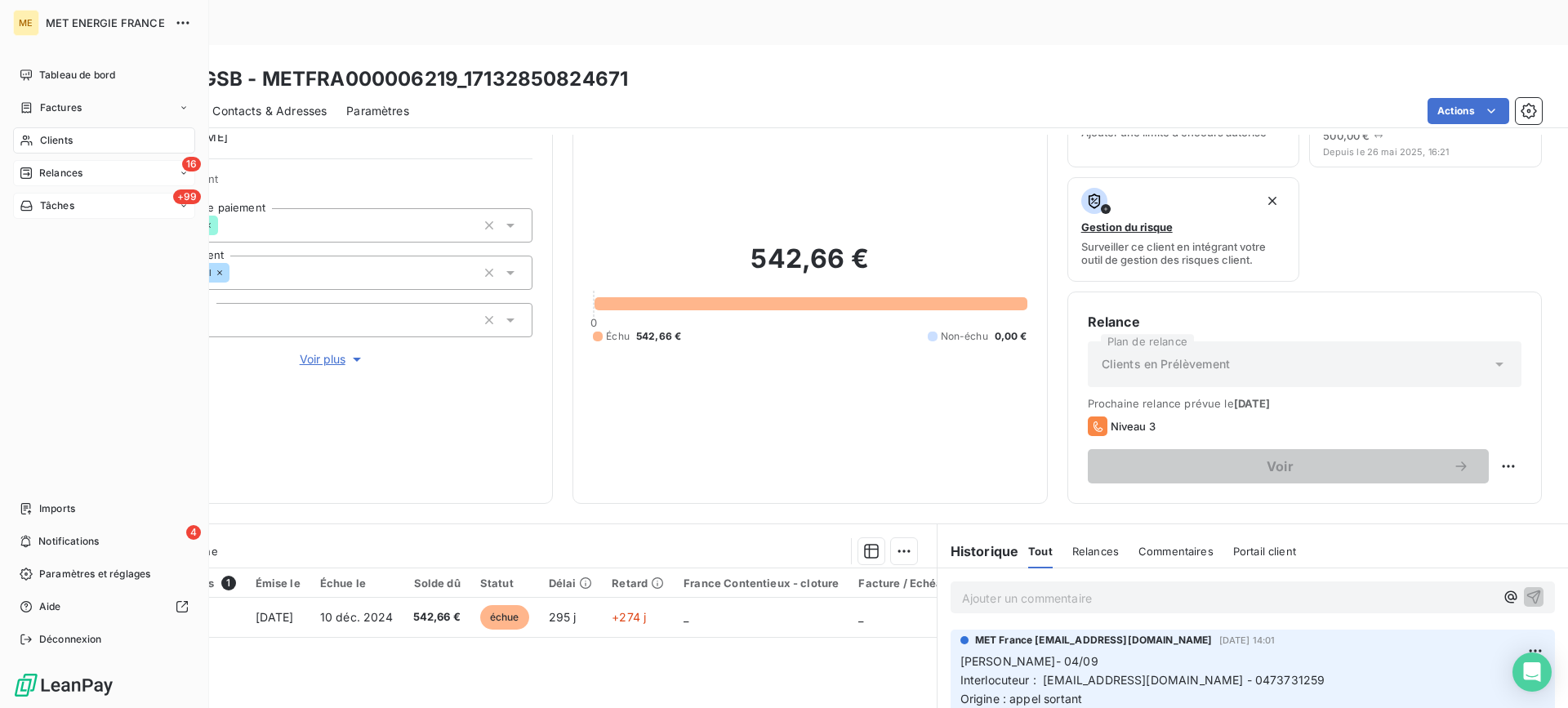
click at [40, 179] on span "Relances" at bounding box center [61, 173] width 43 height 14
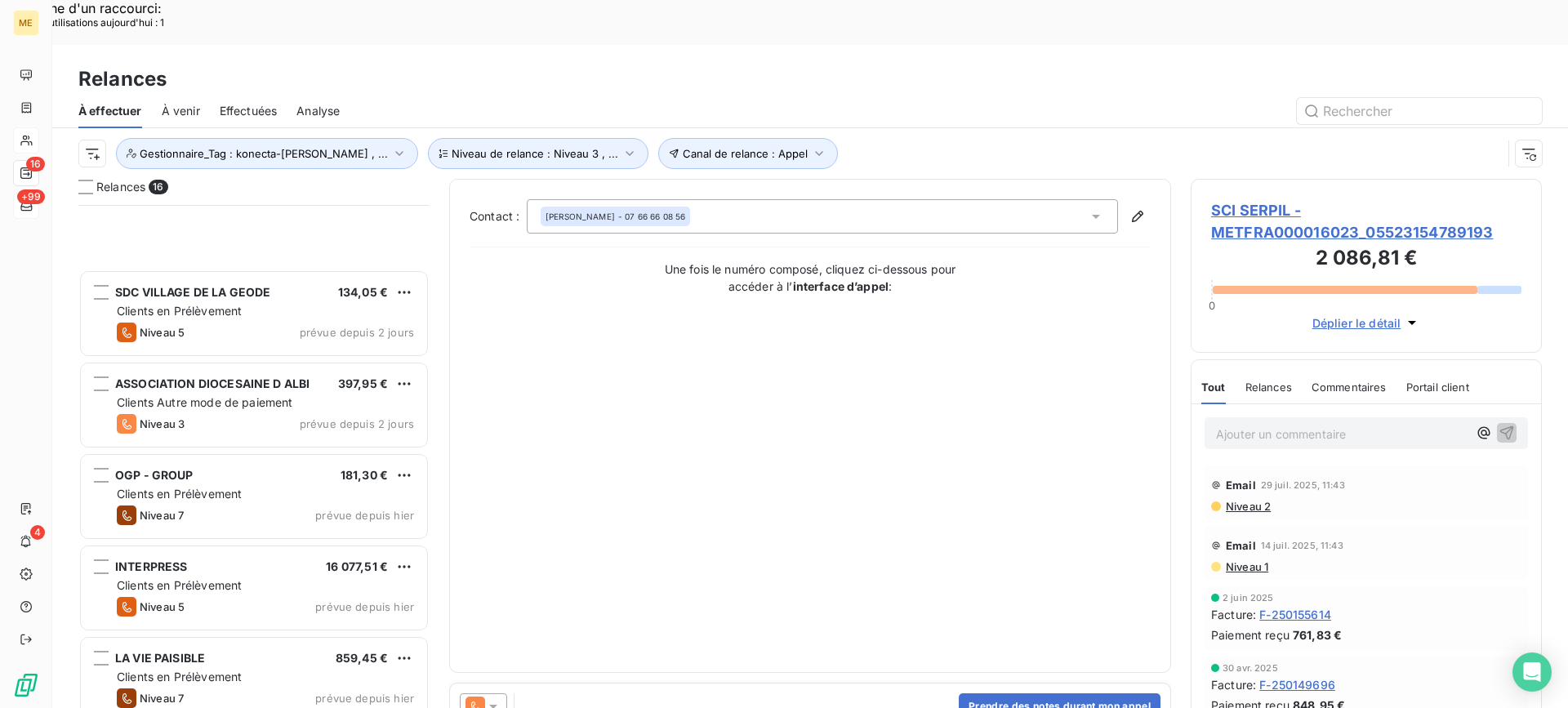
scroll to position [916, 0]
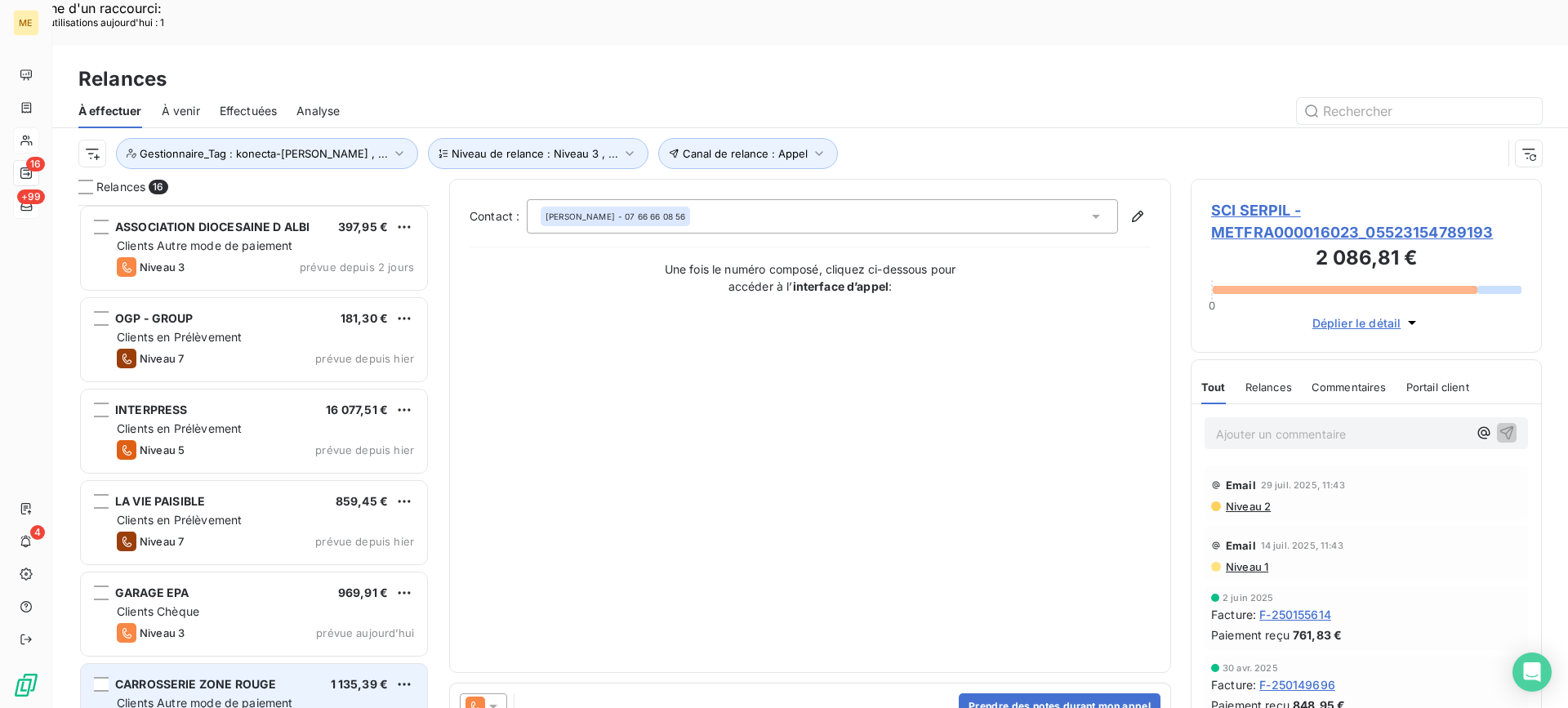
click at [260, 677] on span "CARROSSERIE ZONE ROUGE" at bounding box center [195, 684] width 161 height 13
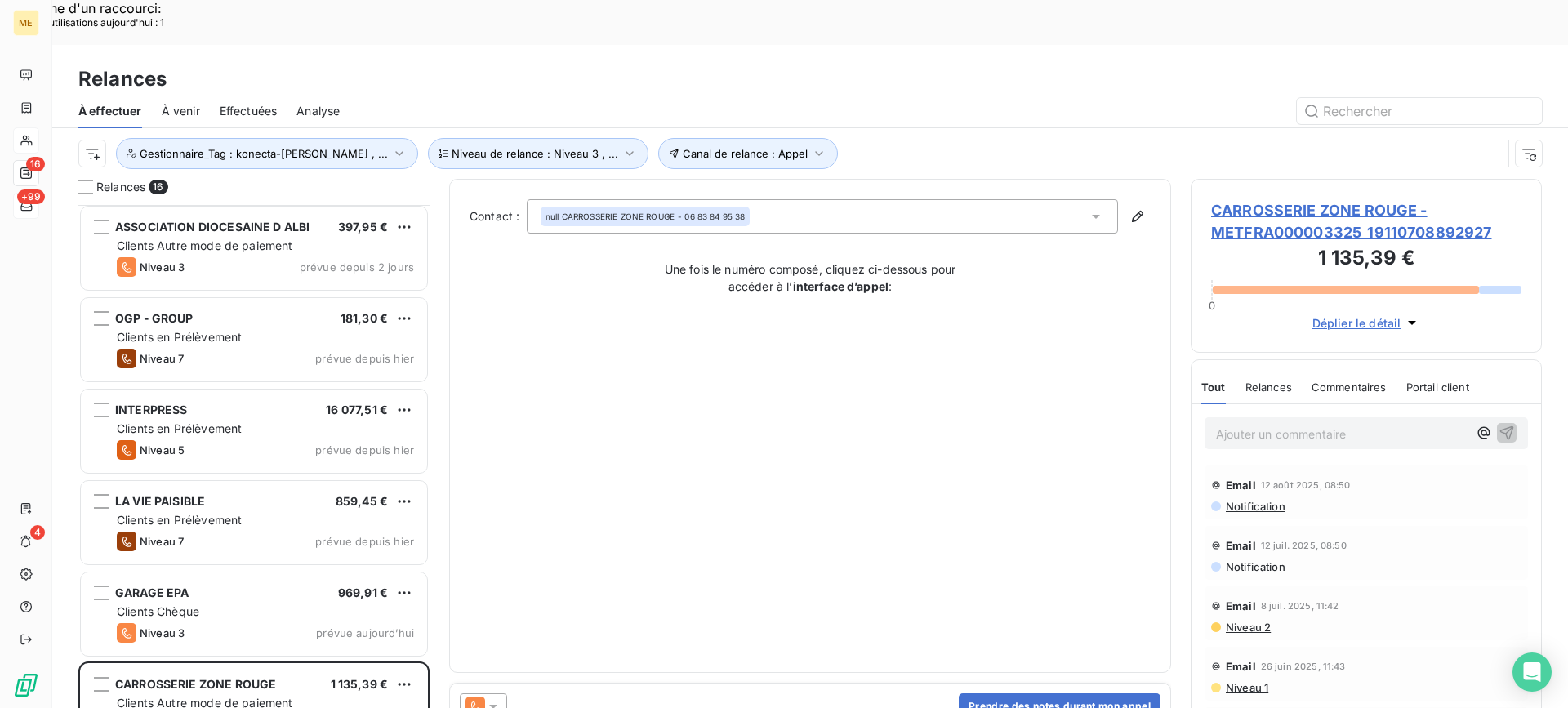
click at [1261, 200] on span "CARROSSERIE ZONE ROUGE - METFRA000003325_19110708892927" at bounding box center [1366, 221] width 311 height 44
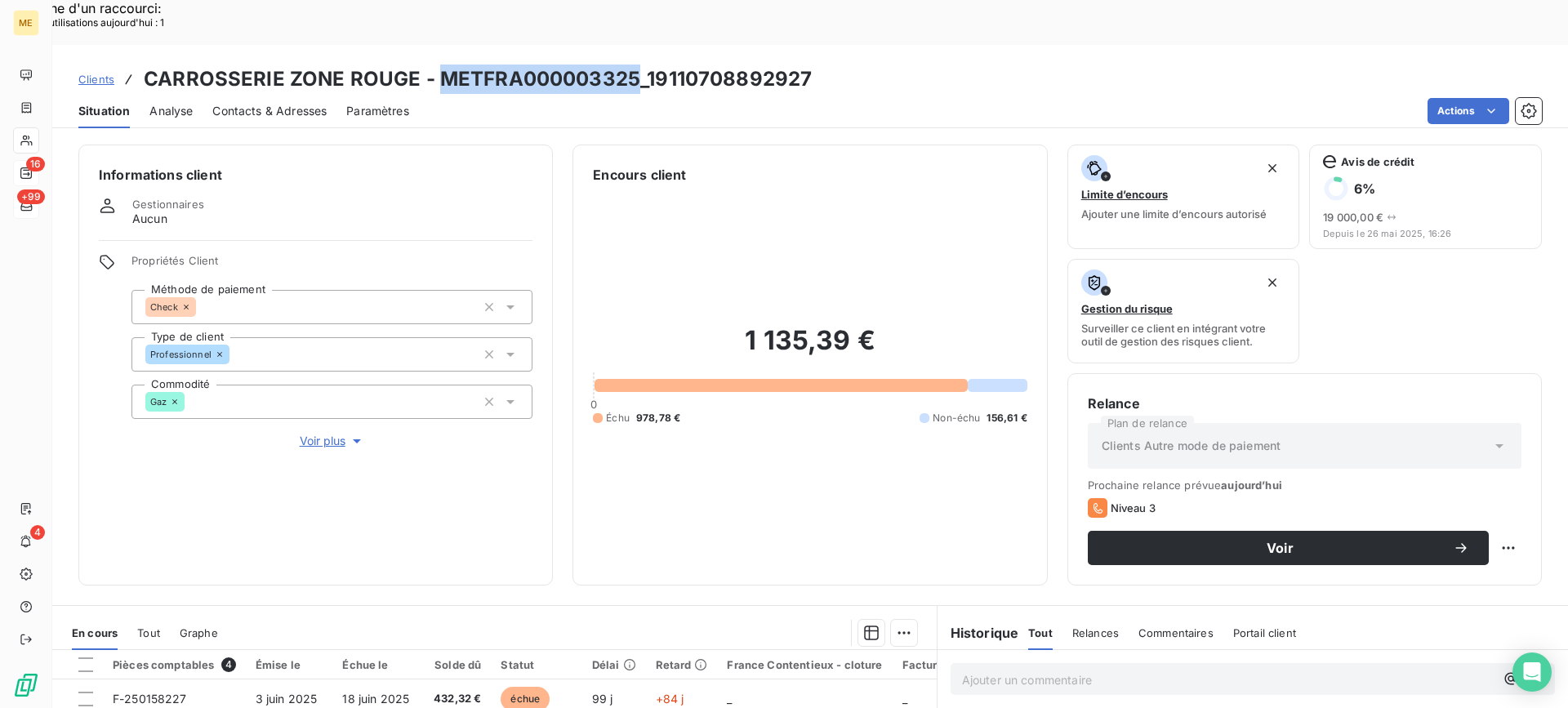
drag, startPoint x: 433, startPoint y: 34, endPoint x: 636, endPoint y: 39, distance: 203.1
click at [636, 65] on h3 "CARROSSERIE ZONE ROUGE - METFRA000003325_19110708892927" at bounding box center [478, 79] width 668 height 29
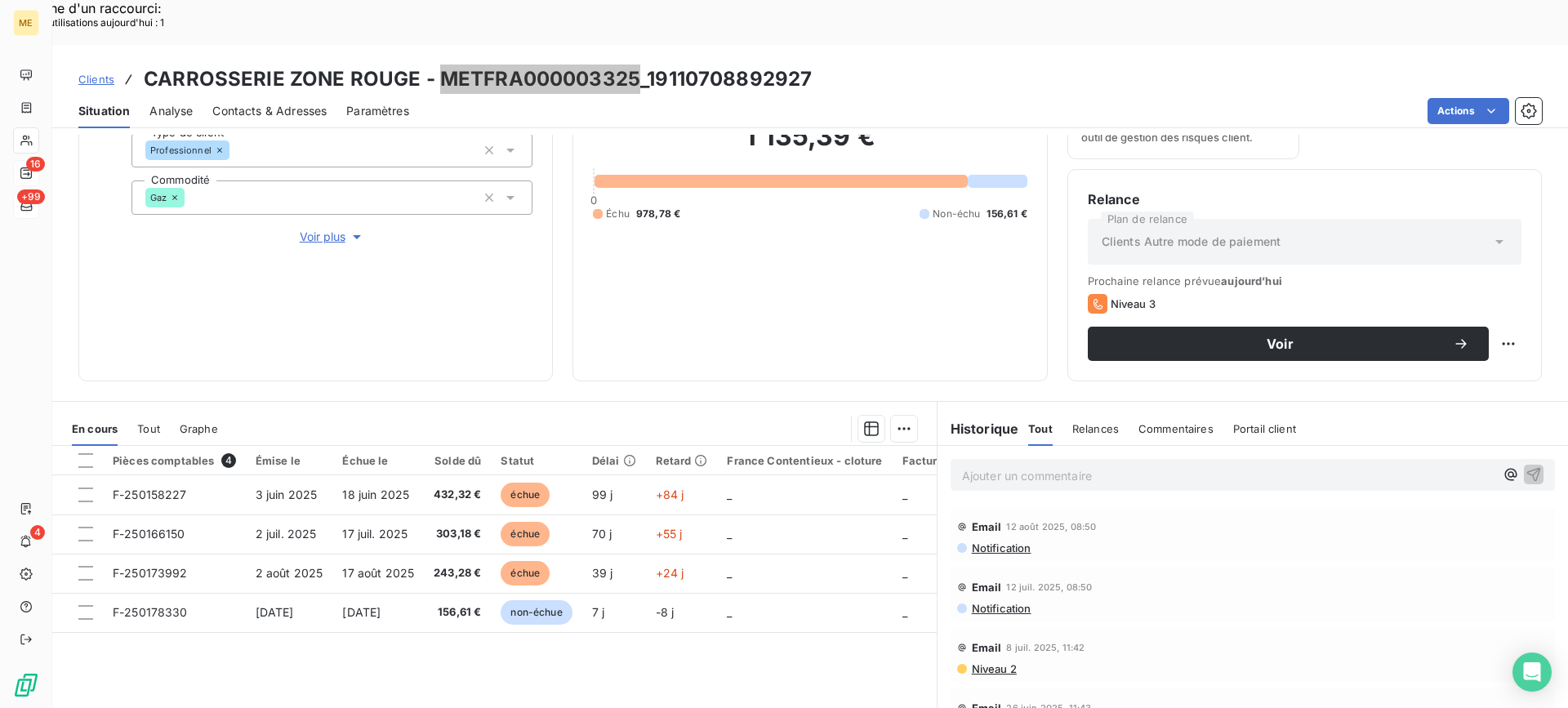
scroll to position [163, 0]
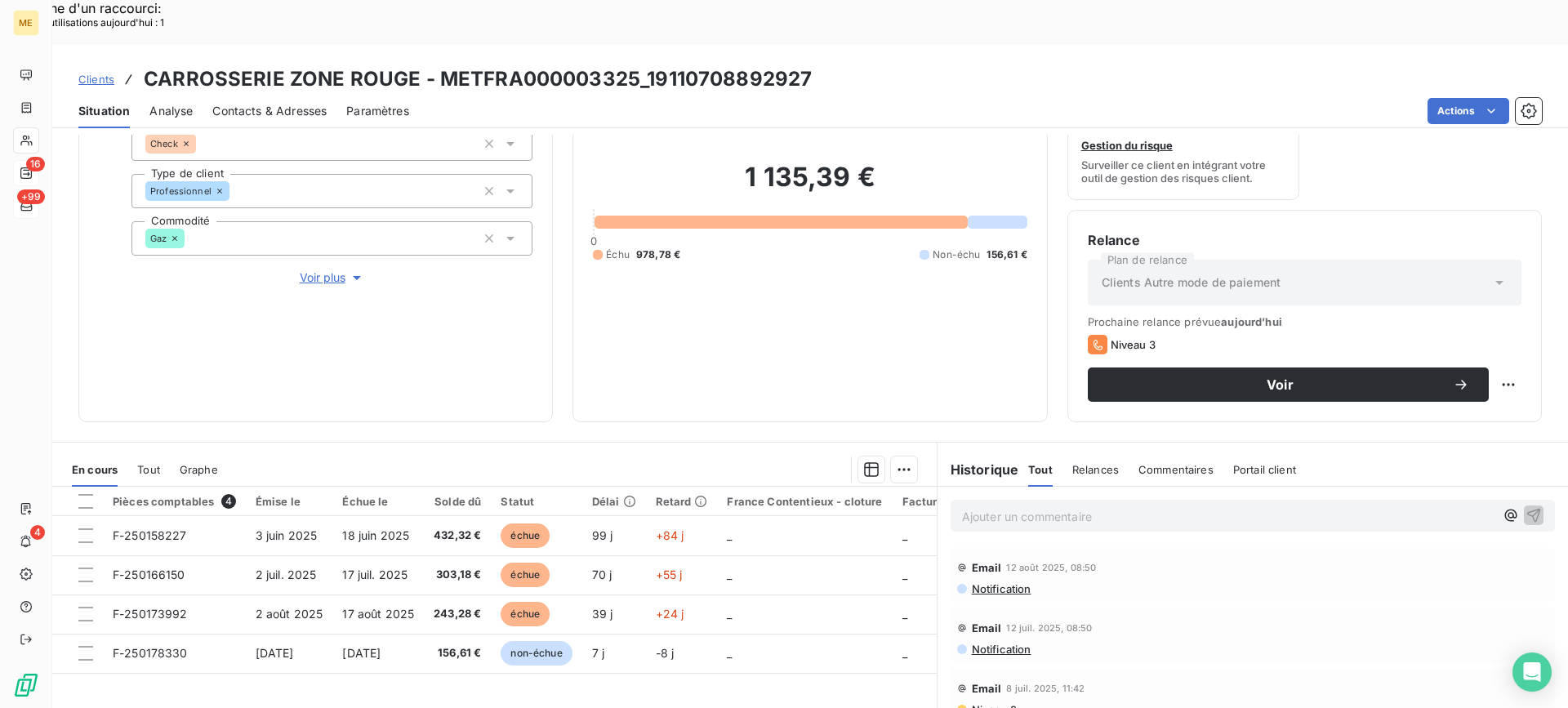
click at [768, 343] on div "1 135,39 € 0 Échu 978,78 € Non-échu 156,61 €" at bounding box center [809, 211] width 433 height 381
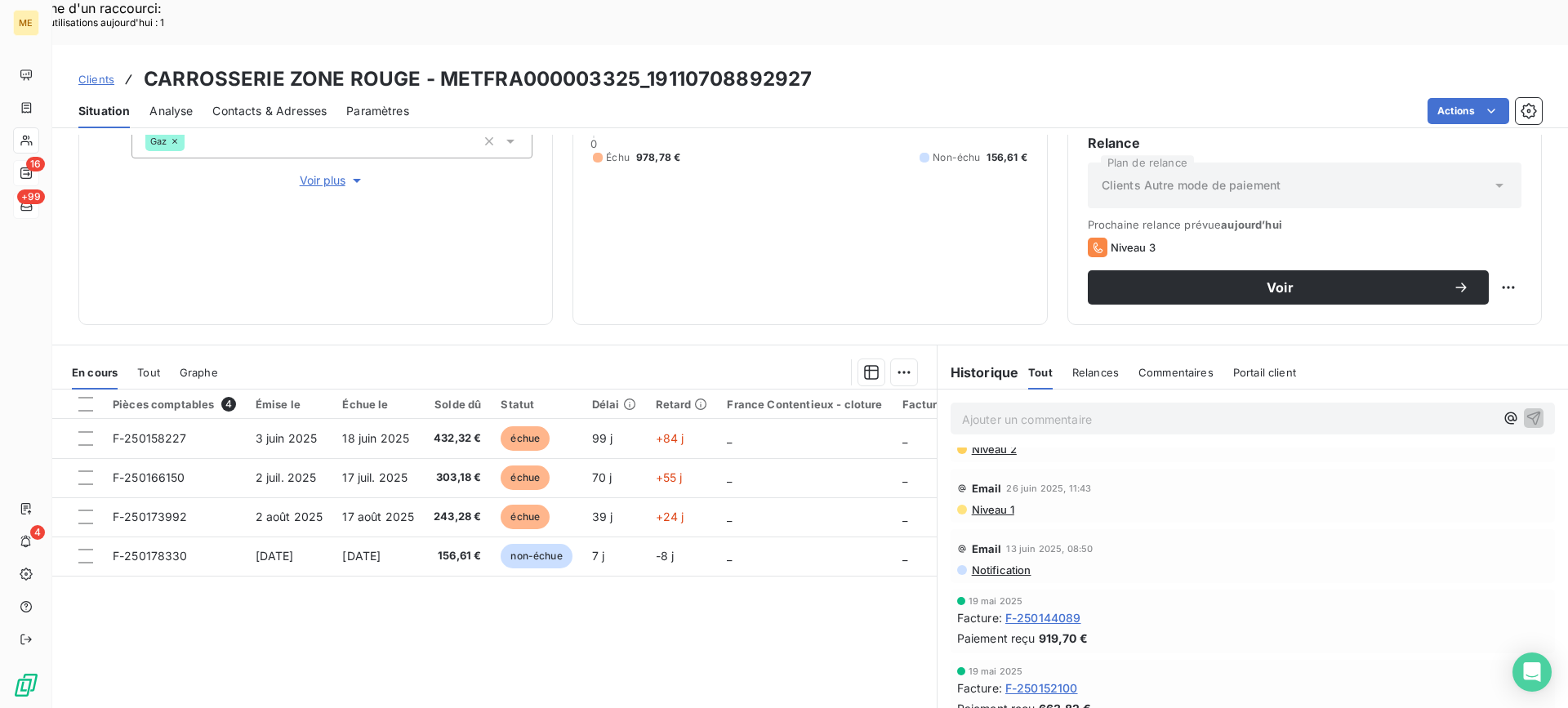
scroll to position [0, 0]
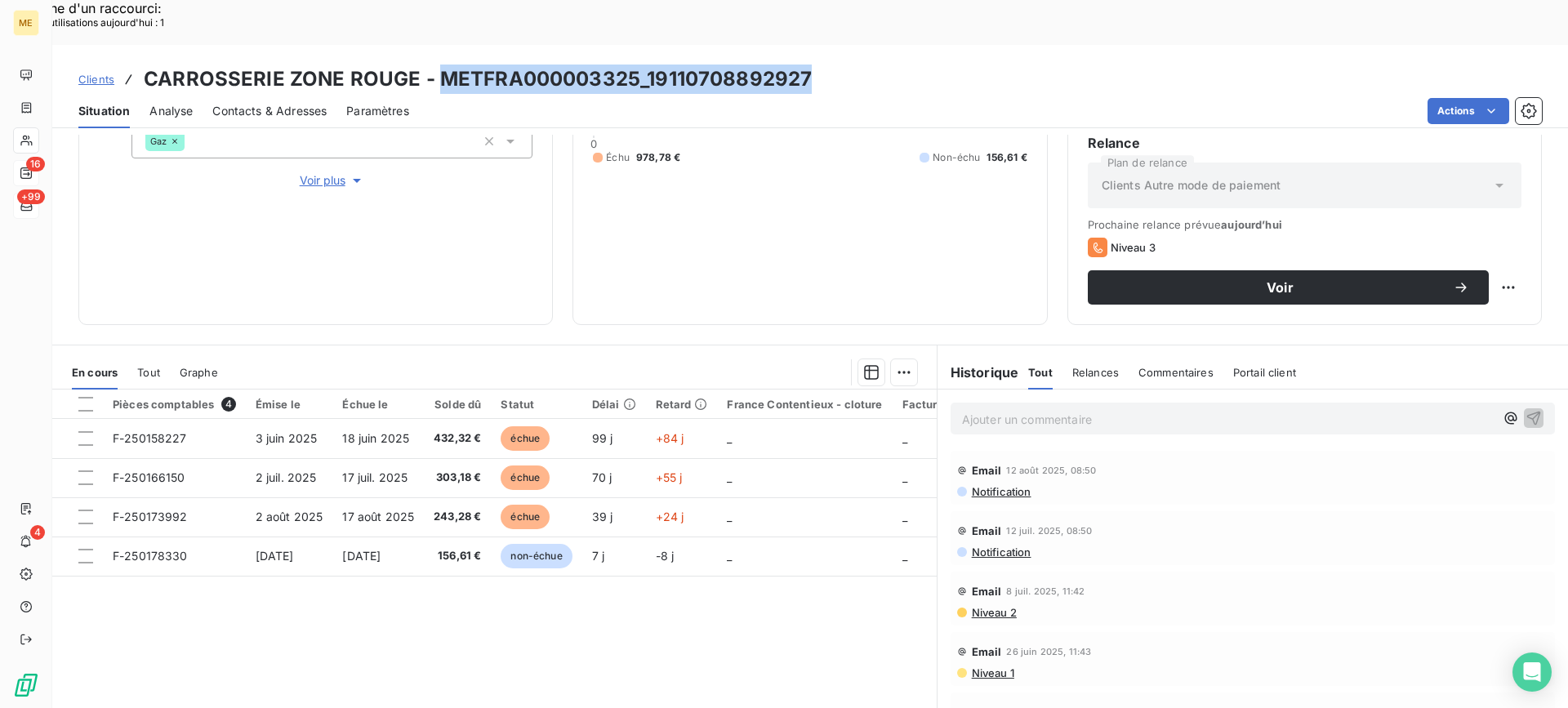
drag, startPoint x: 438, startPoint y: 31, endPoint x: 805, endPoint y: 15, distance: 367.3
click at [805, 45] on div "Clients CARROSSERIE ZONE ROUGE - METFRA000003325_19110708892927 Situation Analy…" at bounding box center [810, 86] width 1515 height 83
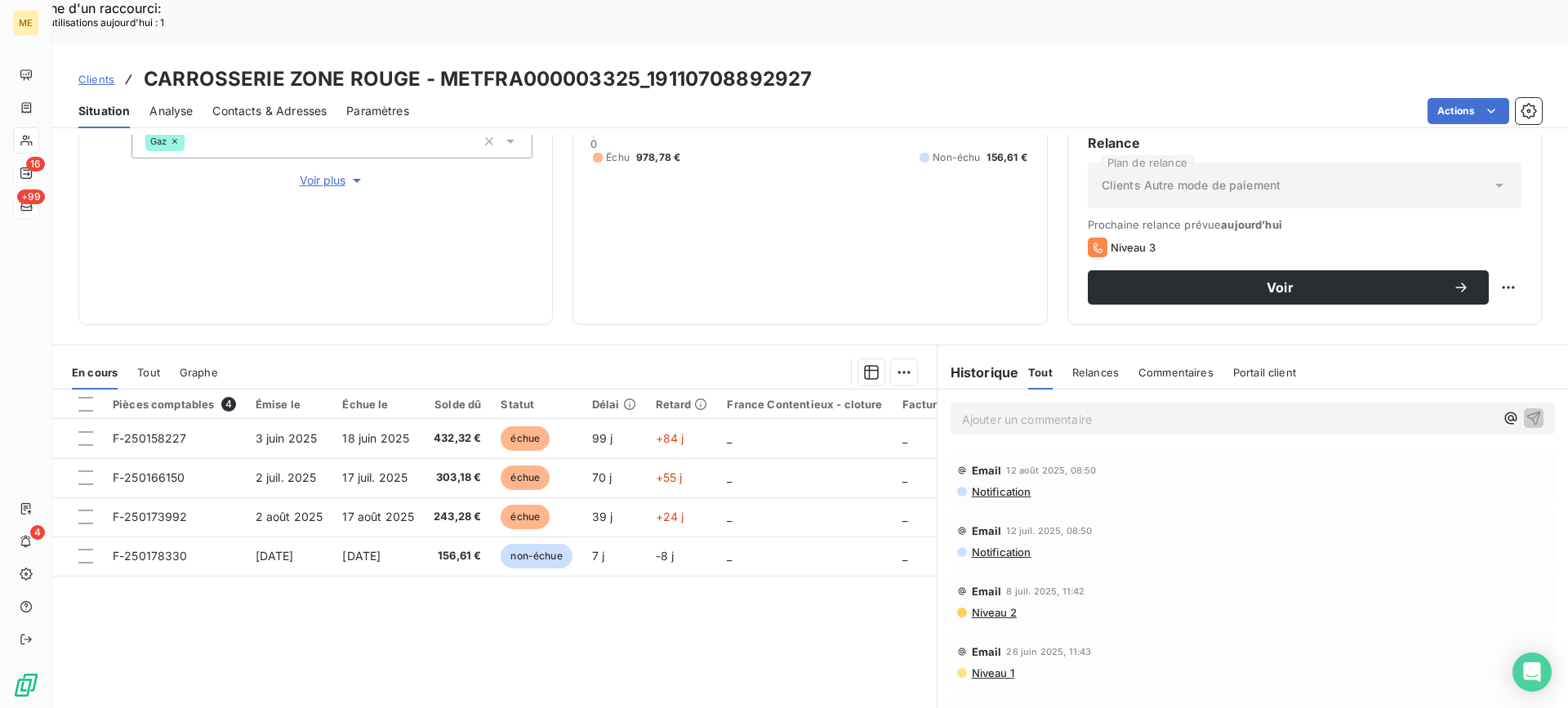
click at [943, 345] on div "Historique Tout Relances Commentaires Portail client Tout Relances Commentaires…" at bounding box center [1252, 367] width 630 height 44
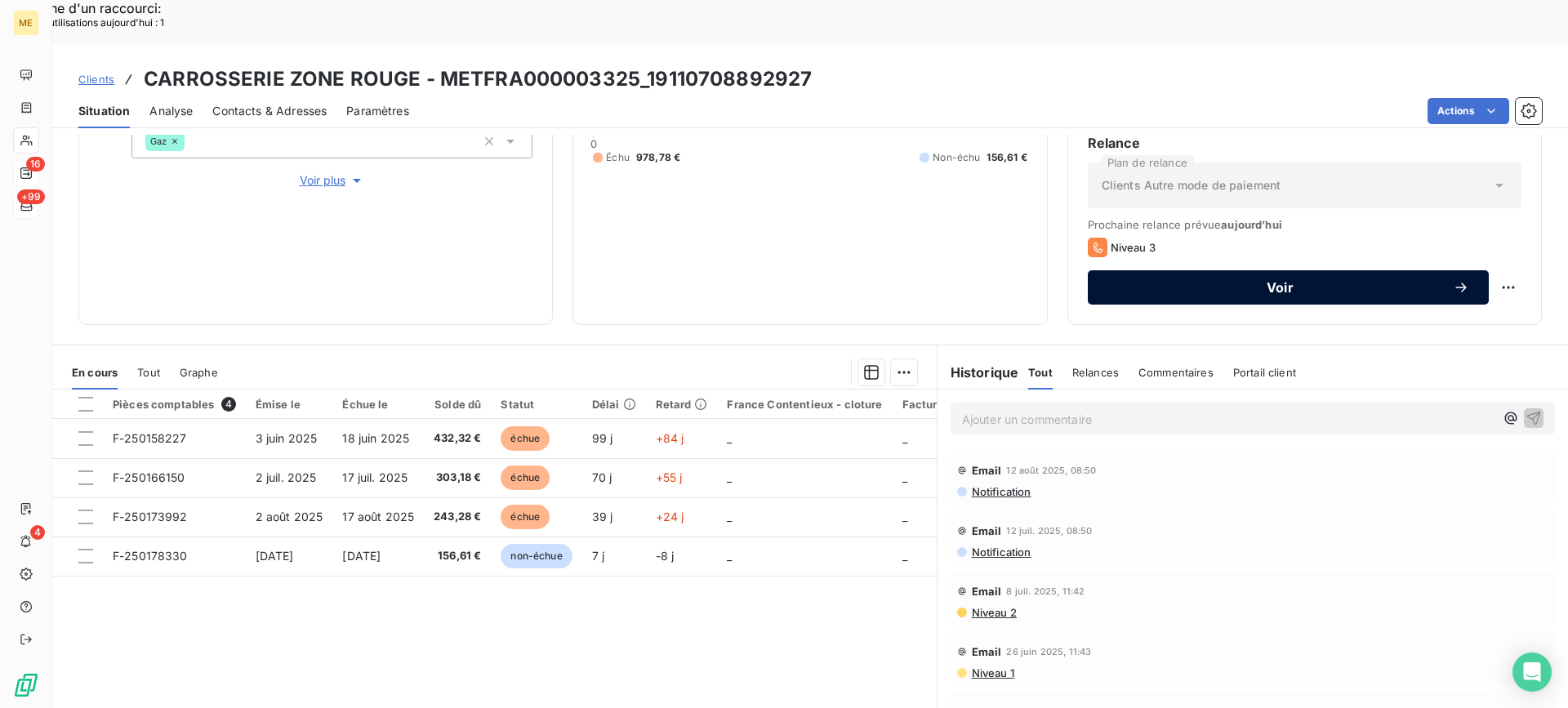
click at [1350, 281] on span "Voir" at bounding box center [1279, 288] width 345 height 13
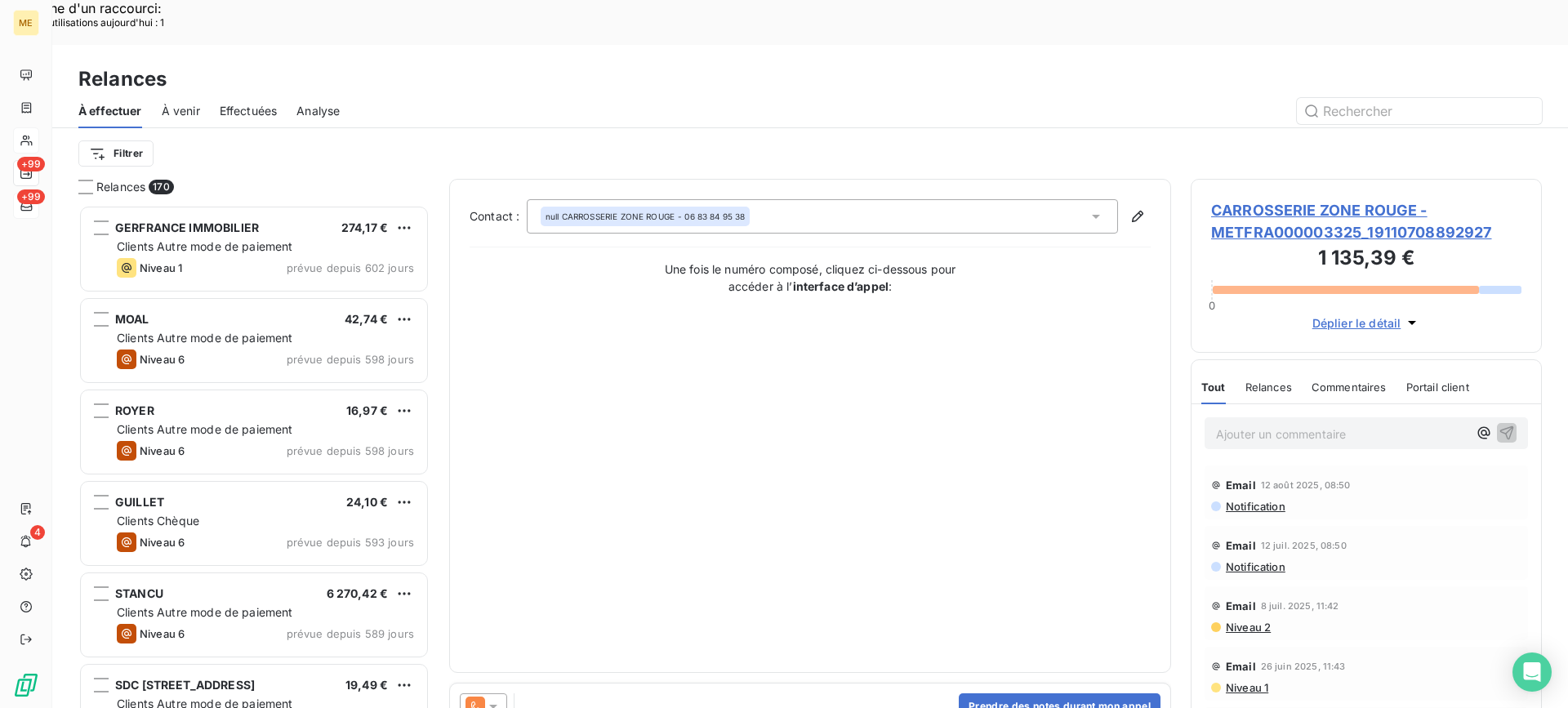
scroll to position [535, 339]
click at [1029, 694] on button "Prendre des notes durant mon appel" at bounding box center [1060, 706] width 202 height 26
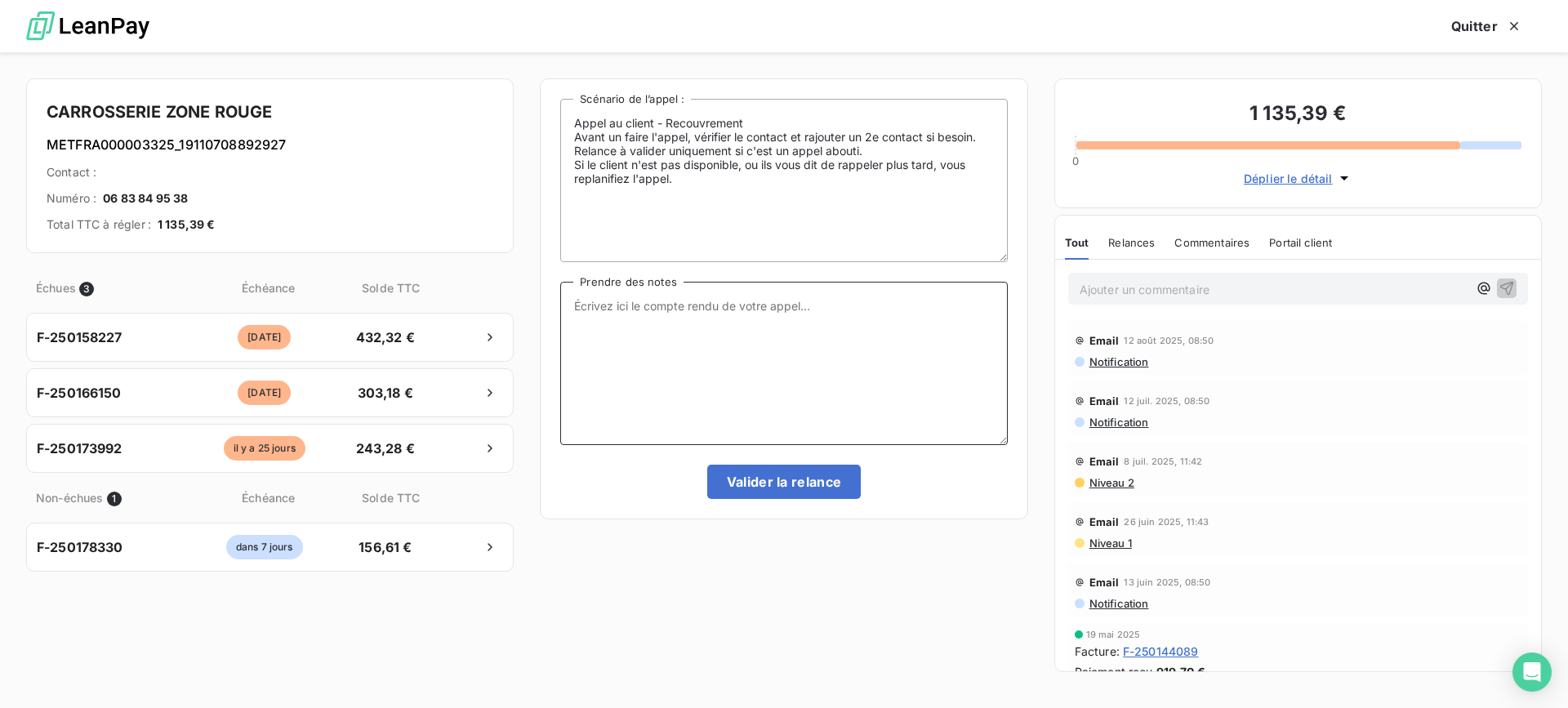
click at [787, 407] on textarea "Prendre des notes" at bounding box center [783, 364] width 447 height 163
paste textarea "[PERSON_NAME]- date Interlocuteur : Origine : [PERSON_NAME] : Résumé du contact…"
click at [749, 311] on textarea "[PERSON_NAME]- date Interlocuteur : Origine : [PERSON_NAME] : Résumé du contact…" at bounding box center [783, 364] width 447 height 163
click at [737, 324] on textarea "[PERSON_NAME]- 10/09 Interlocuteur : Origine : [PERSON_NAME] : Résumé du contac…" at bounding box center [783, 364] width 447 height 163
click at [776, 314] on textarea "[PERSON_NAME]- 10/09 Interlocuteur : Mr [PERSON_NAME] - Origine : [PERSON_NAME]…" at bounding box center [783, 364] width 447 height 163
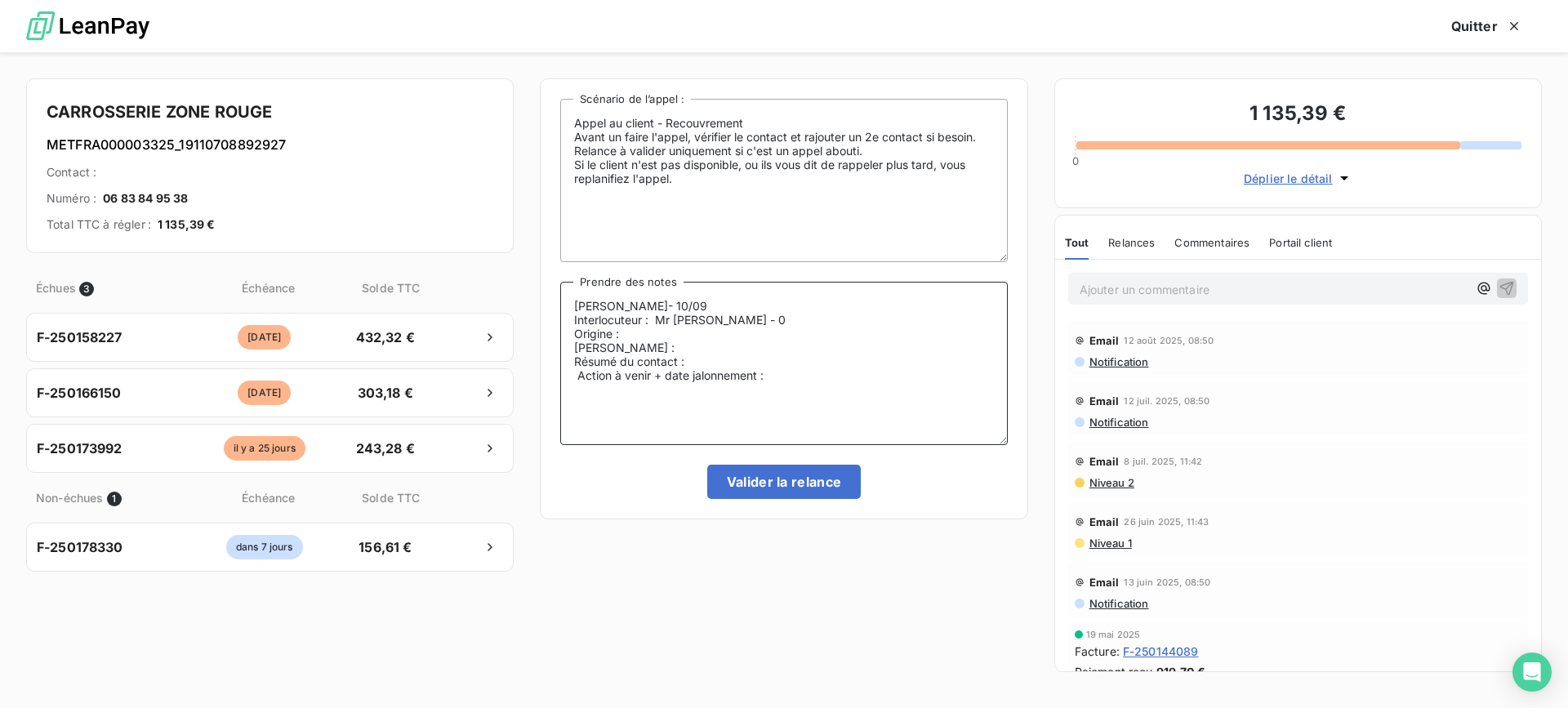
paste textarea "683849538"
click at [884, 318] on textarea "[PERSON_NAME]- 10/09 Interlocuteur : Mr [PERSON_NAME] - 0683849538 - Origine : …" at bounding box center [783, 364] width 447 height 163
paste textarea "[EMAIL_ADDRESS][DOMAIN_NAME]"
click at [807, 335] on textarea "Lisa- 10/09 Interlocuteur : Mr [PERSON_NAME] - 0683849538 - [EMAIL_ADDRESS][DOM…" at bounding box center [783, 364] width 447 height 163
click at [796, 352] on textarea "Lisa- 10/09 Interlocuteur : Mr [PERSON_NAME] - 0683849538 - [EMAIL_ADDRESS][DOM…" at bounding box center [783, 364] width 447 height 163
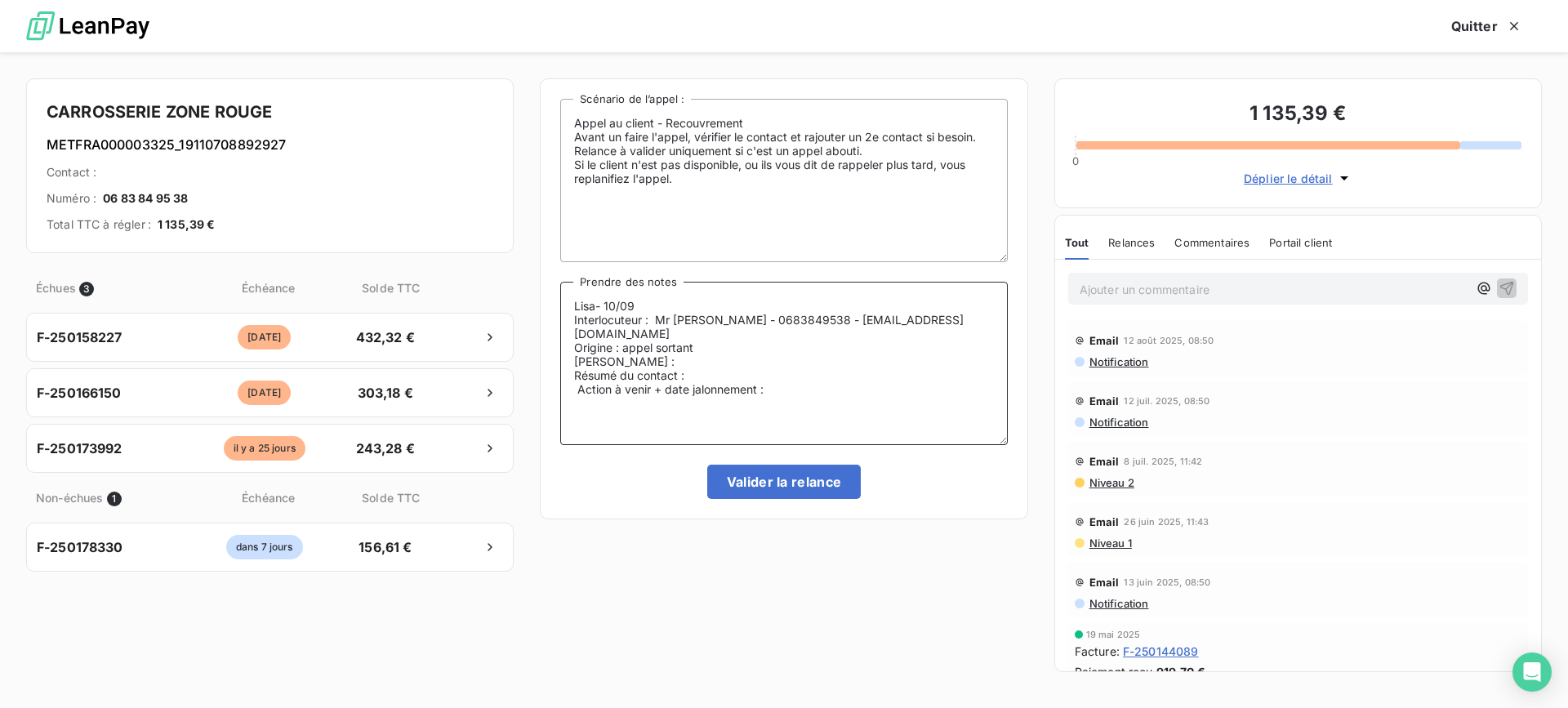
click at [779, 351] on textarea "Lisa- 10/09 Interlocuteur : Mr [PERSON_NAME] - 0683849538 - [EMAIL_ADDRESS][DOM…" at bounding box center [783, 364] width 447 height 163
click at [826, 365] on textarea "Lisa- 10/09 Interlocuteur : Mr [PERSON_NAME] - 0683849538 - [EMAIL_ADDRESS][DOM…" at bounding box center [783, 364] width 447 height 163
click at [844, 361] on textarea "[PERSON_NAME]- 10/09 Interlocuteur : Mr [PERSON_NAME] - 0683849538 - [EMAIL_ADD…" at bounding box center [783, 364] width 447 height 163
click at [844, 373] on textarea "[PERSON_NAME]- 10/09 Interlocuteur : Mr [PERSON_NAME] - 0683849538 - [EMAIL_ADD…" at bounding box center [783, 364] width 447 height 163
click at [845, 405] on textarea "Lisa- 10/09 Interlocuteur : Mr [PERSON_NAME] - 0683849538 - [EMAIL_ADDRESS][DOM…" at bounding box center [783, 364] width 447 height 163
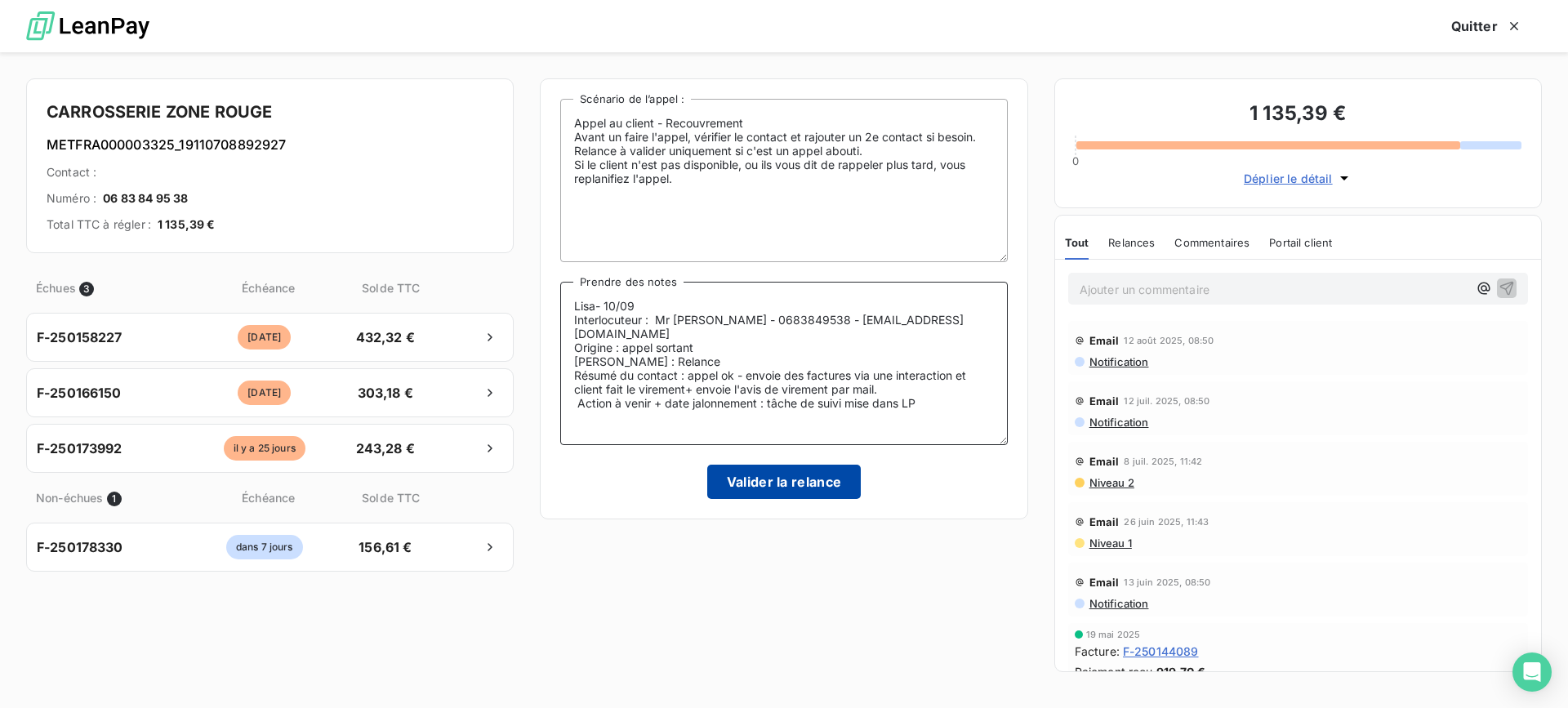
type textarea "Lisa- 10/09 Interlocuteur : Mr [PERSON_NAME] - 0683849538 - [EMAIL_ADDRESS][DOM…"
click at [825, 484] on button "Valider la relance" at bounding box center [784, 482] width 154 height 35
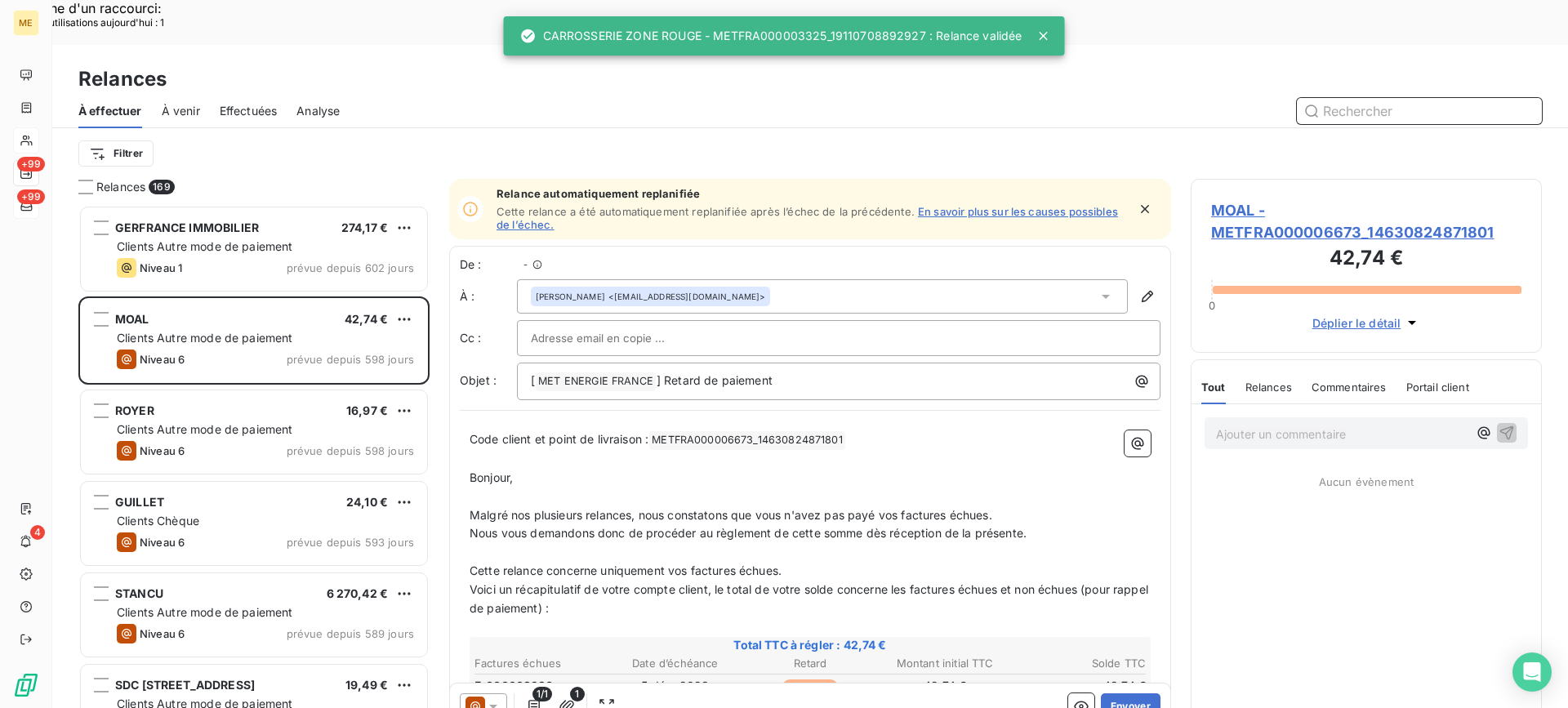
click at [267, 103] on span "Effectuées" at bounding box center [248, 110] width 58 height 16
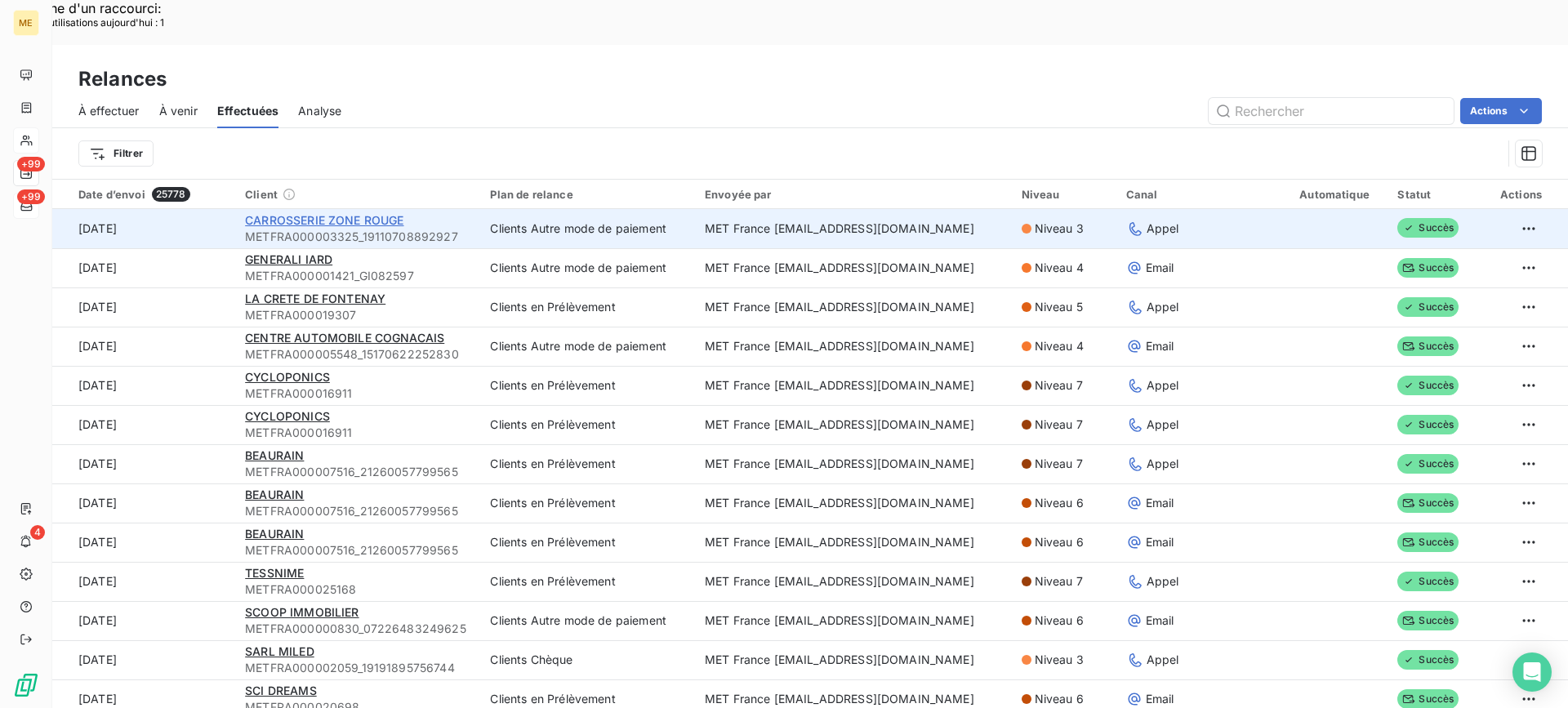
click at [355, 213] on span "CARROSSERIE ZONE ROUGE" at bounding box center [324, 220] width 158 height 13
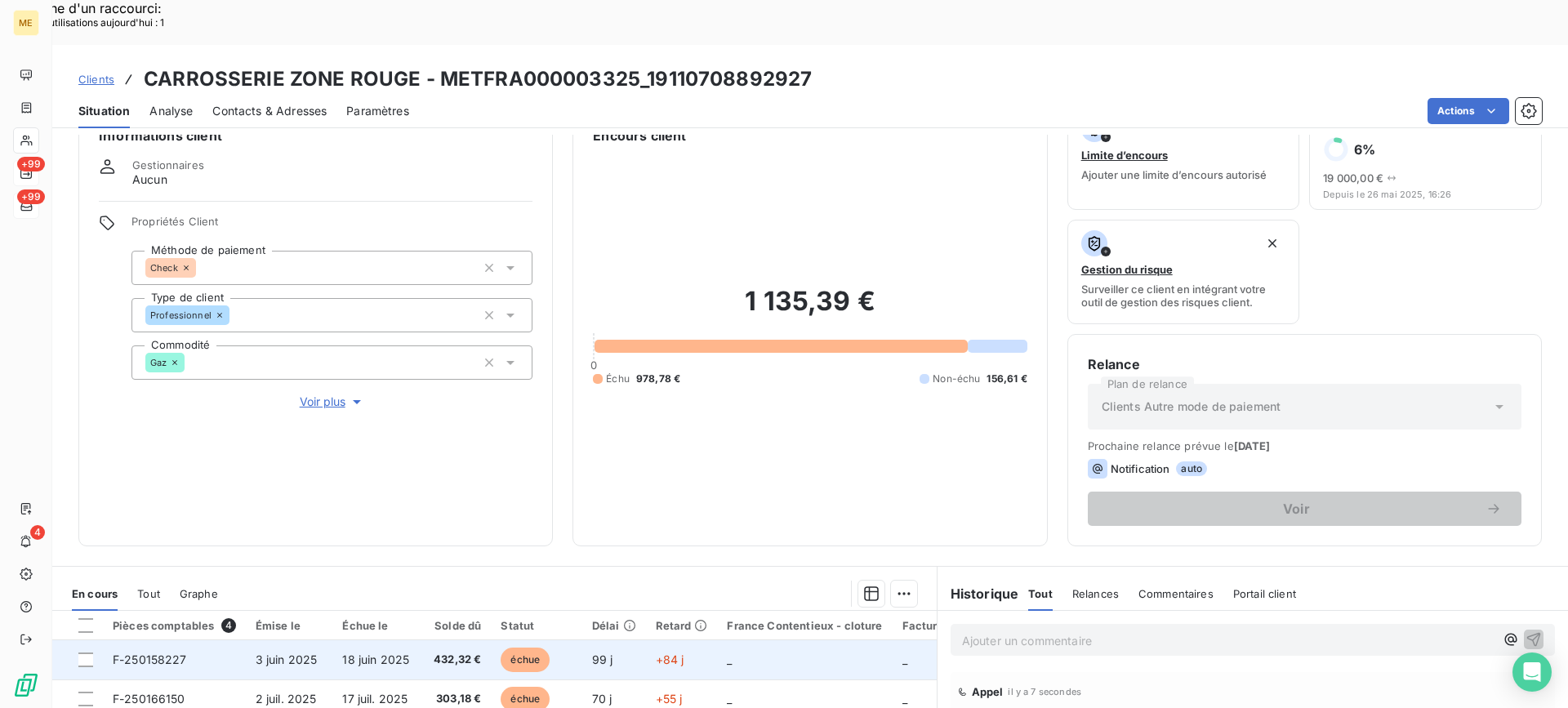
scroll to position [245, 0]
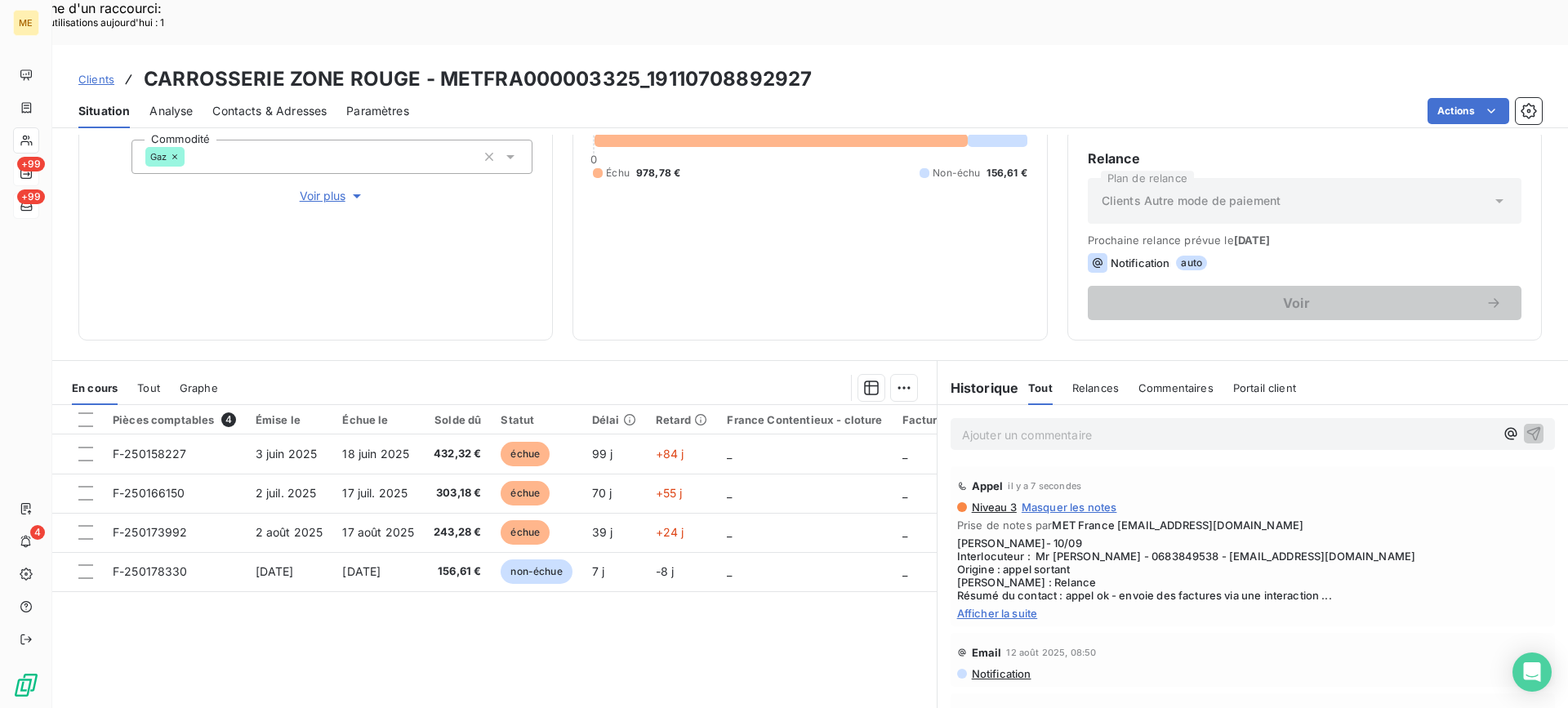
click at [1005, 607] on span "Afficher la suite" at bounding box center [1252, 614] width 591 height 13
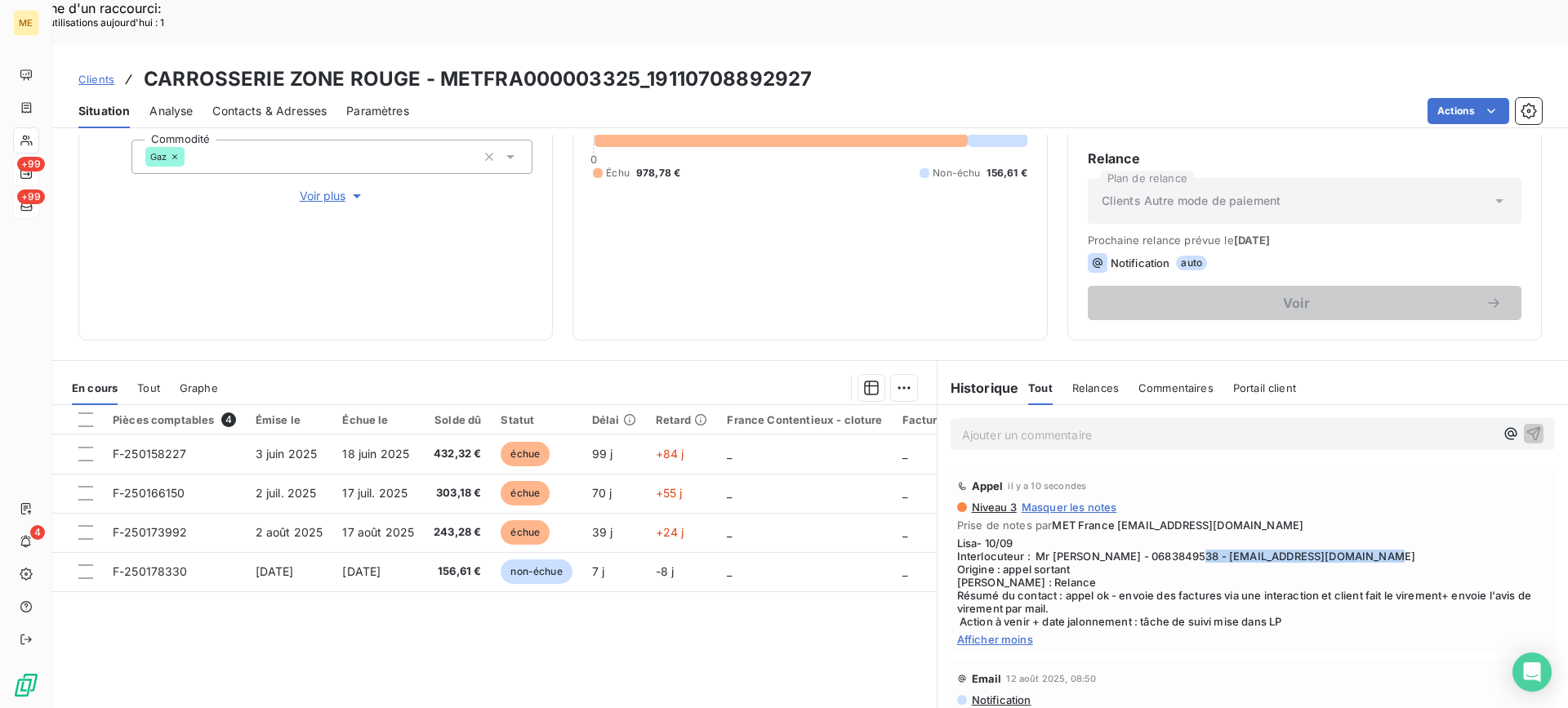
drag, startPoint x: 1187, startPoint y: 510, endPoint x: 1391, endPoint y: 496, distance: 204.5
click at [1378, 536] on span "Lisa- 10/09 Interlocuteur : Mr [PERSON_NAME] - 0683849538 - [EMAIL_ADDRESS][DOM…" at bounding box center [1252, 582] width 591 height 92
drag, startPoint x: 1028, startPoint y: 538, endPoint x: 933, endPoint y: 494, distance: 104.7
click at [938, 494] on div "Appel il y a 10 secondes Niveau 3 Masquer les notes Prise de notes par MET Fran…" at bounding box center [1252, 559] width 630 height 193
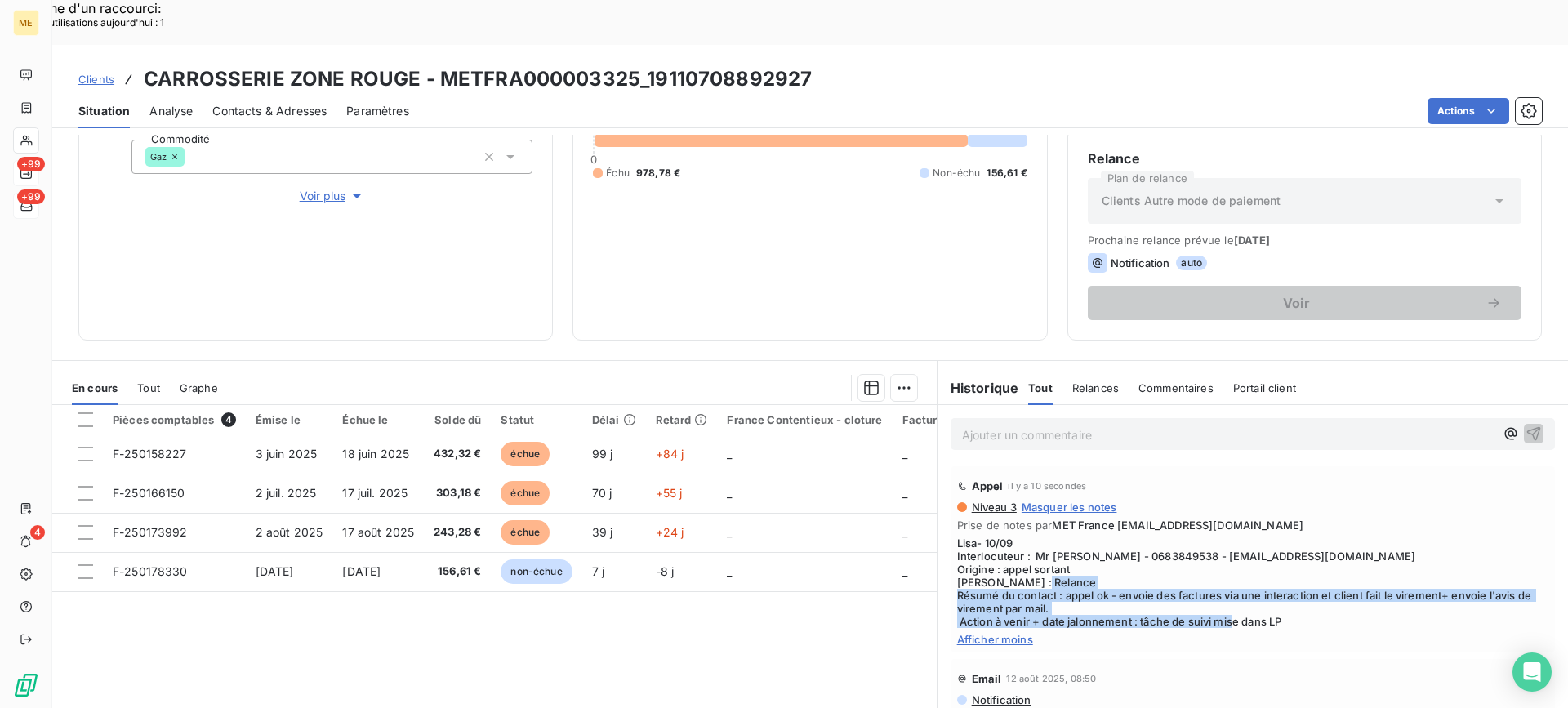
drag, startPoint x: 1208, startPoint y: 572, endPoint x: 943, endPoint y: 554, distance: 265.6
click at [950, 554] on div "Appel il y a 10 secondes Niveau 3 Masquer les notes Prise de notes par MET Fran…" at bounding box center [1252, 559] width 604 height 186
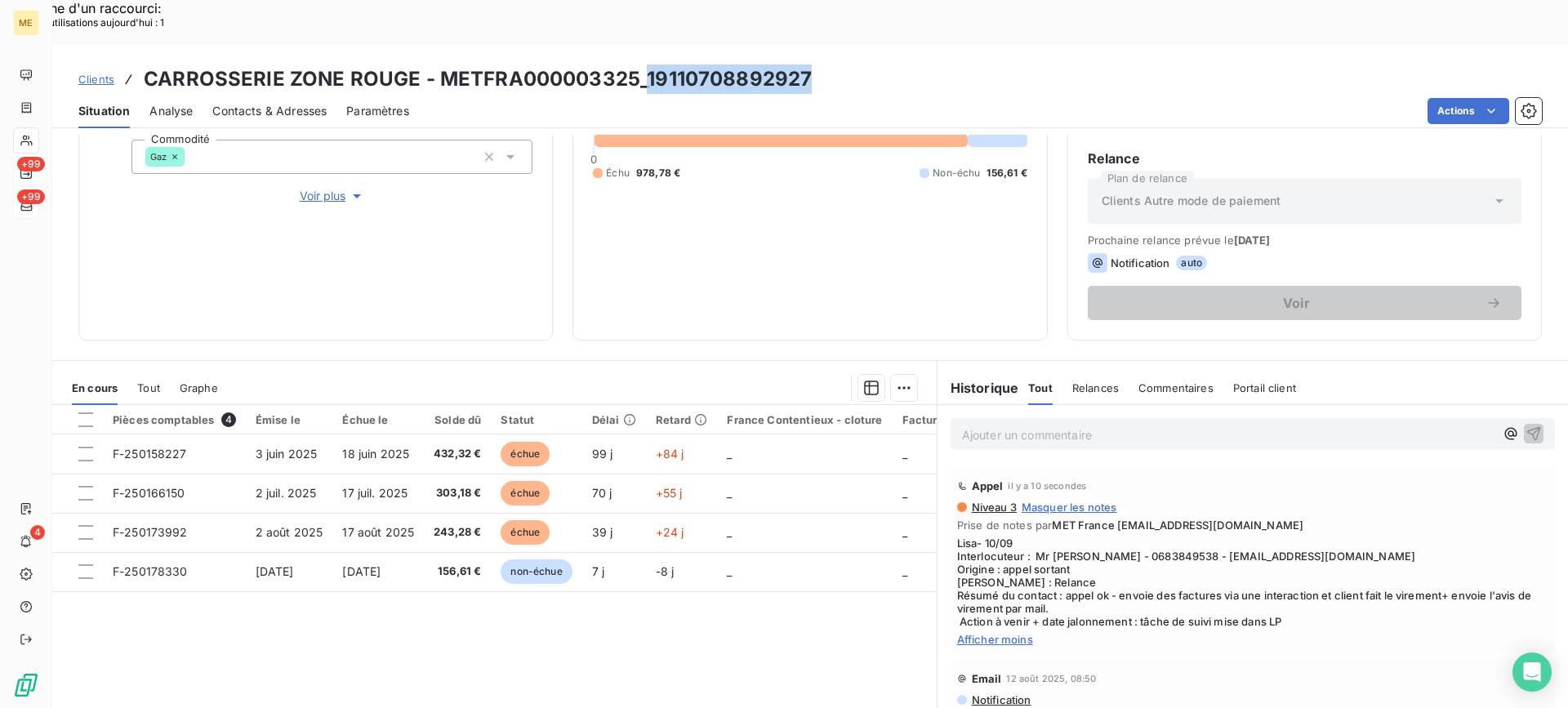
drag, startPoint x: 644, startPoint y: 32, endPoint x: 842, endPoint y: 32, distance: 198.0
click at [842, 65] on div "Clients CARROSSERIE ZONE ROUGE - METFRA000003325_19110708892927" at bounding box center [810, 79] width 1515 height 29
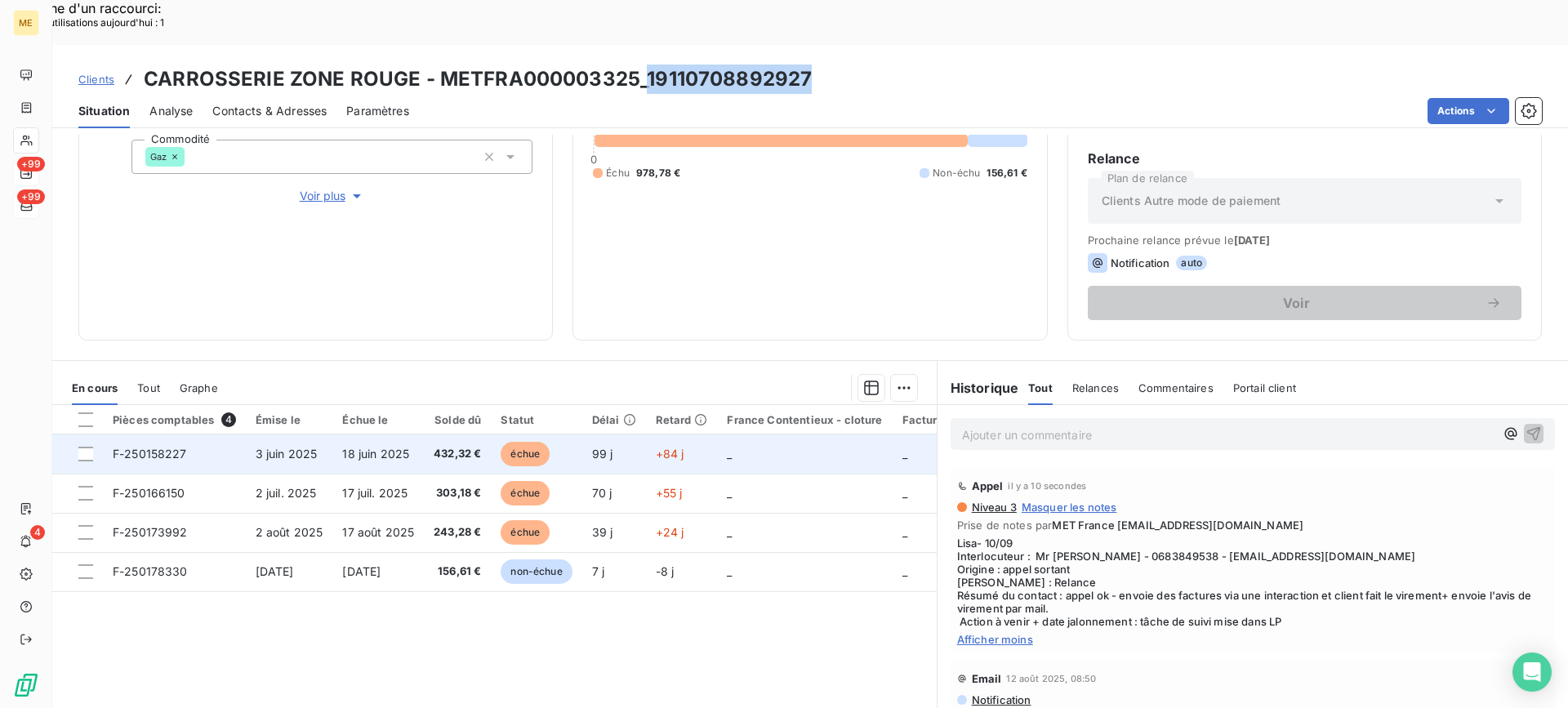
click at [446, 434] on td "432,32 €" at bounding box center [457, 454] width 67 height 40
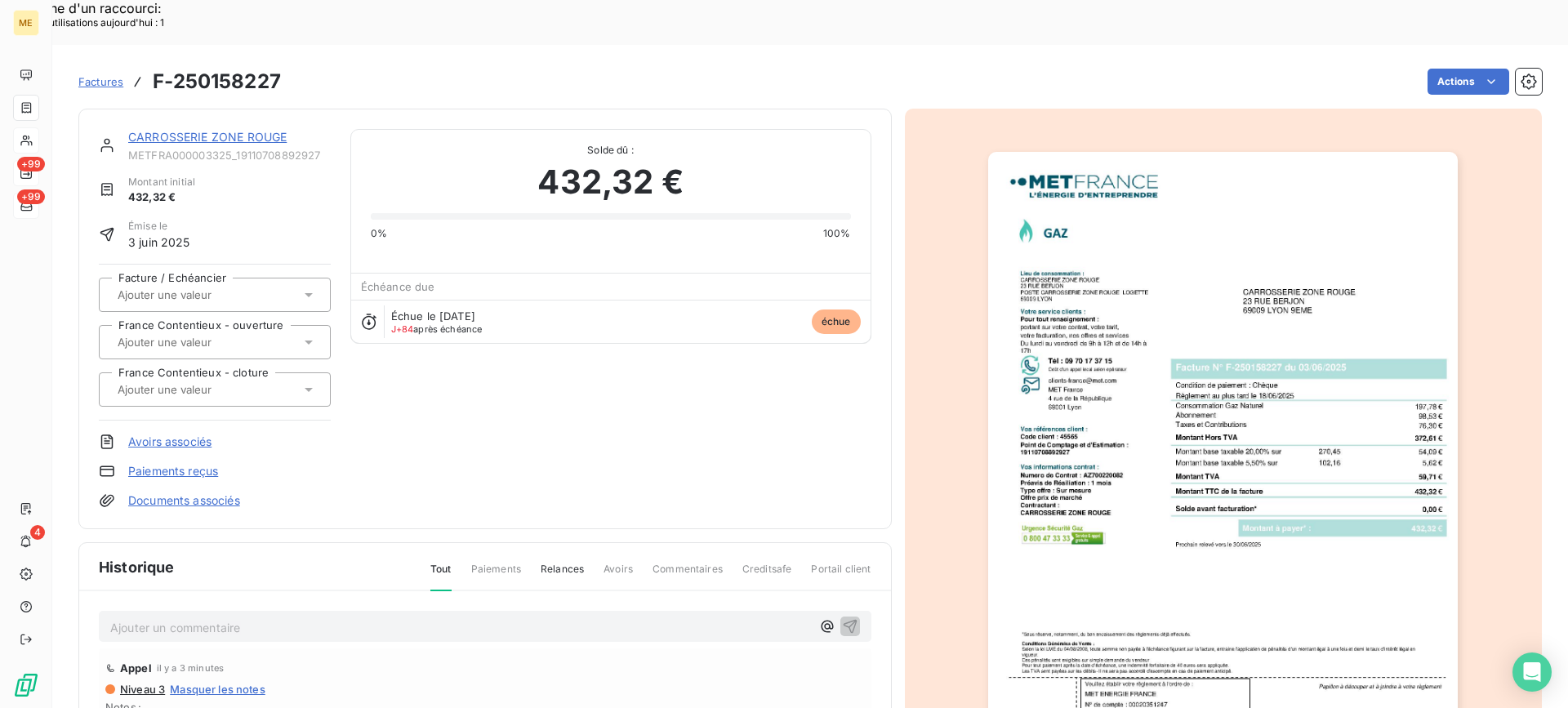
click at [1151, 386] on img "button" at bounding box center [1223, 484] width 470 height 665
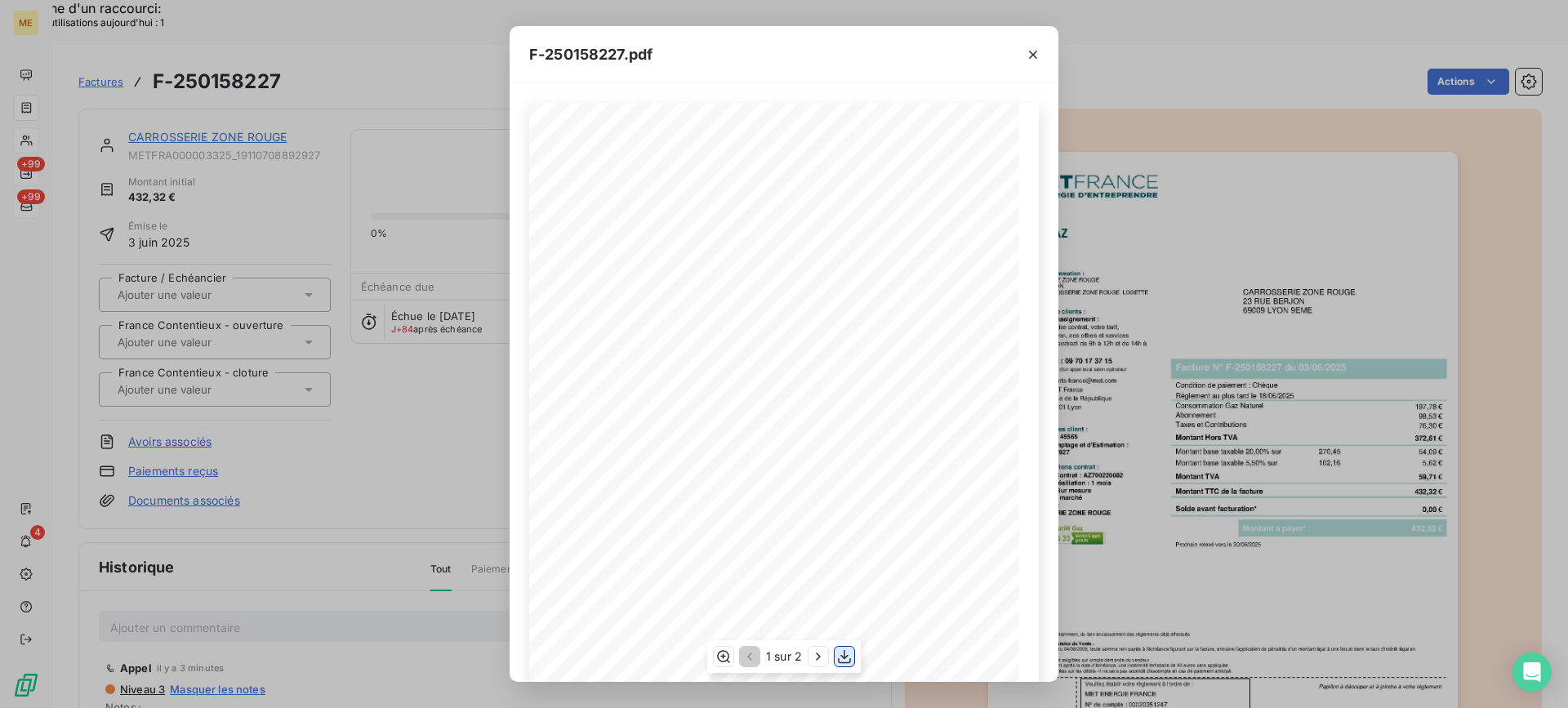
click at [839, 657] on icon "button" at bounding box center [843, 656] width 16 height 16
click at [1029, 47] on icon "button" at bounding box center [1032, 54] width 16 height 16
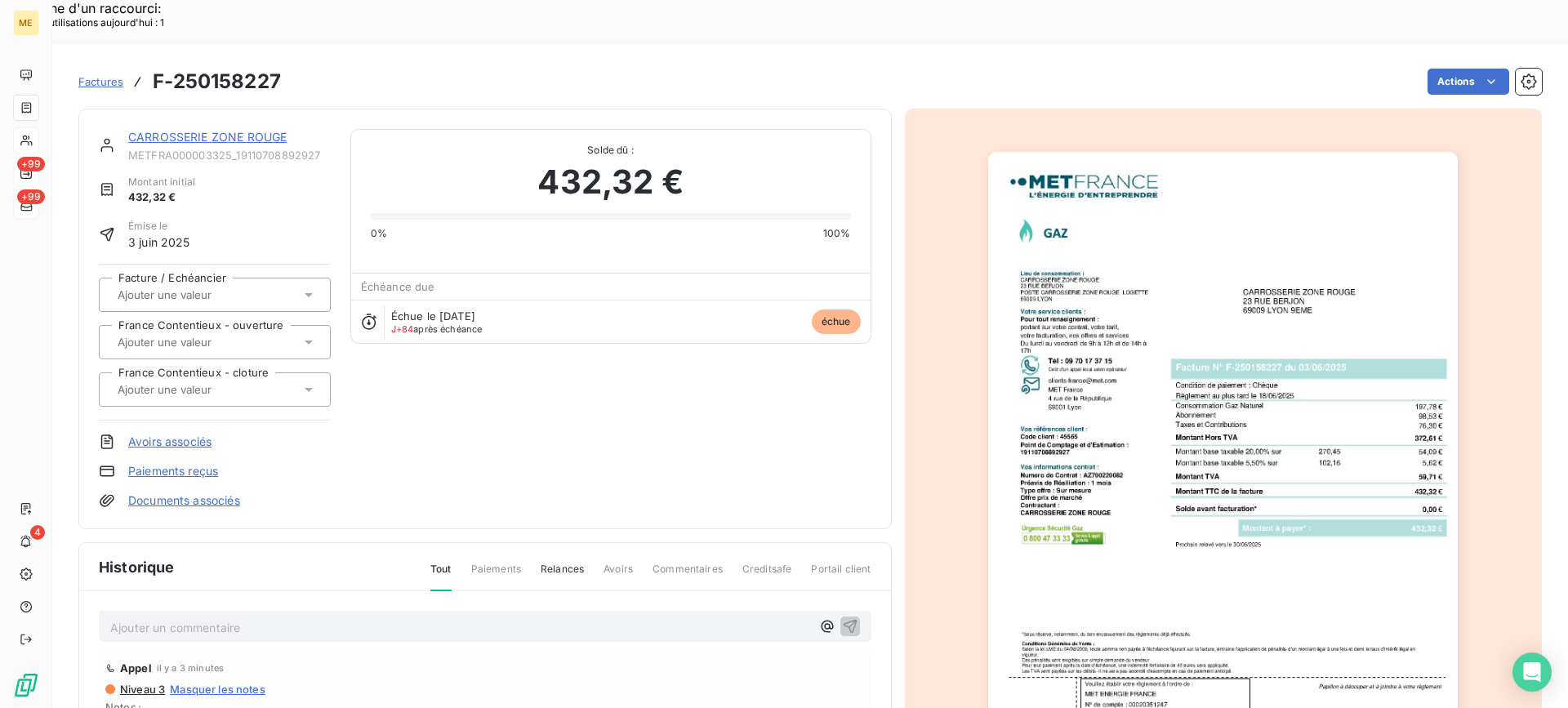
click at [189, 109] on div "CARROSSERIE ZONE ROUGE METFRA000003325_19110708892927 Montant initial 432,32 € …" at bounding box center [485, 319] width 813 height 421
click at [193, 130] on link "CARROSSERIE ZONE ROUGE" at bounding box center [207, 136] width 158 height 13
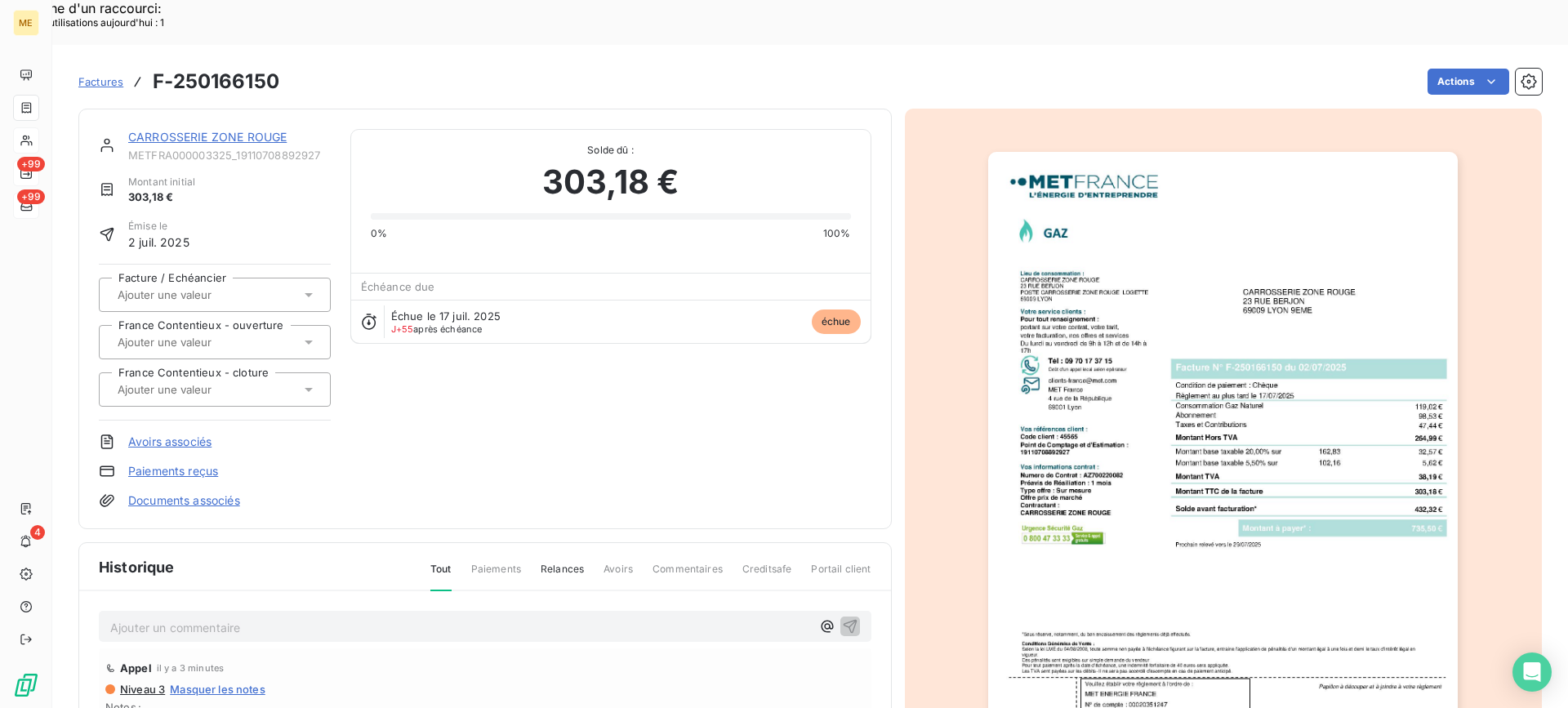
click at [1132, 406] on img "button" at bounding box center [1223, 484] width 470 height 665
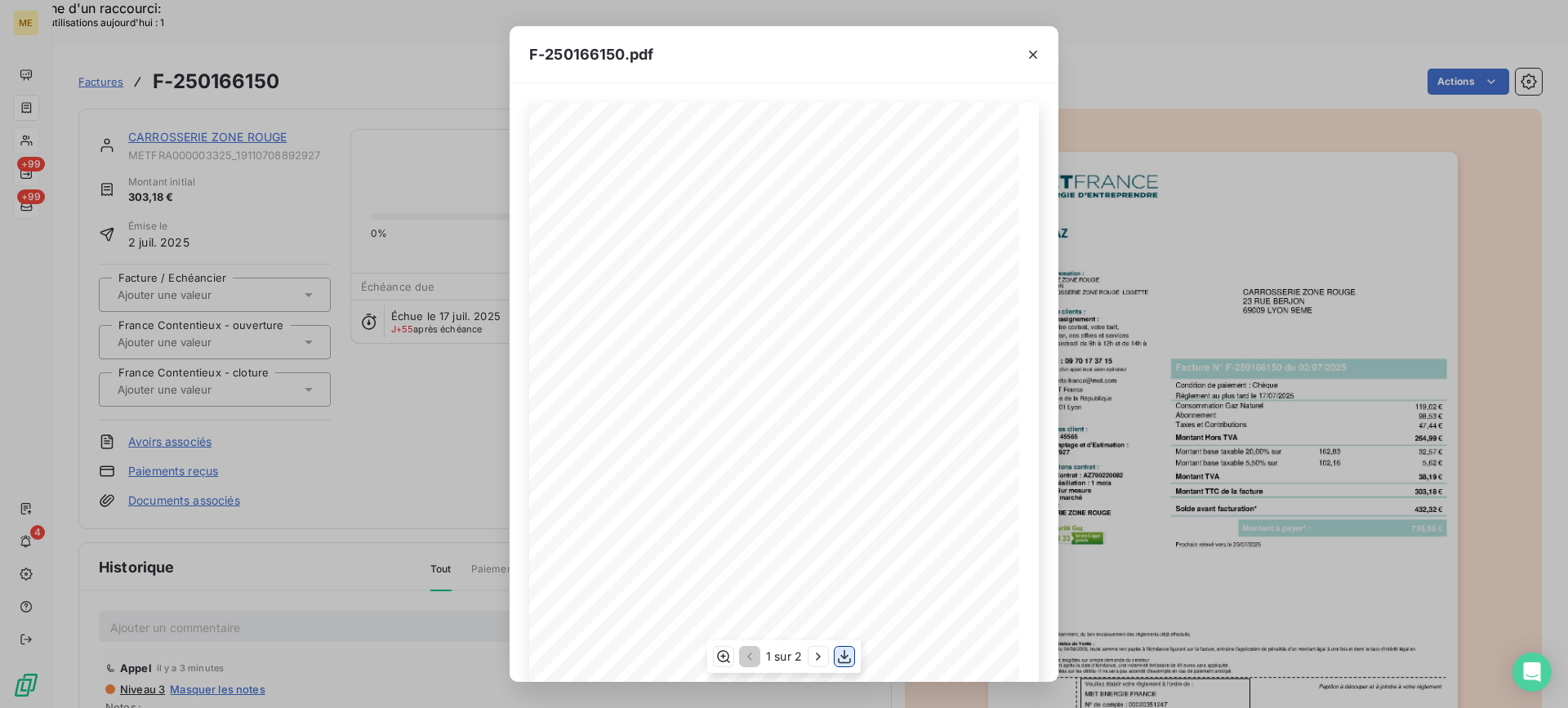
click at [836, 658] on icon "button" at bounding box center [843, 656] width 16 height 16
drag, startPoint x: 1023, startPoint y: 59, endPoint x: 905, endPoint y: 77, distance: 119.4
click at [1023, 60] on button "button" at bounding box center [1033, 54] width 26 height 26
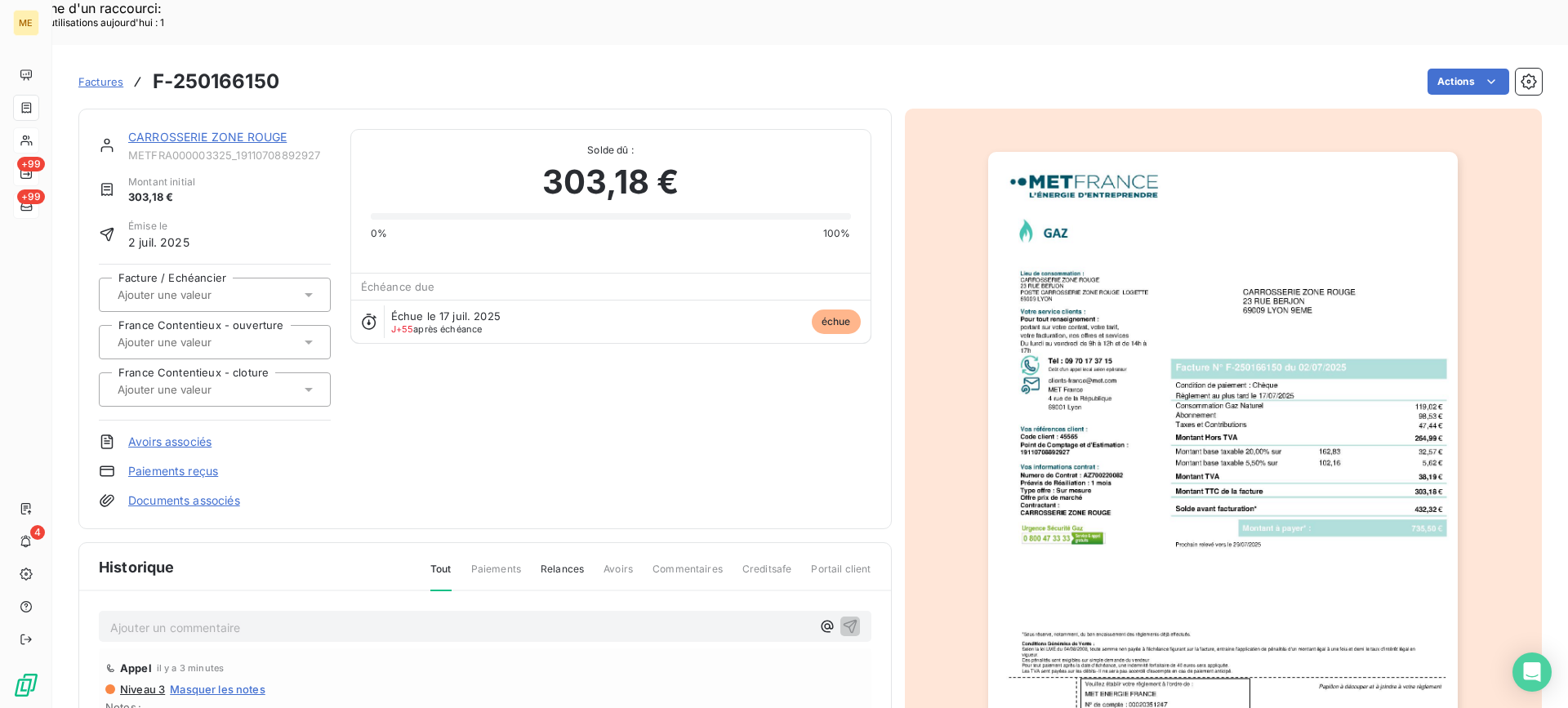
click at [263, 109] on div "CARROSSERIE ZONE ROUGE METFRA000003325_19110708892927 Montant initial 303,18 € …" at bounding box center [485, 319] width 813 height 421
click at [266, 130] on link "CARROSSERIE ZONE ROUGE" at bounding box center [207, 136] width 158 height 13
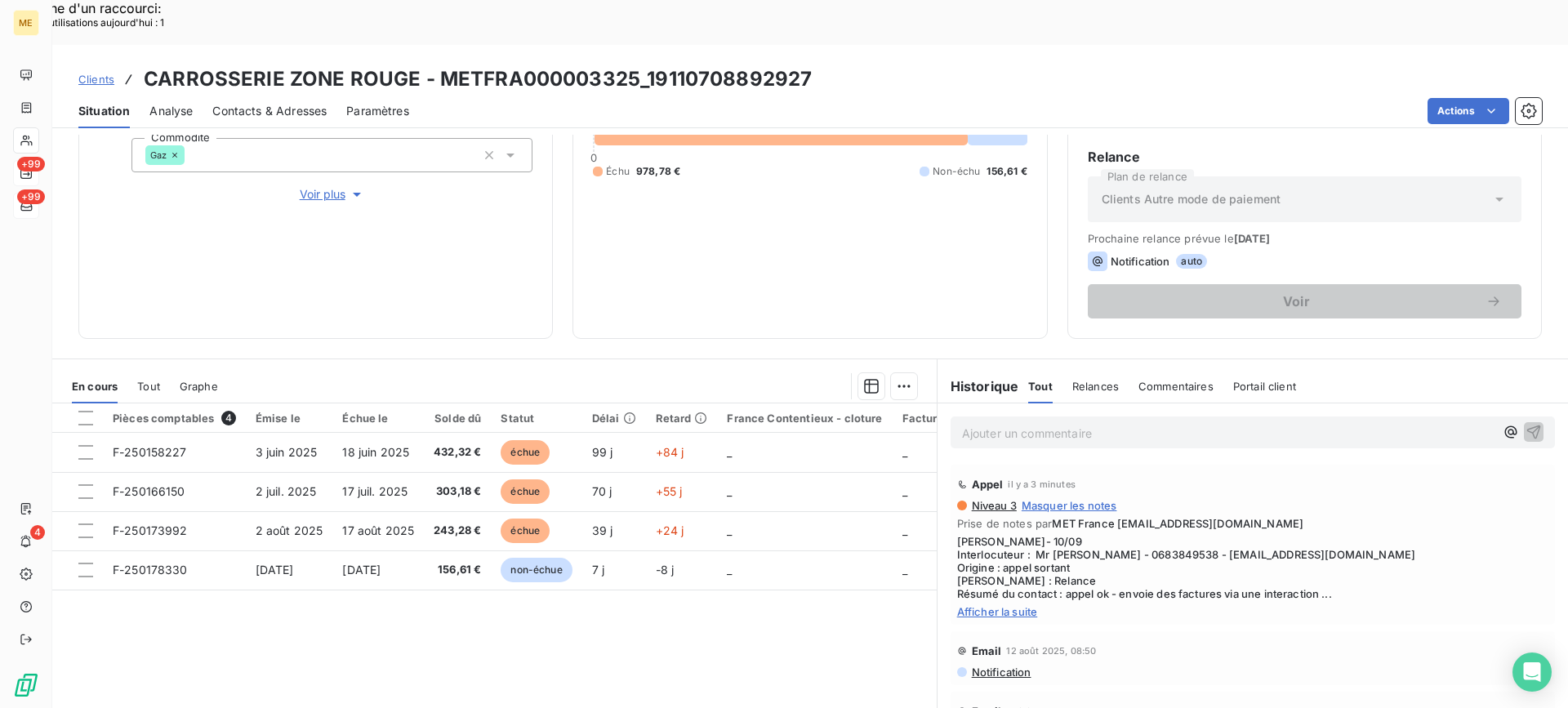
scroll to position [260, 0]
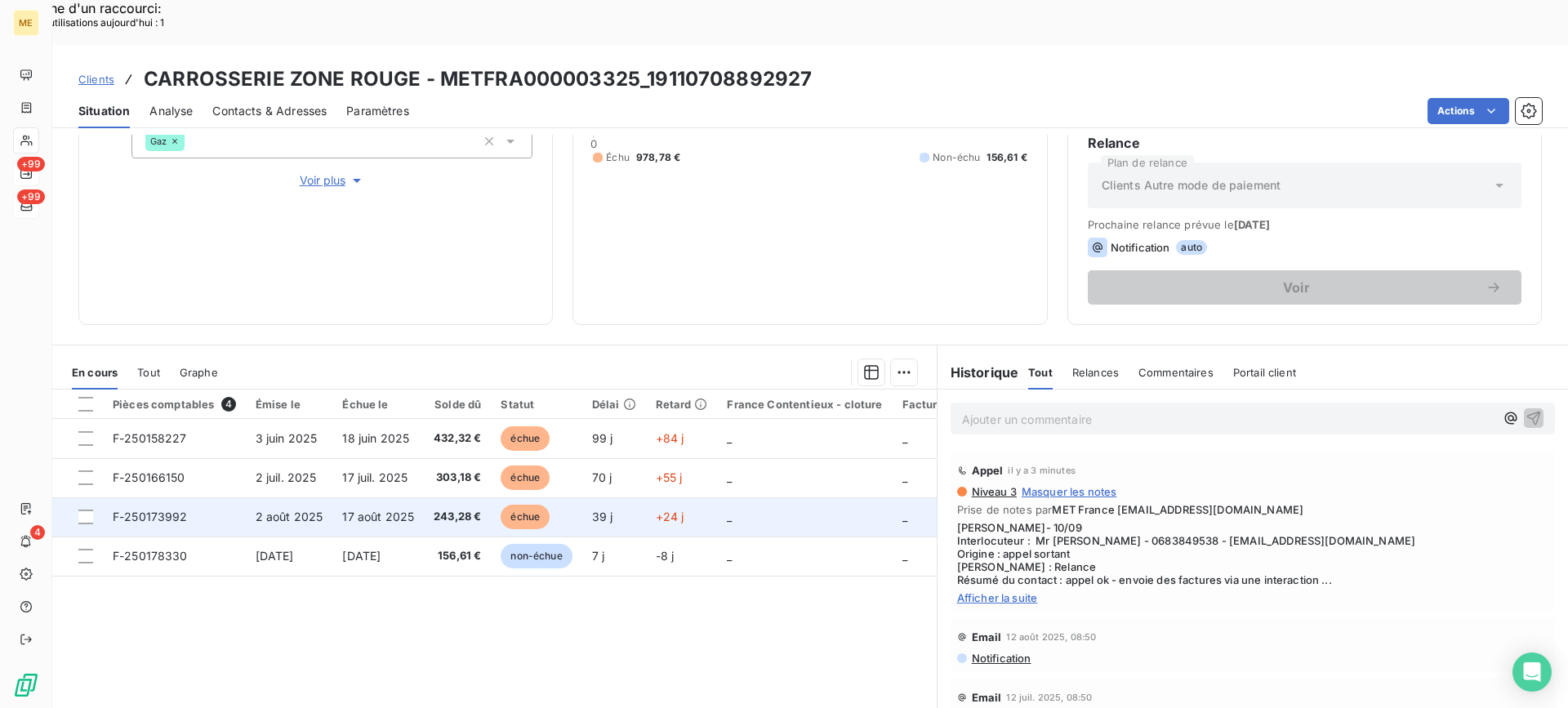
click at [355, 509] on span "17 août 2025" at bounding box center [377, 516] width 72 height 13
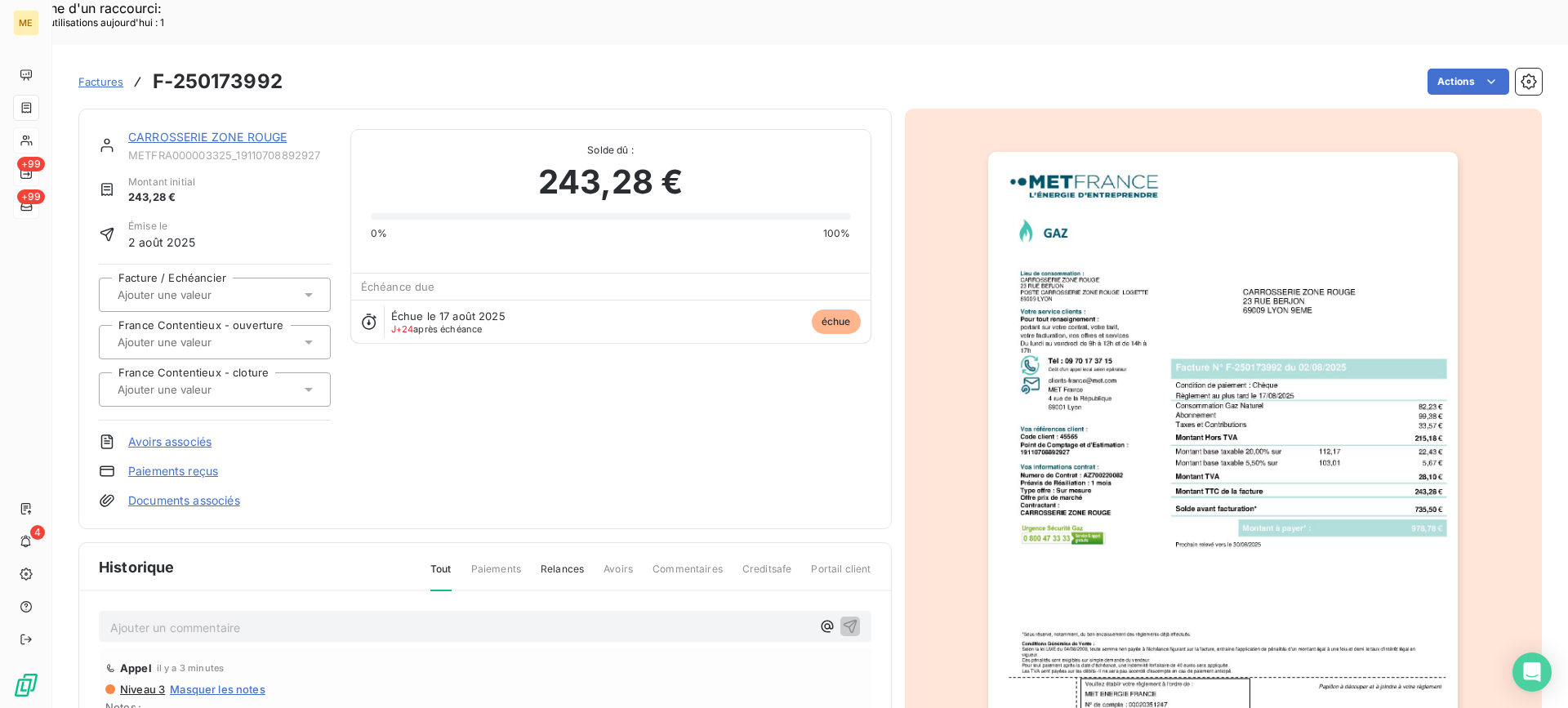
click at [1194, 291] on img "button" at bounding box center [1223, 484] width 470 height 665
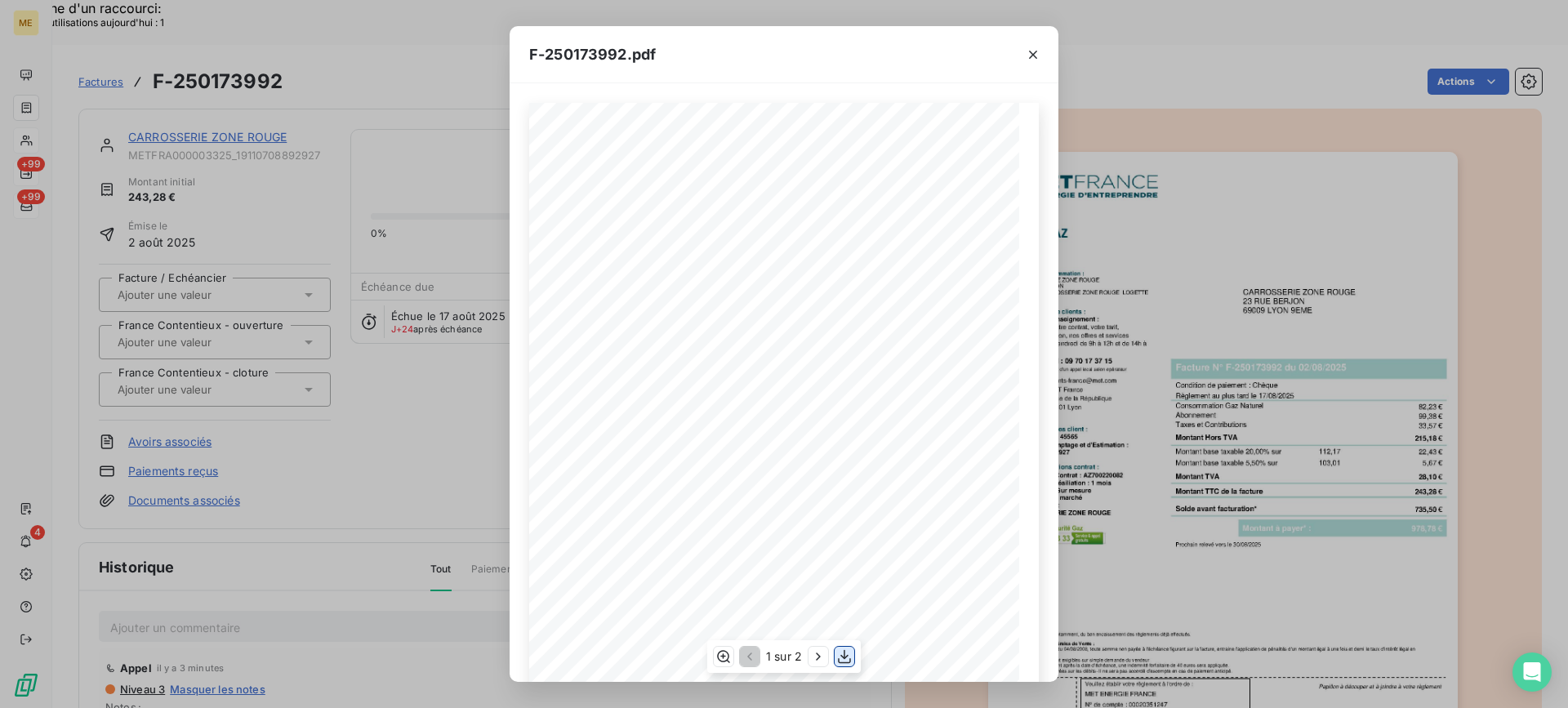
click at [840, 654] on icon "button" at bounding box center [843, 656] width 16 height 16
drag, startPoint x: 1023, startPoint y: 57, endPoint x: 624, endPoint y: 77, distance: 399.5
click at [1019, 61] on div at bounding box center [1033, 54] width 50 height 56
click at [1024, 56] on icon "button" at bounding box center [1032, 54] width 16 height 16
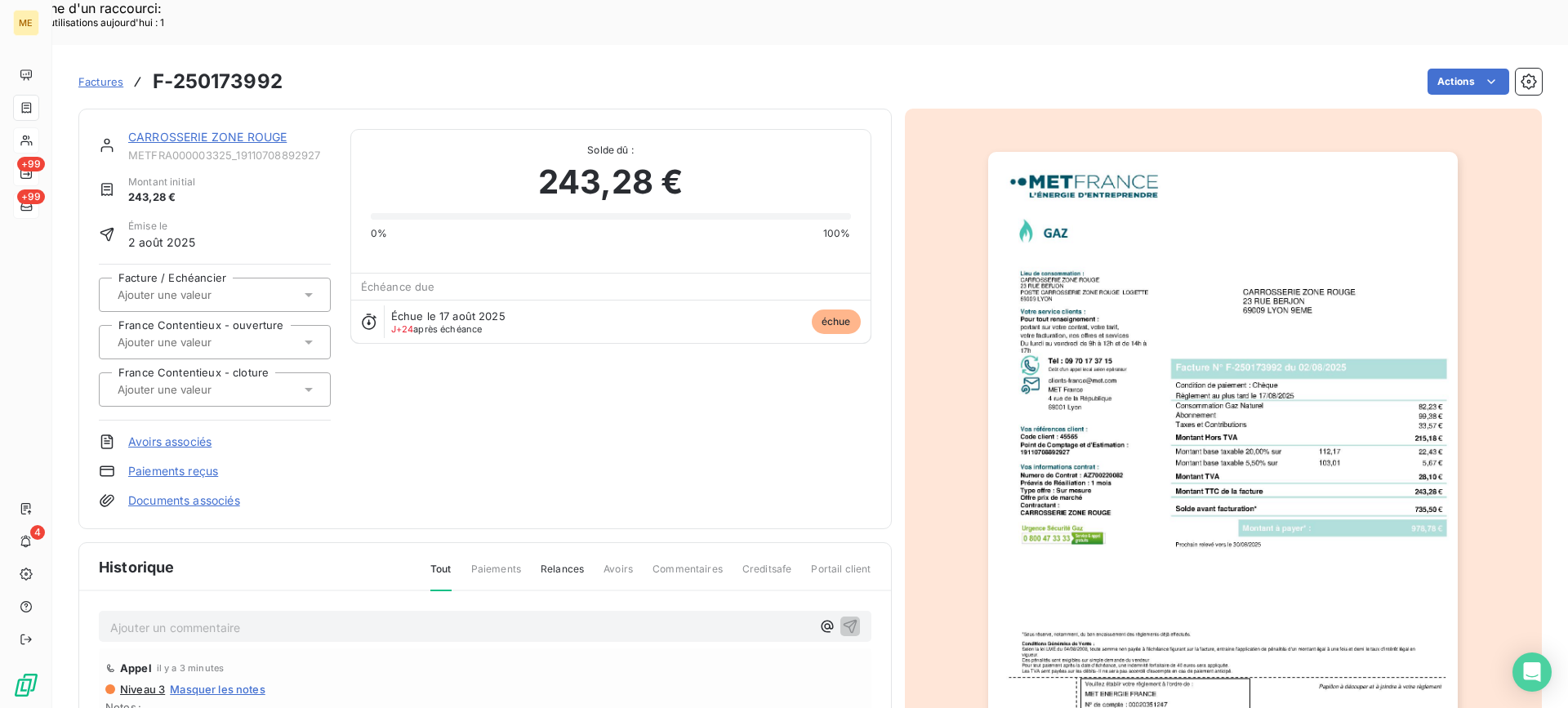
click at [257, 130] on link "CARROSSERIE ZONE ROUGE" at bounding box center [207, 136] width 158 height 13
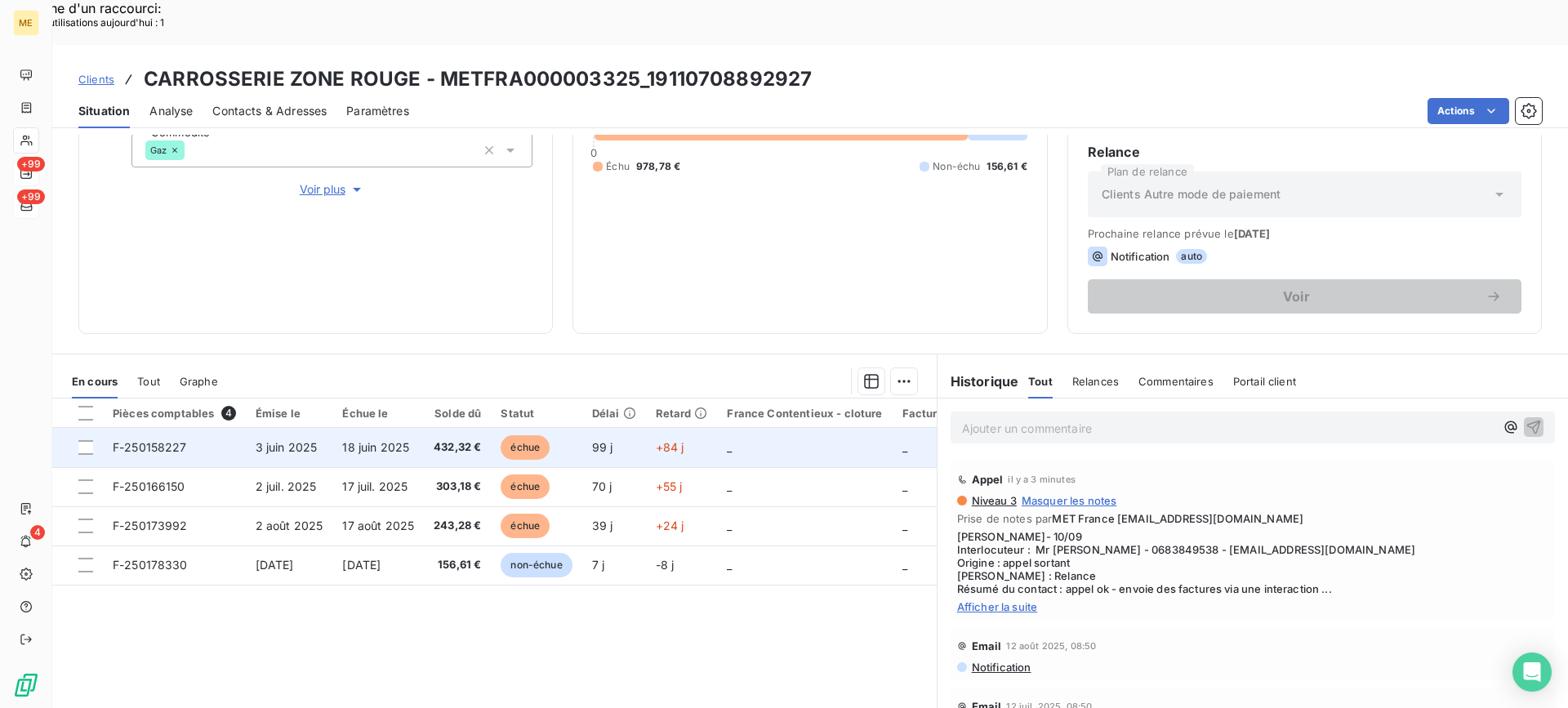
scroll to position [260, 0]
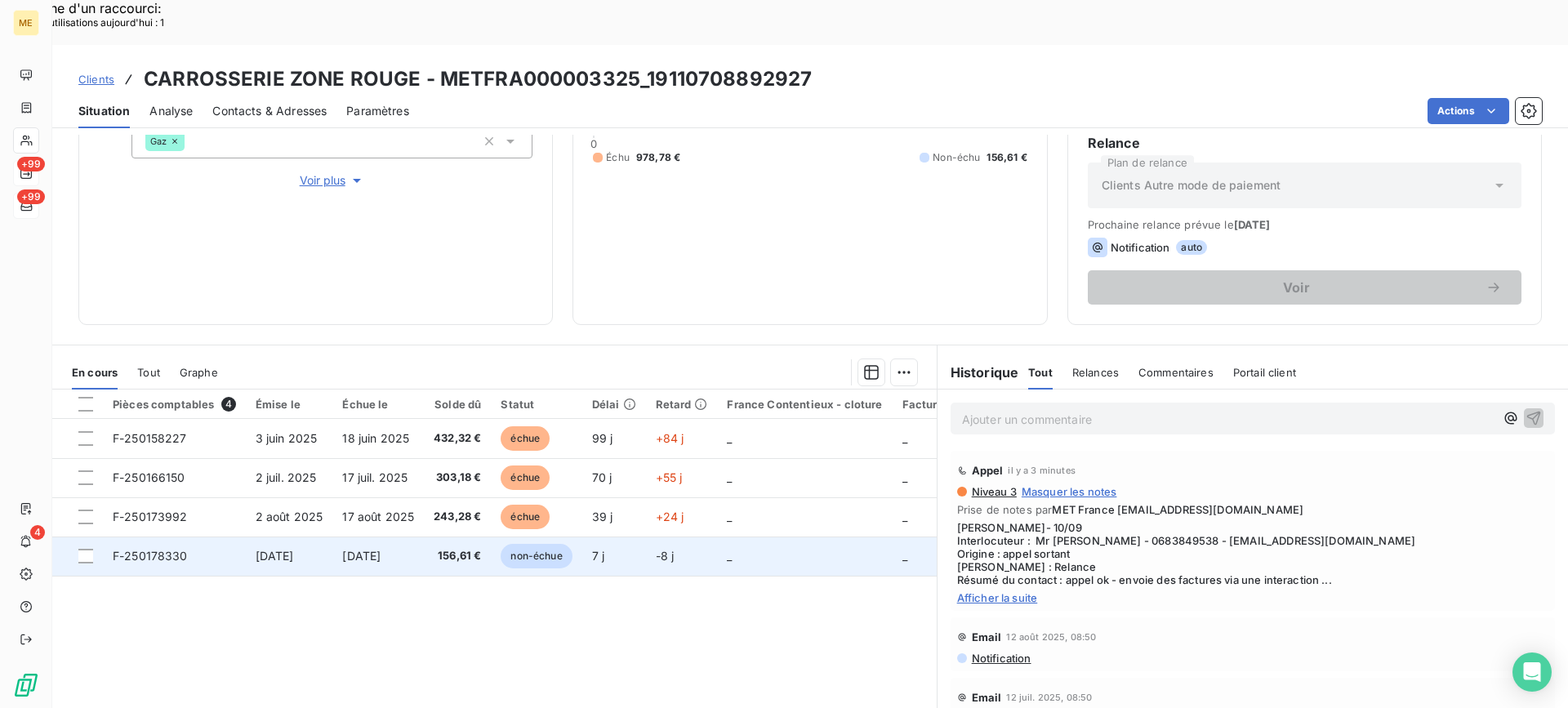
click at [423, 536] on td "[DATE]" at bounding box center [378, 556] width 92 height 40
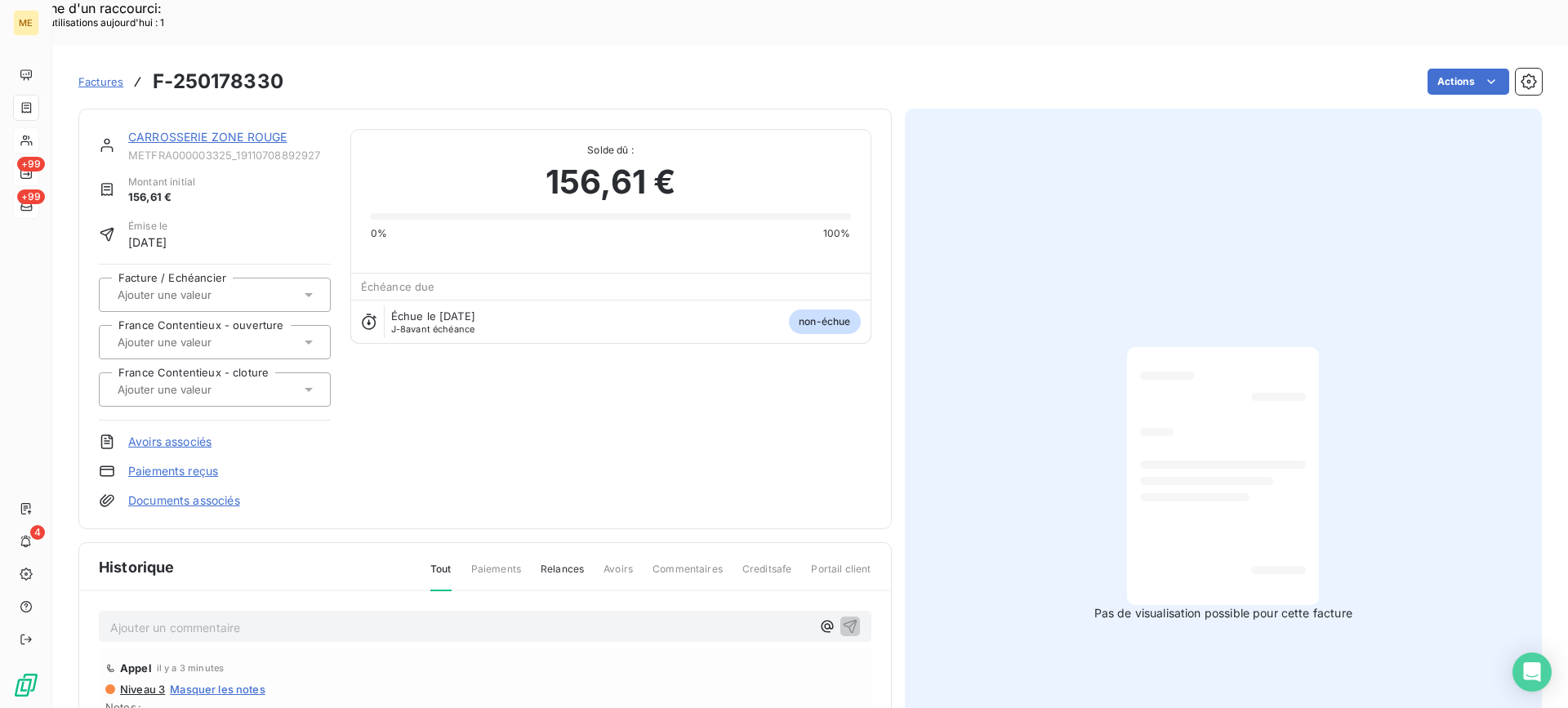
click at [229, 129] on div "CARROSSERIE ZONE ROUGE" at bounding box center [229, 136] width 203 height 16
click at [229, 130] on link "CARROSSERIE ZONE ROUGE" at bounding box center [207, 136] width 158 height 13
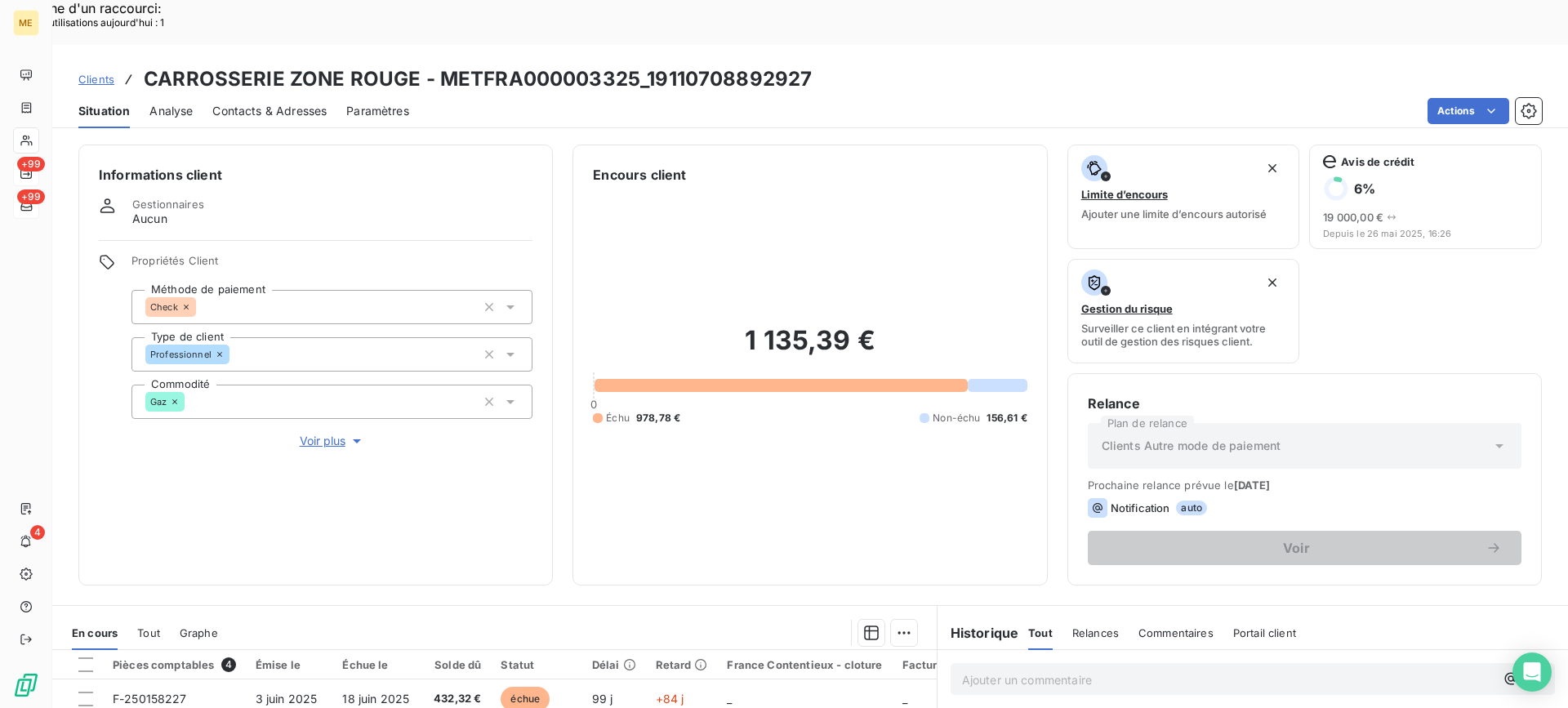
click at [1442, 85] on div "Clients CARROSSERIE ZONE ROUGE - METFRA000003325_19110708892927 Situation Analy…" at bounding box center [810, 398] width 1515 height 708
click at [1447, 94] on div "Situation Analyse Contacts & Adresses Paramètres Actions" at bounding box center [810, 111] width 1515 height 35
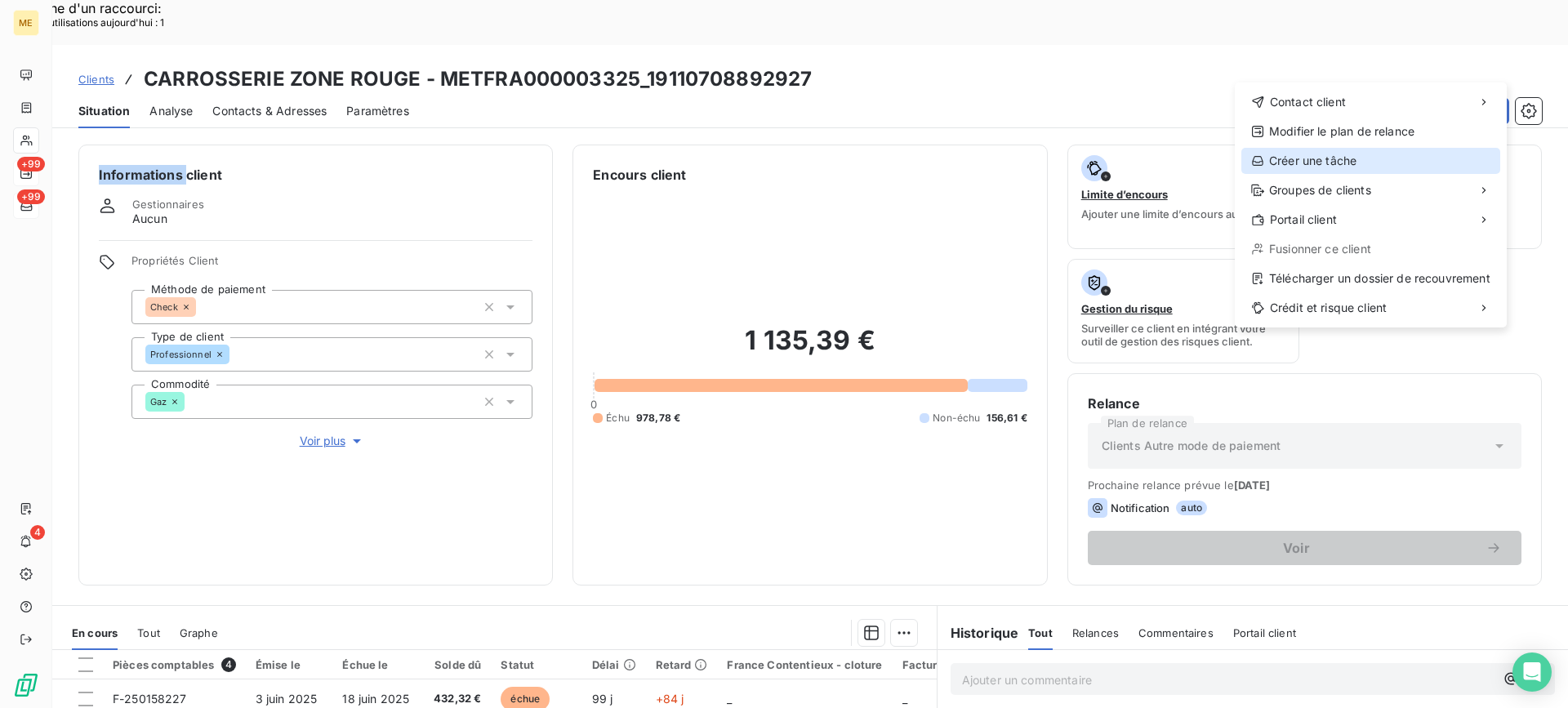
click at [1321, 160] on div "Créer une tâche" at bounding box center [1371, 161] width 259 height 26
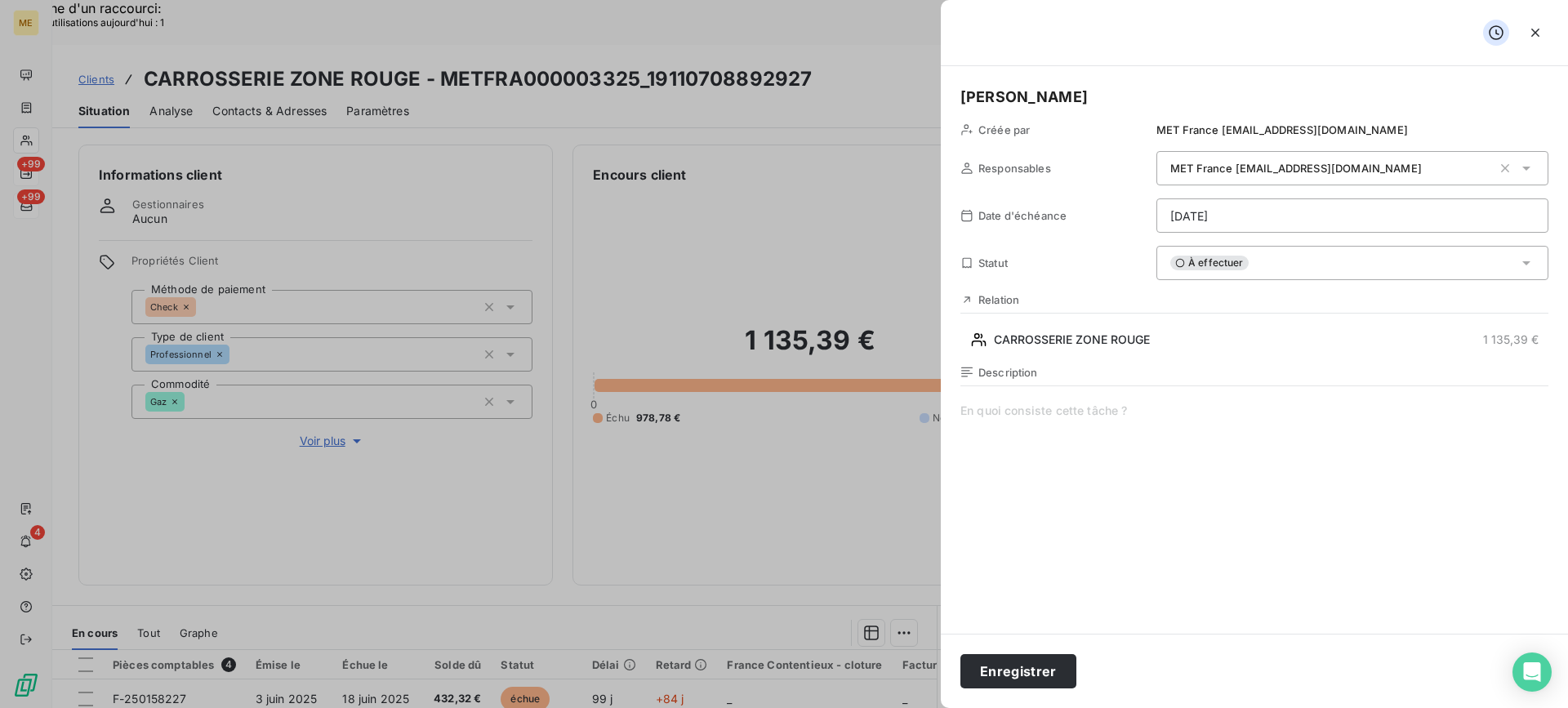
click at [1197, 548] on span at bounding box center [1254, 559] width 587 height 314
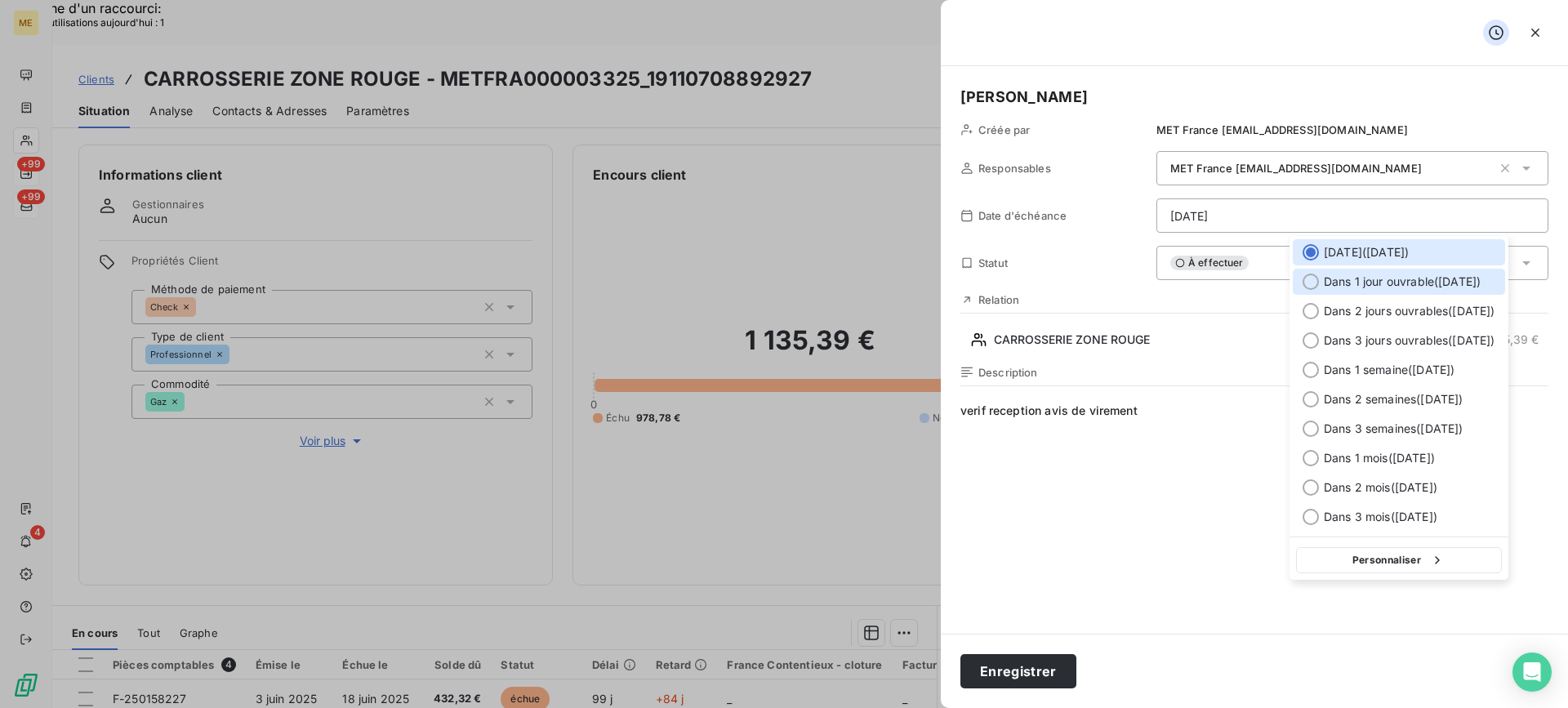
click at [1378, 292] on div "Dans 1 jour ouvrable ( [DATE] )" at bounding box center [1399, 281] width 212 height 26
type input "[DATE]"
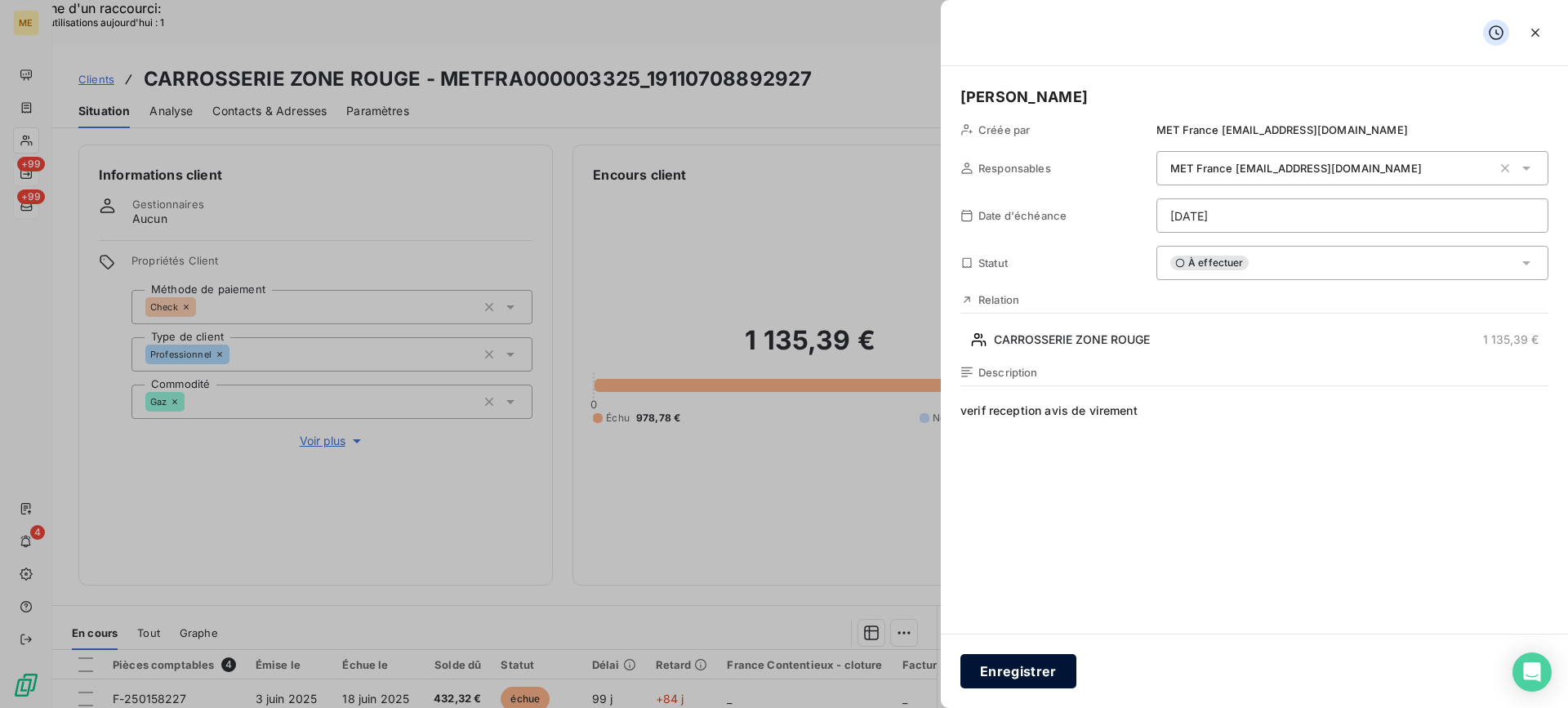
click at [970, 663] on button "Enregistrer" at bounding box center [1018, 671] width 116 height 35
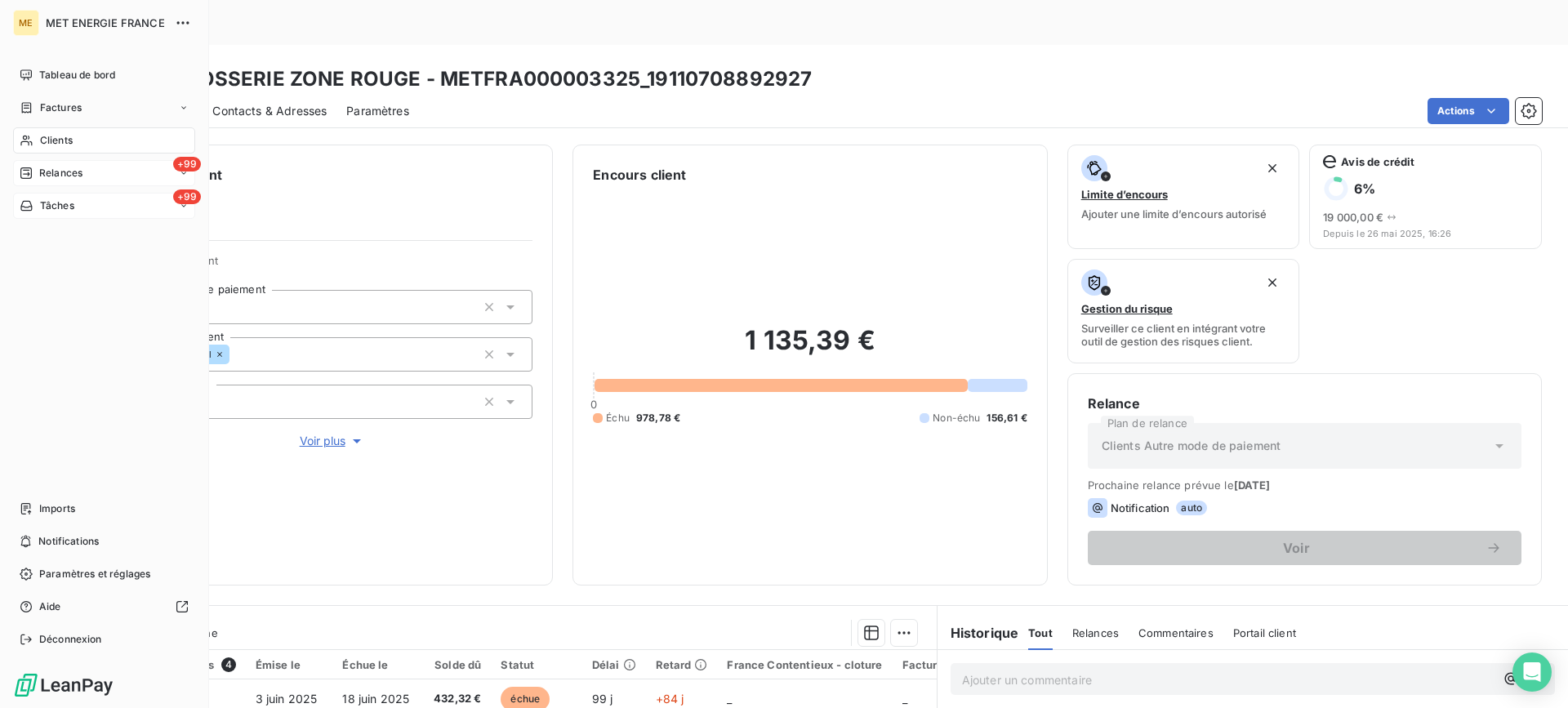
click at [28, 141] on icon at bounding box center [26, 141] width 13 height 13
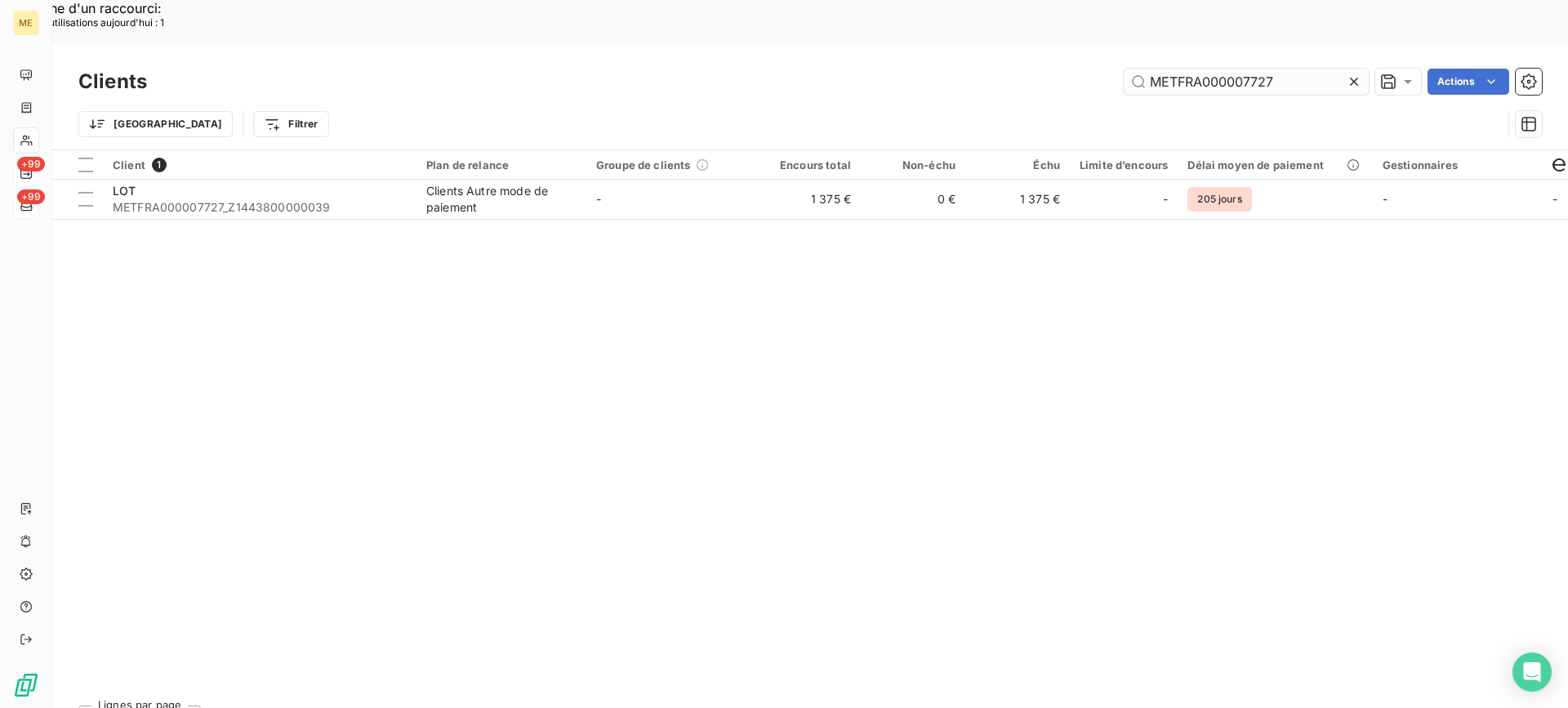
click at [1179, 68] on input "METFRA000007727" at bounding box center [1246, 81] width 245 height 26
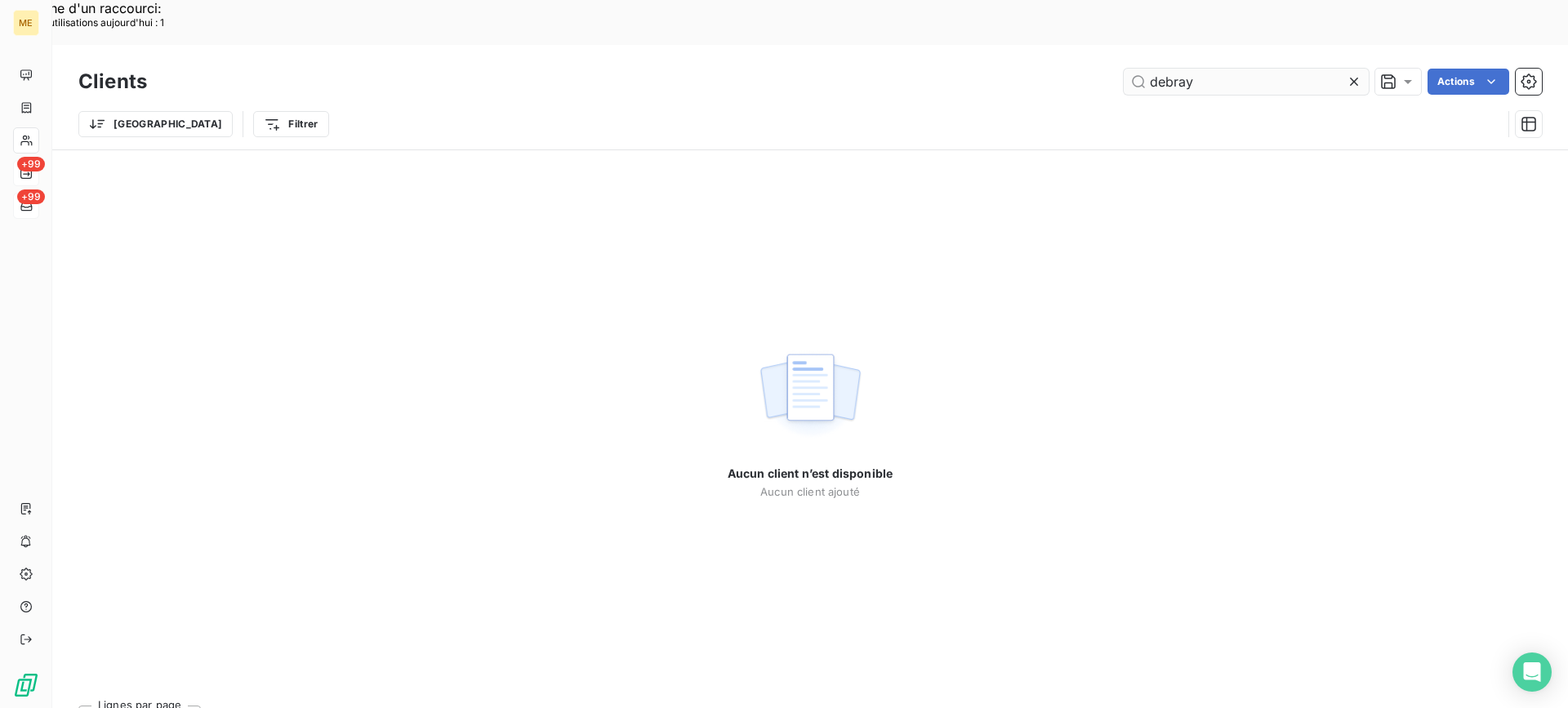
click at [1150, 68] on input "debray" at bounding box center [1246, 81] width 245 height 26
click at [1268, 68] on input "debray" at bounding box center [1246, 81] width 245 height 26
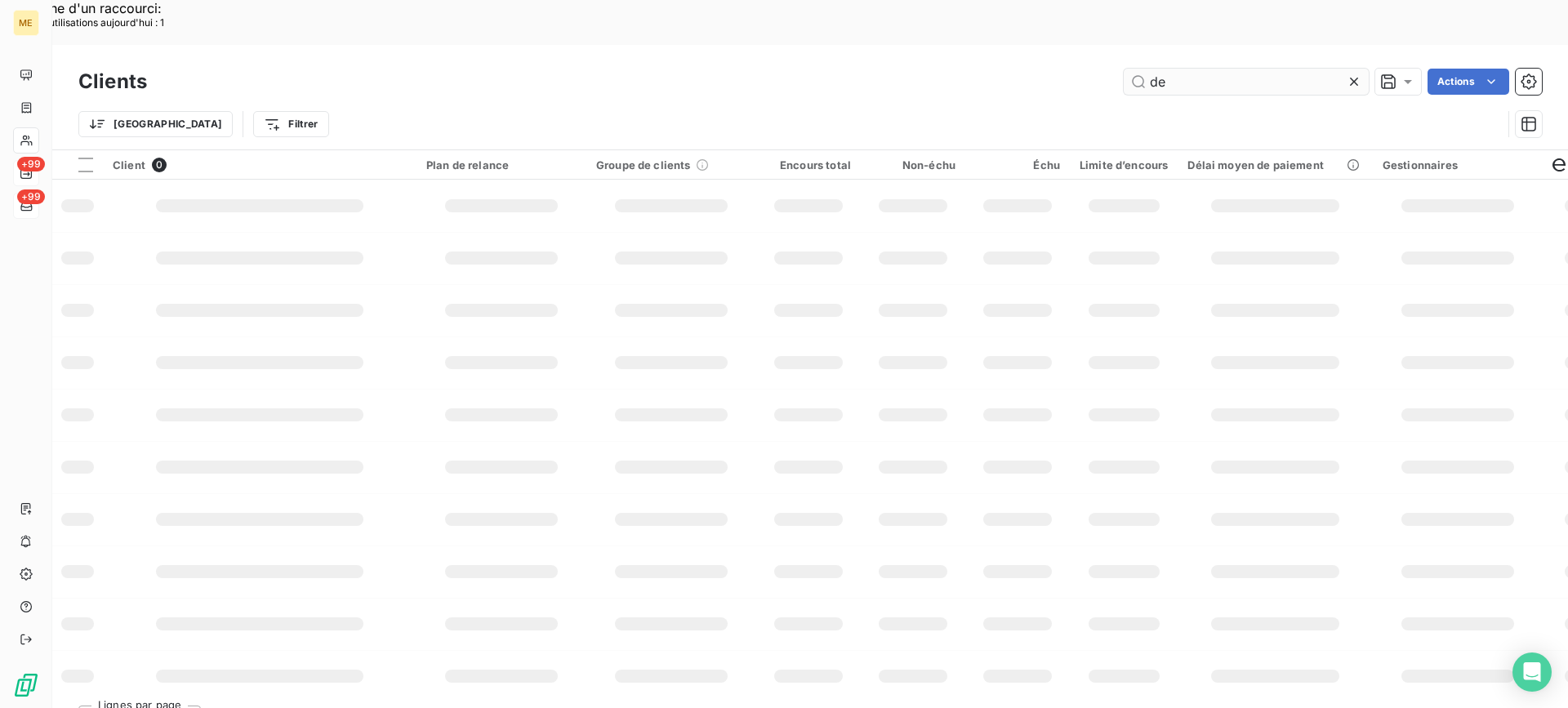
type input "d"
type input "D"
click at [1268, 68] on input "text" at bounding box center [1246, 81] width 245 height 26
click at [1251, 68] on input "text" at bounding box center [1246, 81] width 245 height 26
type input "Debray"
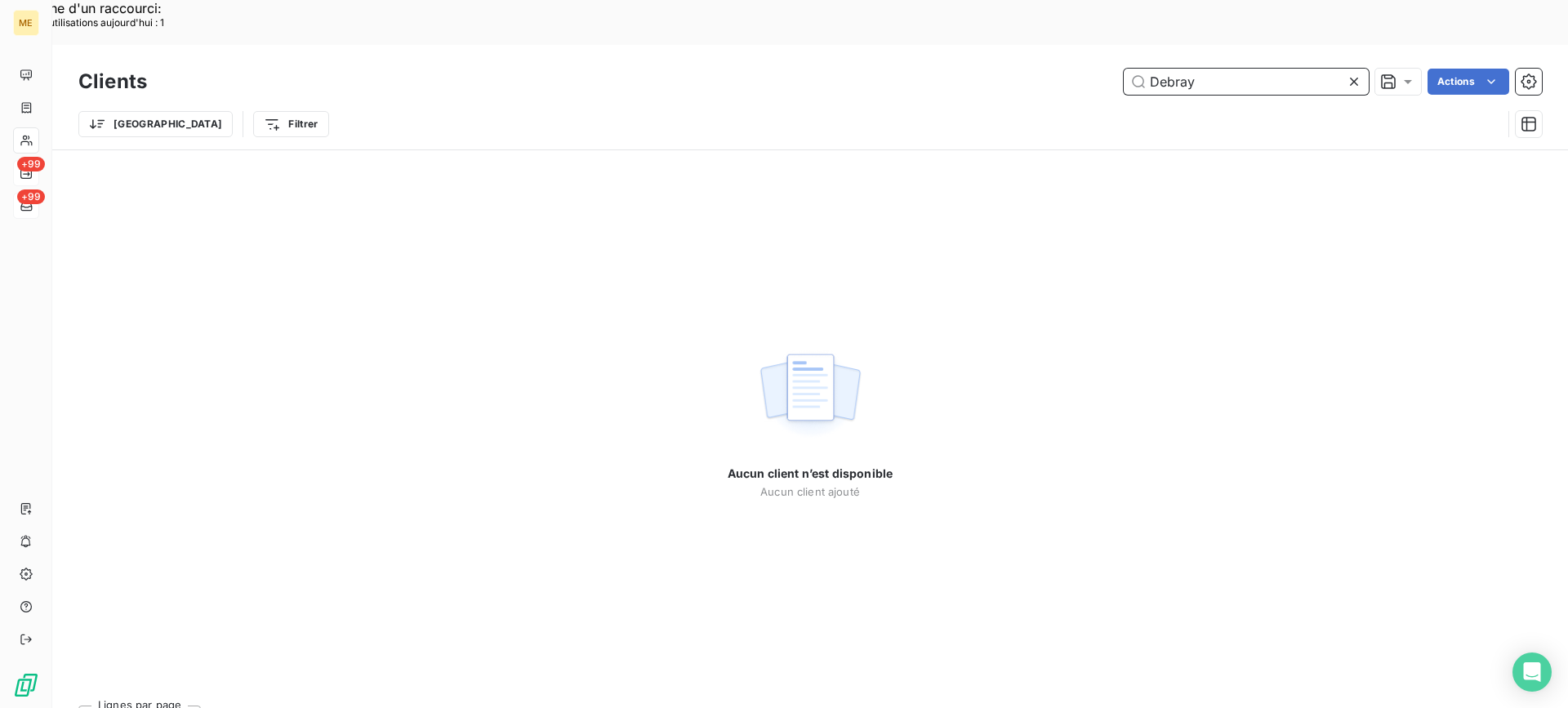
drag, startPoint x: 1215, startPoint y: 39, endPoint x: 1151, endPoint y: 39, distance: 64.0
click at [1151, 68] on input "Debray" at bounding box center [1246, 81] width 245 height 26
